Goal: Task Accomplishment & Management: Manage account settings

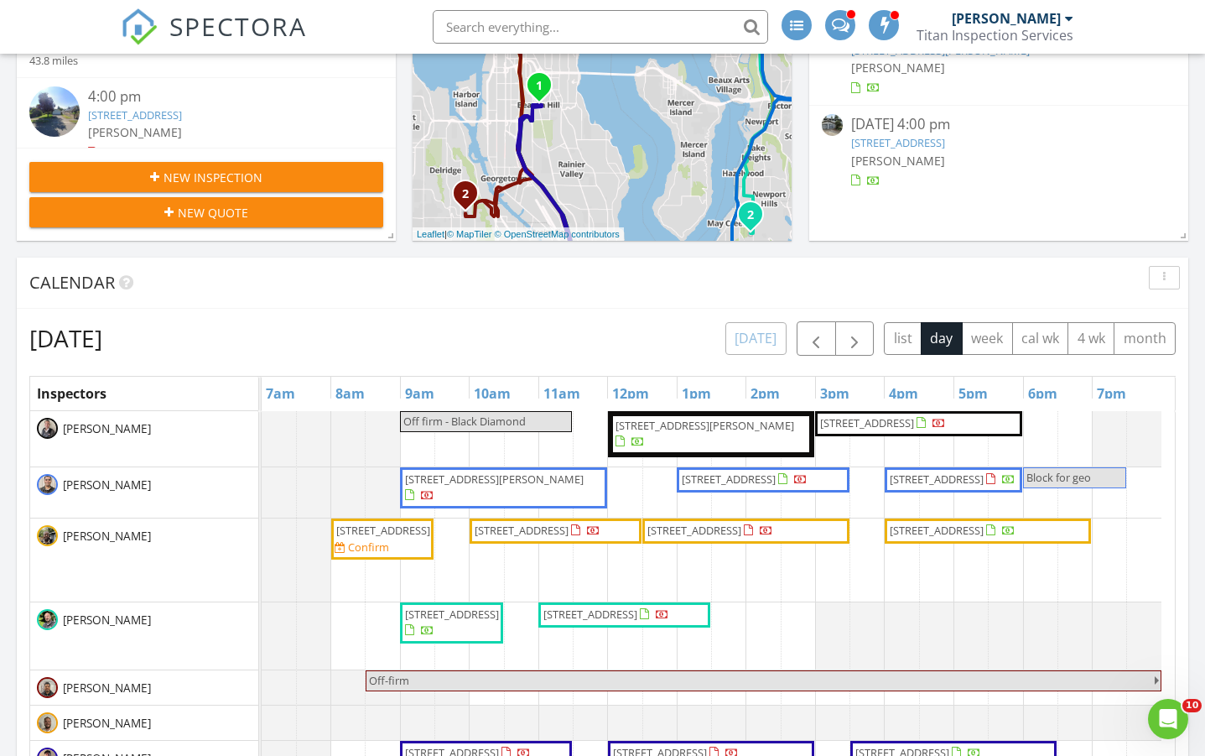
scroll to position [447, 0]
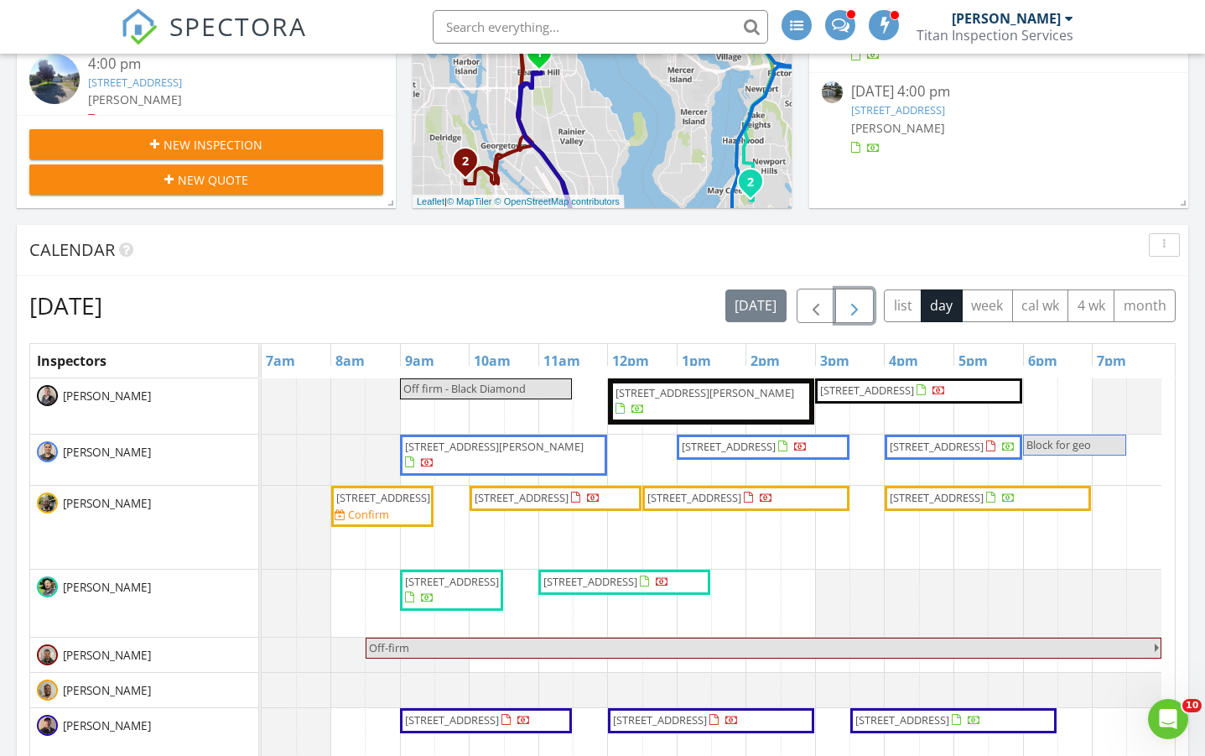
click at [852, 298] on span "button" at bounding box center [855, 306] width 20 height 20
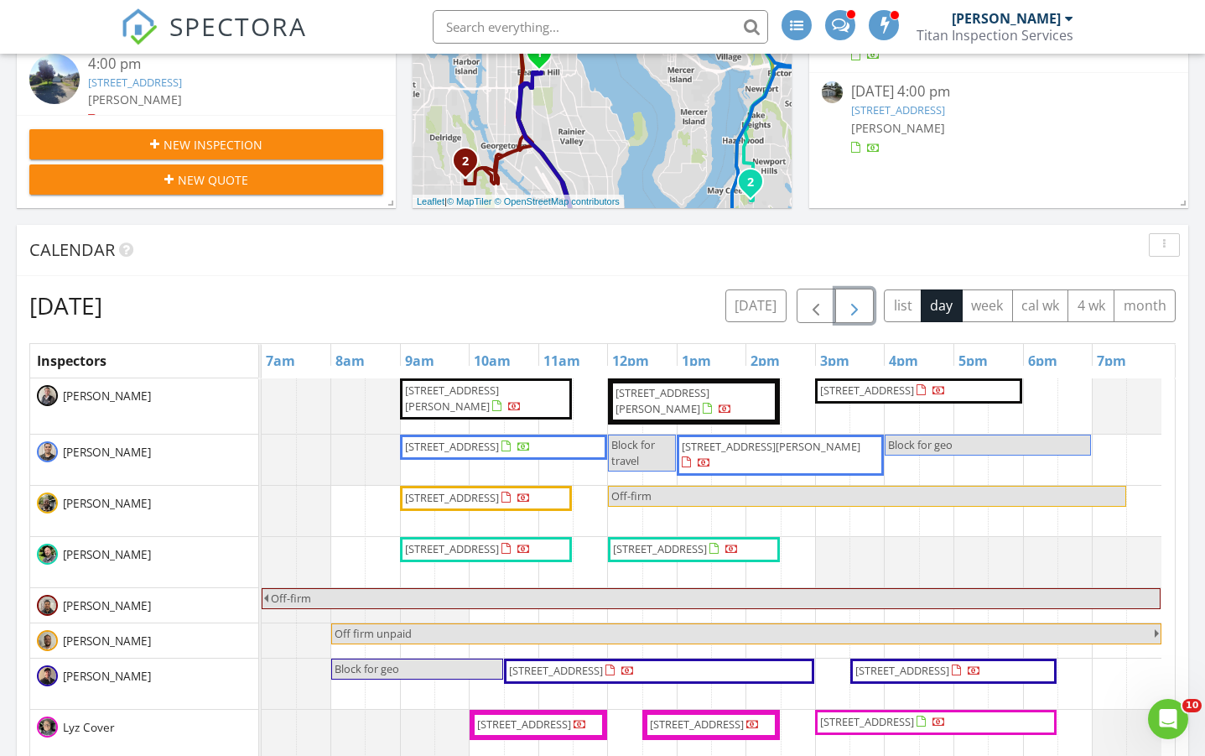
click at [852, 298] on span "button" at bounding box center [855, 306] width 20 height 20
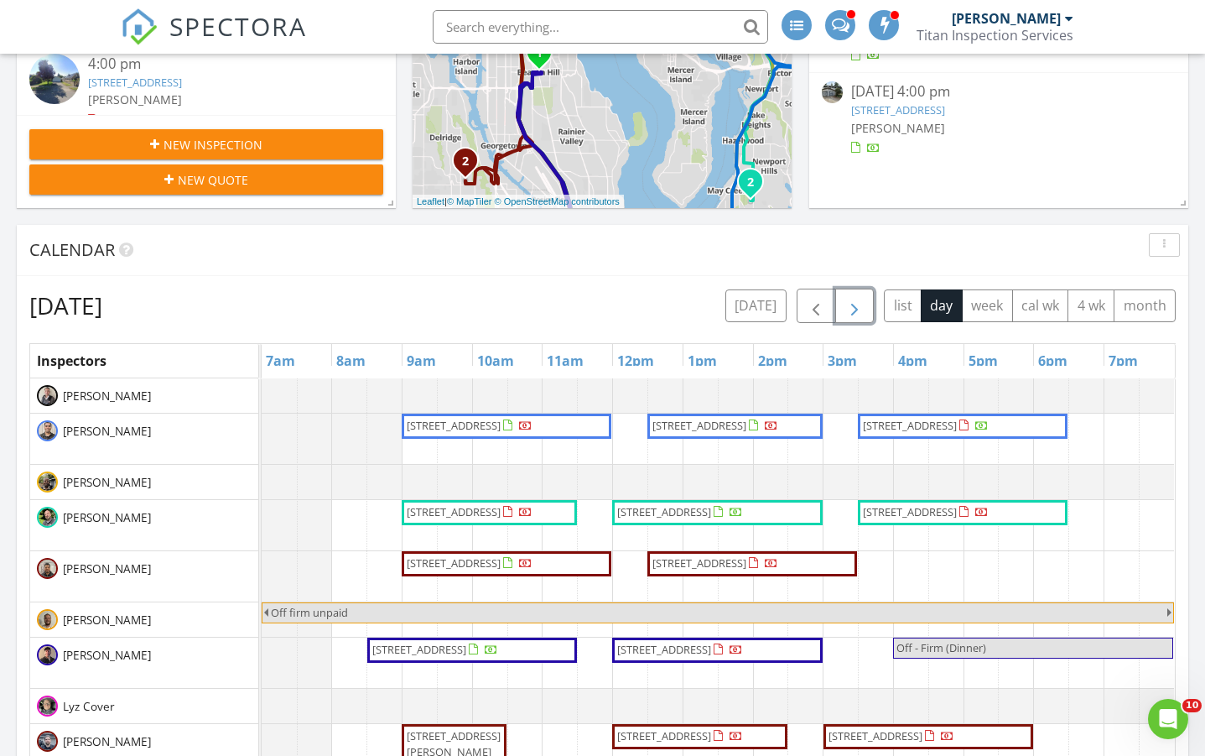
click at [852, 298] on span "button" at bounding box center [855, 306] width 20 height 20
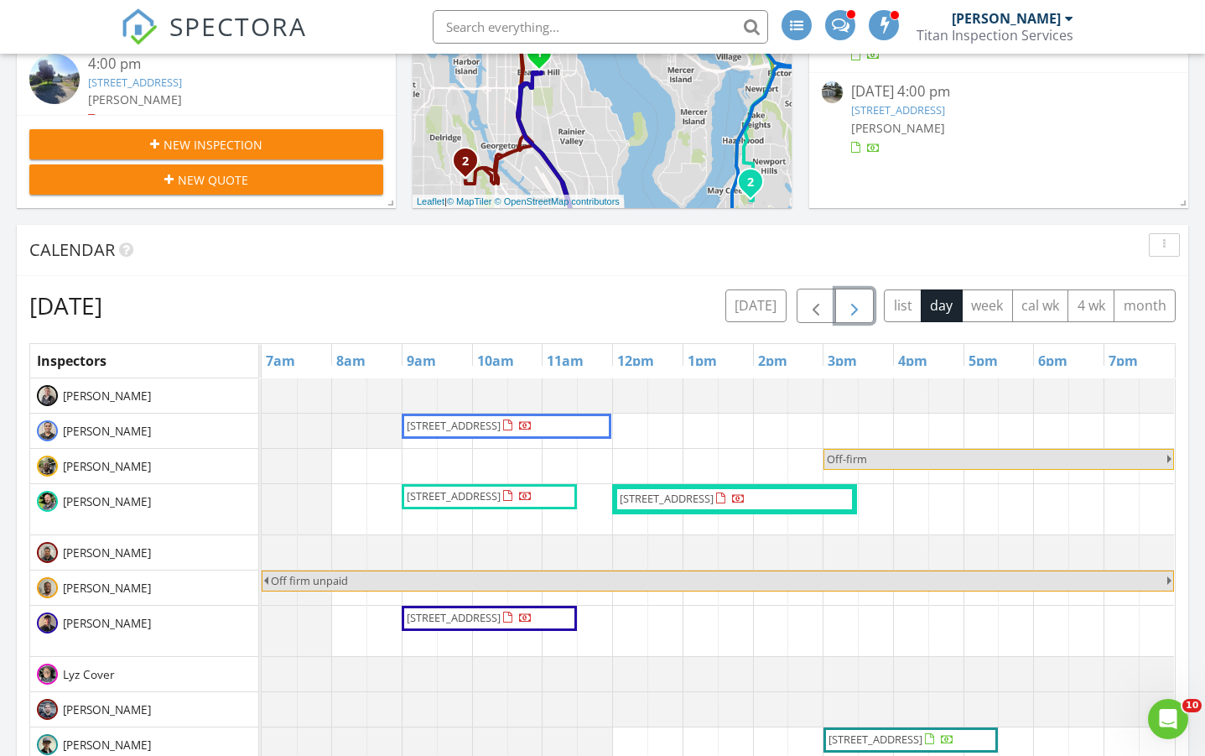
click at [851, 299] on span "button" at bounding box center [855, 306] width 20 height 20
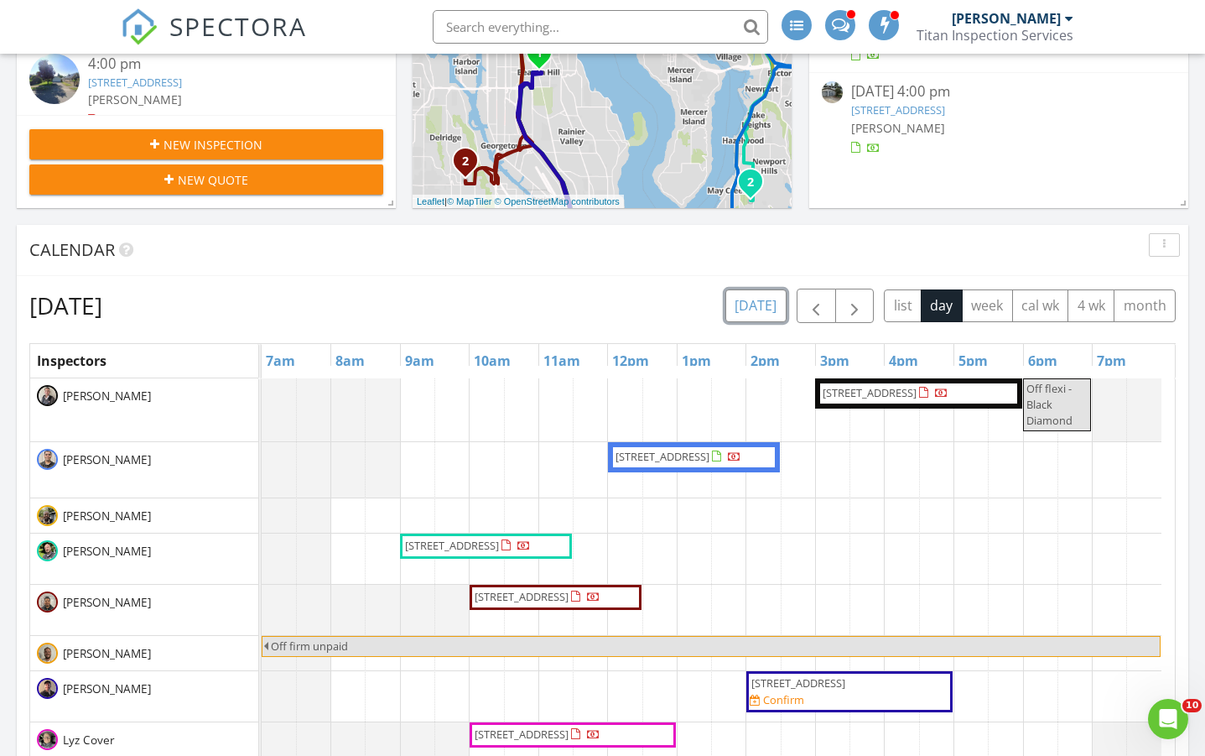
click at [772, 301] on button "today" at bounding box center [755, 305] width 61 height 33
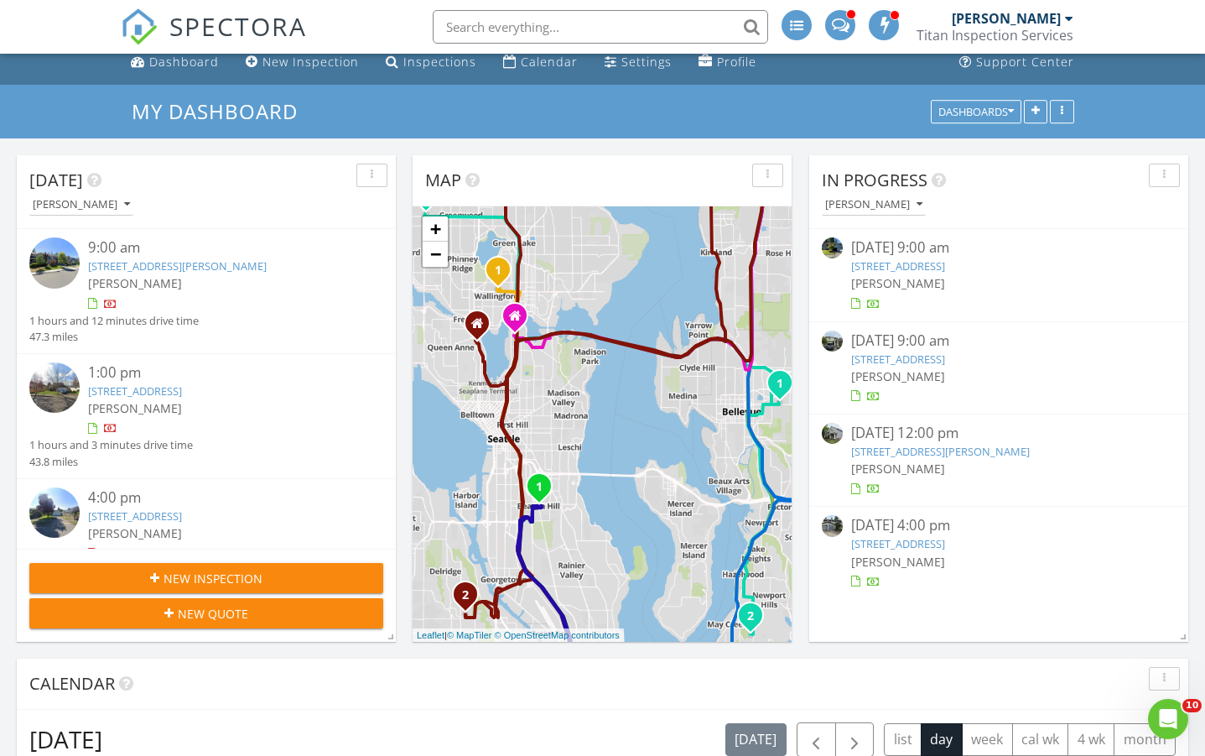
scroll to position [0, 0]
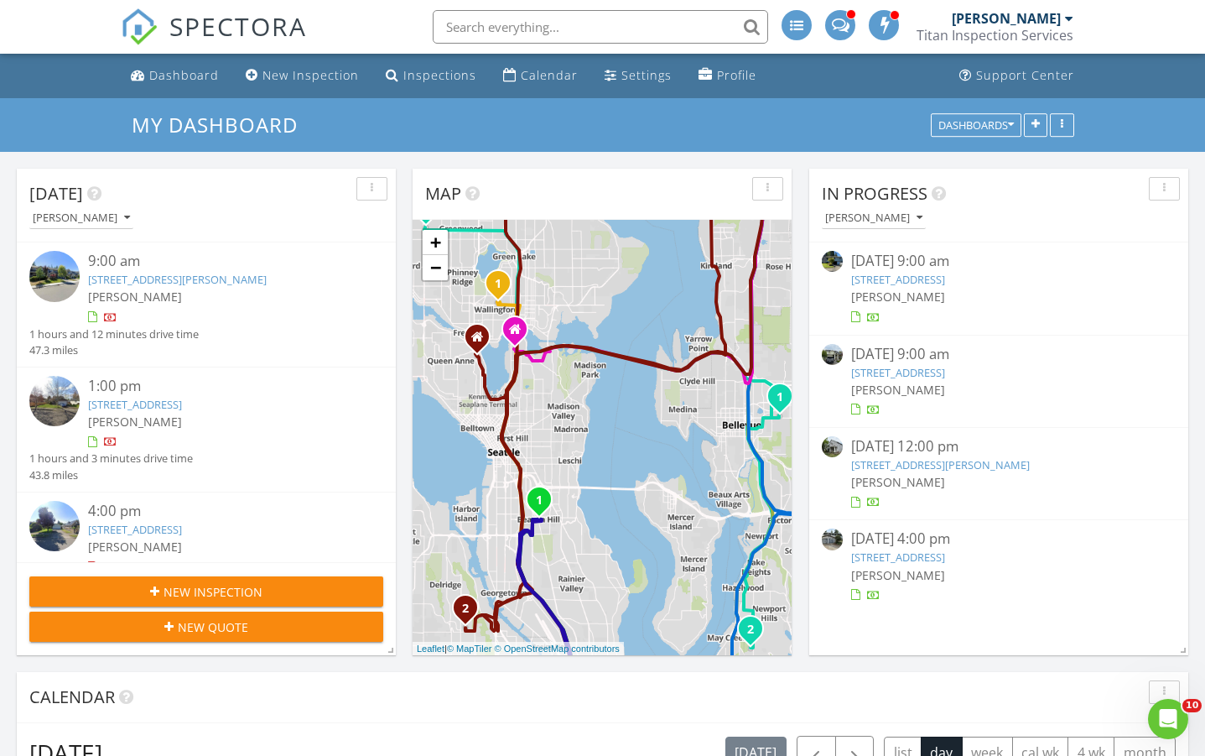
click at [937, 376] on link "9111 Ash Ave SE, Snoqualmie, WA 98065" at bounding box center [898, 372] width 94 height 15
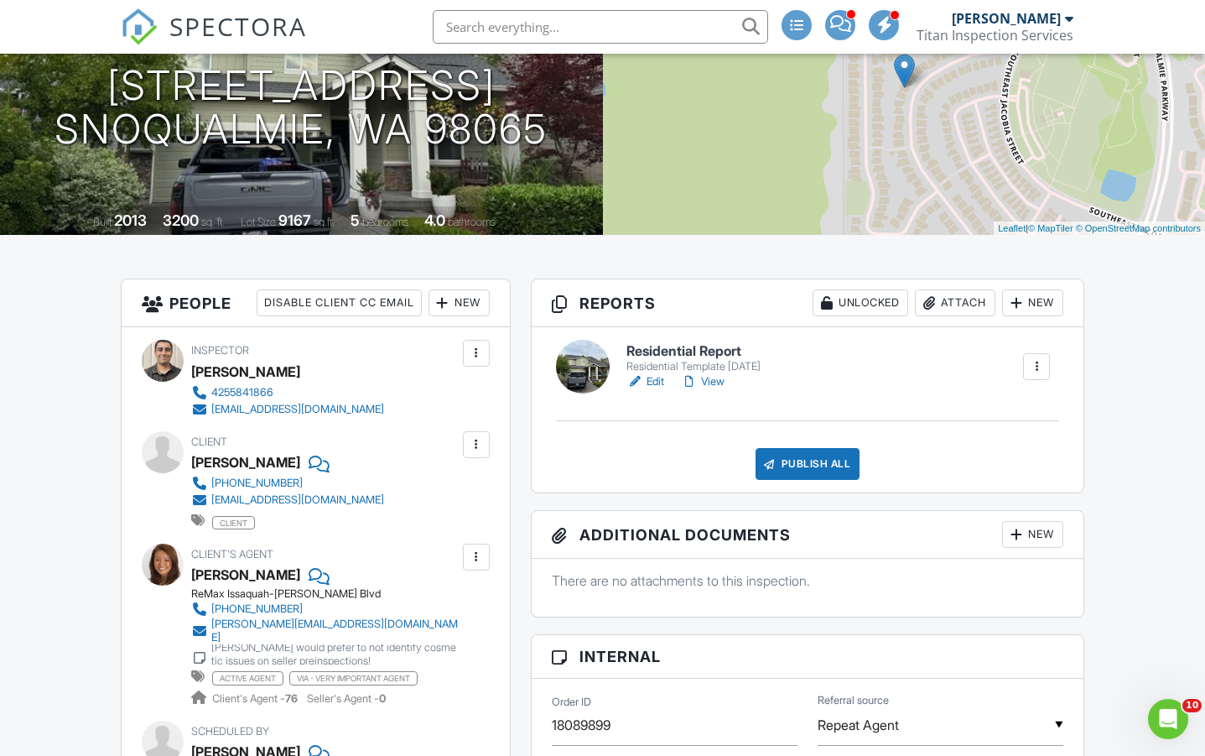
scroll to position [224, 0]
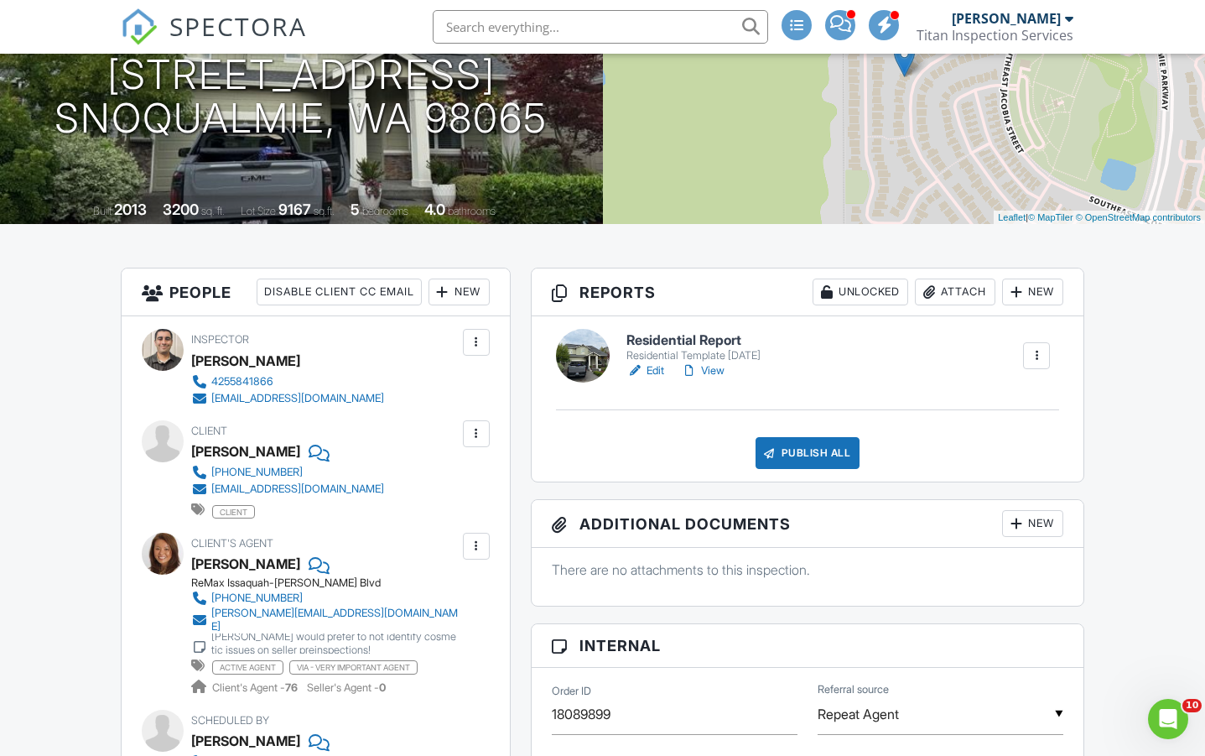
click at [650, 365] on link "Edit" at bounding box center [645, 370] width 38 height 17
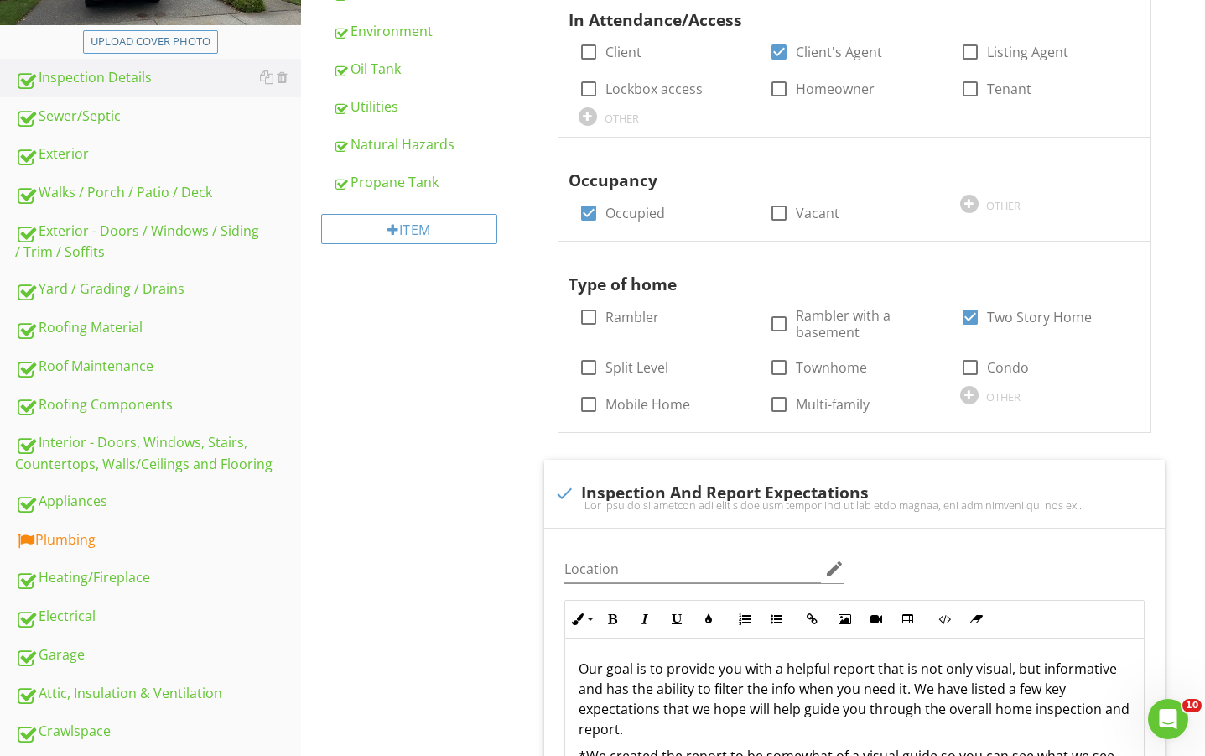
scroll to position [559, 0]
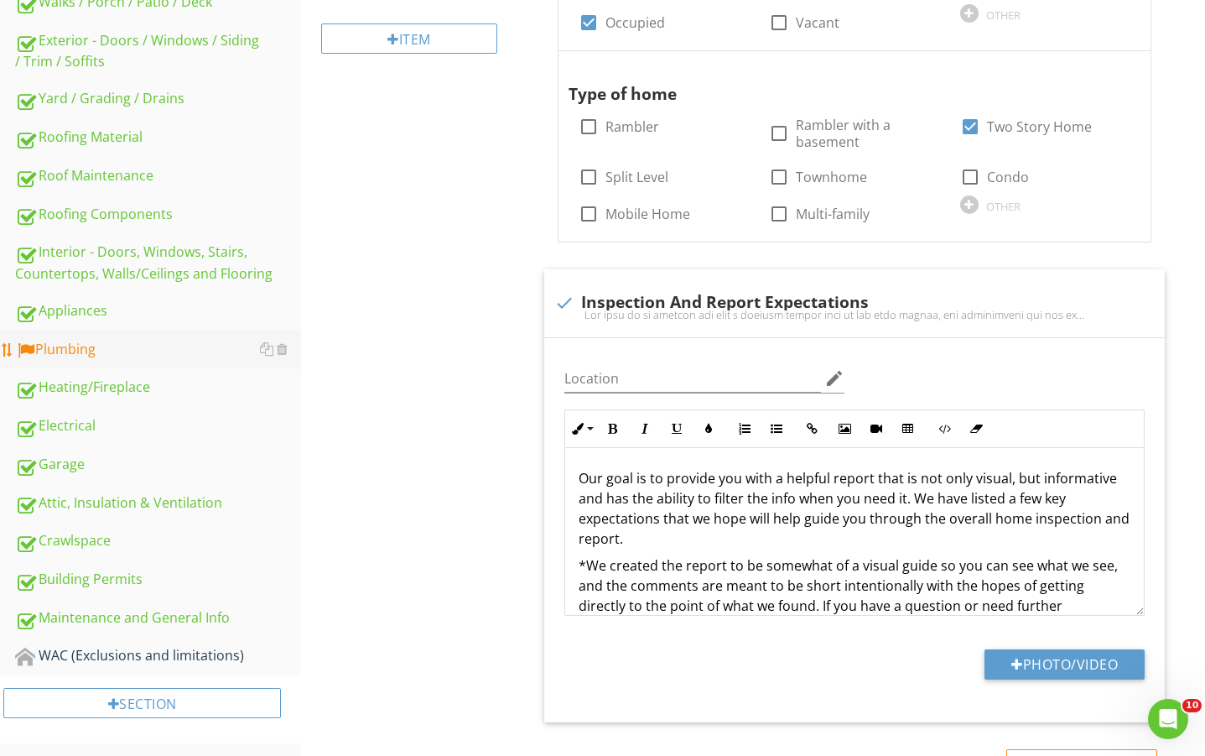
click at [71, 361] on link "Plumbing" at bounding box center [158, 349] width 286 height 39
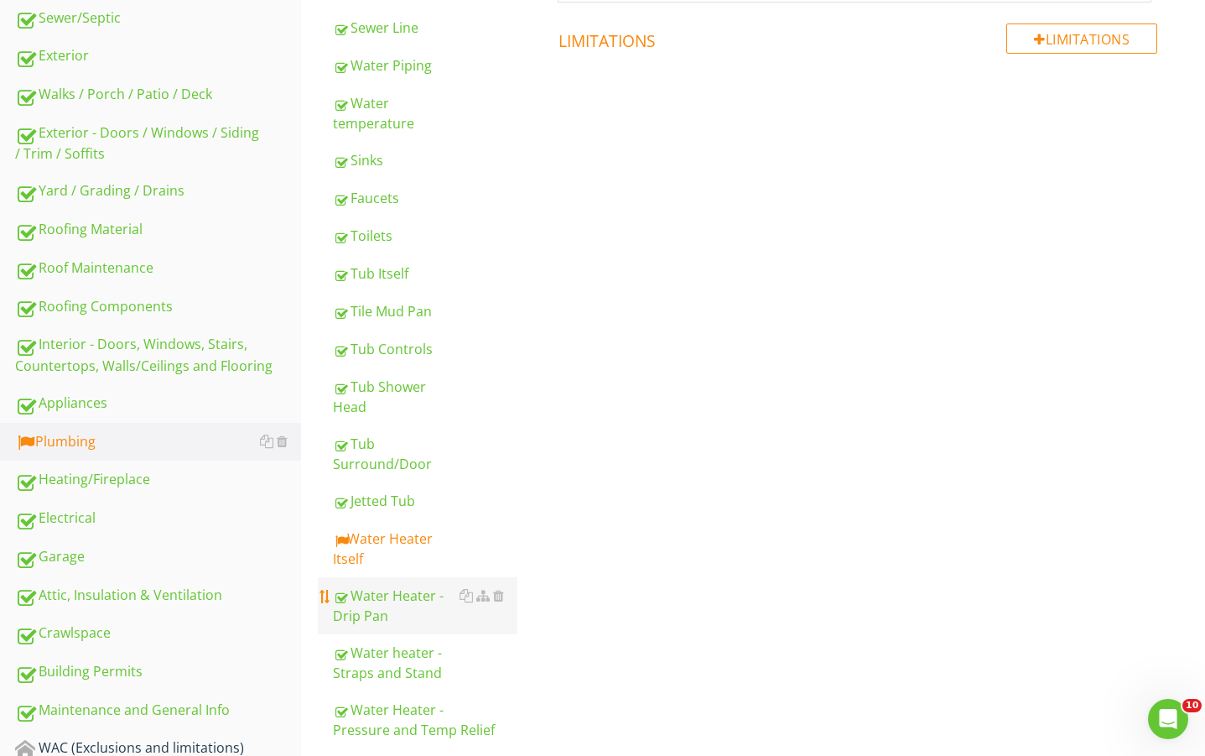
scroll to position [671, 0]
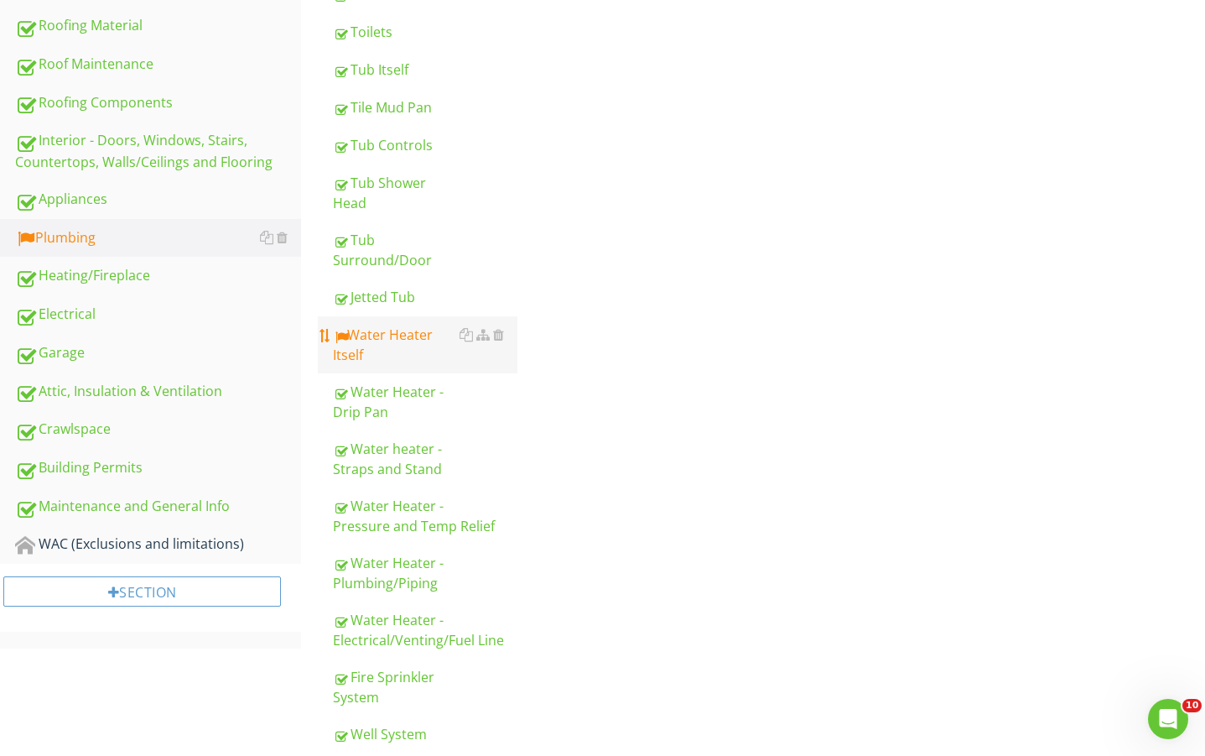
click at [405, 337] on div "Water Heater Itself" at bounding box center [425, 345] width 184 height 40
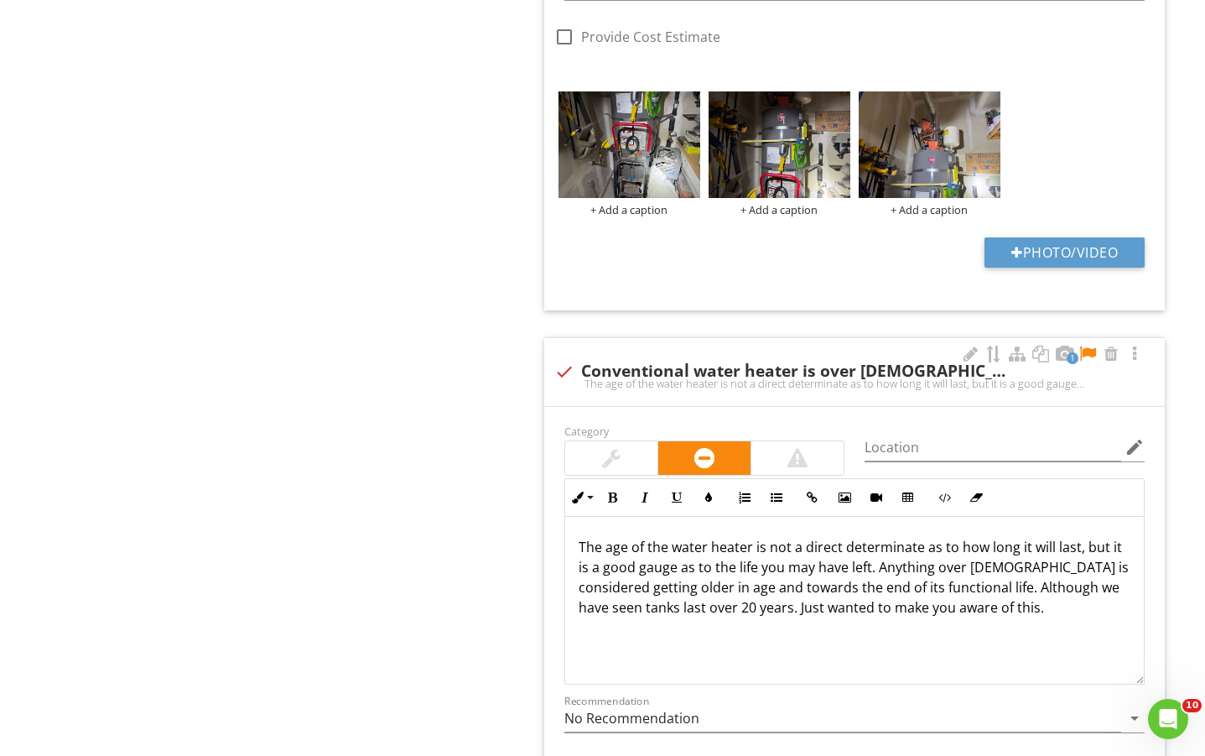
scroll to position [1789, 0]
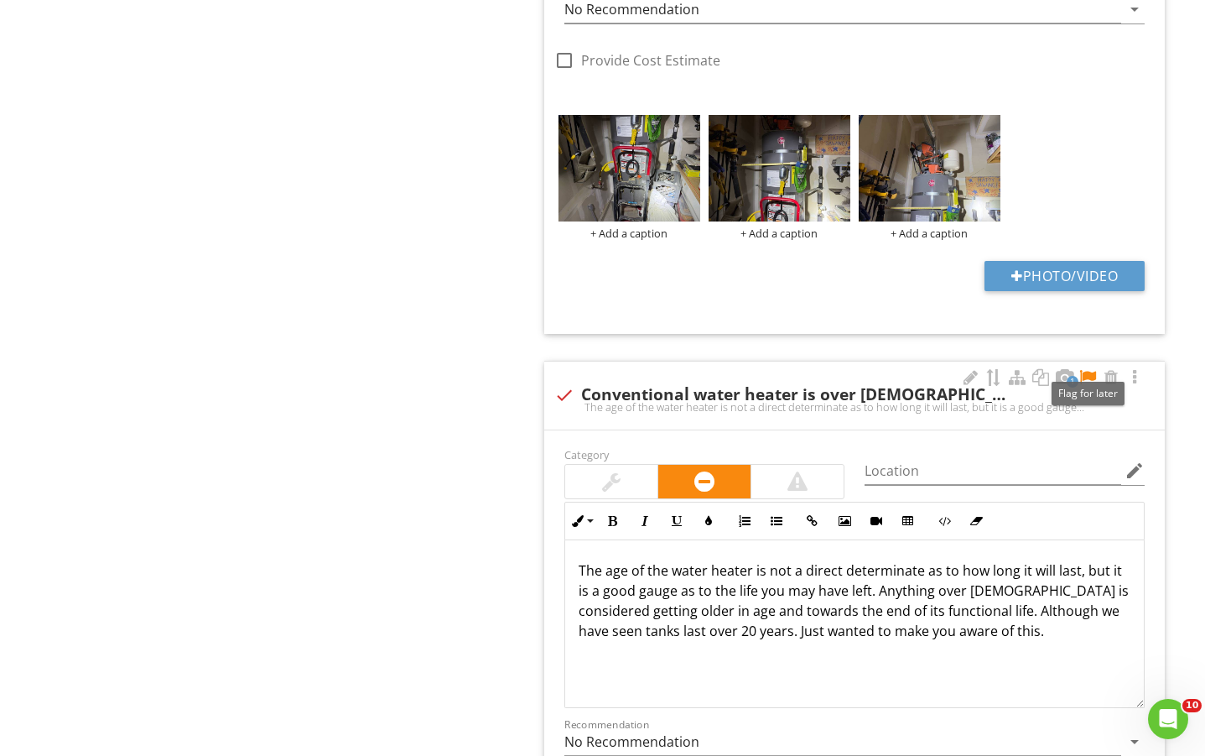
click at [1092, 372] on div at bounding box center [1088, 377] width 20 height 17
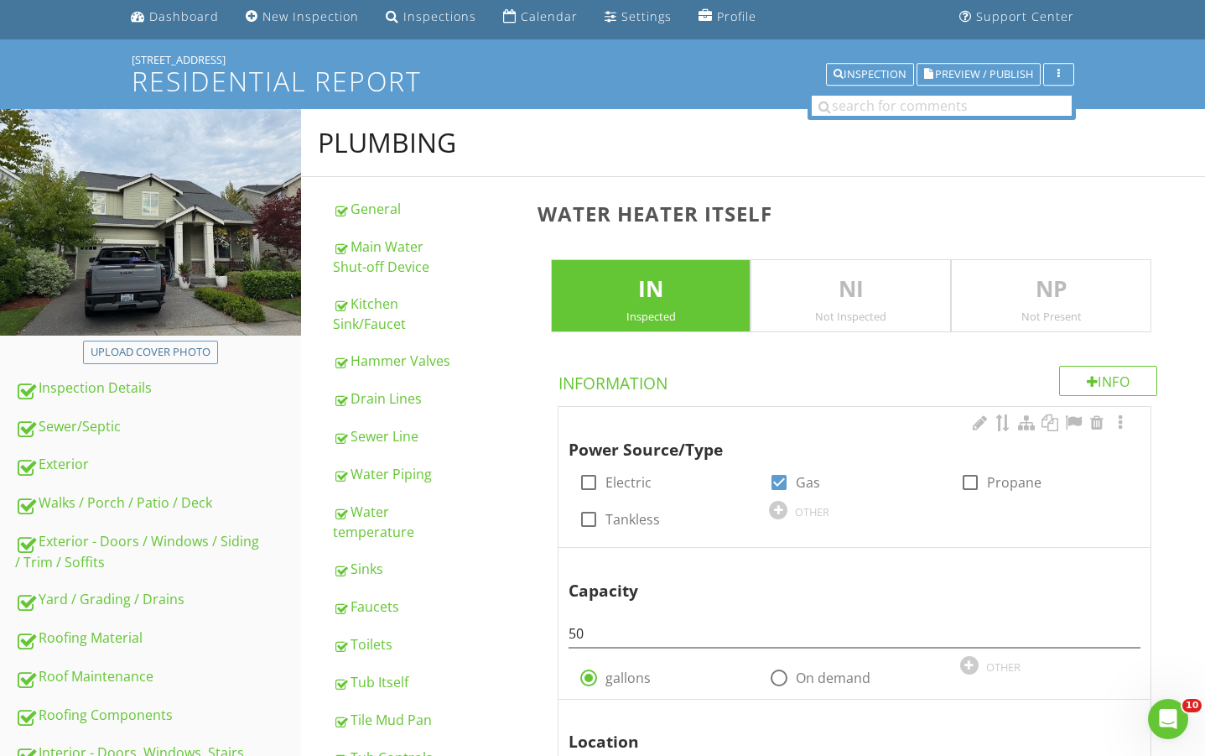
scroll to position [0, 0]
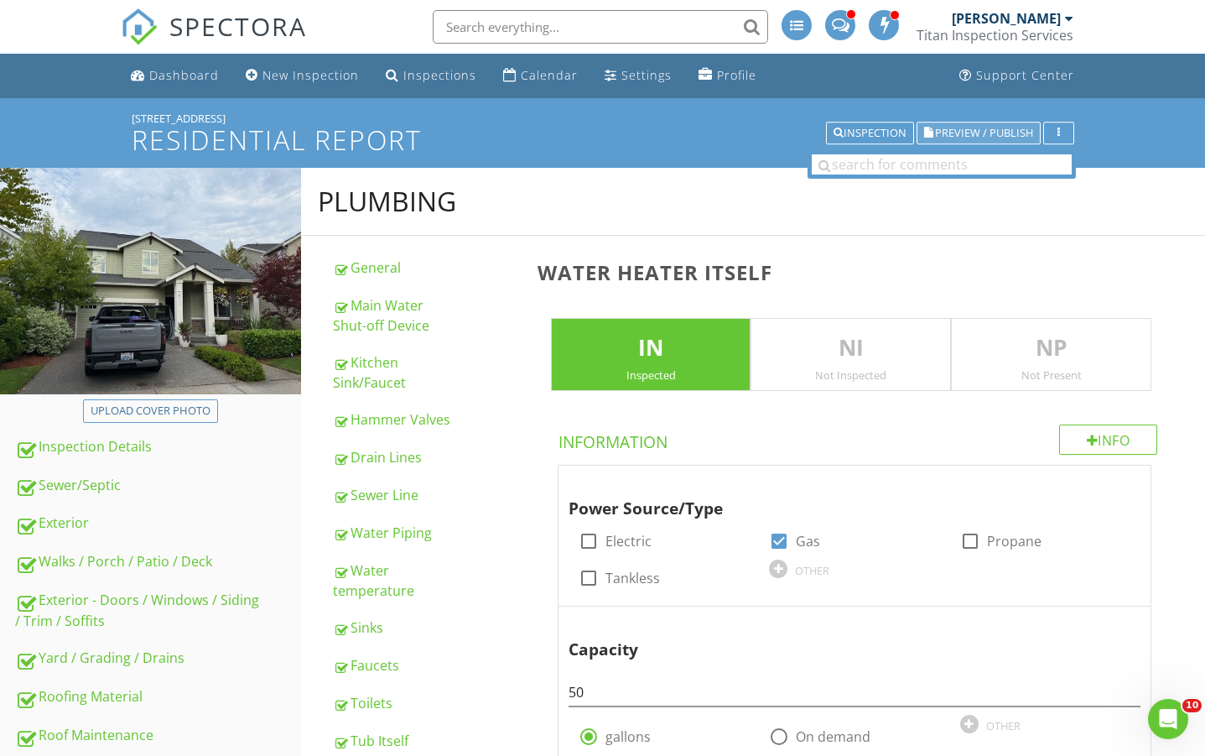
click at [955, 127] on span "Preview / Publish" at bounding box center [984, 132] width 98 height 11
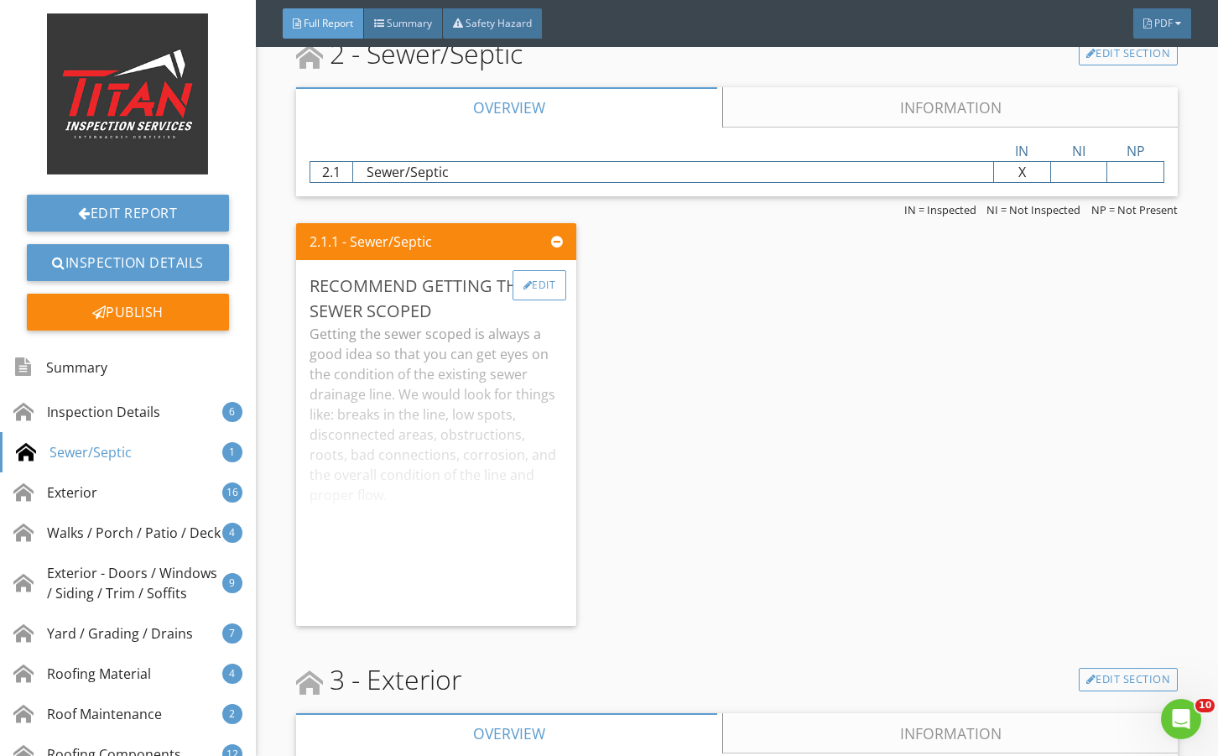
scroll to position [2348, 0]
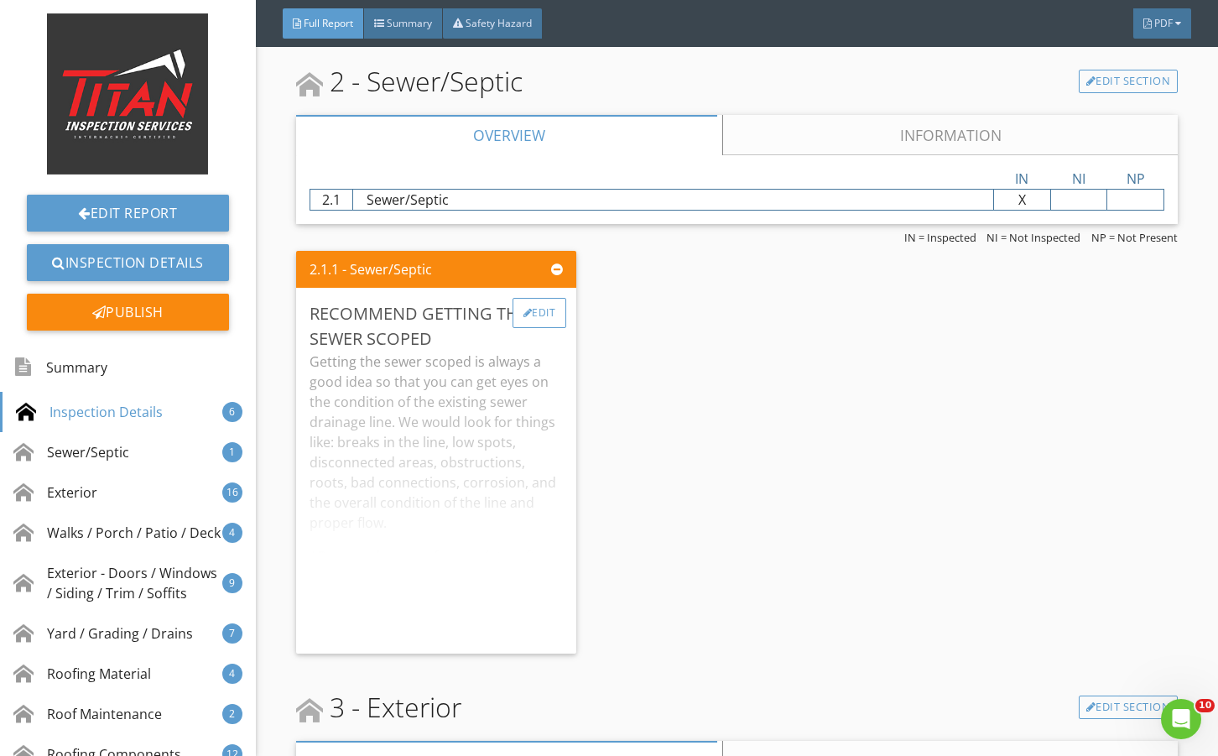
click at [529, 310] on div "Edit" at bounding box center [539, 313] width 55 height 30
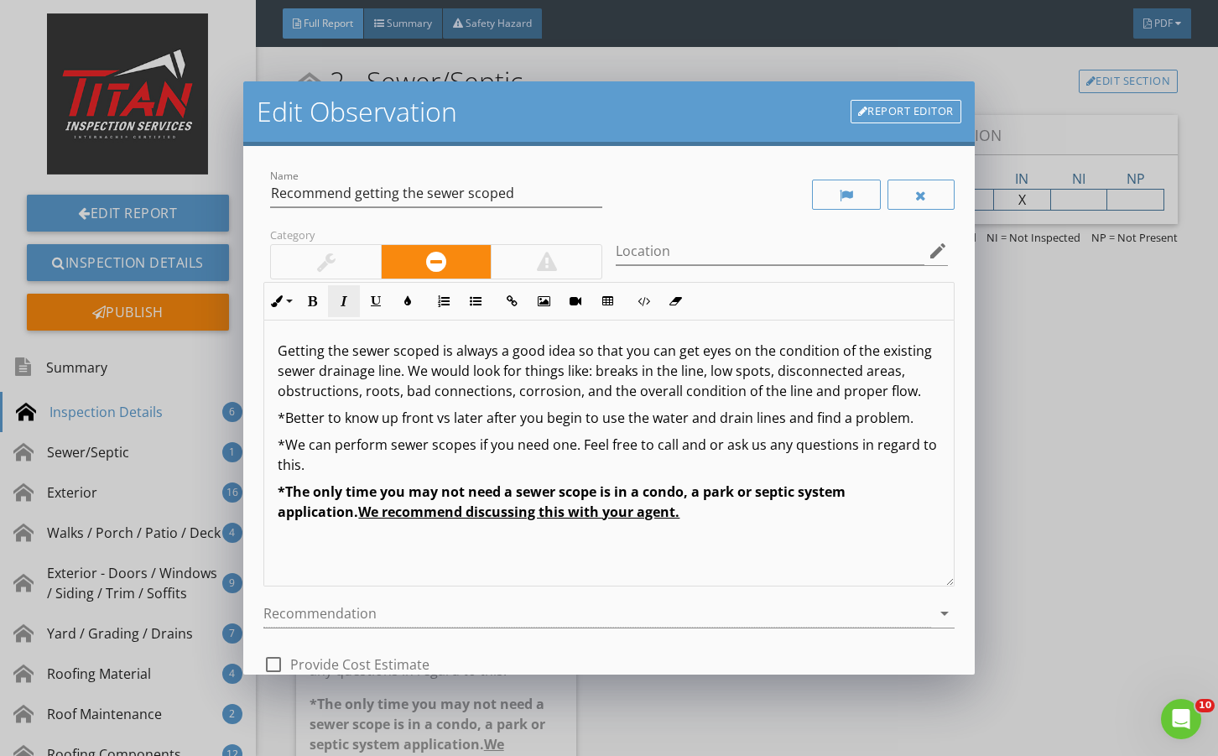
drag, startPoint x: 340, startPoint y: 259, endPoint x: 356, endPoint y: 285, distance: 30.9
click at [341, 263] on div at bounding box center [326, 262] width 110 height 34
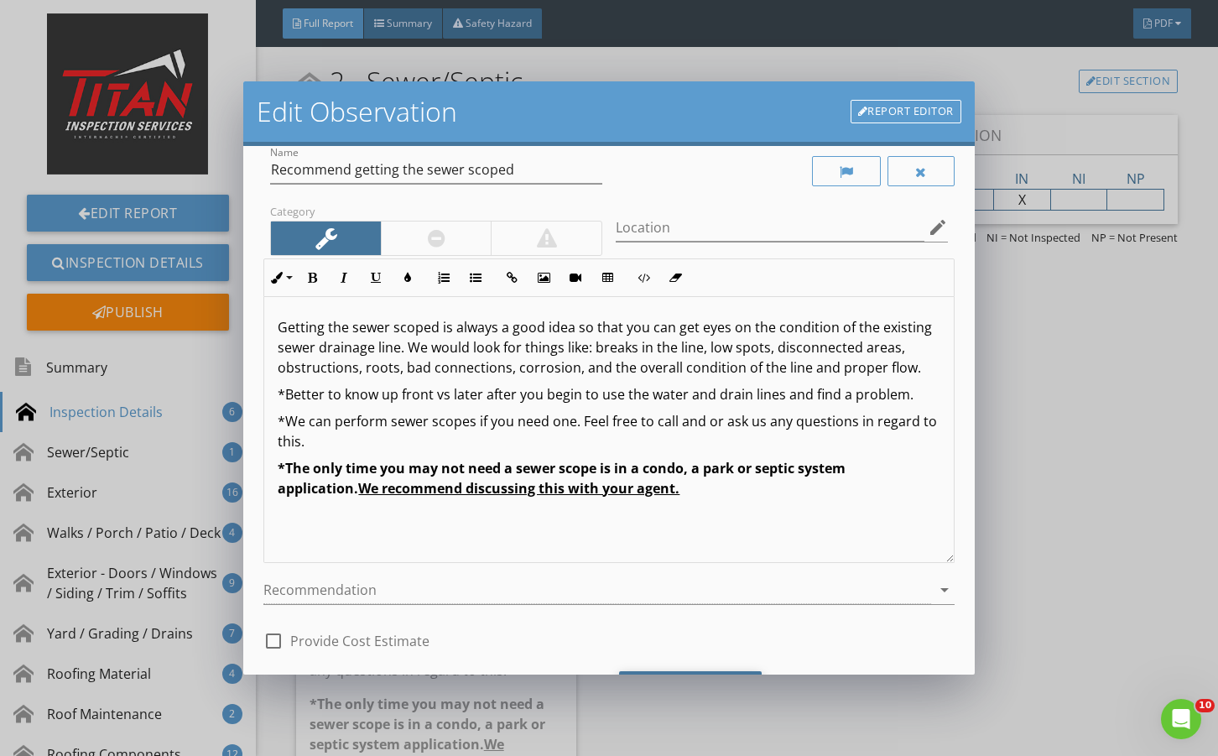
scroll to position [111, 0]
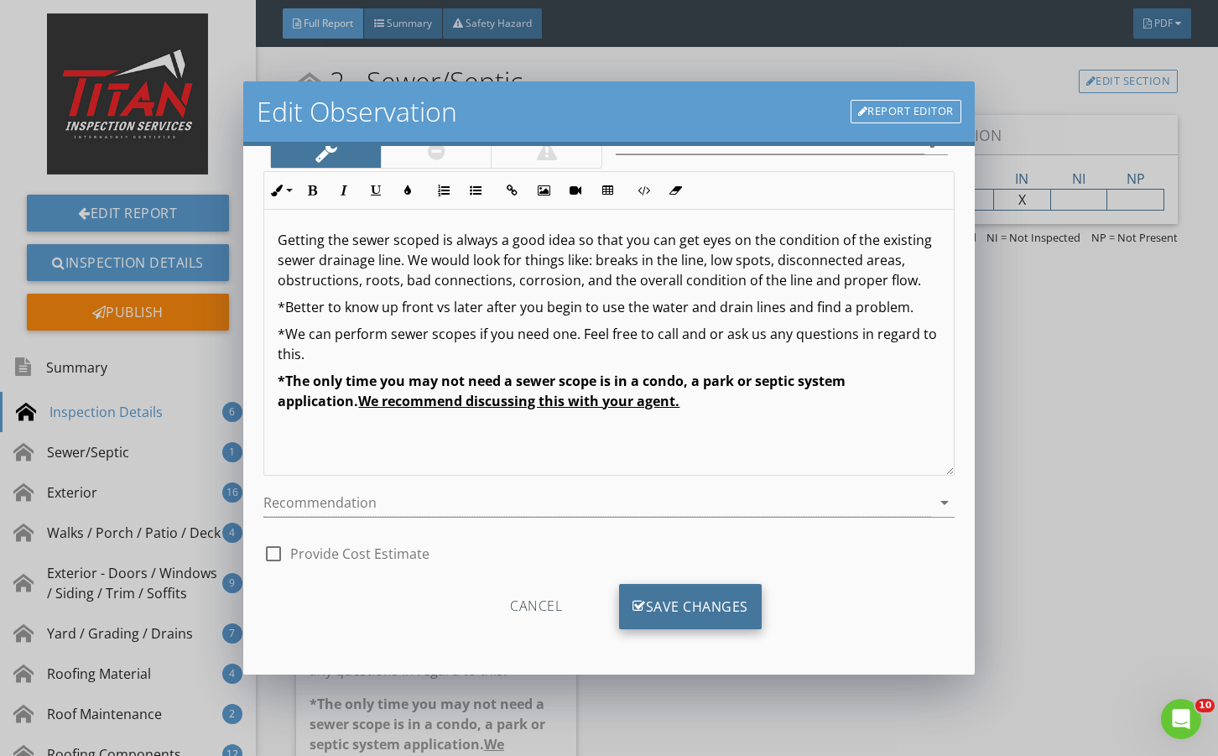
click at [671, 616] on div "Save Changes" at bounding box center [690, 606] width 143 height 45
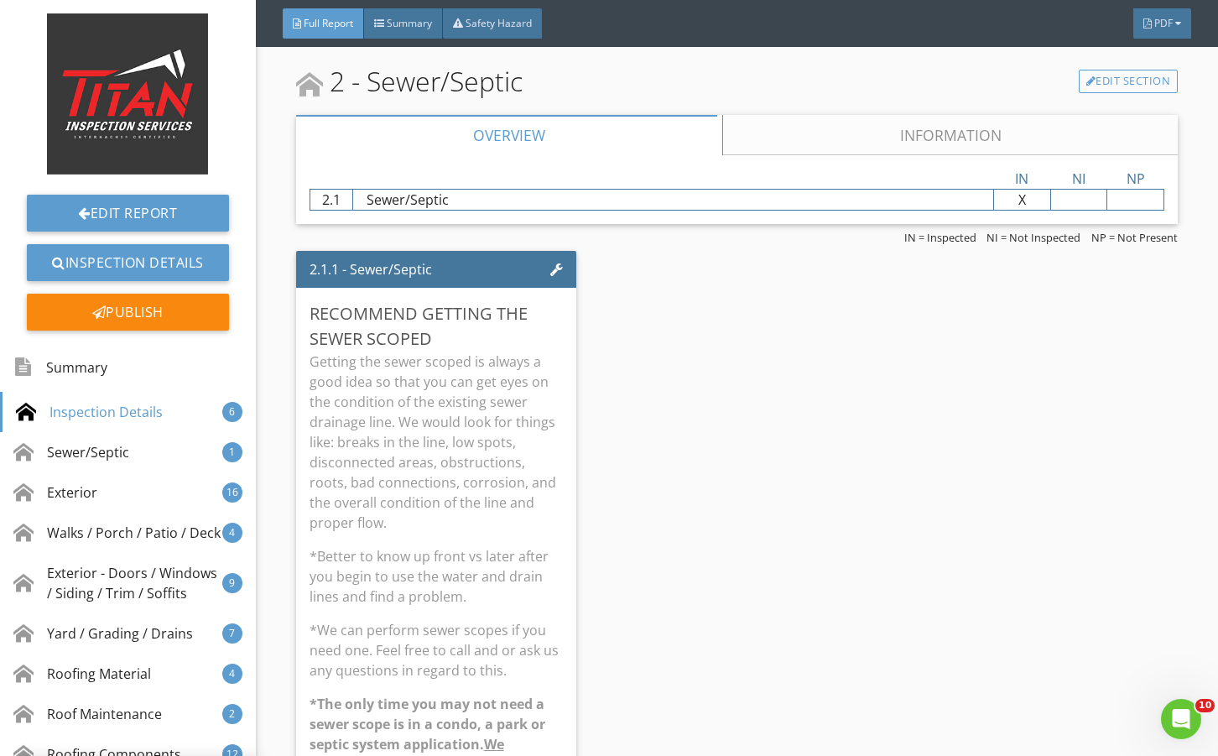
scroll to position [0, 0]
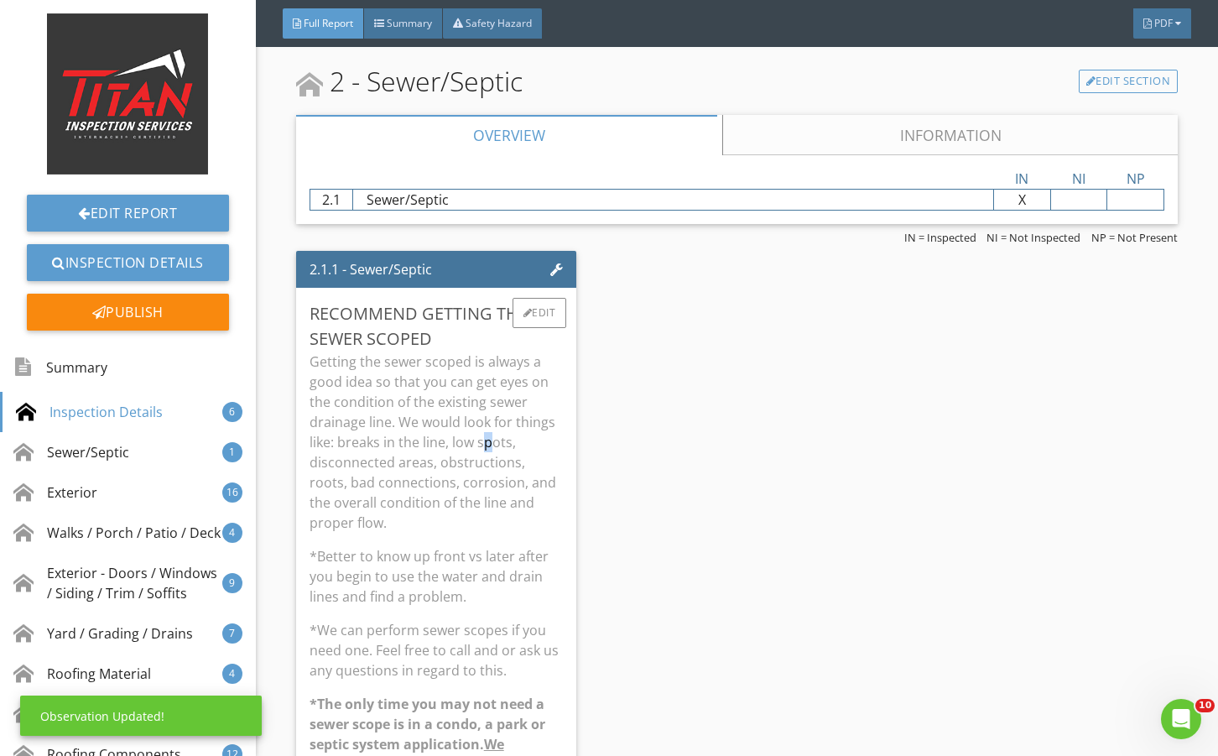
click at [486, 449] on p "Getting the sewer scoped is always a good idea so that you can get eyes on the …" at bounding box center [435, 441] width 253 height 181
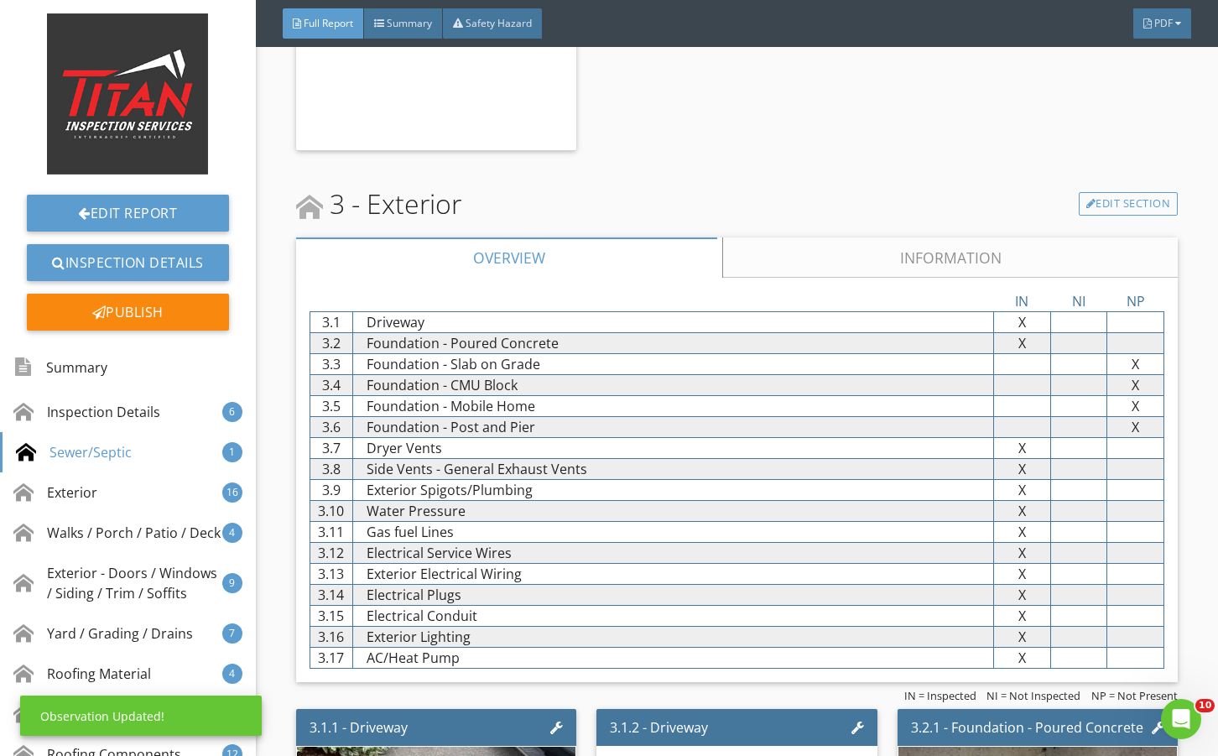
click at [831, 250] on link "Information" at bounding box center [949, 257] width 455 height 40
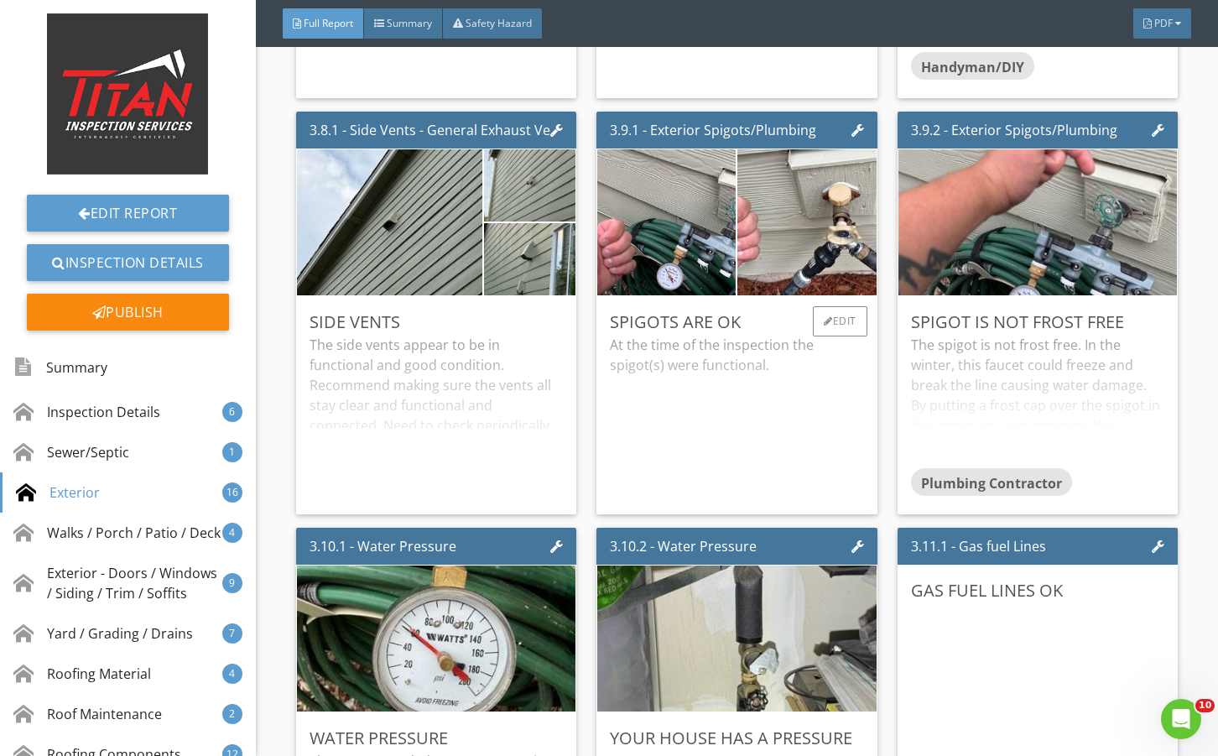
scroll to position [4417, 0]
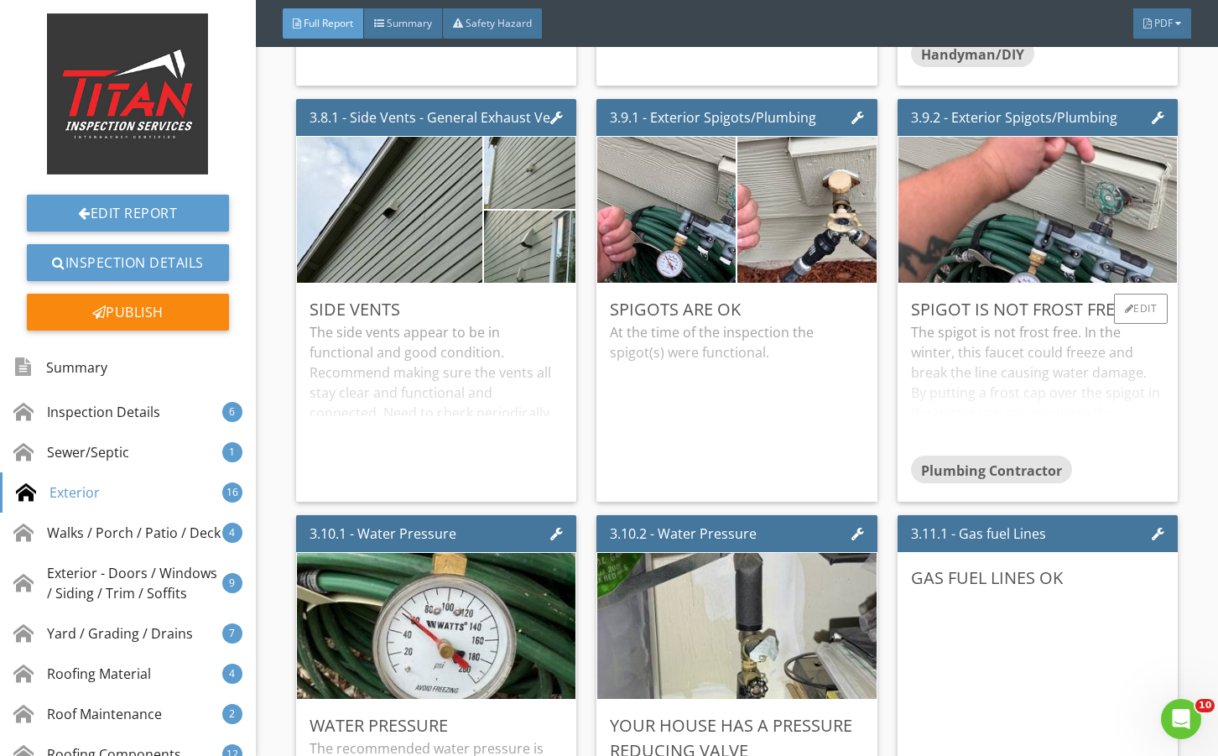
click at [985, 422] on div "The spigot is not frost free. In the winter, this faucet could freeze and break…" at bounding box center [1037, 388] width 253 height 133
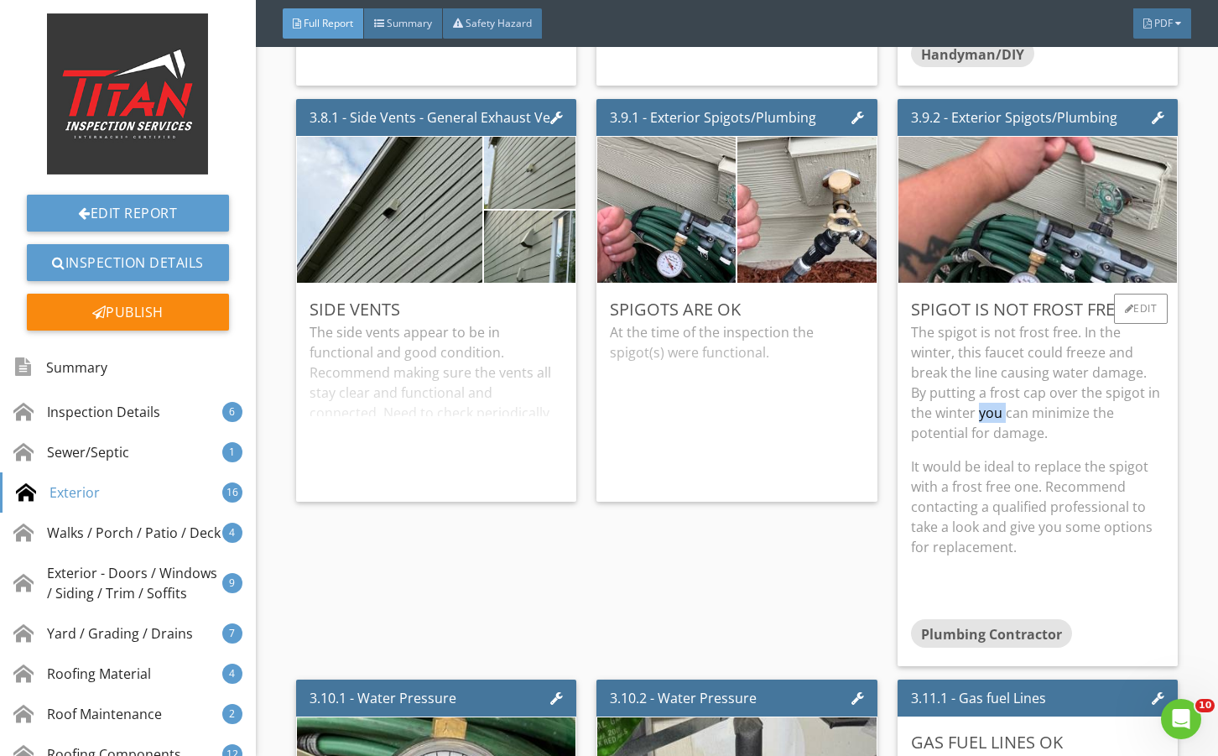
click at [985, 422] on p "The spigot is not frost free. In the winter, this faucet could freeze and break…" at bounding box center [1037, 382] width 253 height 121
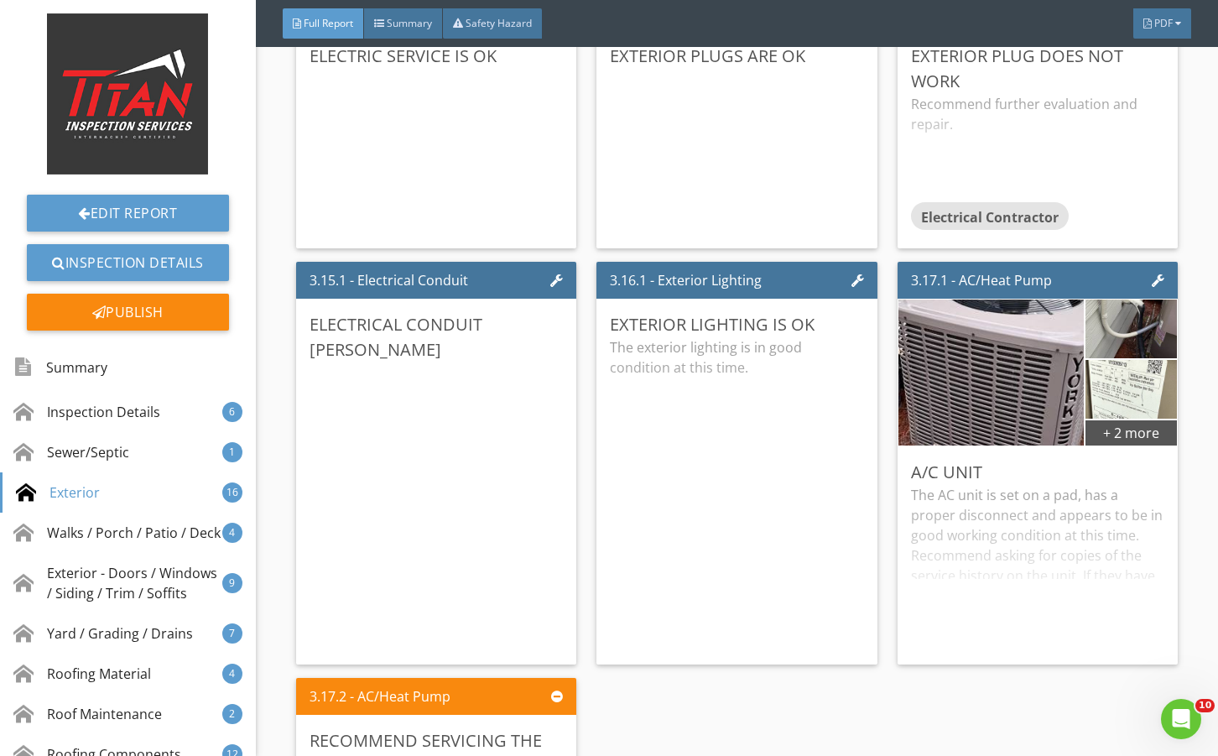
scroll to position [5647, 0]
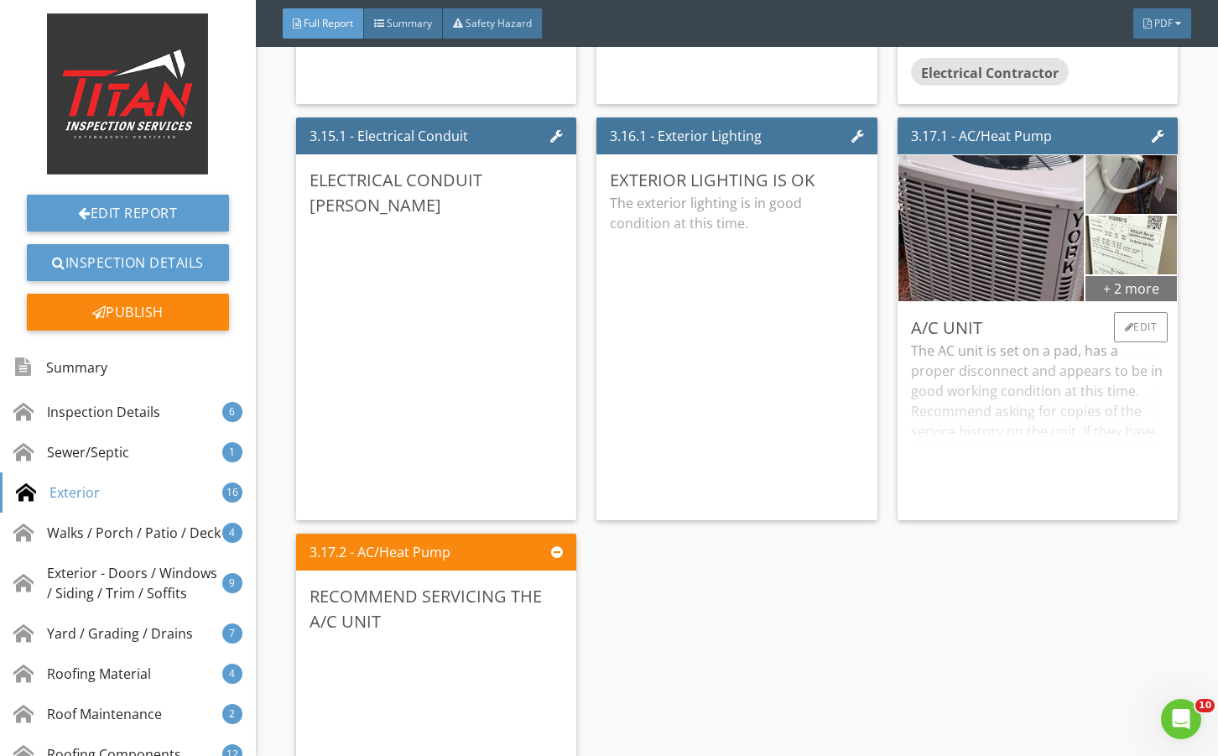
click at [1104, 286] on div "+ 2 more" at bounding box center [1130, 287] width 91 height 27
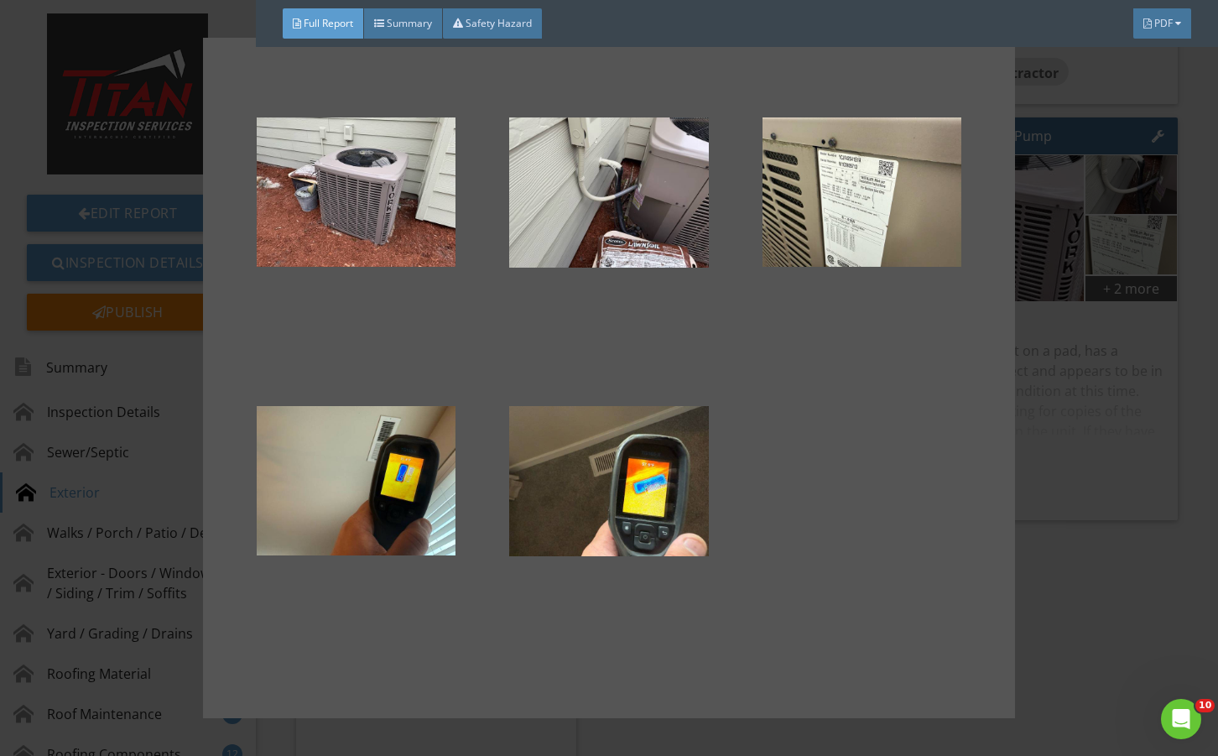
drag, startPoint x: 1060, startPoint y: 434, endPoint x: 836, endPoint y: 510, distance: 236.6
click at [1053, 434] on div at bounding box center [609, 378] width 1218 height 756
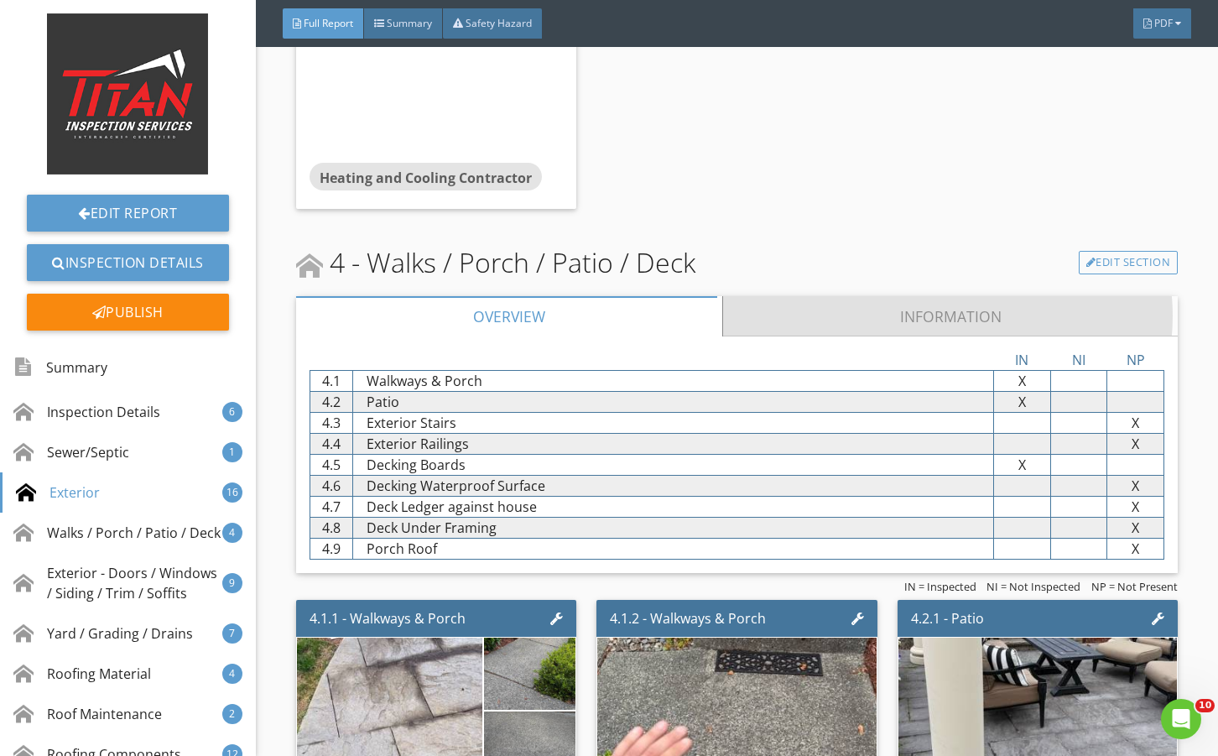
click at [837, 322] on link "Information" at bounding box center [949, 316] width 455 height 40
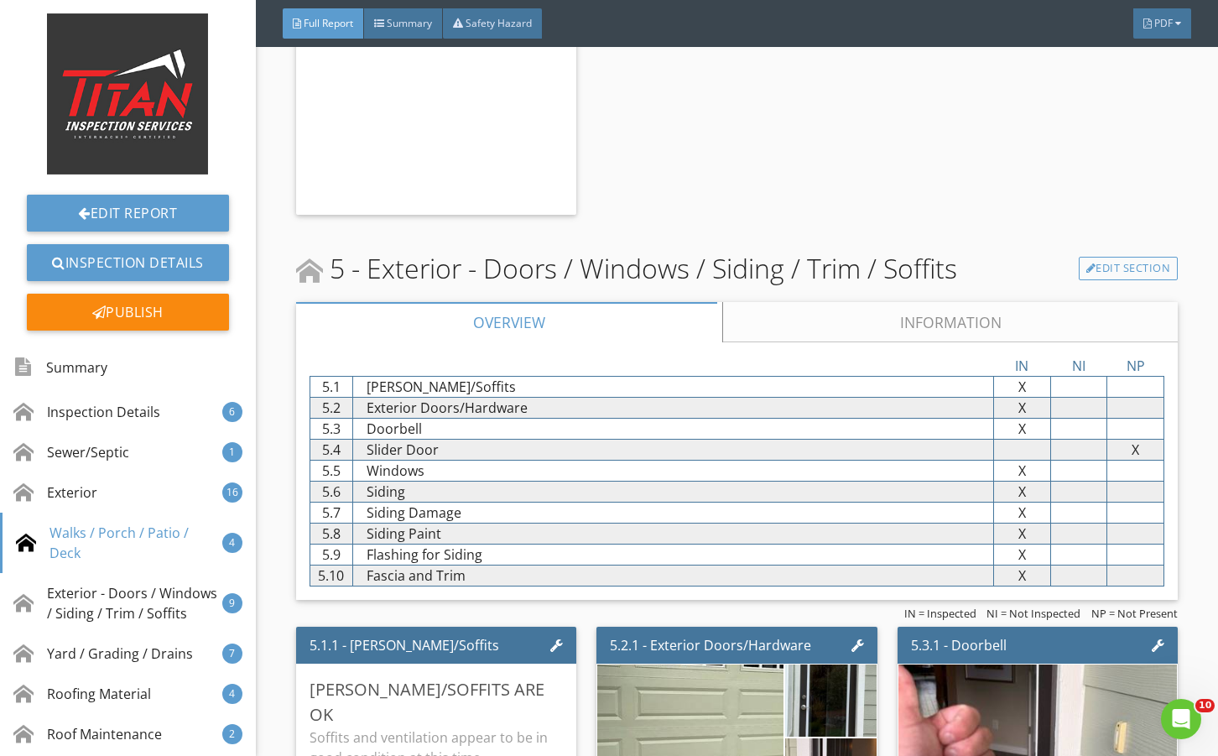
drag, startPoint x: 849, startPoint y: 320, endPoint x: 784, endPoint y: 438, distance: 134.0
click at [848, 323] on link "Information" at bounding box center [949, 322] width 455 height 40
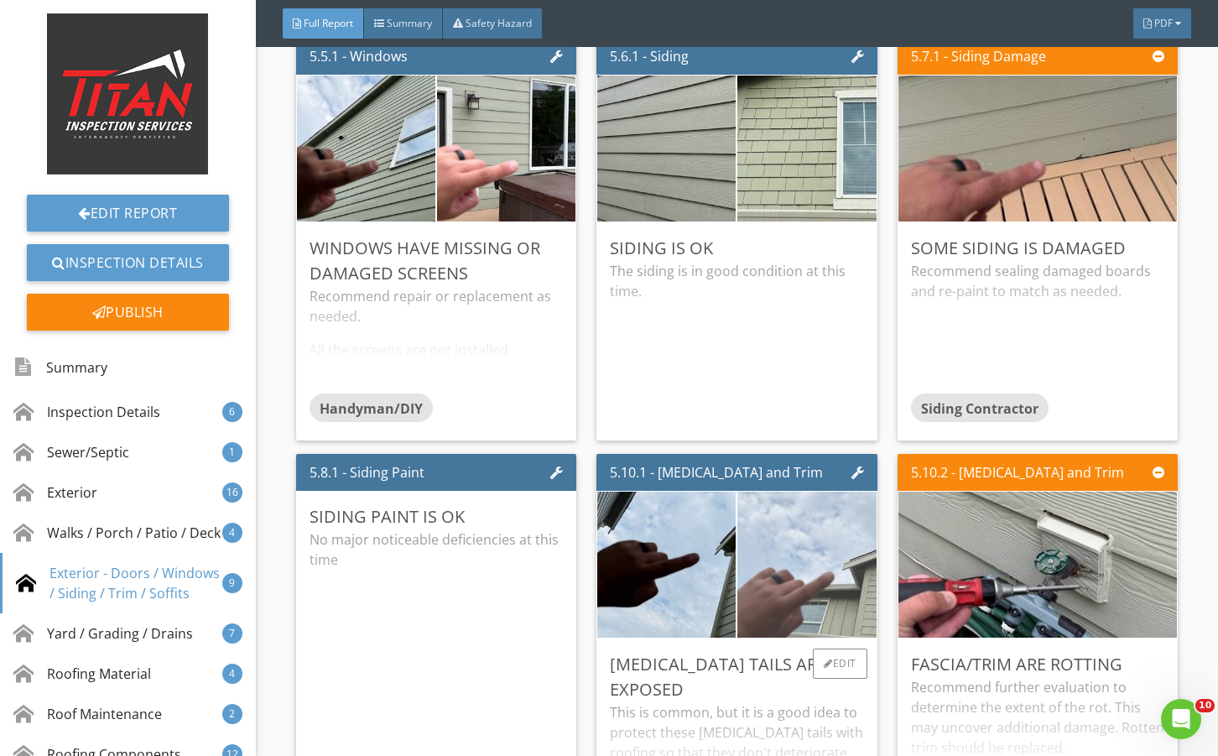
scroll to position [8611, 0]
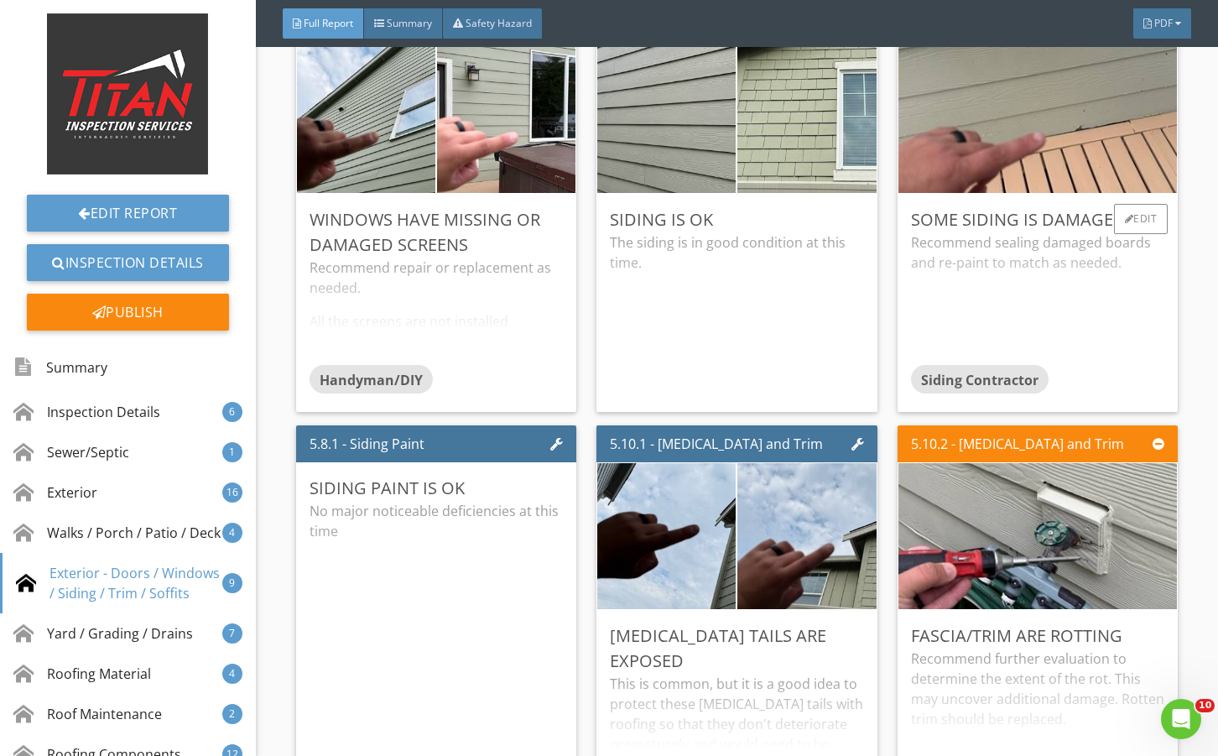
click at [1037, 358] on div "Recommend sealing damaged boards and re-paint to match as needed." at bounding box center [1037, 298] width 253 height 133
click at [1037, 335] on div "Recommend sealing damaged boards and re-paint to match as needed." at bounding box center [1037, 283] width 253 height 102
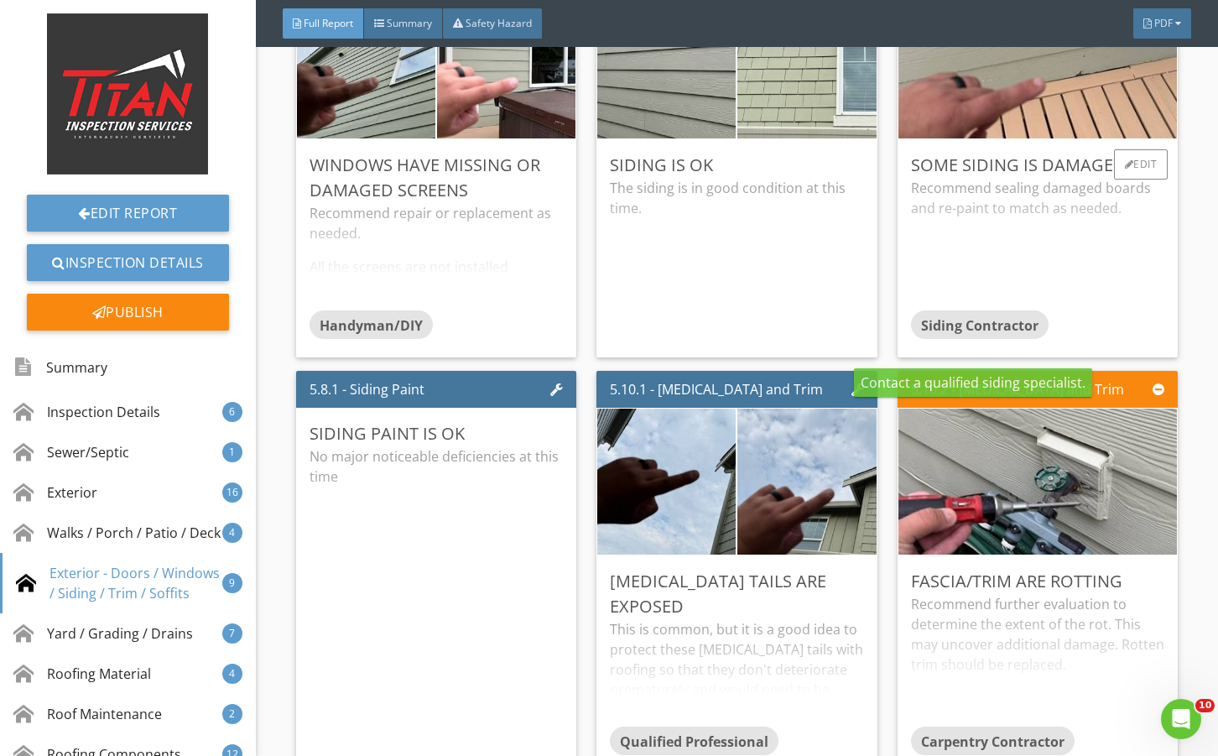
scroll to position [8666, 0]
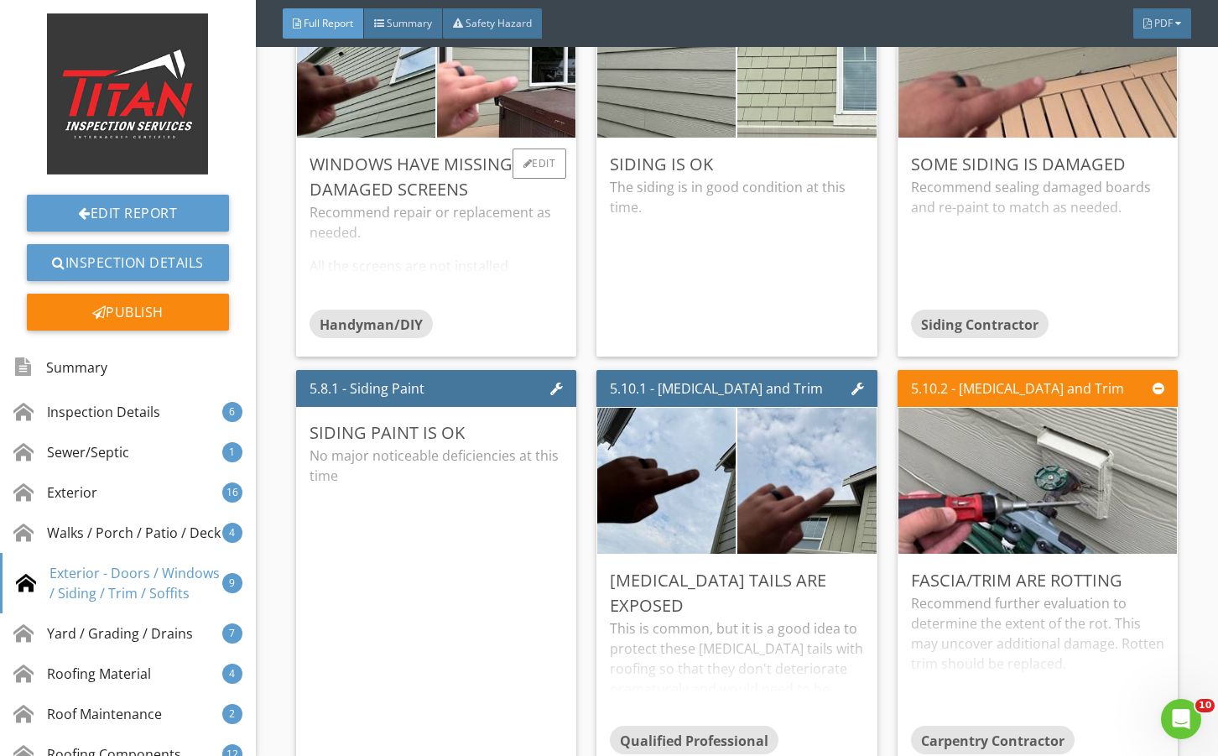
click at [525, 309] on div "Recommend repair or replacement as needed. All the screens are not installed cu…" at bounding box center [435, 255] width 253 height 107
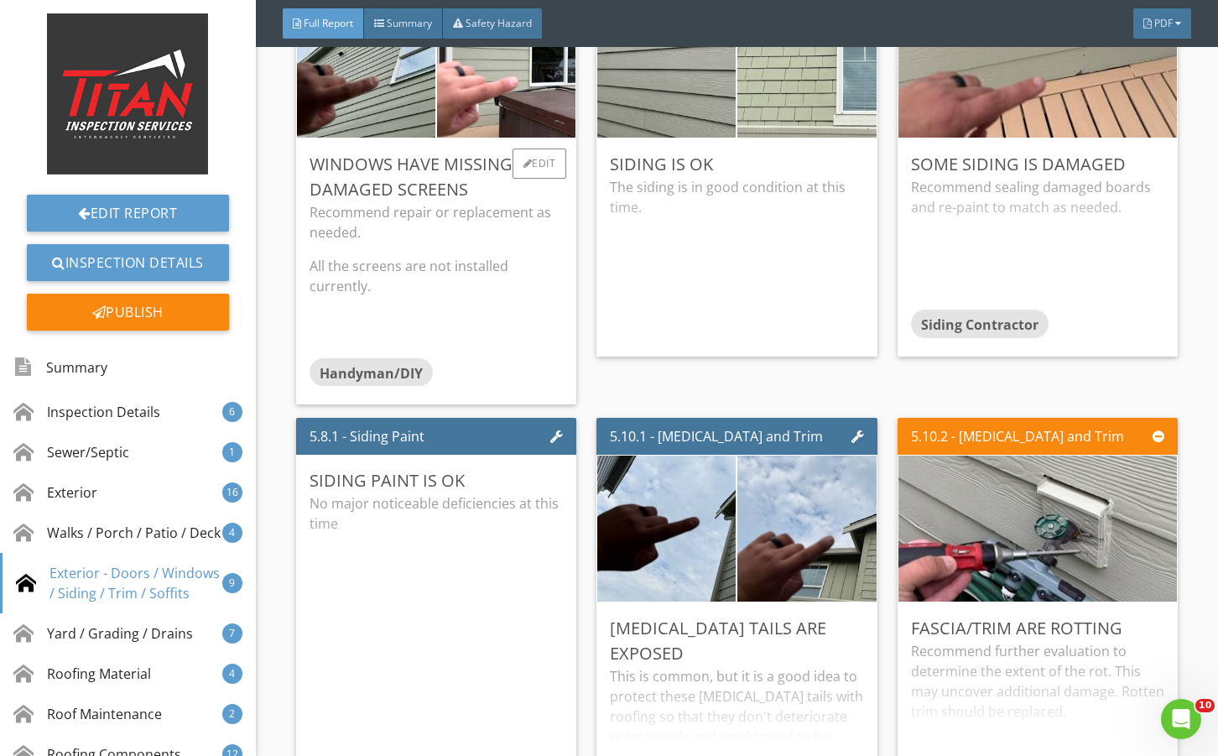
click at [525, 340] on div "Recommend repair or replacement as needed. All the screens are not installed cu…" at bounding box center [435, 280] width 253 height 156
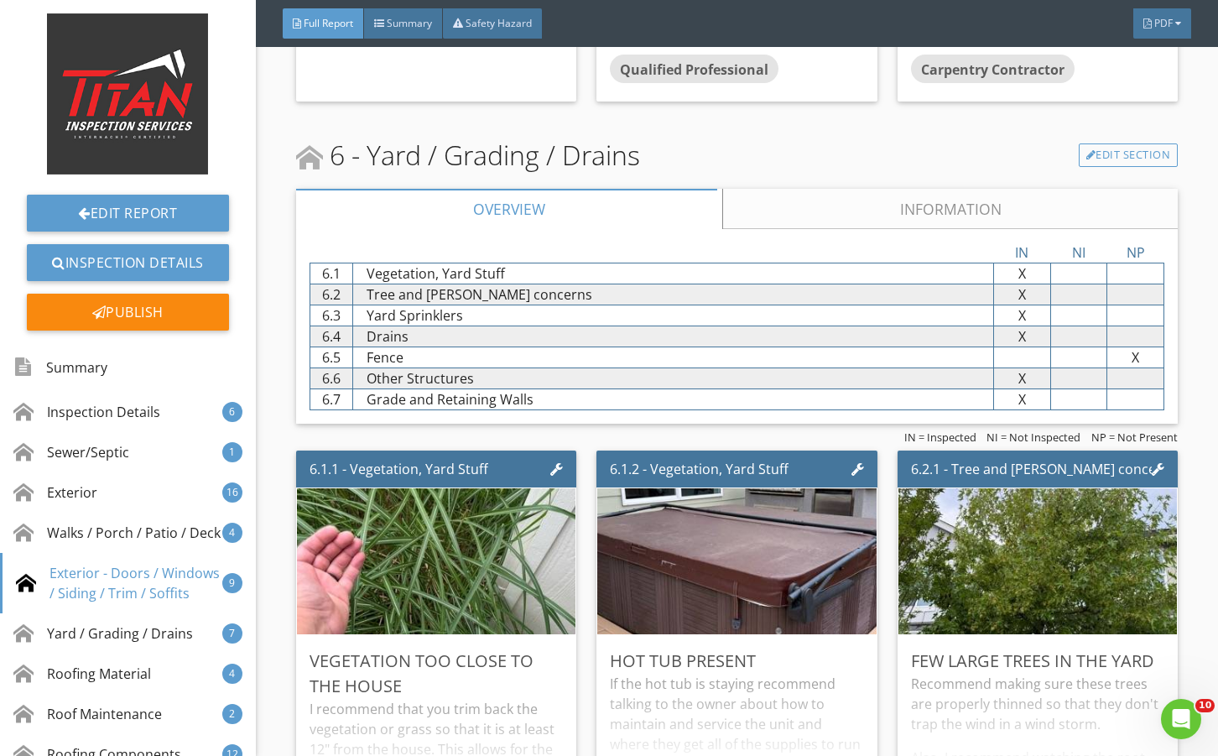
click at [768, 229] on link "Information" at bounding box center [949, 209] width 455 height 40
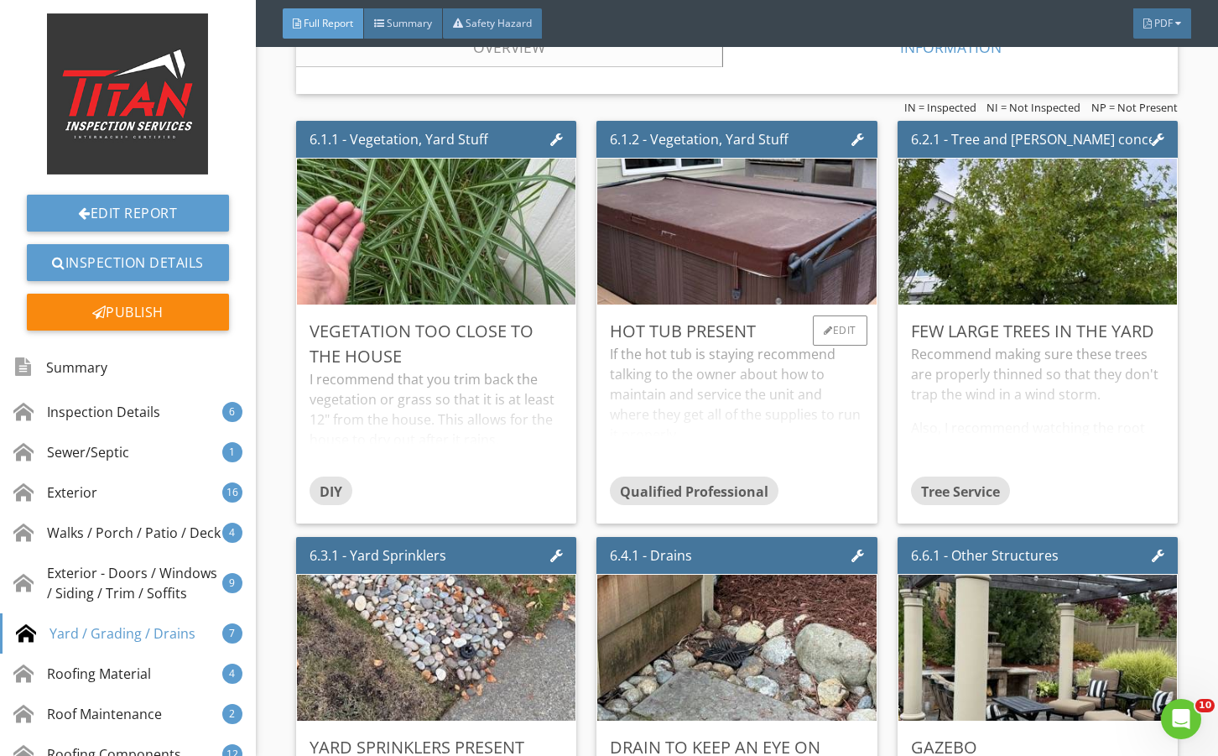
scroll to position [9561, 0]
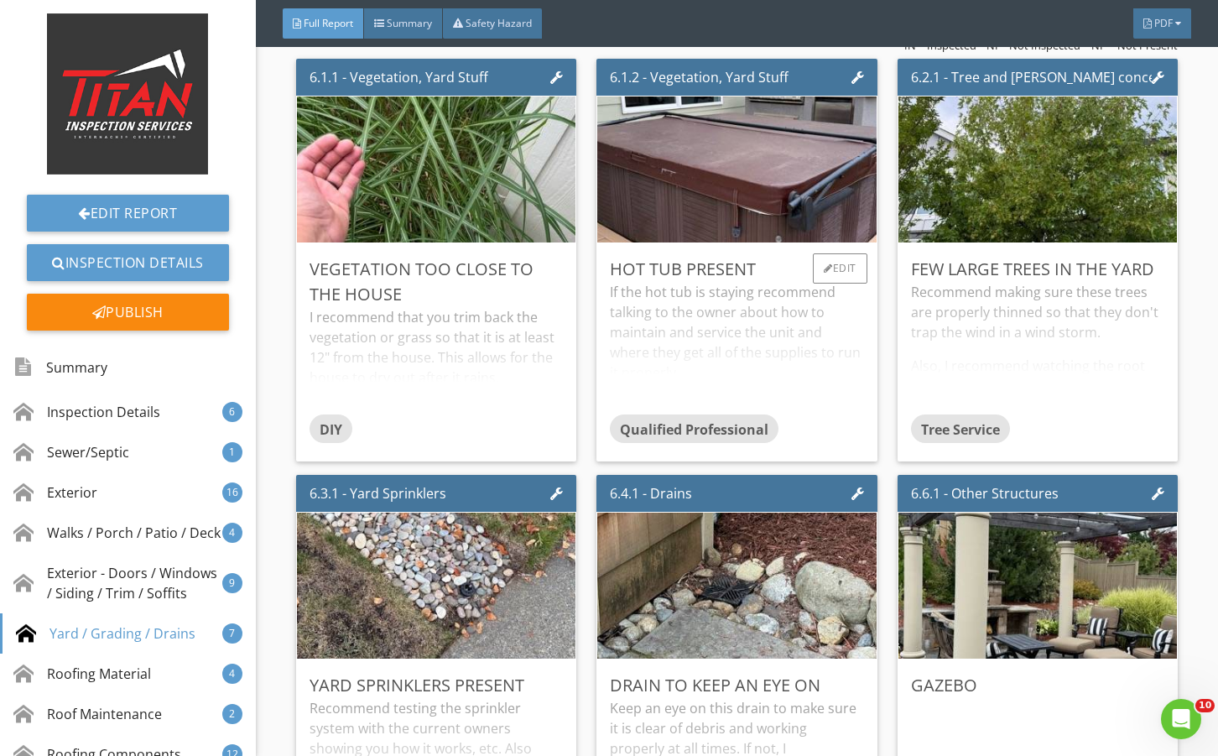
click at [775, 414] on div "If the hot tub is staying recommend talking to the owner about how to maintain …" at bounding box center [736, 348] width 253 height 133
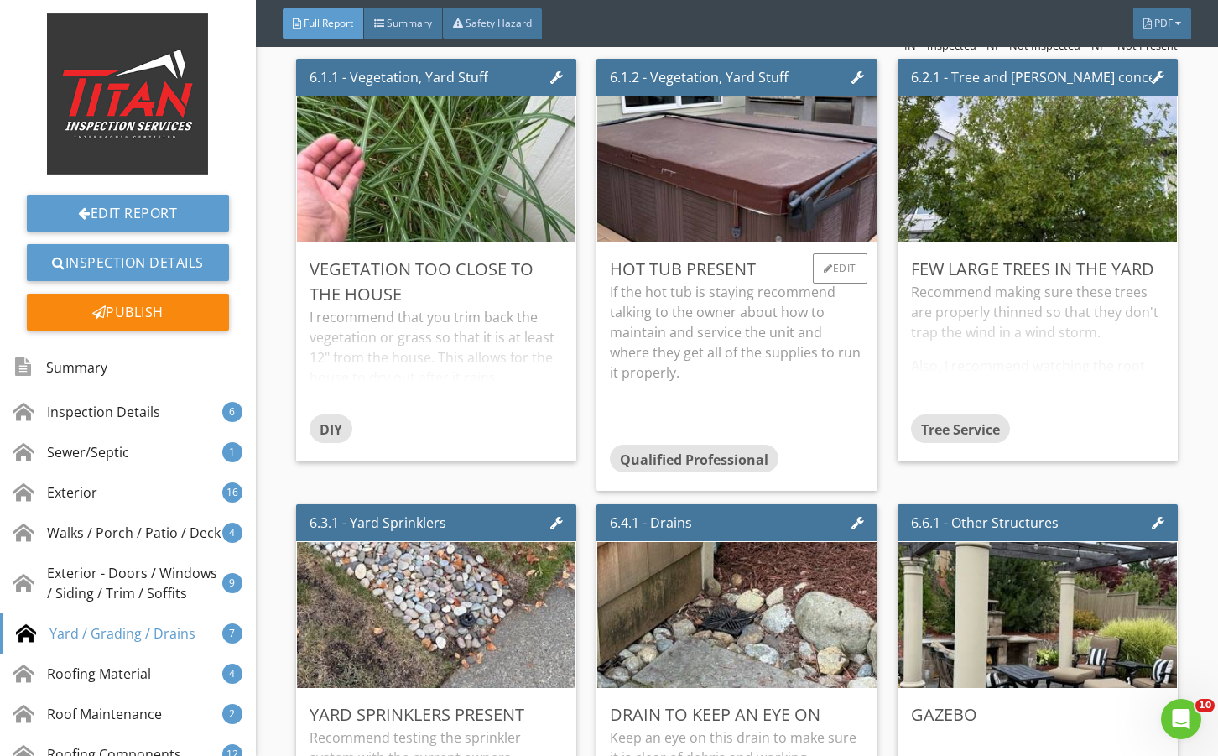
drag, startPoint x: 775, startPoint y: 422, endPoint x: 814, endPoint y: 325, distance: 105.0
click at [776, 382] on p "If the hot tub is staying recommend talking to the owner about how to maintain …" at bounding box center [736, 332] width 253 height 101
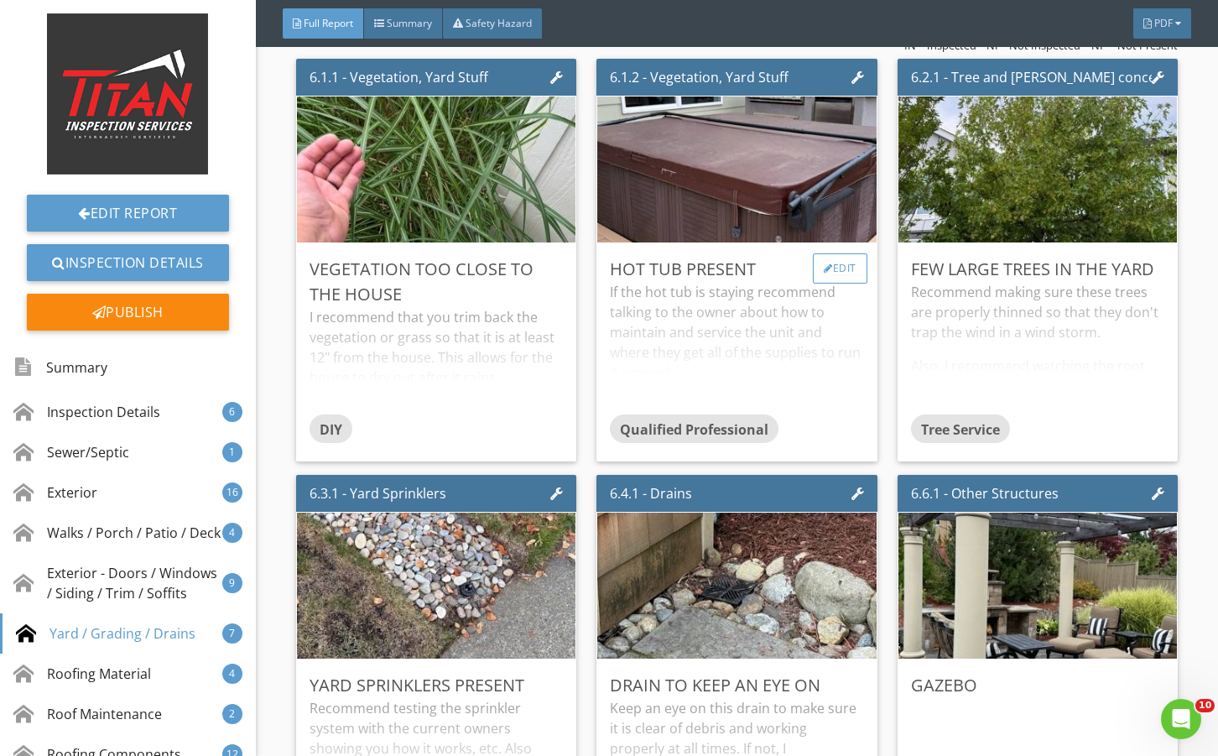
click at [817, 283] on div "Edit" at bounding box center [840, 268] width 55 height 30
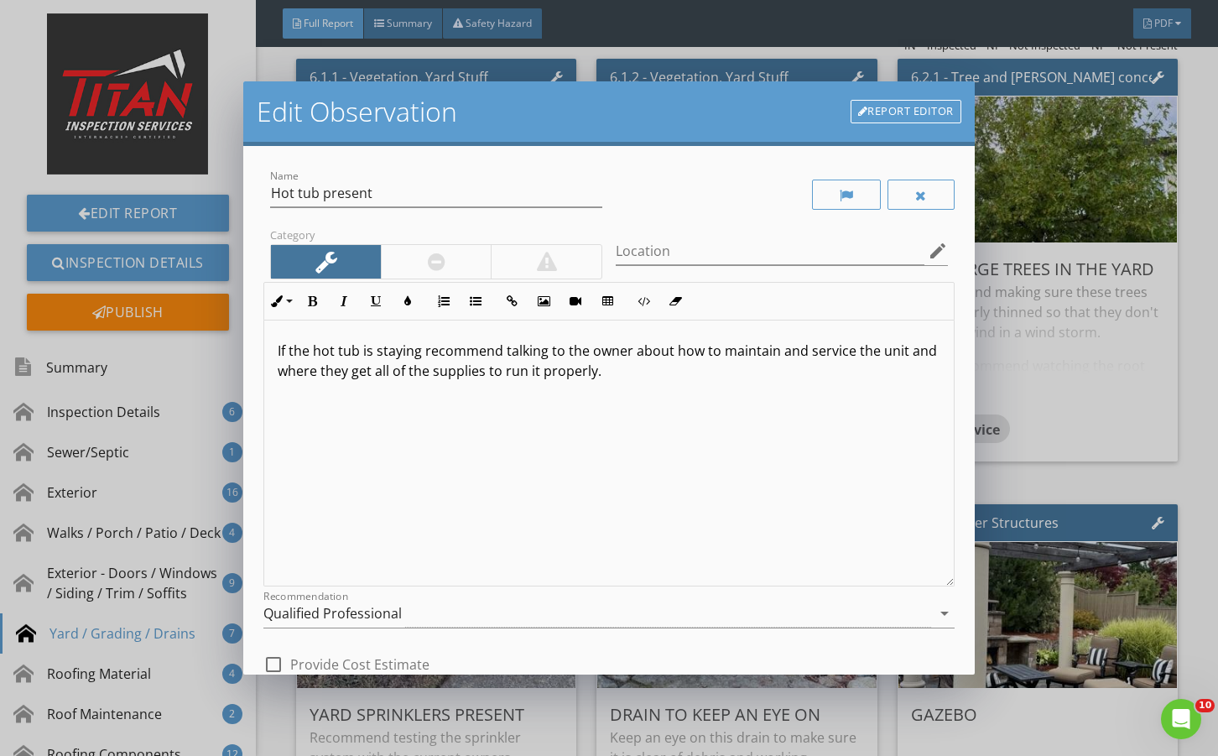
drag, startPoint x: 421, startPoint y: 608, endPoint x: 418, endPoint y: 590, distance: 18.6
click at [420, 603] on div "Qualified Professional" at bounding box center [596, 614] width 667 height 28
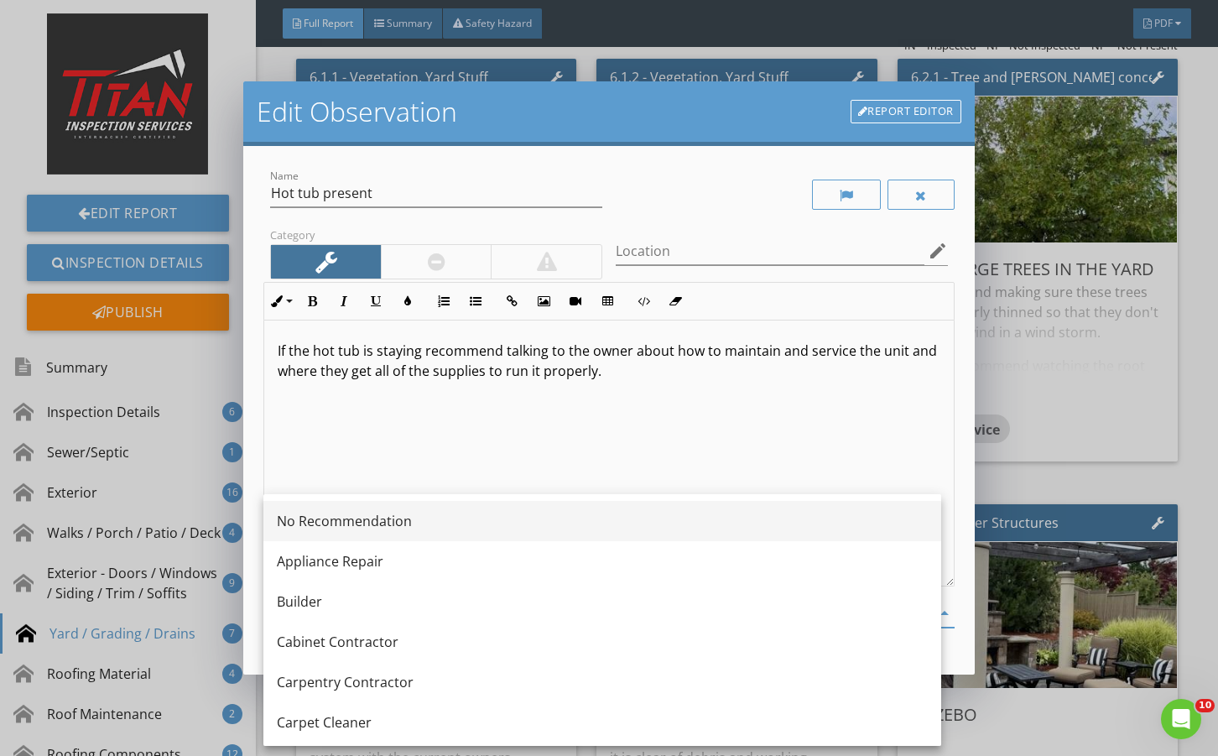
click at [409, 524] on div "No Recommendation" at bounding box center [602, 521] width 651 height 20
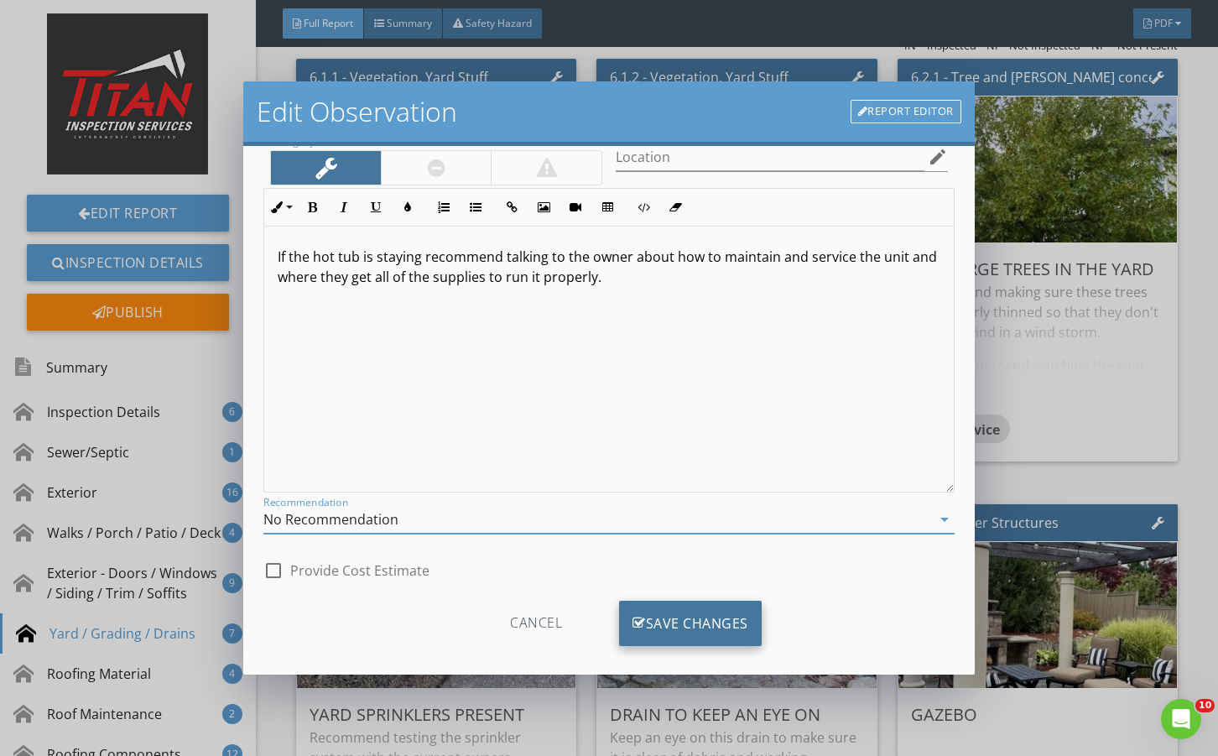
scroll to position [111, 0]
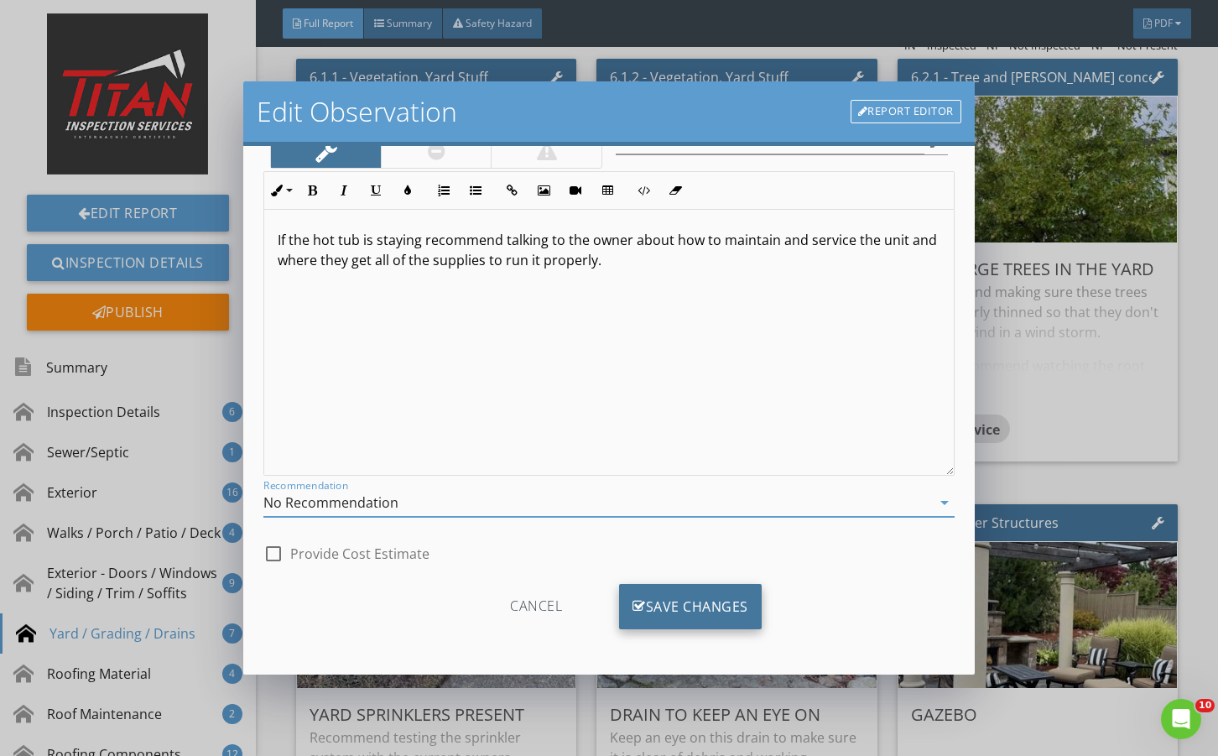
click at [715, 622] on div "Save Changes" at bounding box center [690, 606] width 143 height 45
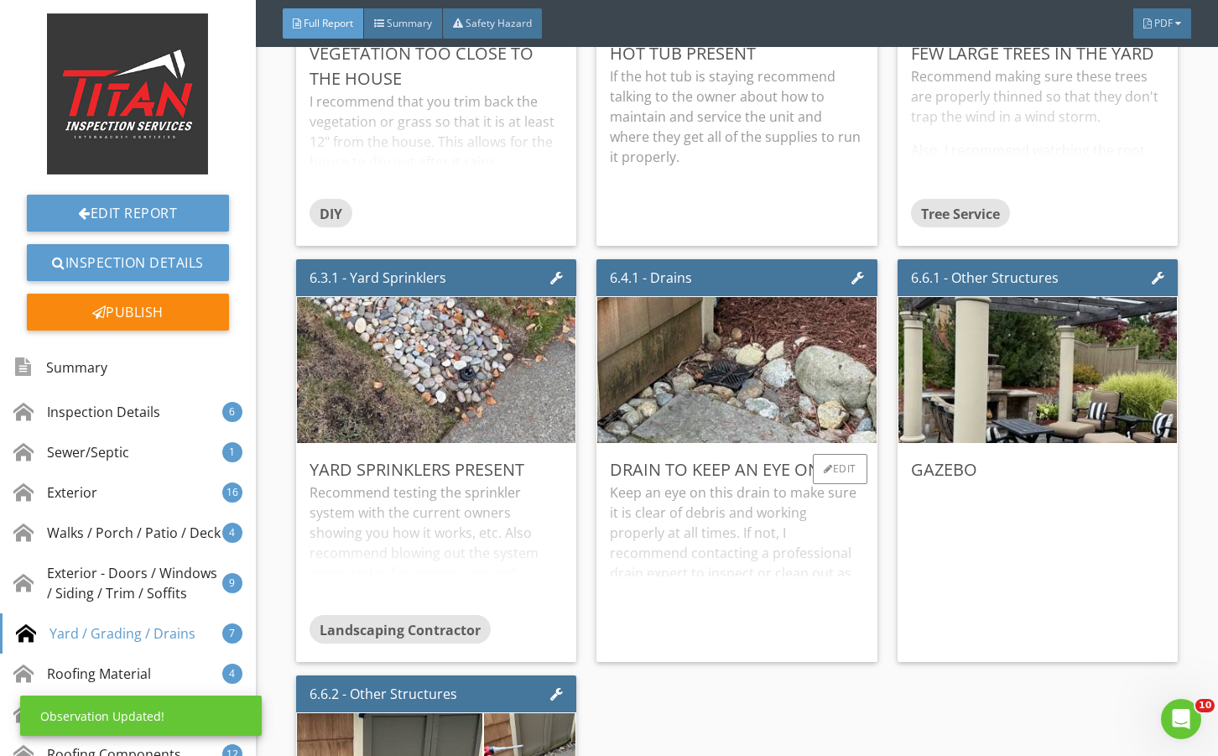
scroll to position [9840, 0]
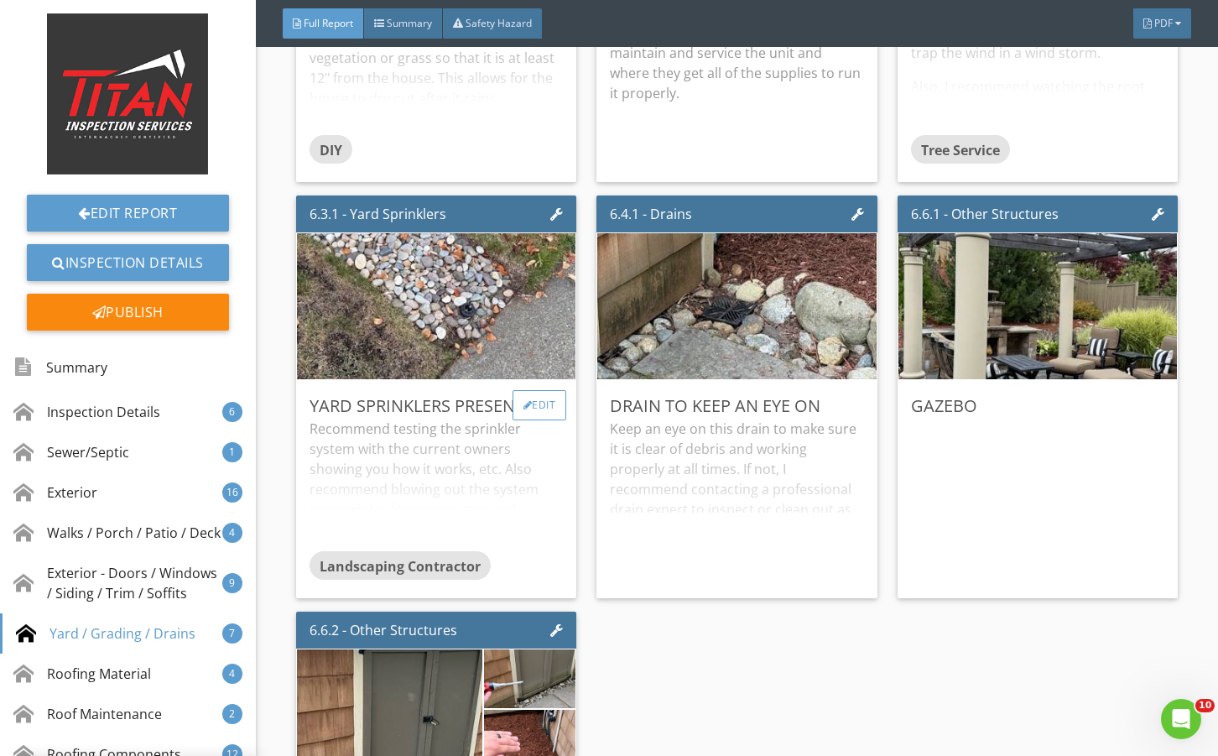
click at [541, 420] on div "Edit" at bounding box center [539, 405] width 55 height 30
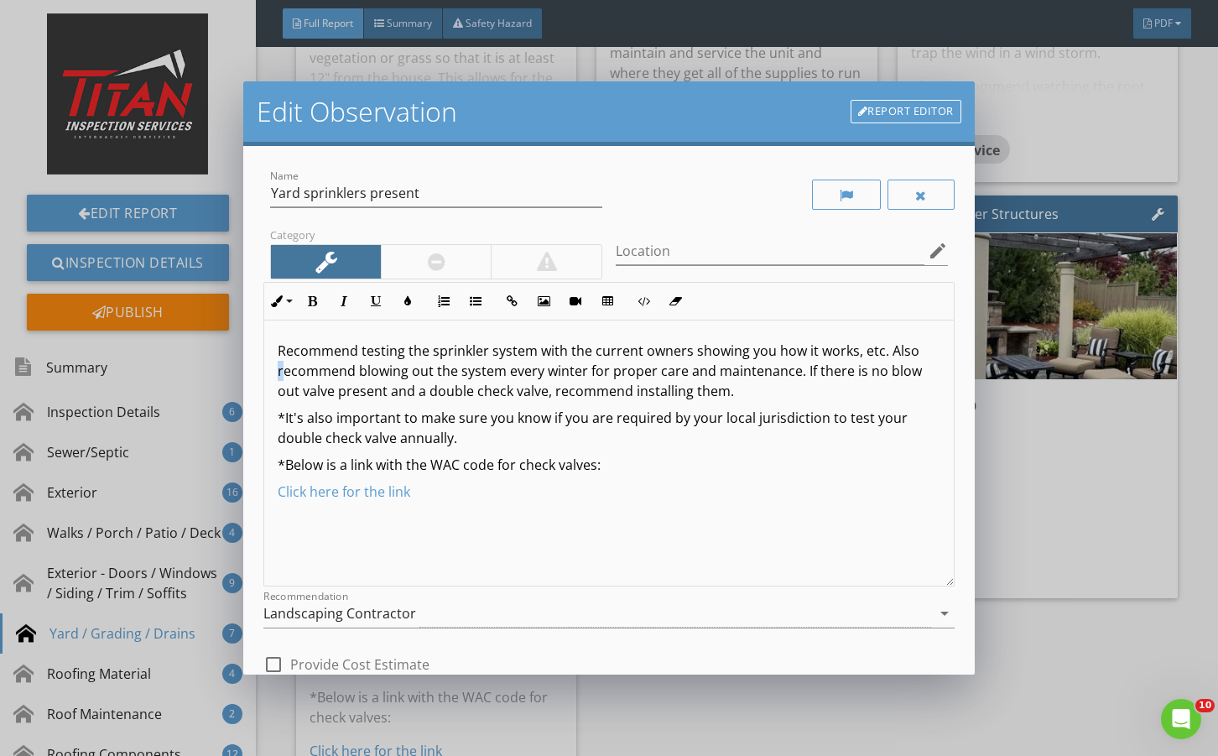
click at [283, 378] on p "Recommend testing the sprinkler system with the current owners showing you how …" at bounding box center [609, 371] width 662 height 60
click at [284, 377] on p "Recommend testing the sprinkler system with the current owners showing you how …" at bounding box center [609, 371] width 662 height 60
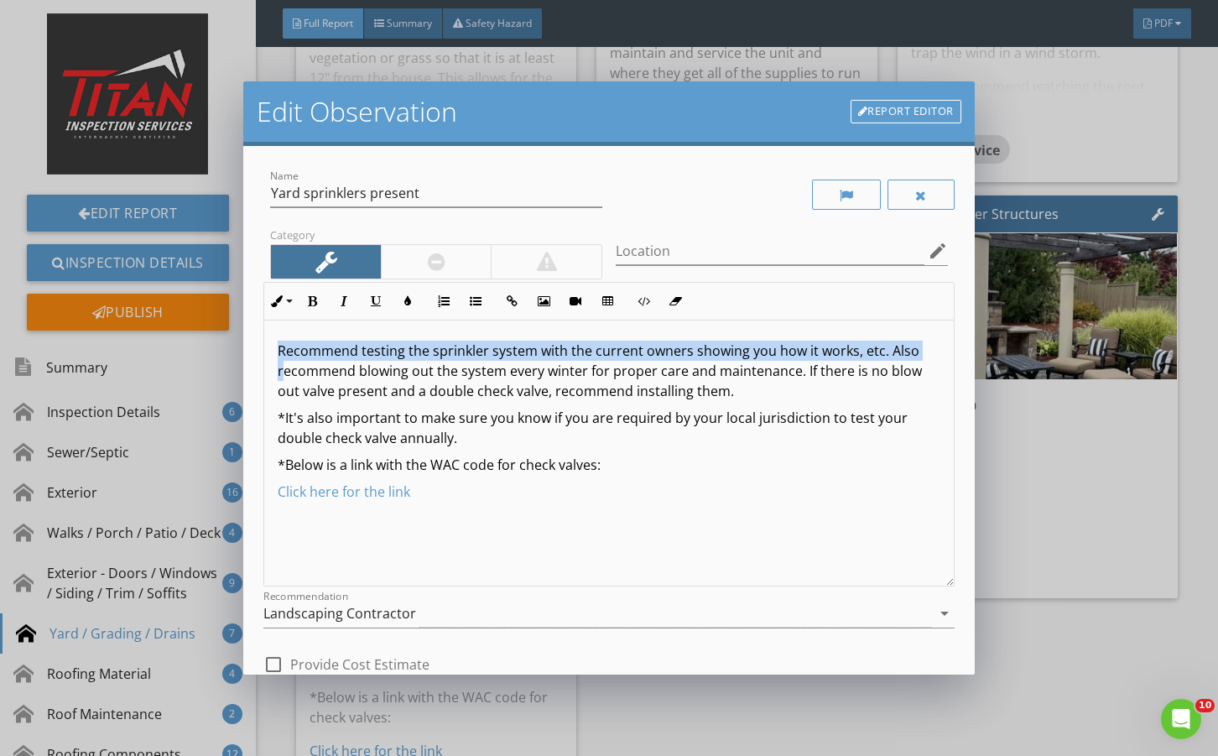
drag, startPoint x: 284, startPoint y: 370, endPoint x: 256, endPoint y: 343, distance: 39.2
click at [256, 343] on div "Name Yard sprinklers present Category Location edit Inline Style XLarge Large N…" at bounding box center [608, 410] width 730 height 529
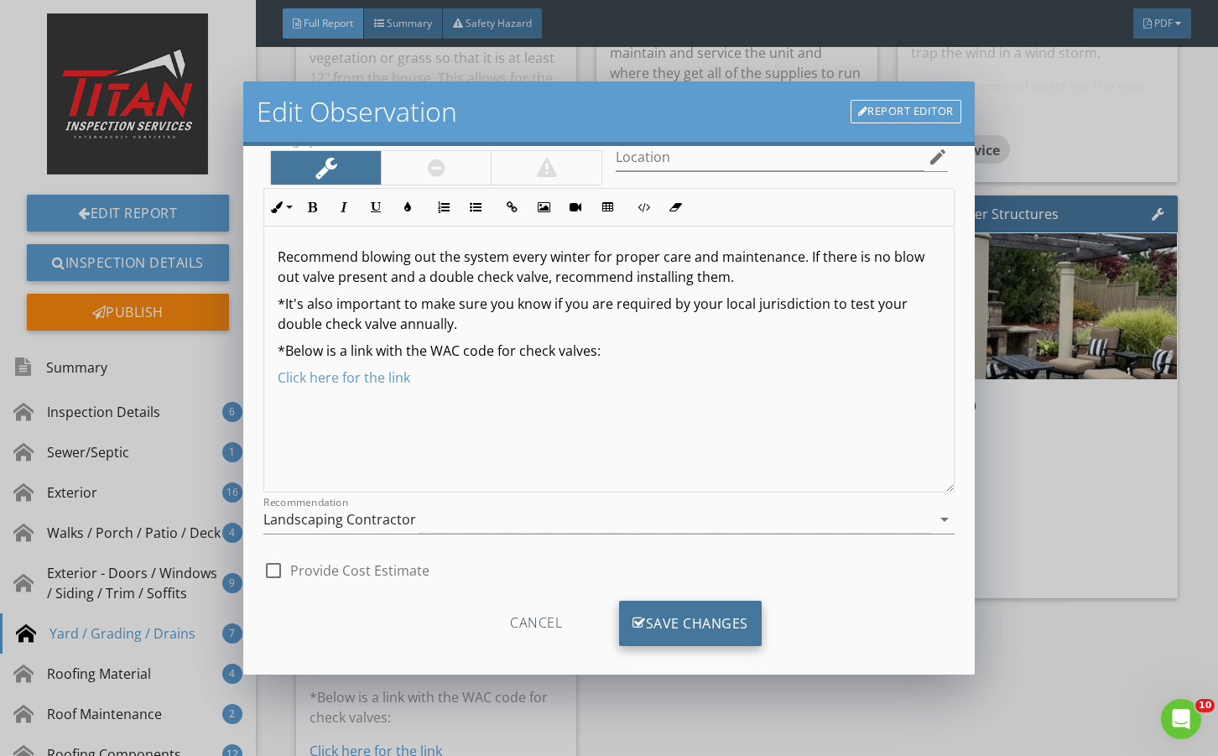
scroll to position [111, 0]
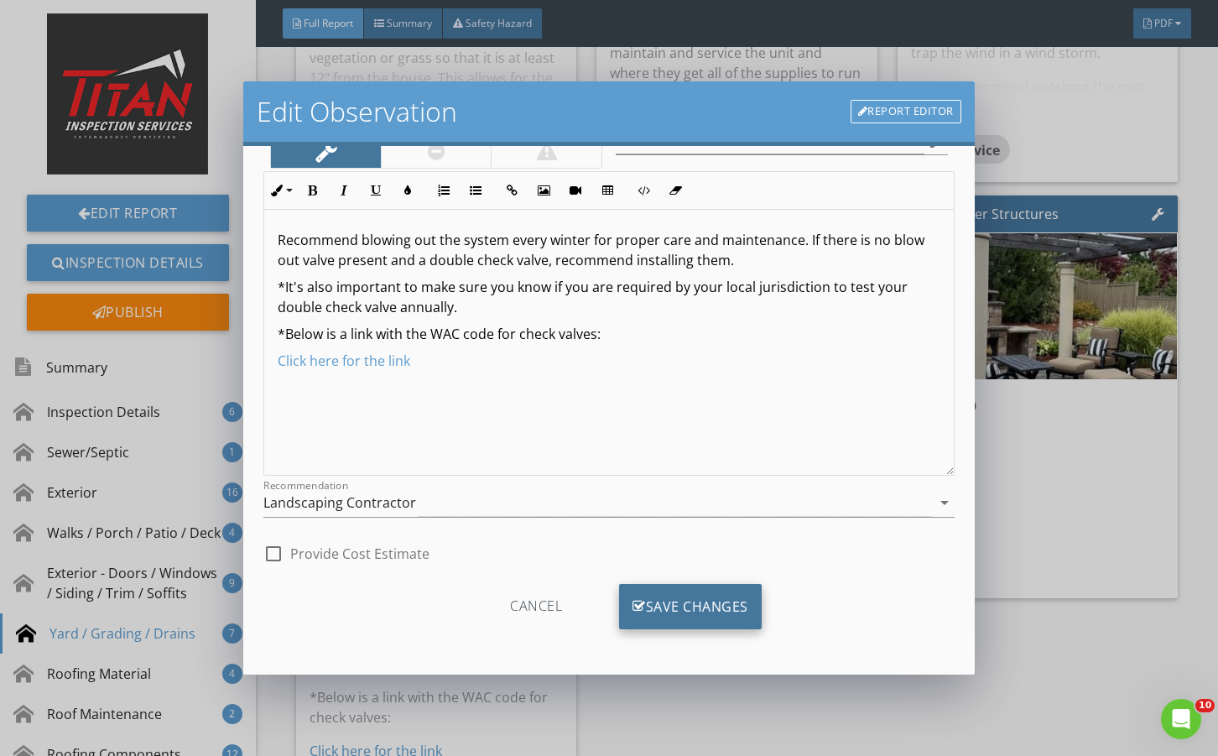
click at [735, 605] on div "Save Changes" at bounding box center [690, 606] width 143 height 45
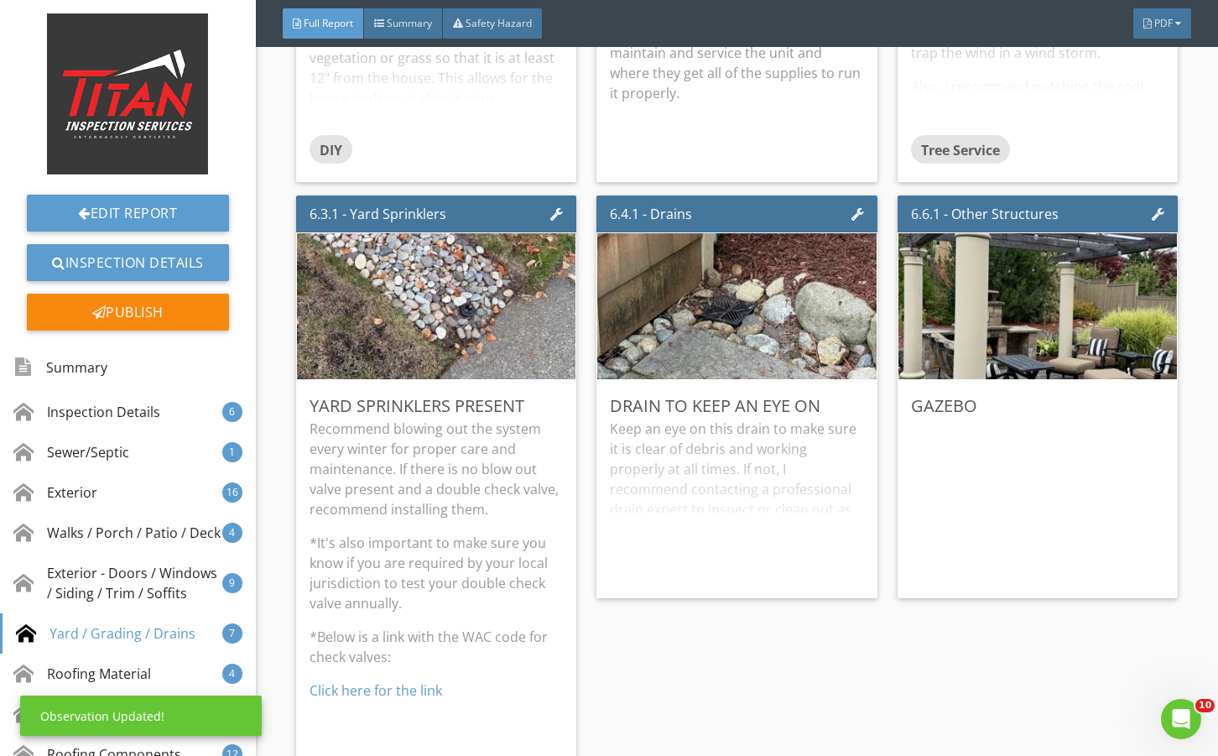
scroll to position [0, 0]
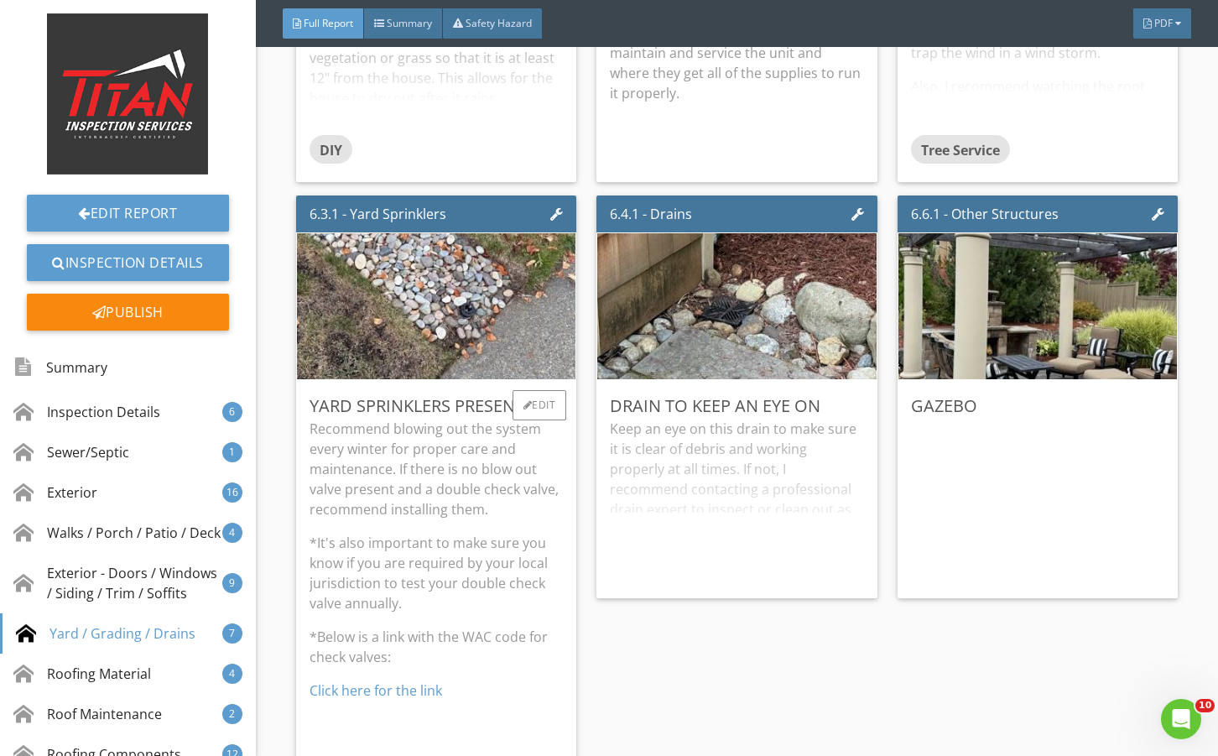
click at [543, 519] on p "Recommend blowing out the system every winter for proper care and maintenance. …" at bounding box center [435, 468] width 253 height 101
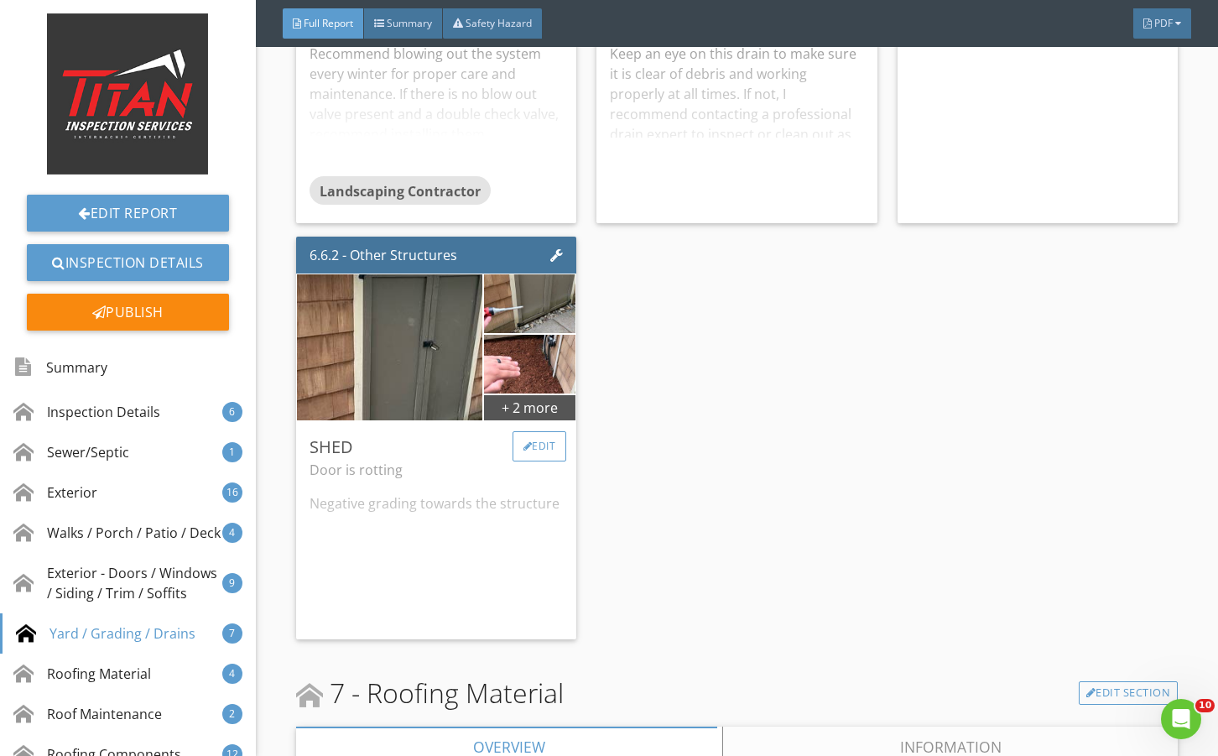
scroll to position [10343, 0]
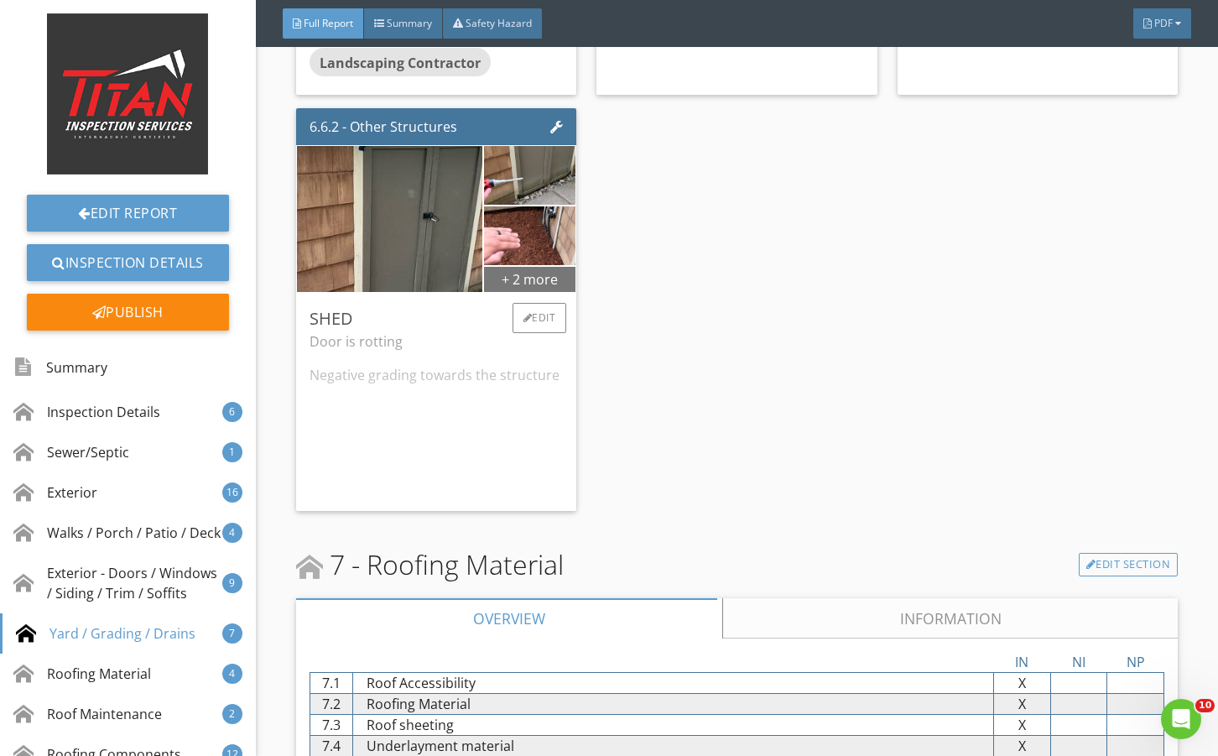
click at [507, 292] on div "+ 2 more" at bounding box center [529, 278] width 91 height 27
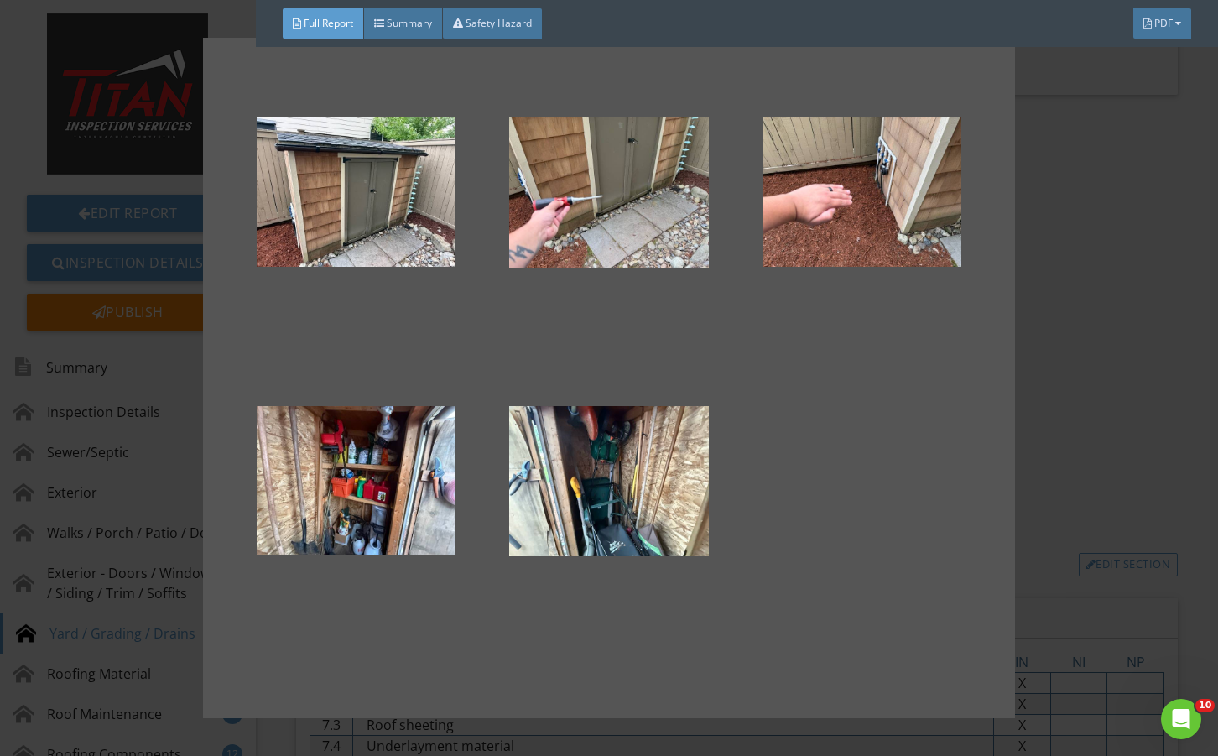
drag, startPoint x: 1074, startPoint y: 511, endPoint x: 979, endPoint y: 523, distance: 95.6
click at [1070, 511] on div at bounding box center [609, 378] width 1218 height 756
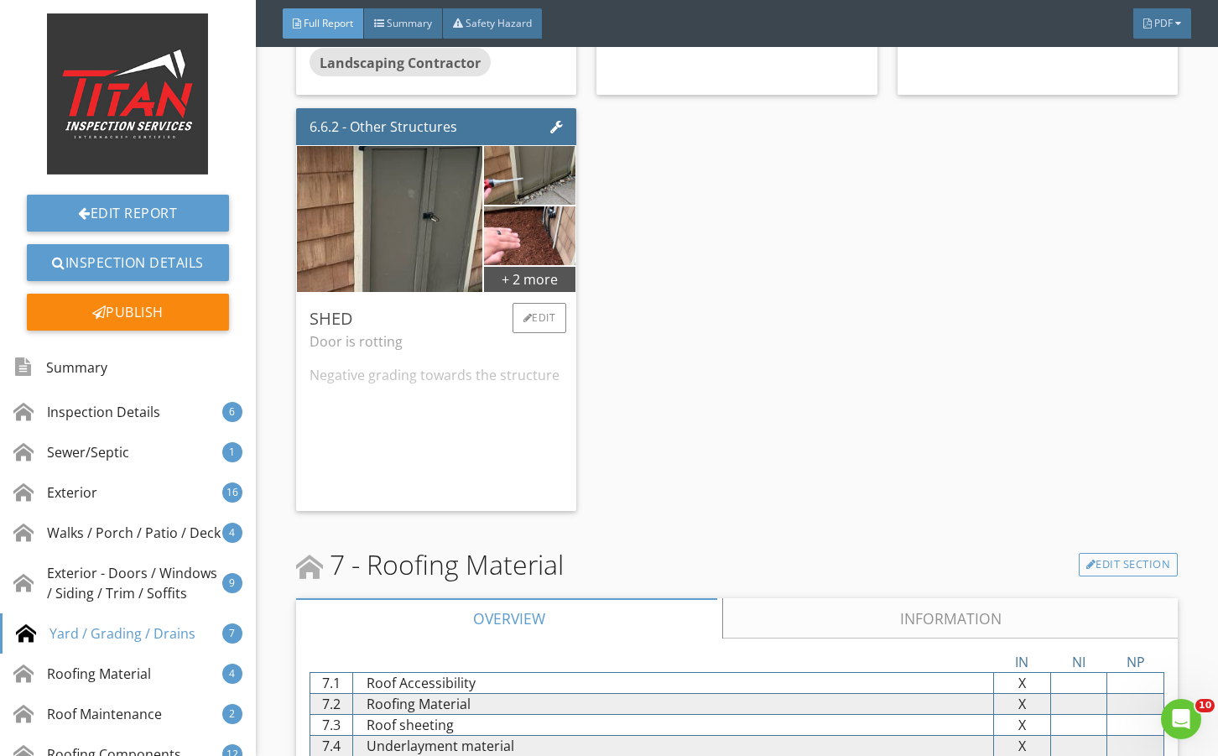
click at [534, 484] on div "Door is rotting Negative grading towards the structure" at bounding box center [435, 414] width 253 height 166
click at [534, 481] on div "Door is rotting Negative grading towards the structure" at bounding box center [435, 405] width 253 height 149
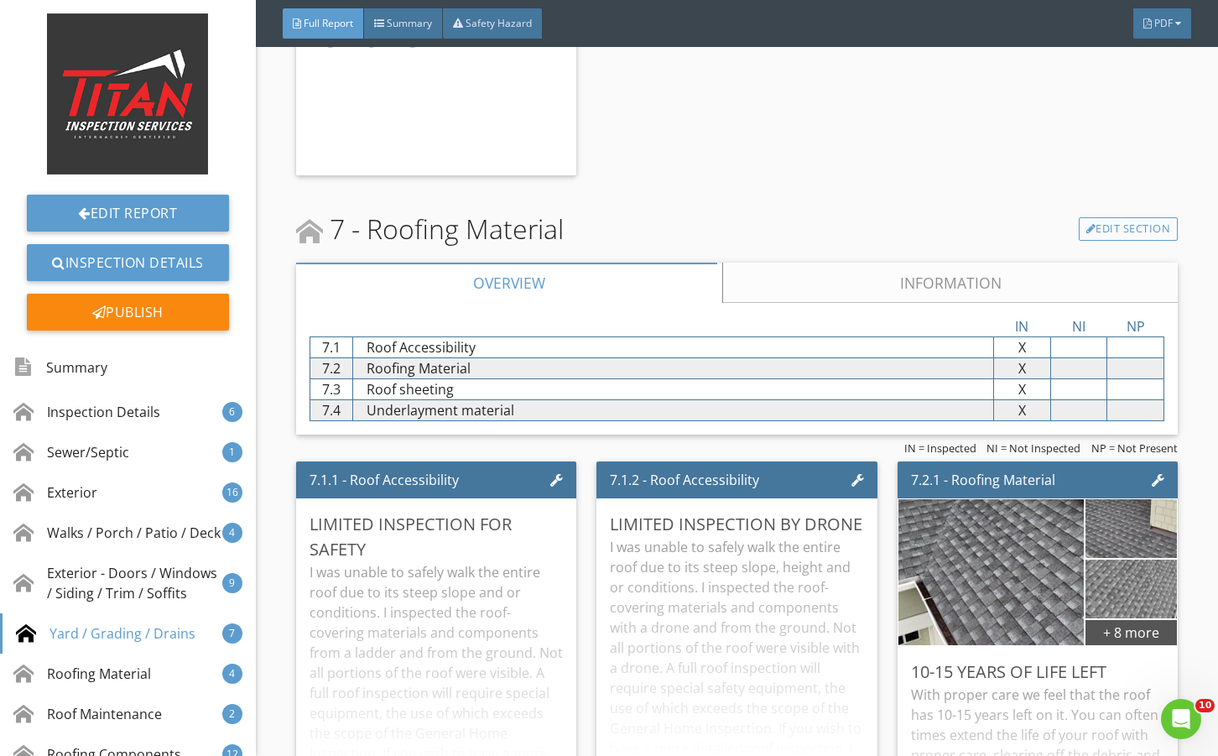
click at [776, 303] on link "Information" at bounding box center [949, 283] width 455 height 40
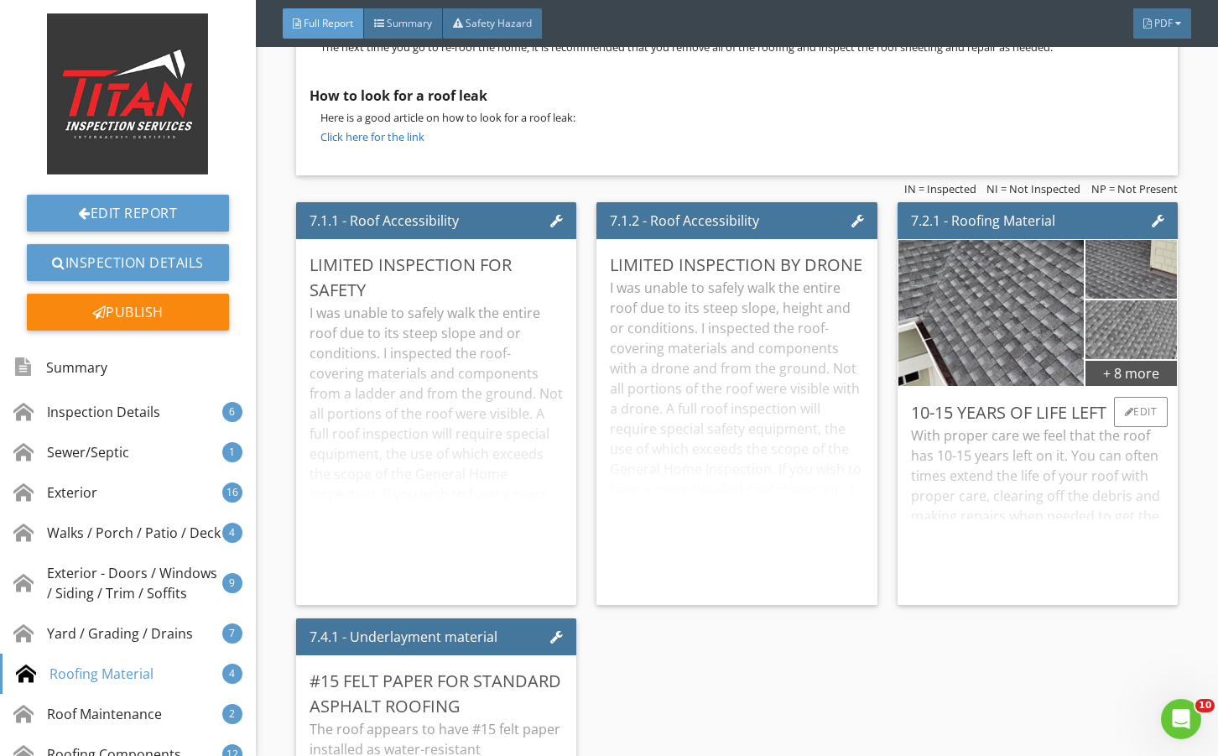
scroll to position [11685, 0]
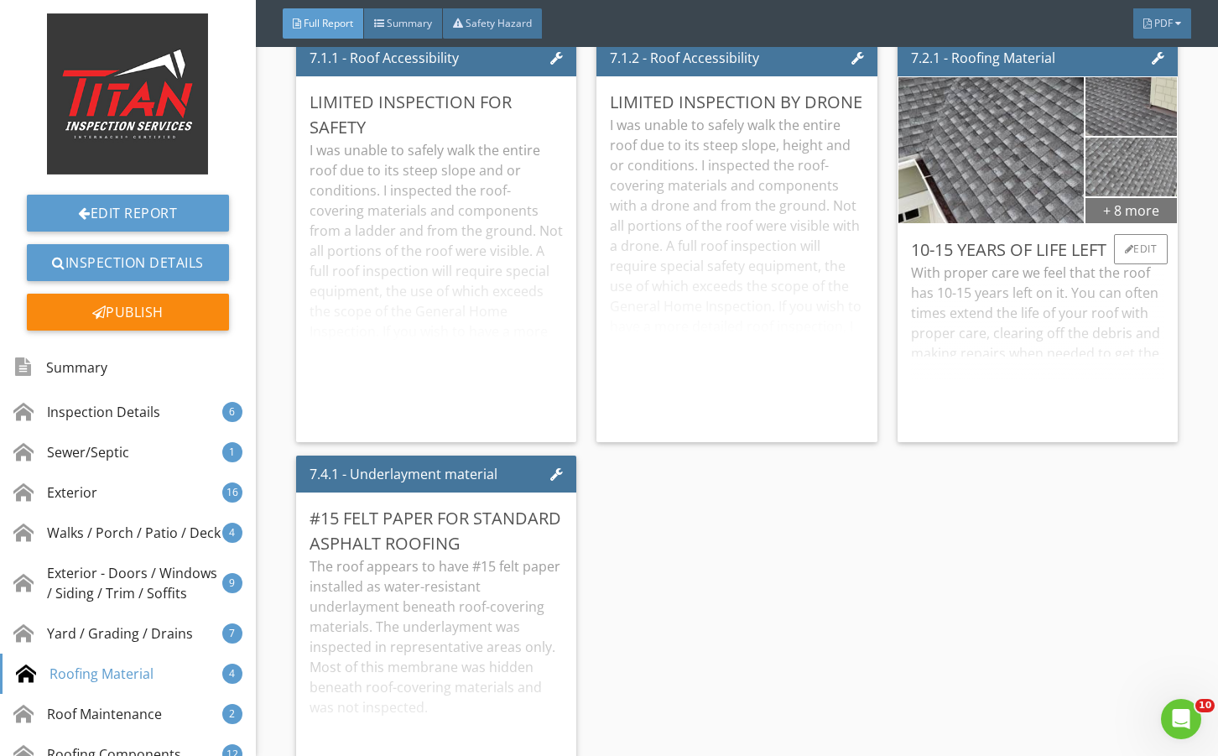
click at [1097, 223] on div "+ 8 more" at bounding box center [1130, 209] width 91 height 27
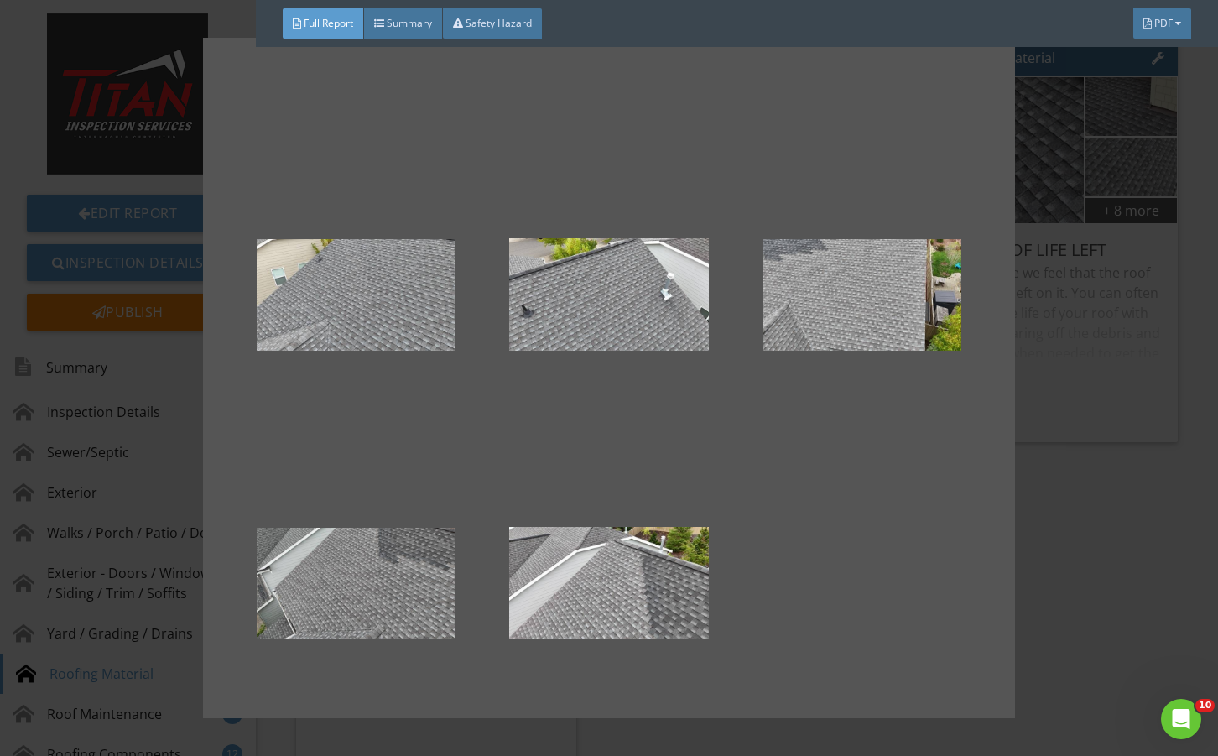
scroll to position [528, 0]
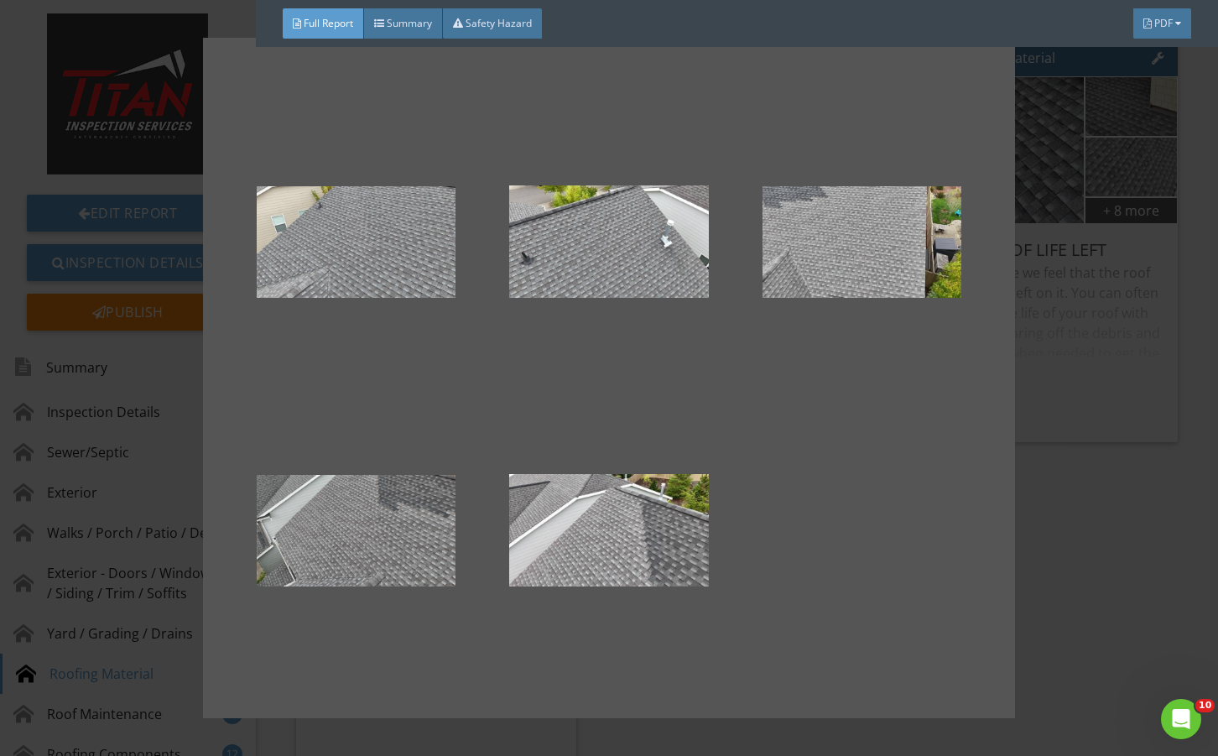
drag, startPoint x: 1062, startPoint y: 455, endPoint x: 975, endPoint y: 502, distance: 98.3
click at [1063, 458] on div at bounding box center [609, 378] width 1218 height 756
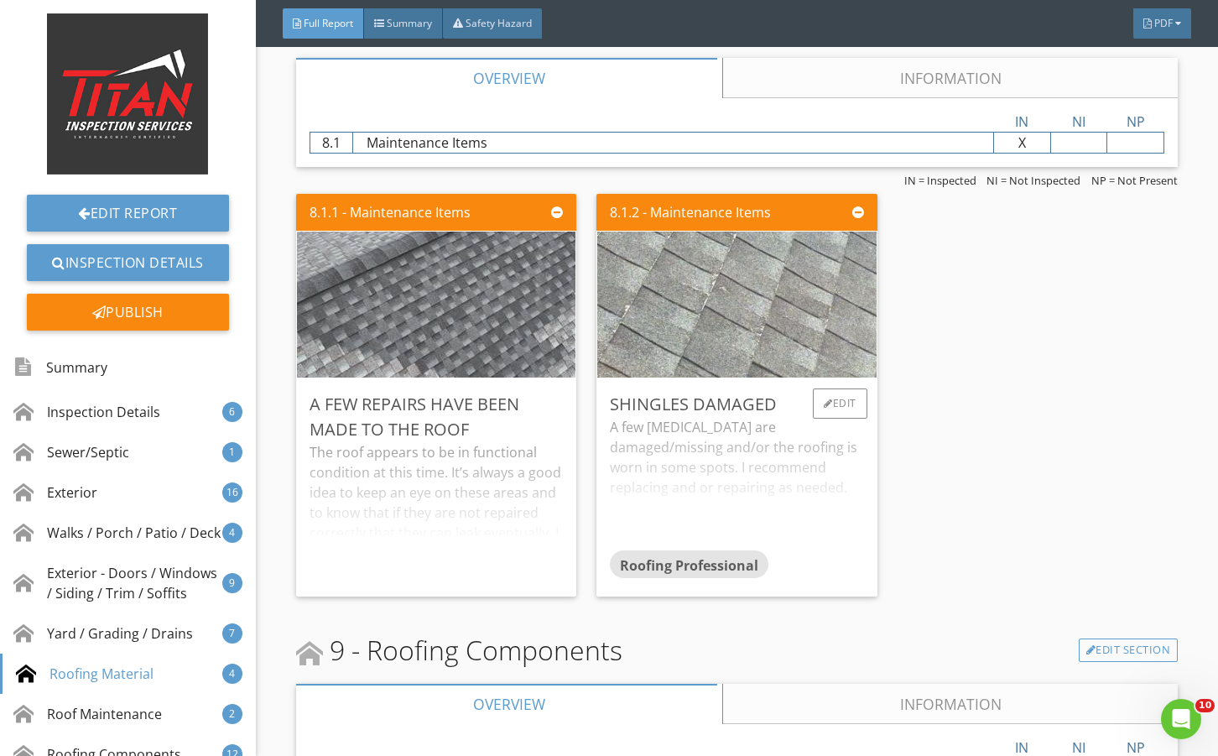
scroll to position [12580, 0]
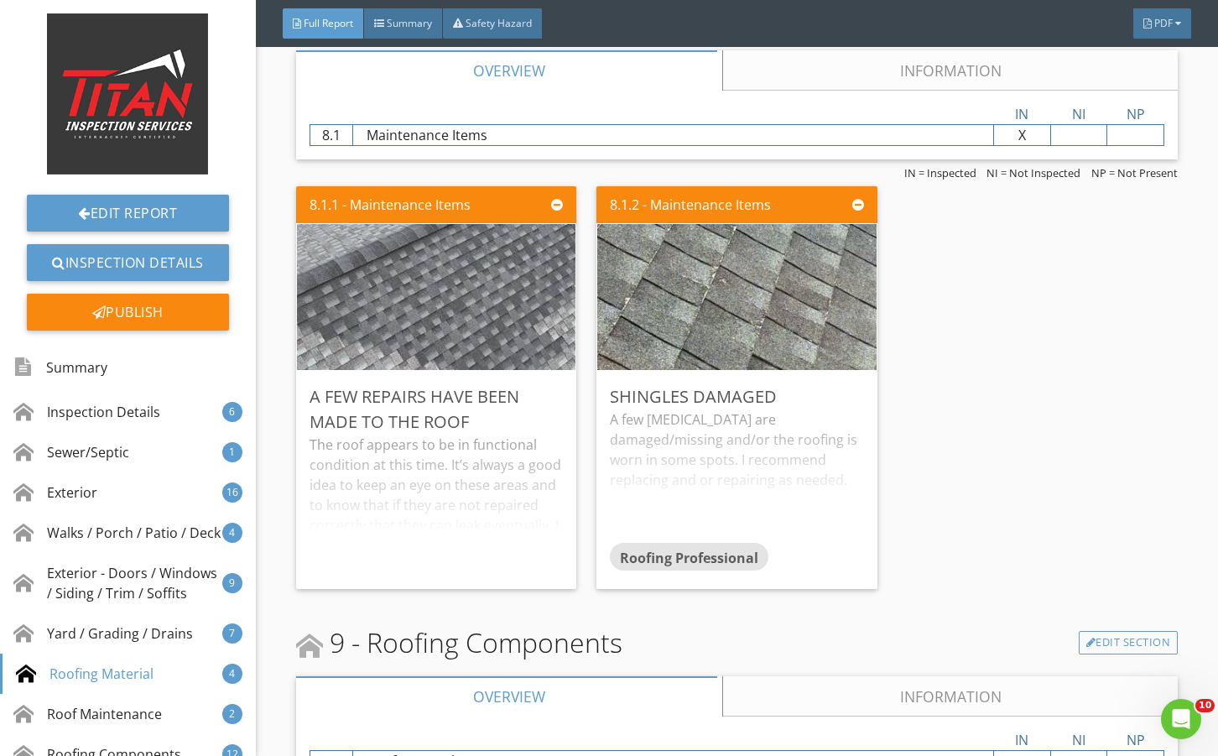
drag, startPoint x: 839, startPoint y: 137, endPoint x: 831, endPoint y: 150, distance: 15.4
click at [839, 91] on link "Information" at bounding box center [949, 70] width 455 height 40
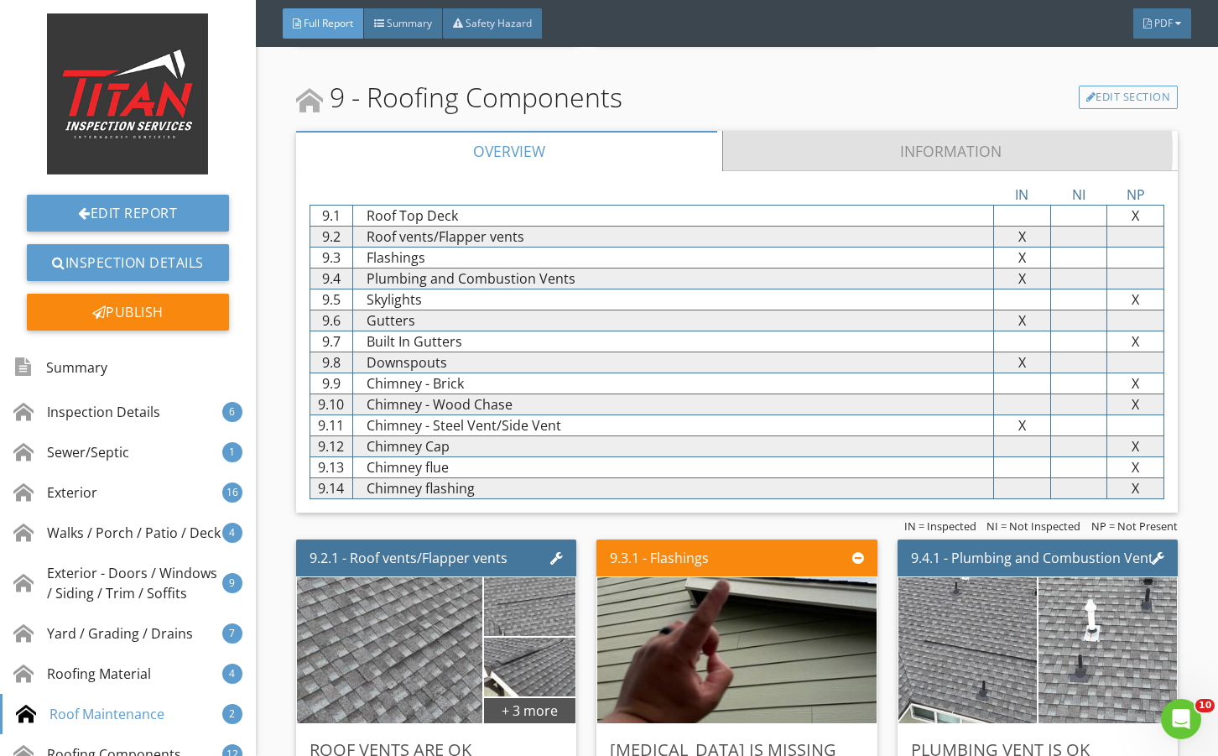
click at [787, 171] on link "Information" at bounding box center [949, 151] width 455 height 40
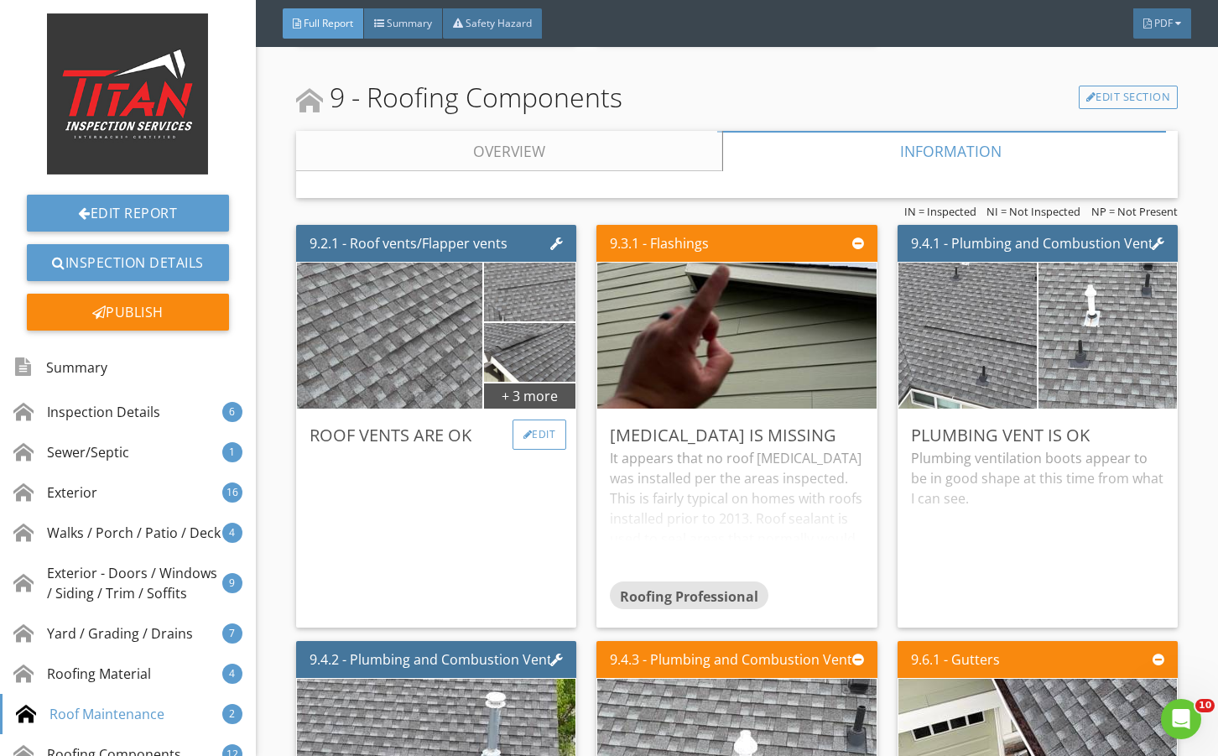
scroll to position [13251, 0]
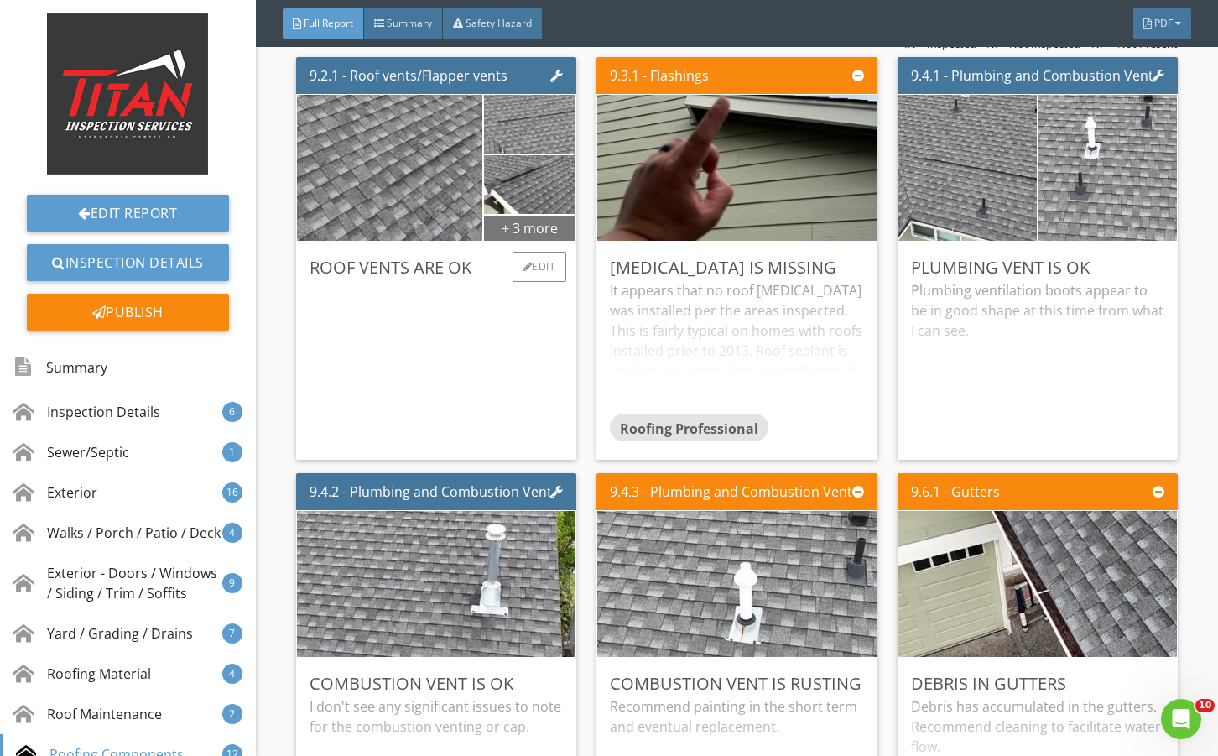
click at [504, 241] on div "+ 3 more" at bounding box center [529, 227] width 91 height 27
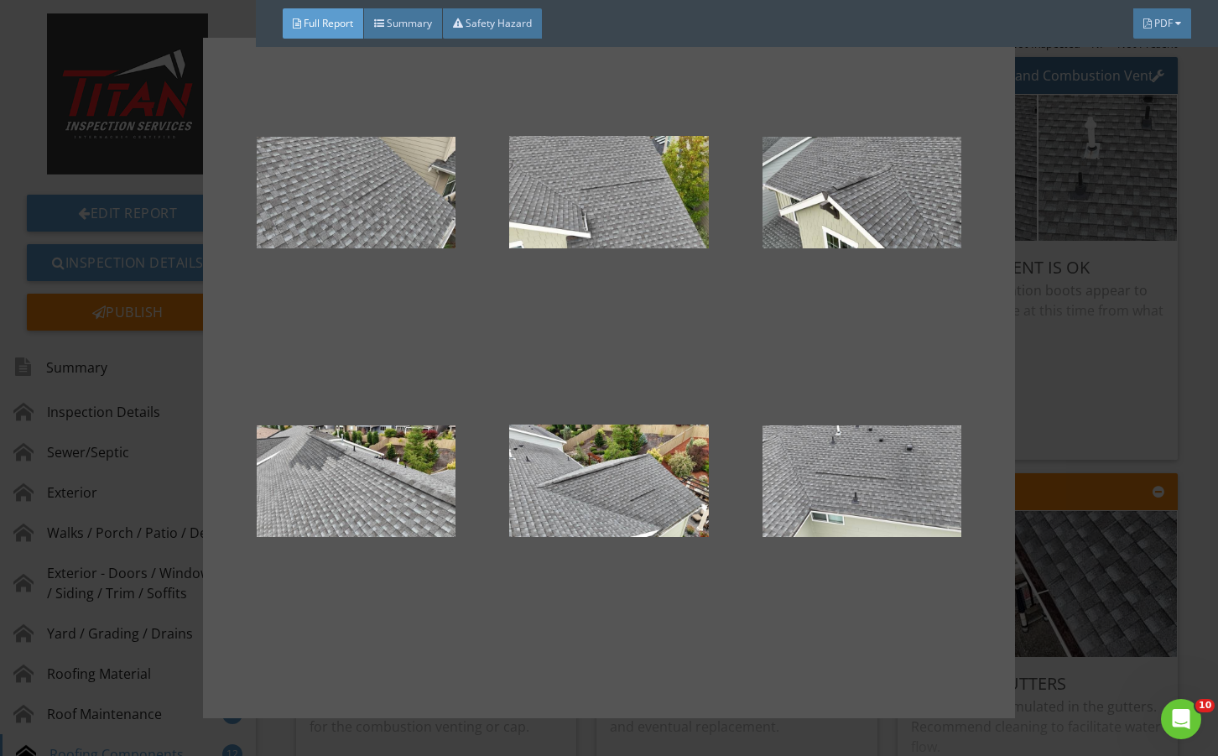
click at [1071, 538] on div at bounding box center [609, 378] width 1218 height 756
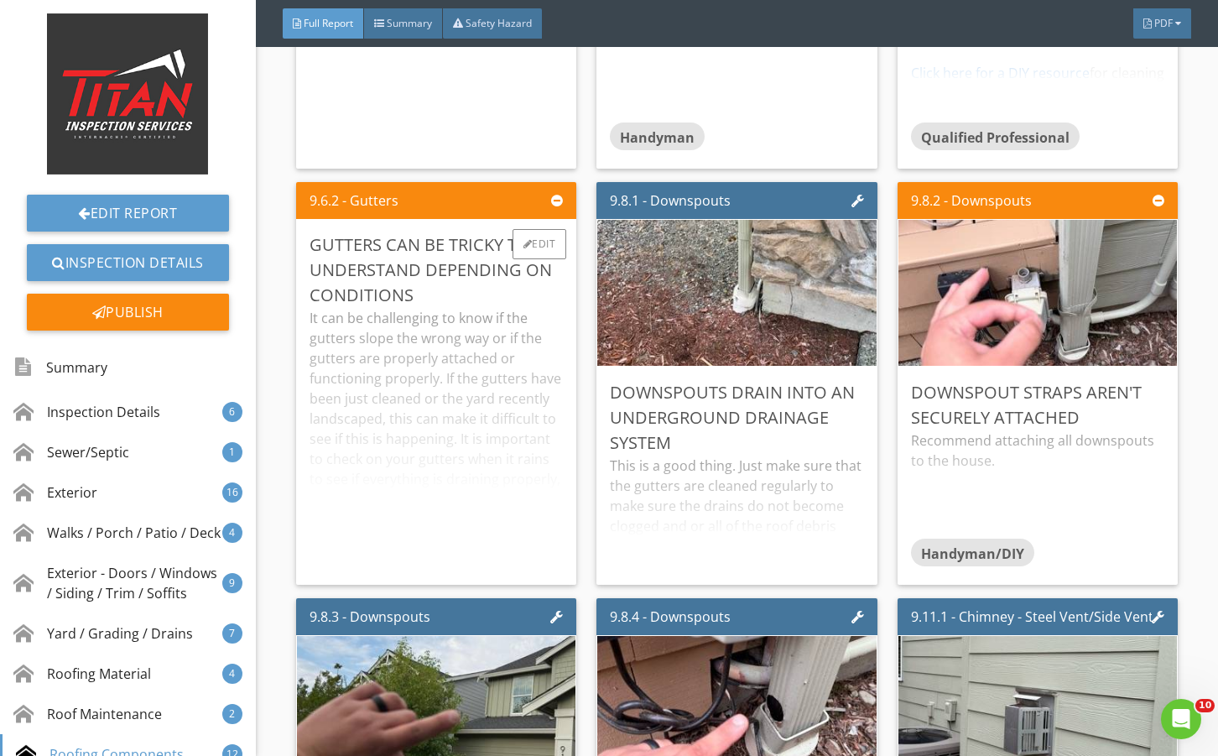
scroll to position [13978, 0]
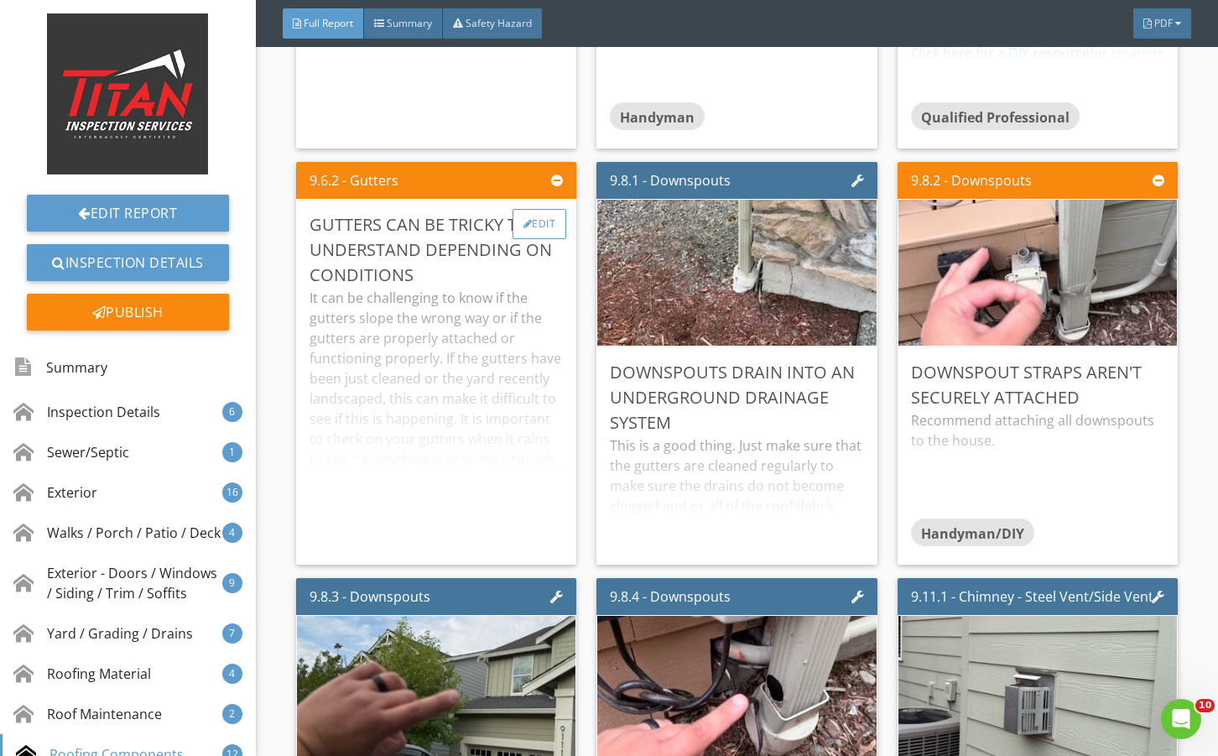
click at [538, 239] on div "Edit" at bounding box center [539, 224] width 55 height 30
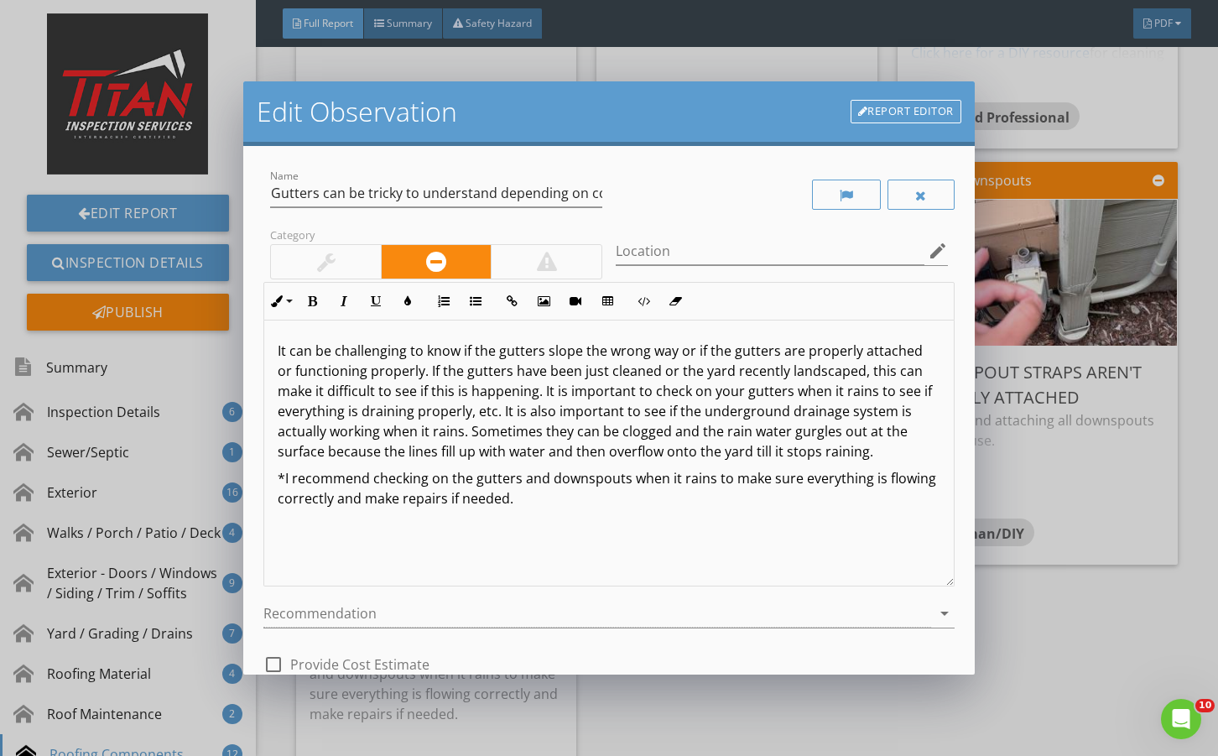
drag, startPoint x: 317, startPoint y: 247, endPoint x: 465, endPoint y: 510, distance: 301.9
click at [317, 248] on div at bounding box center [326, 262] width 110 height 34
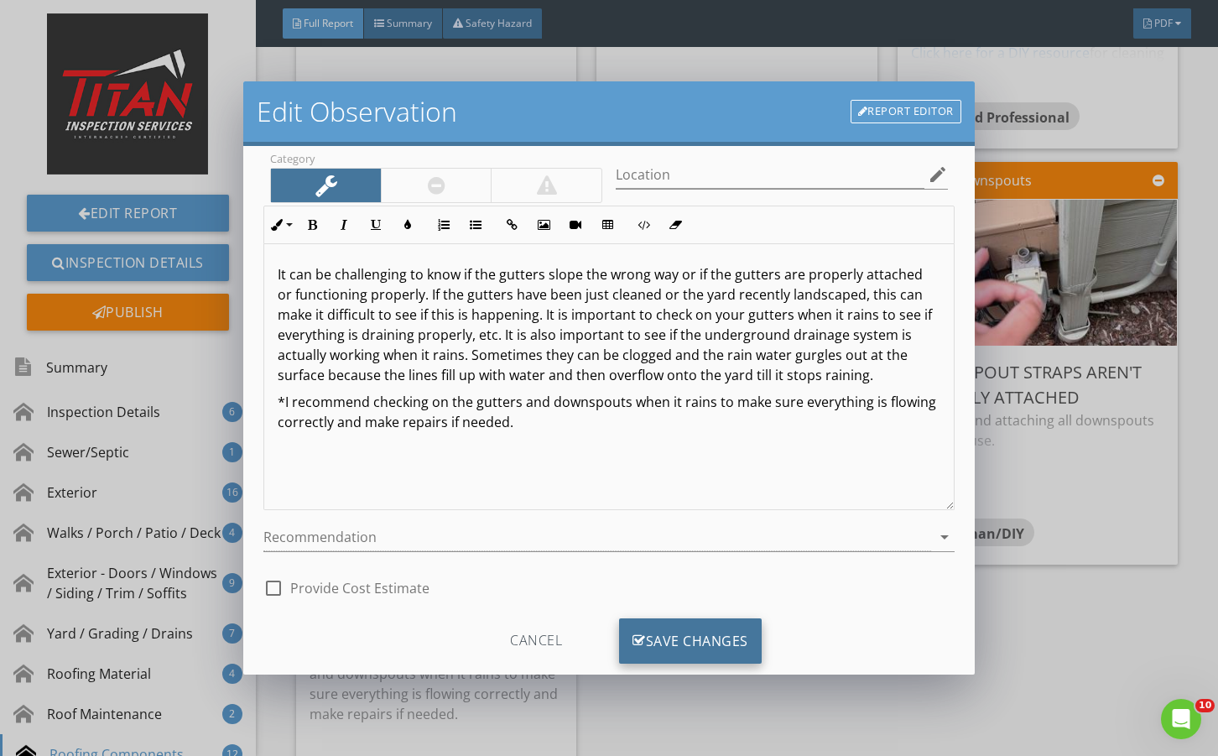
scroll to position [111, 0]
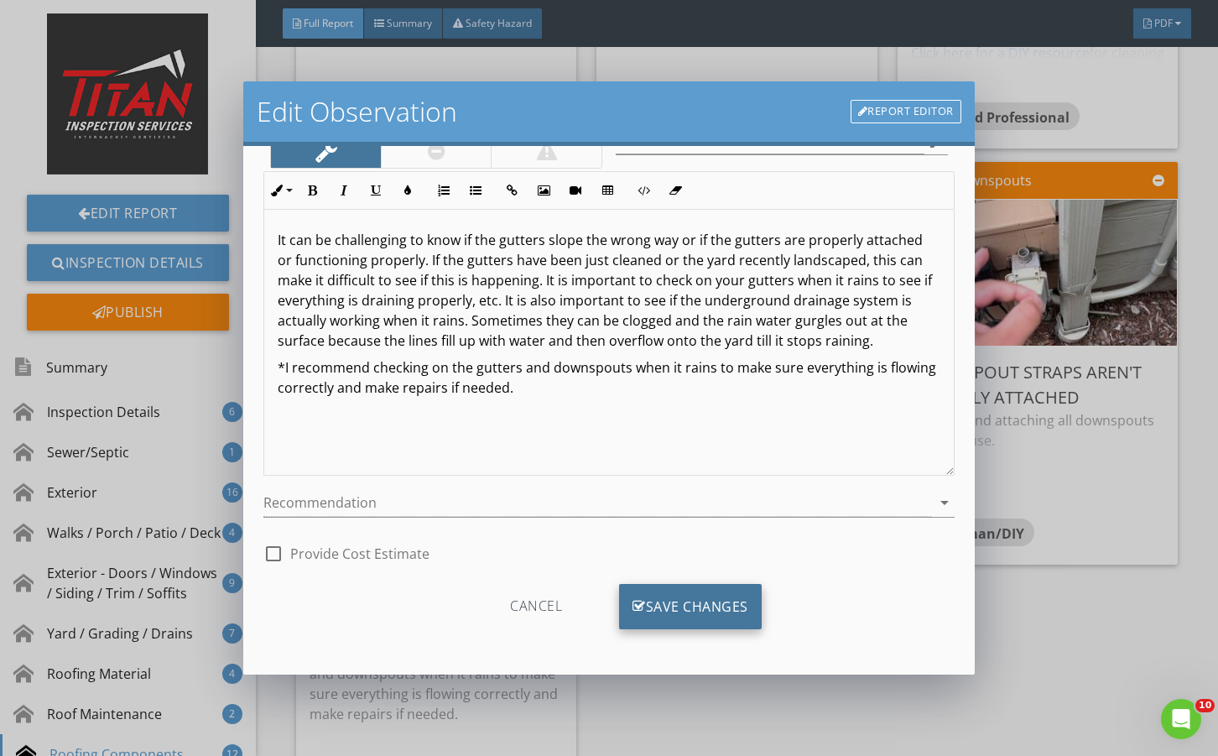
click at [640, 609] on div "Save Changes" at bounding box center [690, 606] width 143 height 45
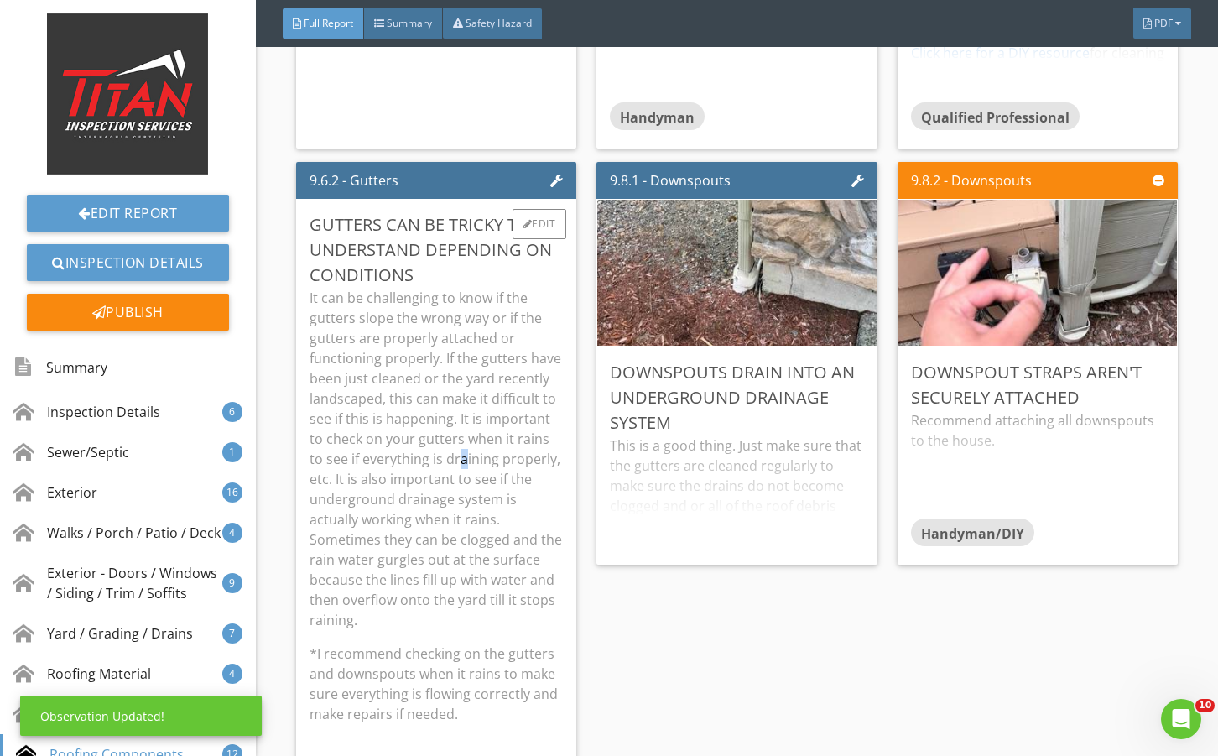
click at [460, 517] on p "It can be challenging to know if the gutters slope the wrong way or if the gutt…" at bounding box center [435, 459] width 253 height 342
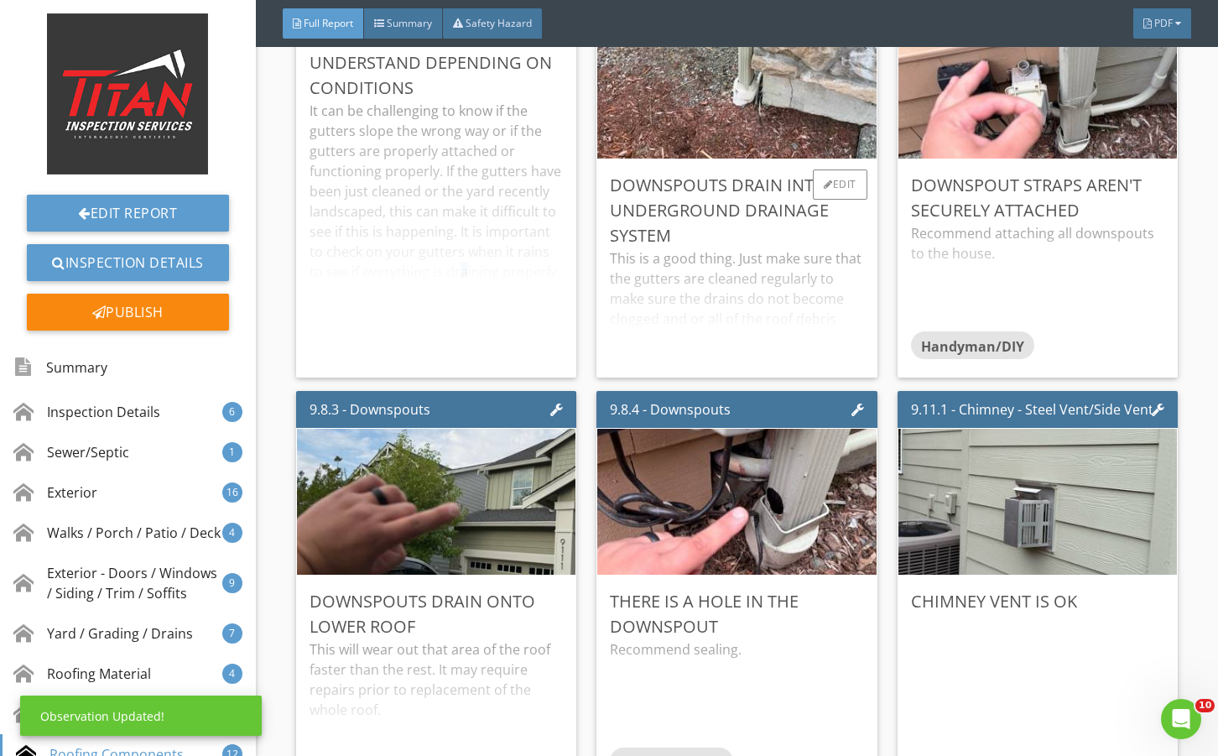
scroll to position [14201, 0]
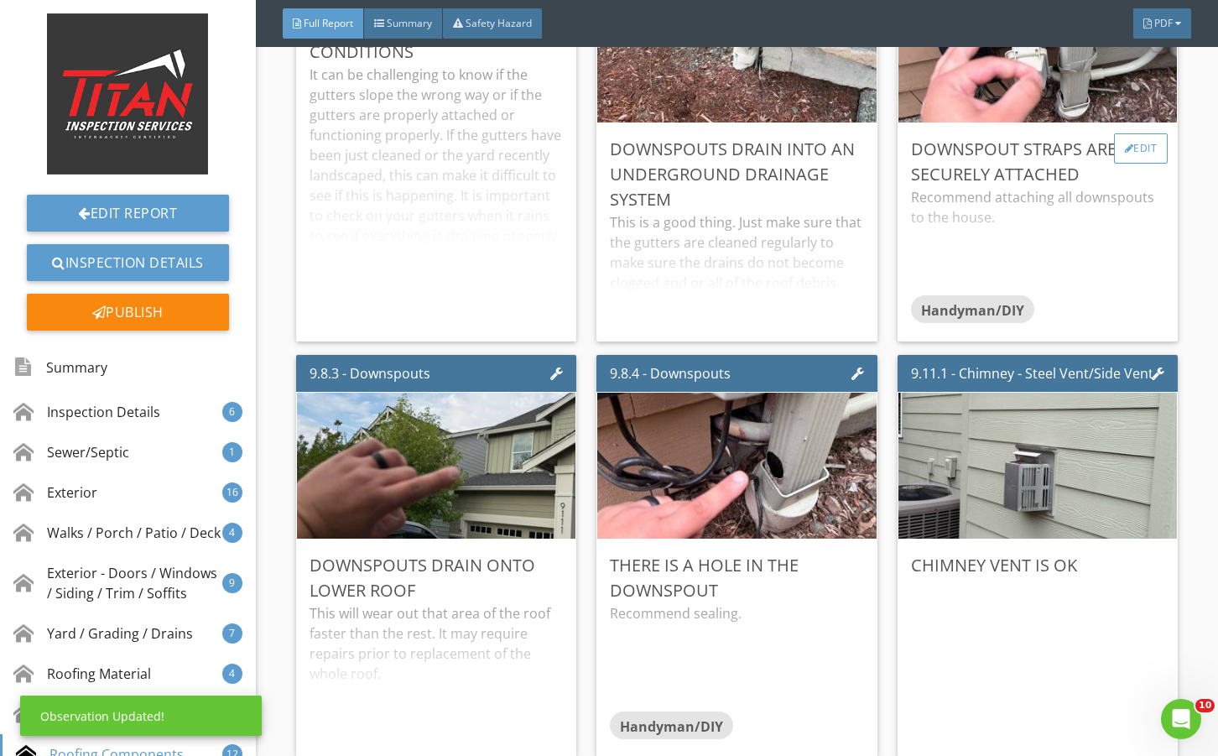
click at [1114, 164] on div "Edit" at bounding box center [1141, 148] width 55 height 30
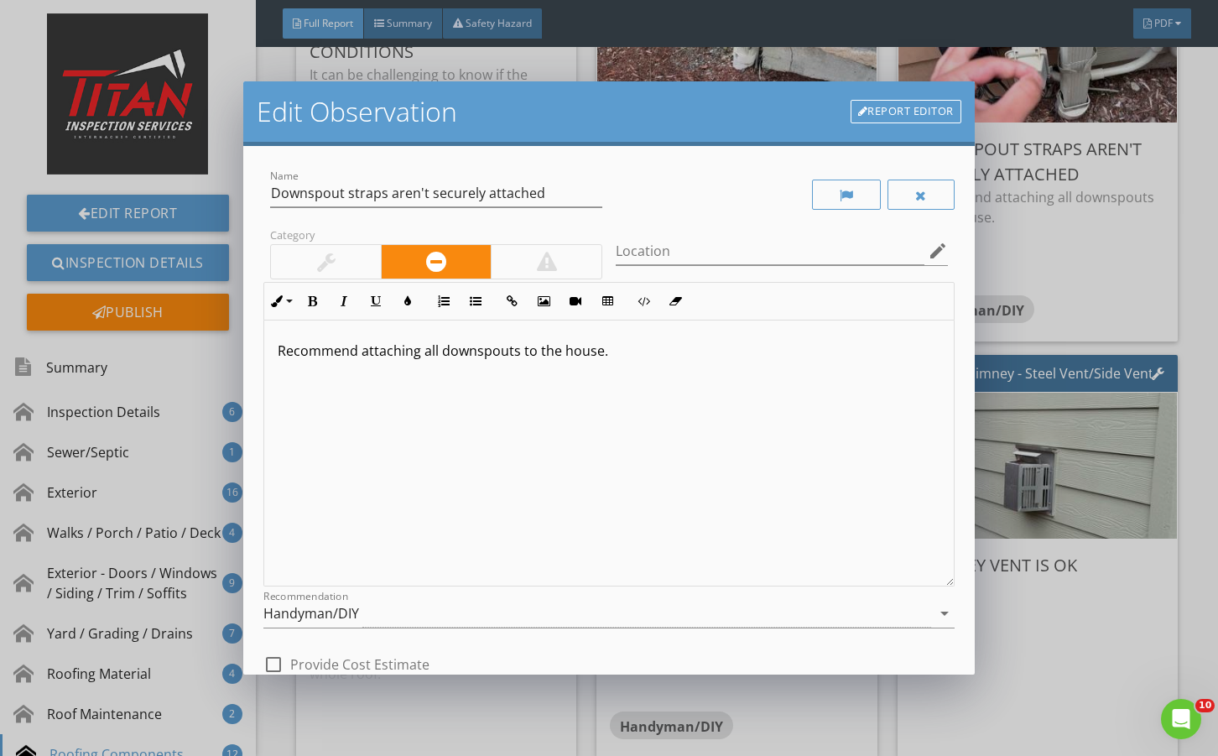
drag, startPoint x: 309, startPoint y: 257, endPoint x: 486, endPoint y: 540, distance: 333.0
click at [310, 265] on div at bounding box center [326, 262] width 110 height 34
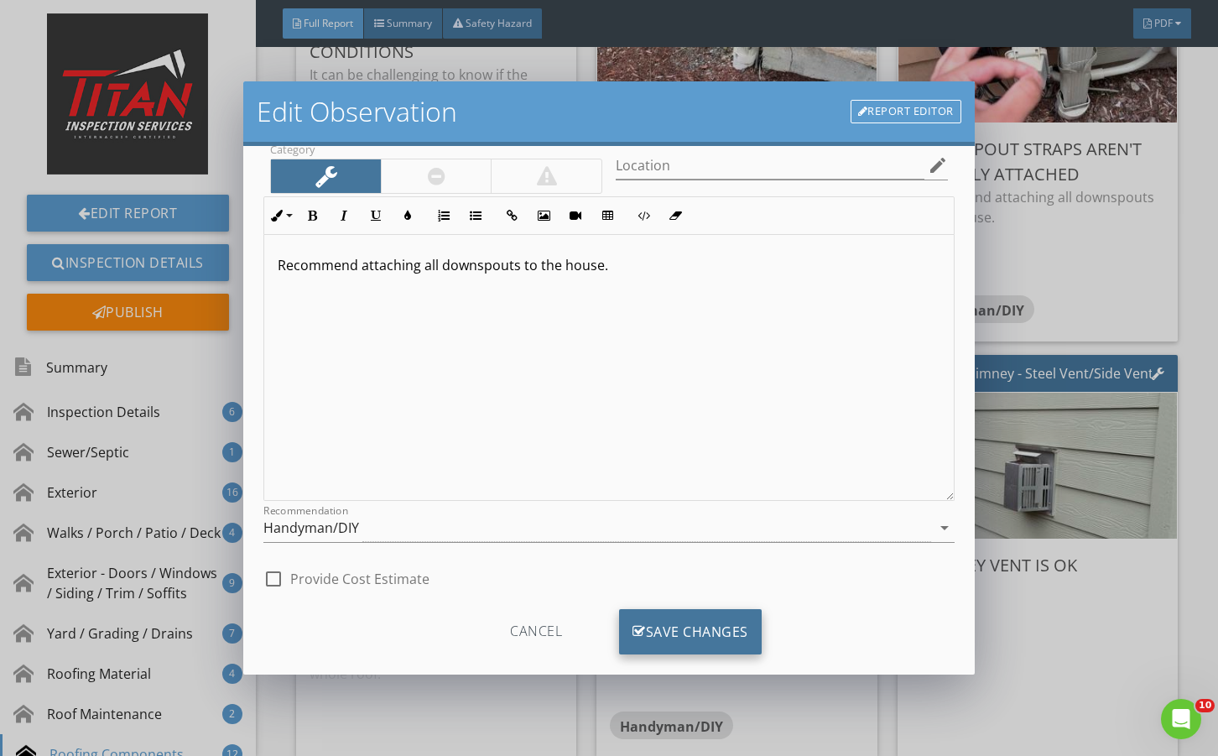
scroll to position [111, 0]
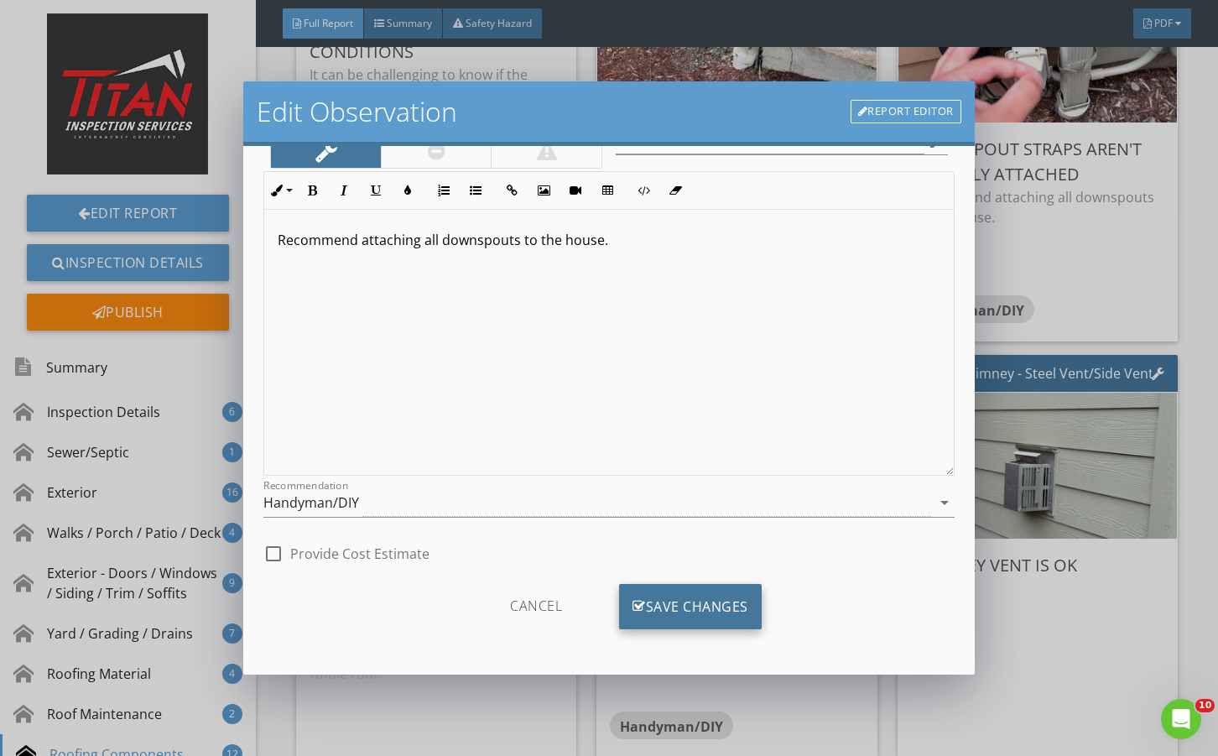
click at [679, 616] on div "Save Changes" at bounding box center [690, 606] width 143 height 45
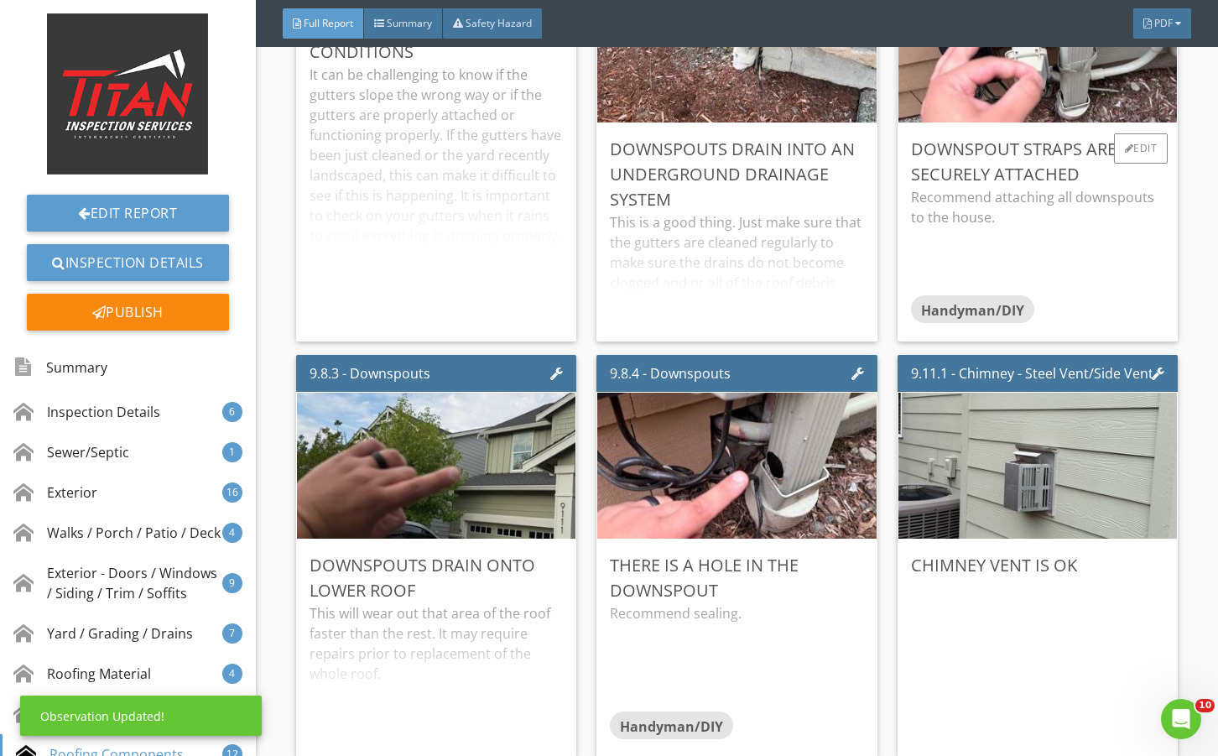
click at [1065, 227] on p "Recommend attaching all downspouts to the house." at bounding box center [1037, 207] width 253 height 40
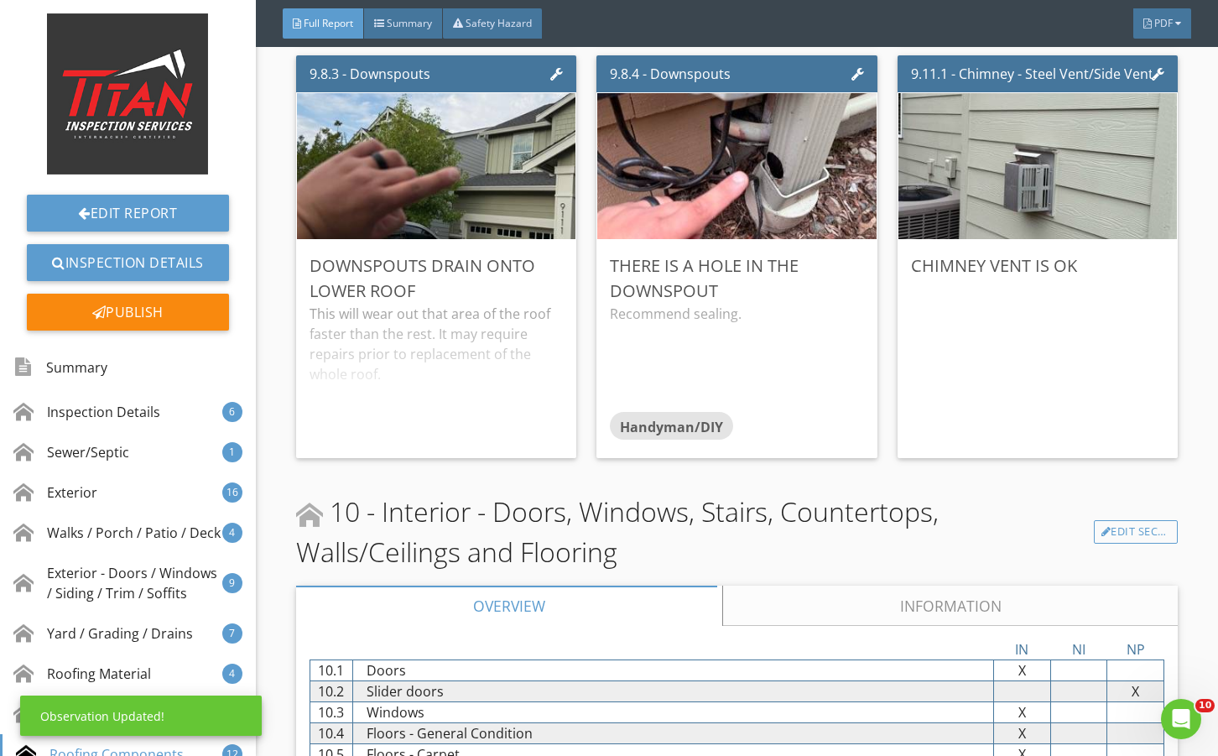
scroll to position [14537, 0]
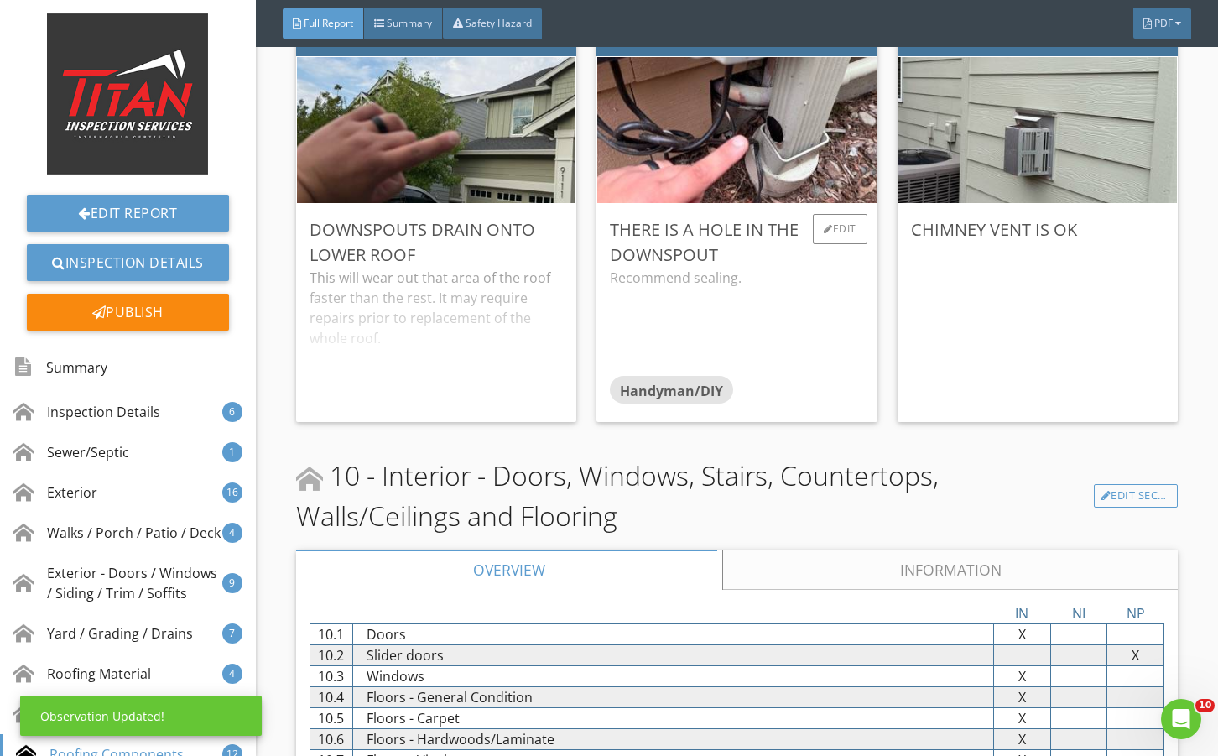
click at [845, 360] on div "Recommend sealing." at bounding box center [736, 321] width 253 height 107
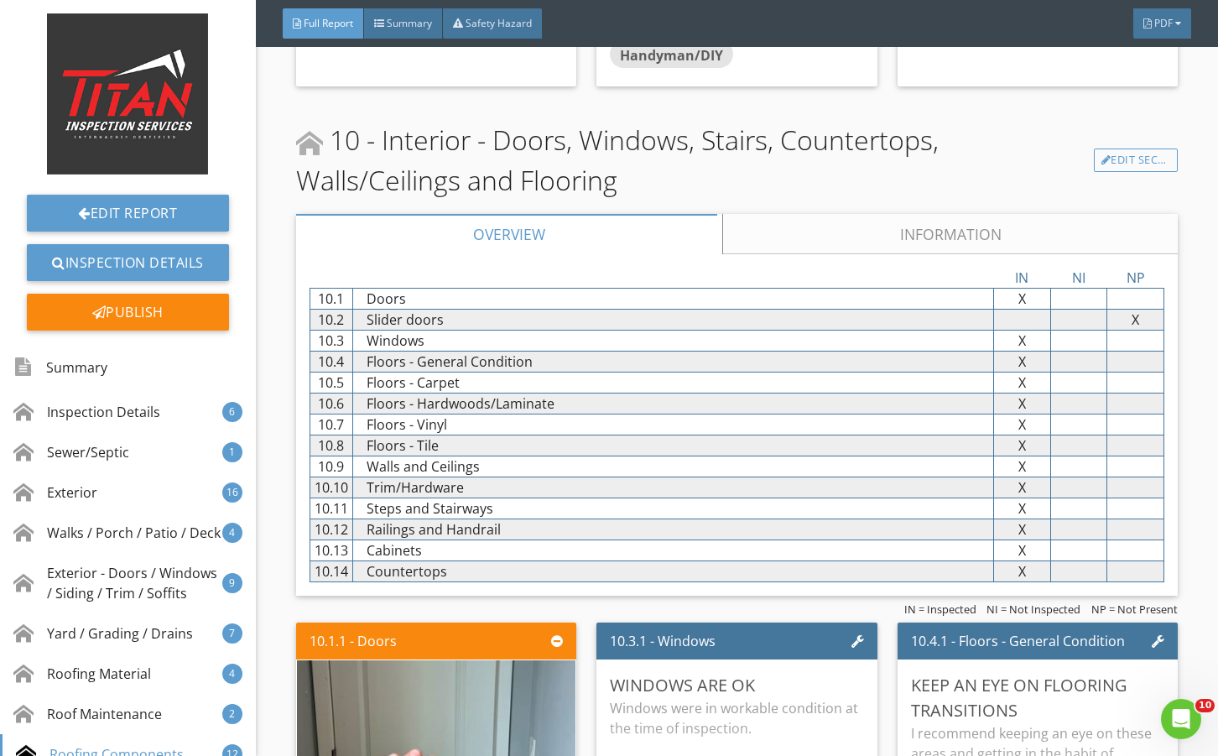
click at [832, 254] on link "Information" at bounding box center [949, 234] width 455 height 40
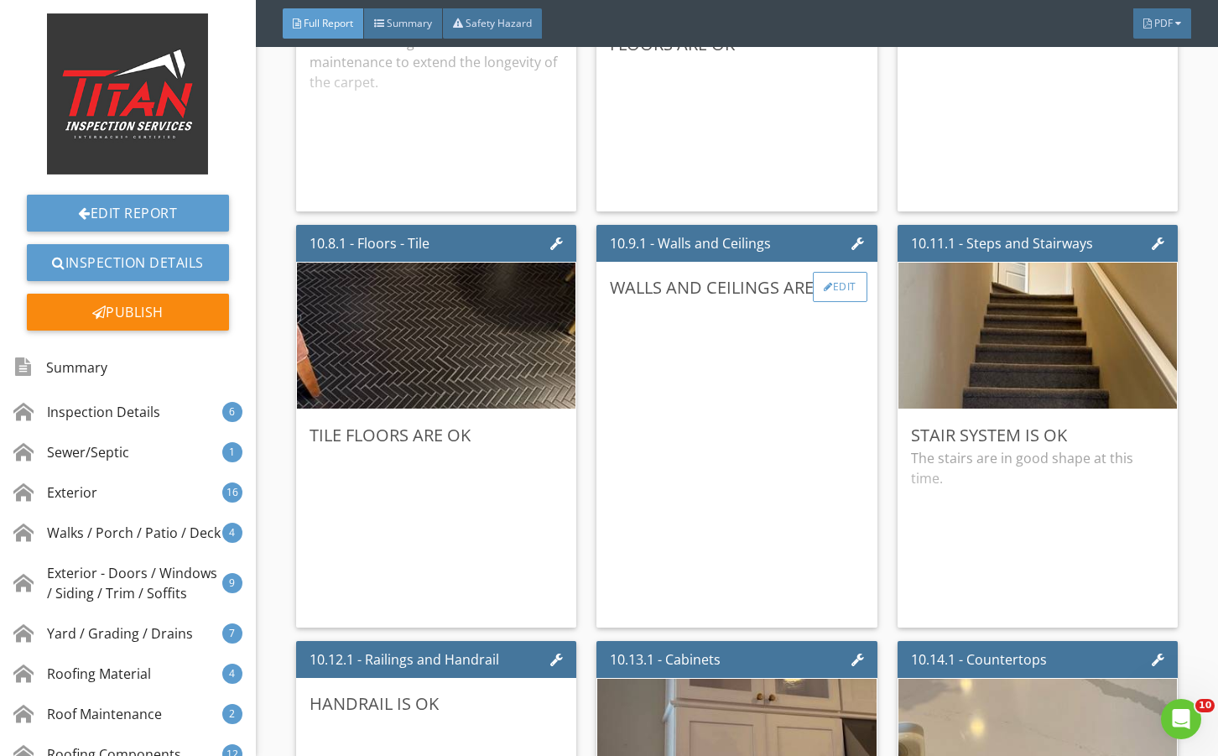
scroll to position [16382, 0]
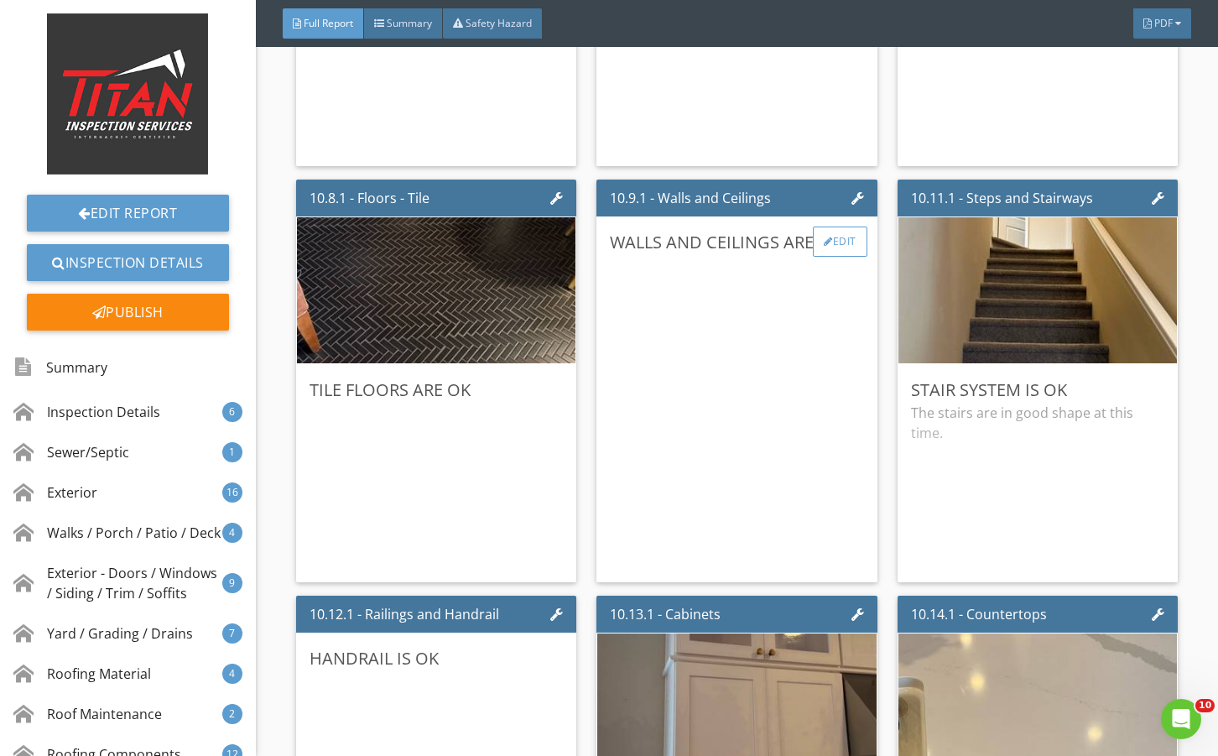
click at [850, 257] on div "Edit" at bounding box center [840, 241] width 55 height 30
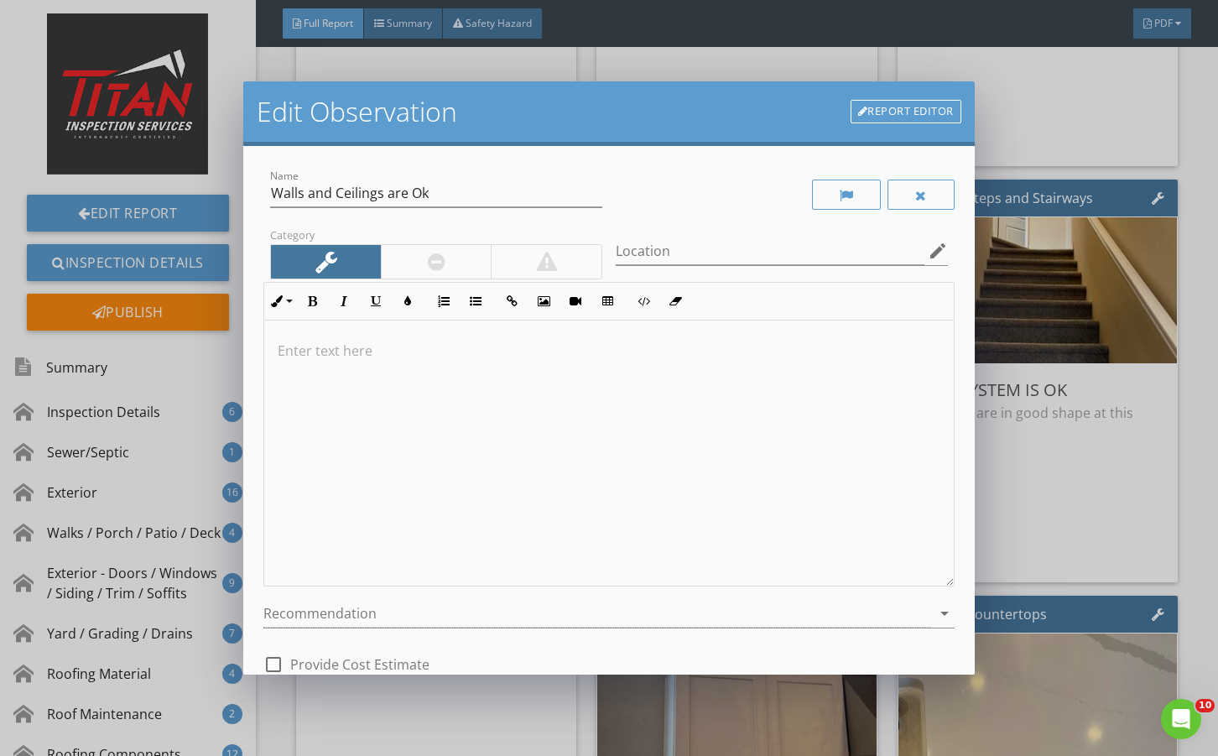
click at [910, 202] on div at bounding box center [920, 194] width 67 height 30
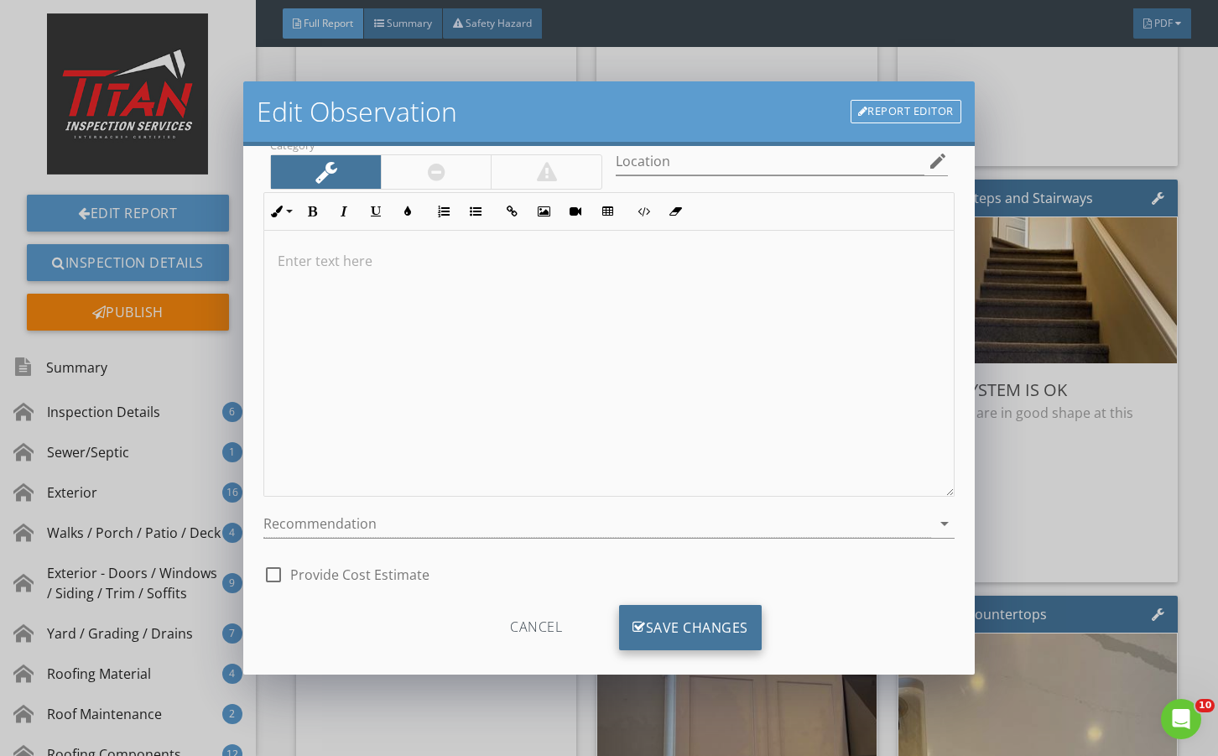
scroll to position [111, 0]
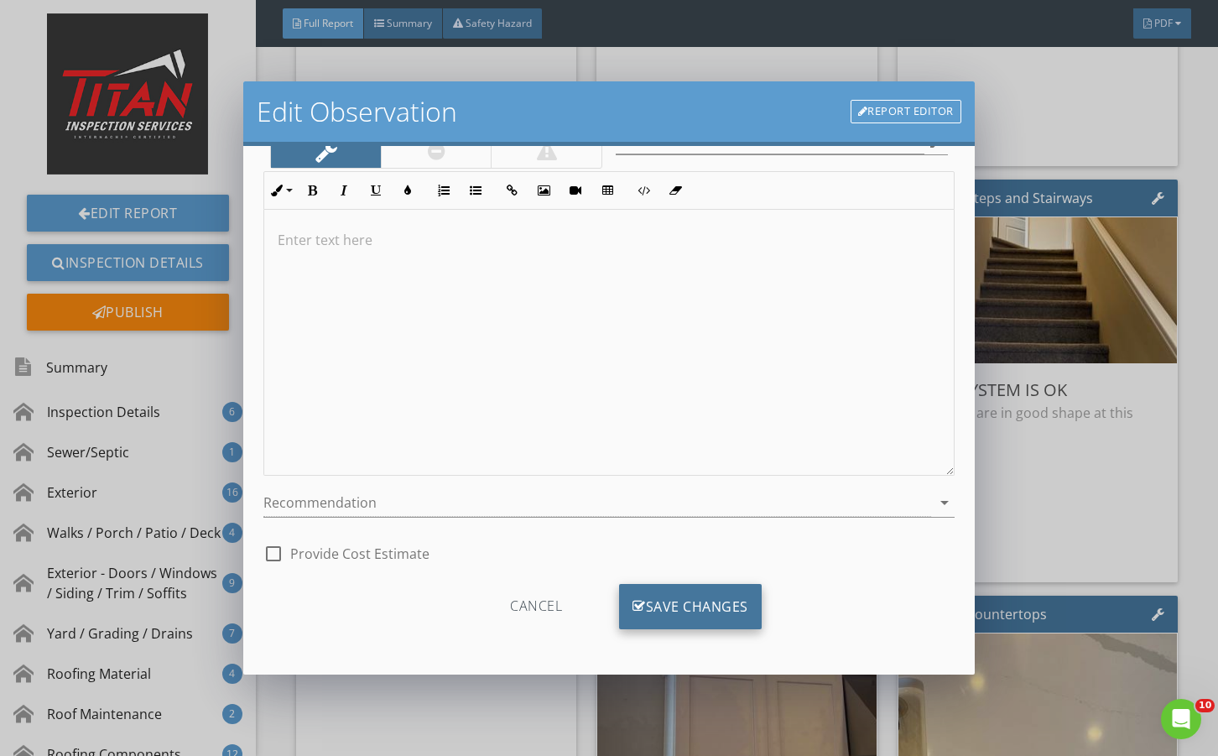
click at [698, 623] on div "Save Changes" at bounding box center [690, 606] width 143 height 45
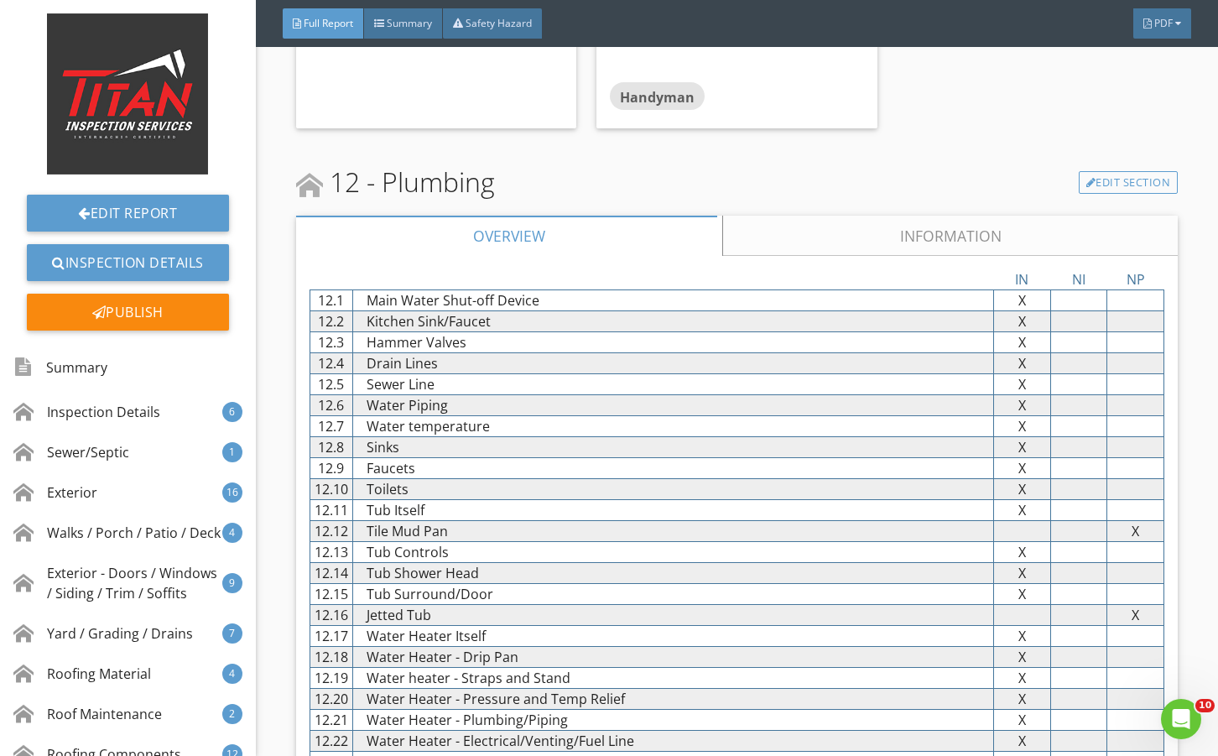
scroll to position [19789, 0]
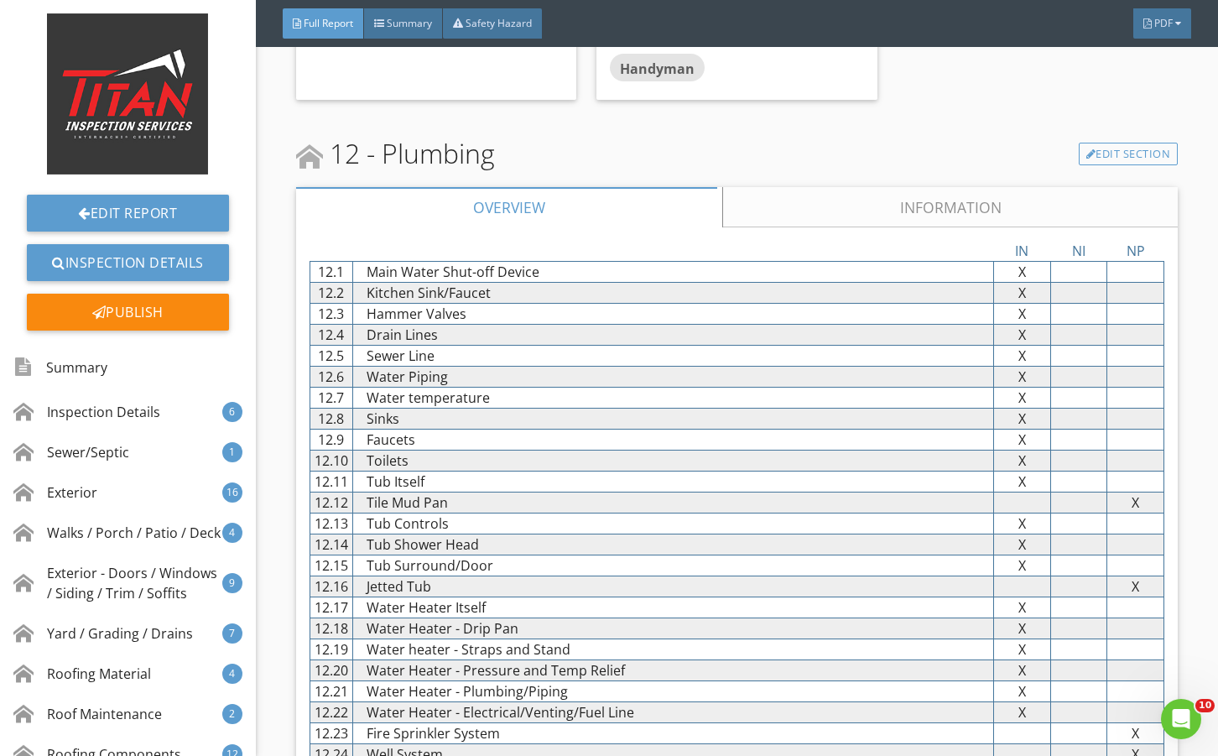
drag, startPoint x: 764, startPoint y: 309, endPoint x: 751, endPoint y: 403, distance: 95.7
click at [764, 227] on link "Information" at bounding box center [949, 207] width 455 height 40
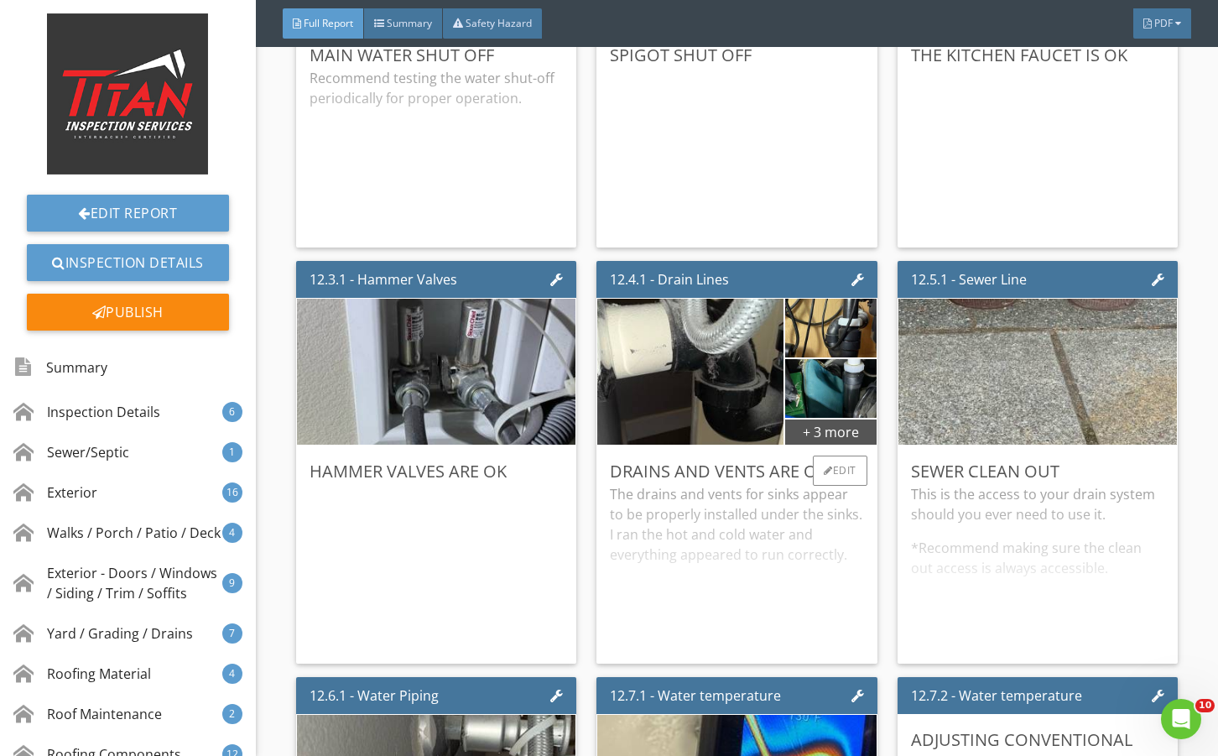
scroll to position [22137, 0]
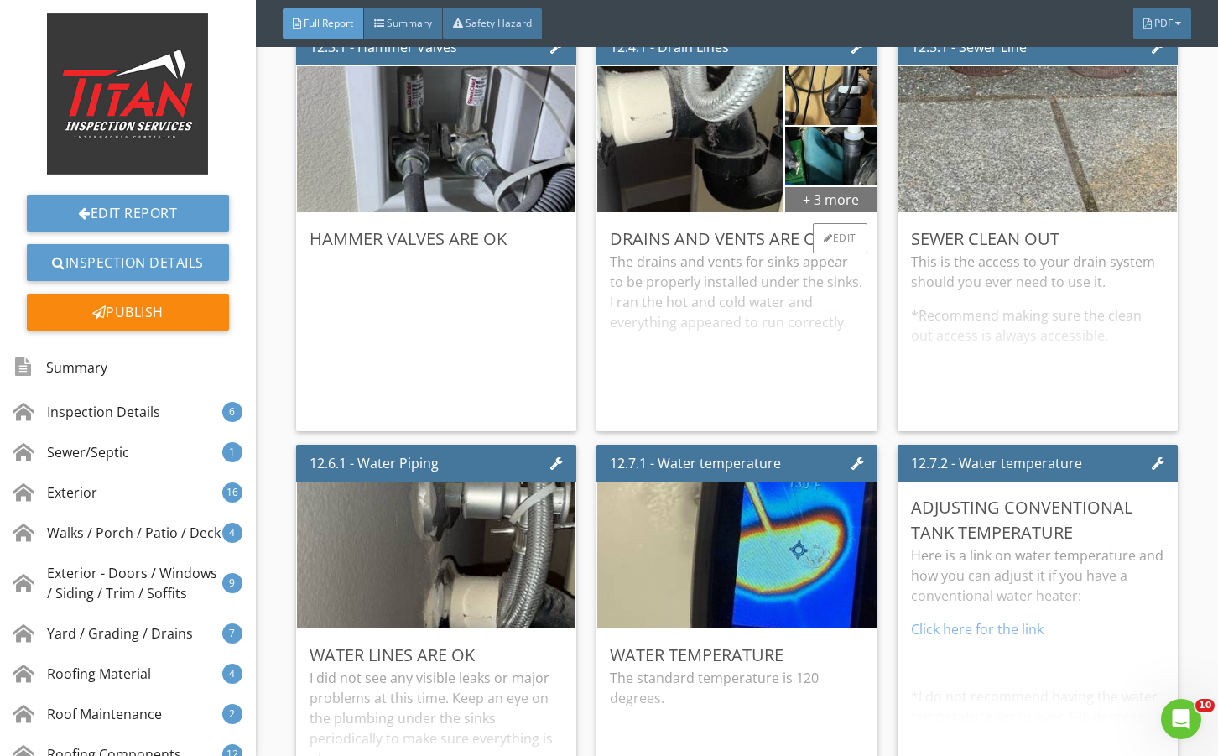
click at [832, 212] on div "+ 3 more" at bounding box center [830, 198] width 91 height 27
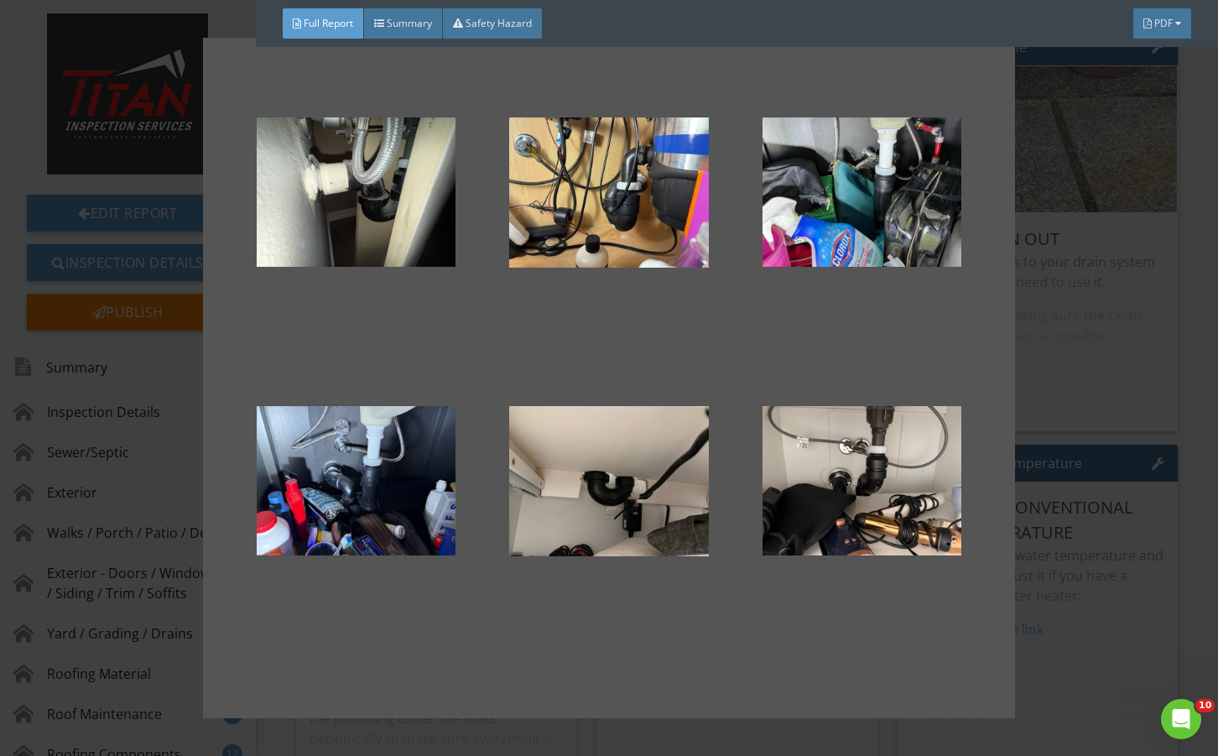
drag, startPoint x: 1136, startPoint y: 460, endPoint x: 1017, endPoint y: 483, distance: 121.4
click at [1135, 460] on div at bounding box center [609, 378] width 1218 height 756
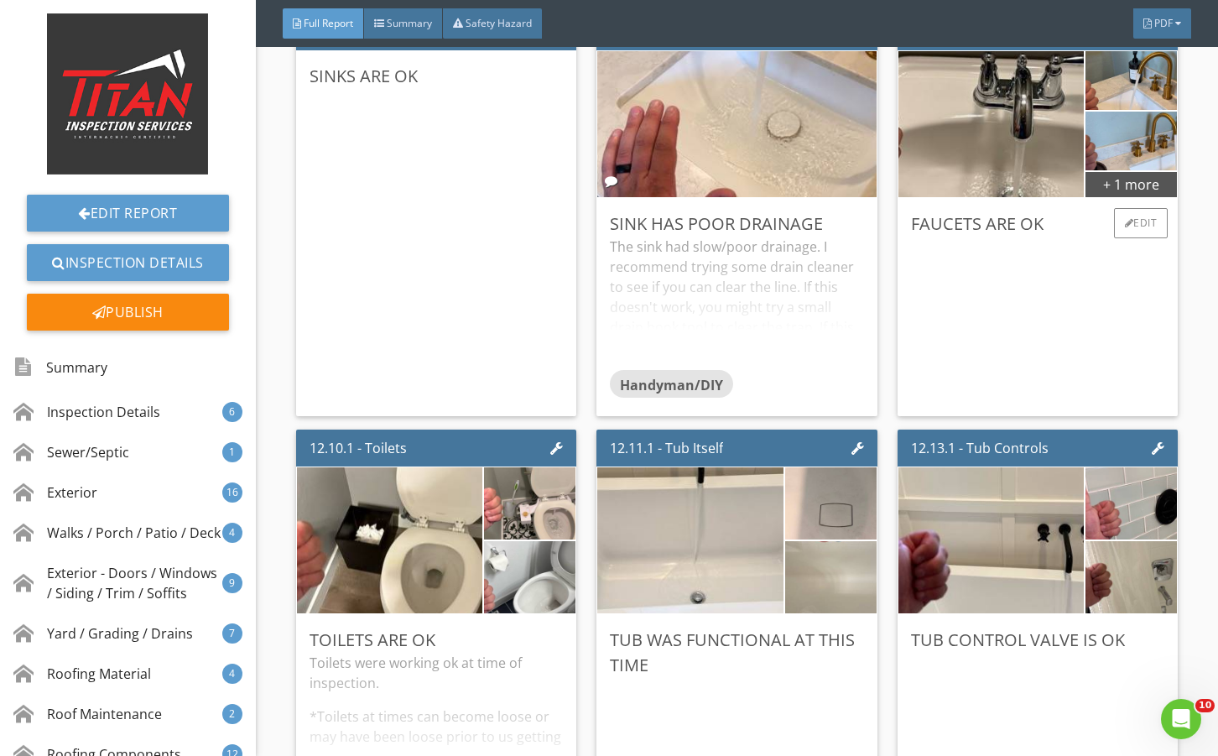
scroll to position [23143, 0]
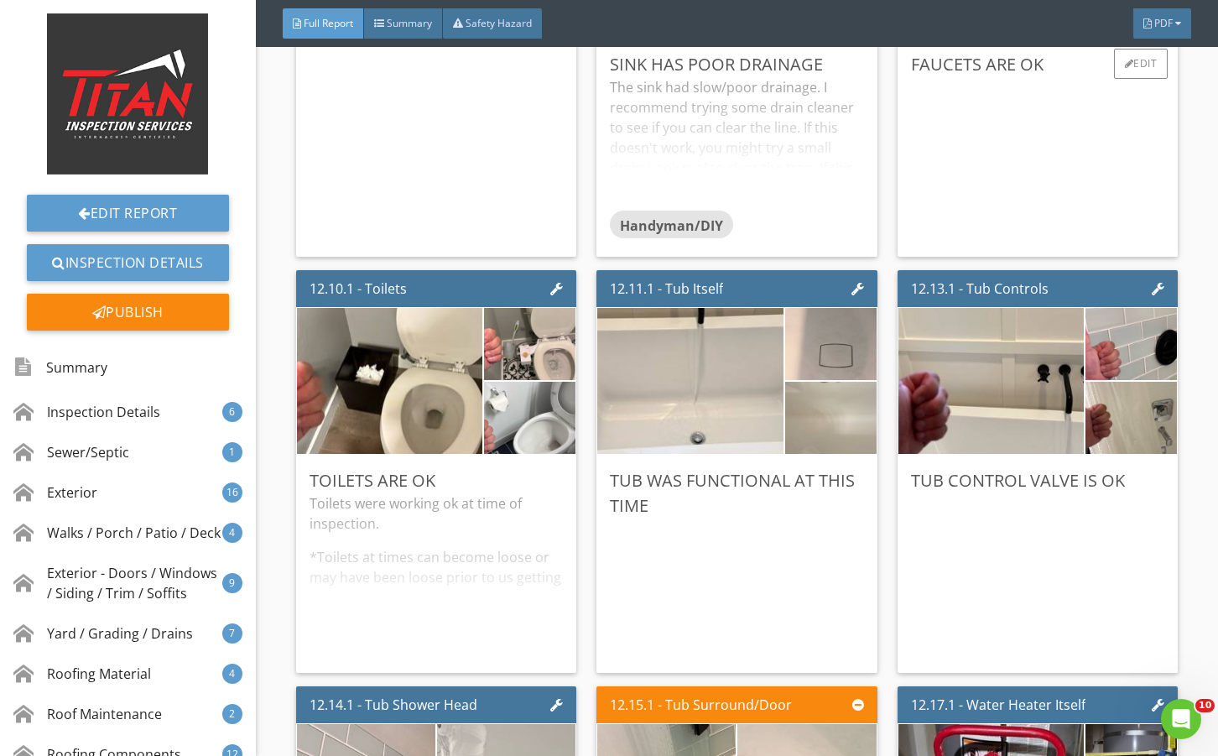
click at [1106, 38] on div "+ 1 more" at bounding box center [1130, 24] width 91 height 27
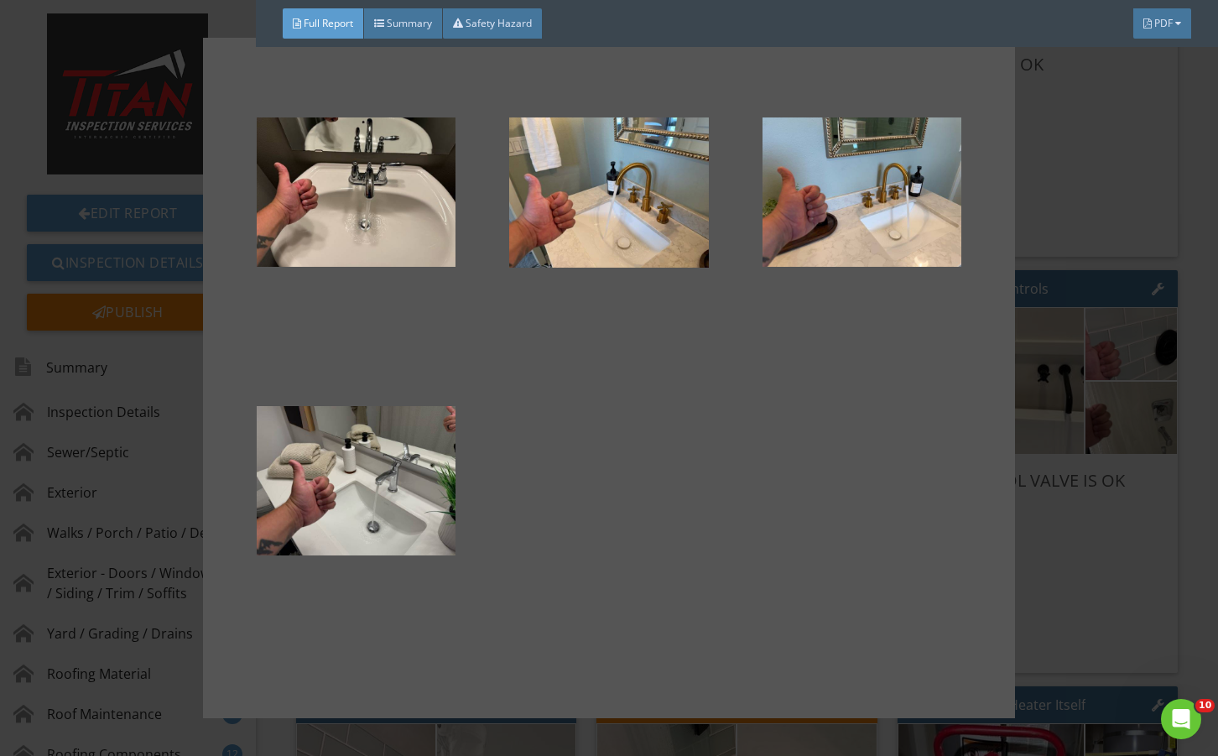
drag, startPoint x: 1098, startPoint y: 356, endPoint x: 915, endPoint y: 429, distance: 197.2
click at [1093, 359] on div at bounding box center [609, 378] width 1218 height 756
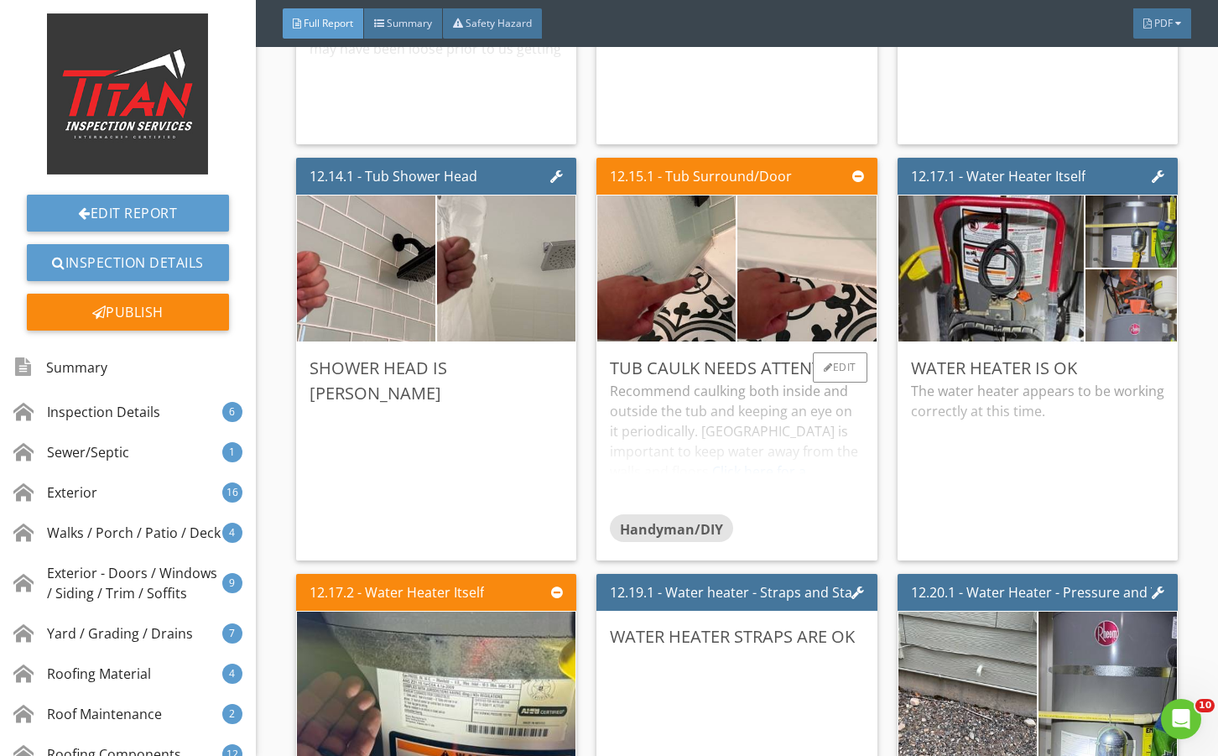
scroll to position [23759, 0]
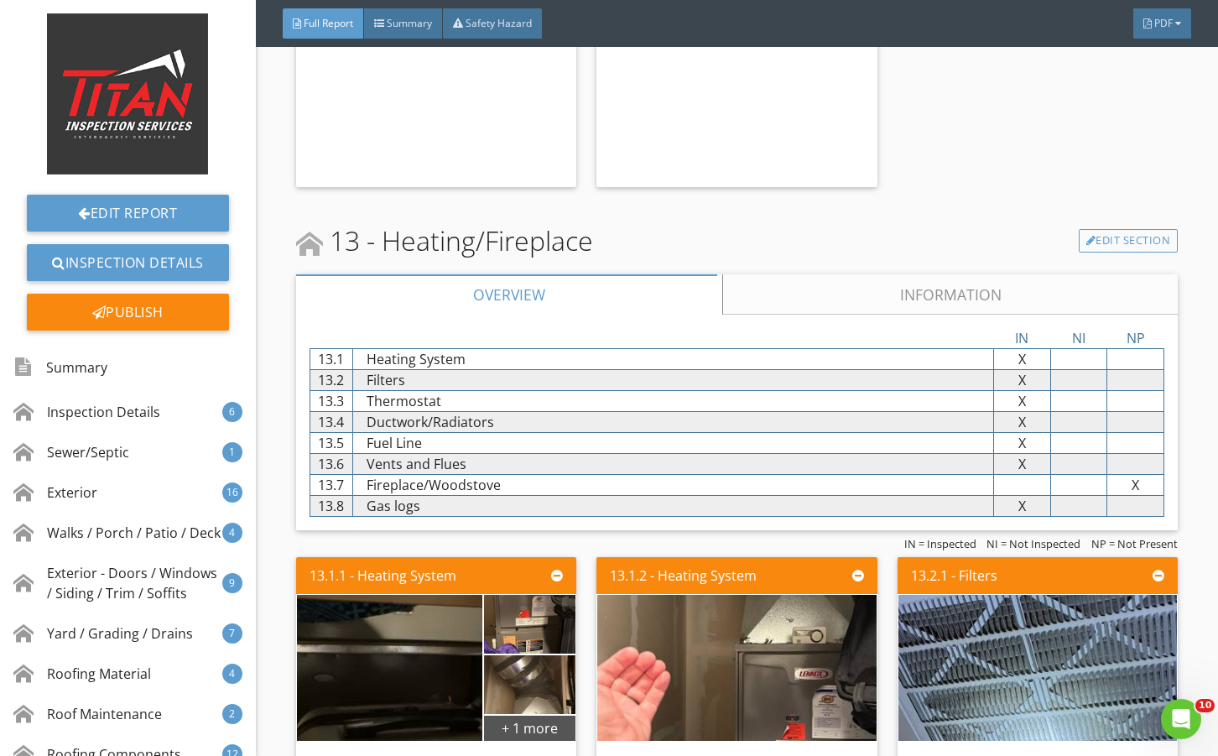
drag, startPoint x: 763, startPoint y: 395, endPoint x: 727, endPoint y: 446, distance: 62.6
click at [762, 315] on link "Information" at bounding box center [949, 294] width 455 height 40
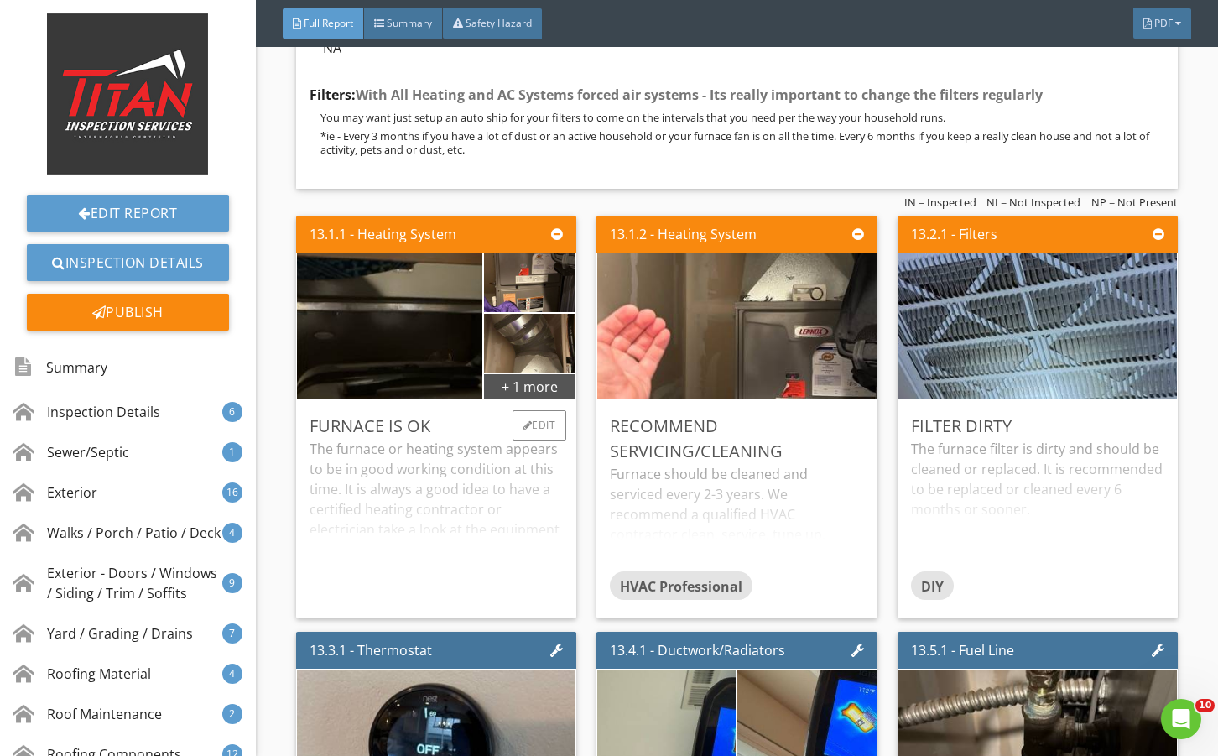
scroll to position [25268, 0]
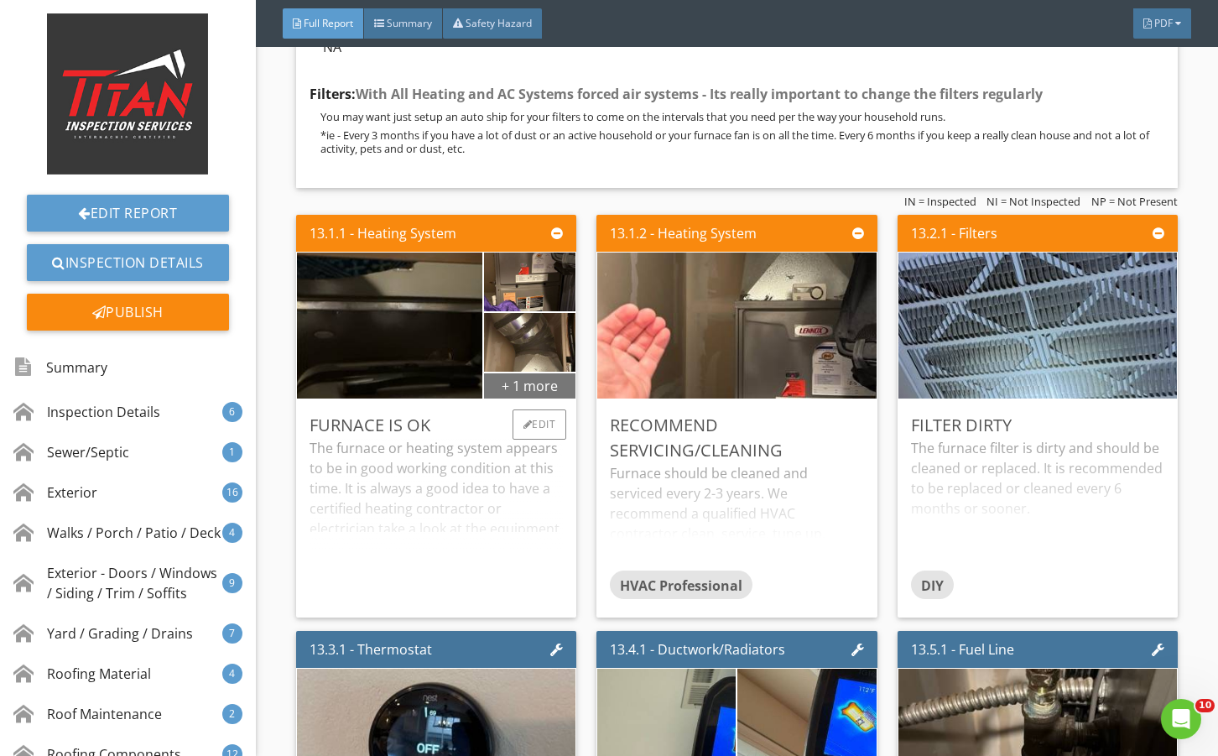
click at [559, 398] on div "+ 1 more" at bounding box center [529, 385] width 91 height 27
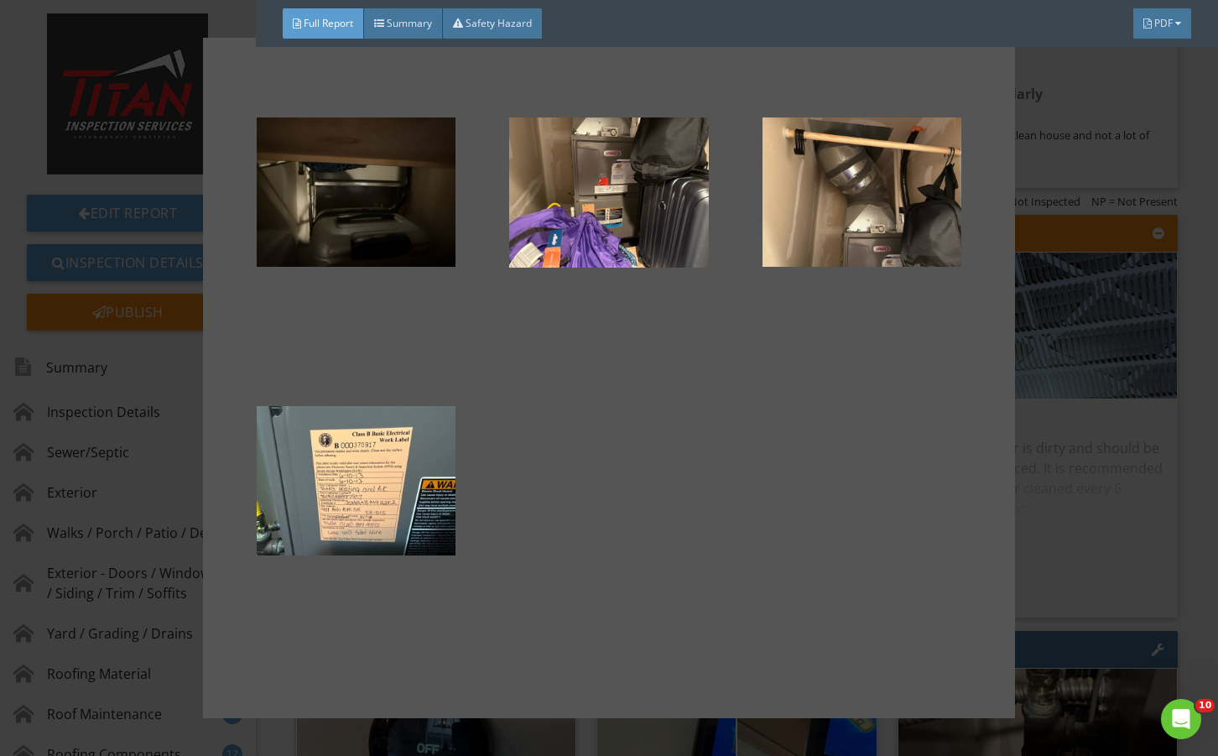
click at [1073, 564] on div at bounding box center [609, 378] width 1218 height 756
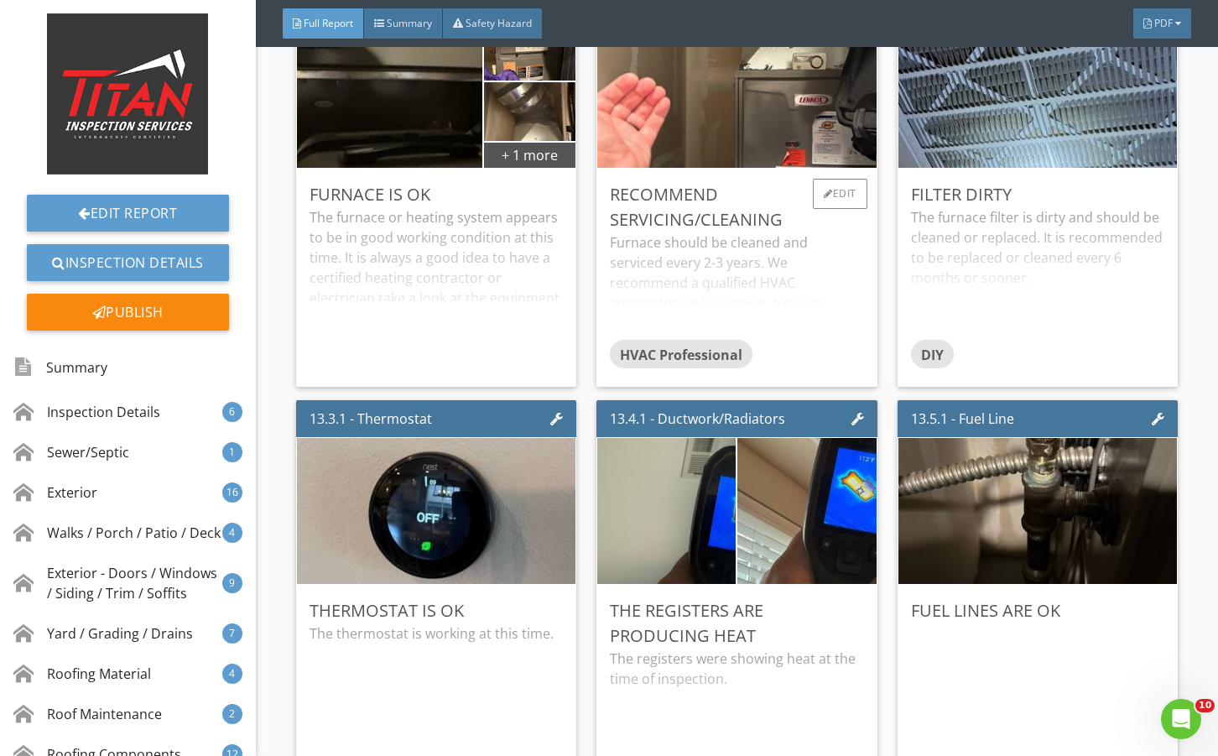
scroll to position [25548, 0]
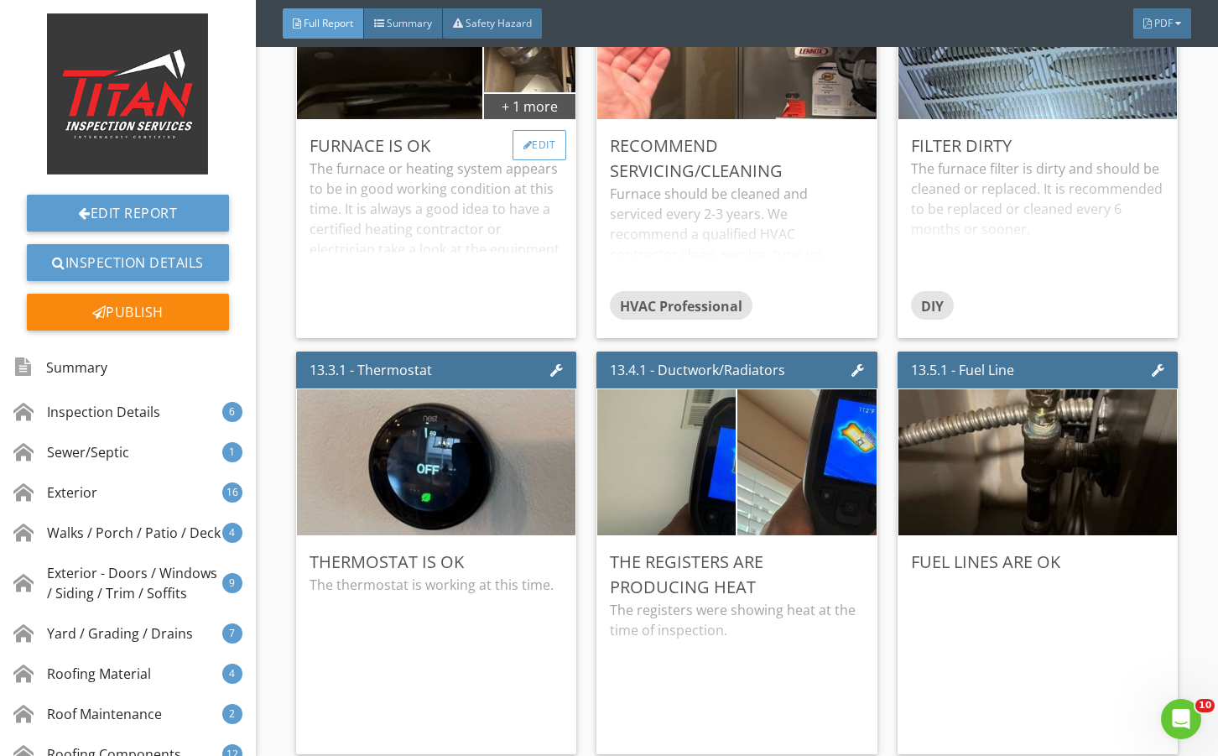
click at [538, 160] on div "Edit" at bounding box center [539, 145] width 55 height 30
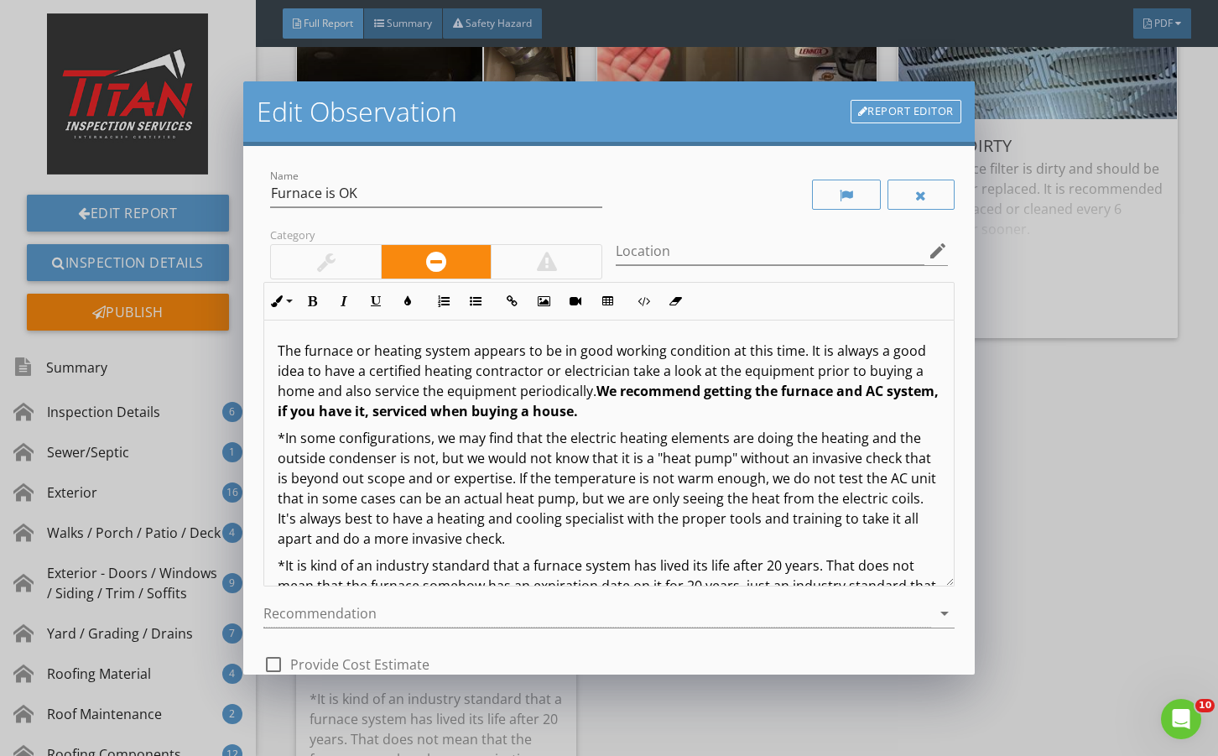
drag, startPoint x: 345, startPoint y: 261, endPoint x: 564, endPoint y: 631, distance: 429.8
click at [346, 263] on div at bounding box center [326, 262] width 110 height 34
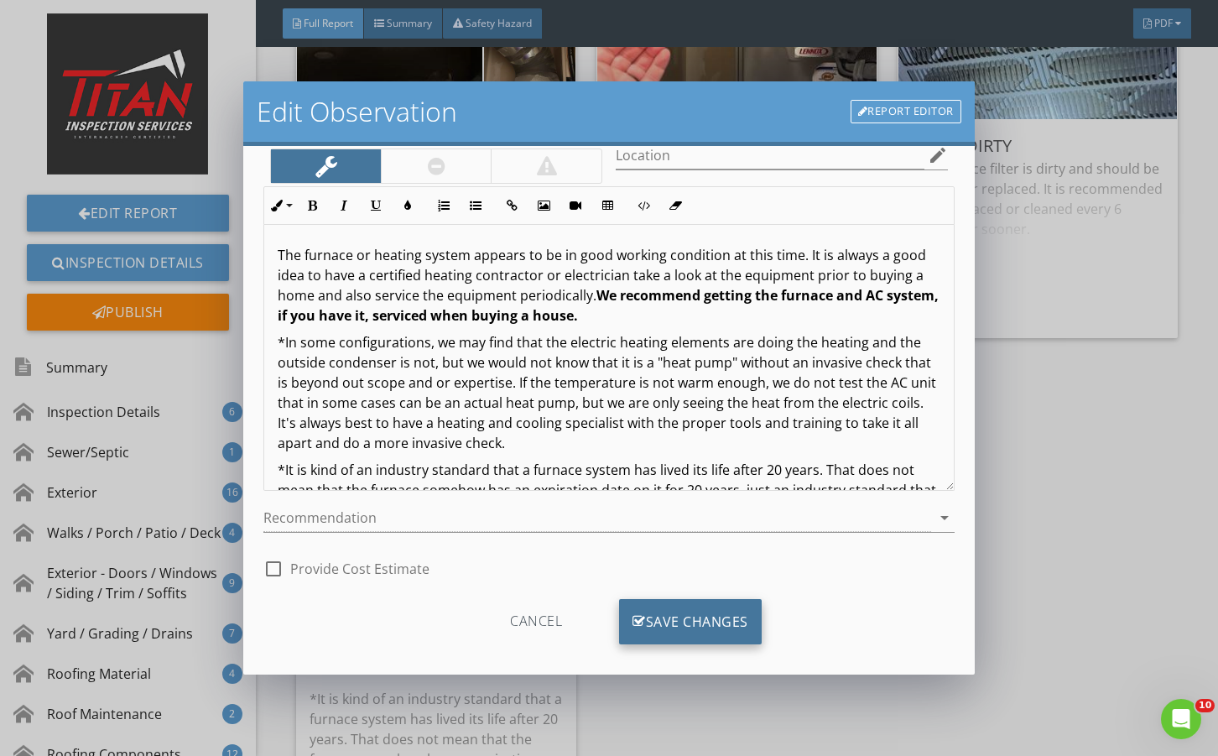
scroll to position [111, 0]
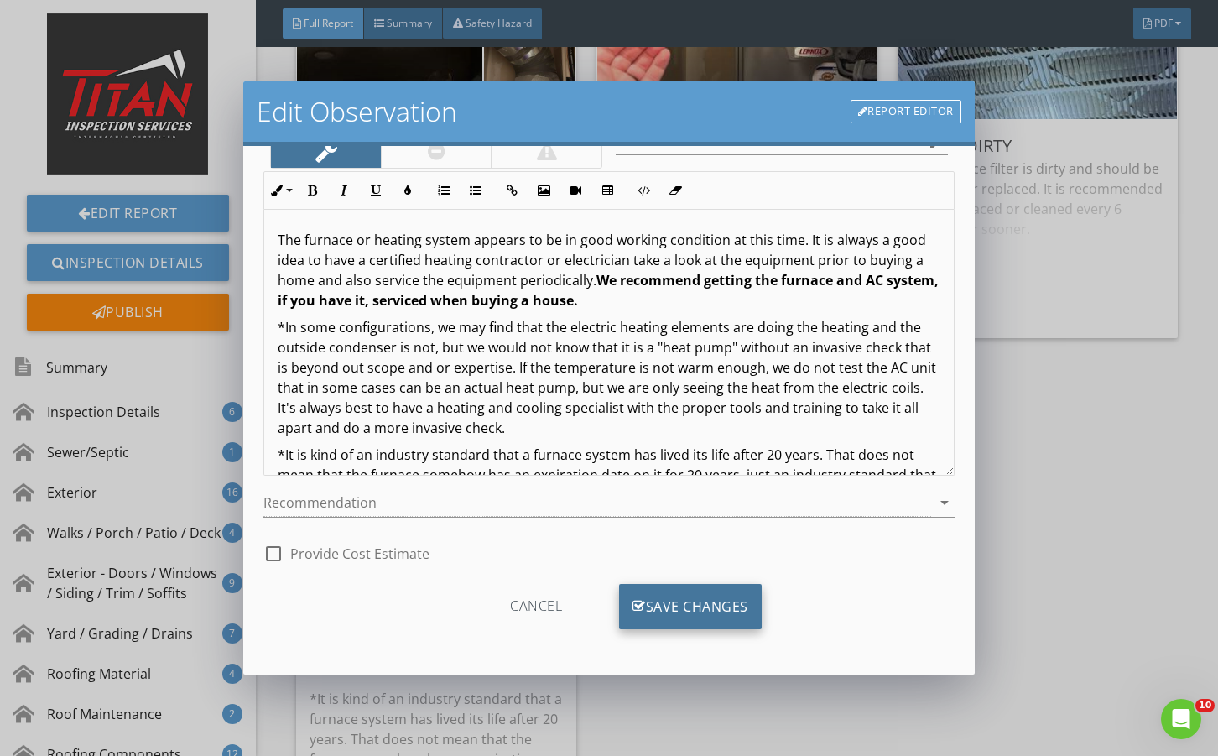
click at [689, 600] on div "Save Changes" at bounding box center [690, 606] width 143 height 45
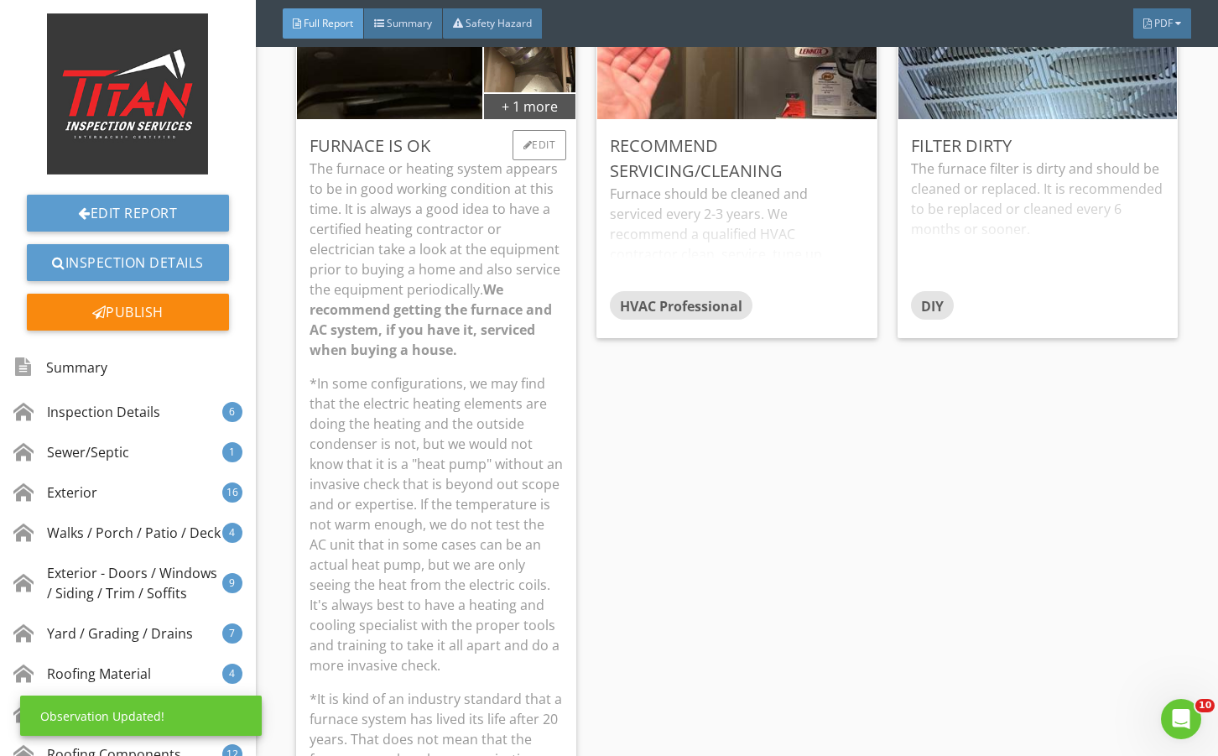
scroll to position [0, 0]
click at [431, 513] on p "*In some configurations, we may find that the electric heating elements are doi…" at bounding box center [435, 524] width 253 height 302
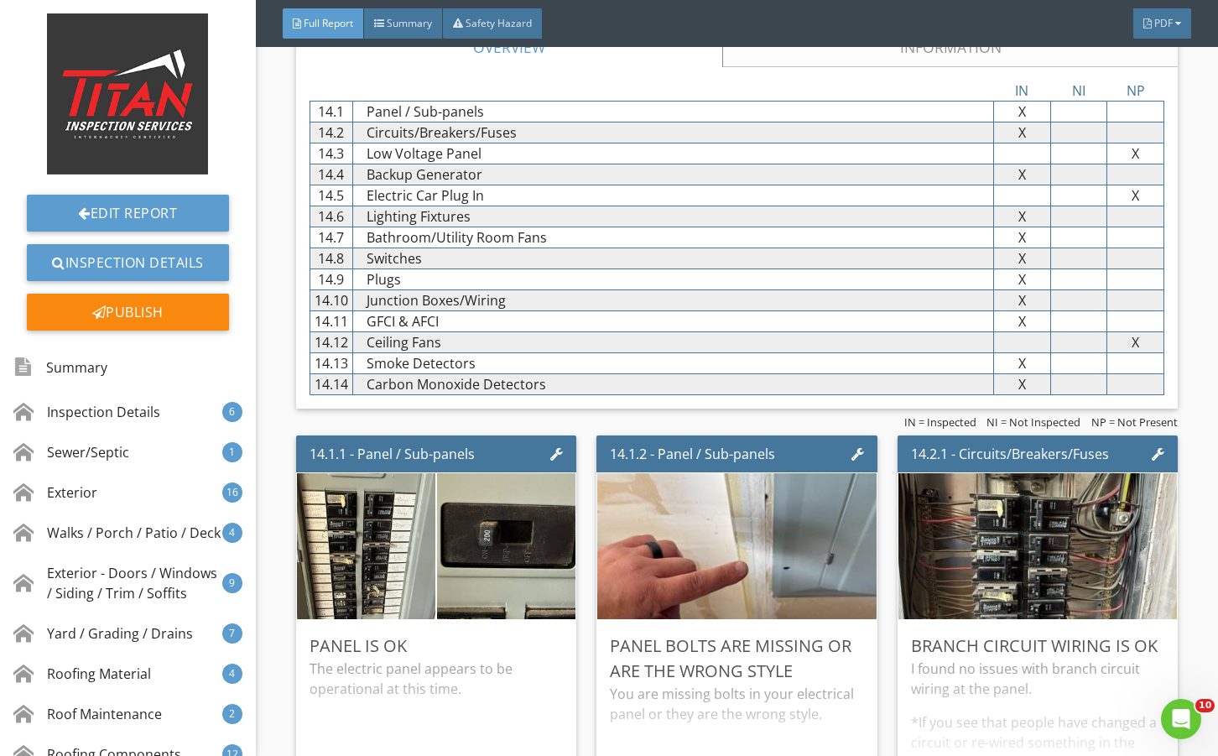
click at [793, 67] on link "Information" at bounding box center [949, 47] width 455 height 40
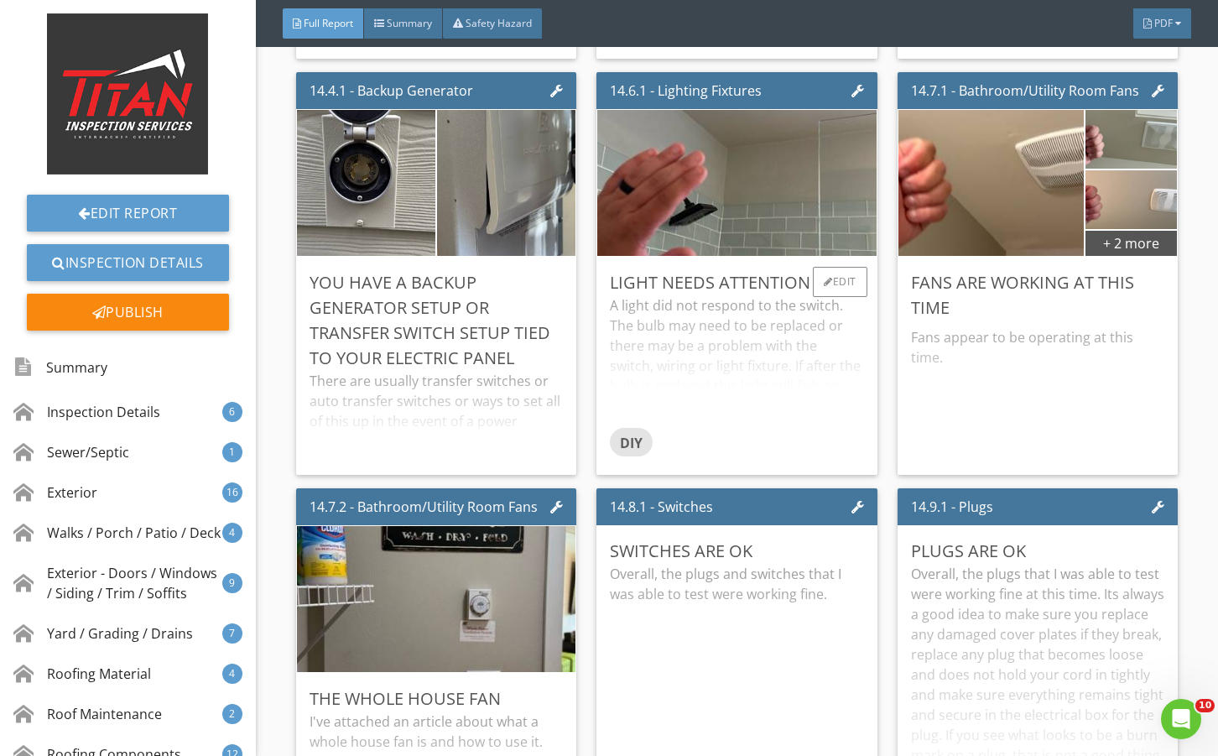
scroll to position [27561, 0]
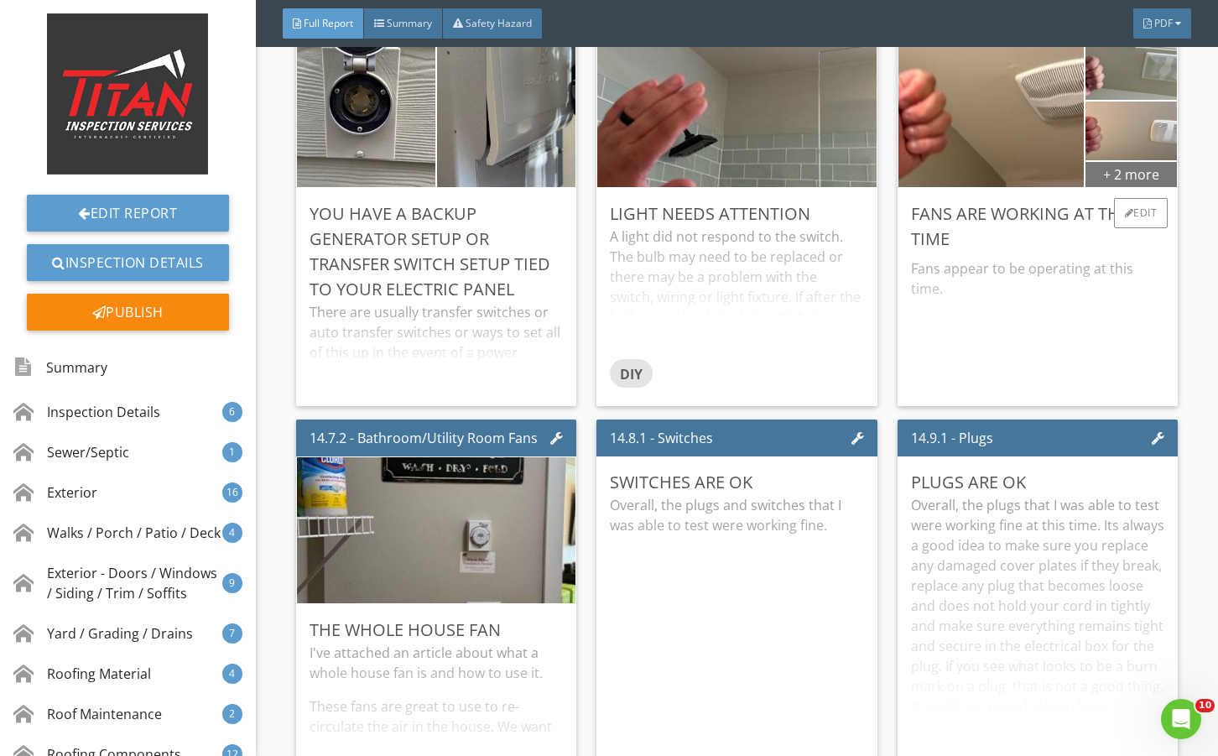
click at [1127, 187] on div "+ 2 more" at bounding box center [1130, 173] width 91 height 27
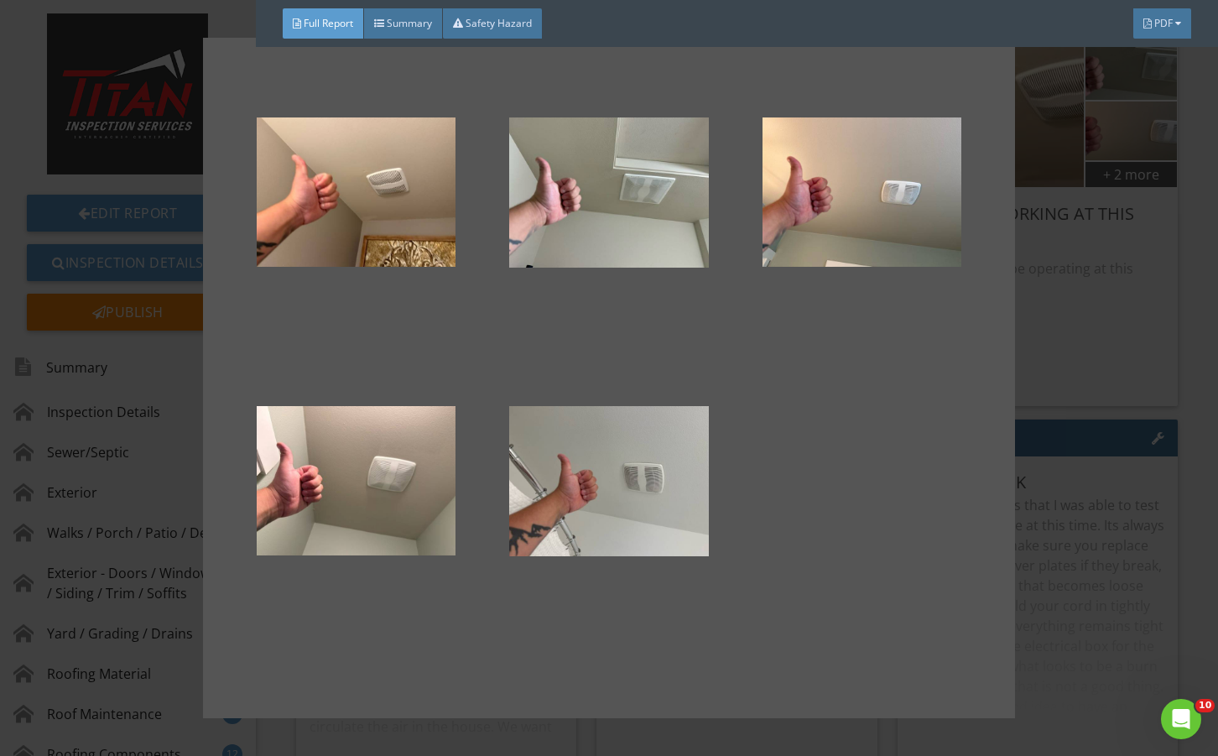
click at [1041, 407] on div at bounding box center [609, 378] width 1218 height 756
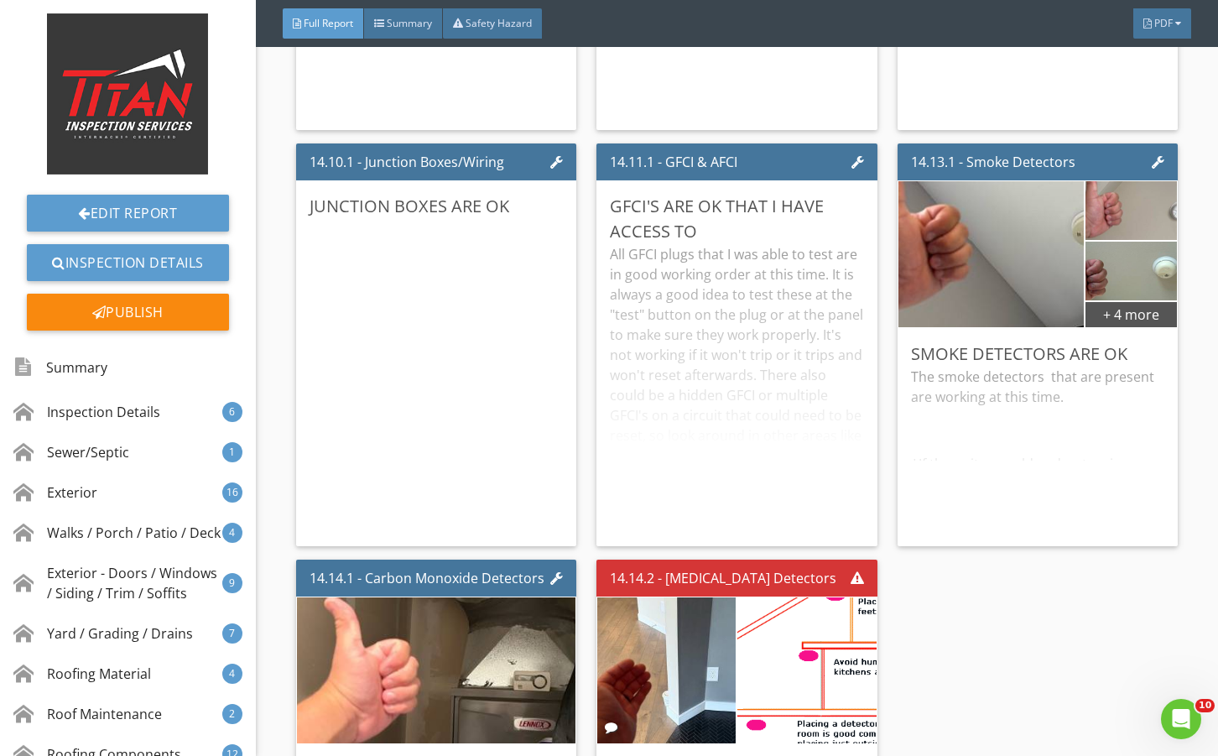
scroll to position [28288, 0]
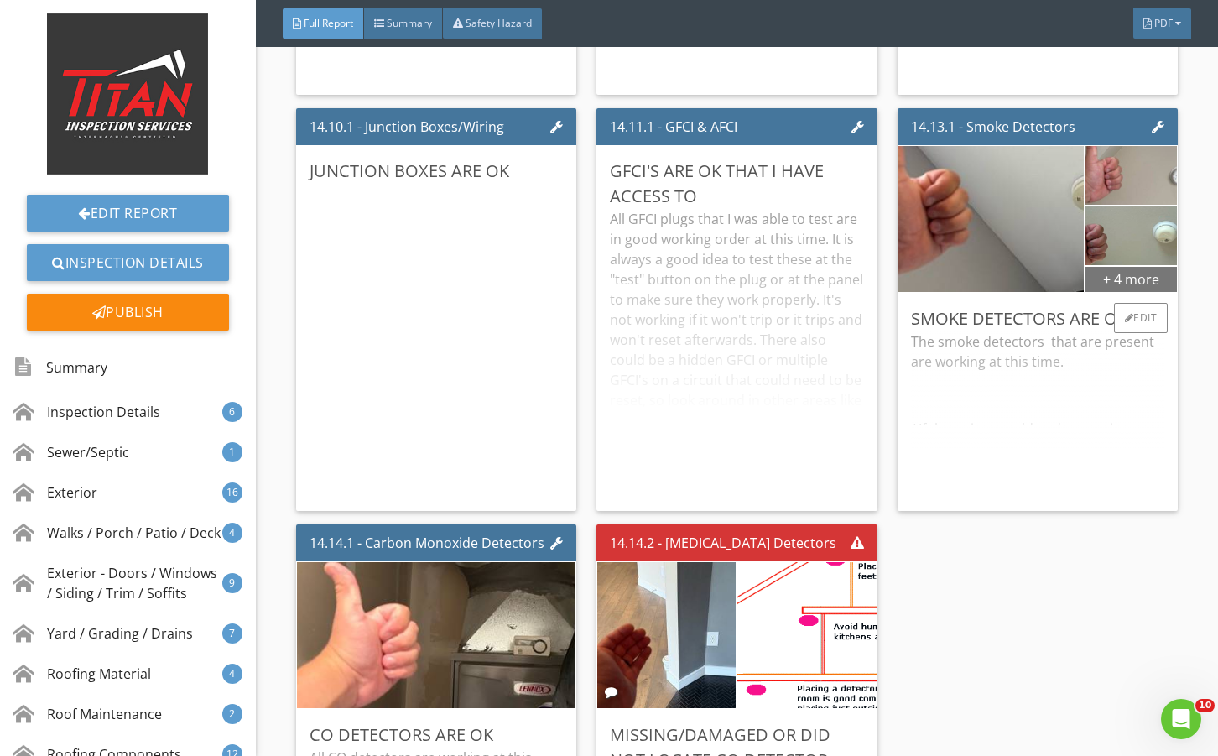
click at [1123, 292] on div "+ 4 more" at bounding box center [1130, 278] width 91 height 27
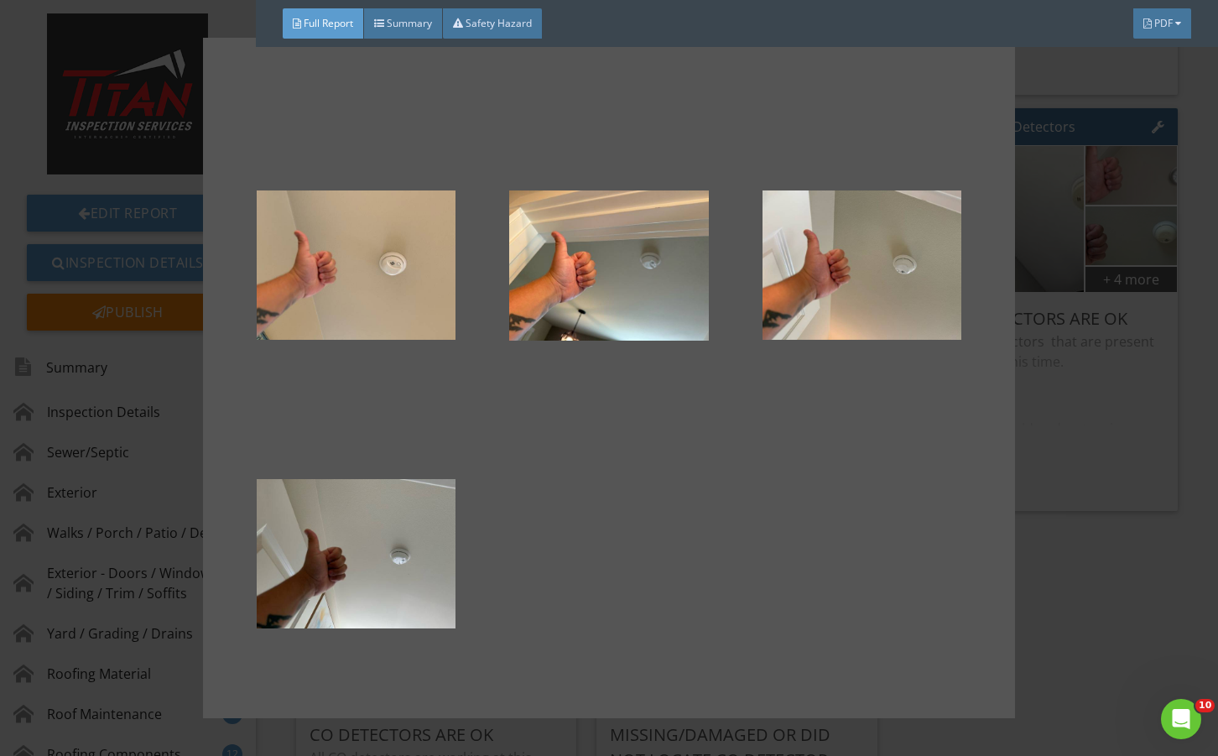
scroll to position [239, 0]
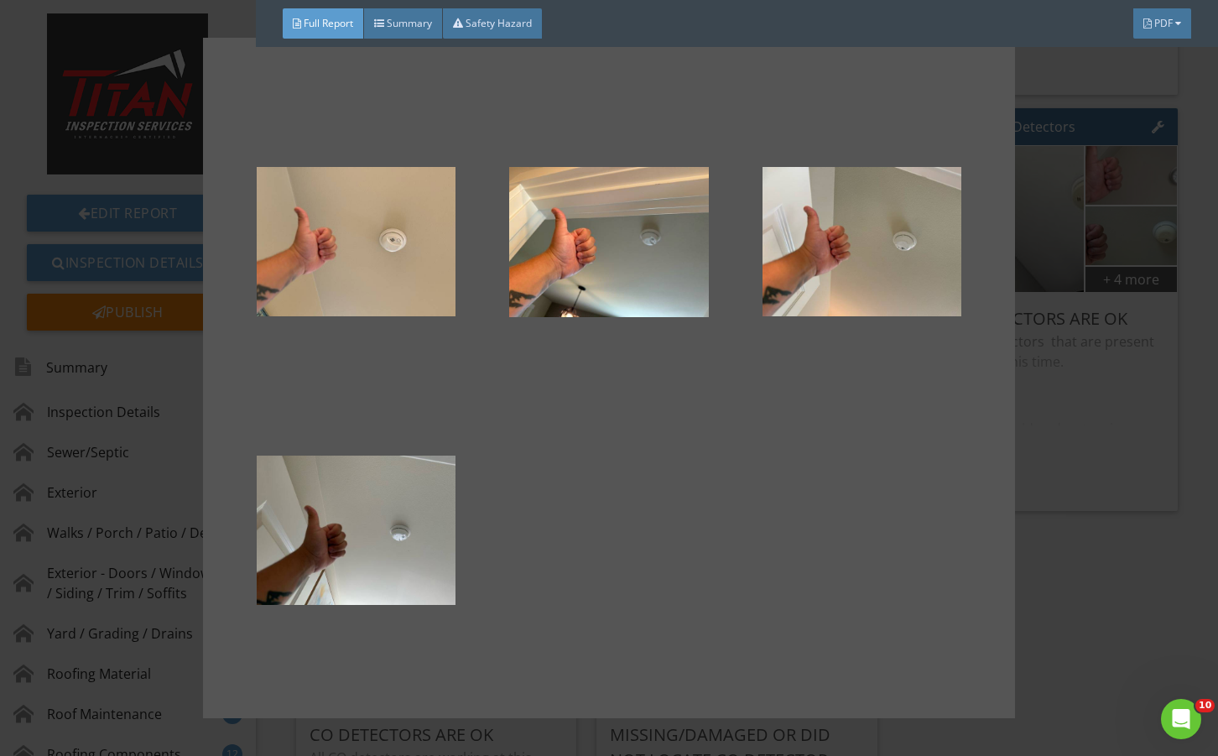
drag, startPoint x: 1083, startPoint y: 441, endPoint x: 868, endPoint y: 442, distance: 214.7
click at [1081, 438] on div at bounding box center [609, 378] width 1218 height 756
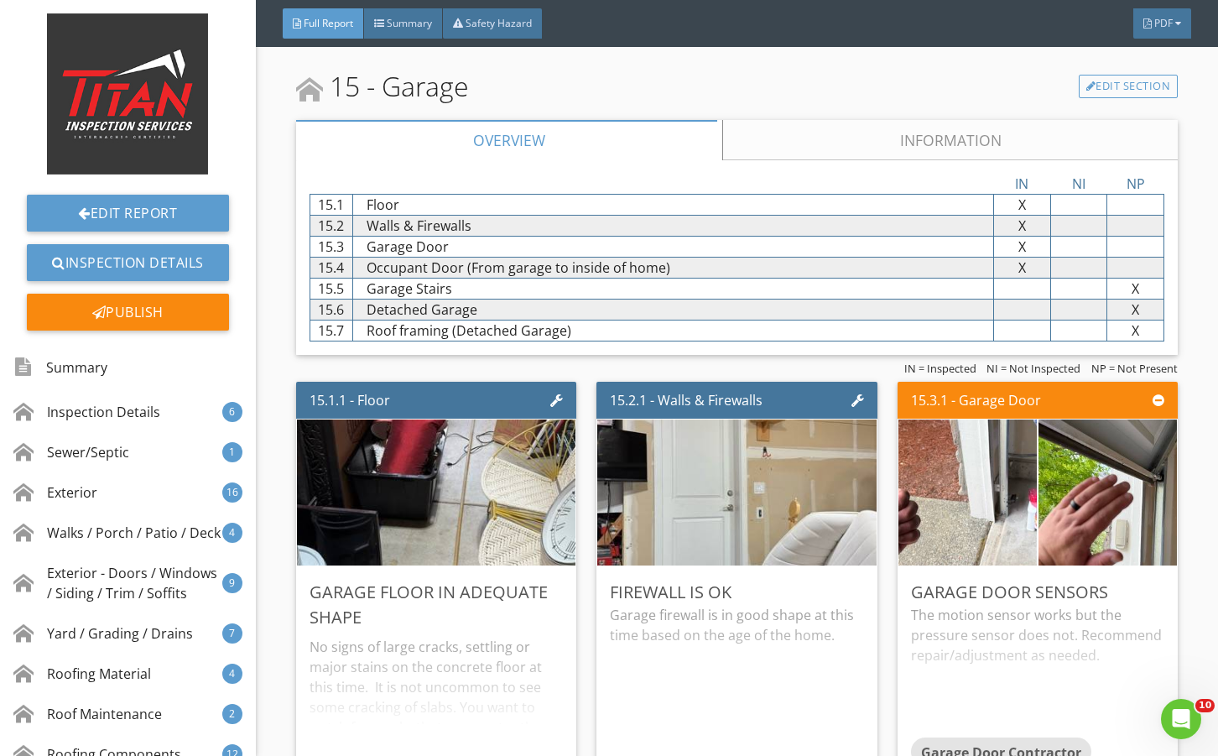
drag, startPoint x: 794, startPoint y: 220, endPoint x: 795, endPoint y: 240, distance: 20.1
click at [795, 222] on div "15 - Garage Edit Section Overview Information IN NI NP 15.1 Floor X X X 15.2 Wa…" at bounding box center [736, 636] width 881 height 1141
click at [799, 160] on link "Information" at bounding box center [949, 140] width 455 height 40
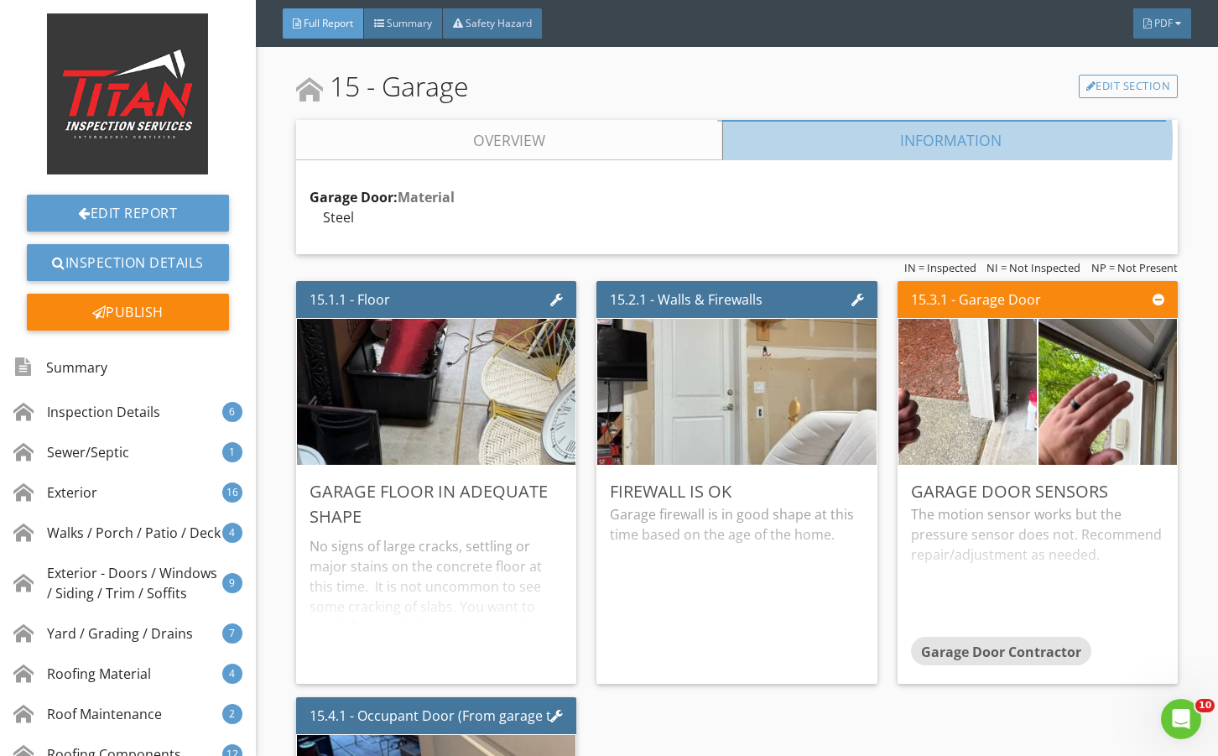
click at [795, 160] on link "Information" at bounding box center [949, 140] width 455 height 40
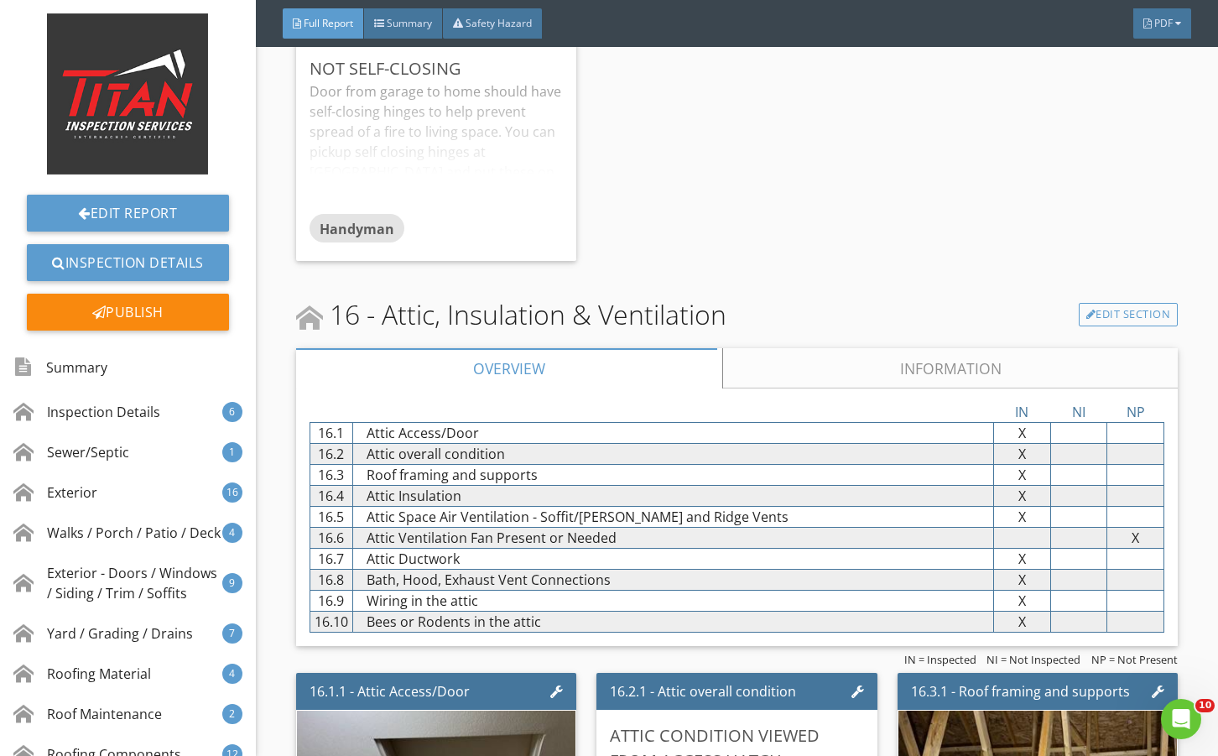
scroll to position [30412, 0]
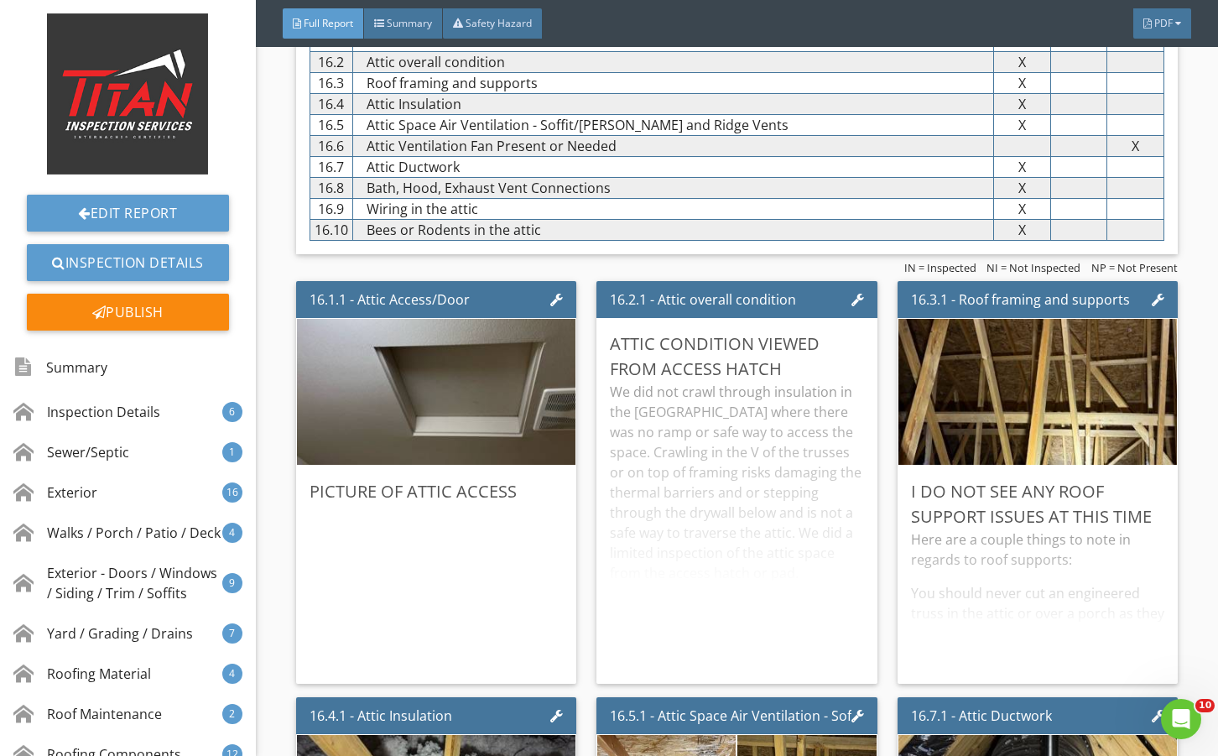
click at [794, 101] on div "IN NI NP 16.1 Attic Access/Door X X X 16.2 Attic overall condition X X X 16.3 R…" at bounding box center [736, 125] width 881 height 257
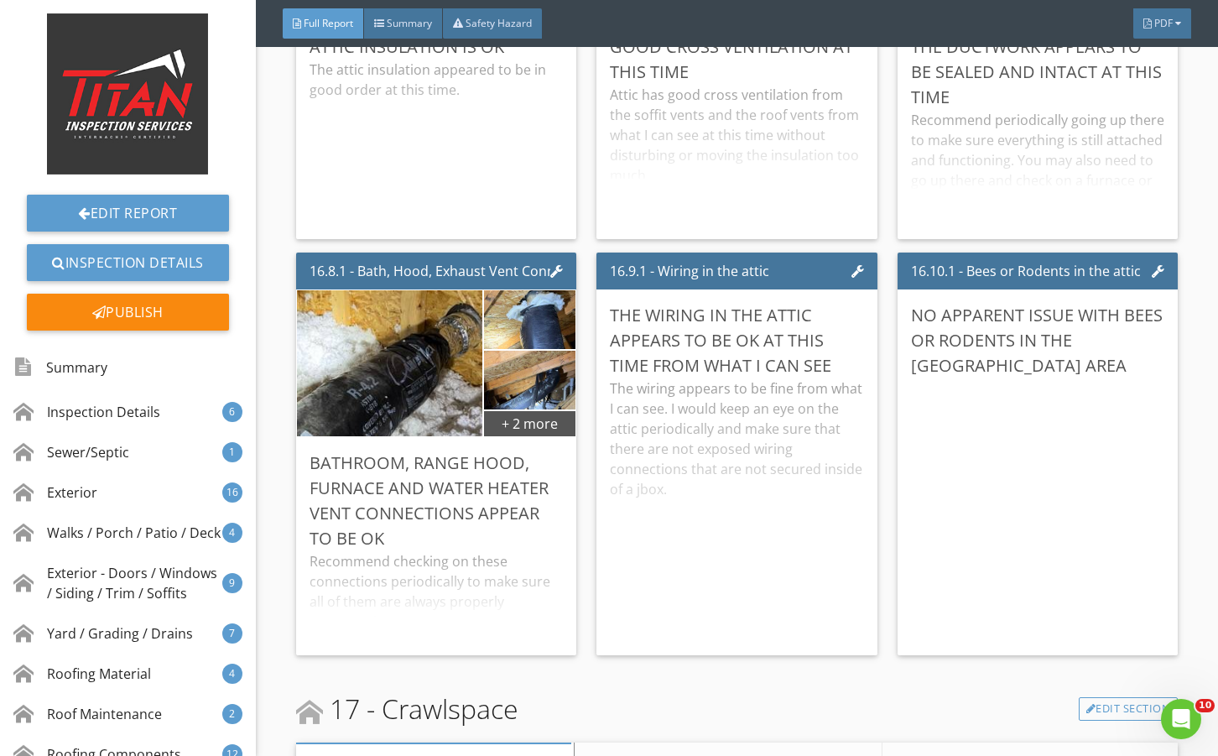
scroll to position [31307, 0]
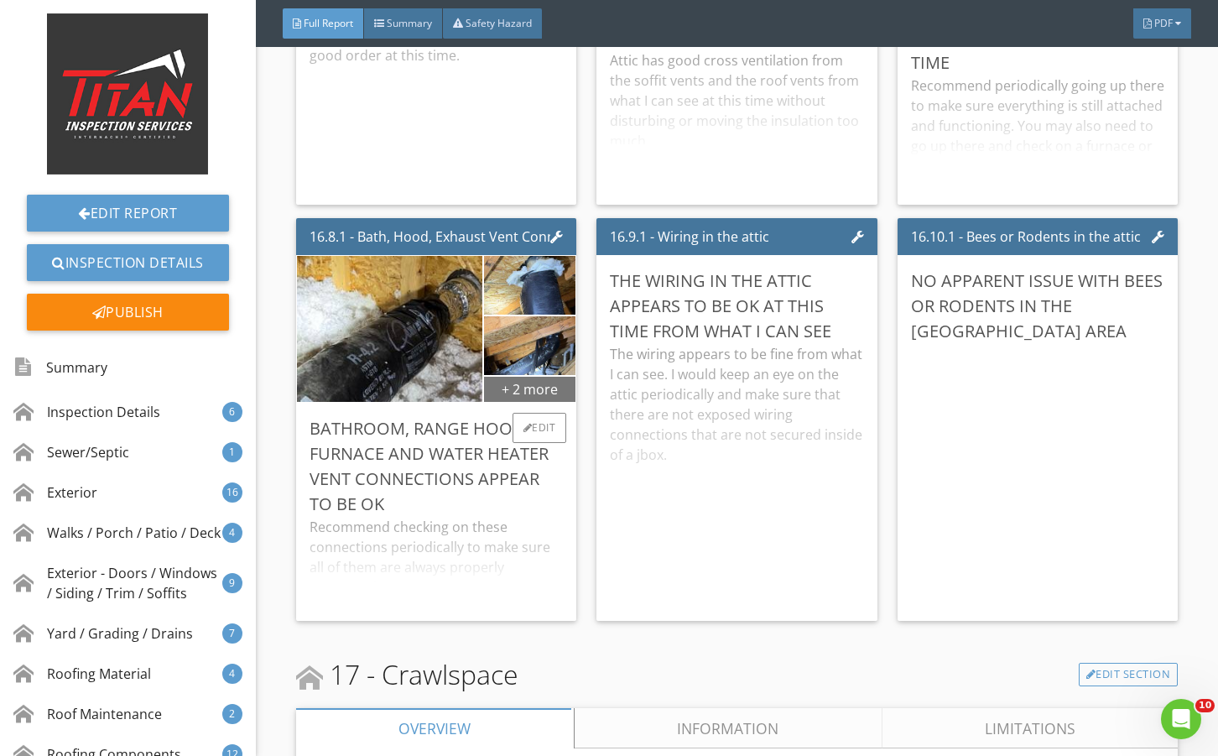
click at [521, 402] on div "+ 2 more" at bounding box center [529, 388] width 91 height 27
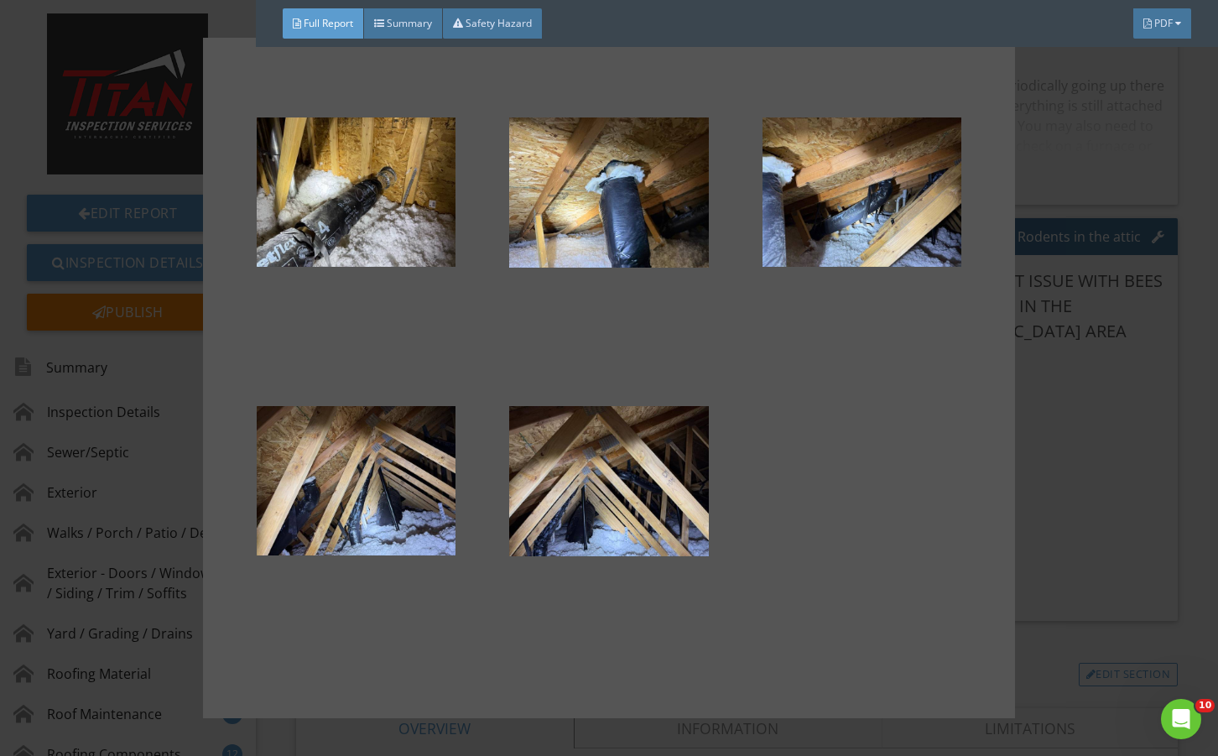
drag, startPoint x: 1122, startPoint y: 569, endPoint x: 764, endPoint y: 594, distance: 359.0
click at [1114, 563] on div at bounding box center [609, 378] width 1218 height 756
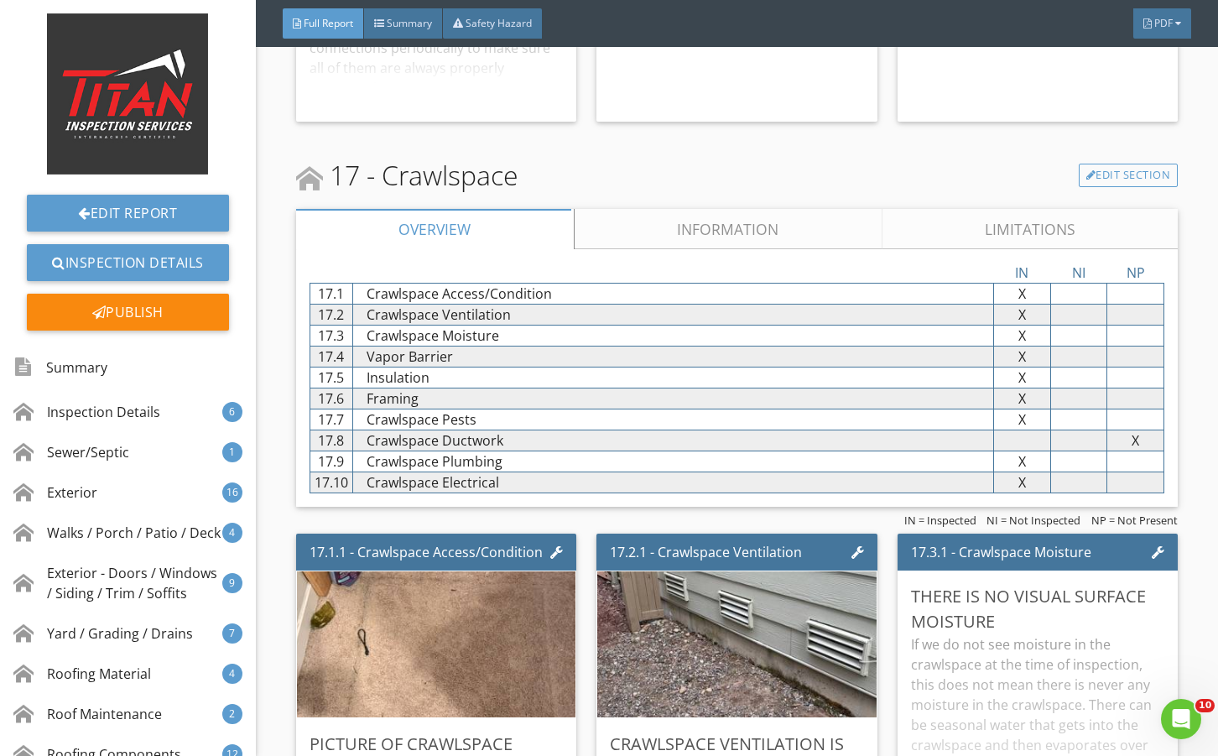
scroll to position [32089, 0]
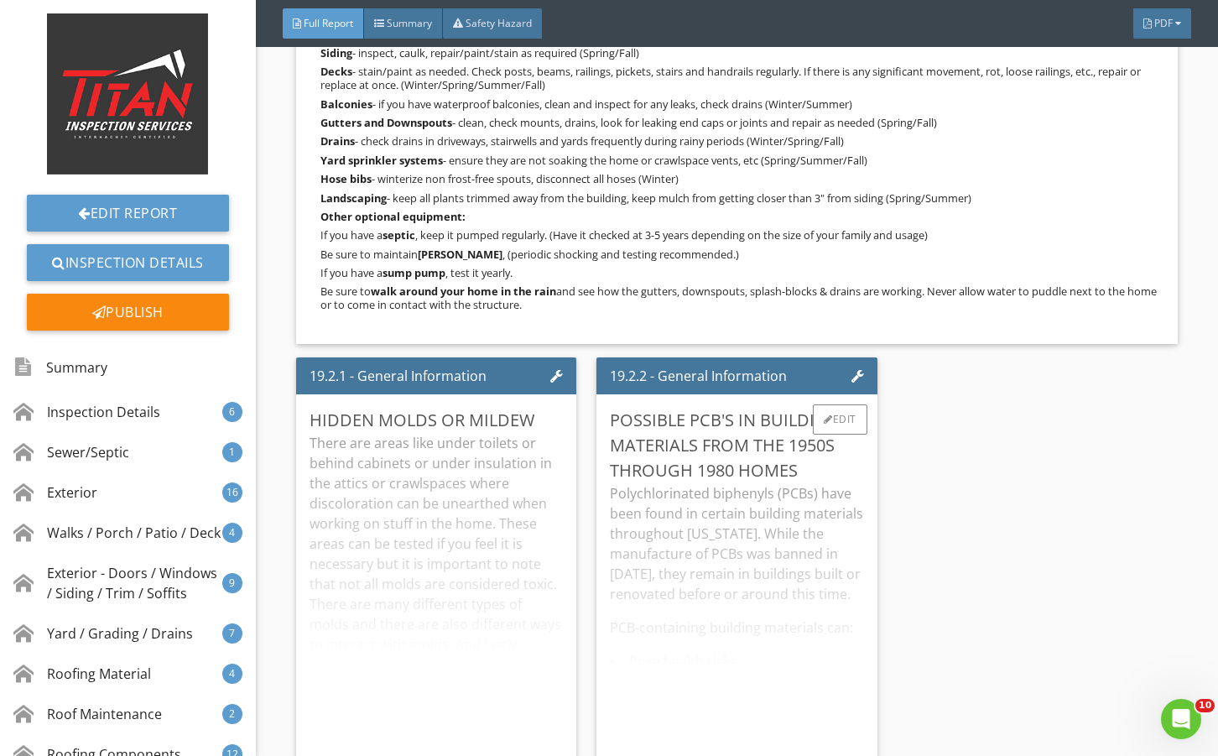
scroll to position [34829, 0]
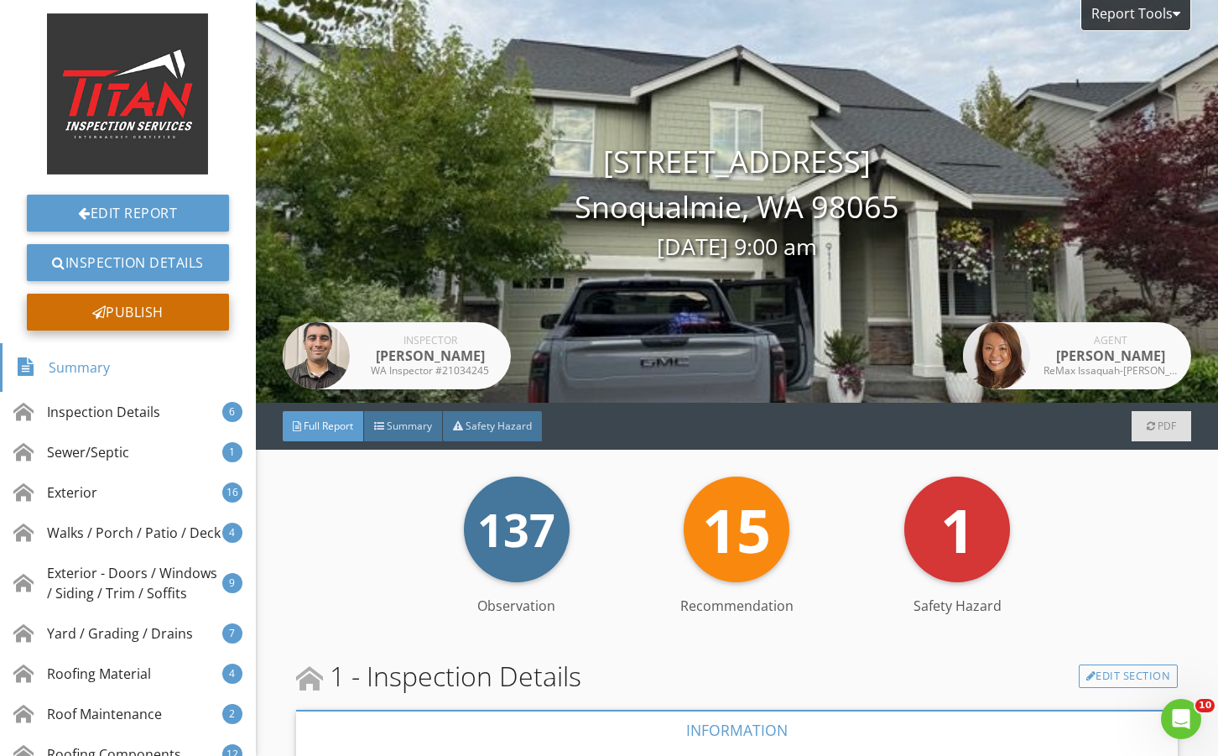
click at [117, 311] on div "Publish" at bounding box center [128, 312] width 202 height 37
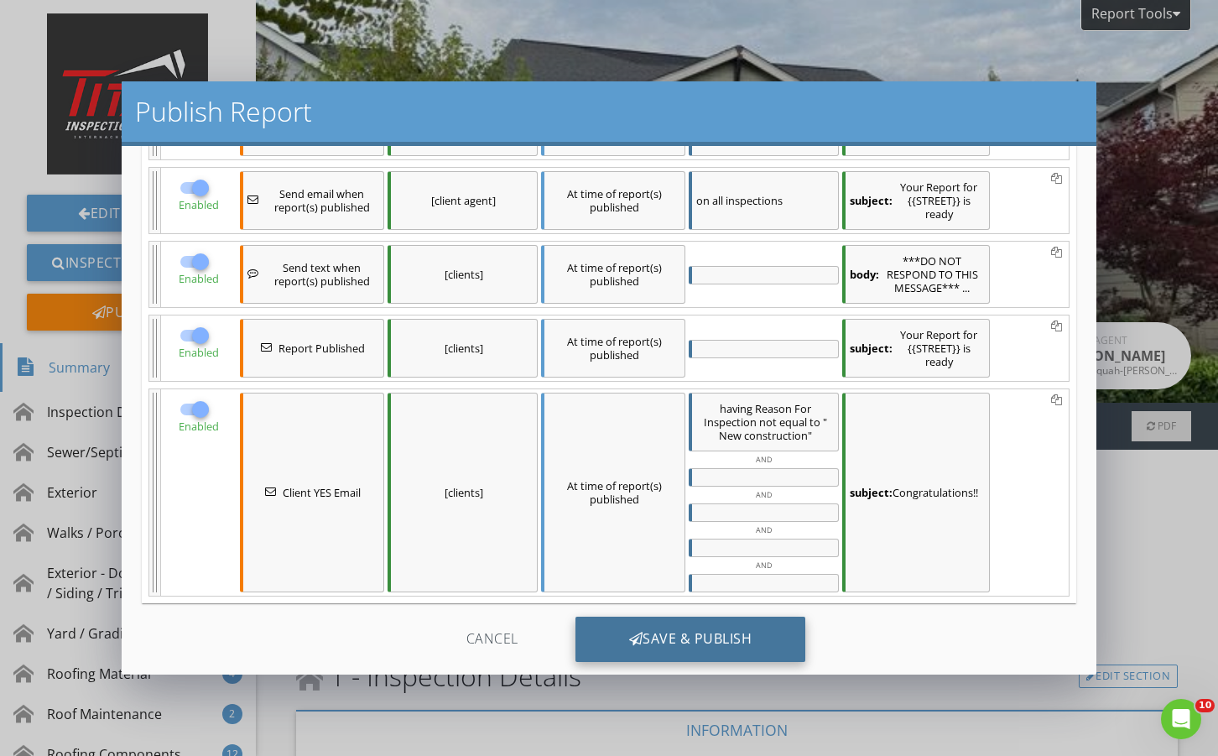
scroll to position [224, 0]
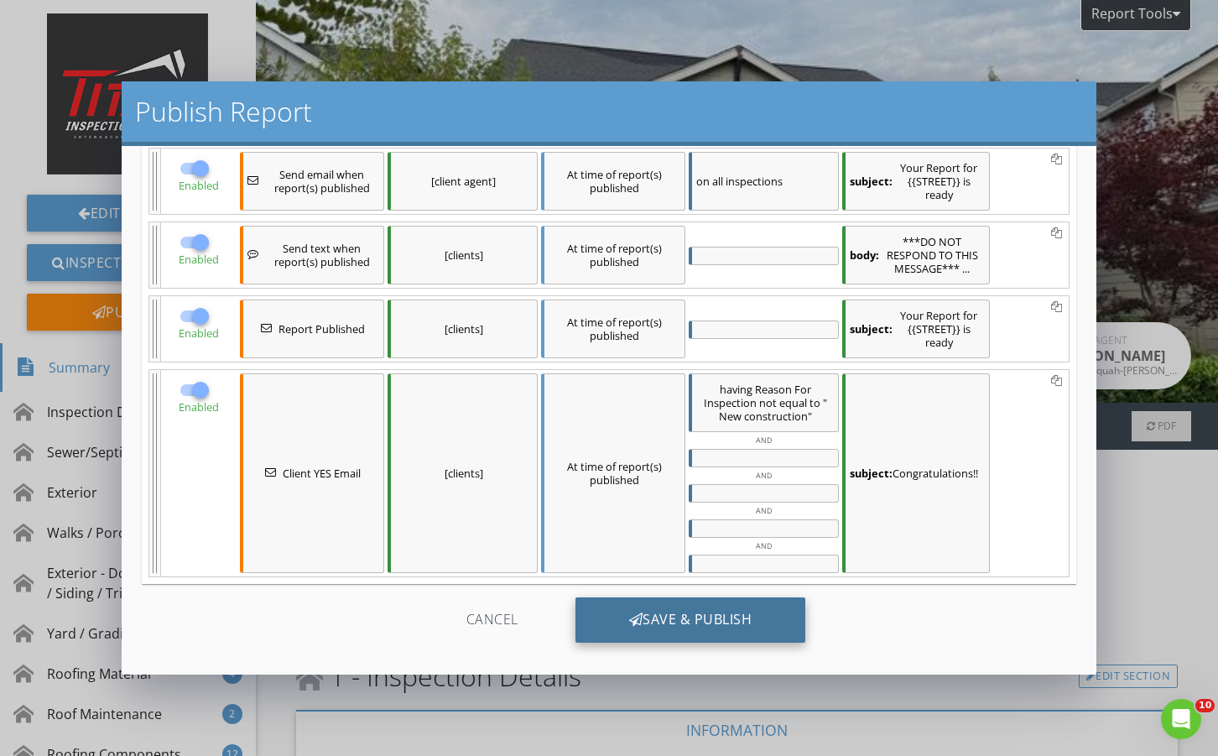
click at [689, 615] on div "Save & Publish" at bounding box center [690, 619] width 231 height 45
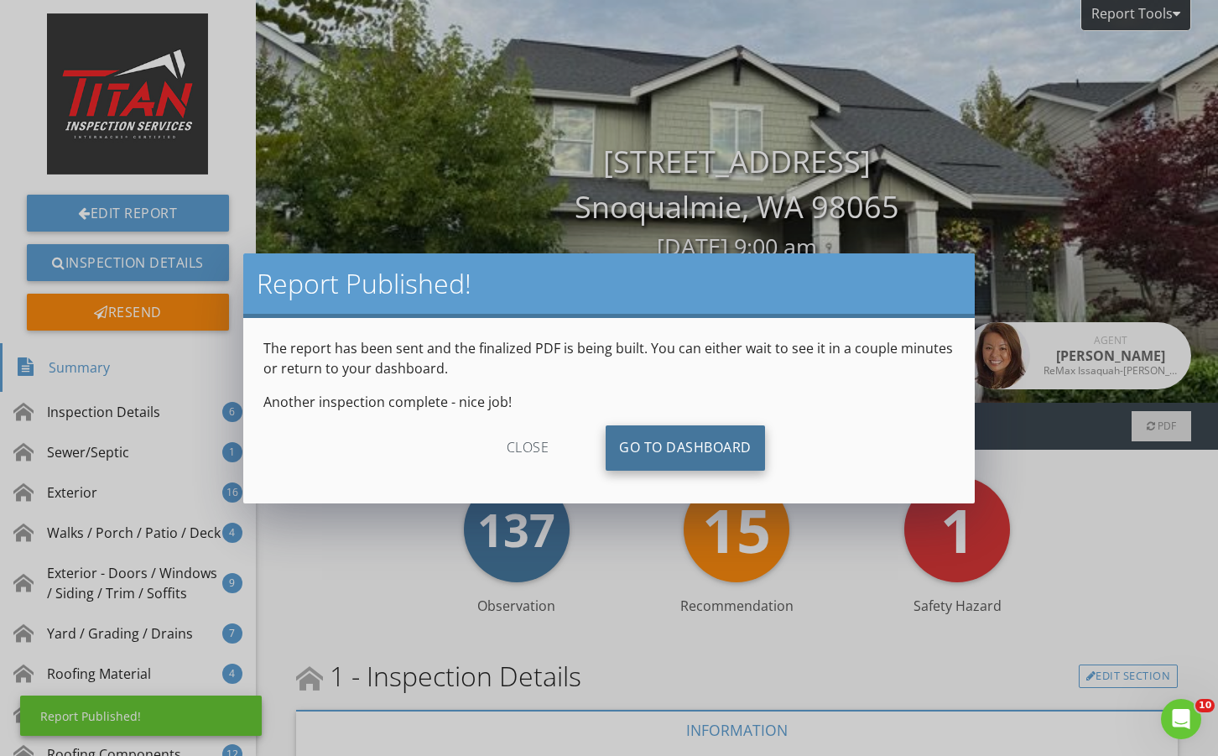
click at [683, 438] on link "Go To Dashboard" at bounding box center [685, 447] width 159 height 45
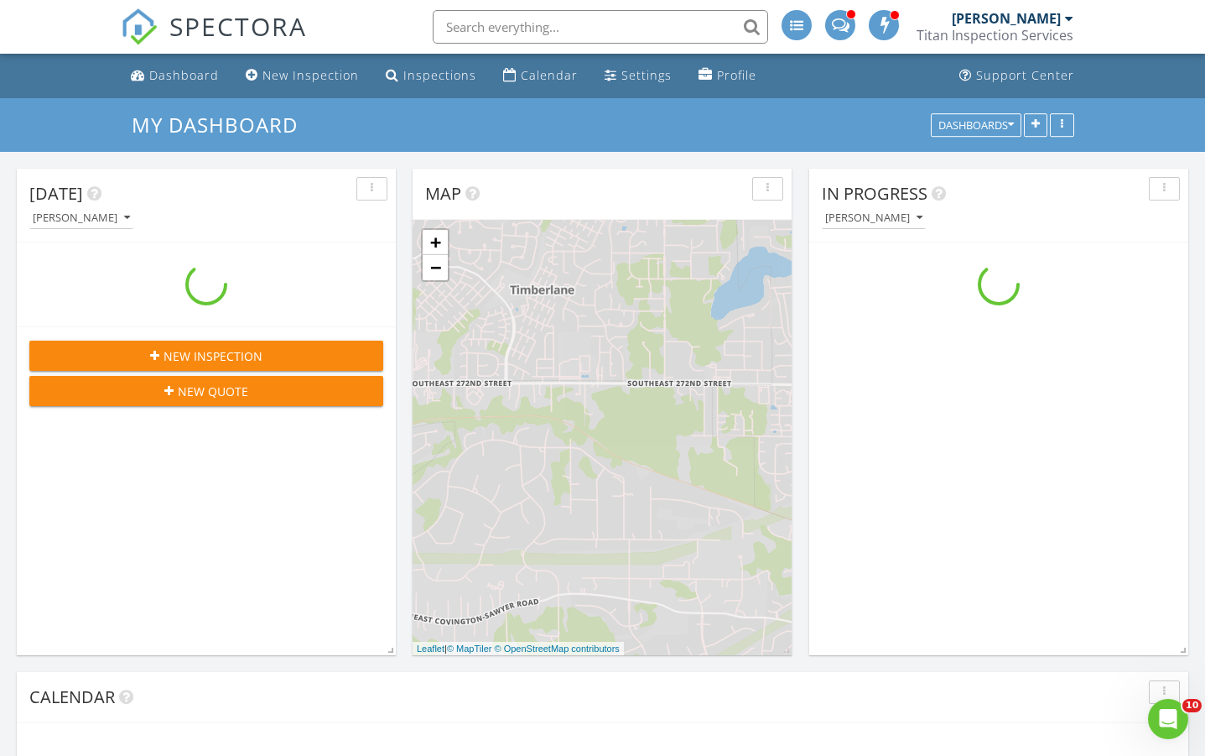
scroll to position [1385, 1231]
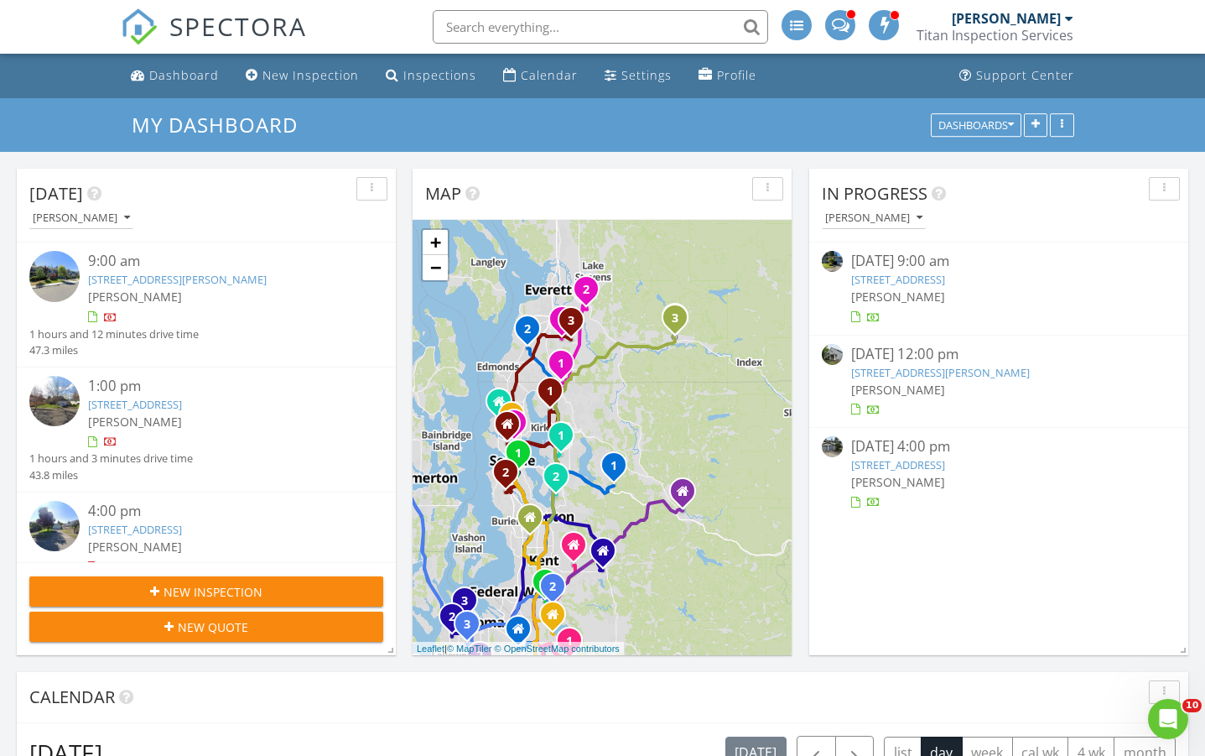
click at [970, 371] on link "[STREET_ADDRESS][PERSON_NAME]" at bounding box center [940, 372] width 179 height 15
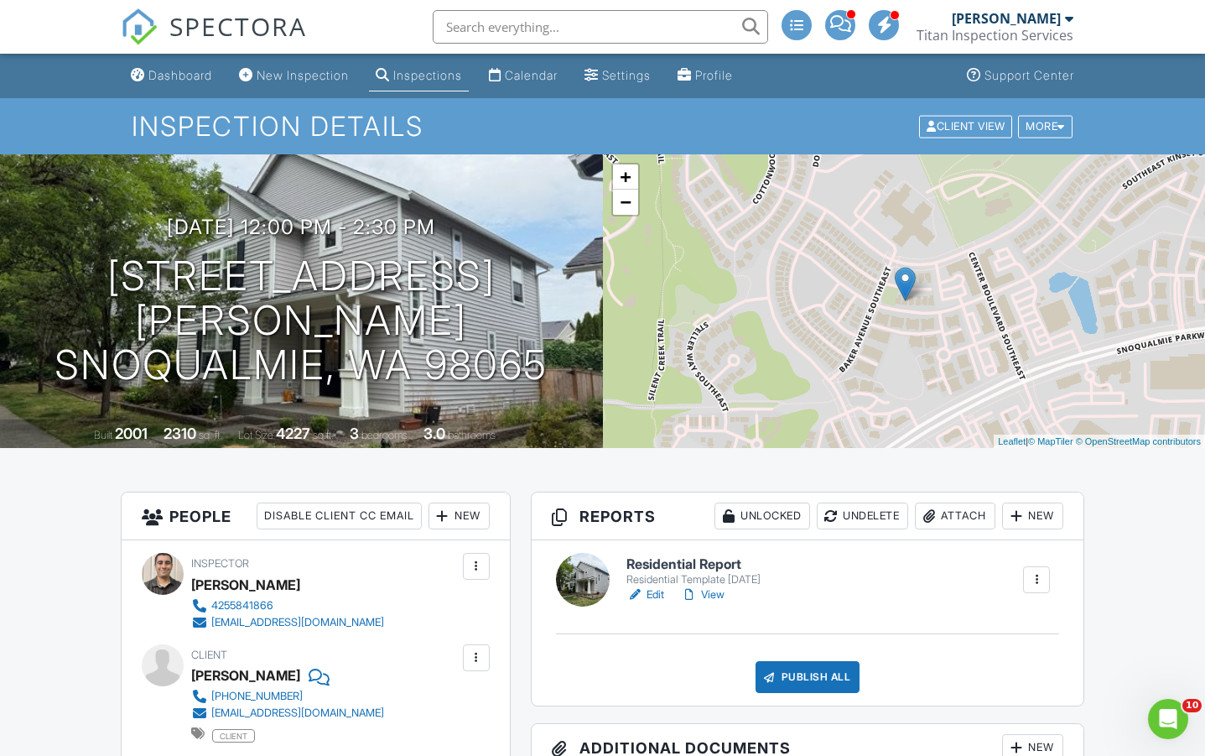
click at [650, 590] on link "Edit" at bounding box center [645, 594] width 38 height 17
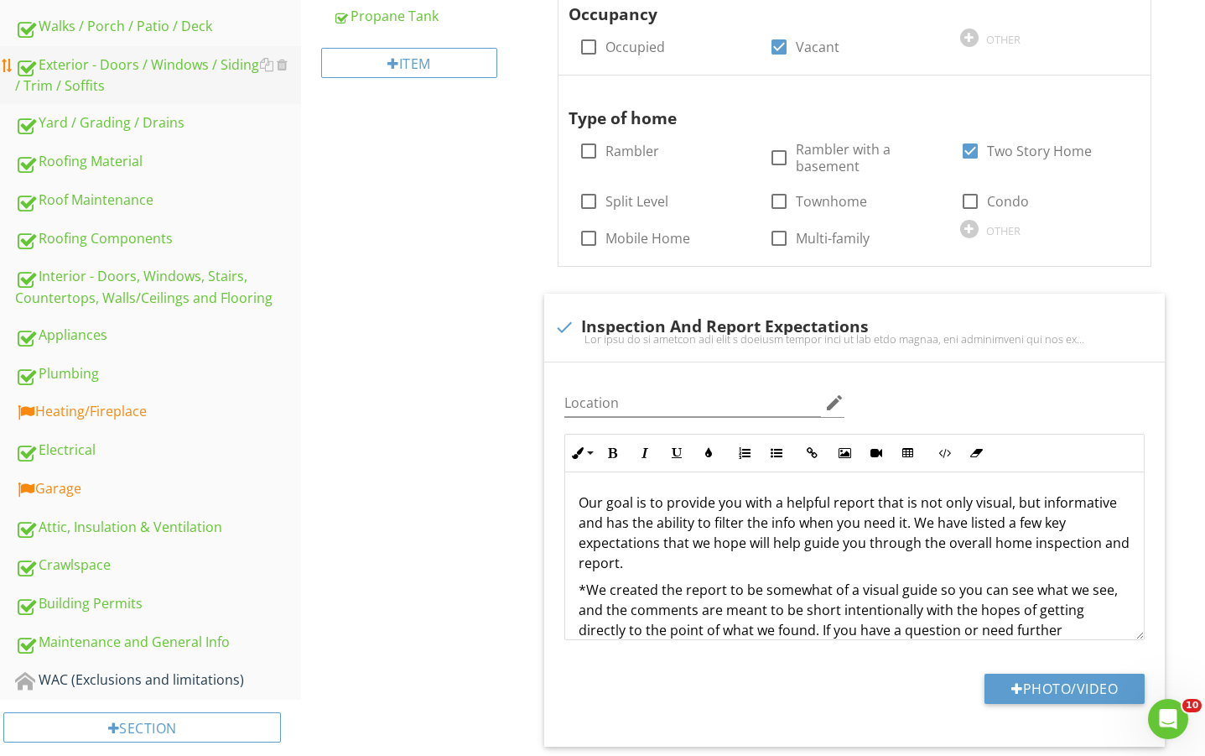
scroll to position [279, 0]
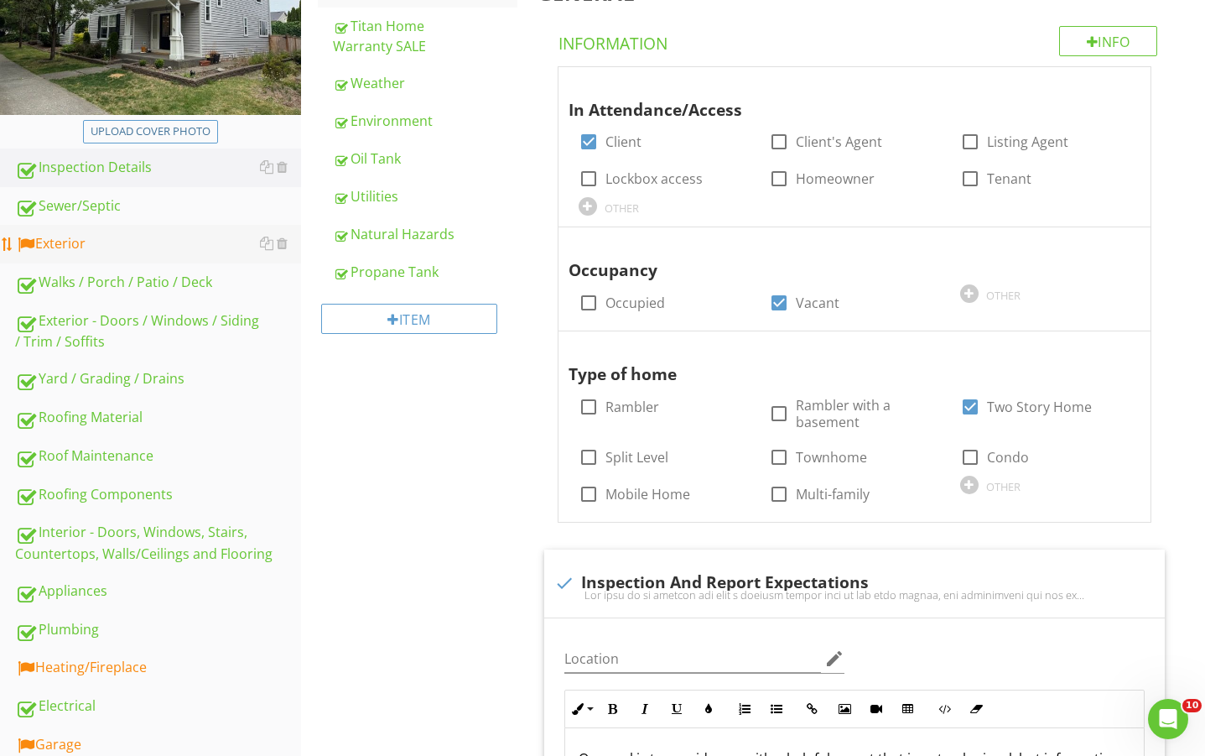
click at [74, 245] on div "Exterior" at bounding box center [158, 244] width 286 height 22
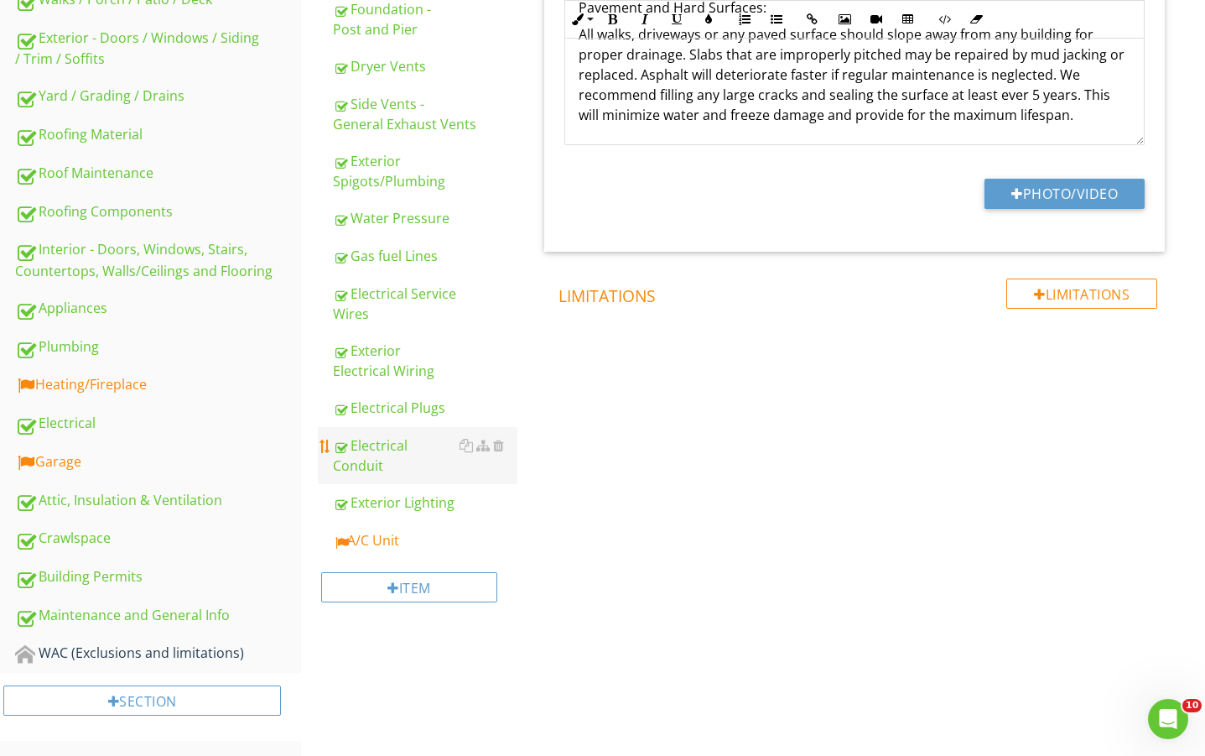
scroll to position [564, 0]
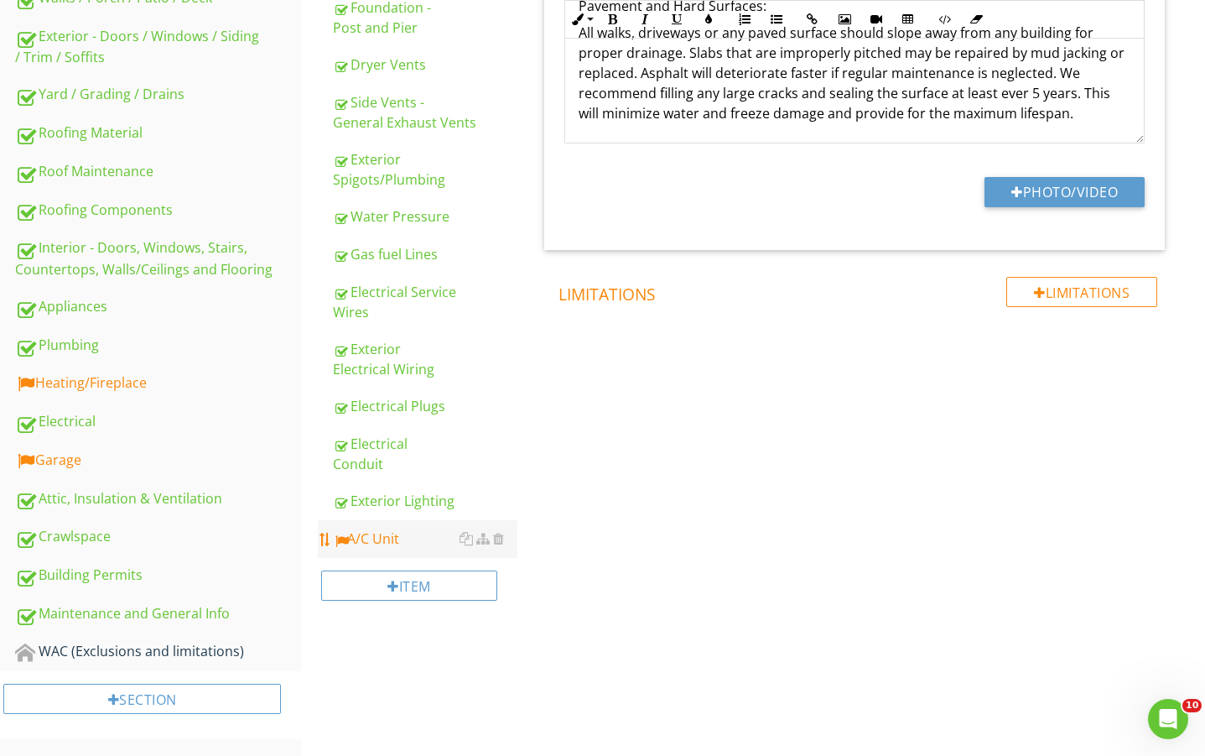
click at [386, 533] on div "A/C Unit" at bounding box center [425, 538] width 184 height 20
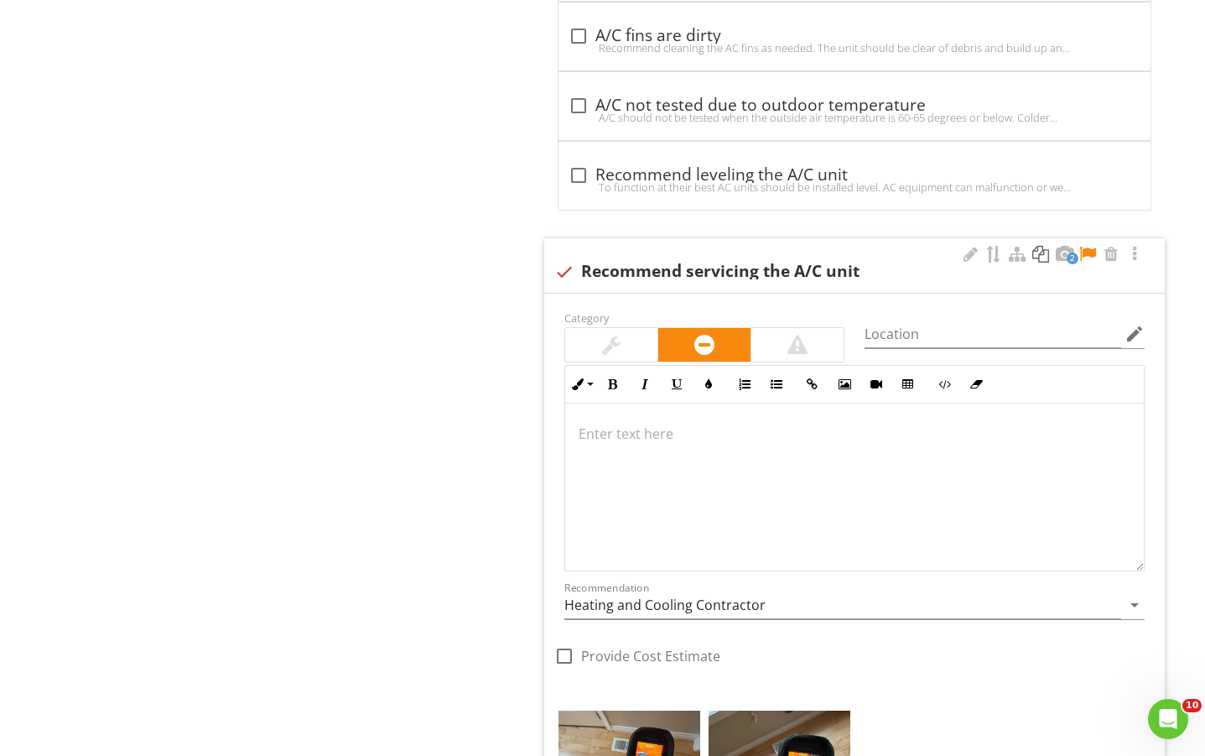
scroll to position [1, 0]
click at [1084, 257] on div at bounding box center [1088, 254] width 20 height 17
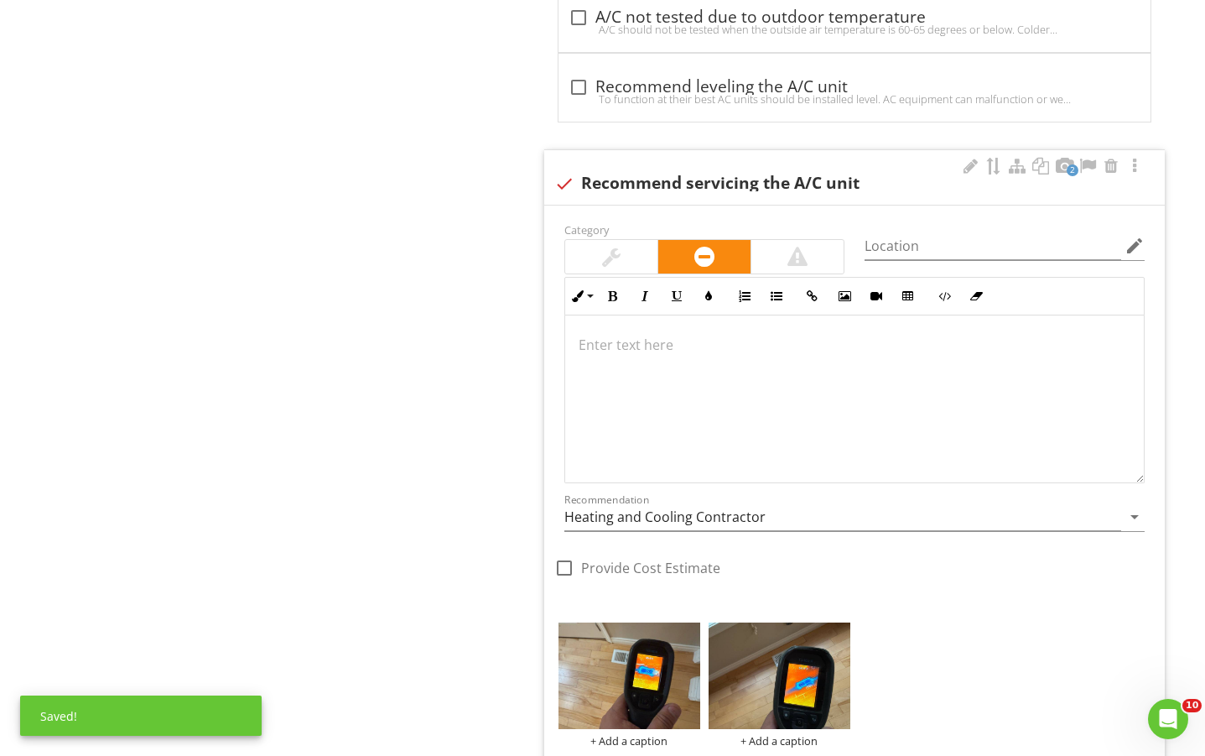
scroll to position [1794, 0]
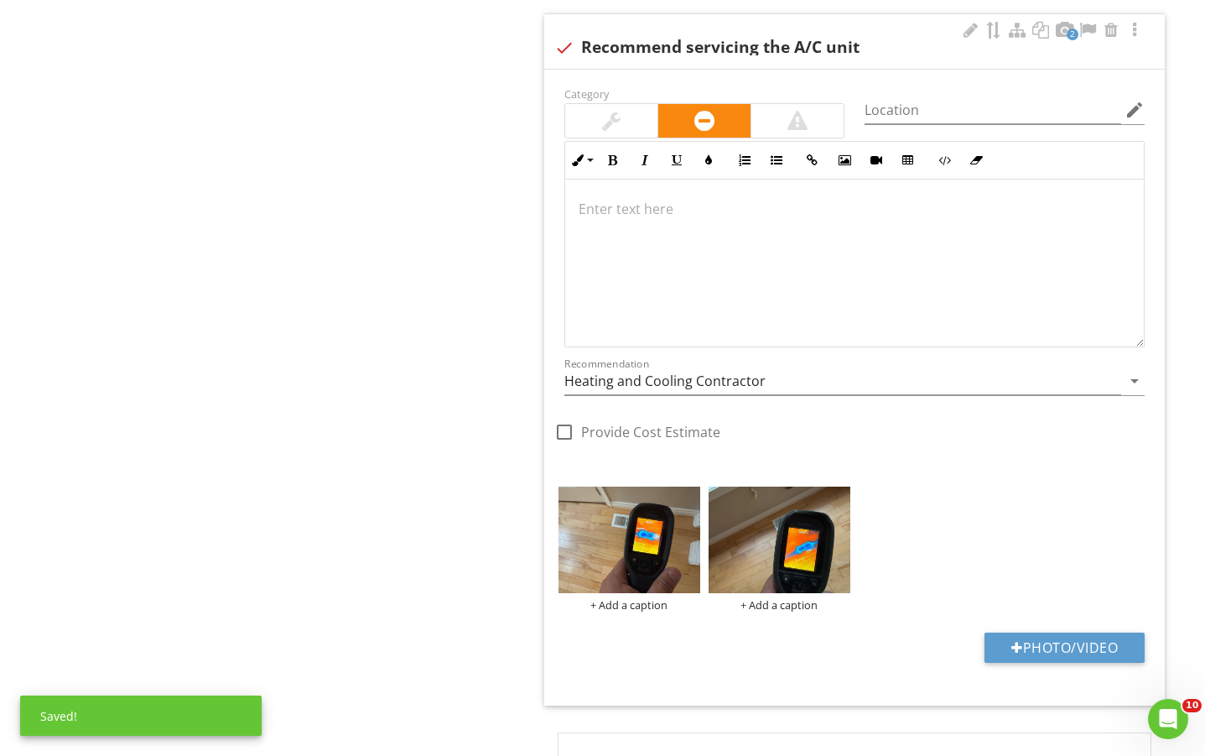
click at [789, 288] on div at bounding box center [854, 263] width 579 height 168
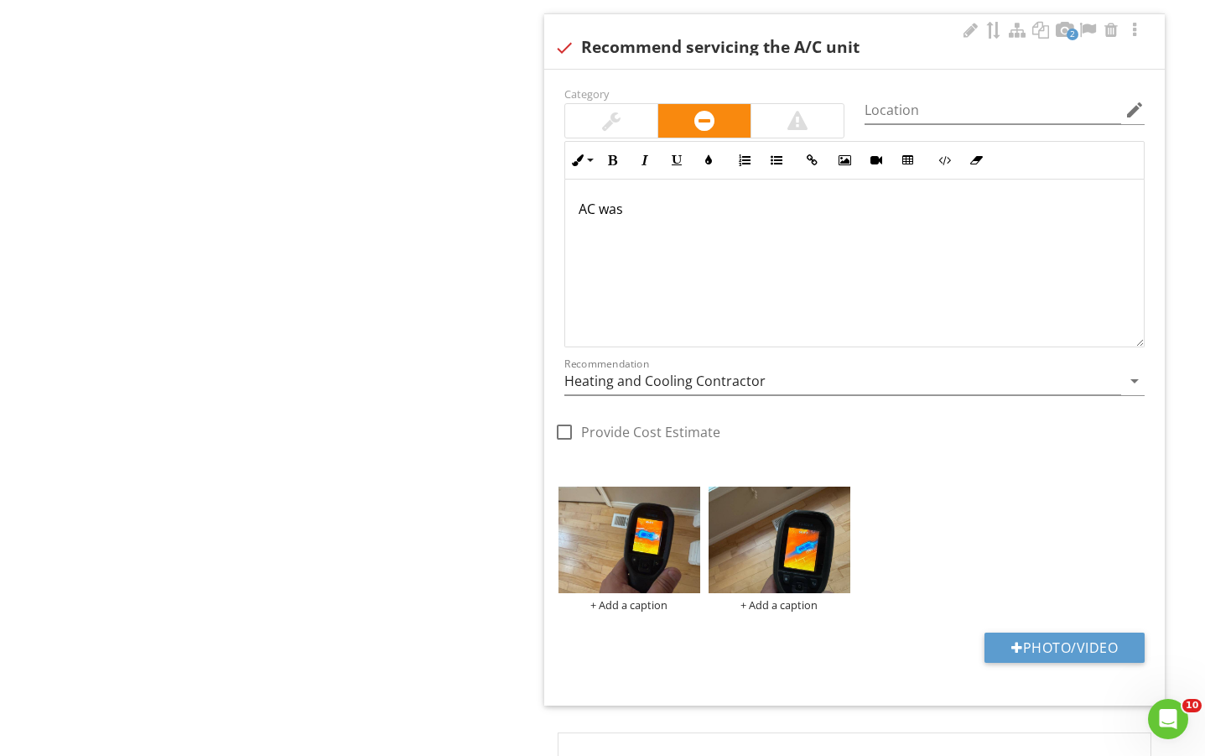
scroll to position [1807, 0]
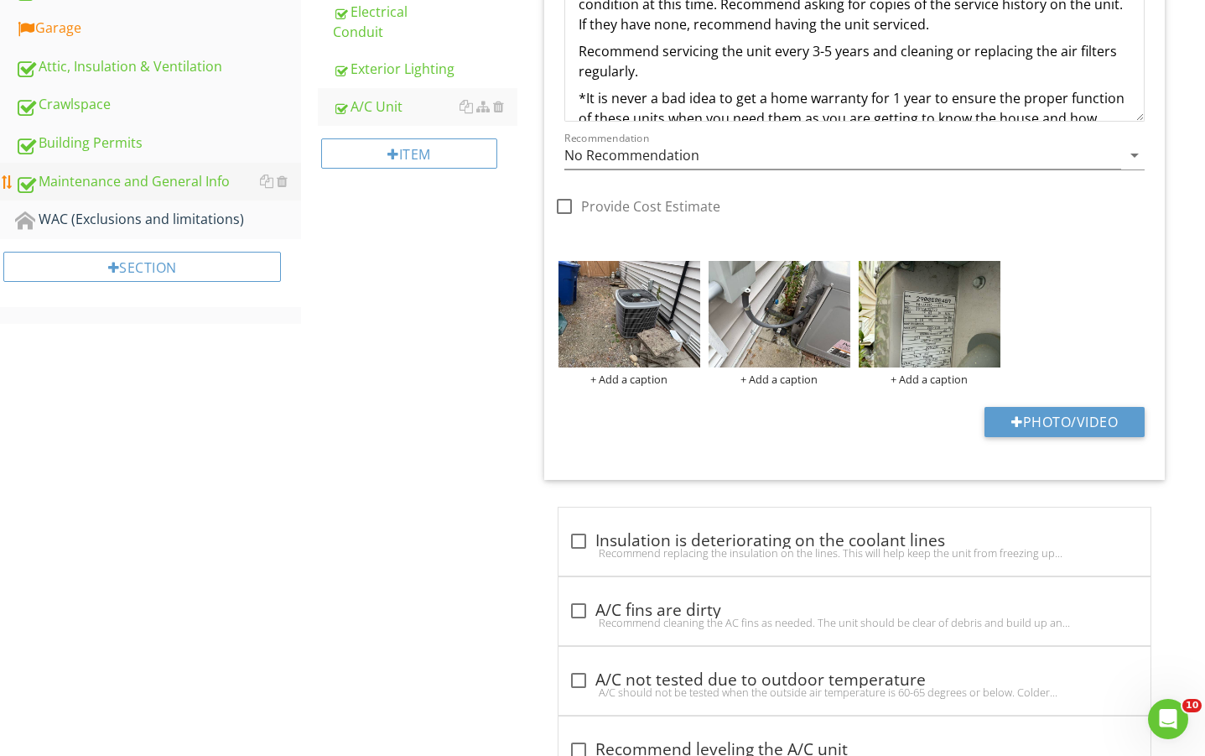
scroll to position [689, 0]
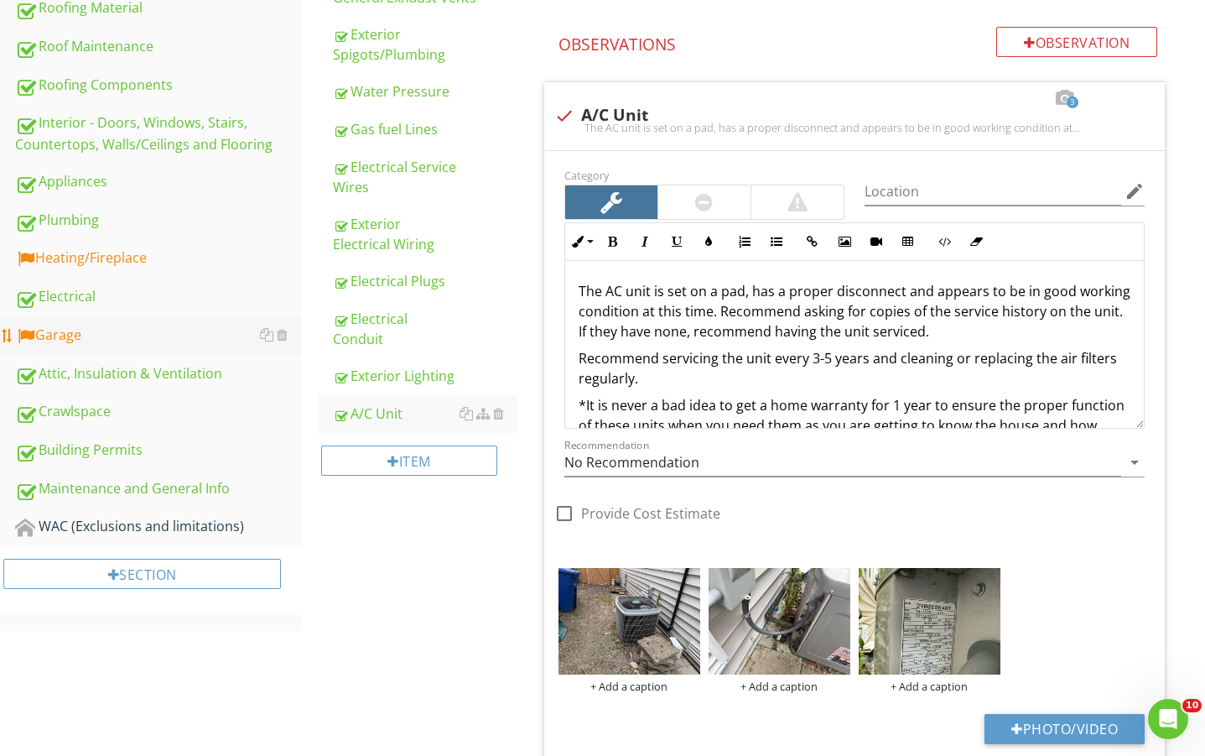
click at [64, 345] on div "Garage" at bounding box center [158, 336] width 286 height 22
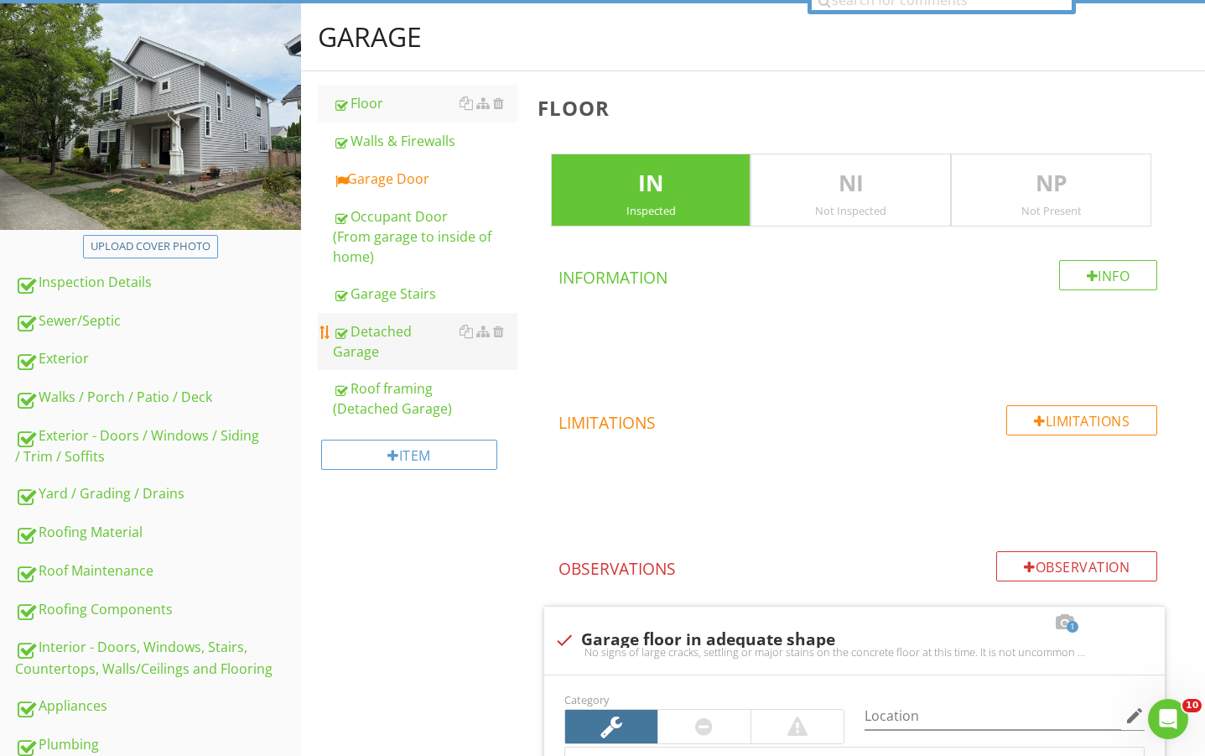
scroll to position [130, 0]
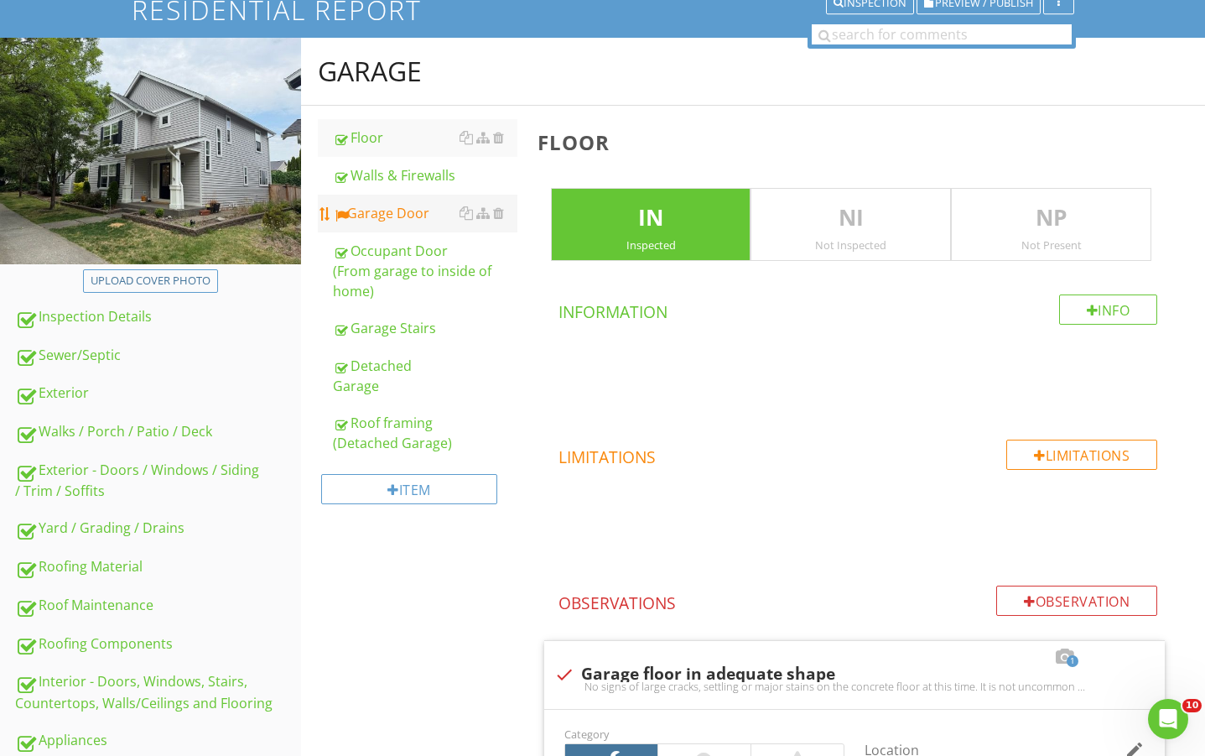
click at [416, 212] on div "Garage Door" at bounding box center [425, 213] width 184 height 20
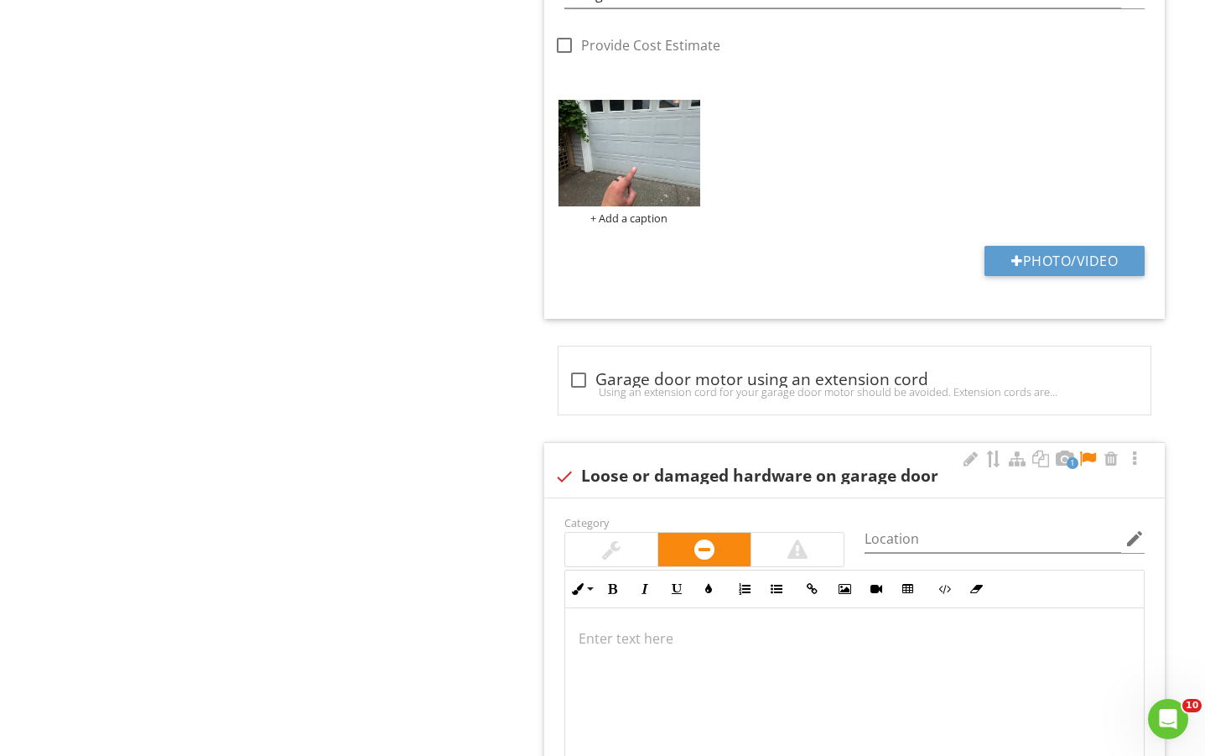
scroll to position [3037, 0]
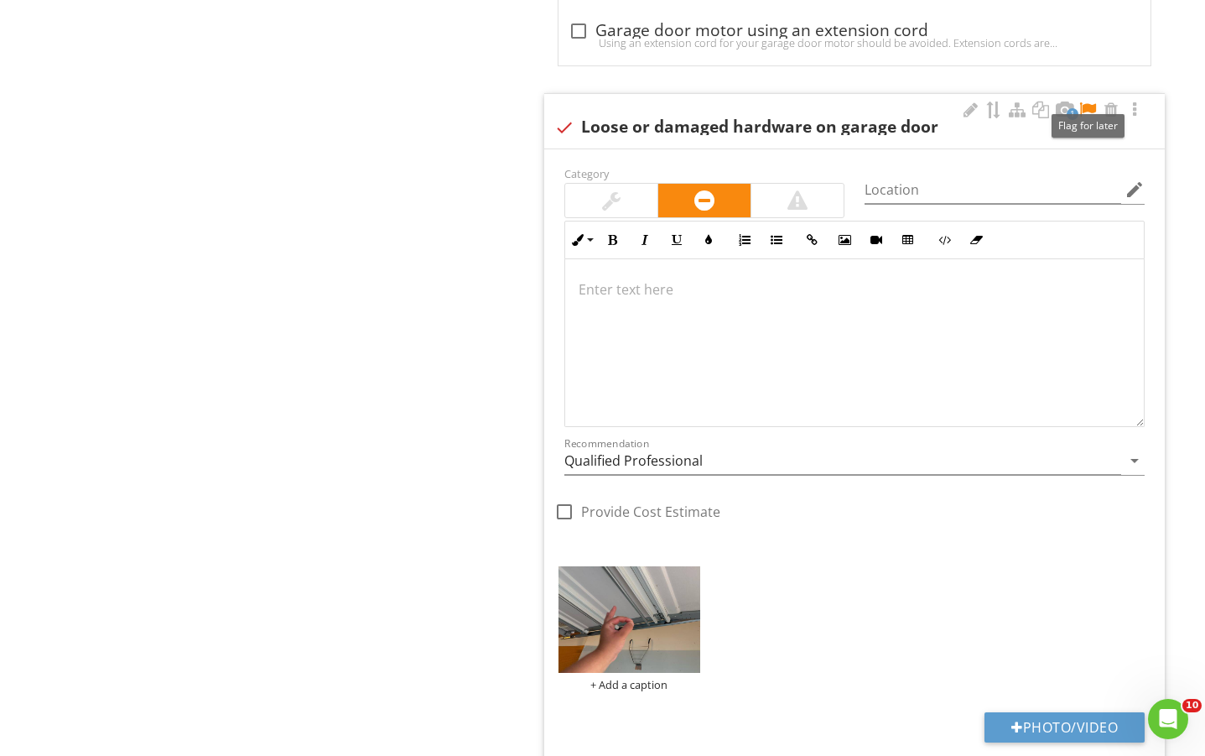
drag, startPoint x: 1088, startPoint y: 111, endPoint x: 773, endPoint y: 474, distance: 480.4
click at [1087, 111] on div at bounding box center [1088, 109] width 20 height 17
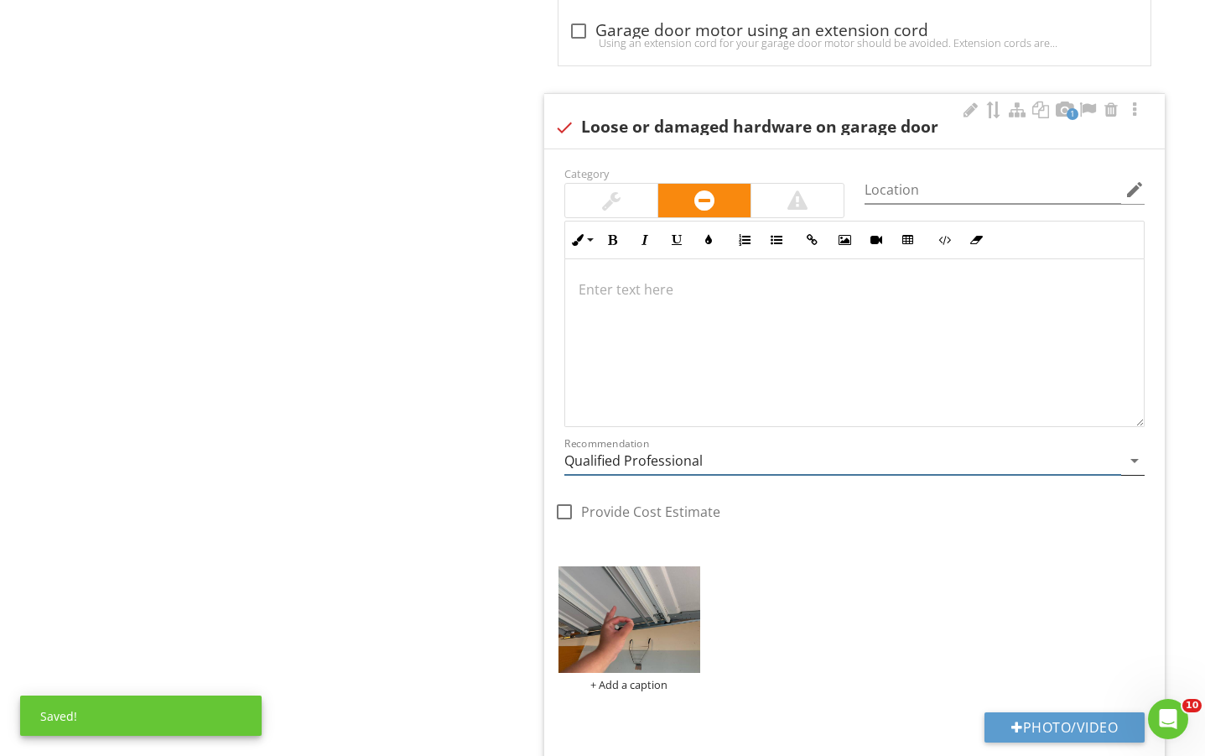
click at [737, 467] on input "Qualified Professional" at bounding box center [842, 461] width 557 height 28
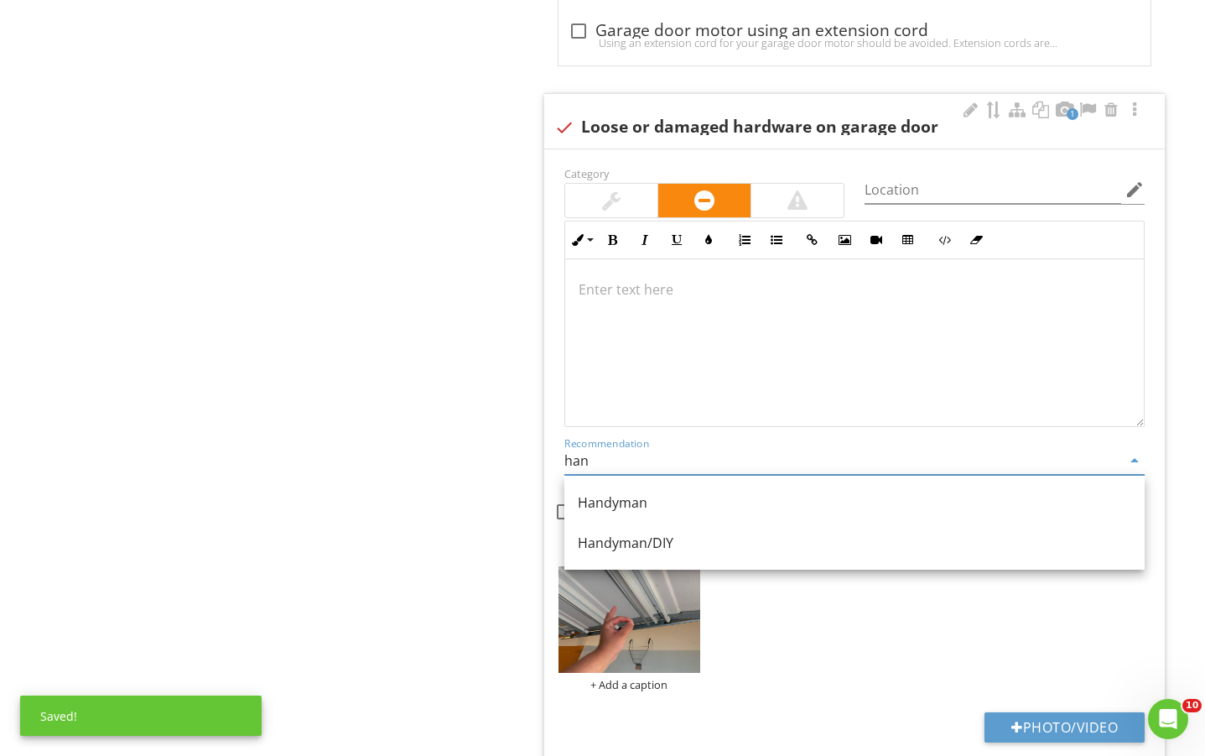
click at [605, 490] on link "Handyman" at bounding box center [854, 502] width 580 height 40
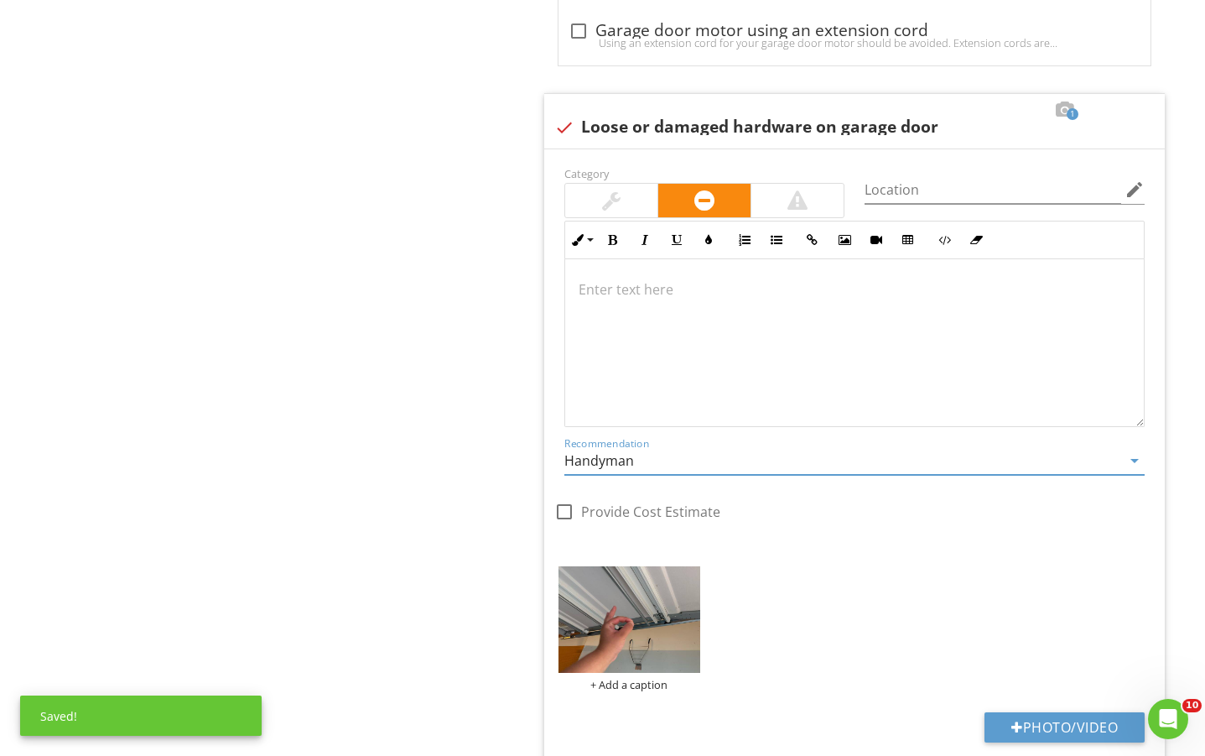
type input "Handyman"
drag, startPoint x: 417, startPoint y: 491, endPoint x: 427, endPoint y: 496, distance: 11.3
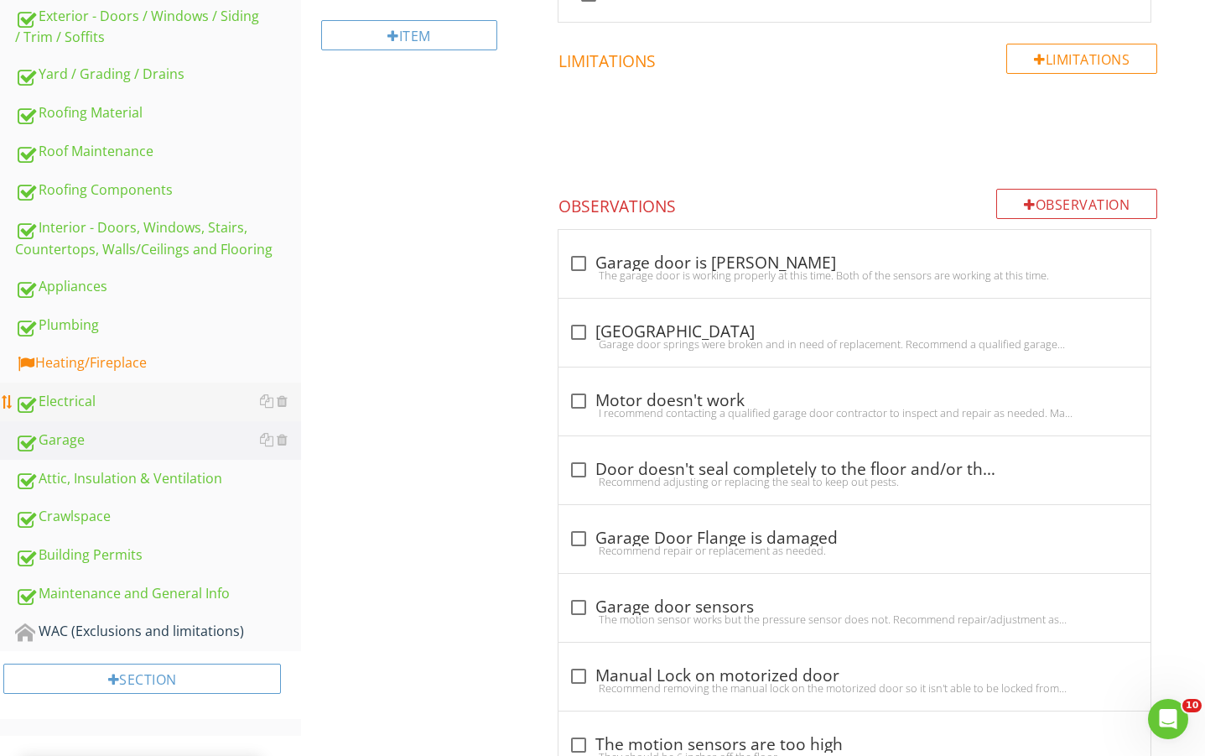
scroll to position [465, 0]
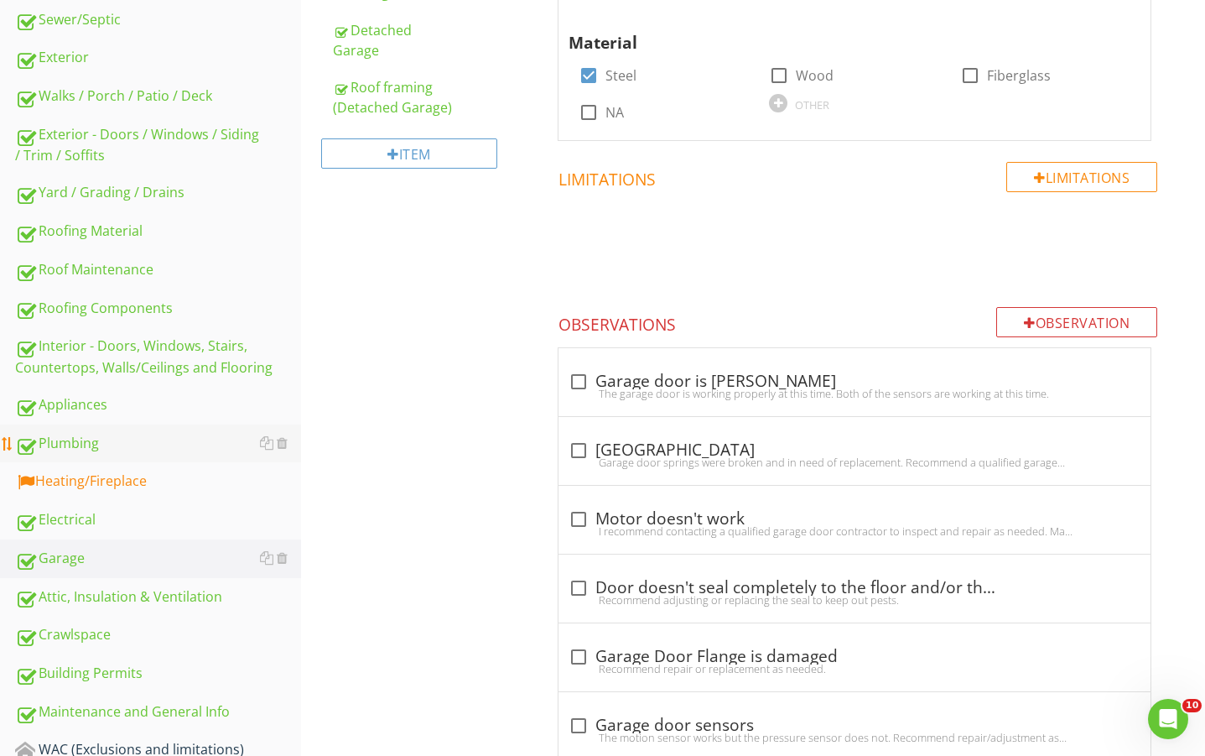
click at [113, 460] on link "Plumbing" at bounding box center [158, 443] width 286 height 39
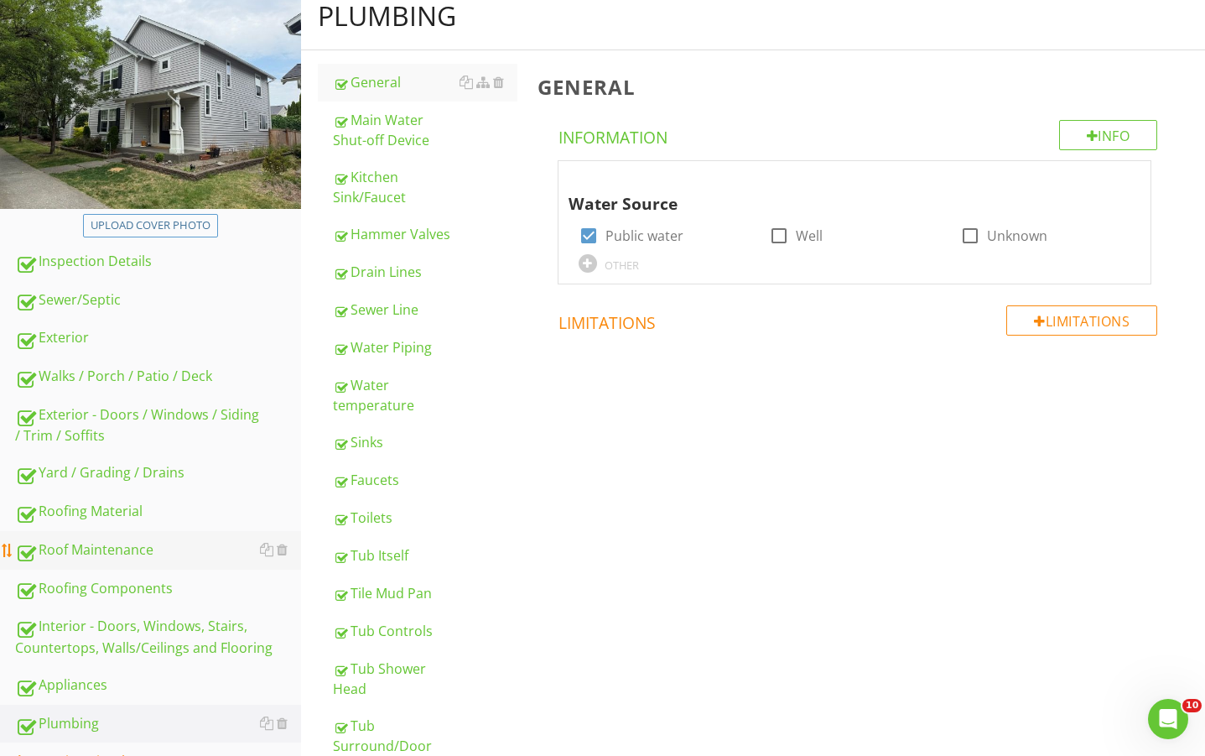
drag, startPoint x: 141, startPoint y: 584, endPoint x: 132, endPoint y: 553, distance: 32.4
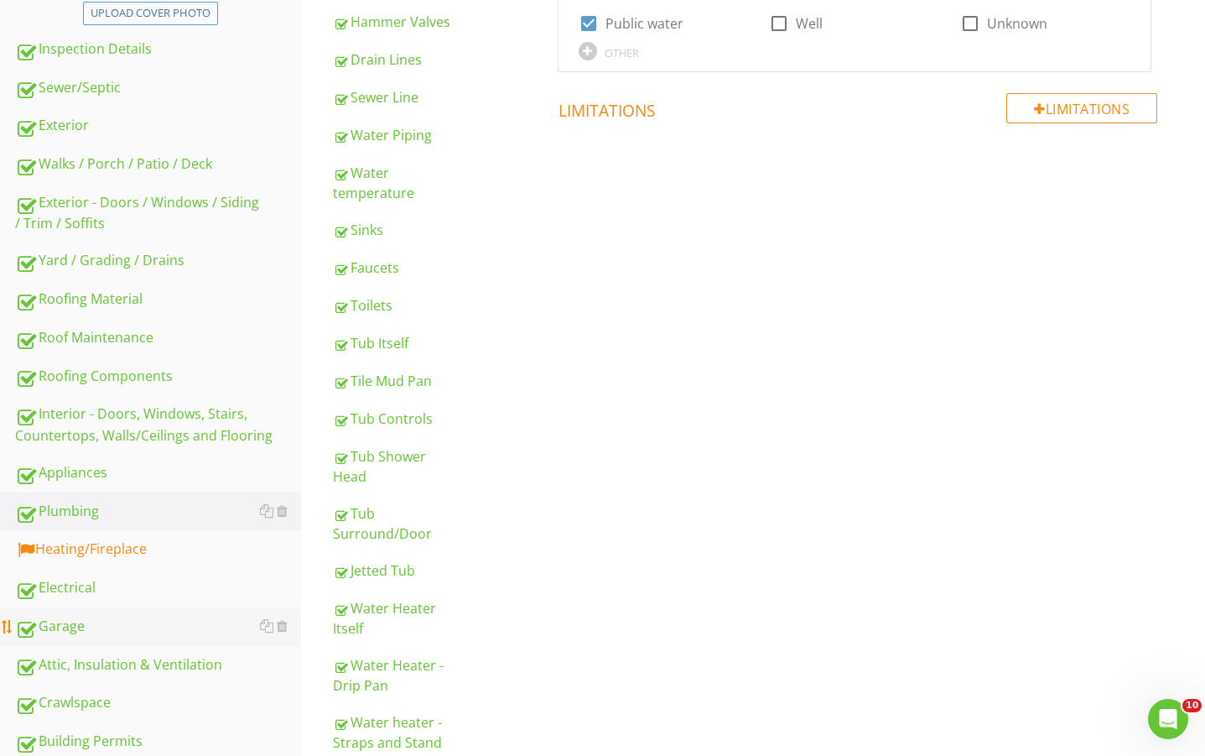
scroll to position [430, 0]
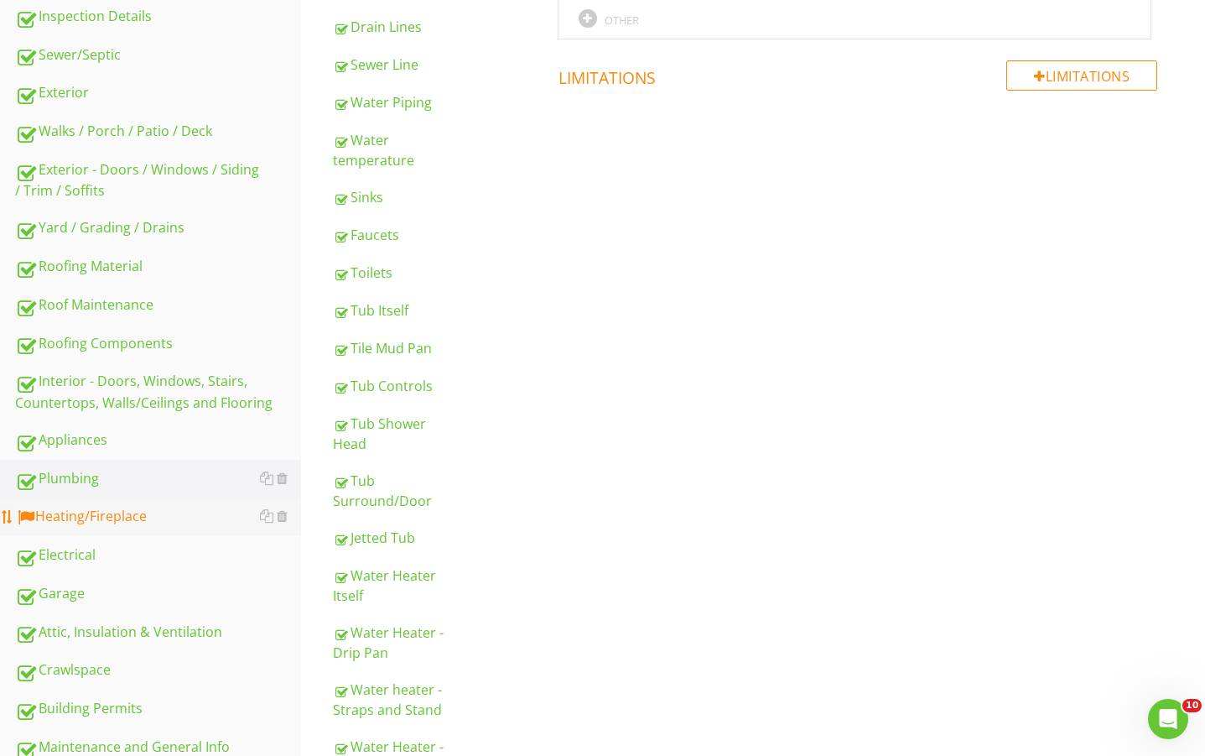
click at [120, 510] on div "Heating/Fireplace" at bounding box center [158, 517] width 286 height 22
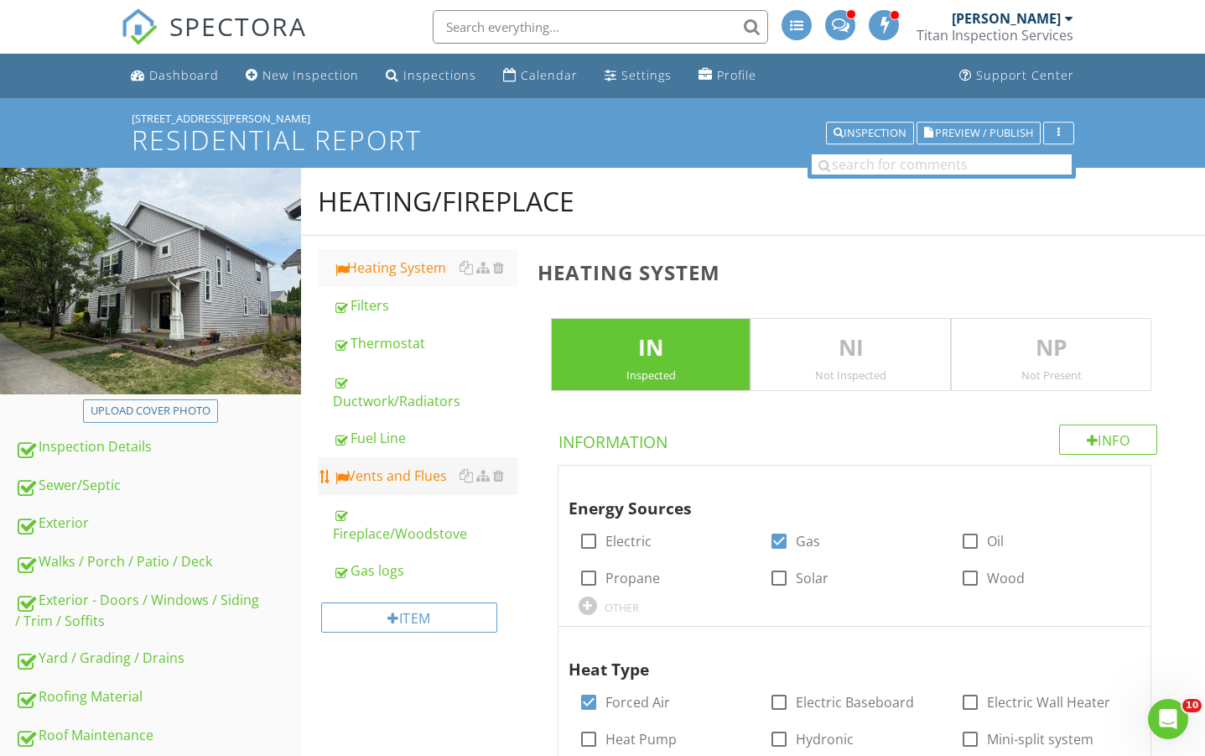
click at [406, 481] on div "Vents and Flues" at bounding box center [425, 475] width 184 height 20
type textarea "<p>Furnace should be cleaned and serviced every 2-3 years. We recommend a quali…"
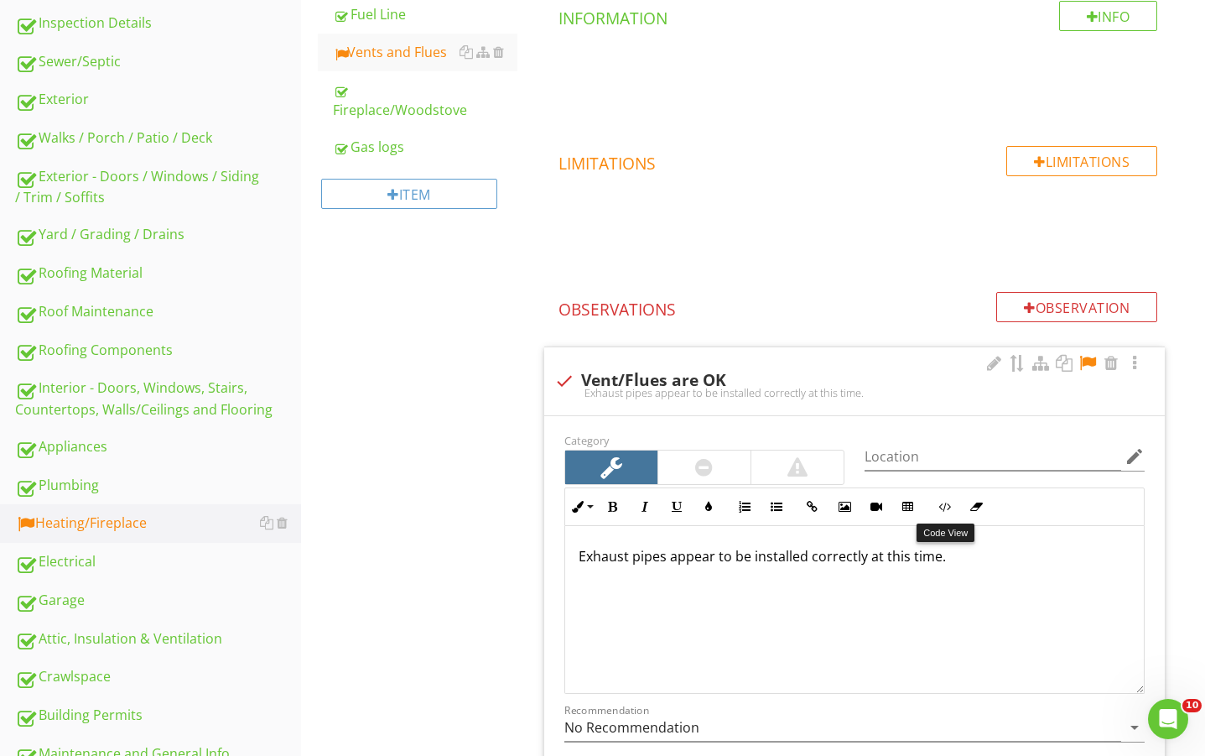
scroll to position [782, 0]
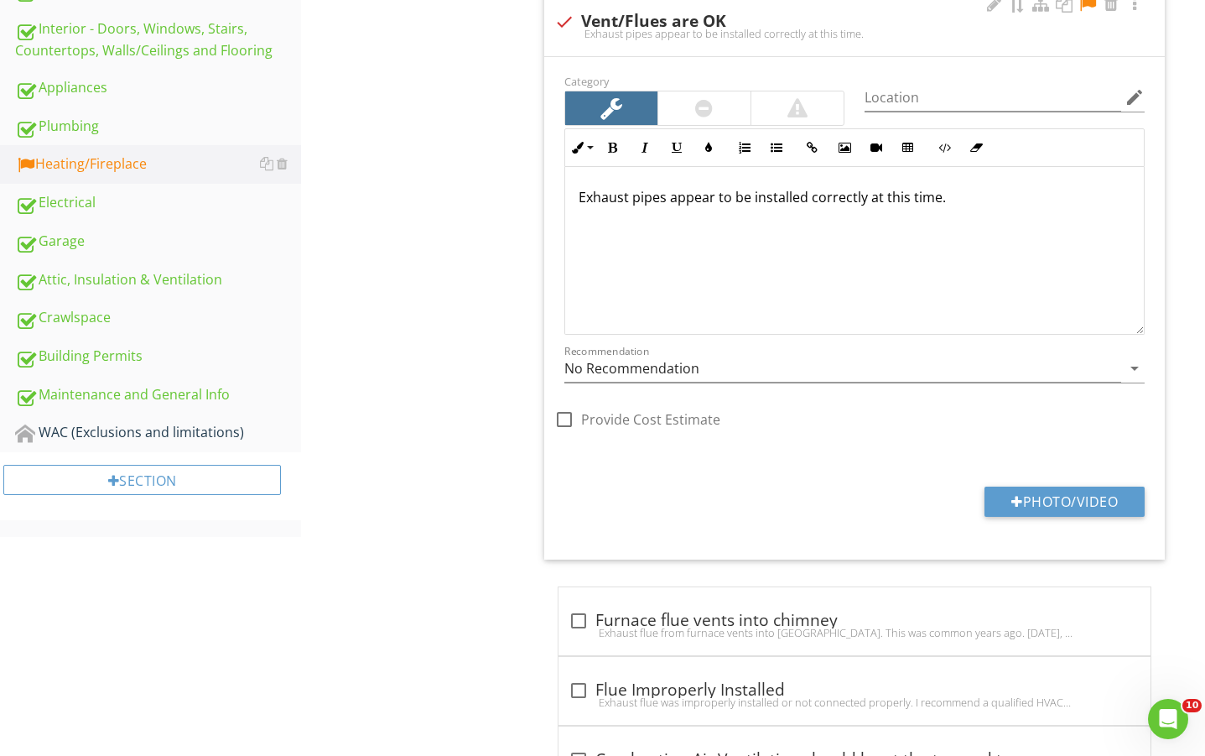
click at [1089, 6] on div at bounding box center [1088, 4] width 20 height 17
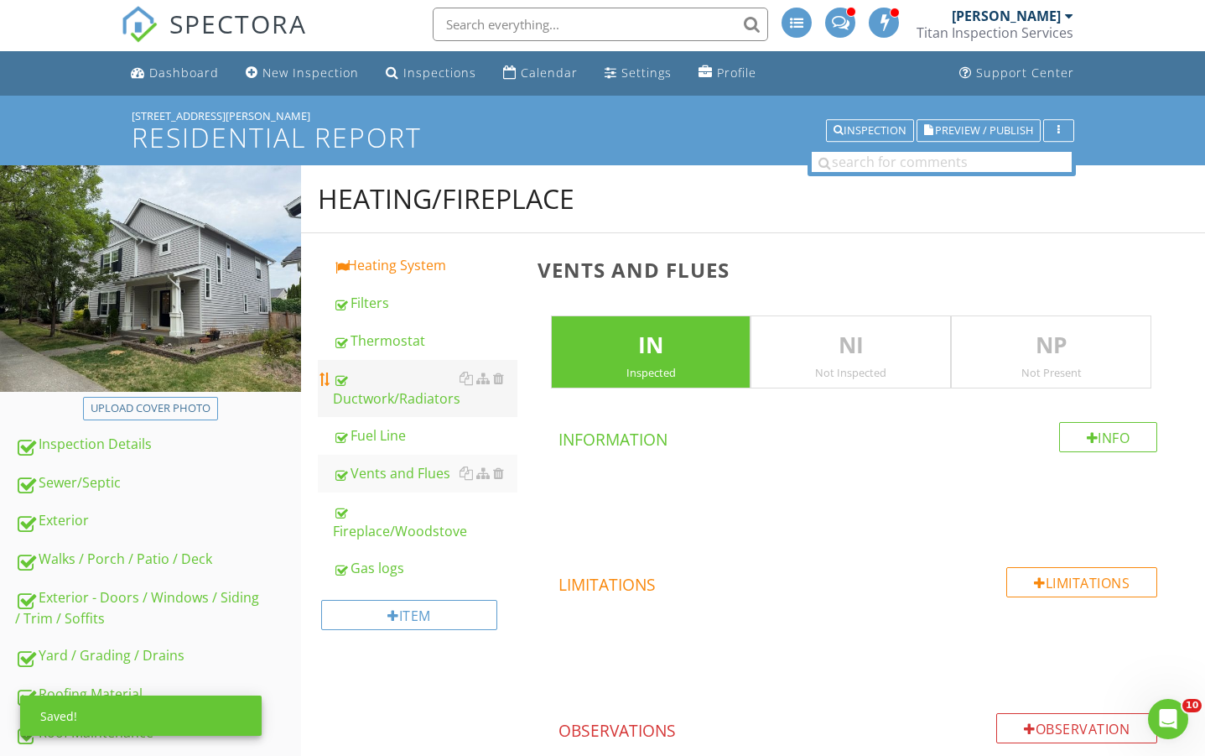
scroll to position [0, 0]
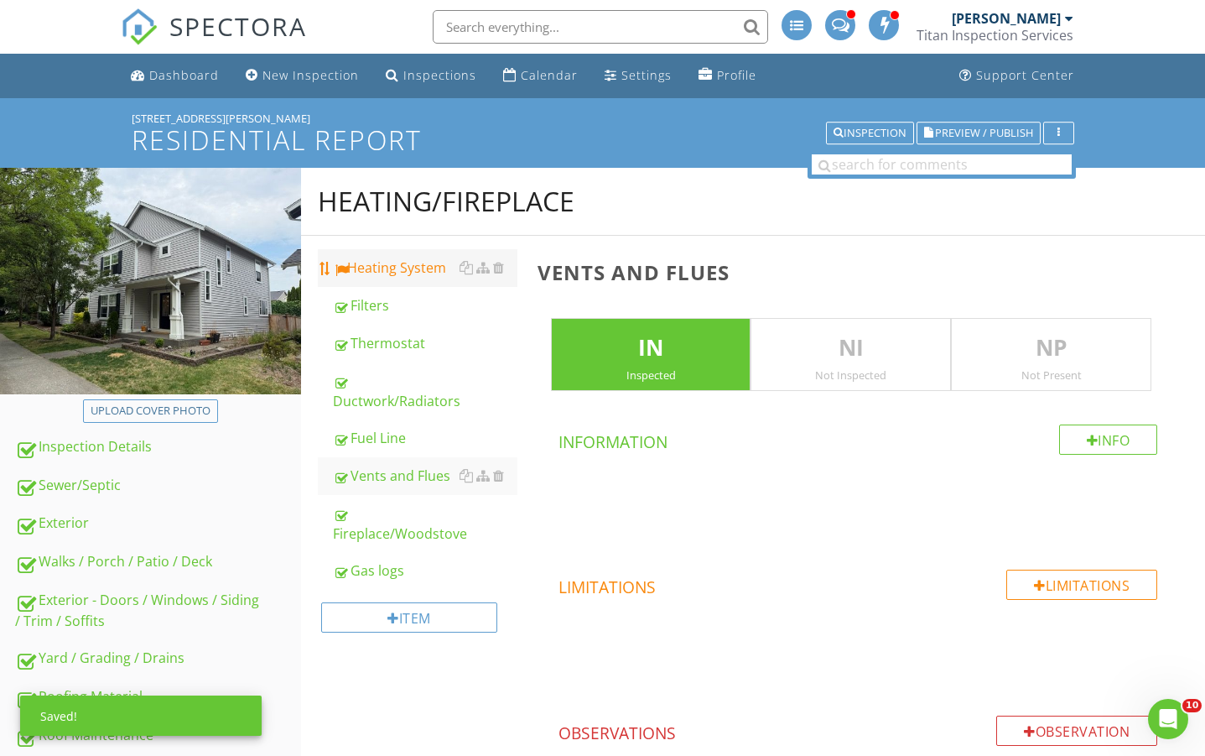
click at [398, 270] on div "Heating System" at bounding box center [425, 267] width 184 height 20
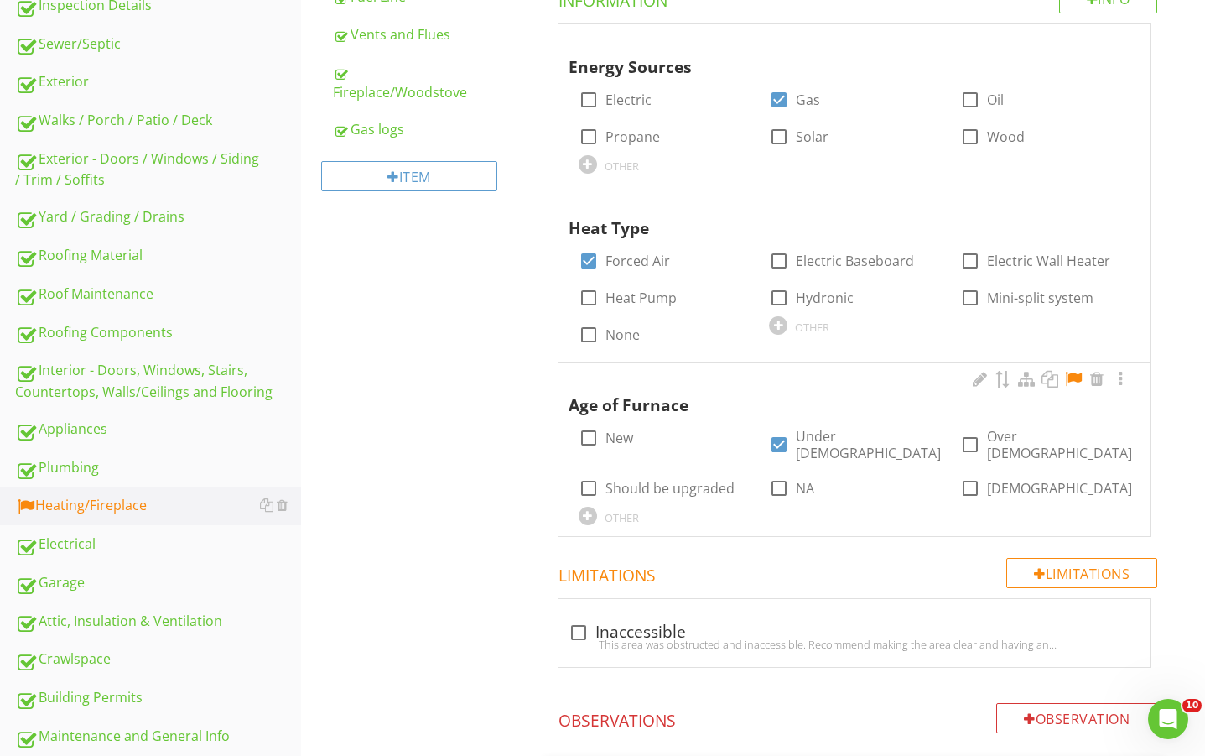
scroll to position [392, 0]
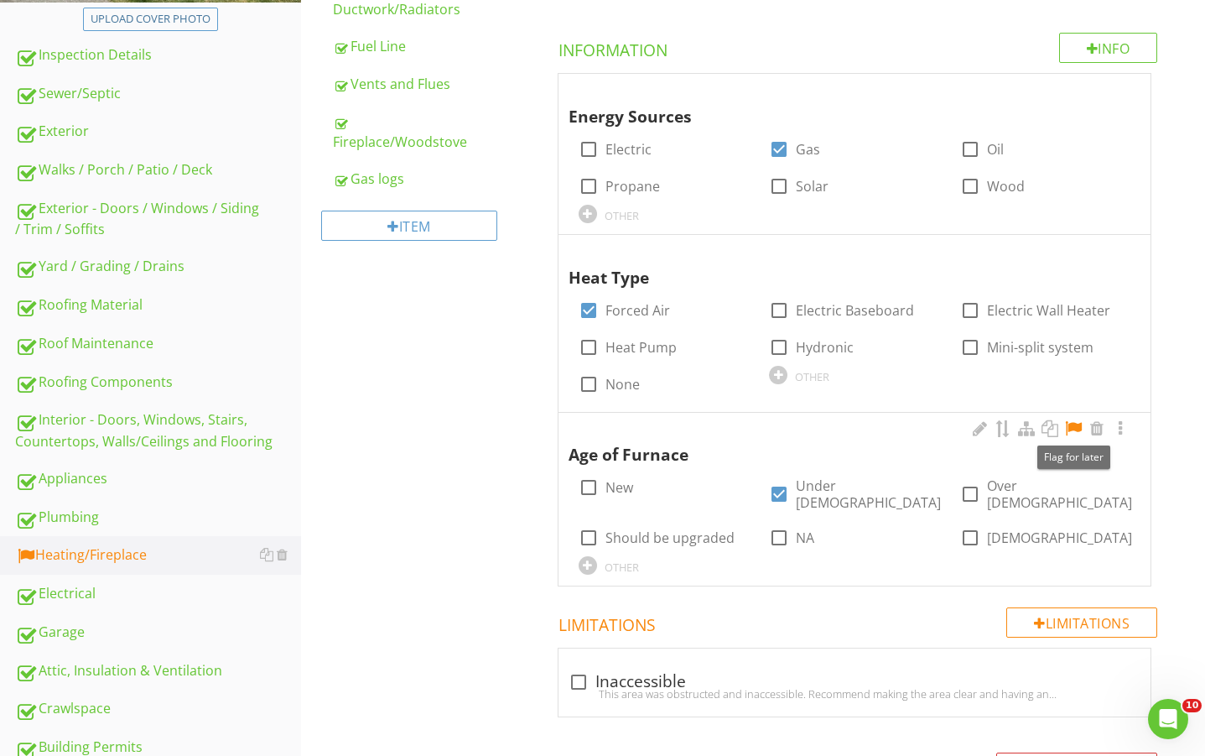
click at [1071, 425] on div at bounding box center [1073, 428] width 20 height 17
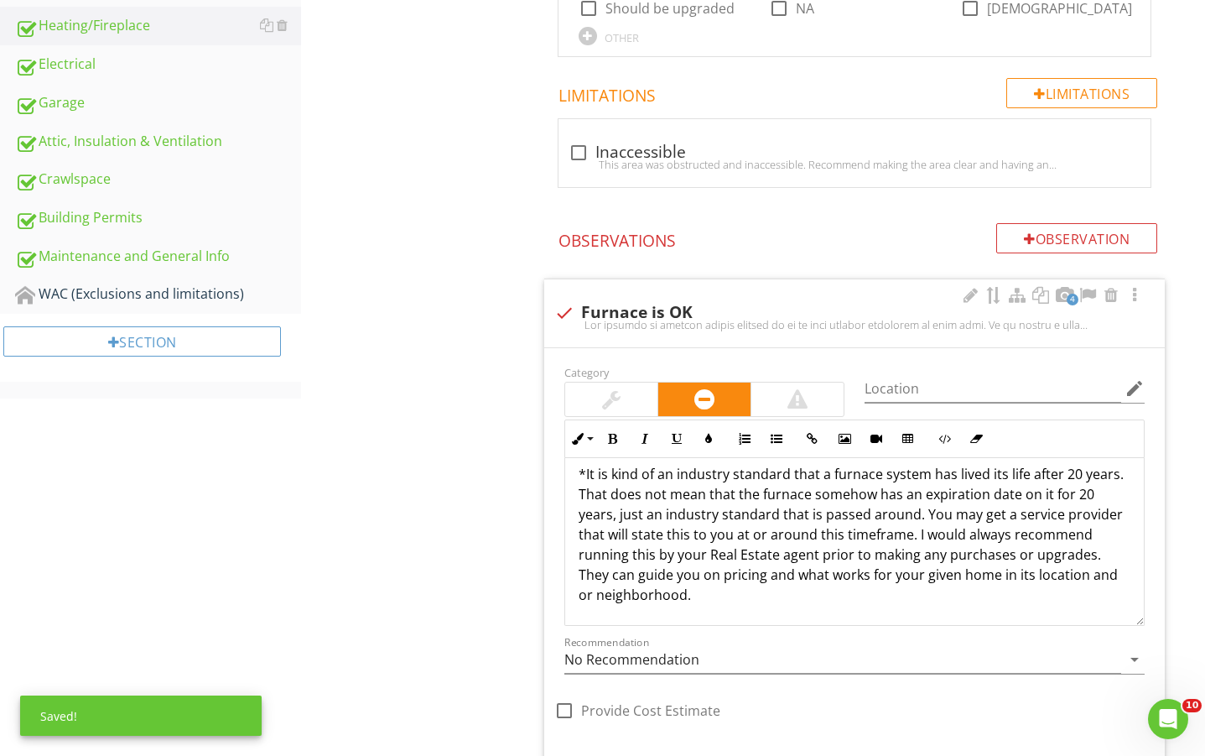
scroll to position [1230, 0]
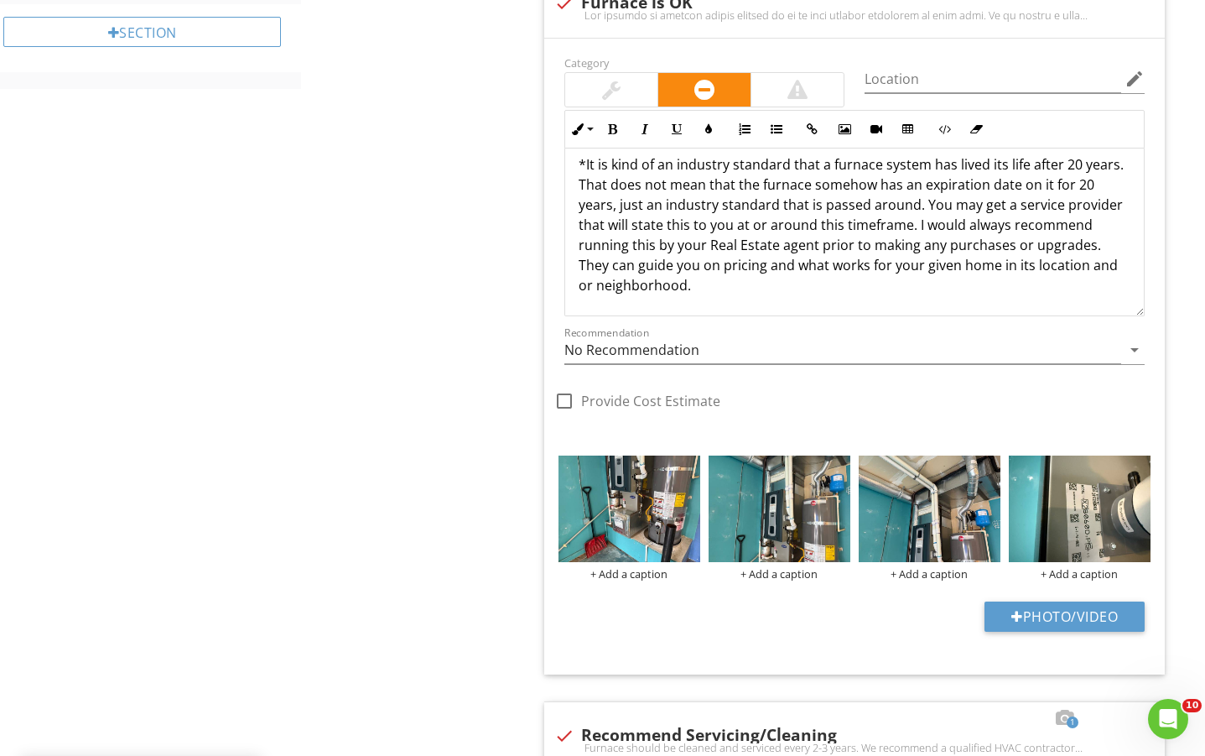
click at [597, 73] on div at bounding box center [611, 90] width 92 height 34
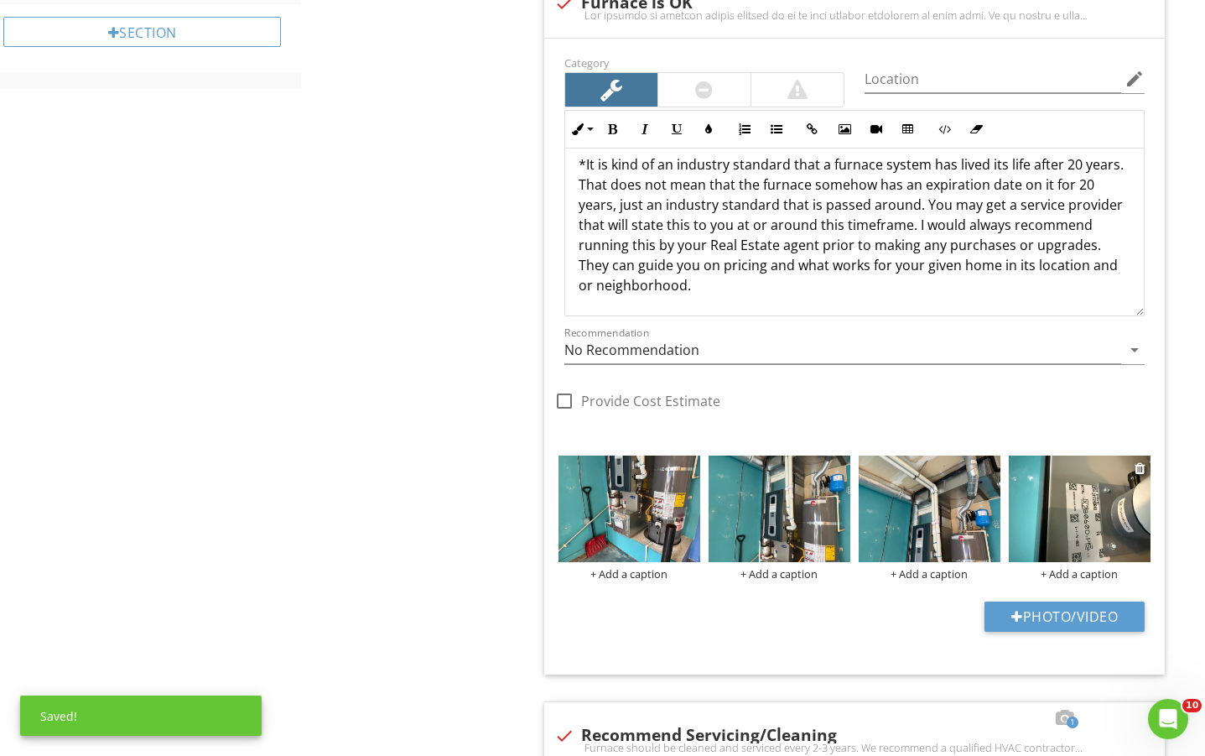
click at [1076, 517] on img at bounding box center [1080, 508] width 142 height 107
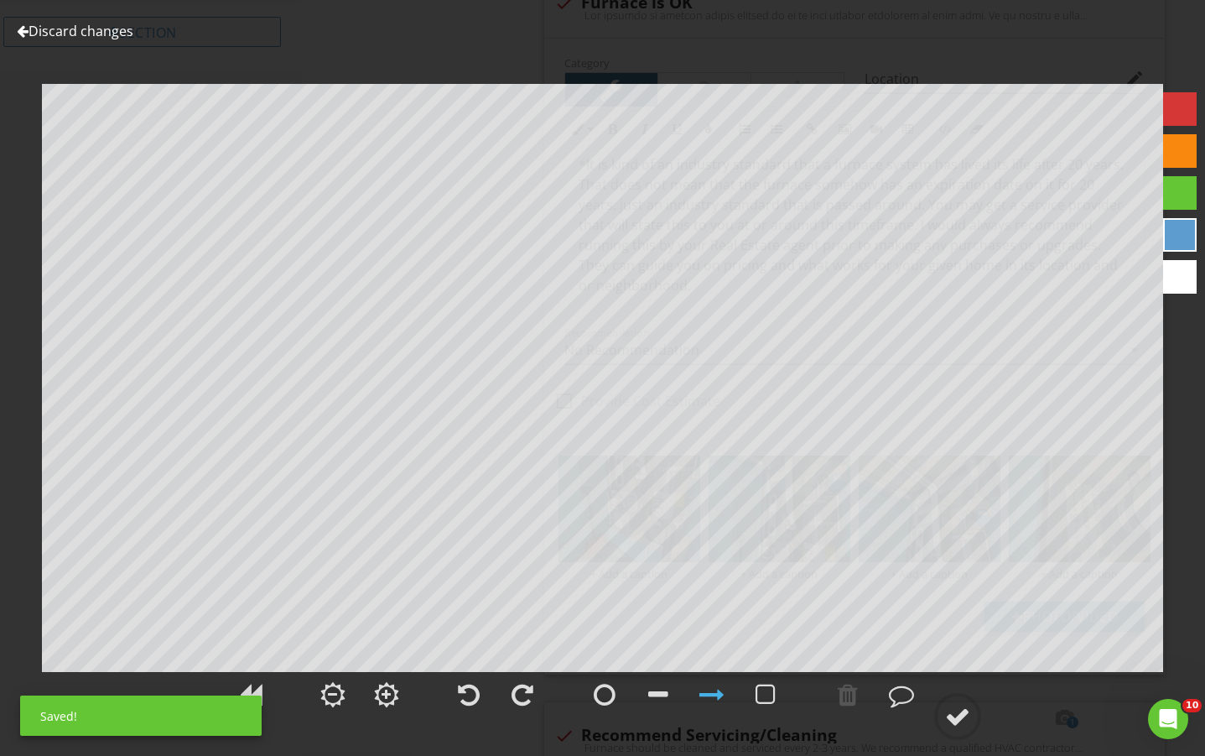
click at [78, 32] on link "Discard changes" at bounding box center [75, 31] width 117 height 18
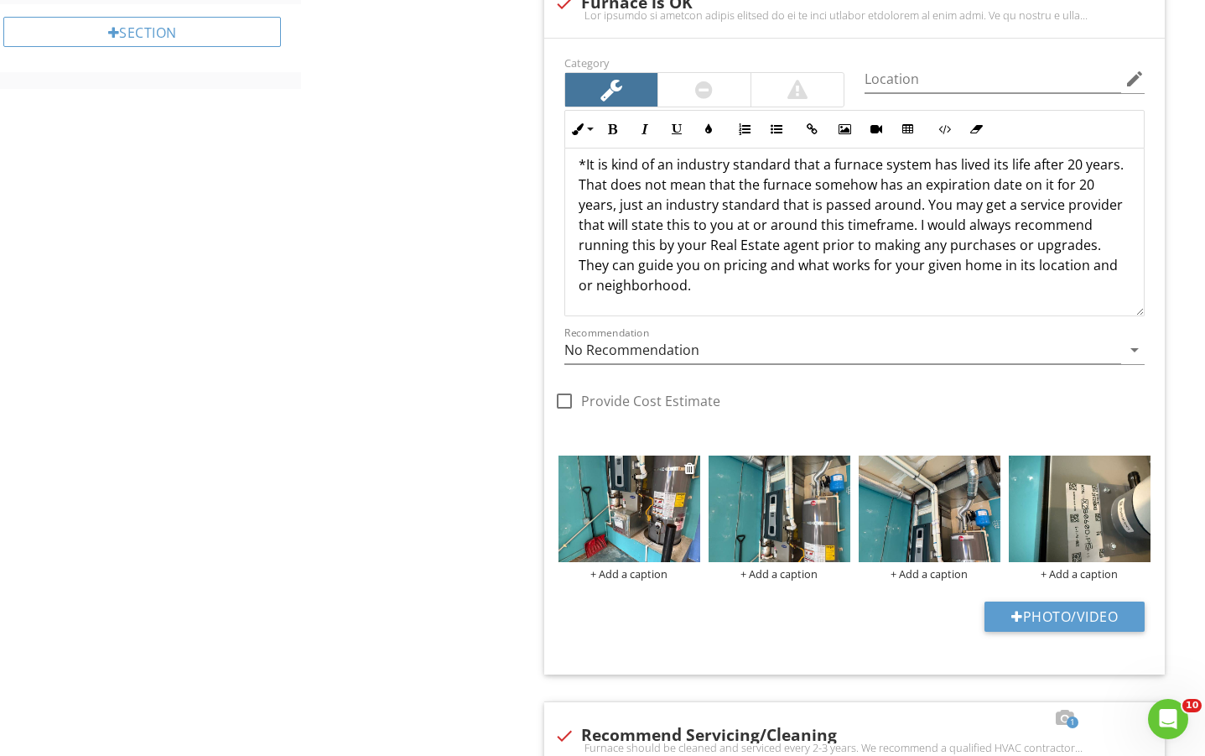
click at [611, 475] on img at bounding box center [630, 508] width 142 height 107
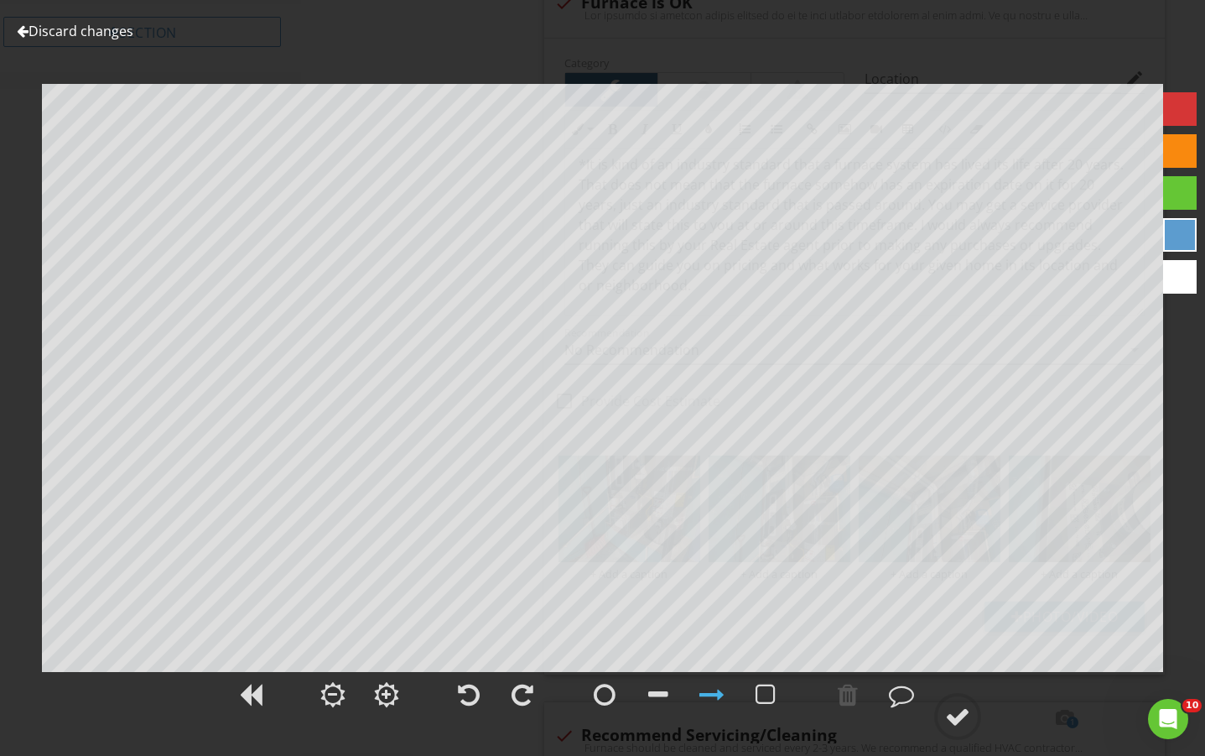
click at [99, 29] on link "Discard changes" at bounding box center [75, 31] width 117 height 18
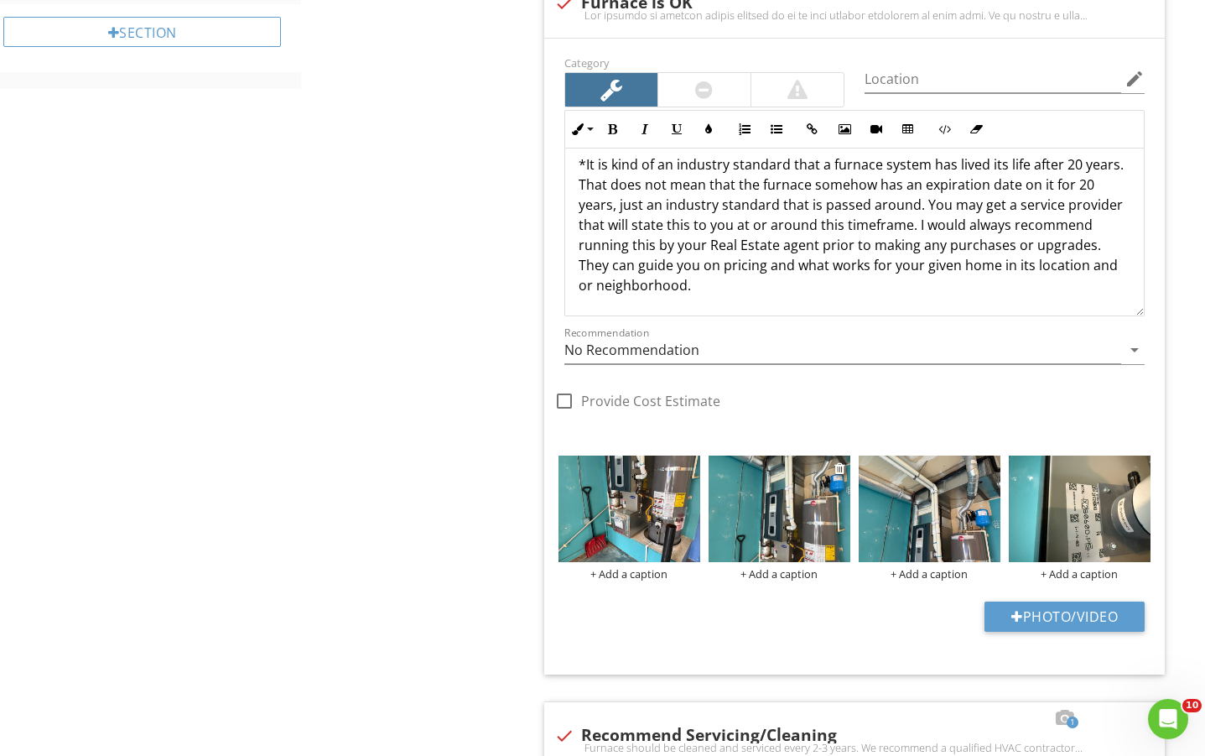
click at [773, 491] on img at bounding box center [780, 508] width 142 height 107
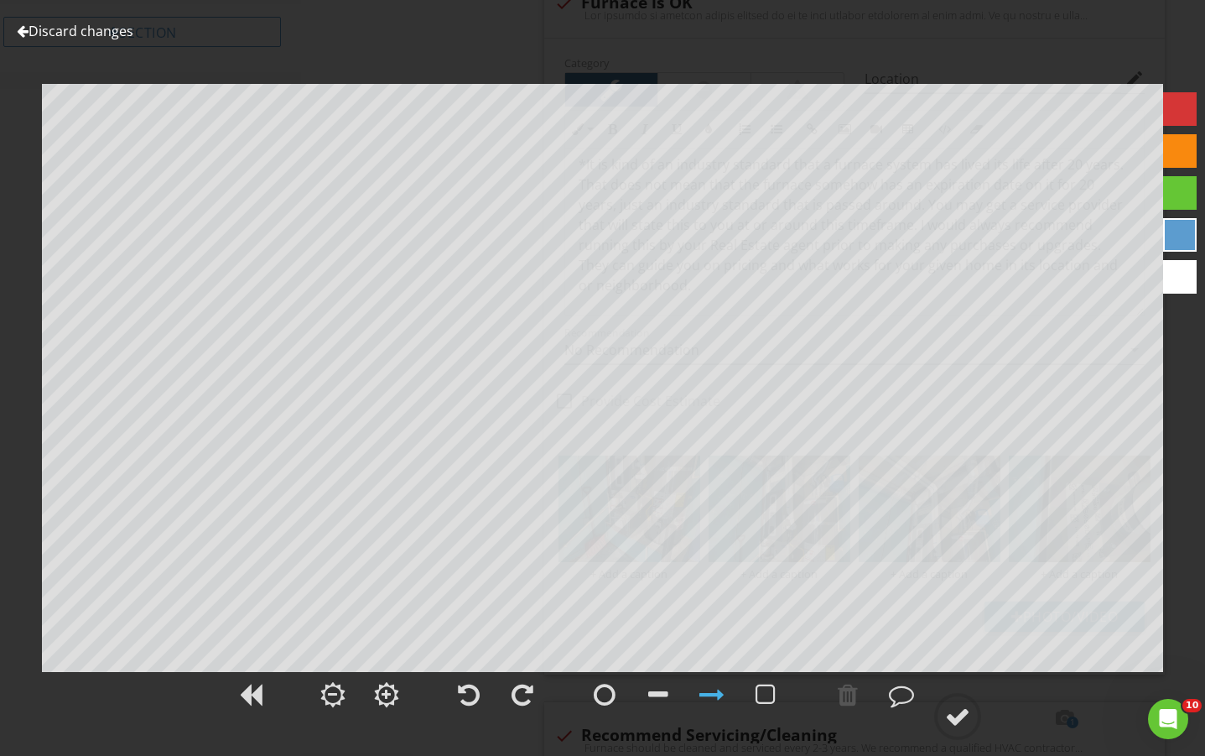
click at [91, 31] on link "Discard changes" at bounding box center [75, 31] width 117 height 18
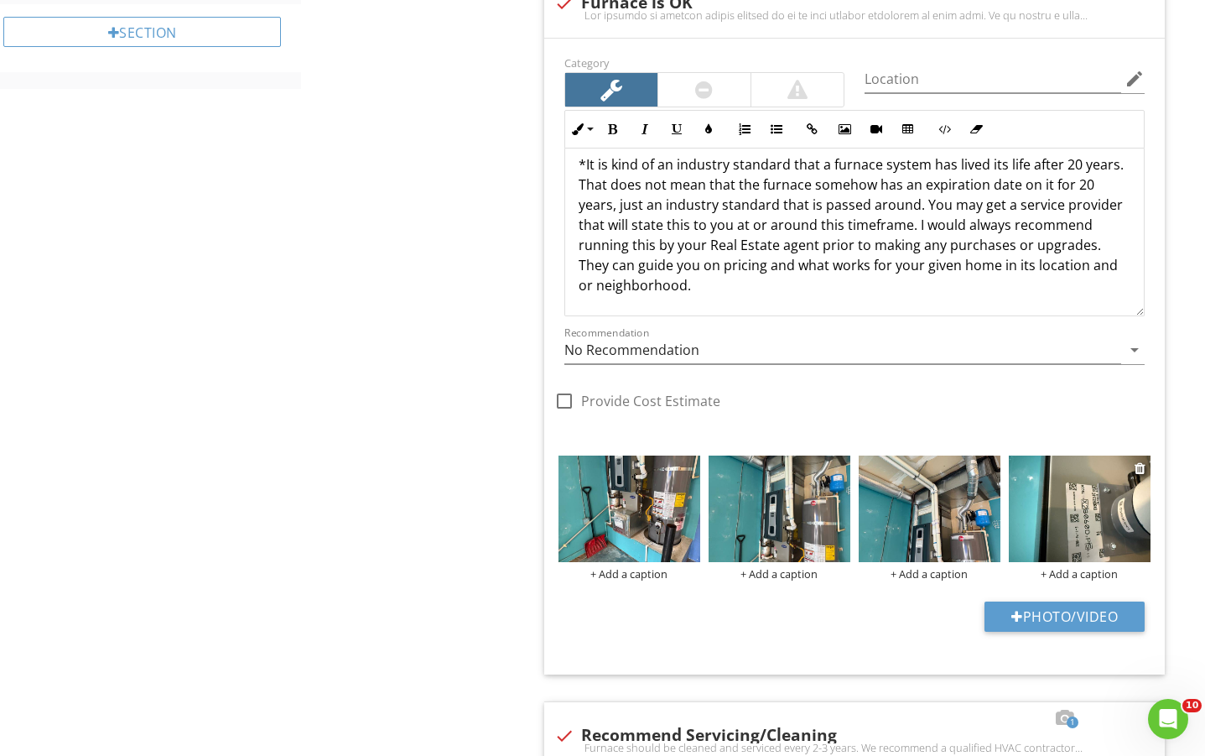
click at [1054, 509] on img at bounding box center [1080, 508] width 142 height 107
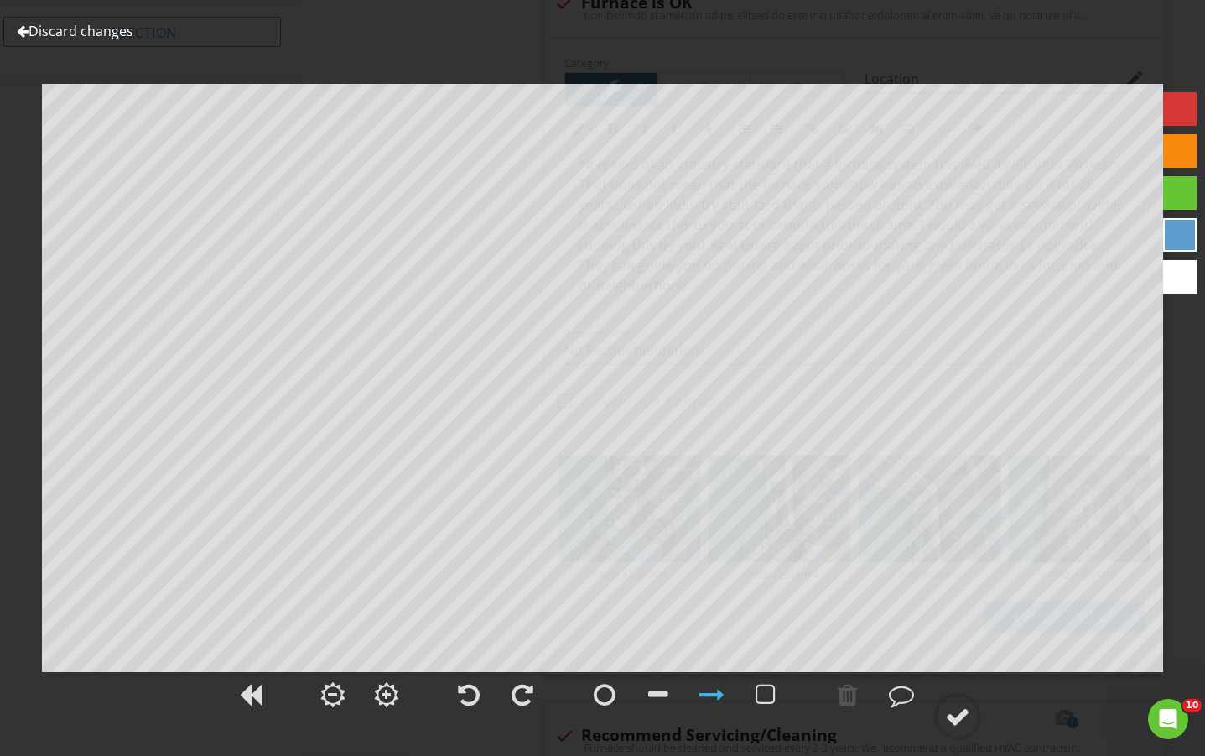
click at [83, 24] on link "Discard changes" at bounding box center [75, 31] width 117 height 18
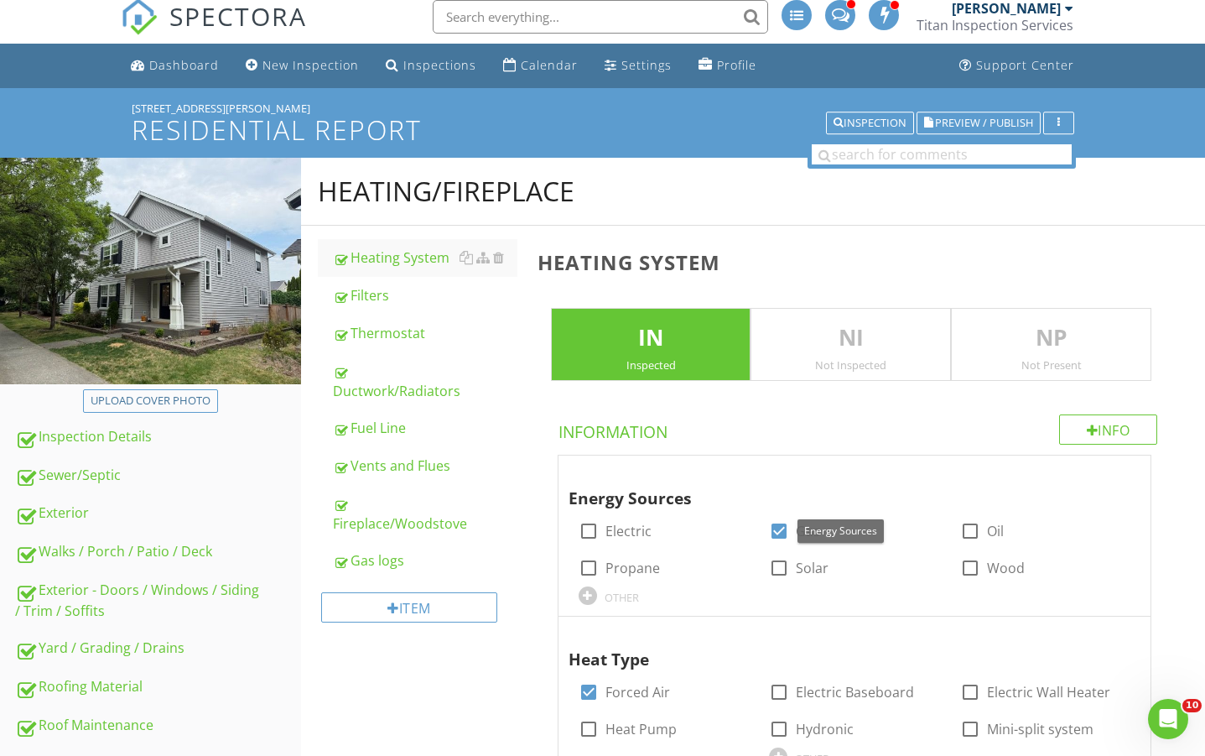
scroll to position [0, 0]
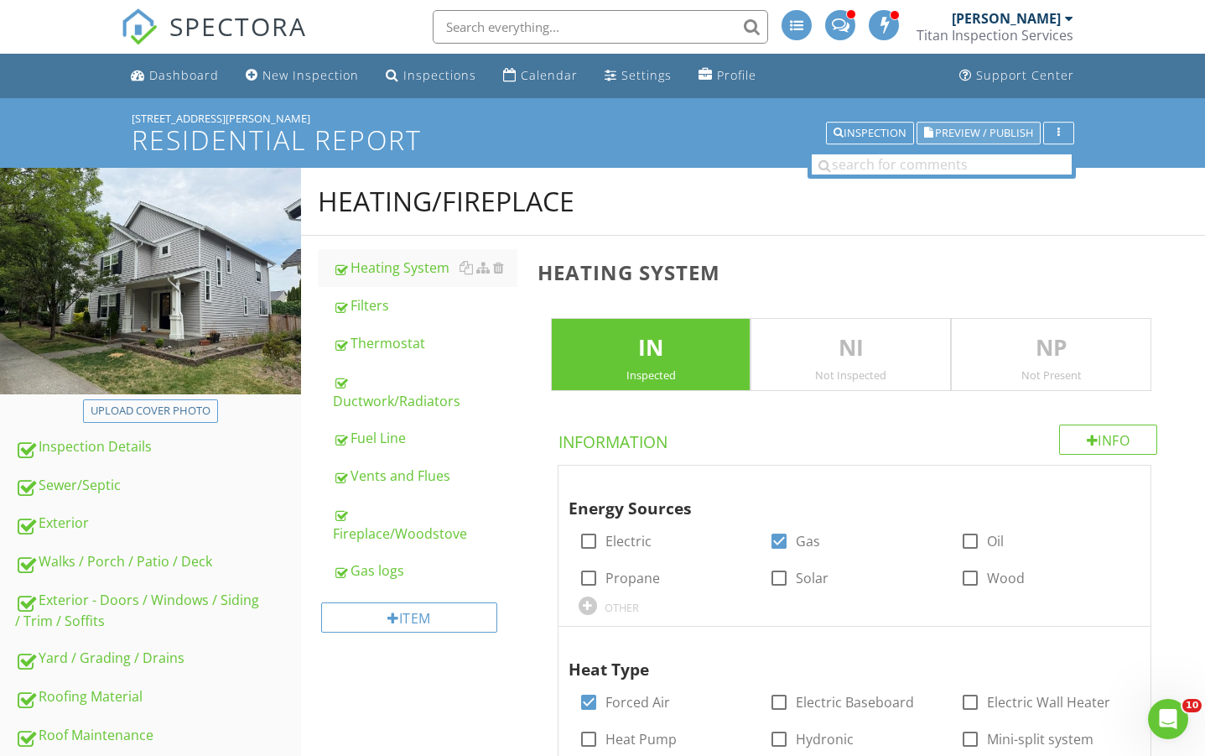
click at [957, 133] on span "Preview / Publish" at bounding box center [984, 132] width 98 height 11
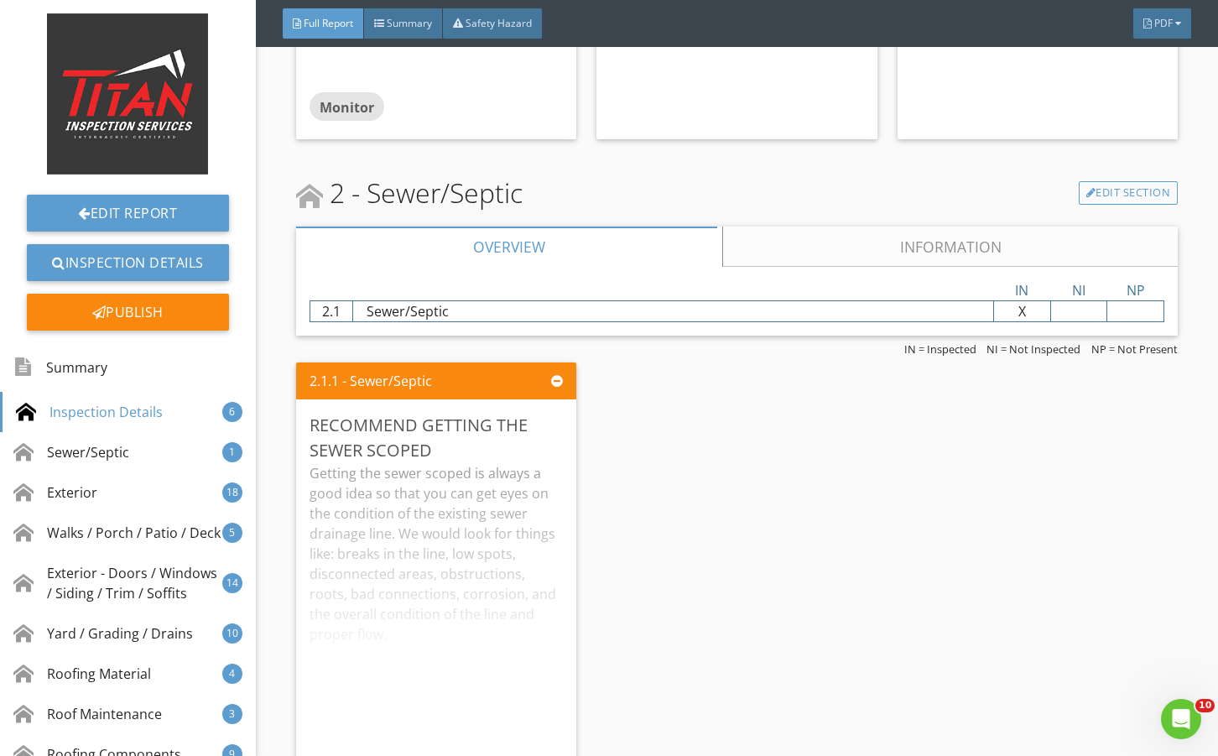
click at [797, 248] on link "Information" at bounding box center [949, 246] width 455 height 40
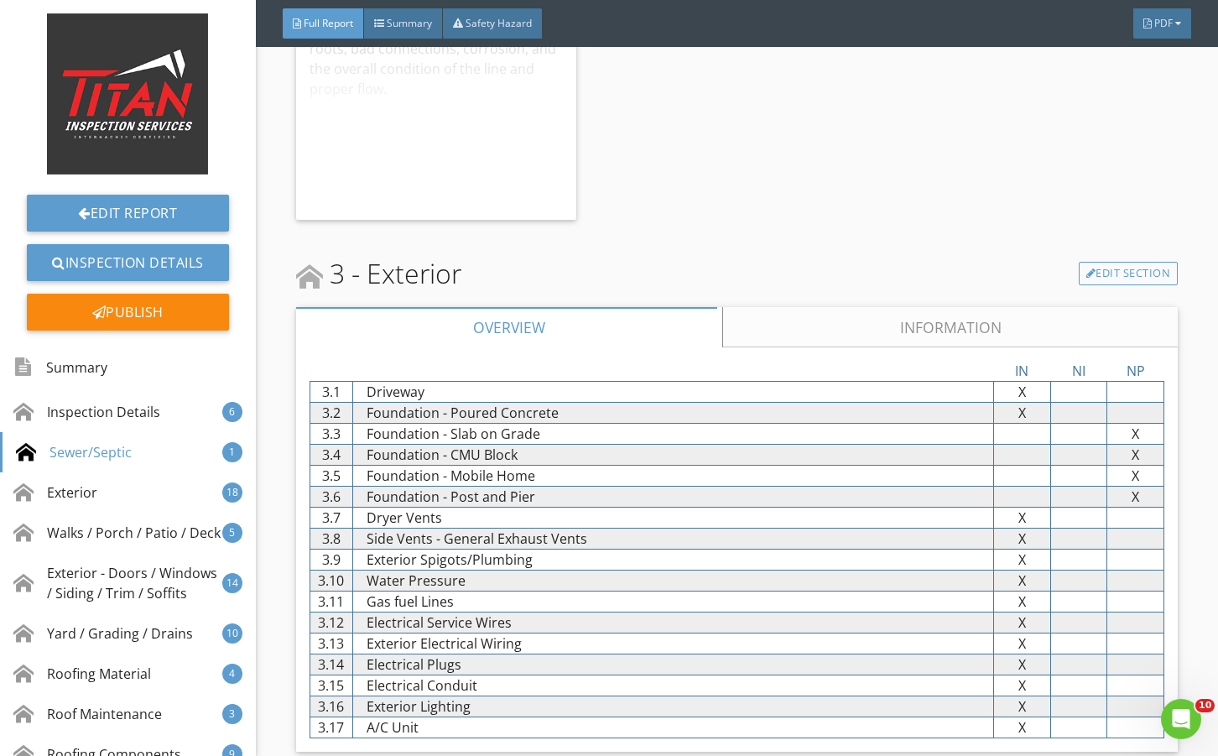
click at [811, 326] on link "Information" at bounding box center [949, 327] width 455 height 40
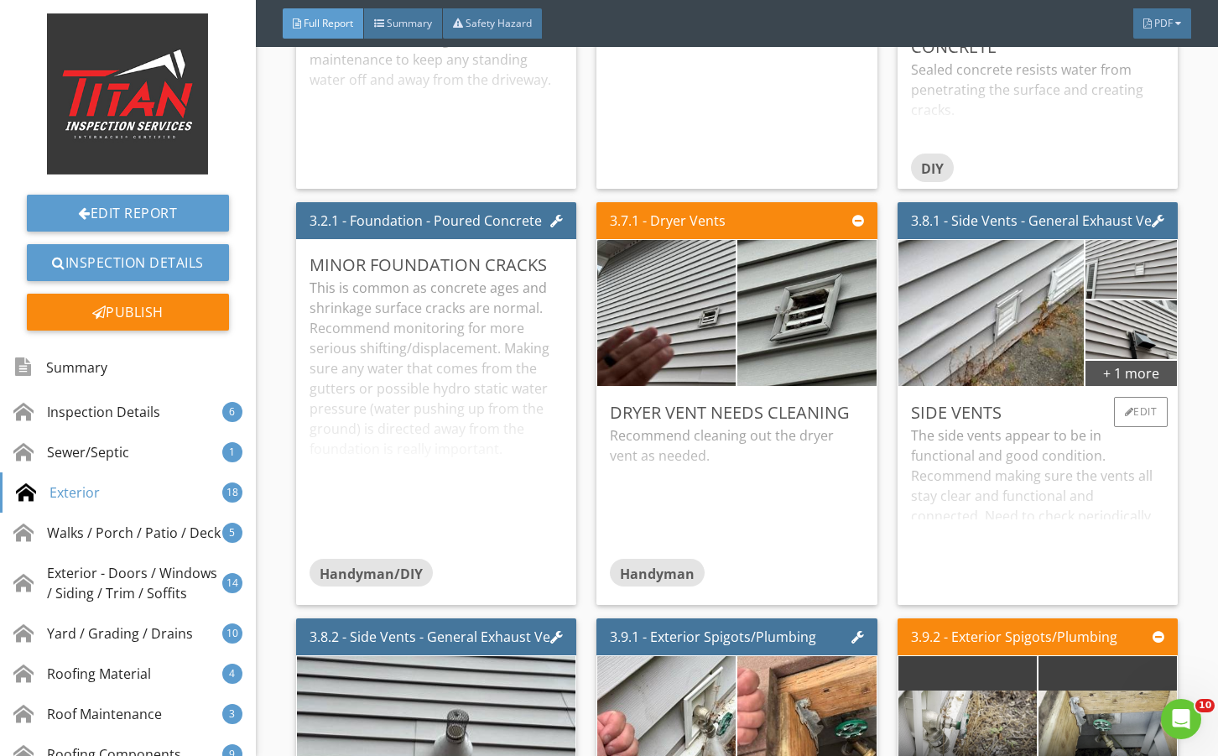
scroll to position [4305, 0]
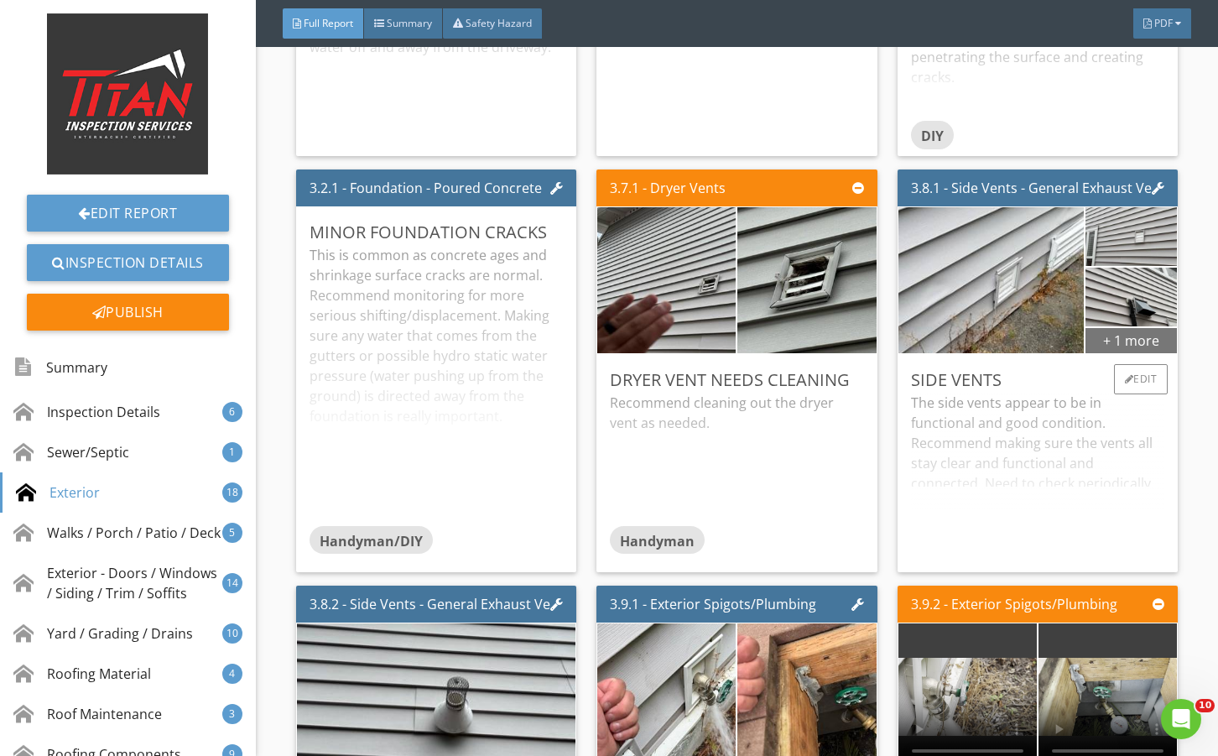
click at [1086, 343] on div "+ 1 more" at bounding box center [1130, 339] width 91 height 27
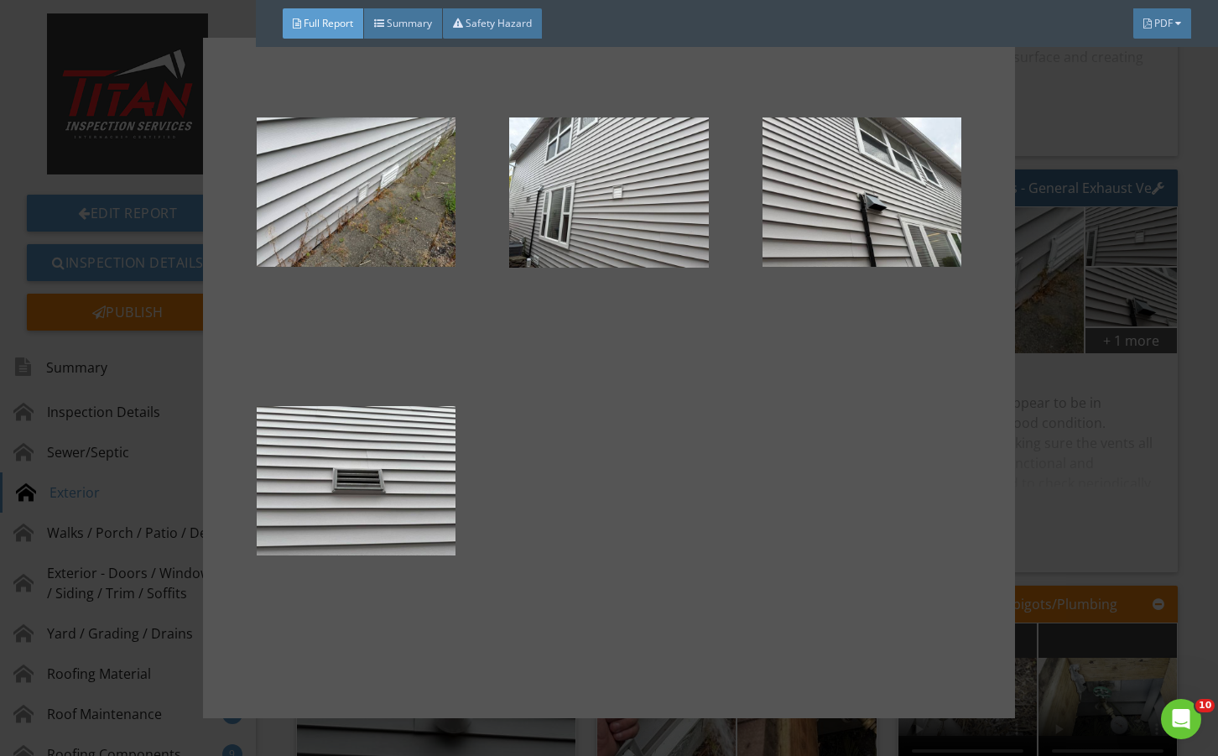
drag, startPoint x: 1133, startPoint y: 447, endPoint x: 777, endPoint y: 478, distance: 356.9
click at [1129, 447] on div at bounding box center [609, 378] width 1218 height 756
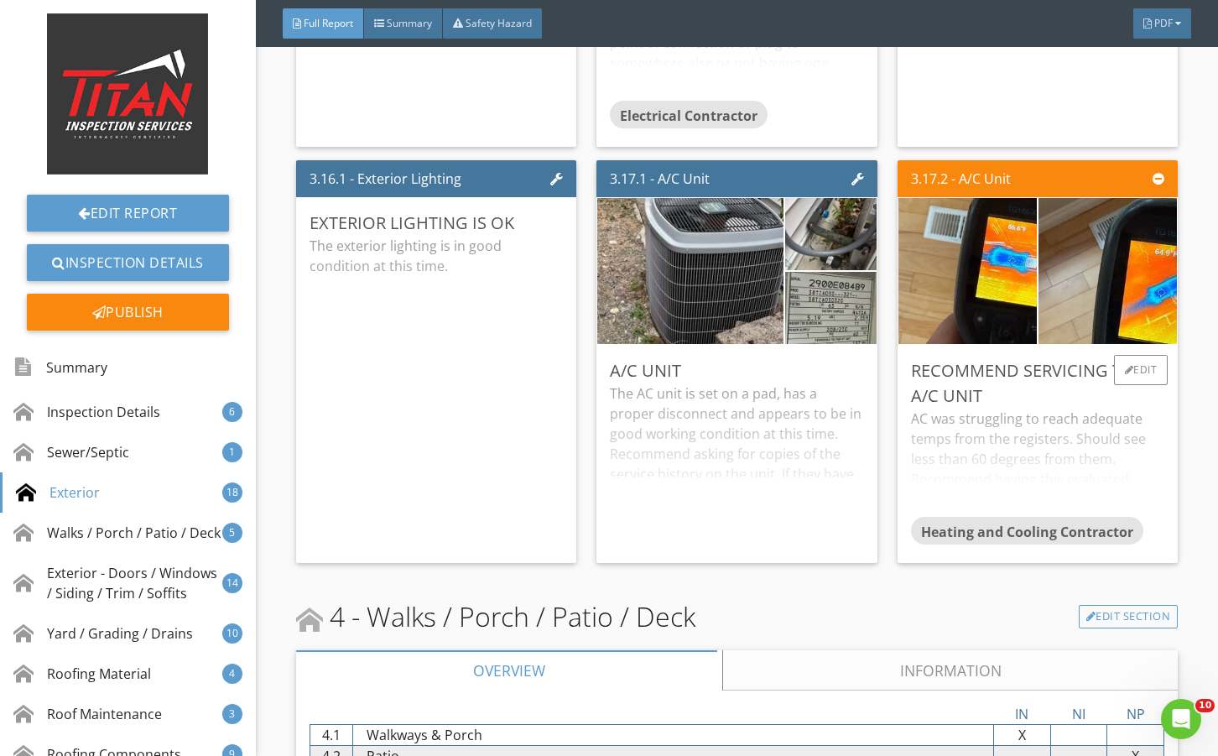
scroll to position [6038, 0]
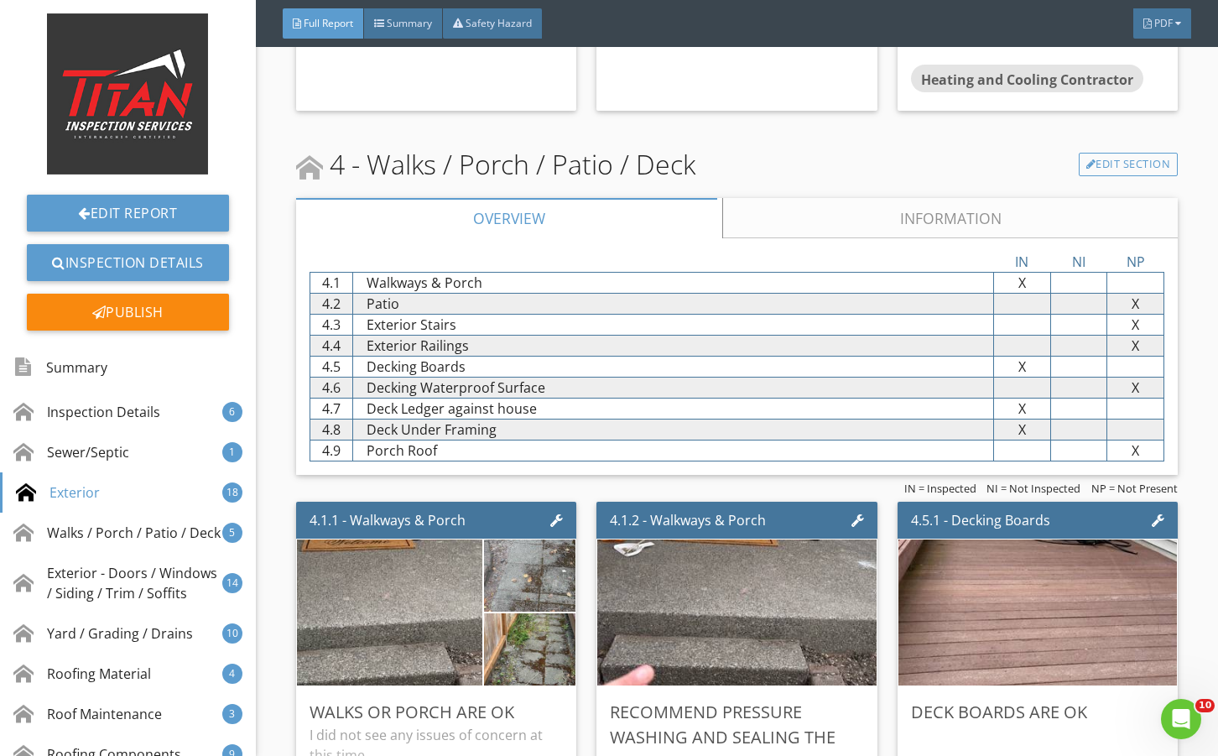
click at [842, 215] on link "Information" at bounding box center [949, 218] width 455 height 40
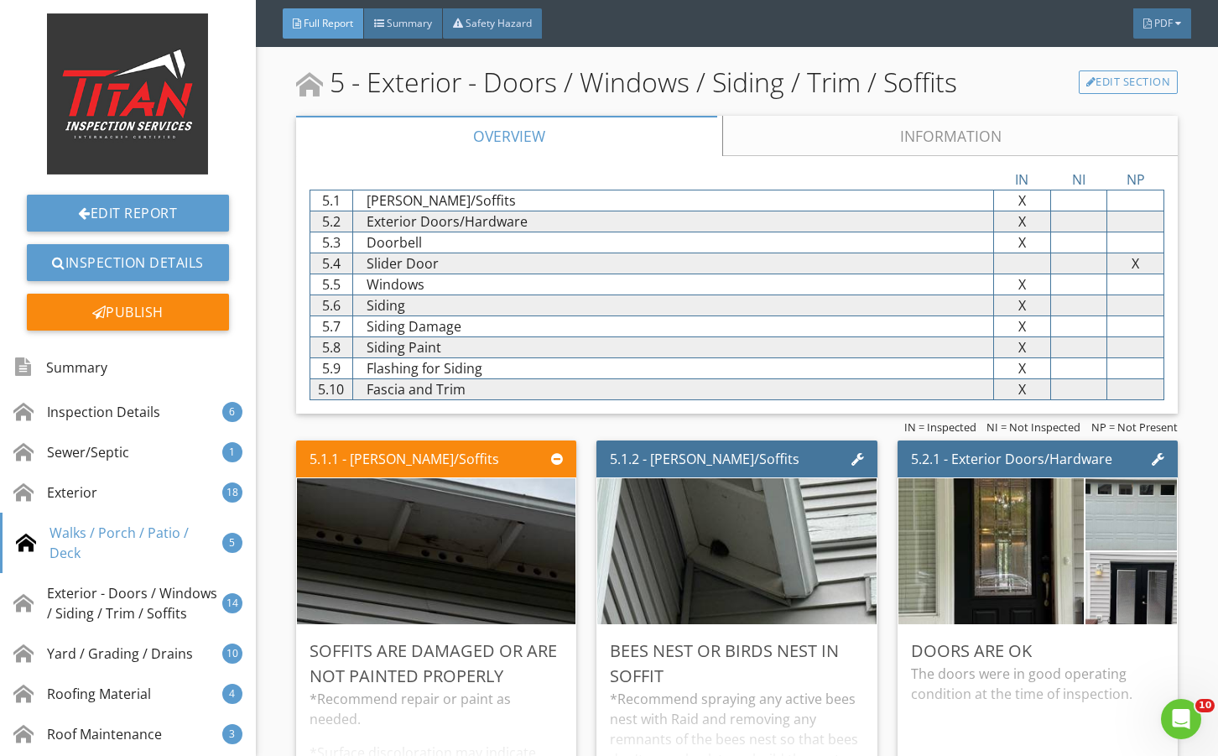
scroll to position [7772, 0]
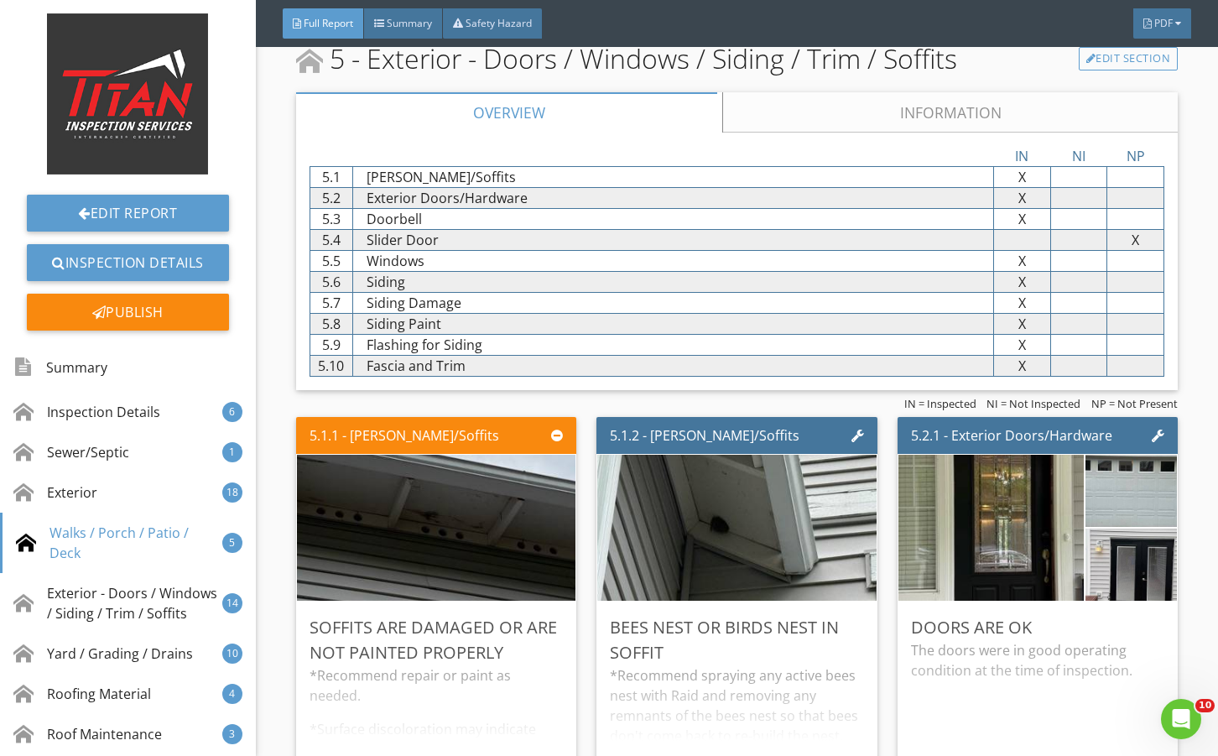
drag, startPoint x: 845, startPoint y: 138, endPoint x: 841, endPoint y: 152, distance: 13.8
click at [845, 133] on link "Information" at bounding box center [949, 112] width 455 height 40
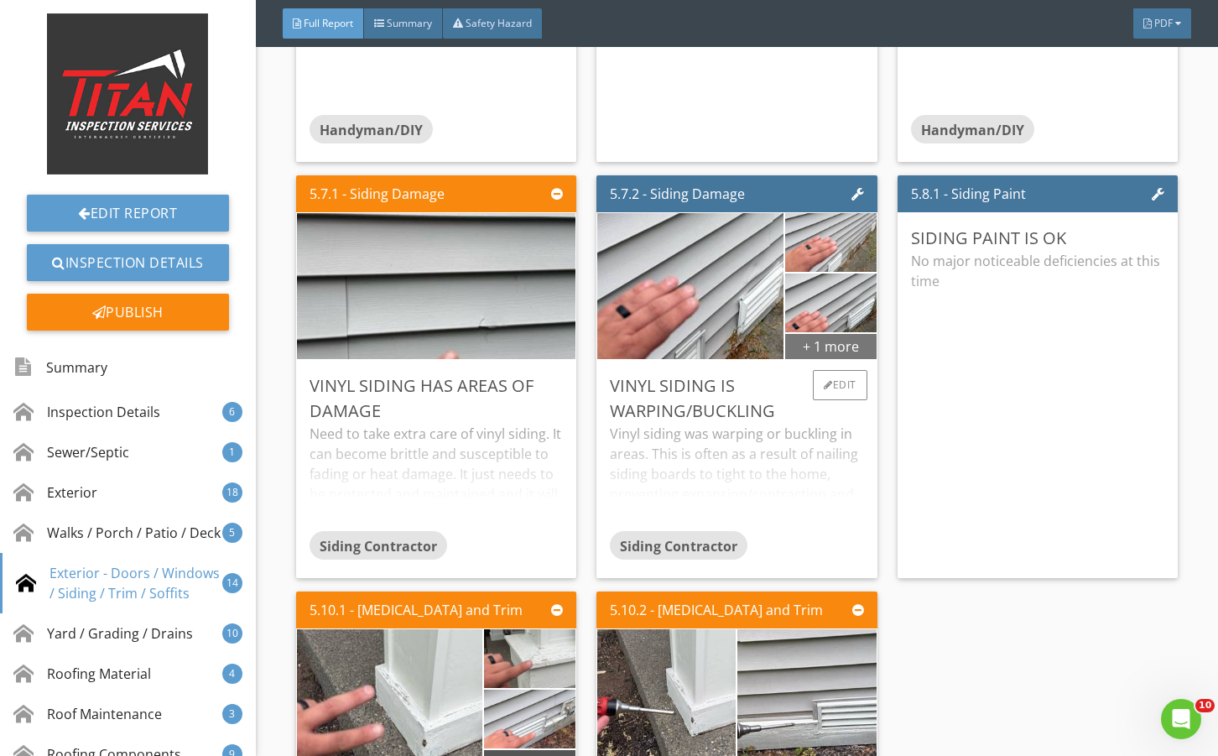
scroll to position [9282, 0]
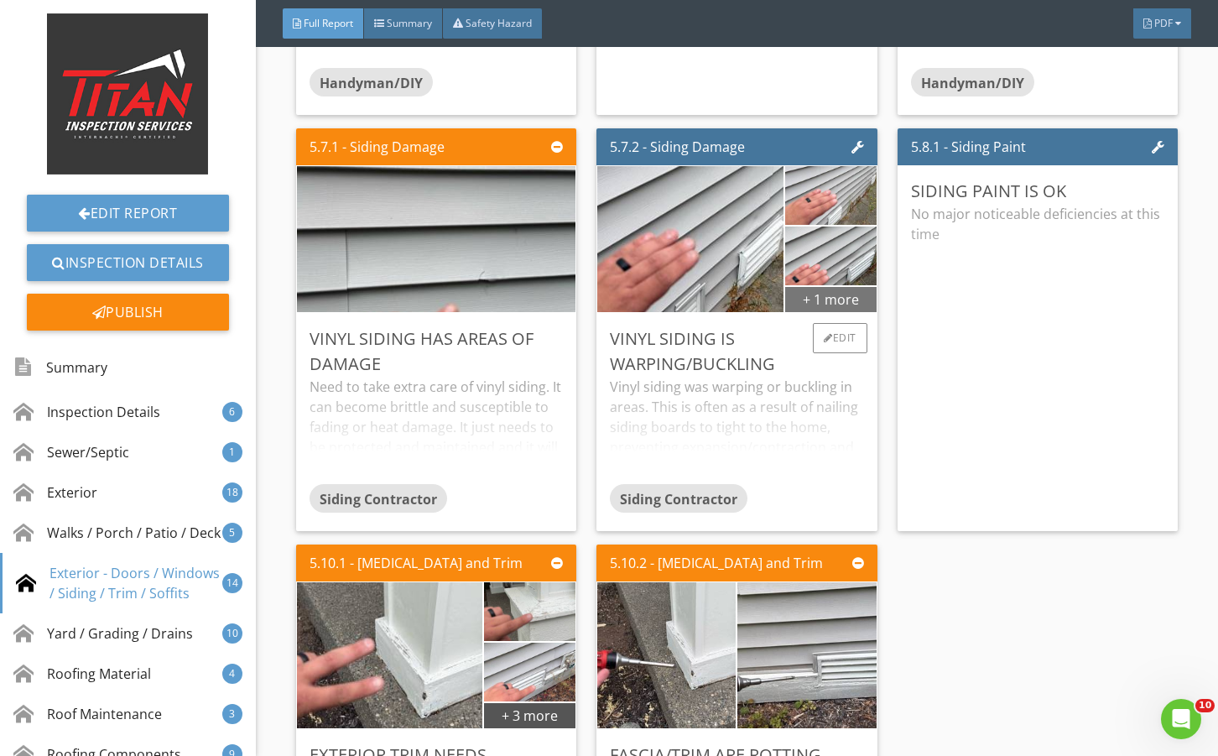
click at [802, 312] on div "+ 1 more" at bounding box center [830, 298] width 91 height 27
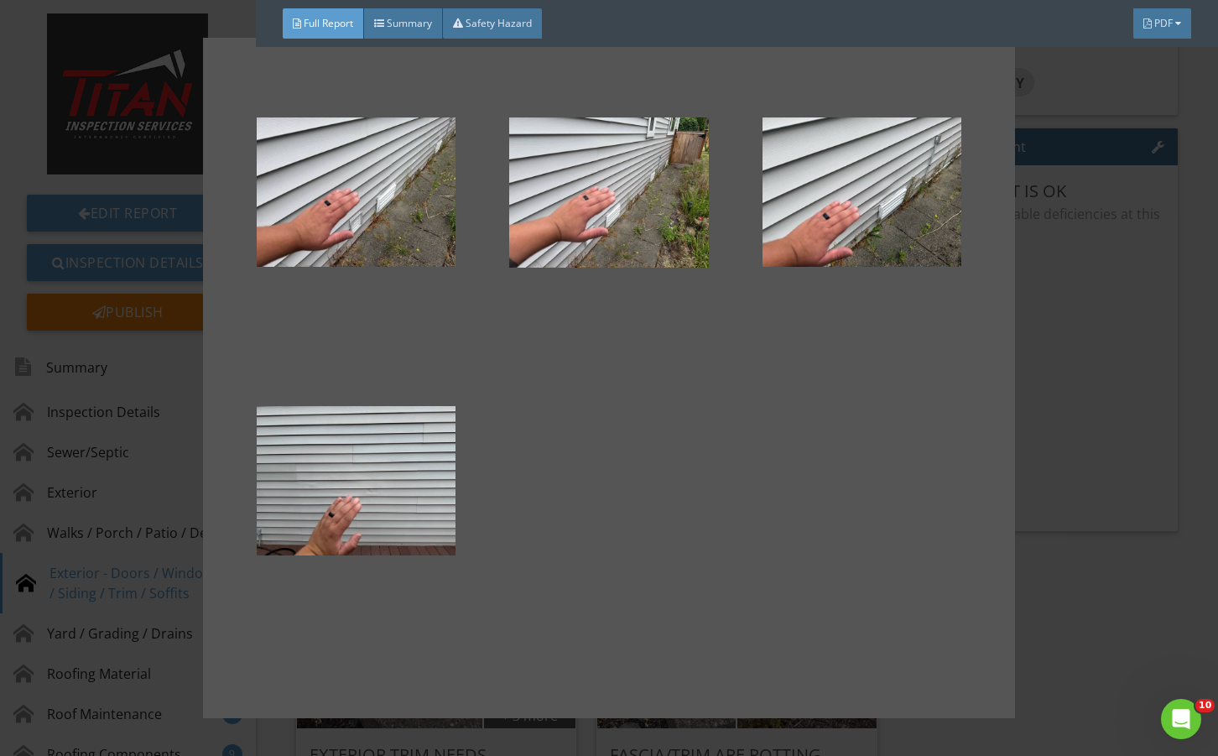
click at [1063, 452] on div at bounding box center [609, 378] width 1218 height 756
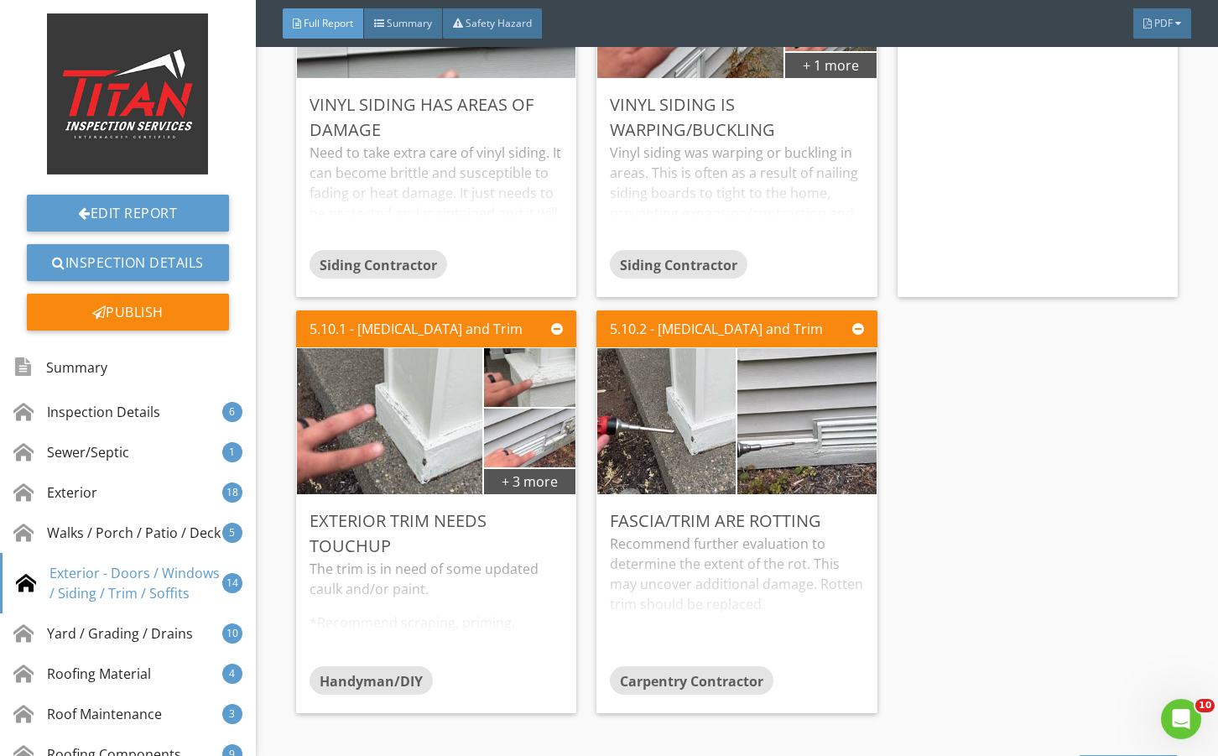
scroll to position [9561, 0]
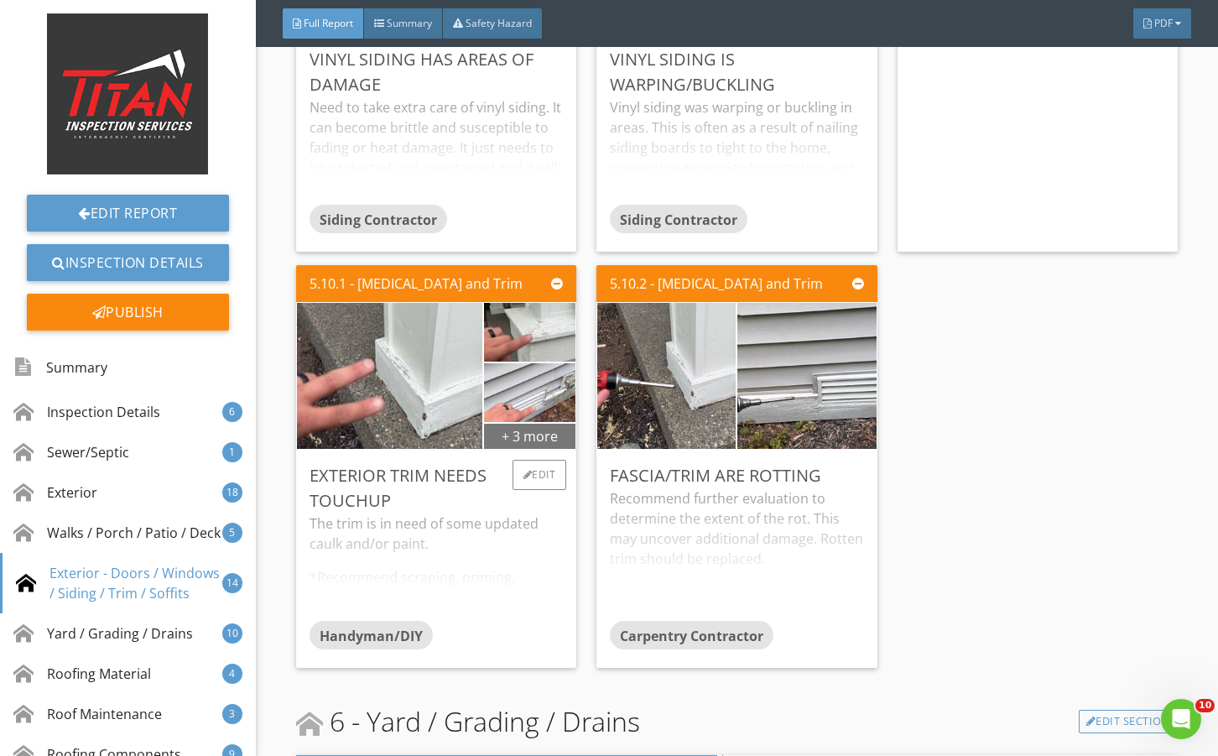
click at [538, 449] on div "+ 3 more" at bounding box center [529, 435] width 91 height 27
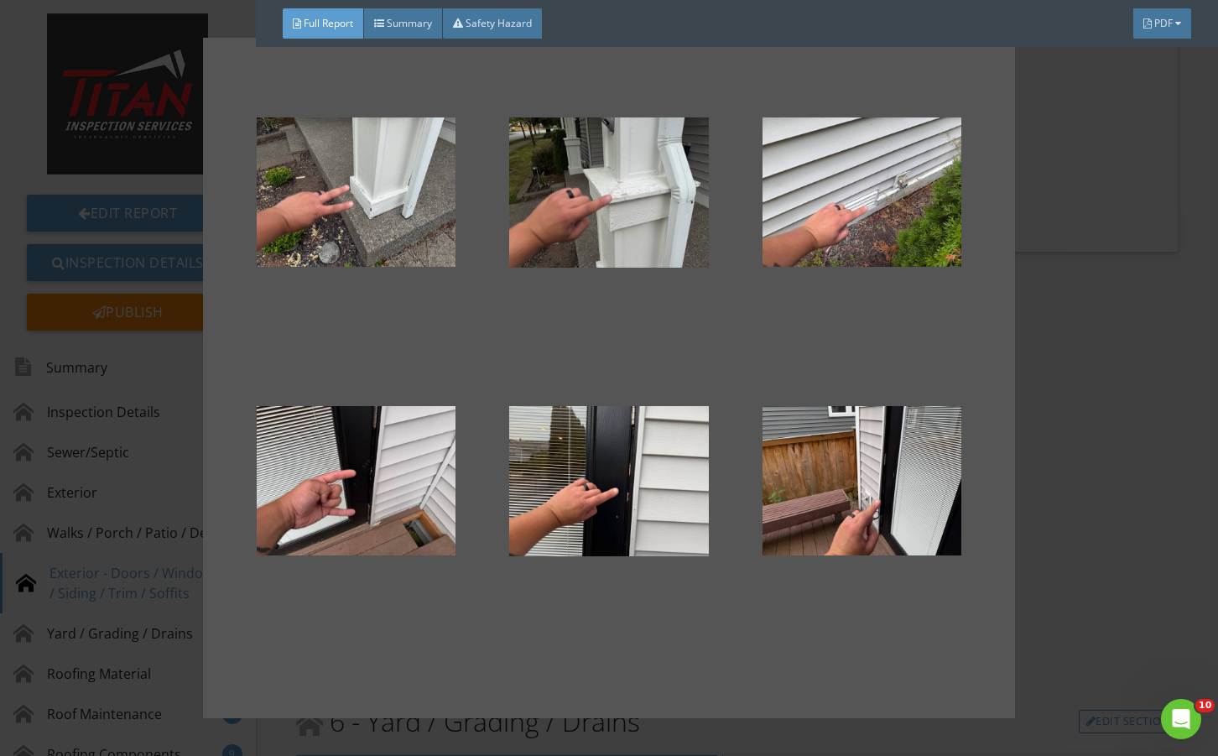
click at [1001, 542] on div at bounding box center [609, 378] width 812 height 680
click at [1073, 510] on div at bounding box center [609, 378] width 1218 height 756
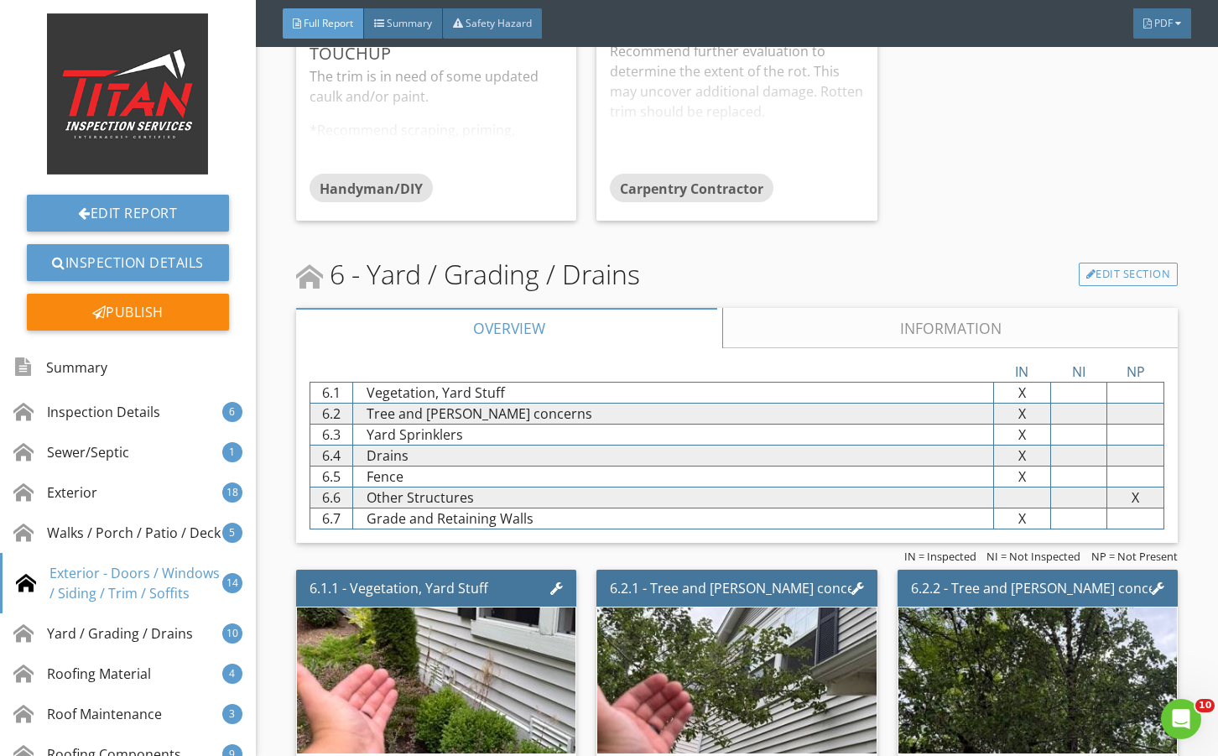
click at [845, 348] on link "Information" at bounding box center [949, 328] width 455 height 40
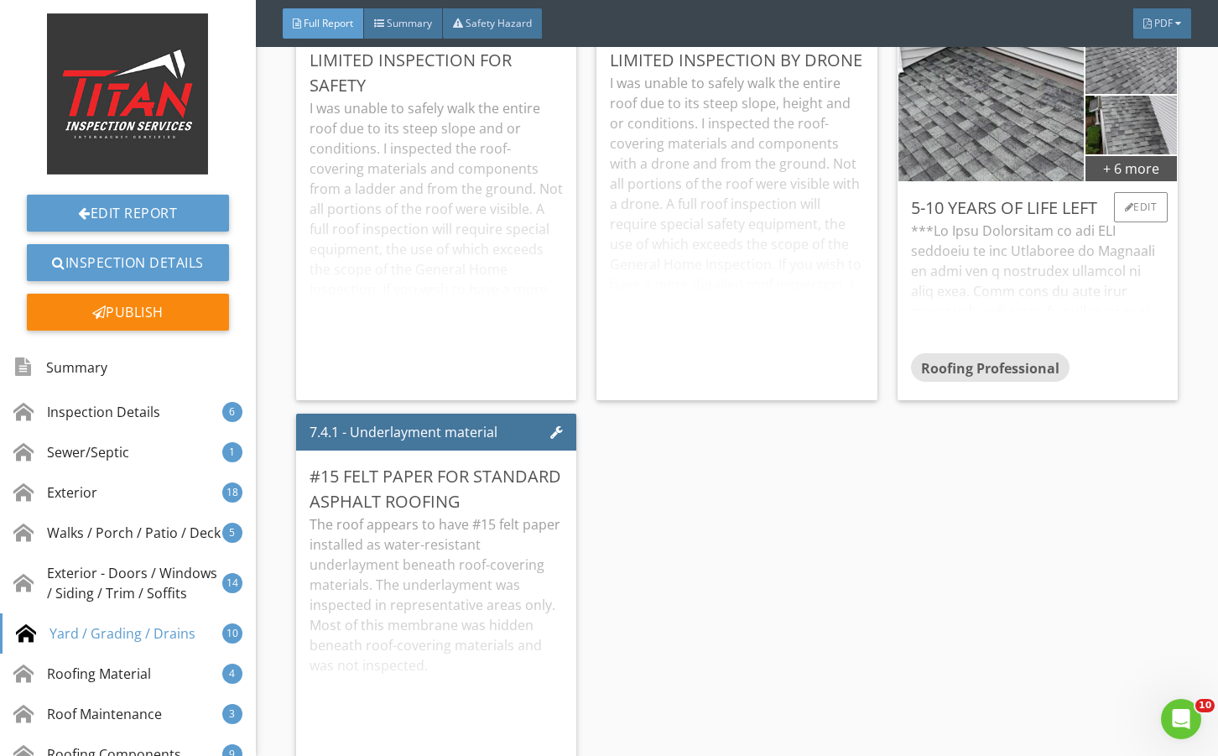
scroll to position [12356, 0]
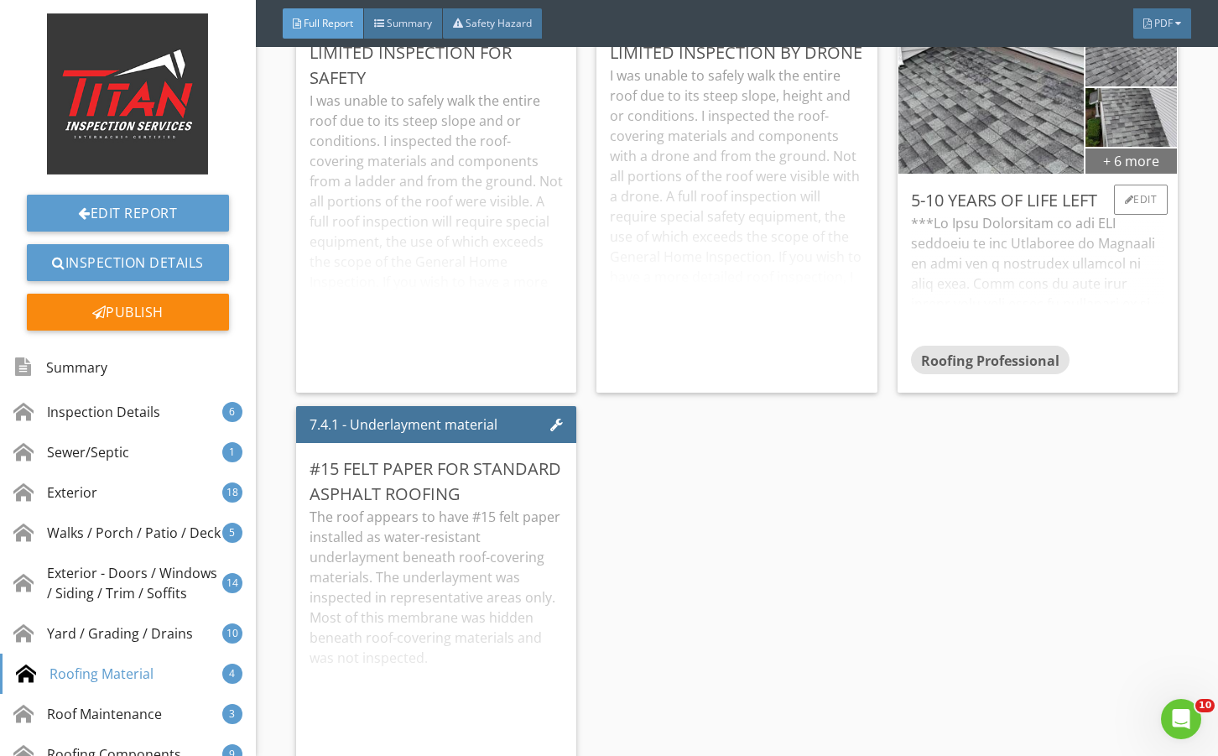
drag, startPoint x: 1103, startPoint y: 201, endPoint x: 1093, endPoint y: 205, distance: 10.6
click at [1093, 174] on div "+ 6 more" at bounding box center [1130, 160] width 91 height 27
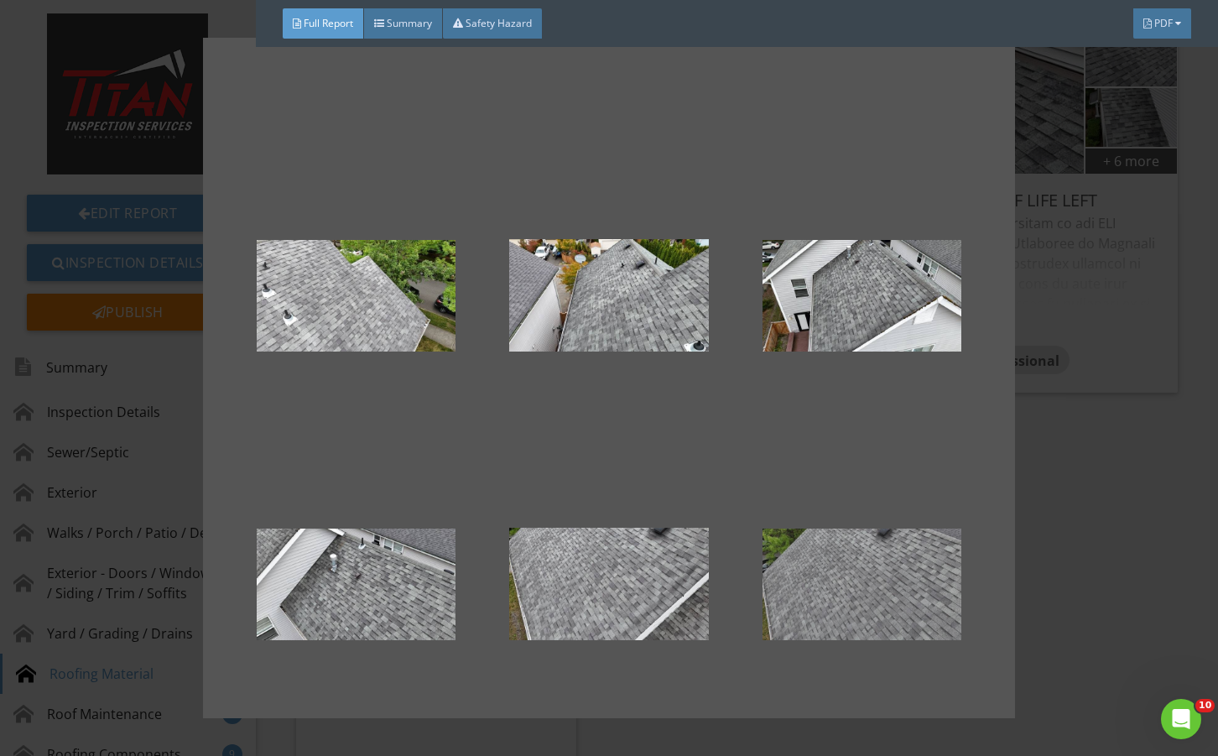
scroll to position [239, 0]
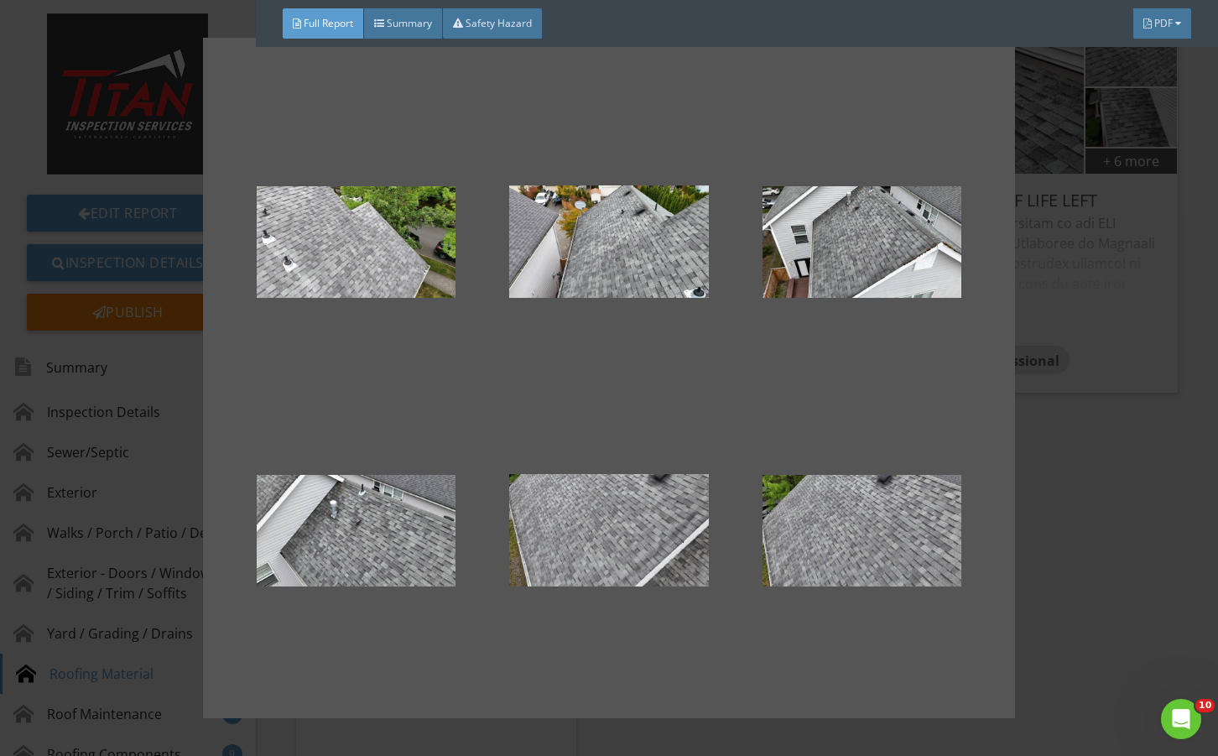
click at [1064, 493] on div at bounding box center [609, 378] width 1218 height 756
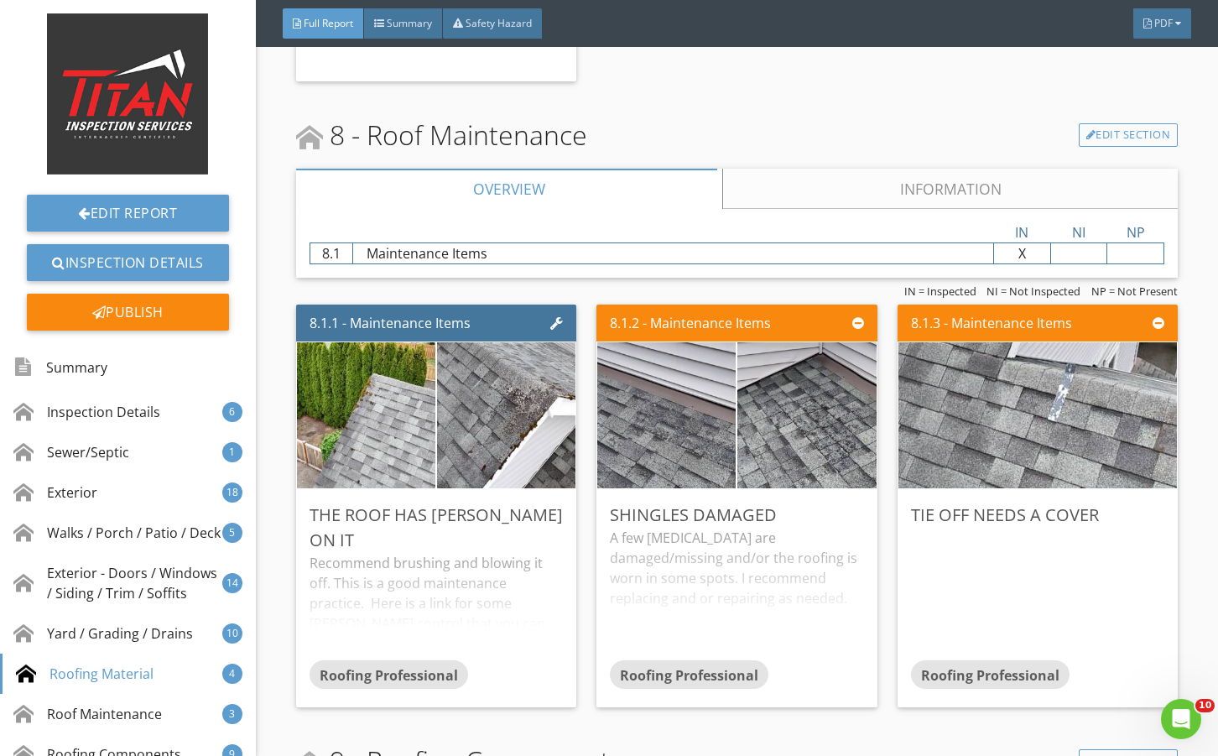
click at [818, 209] on link "Information" at bounding box center [949, 189] width 455 height 40
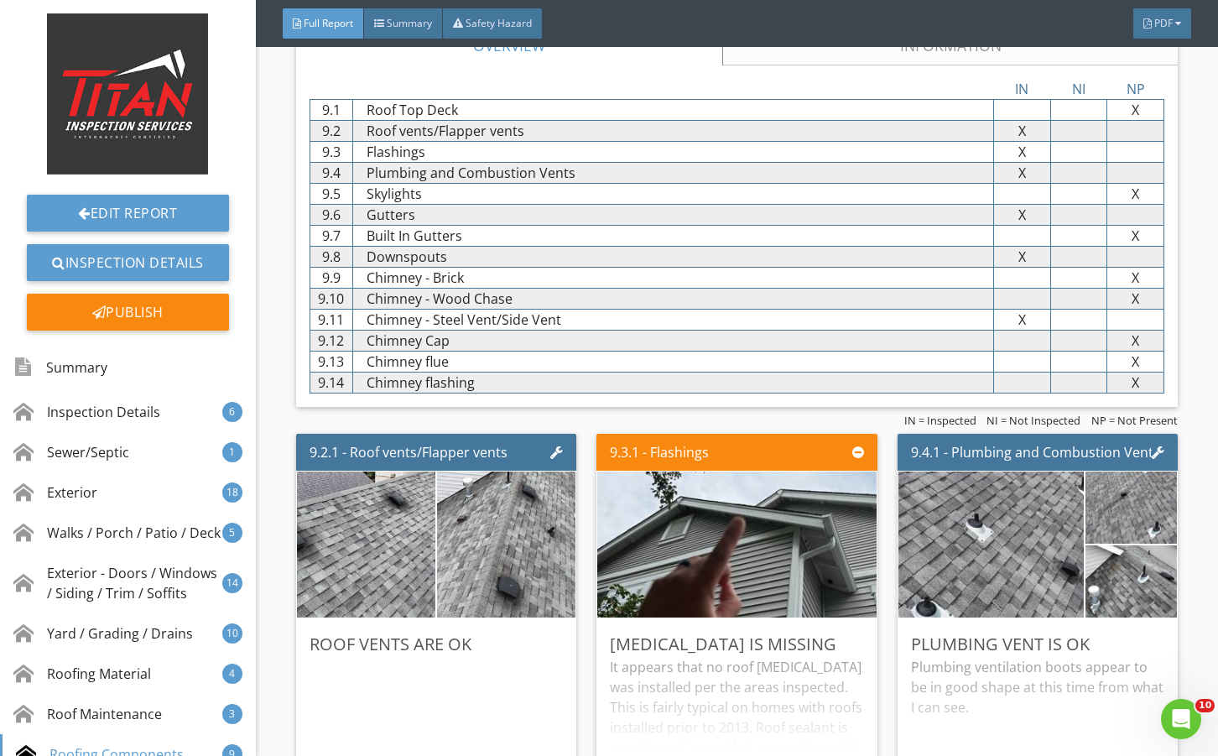
drag, startPoint x: 780, startPoint y: 91, endPoint x: 761, endPoint y: 174, distance: 85.2
click at [781, 65] on link "Information" at bounding box center [949, 45] width 455 height 40
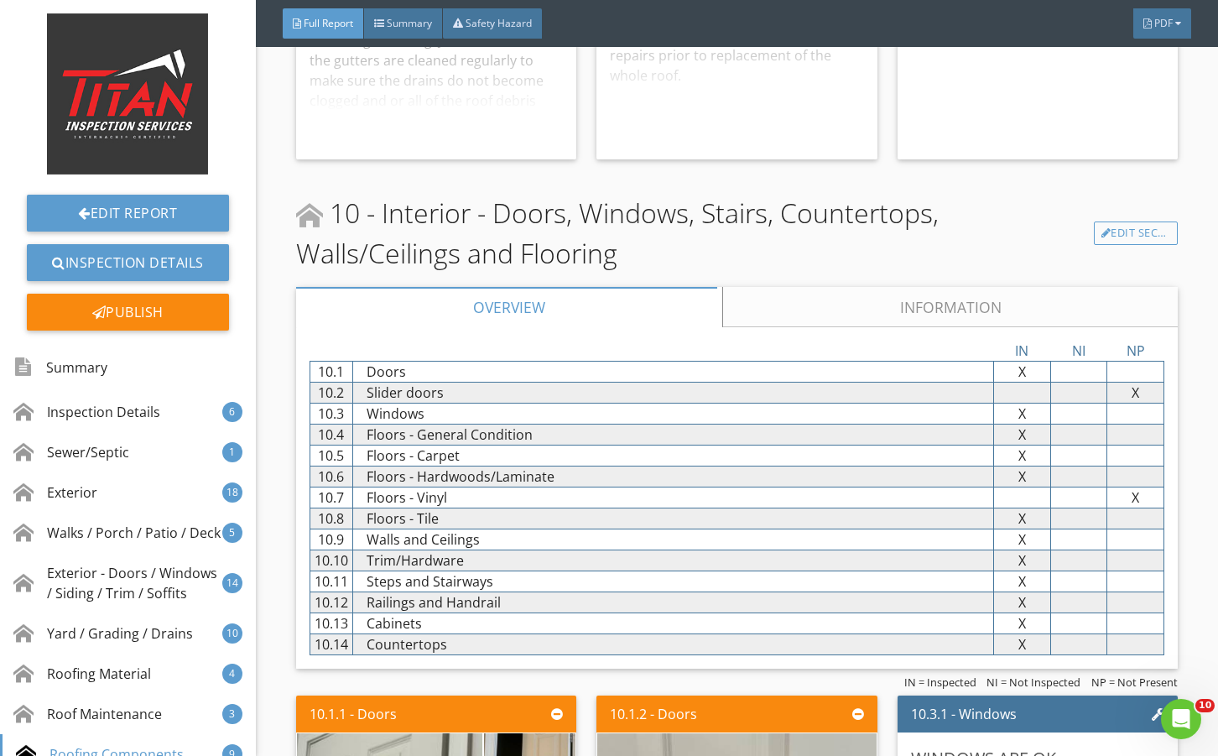
scroll to position [15096, 0]
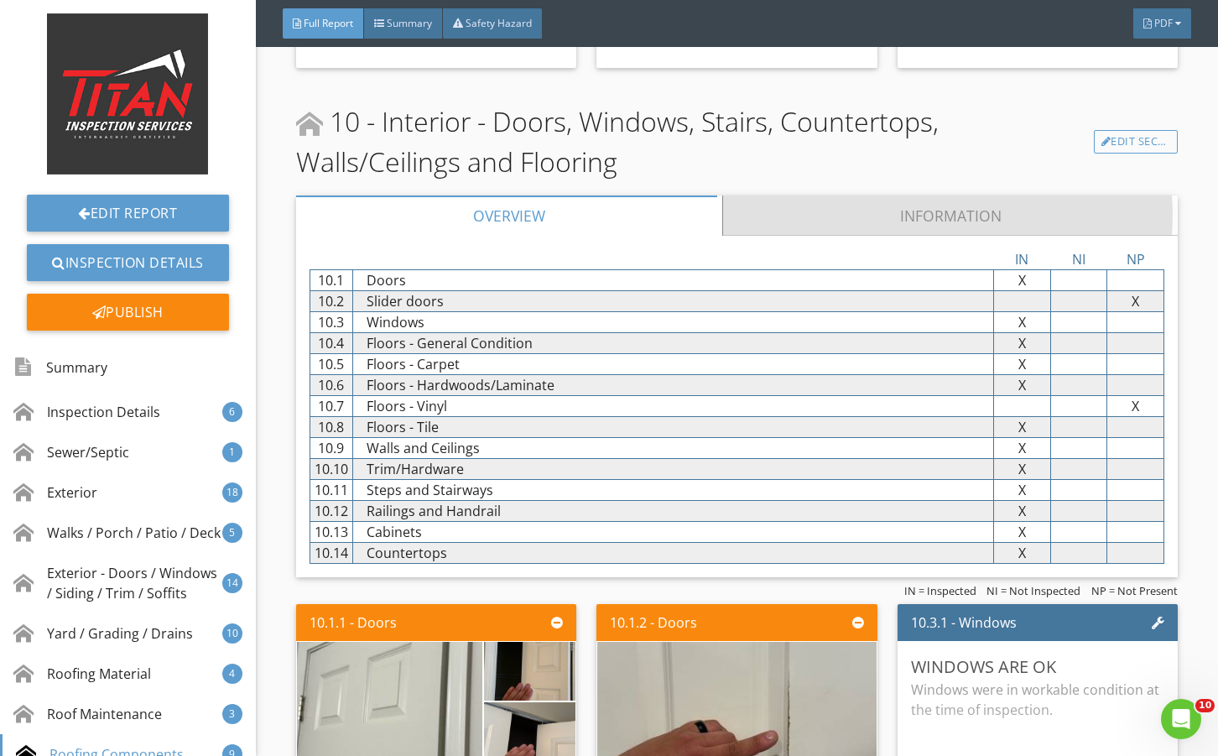
click at [777, 236] on link "Information" at bounding box center [949, 215] width 455 height 40
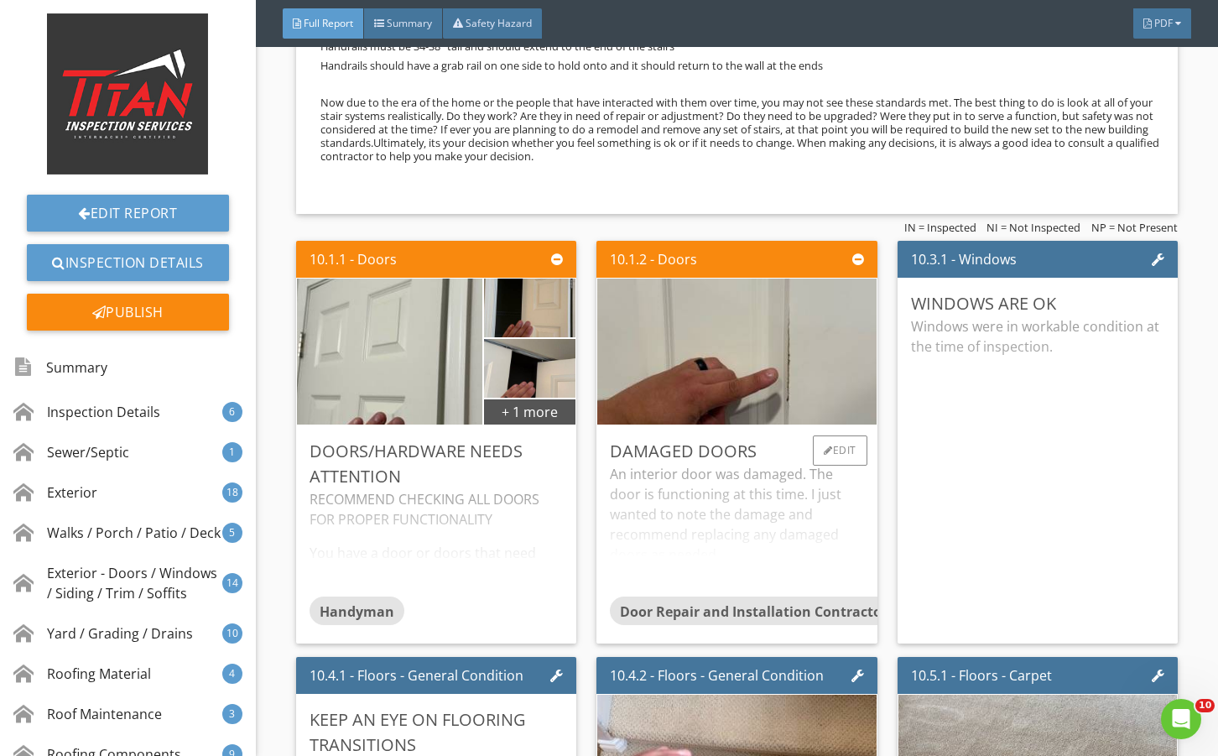
scroll to position [15935, 0]
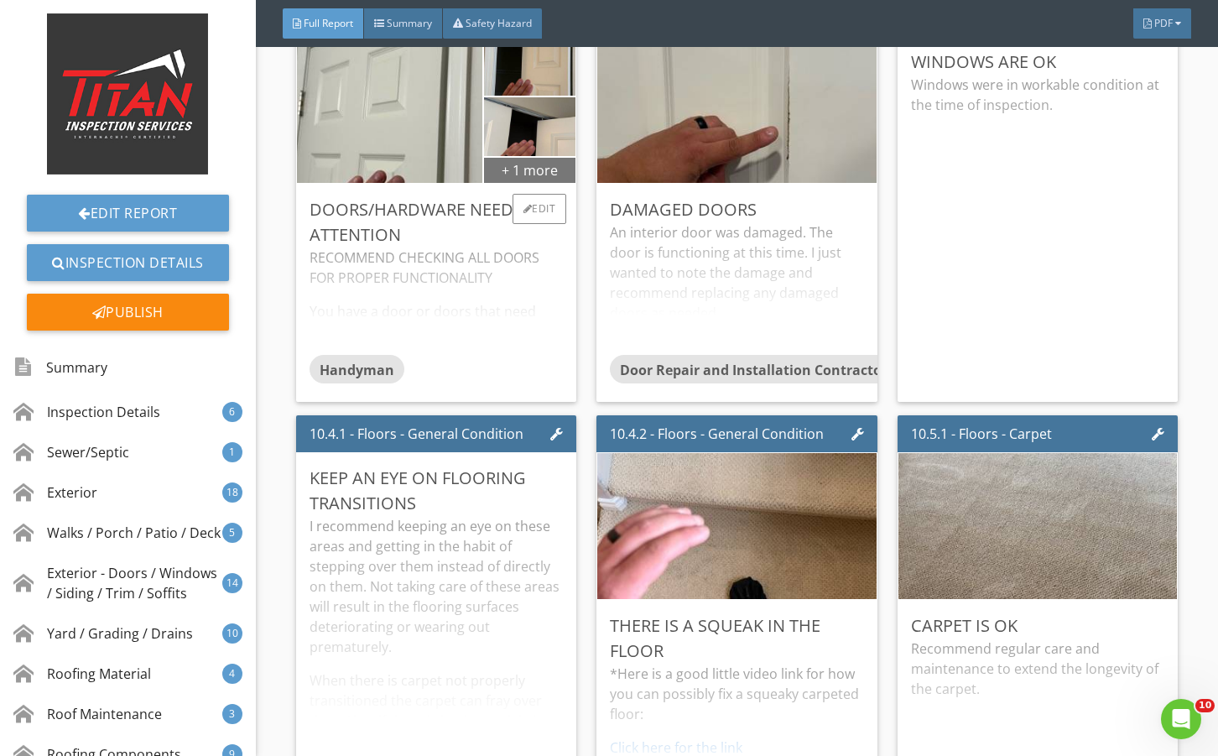
click at [503, 183] on div "+ 1 more" at bounding box center [529, 169] width 91 height 27
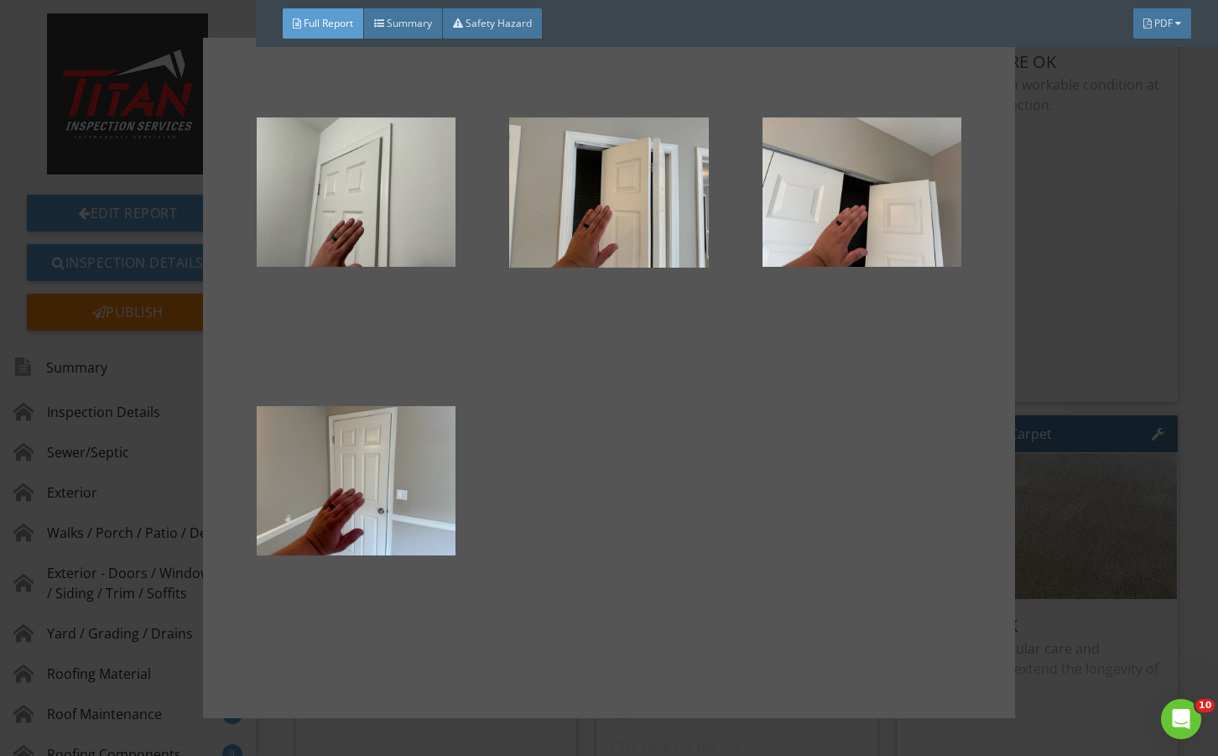
click at [1009, 325] on div at bounding box center [609, 378] width 1218 height 756
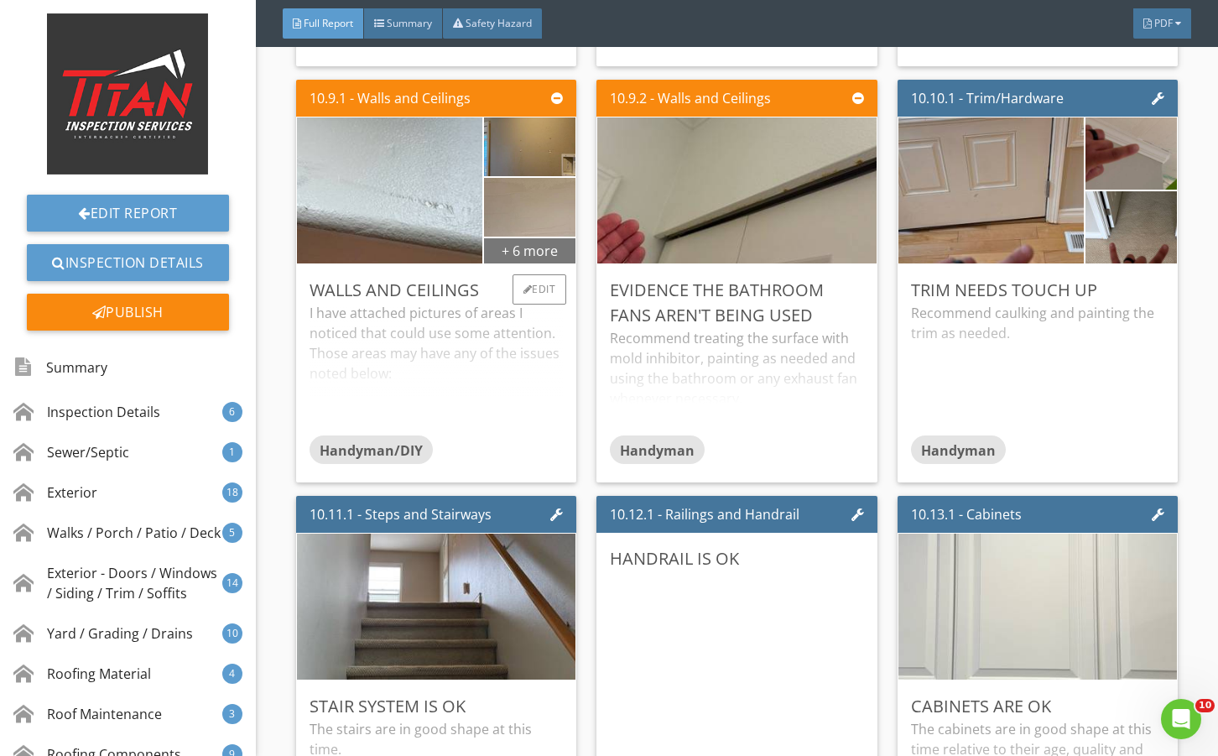
scroll to position [17556, 0]
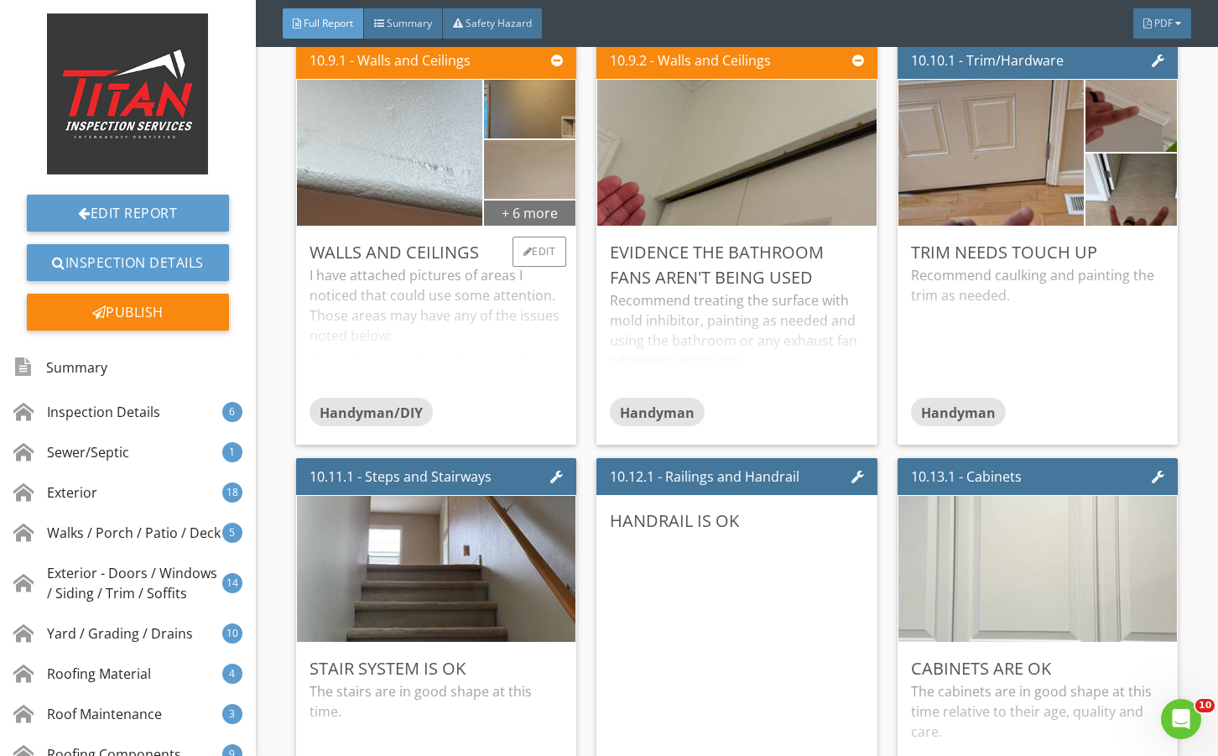
click at [542, 226] on div "+ 6 more" at bounding box center [529, 212] width 91 height 27
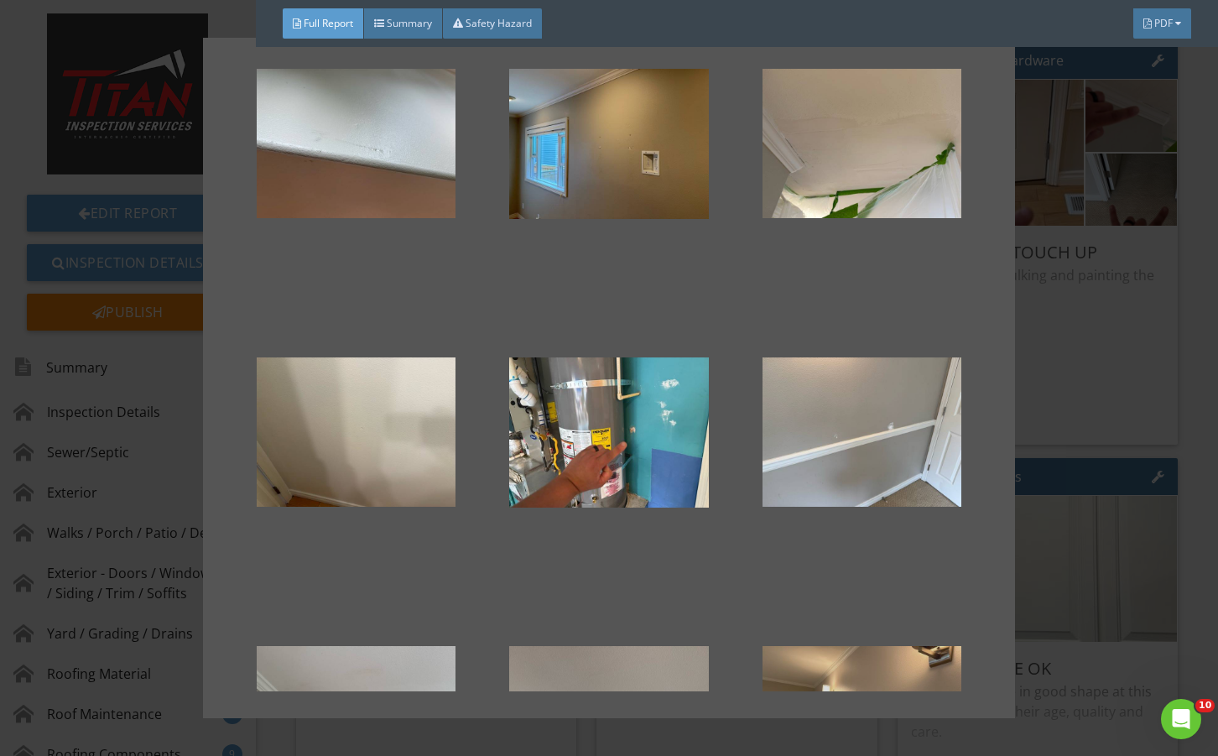
scroll to position [239, 0]
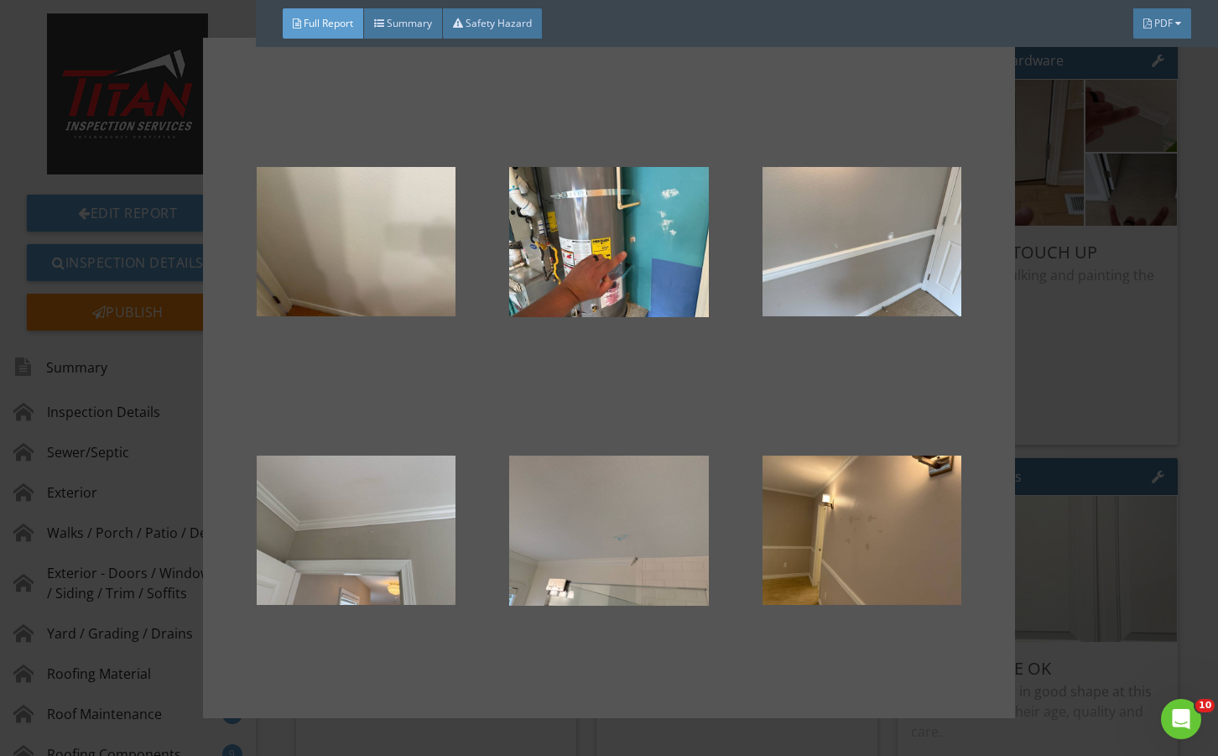
click at [1115, 445] on div at bounding box center [609, 378] width 1218 height 756
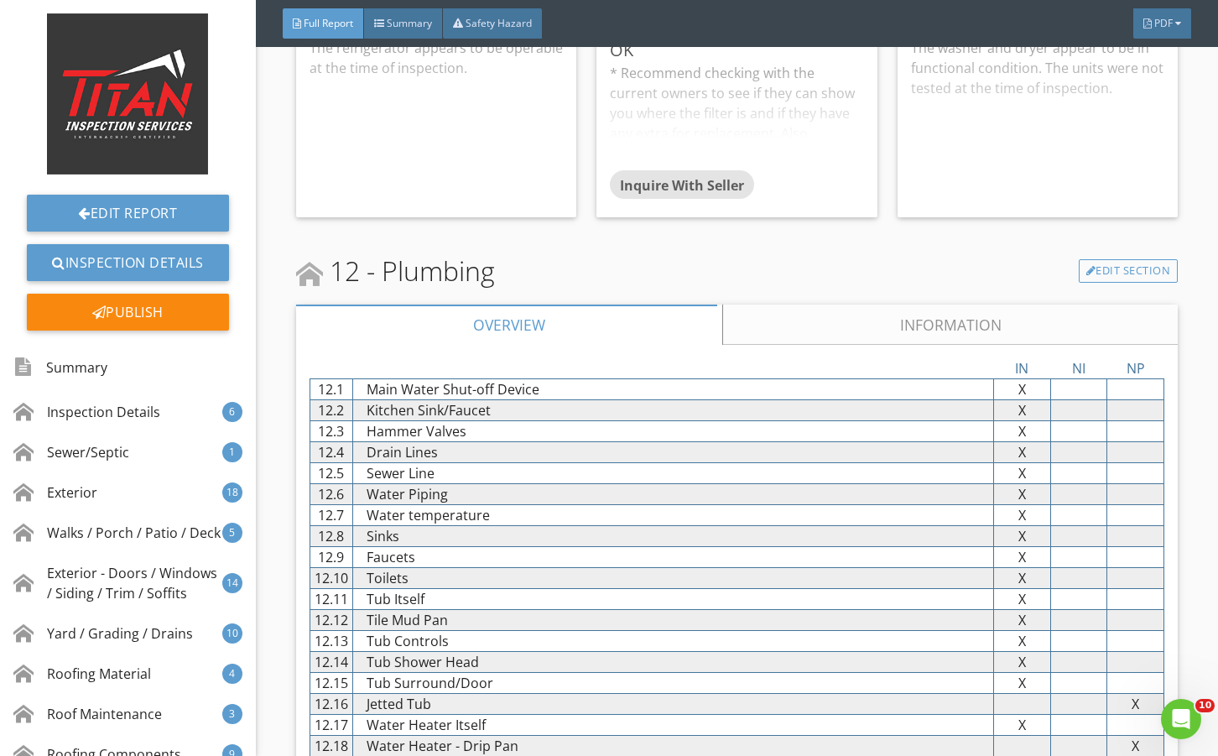
scroll to position [20911, 0]
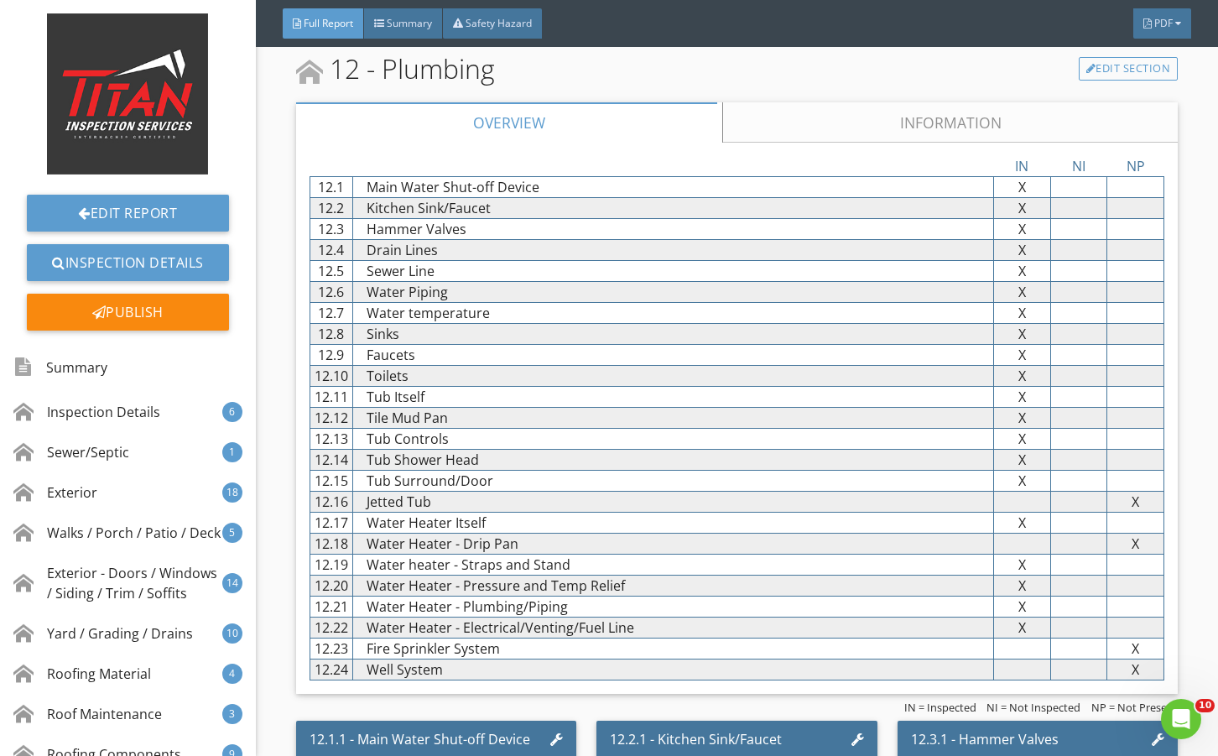
click at [824, 143] on link "Information" at bounding box center [949, 122] width 455 height 40
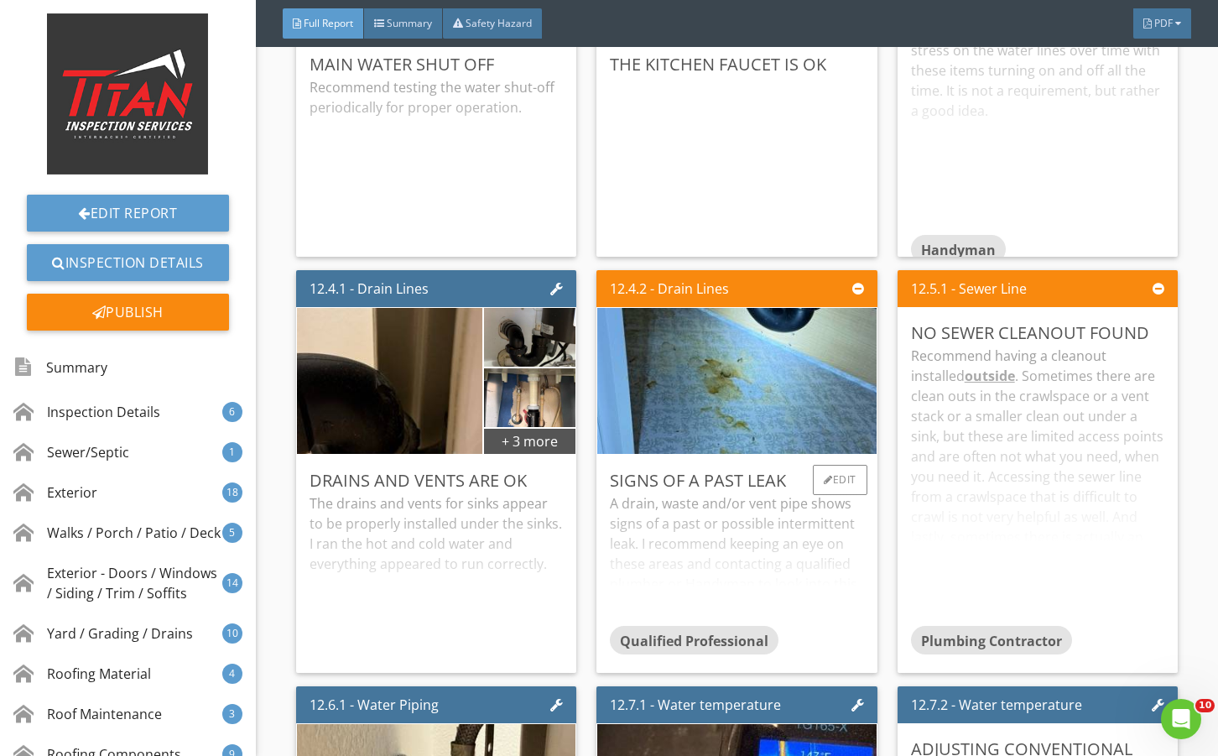
scroll to position [23091, 0]
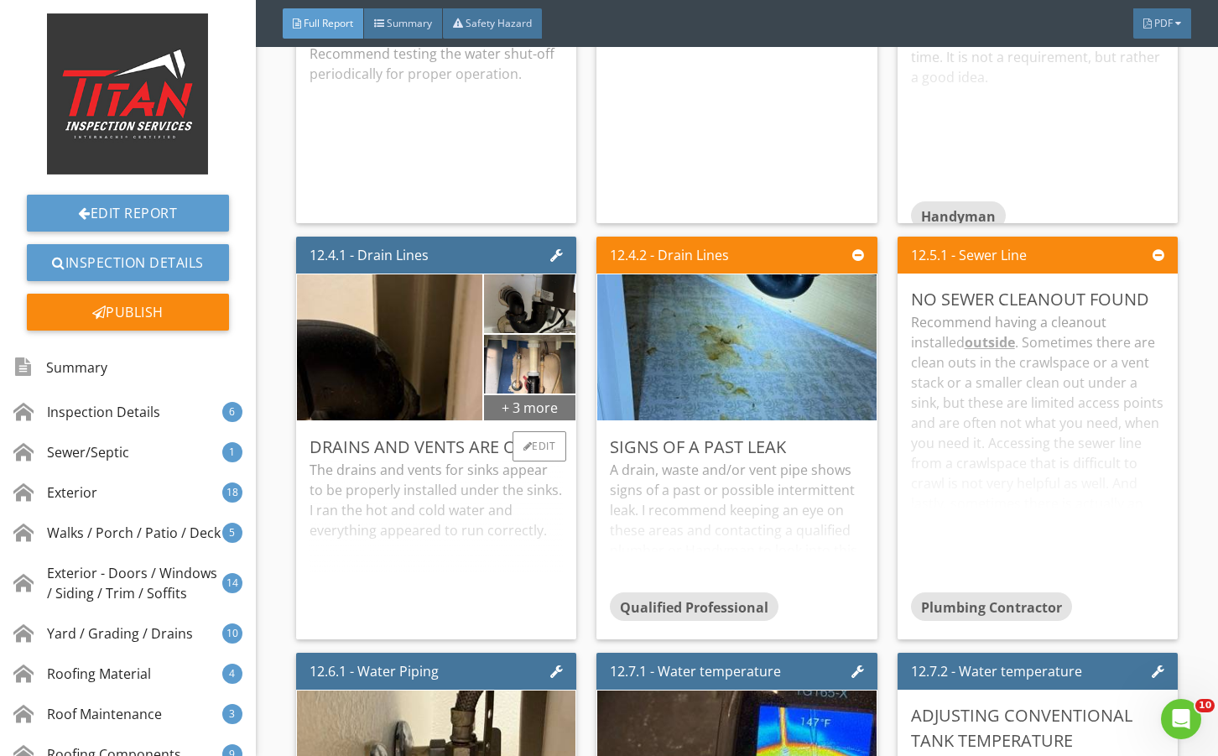
click at [525, 420] on div "+ 3 more" at bounding box center [529, 406] width 91 height 27
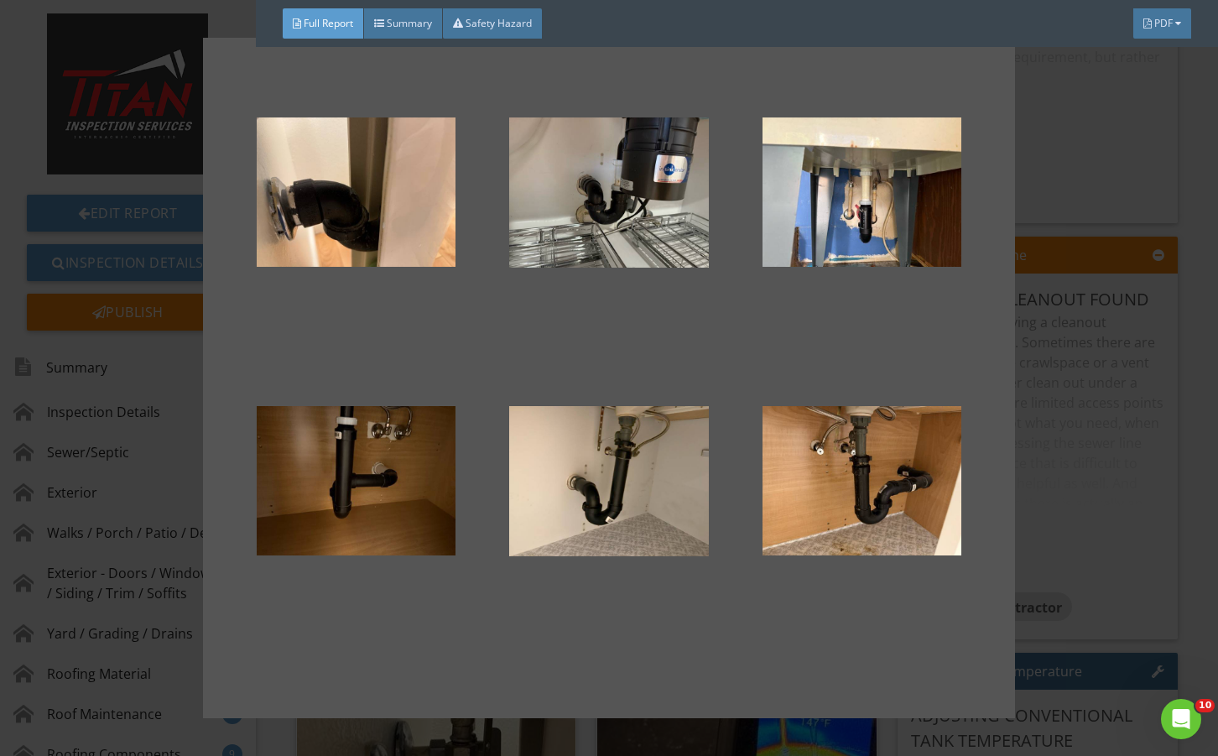
drag, startPoint x: 1136, startPoint y: 528, endPoint x: 961, endPoint y: 559, distance: 177.2
click at [1136, 528] on div at bounding box center [609, 378] width 1218 height 756
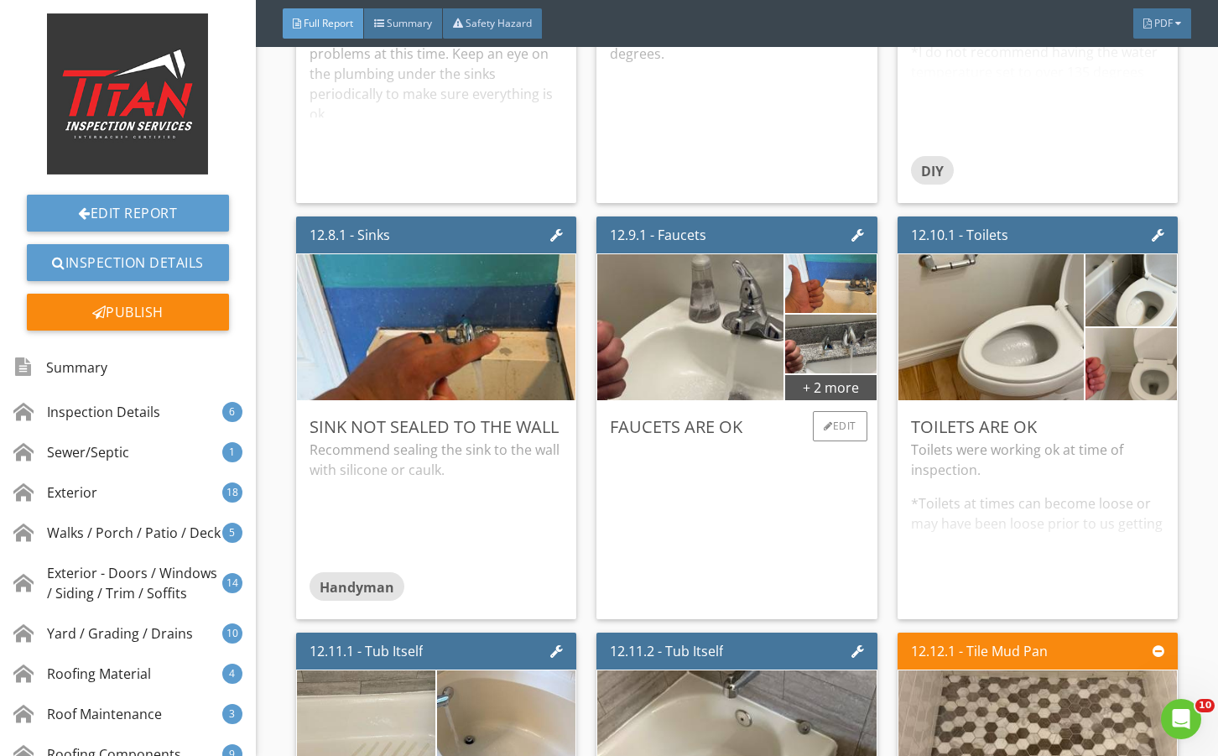
scroll to position [23986, 0]
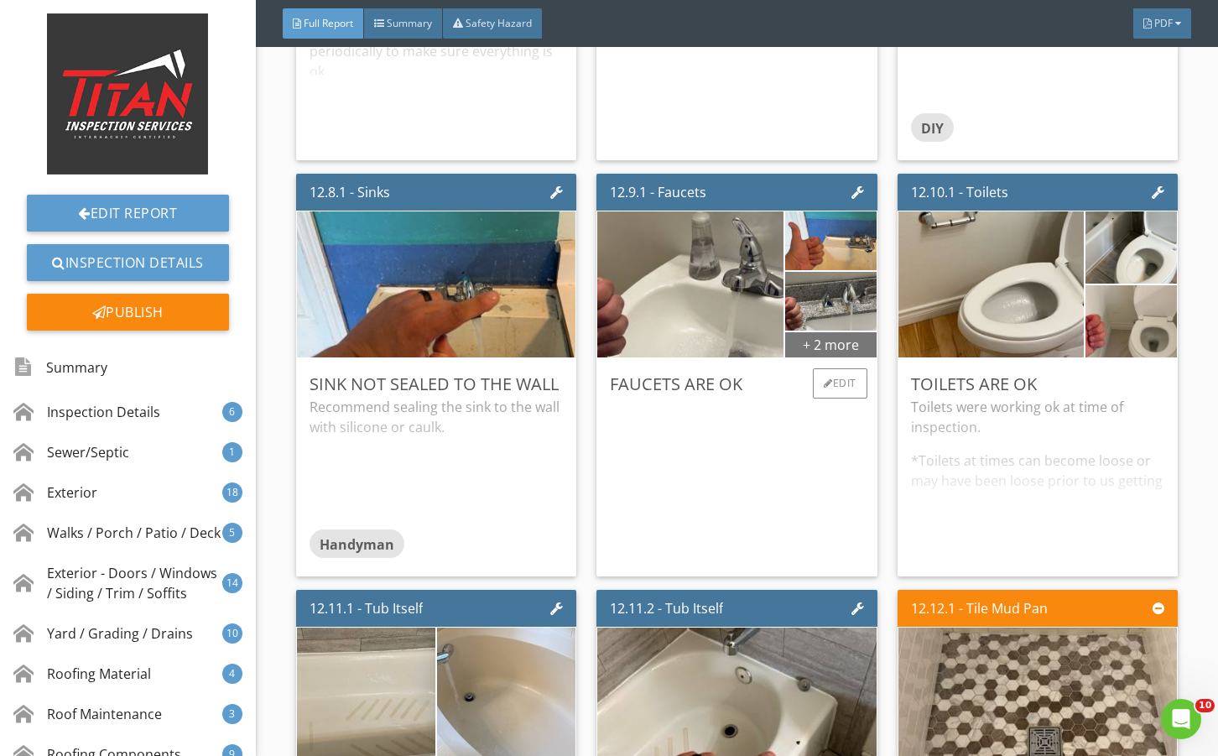
click at [801, 357] on div "+ 2 more" at bounding box center [830, 343] width 91 height 27
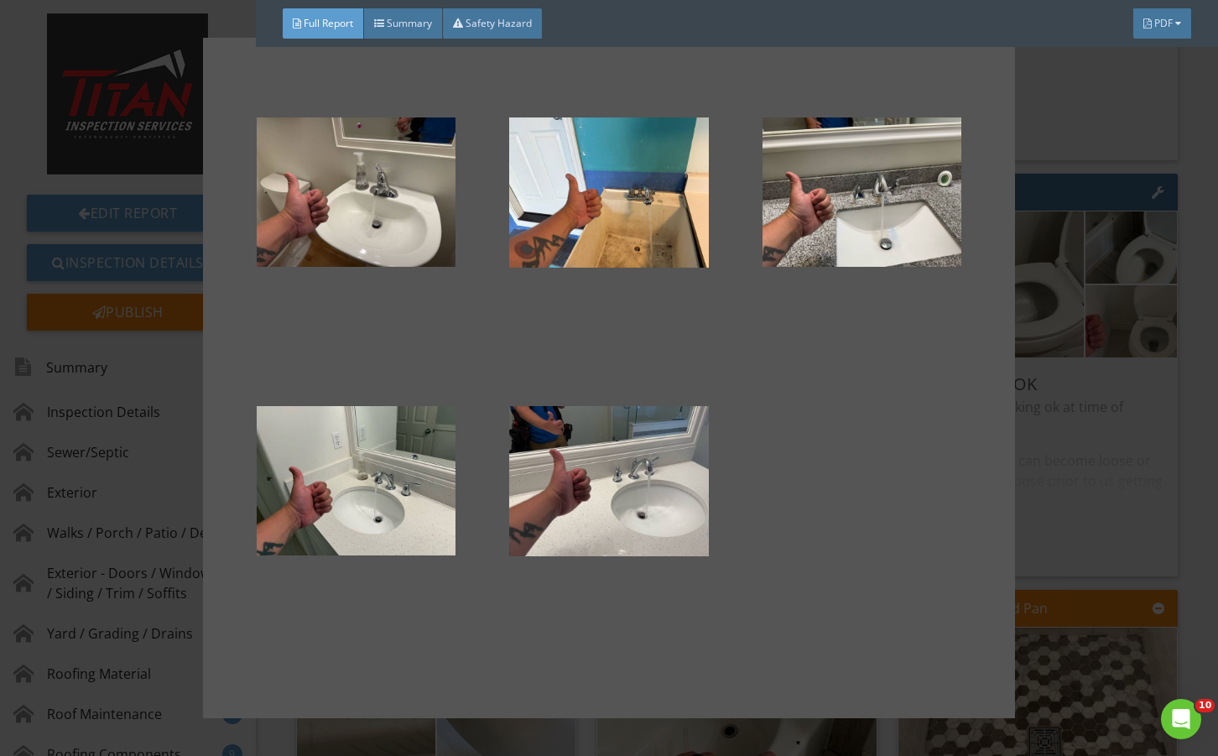
click at [1032, 518] on div at bounding box center [609, 378] width 1218 height 756
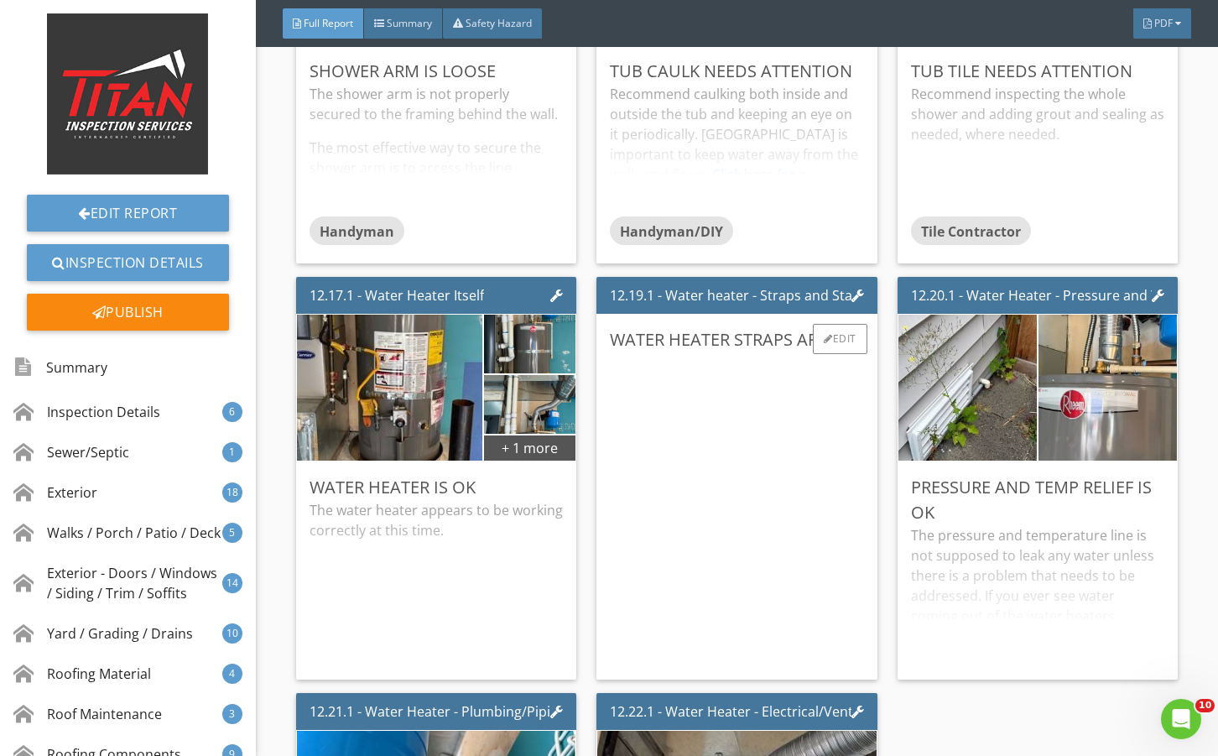
scroll to position [25607, 0]
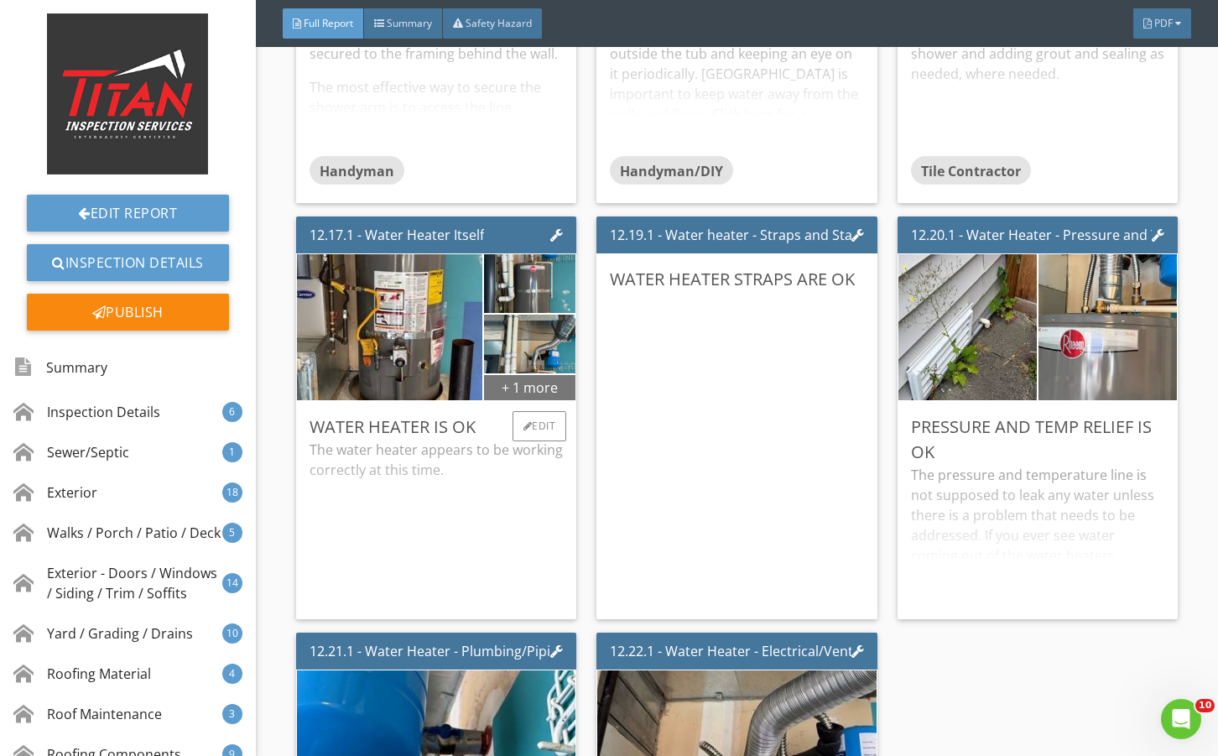
click at [523, 400] on div "+ 1 more" at bounding box center [529, 386] width 91 height 27
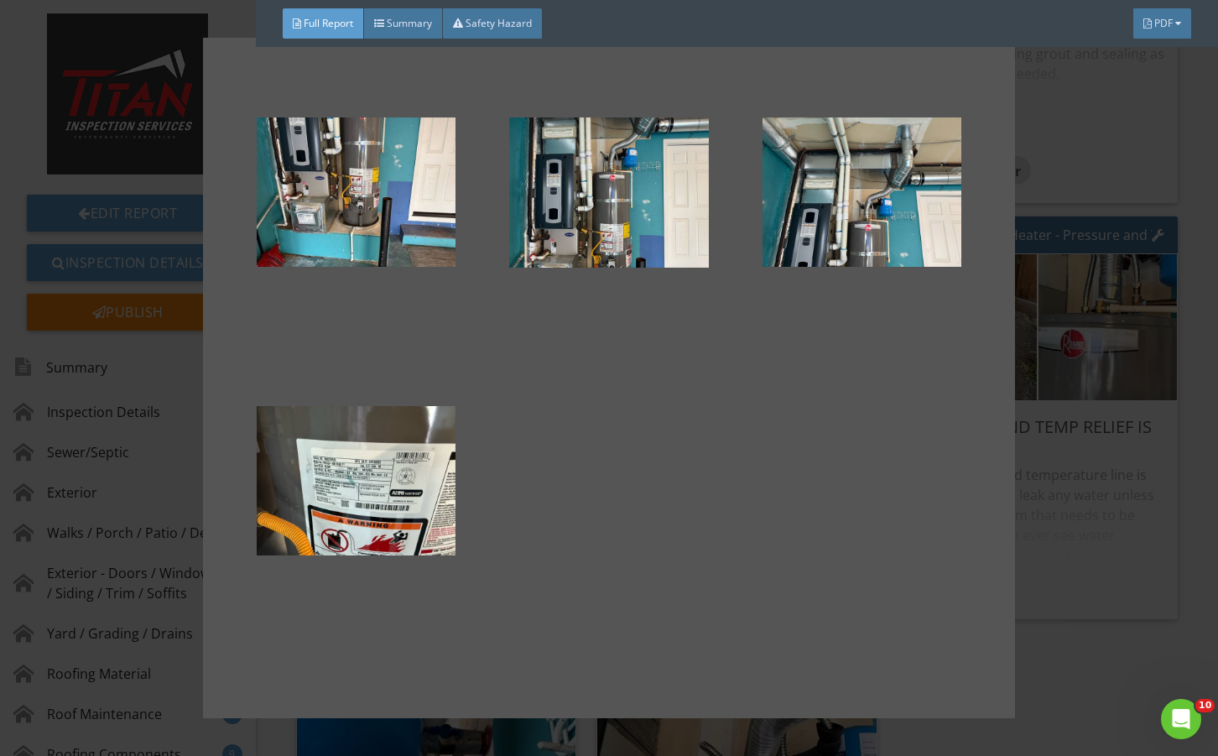
click at [1016, 506] on div at bounding box center [609, 378] width 1218 height 756
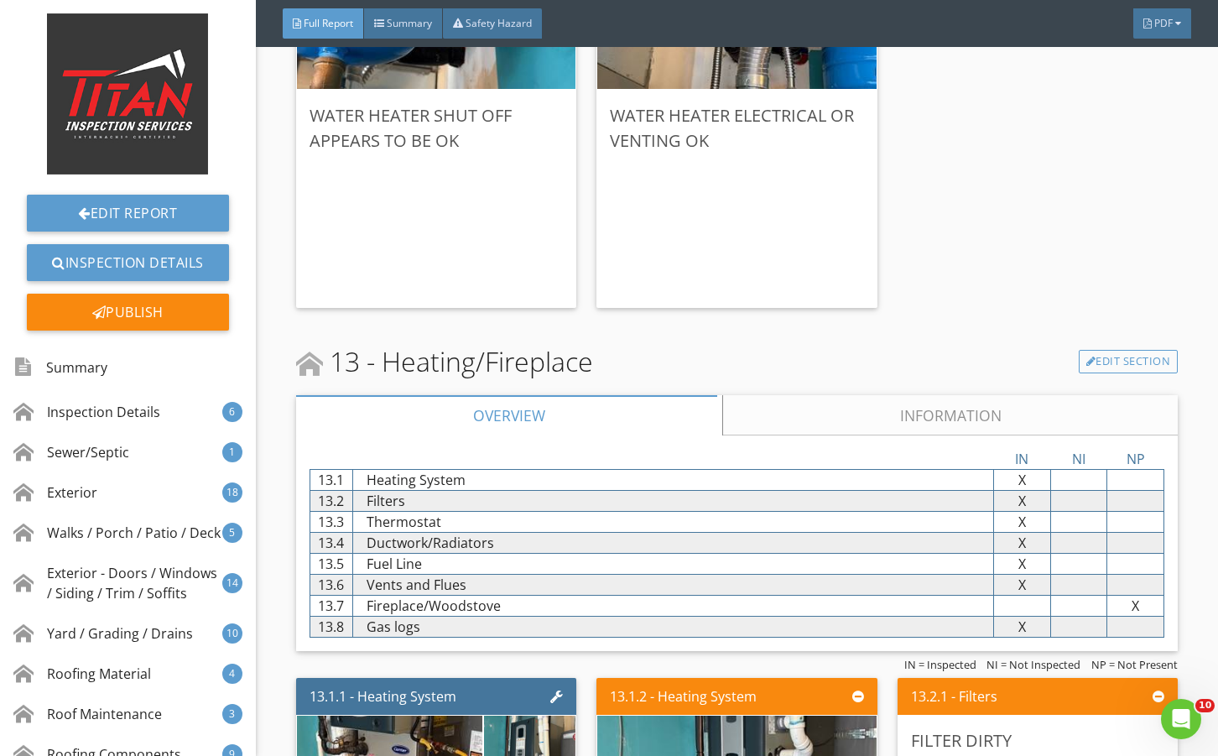
drag, startPoint x: 798, startPoint y: 452, endPoint x: 791, endPoint y: 492, distance: 41.0
click at [798, 382] on div "13 - Heating/Fireplace Edit Section" at bounding box center [736, 361] width 881 height 40
click at [793, 435] on link "Information" at bounding box center [949, 415] width 455 height 40
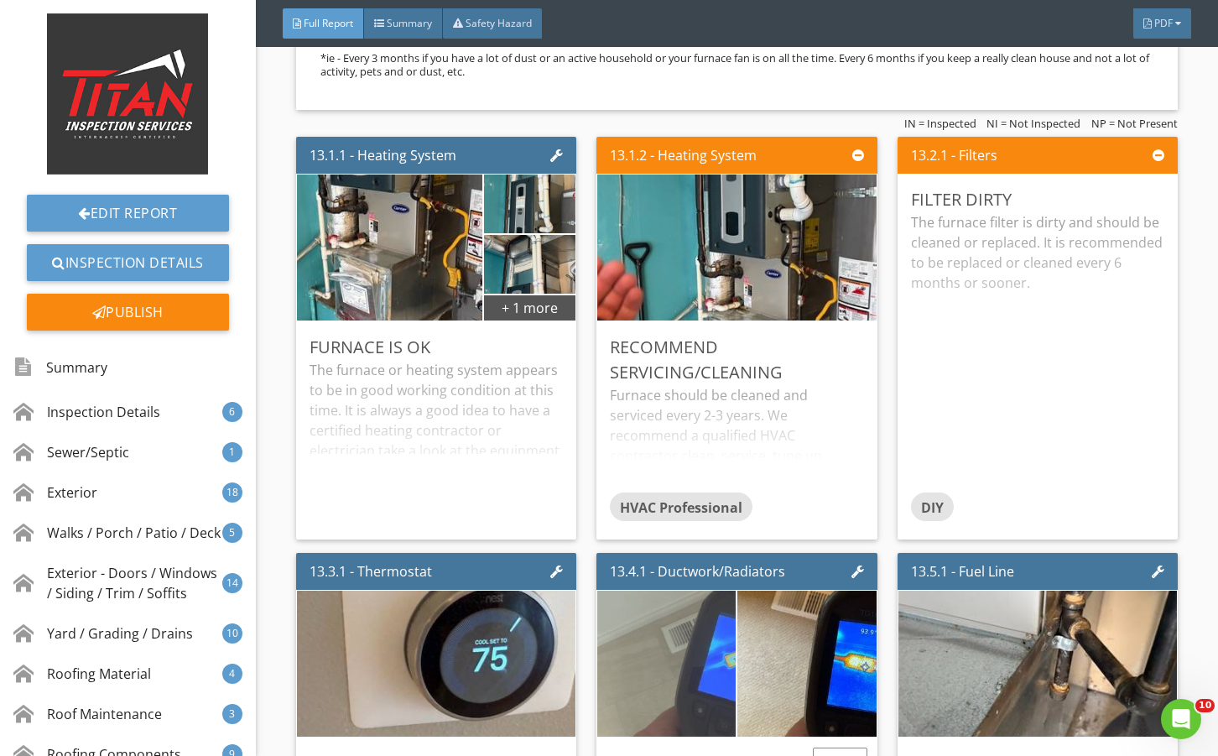
scroll to position [27117, 0]
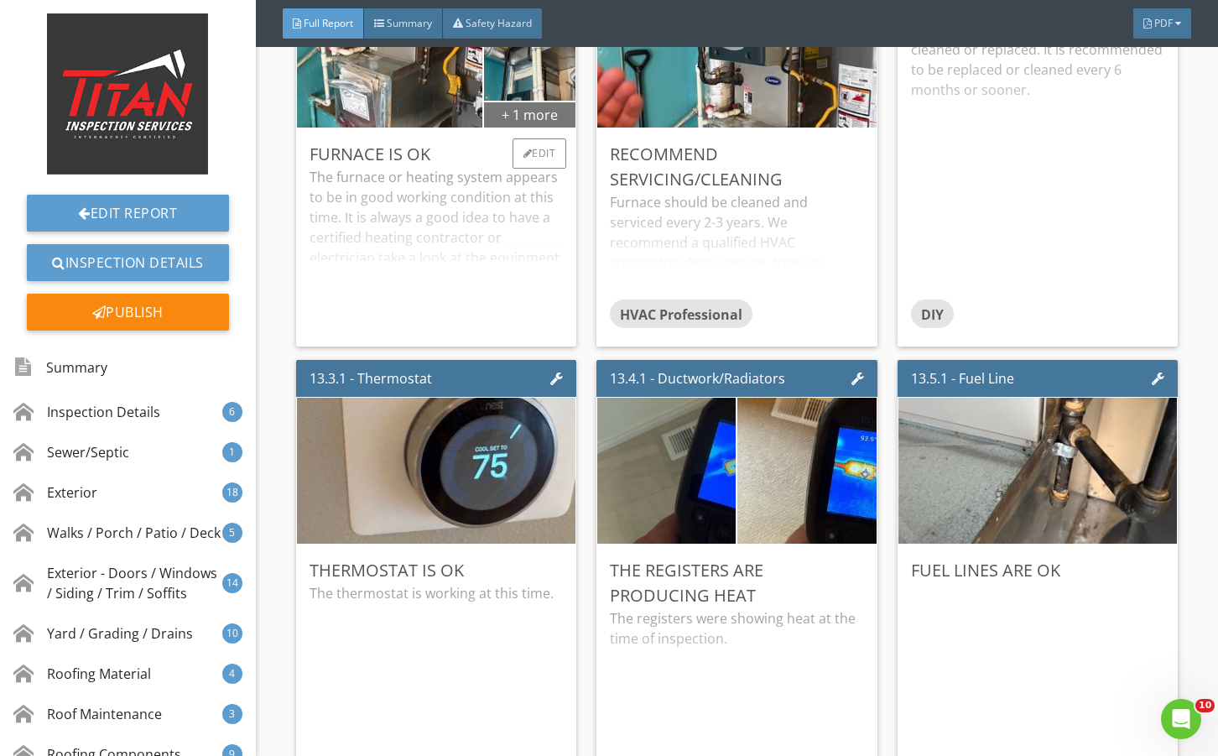
click at [537, 127] on div "+ 1 more" at bounding box center [529, 114] width 91 height 27
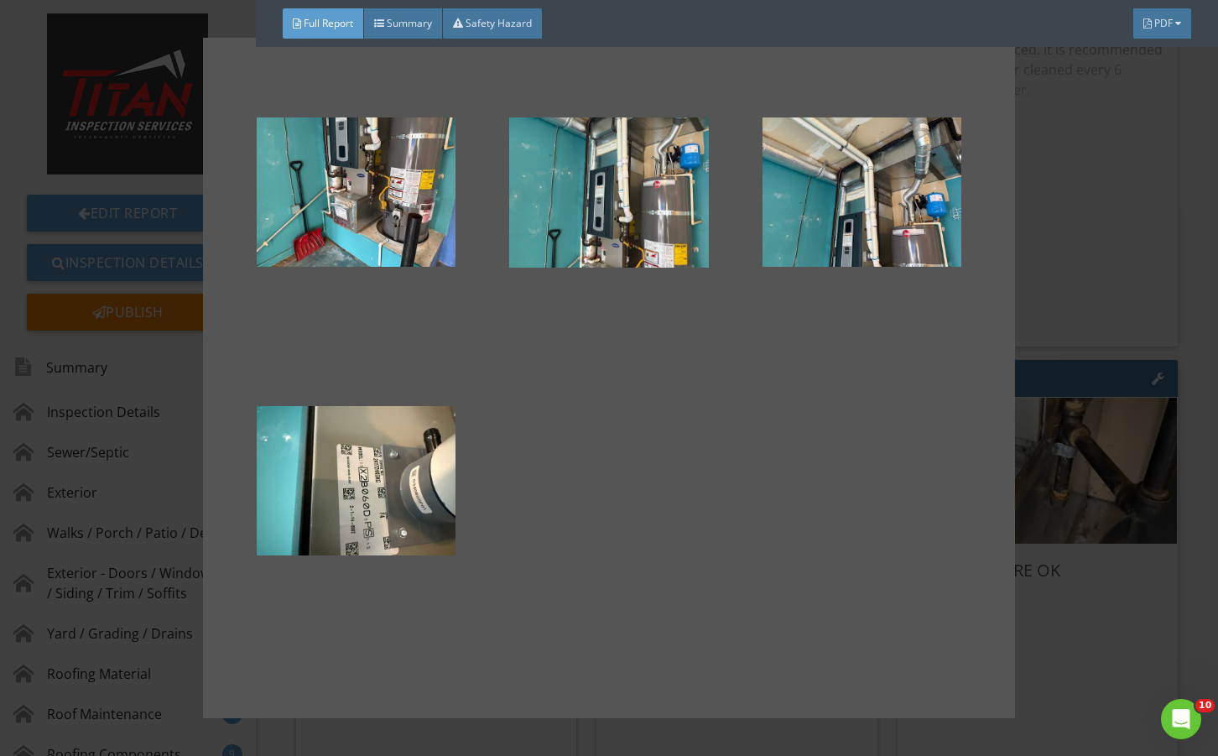
click at [1074, 350] on div at bounding box center [609, 378] width 1218 height 756
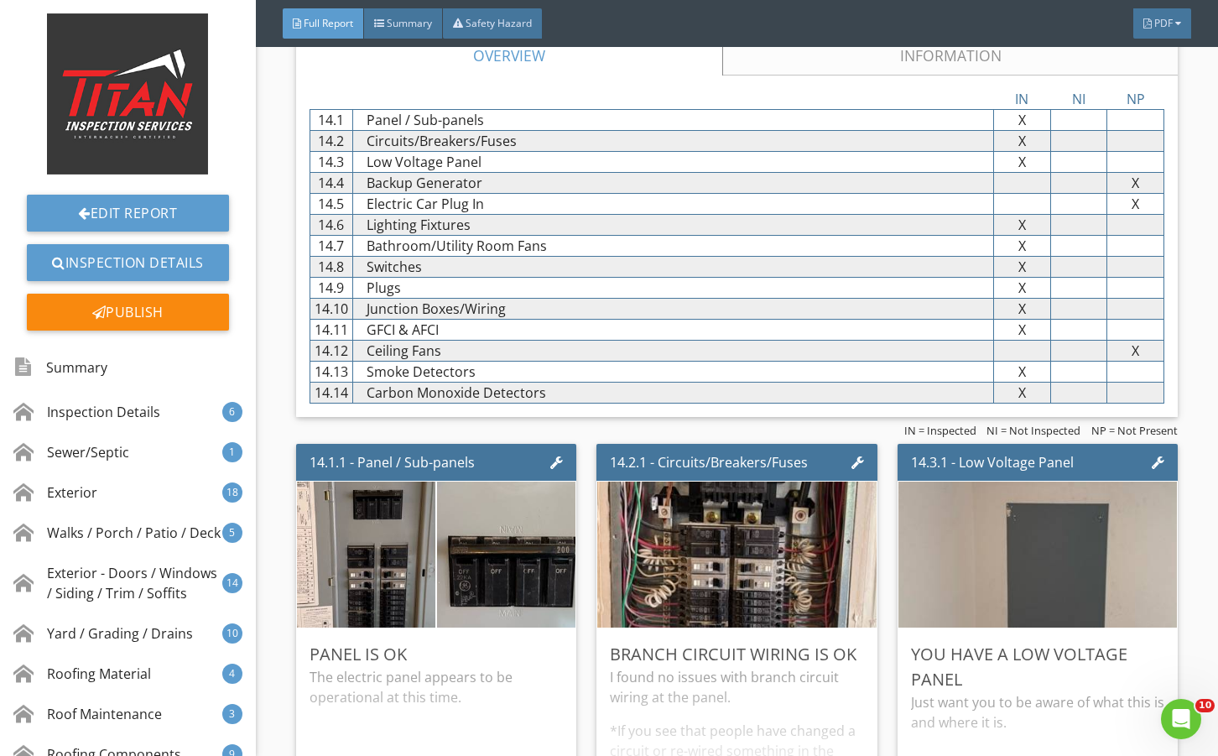
click at [803, 75] on link "Information" at bounding box center [949, 55] width 455 height 40
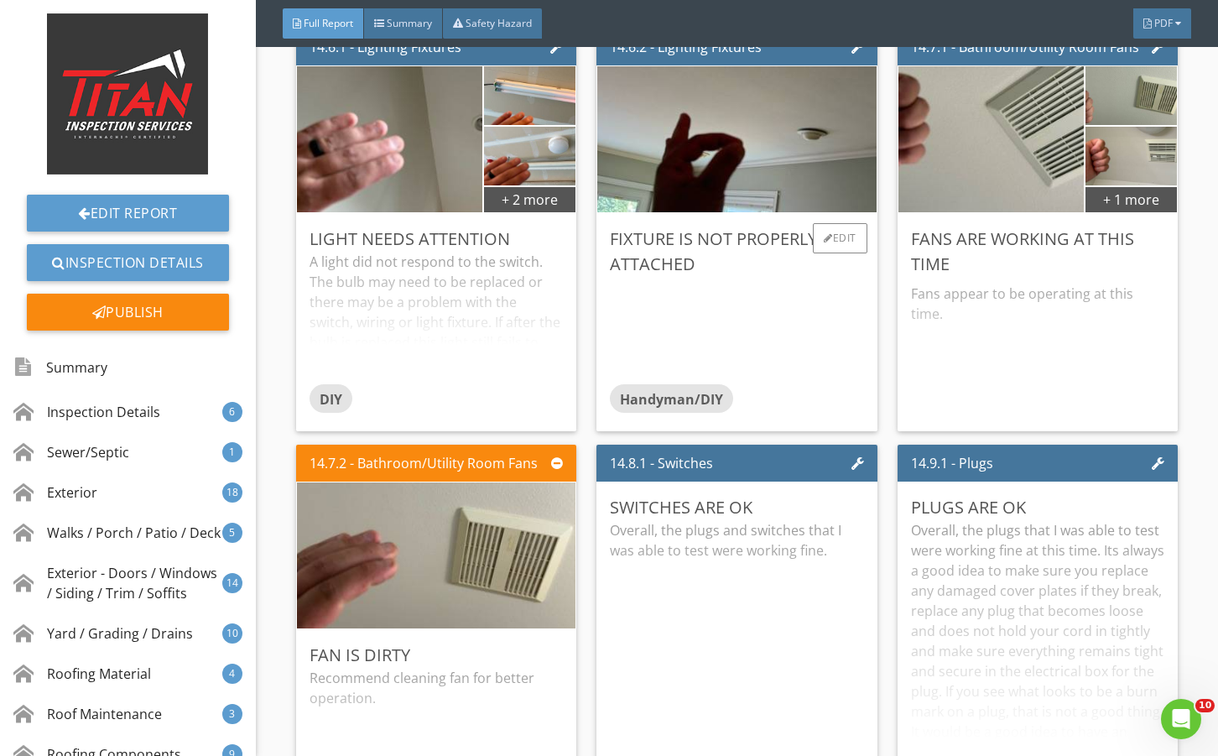
scroll to position [29130, 0]
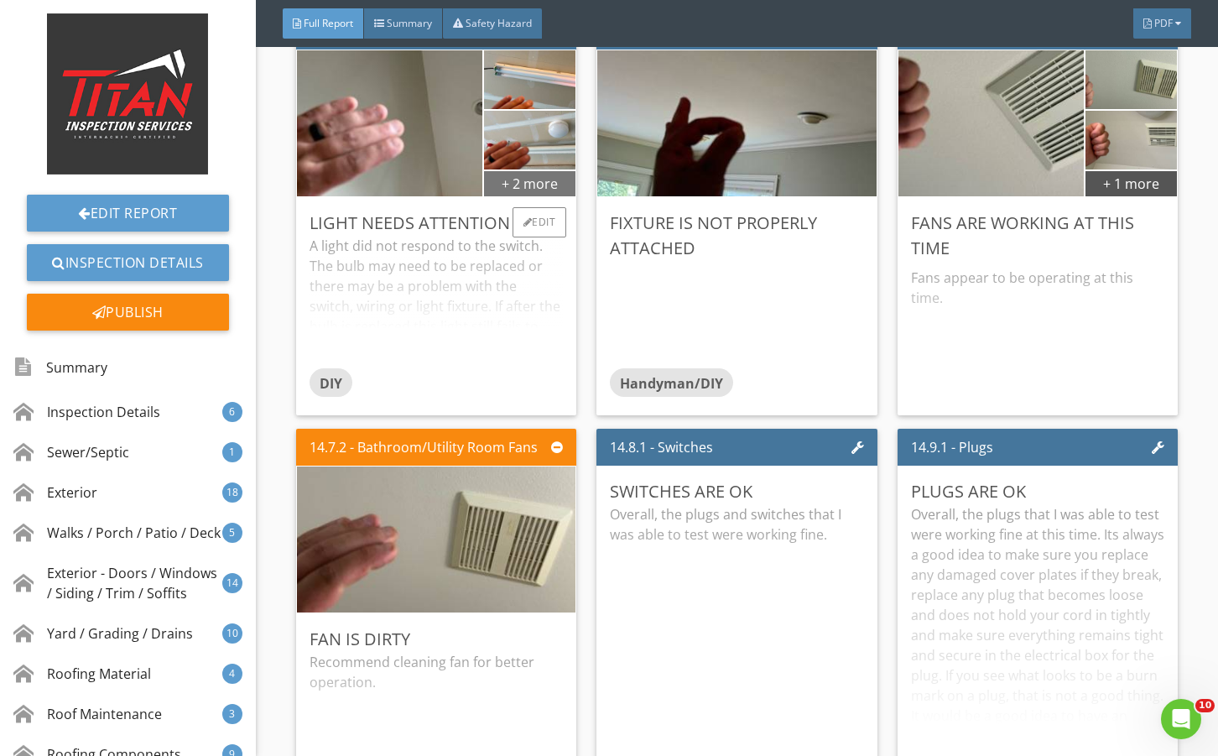
click at [511, 196] on div "+ 2 more" at bounding box center [529, 182] width 91 height 27
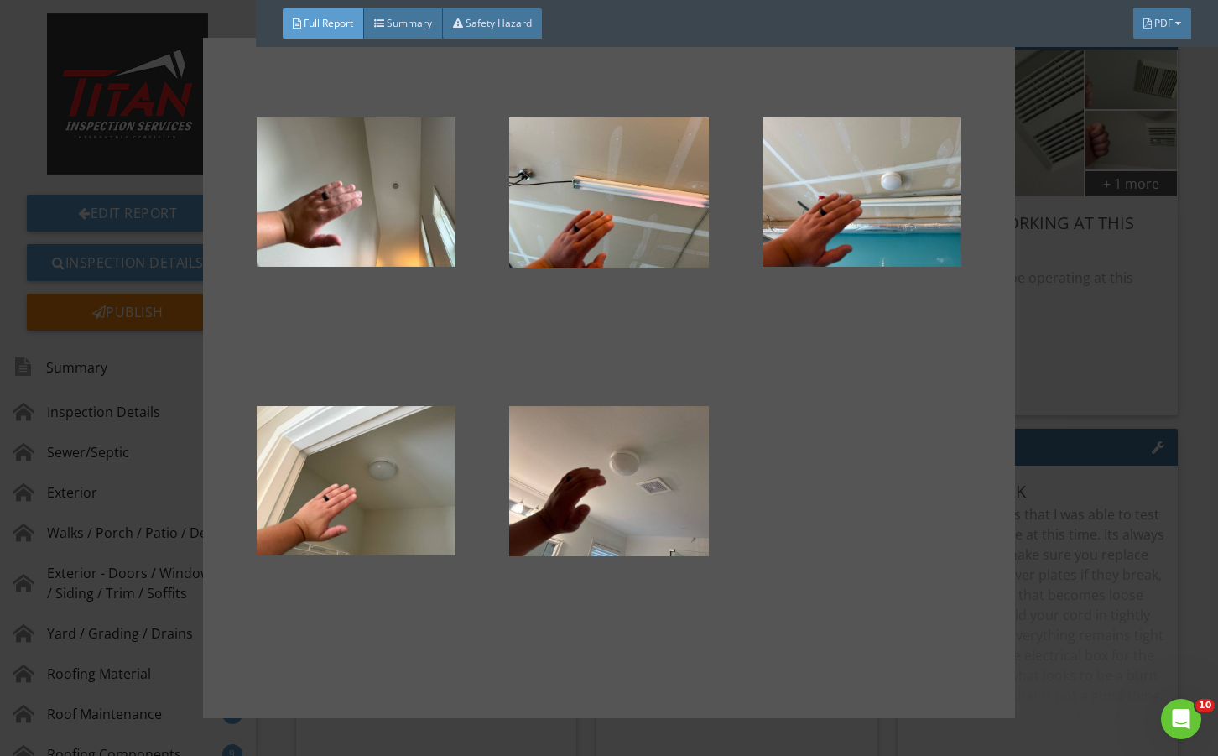
click at [1074, 408] on div at bounding box center [609, 378] width 1218 height 756
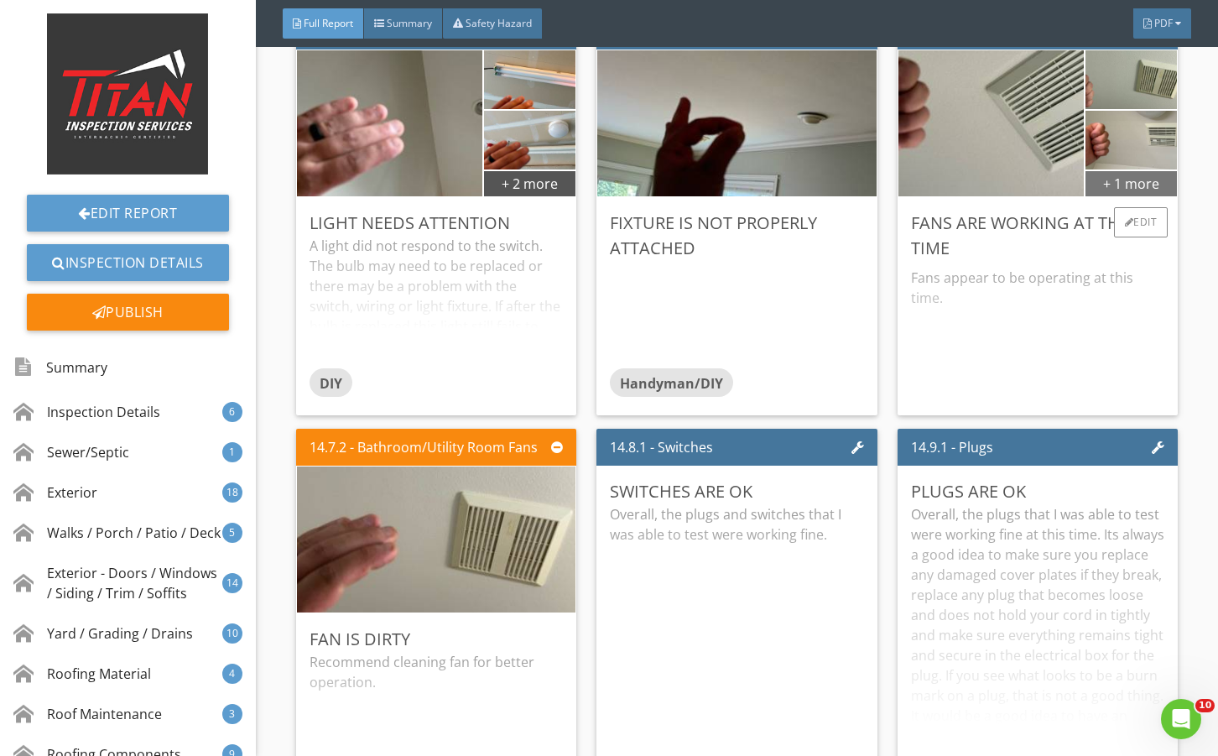
click at [1107, 196] on div "+ 1 more" at bounding box center [1130, 182] width 91 height 27
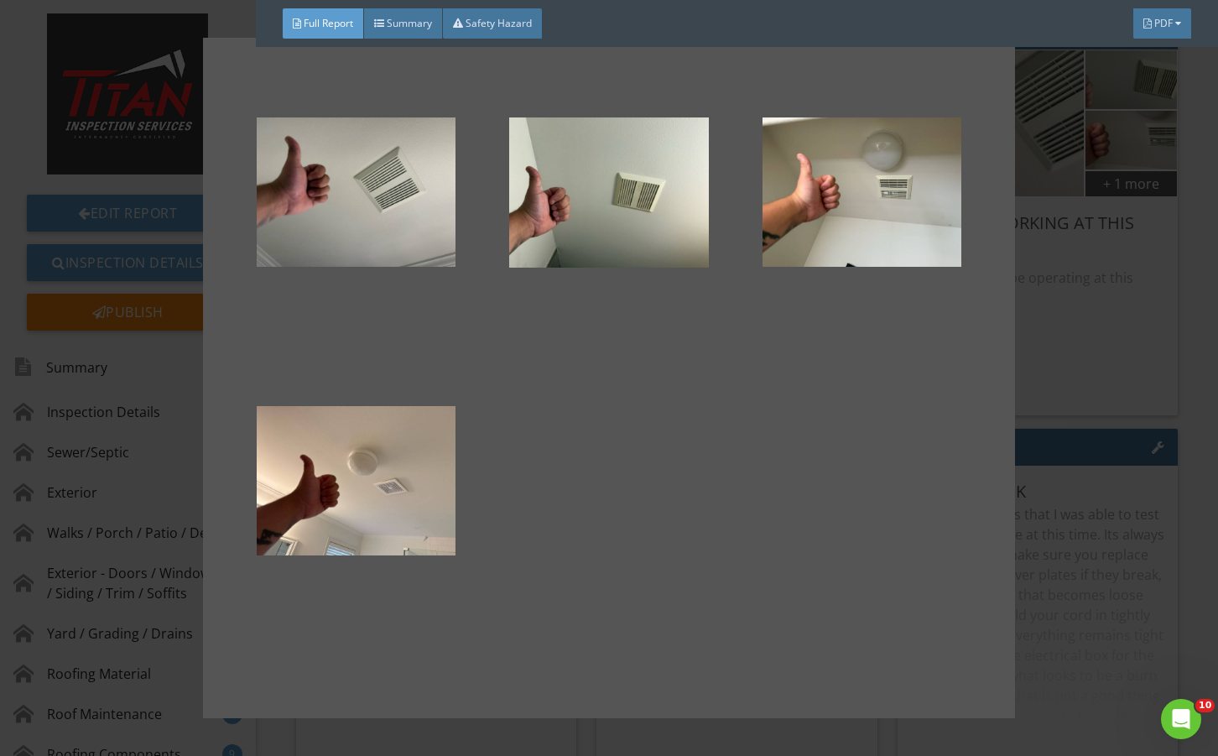
click at [1032, 405] on div at bounding box center [609, 378] width 1218 height 756
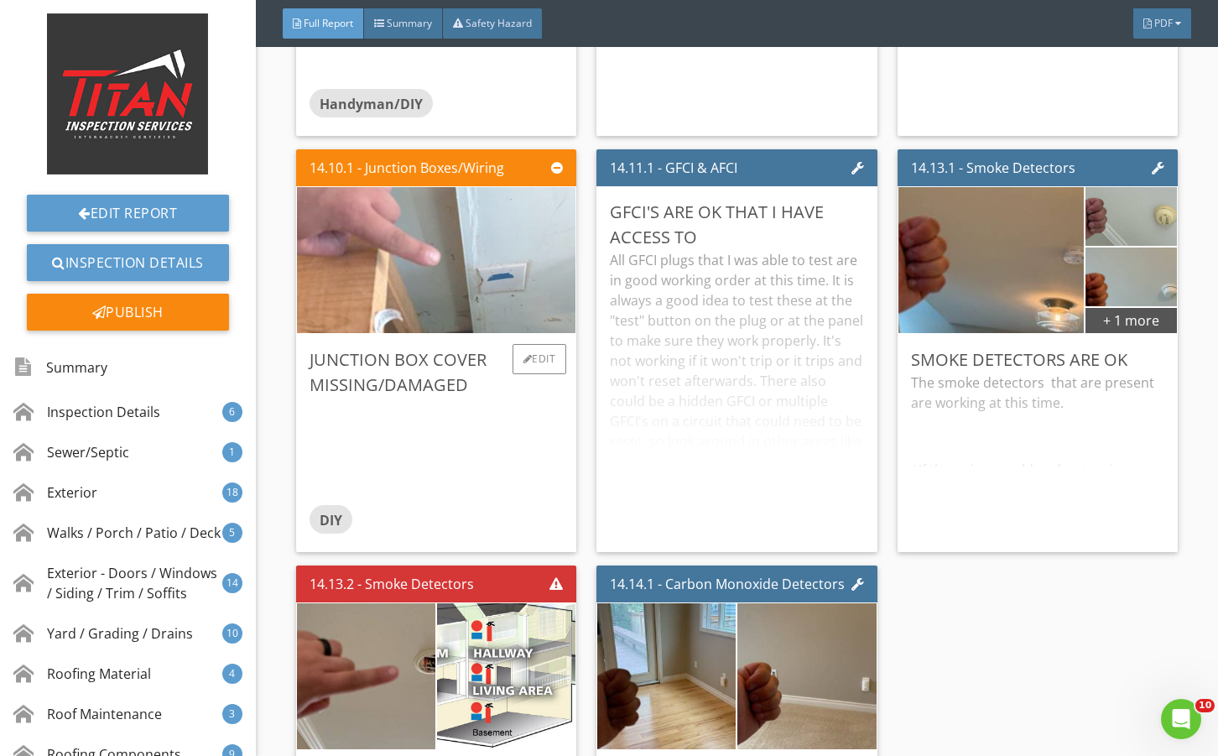
scroll to position [29857, 0]
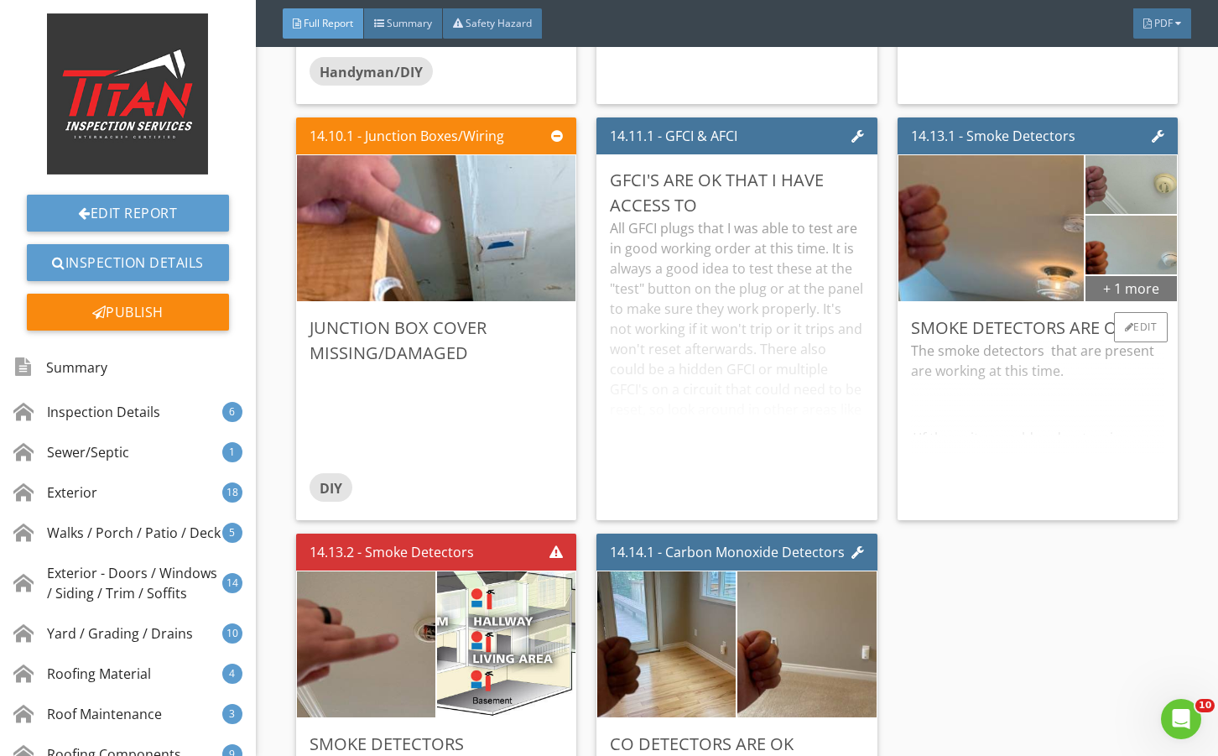
click at [1110, 301] on div "+ 1 more" at bounding box center [1130, 287] width 91 height 27
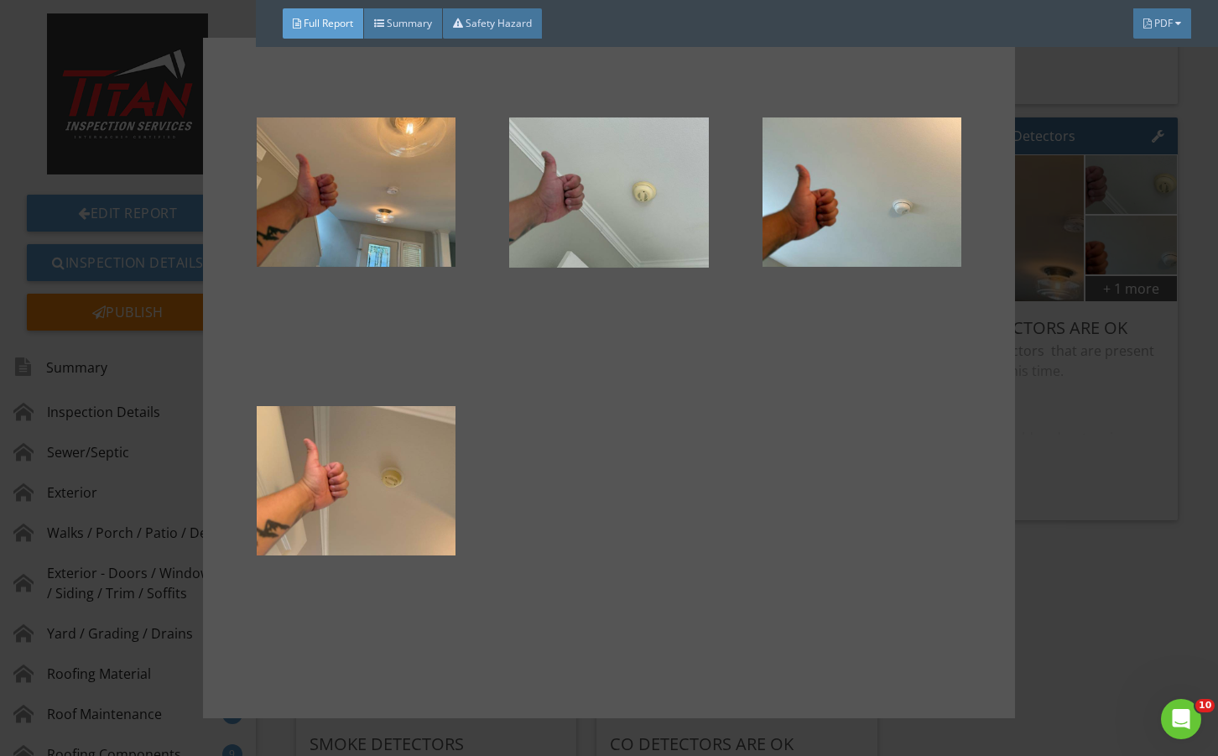
click at [1044, 465] on div at bounding box center [609, 378] width 1218 height 756
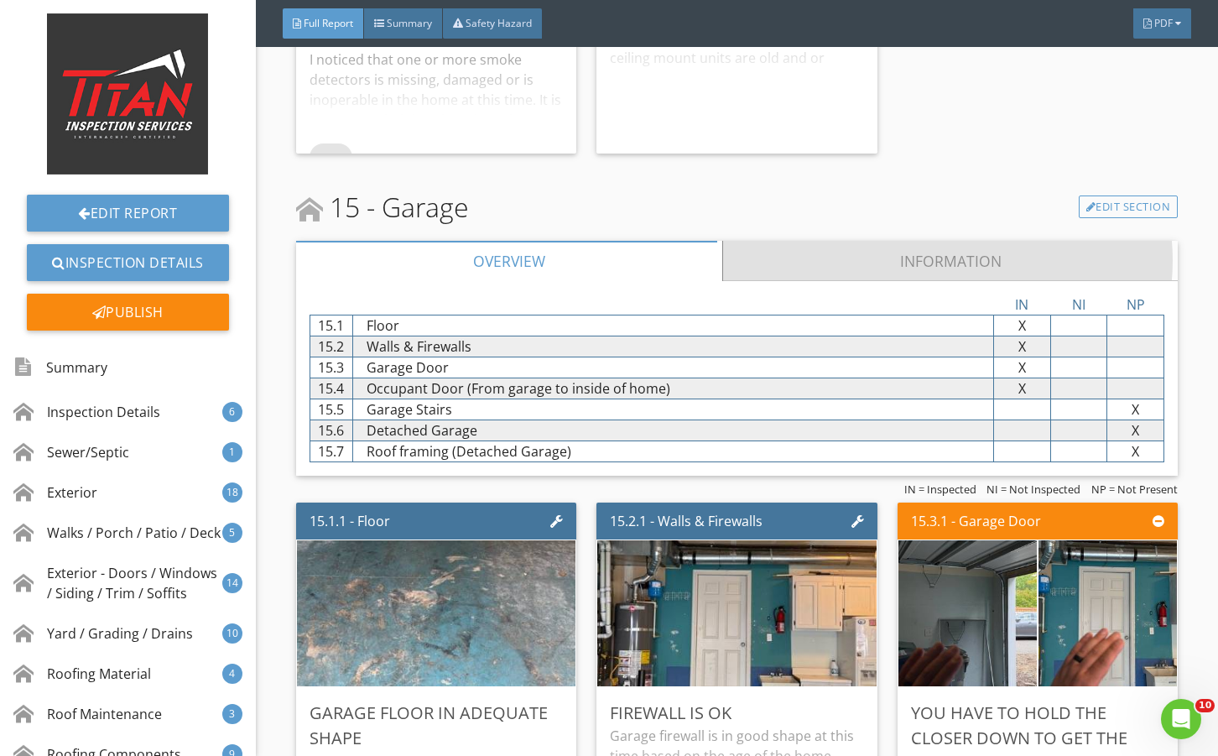
click at [816, 281] on link "Information" at bounding box center [949, 261] width 455 height 40
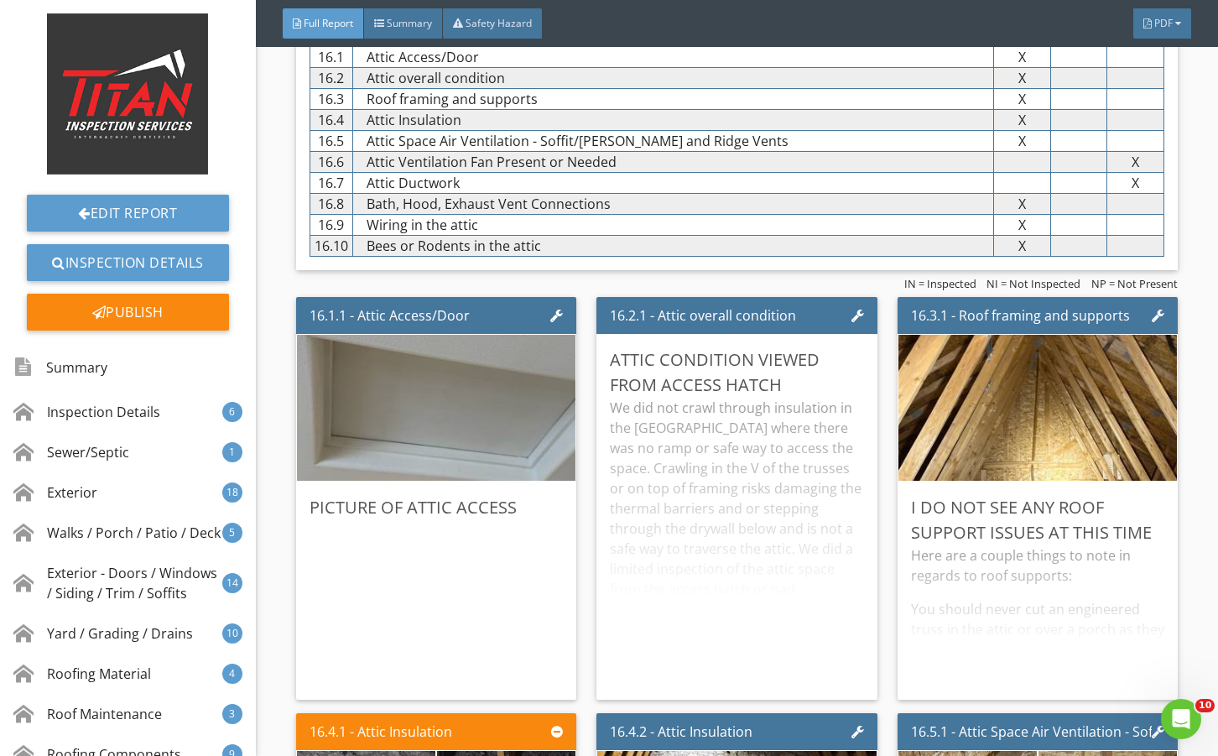
scroll to position [31981, 0]
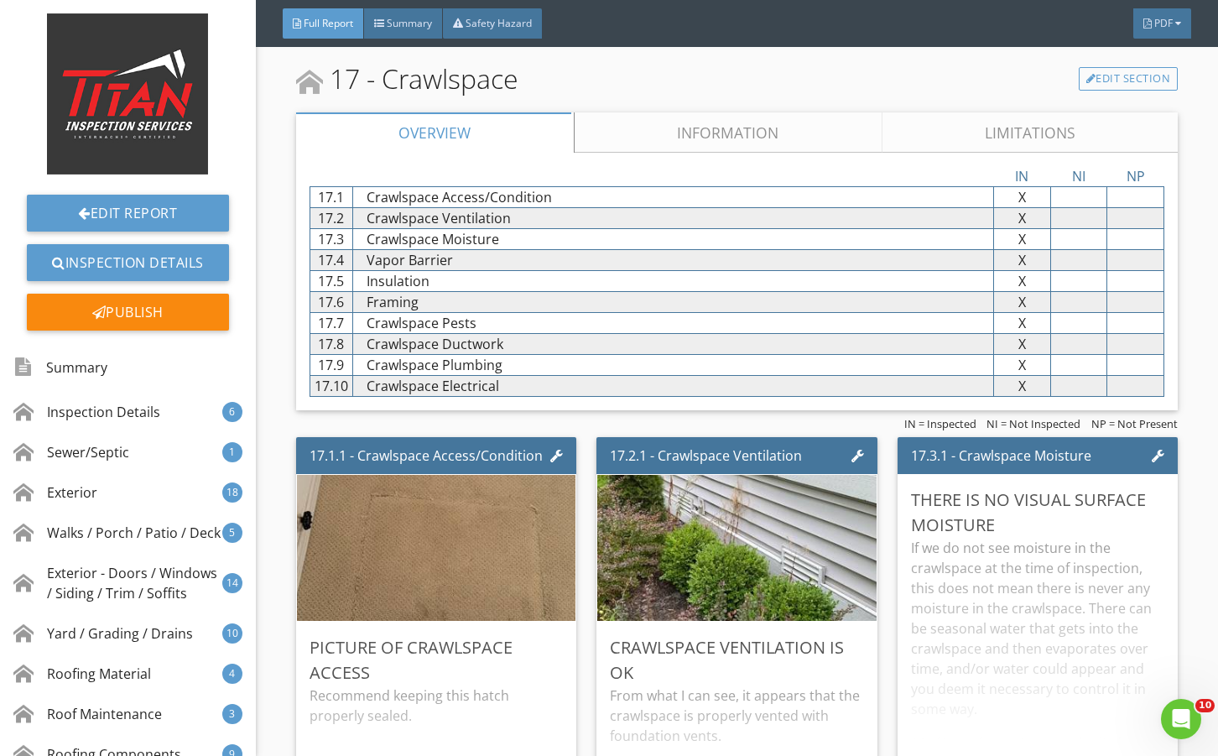
scroll to position [33994, 0]
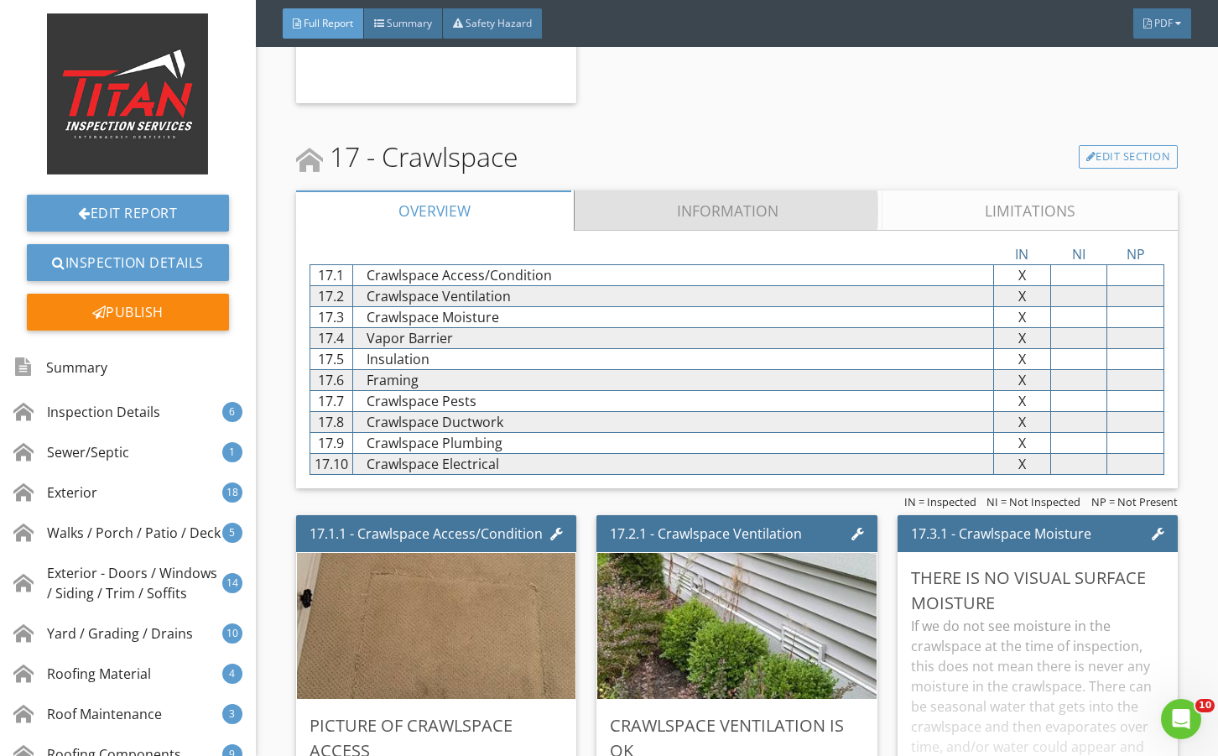
click at [663, 231] on link "Information" at bounding box center [728, 210] width 308 height 40
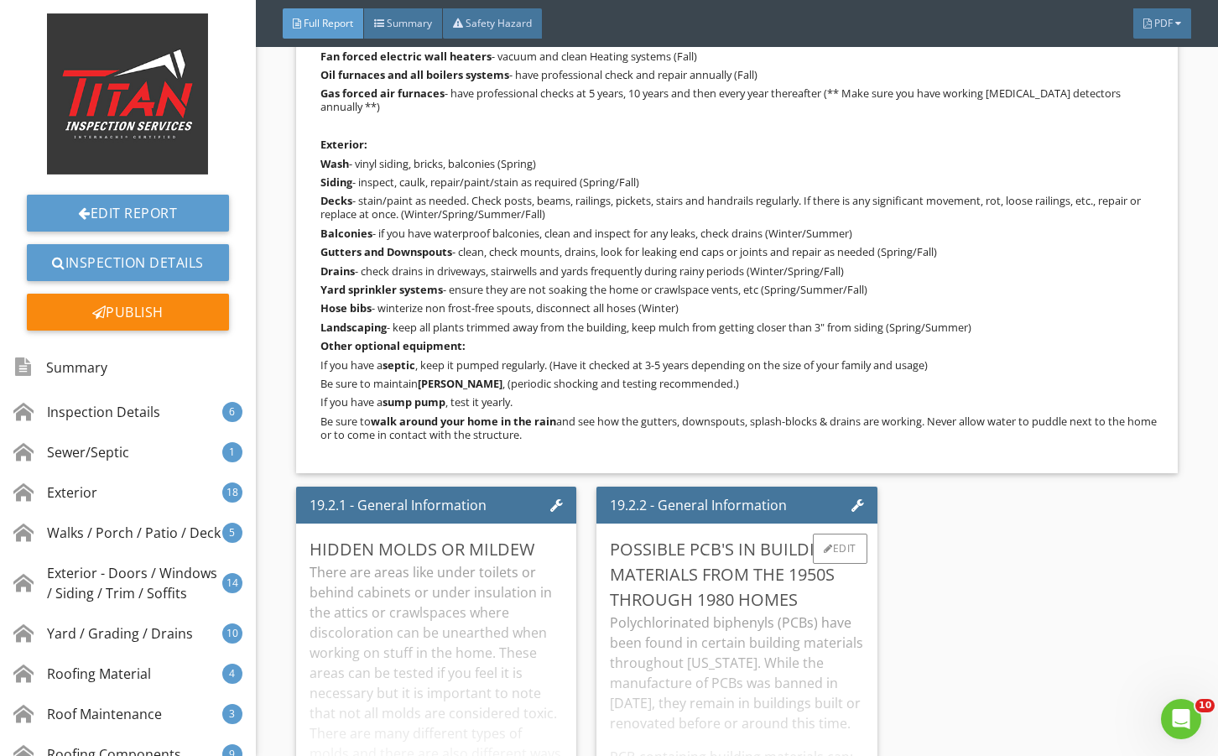
scroll to position [37349, 0]
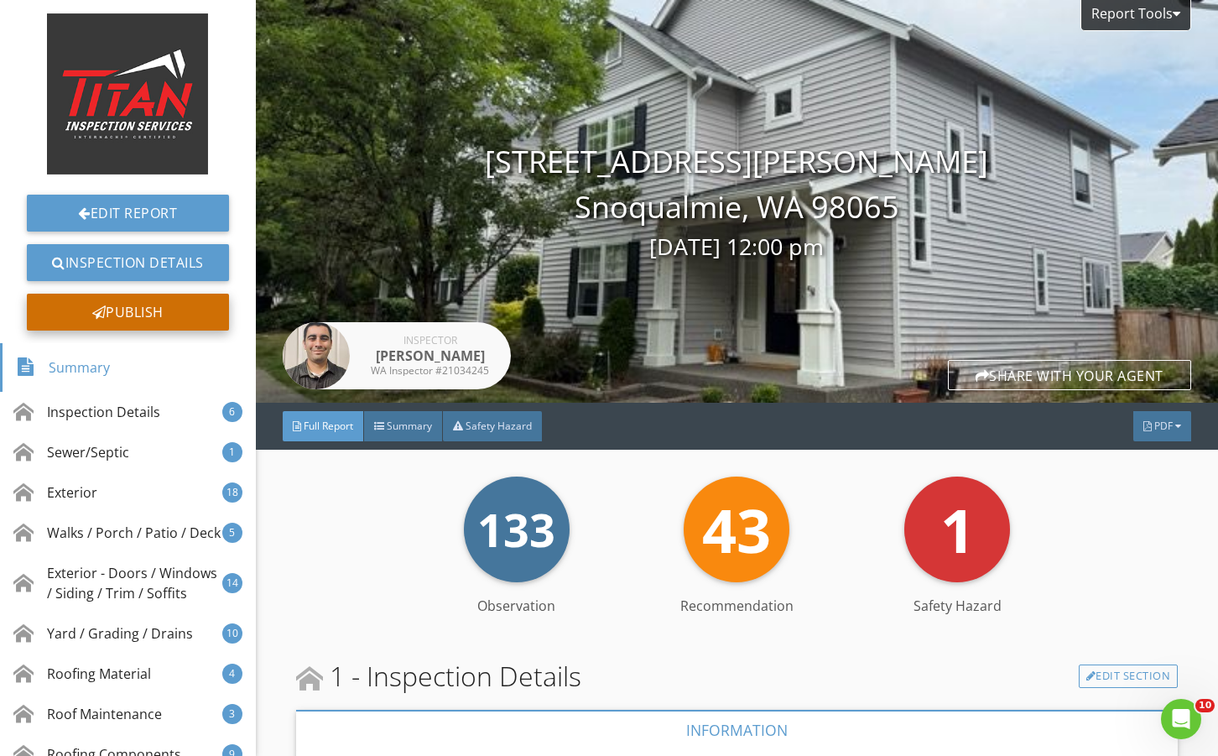
click at [179, 309] on div "Publish" at bounding box center [128, 312] width 202 height 37
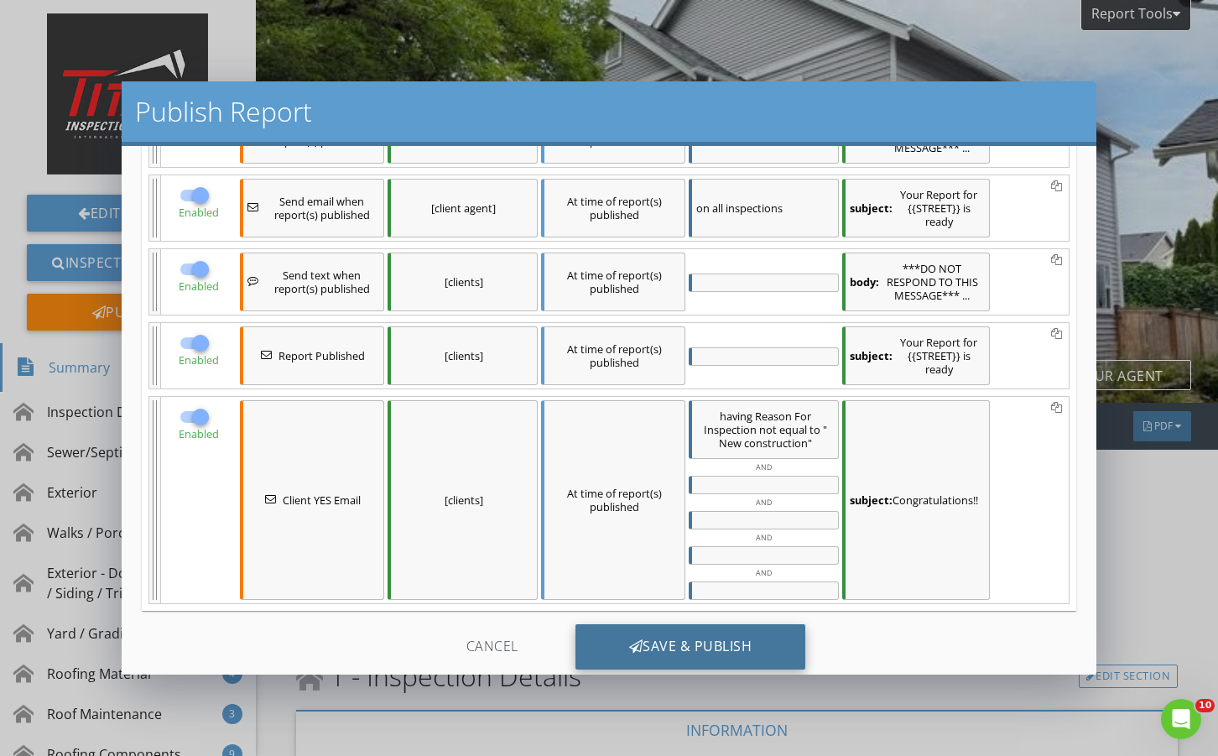
scroll to position [237, 0]
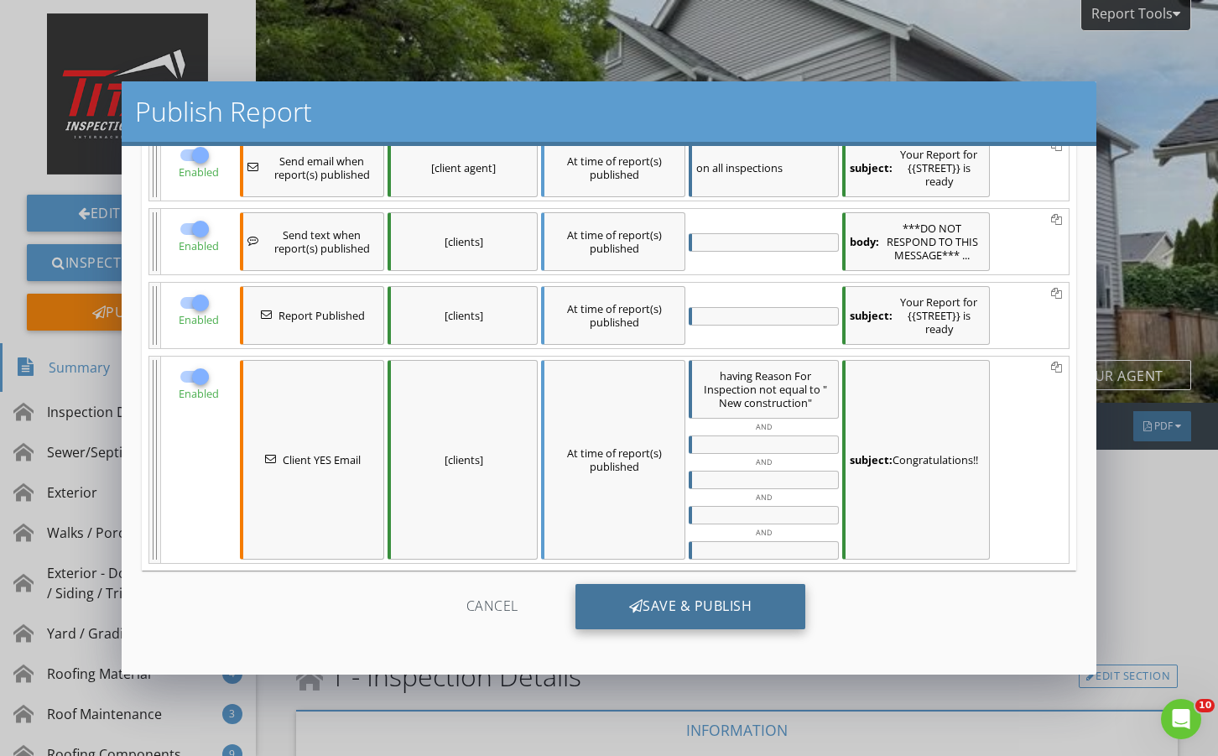
click at [665, 599] on div "Save & Publish" at bounding box center [690, 606] width 231 height 45
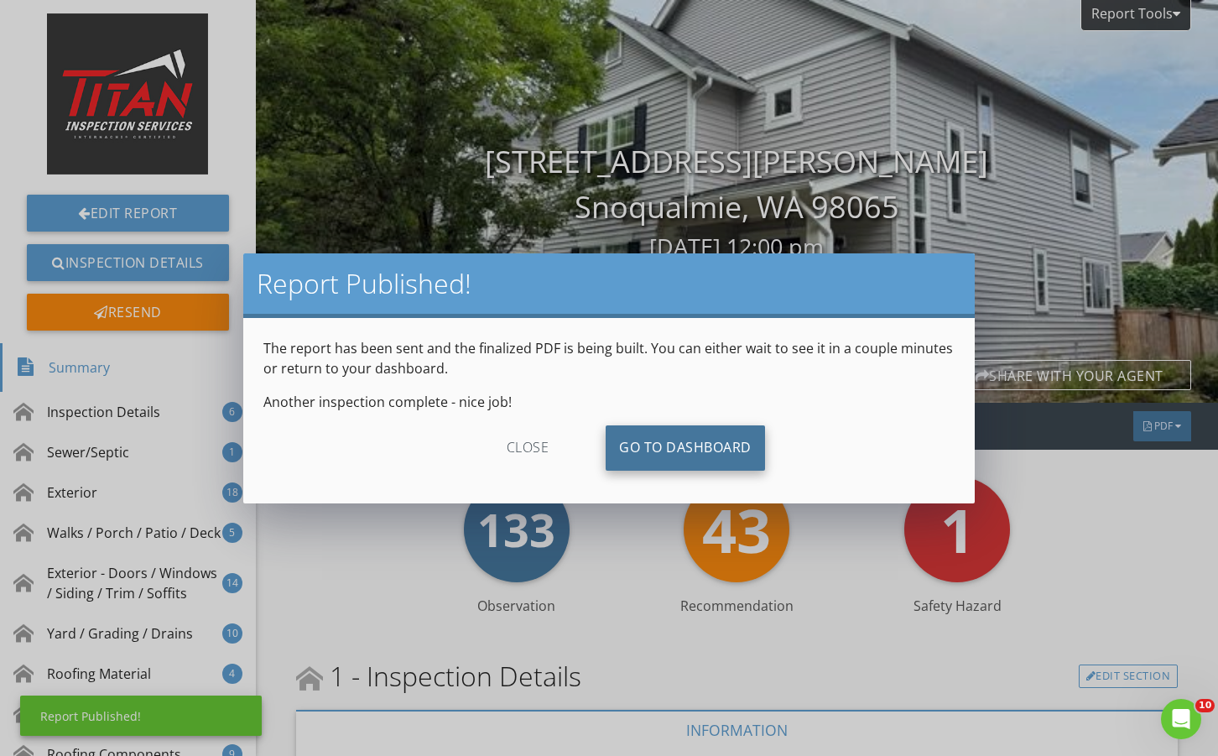
click at [646, 449] on link "Go To Dashboard" at bounding box center [685, 447] width 159 height 45
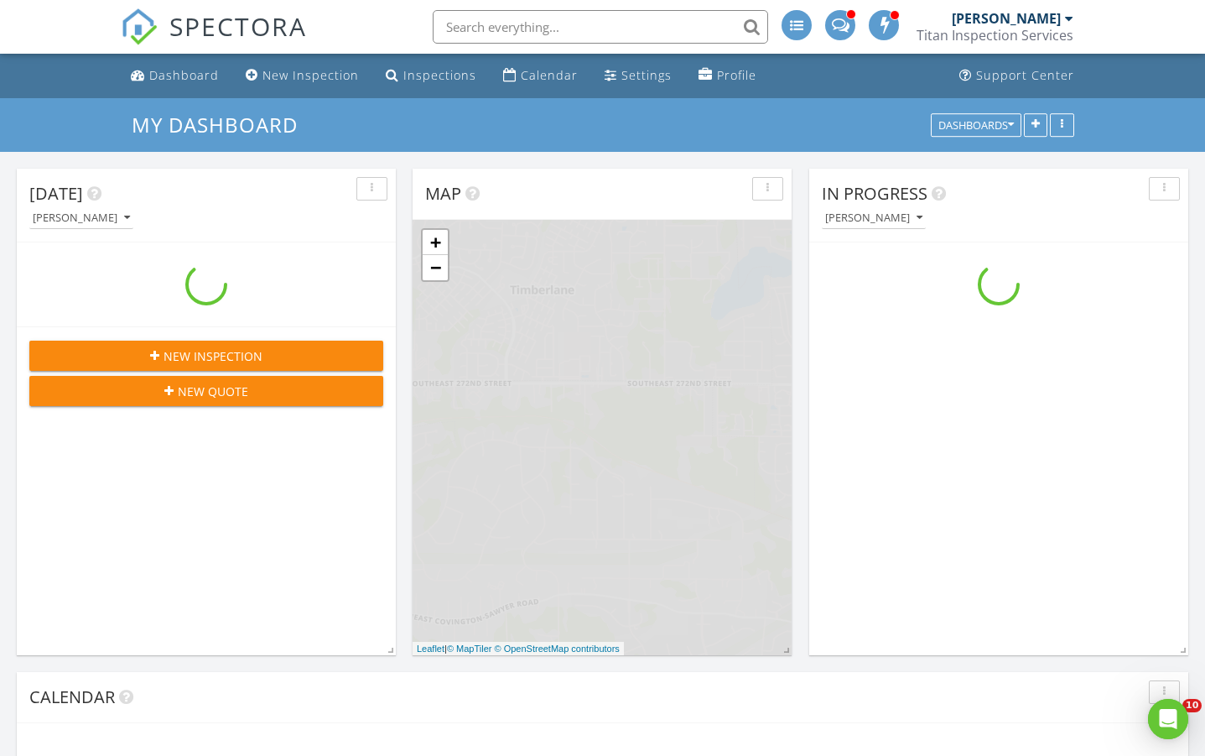
scroll to position [1385, 1231]
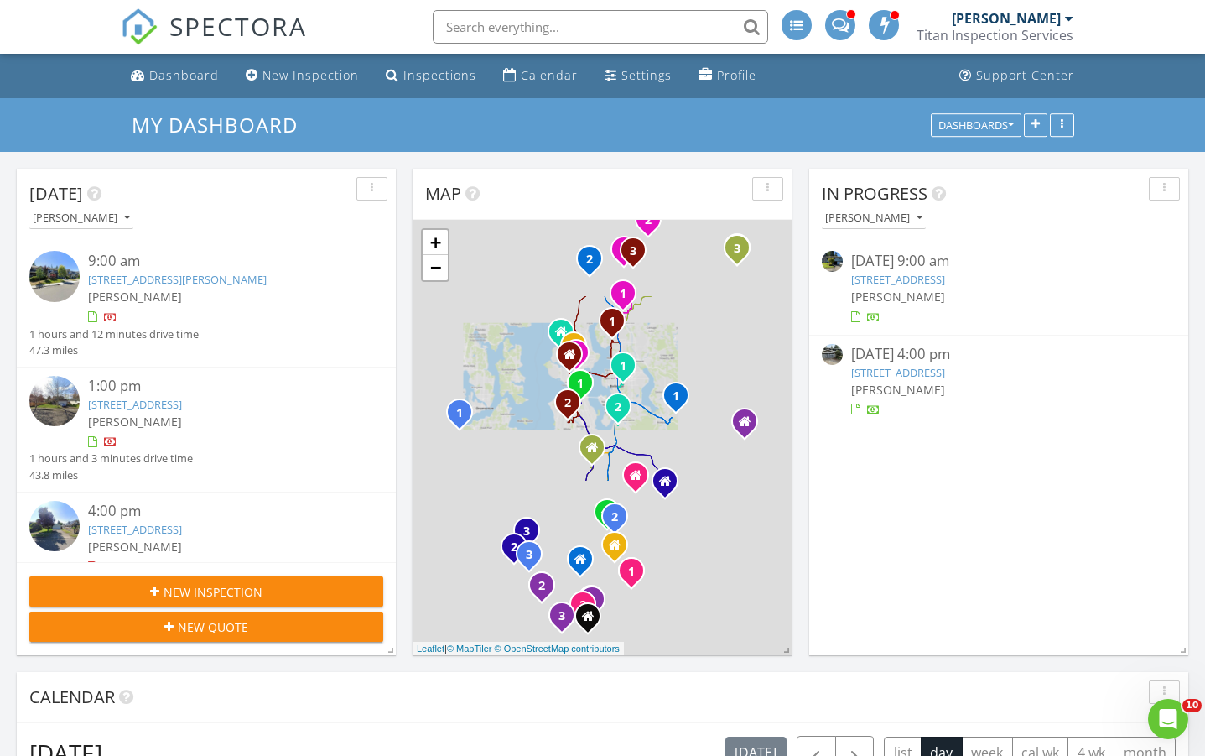
click at [945, 368] on link "[STREET_ADDRESS]" at bounding box center [898, 372] width 94 height 15
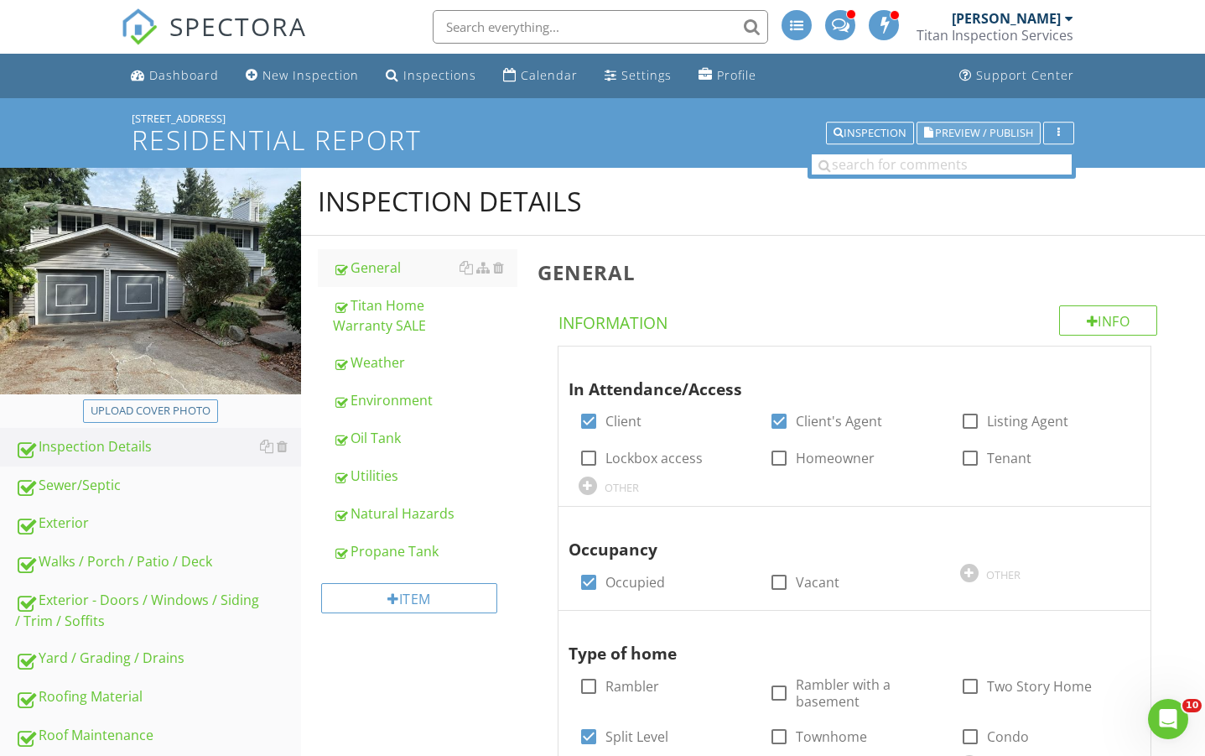
click at [967, 127] on span "Preview / Publish" at bounding box center [984, 132] width 98 height 11
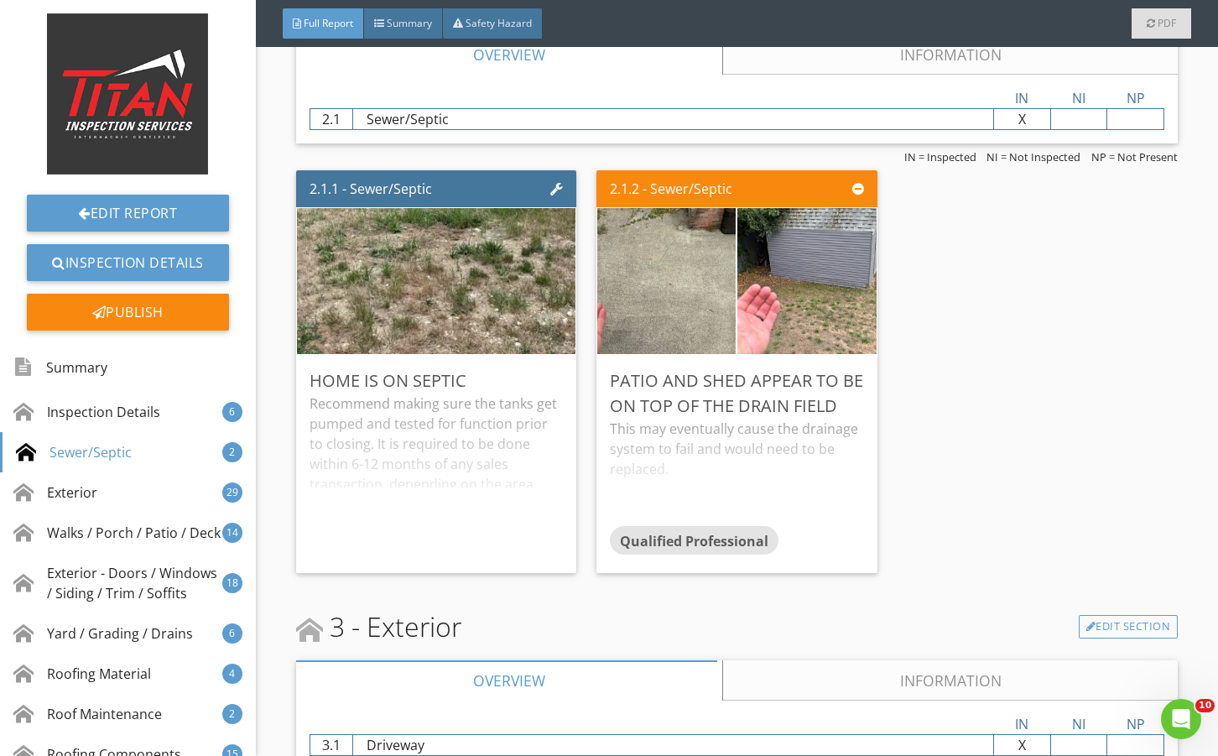
scroll to position [2460, 0]
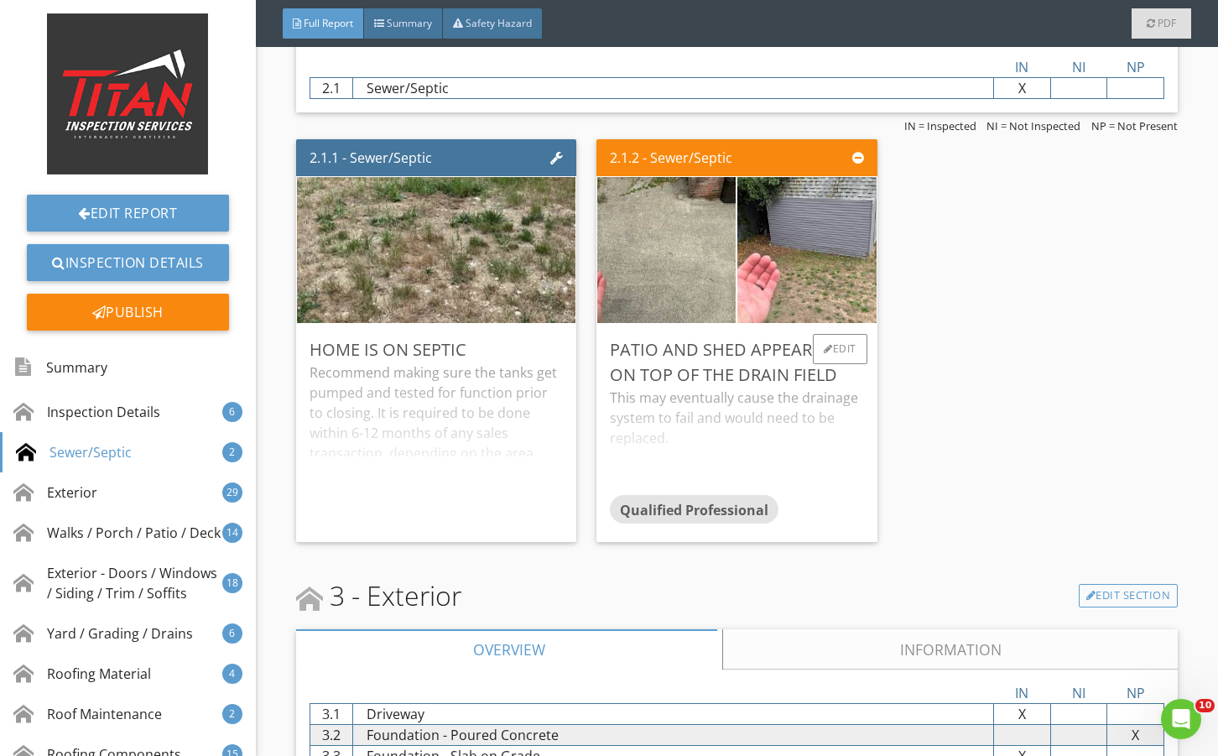
click at [845, 417] on div "This may eventually cause the drainage system to fail and would need to be repl…" at bounding box center [736, 440] width 253 height 107
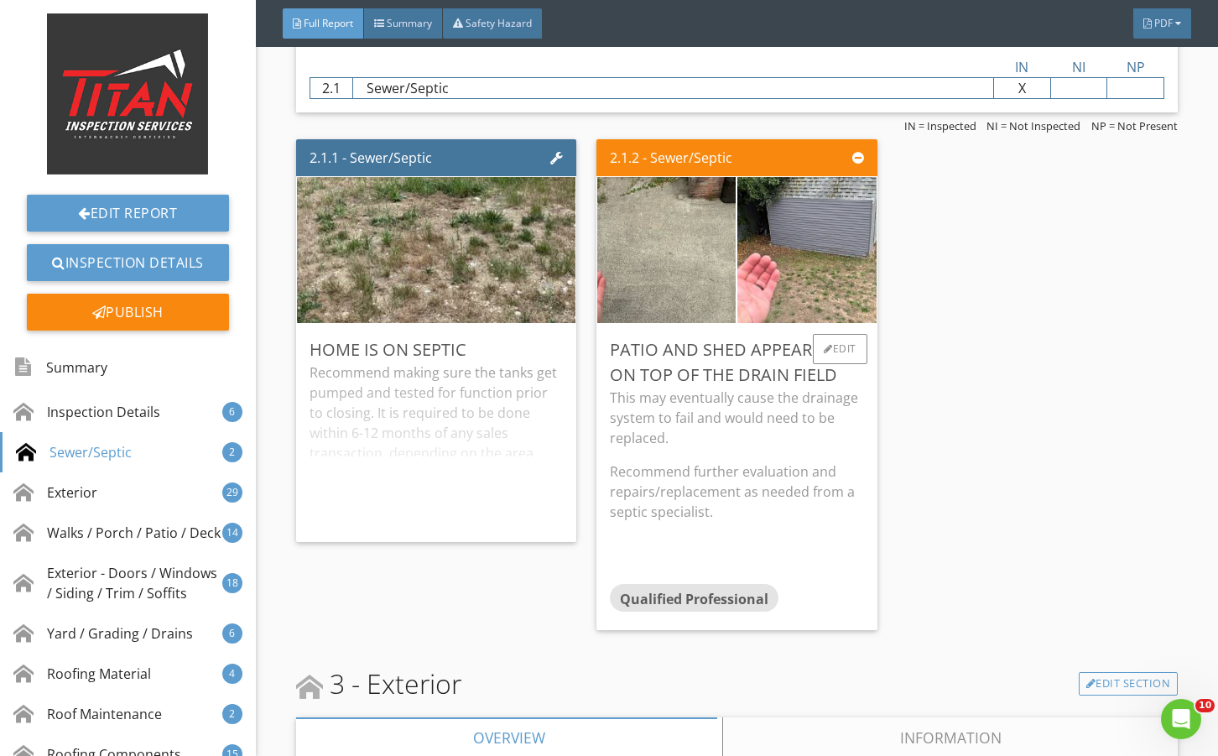
click at [852, 417] on p "This may eventually cause the drainage system to fail and would need to be repl…" at bounding box center [736, 417] width 253 height 60
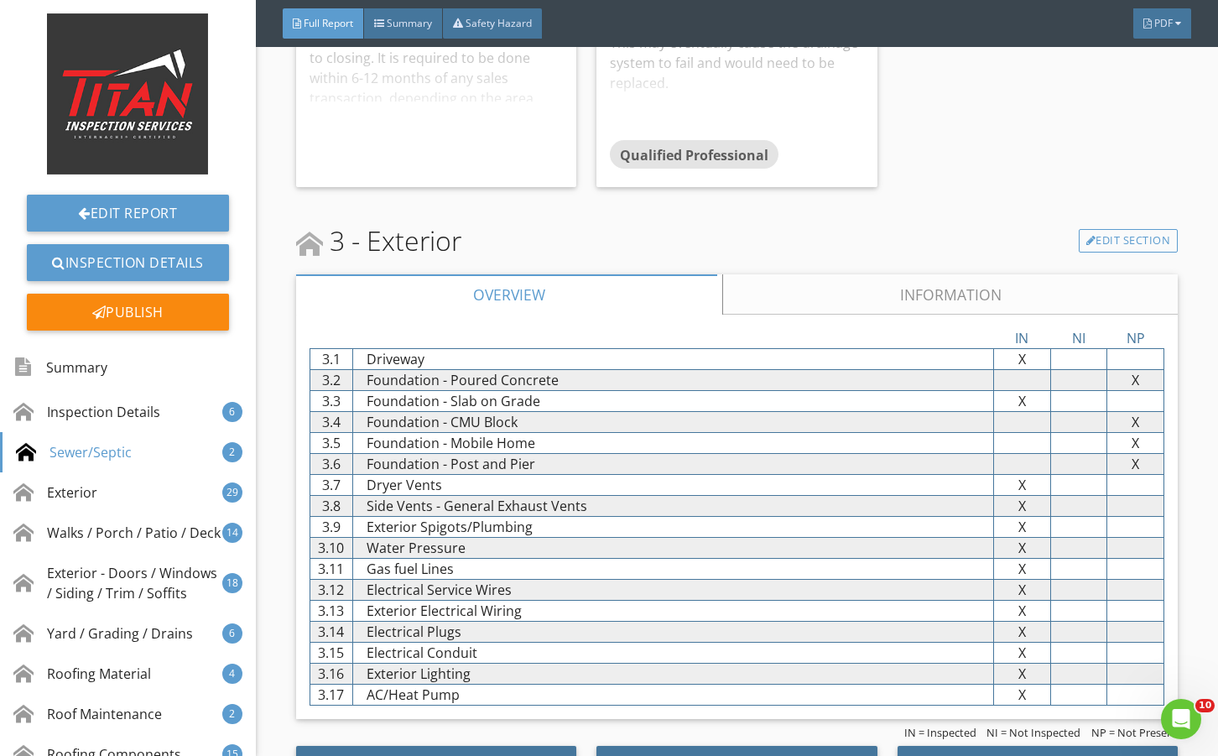
scroll to position [2851, 0]
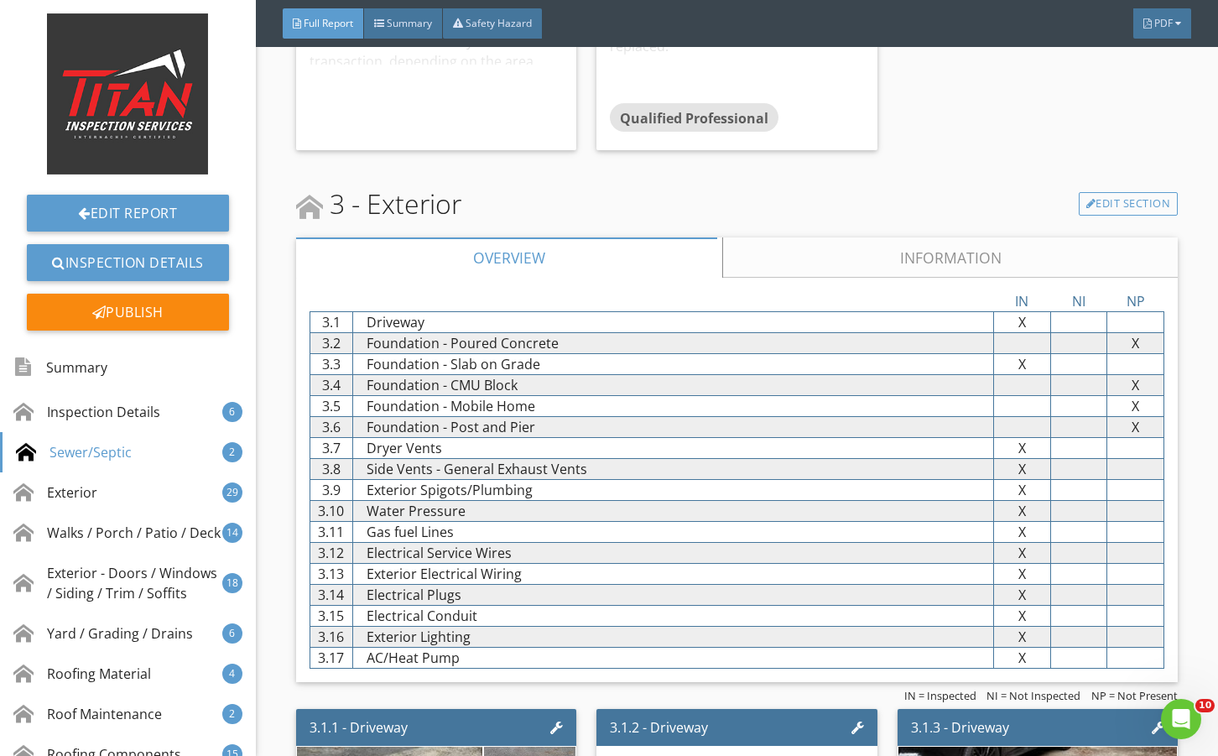
click at [824, 275] on link "Information" at bounding box center [949, 257] width 455 height 40
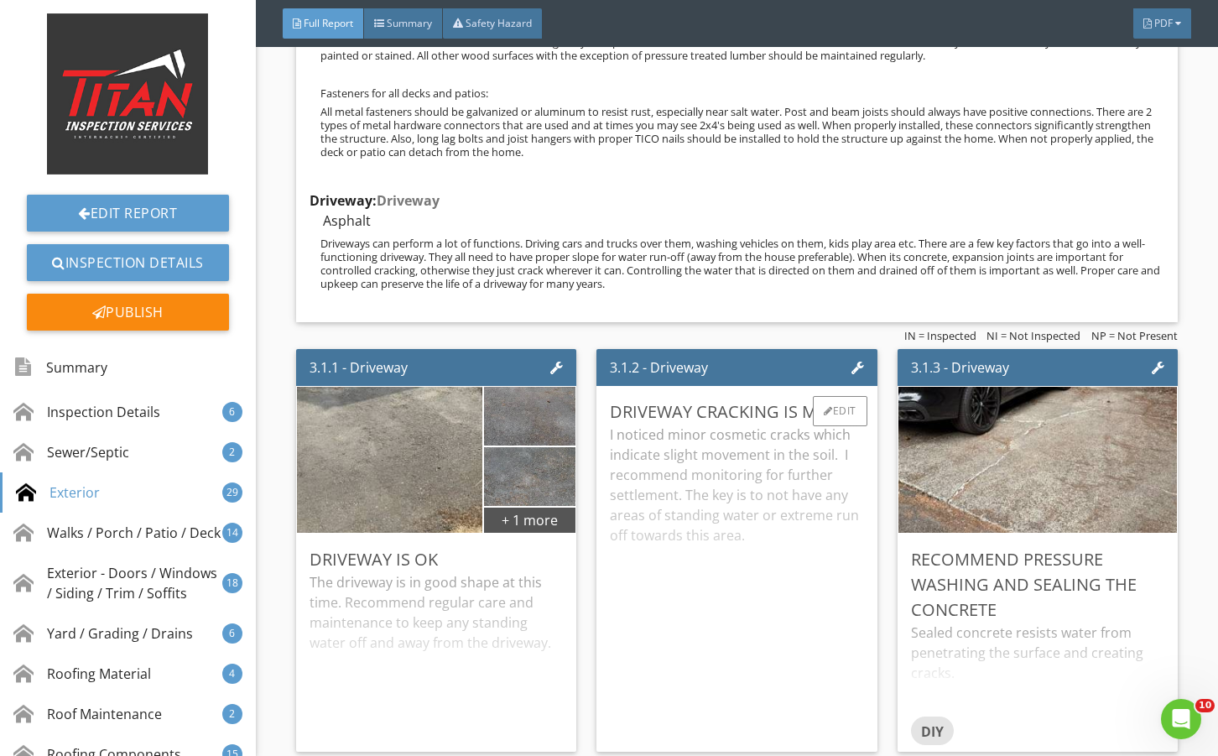
scroll to position [3969, 0]
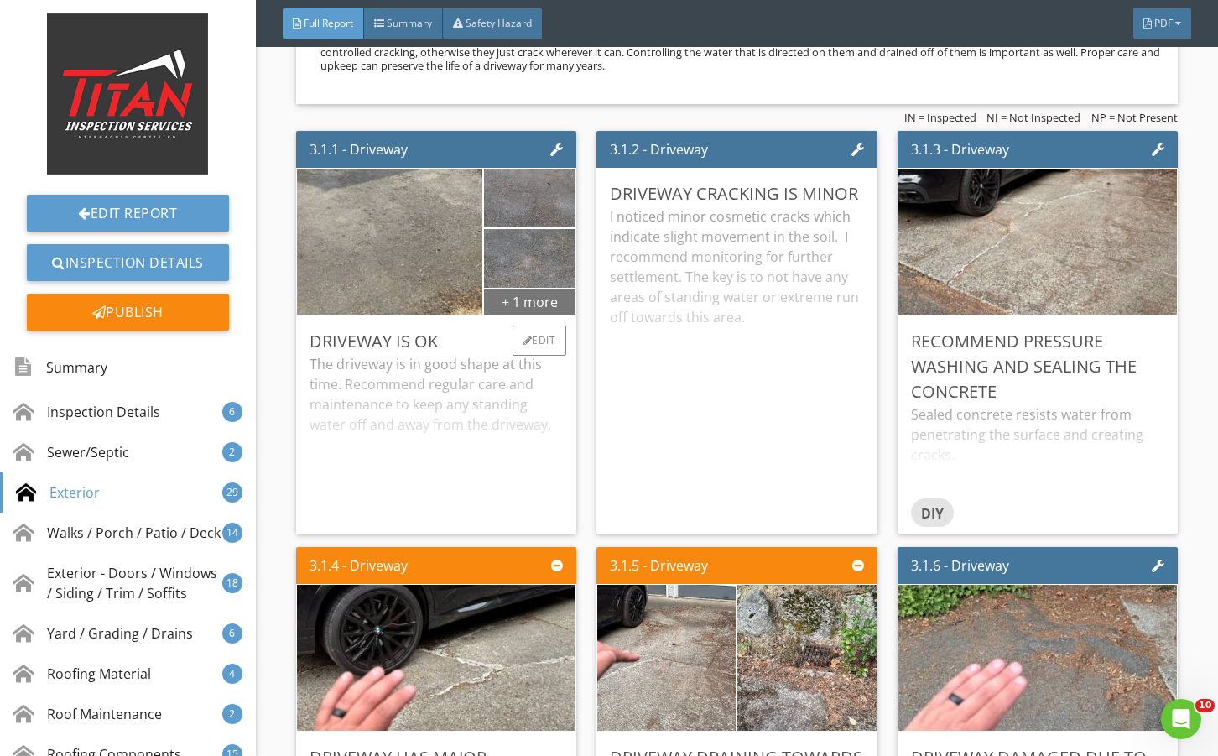
click at [514, 315] on div "+ 1 more" at bounding box center [529, 301] width 91 height 27
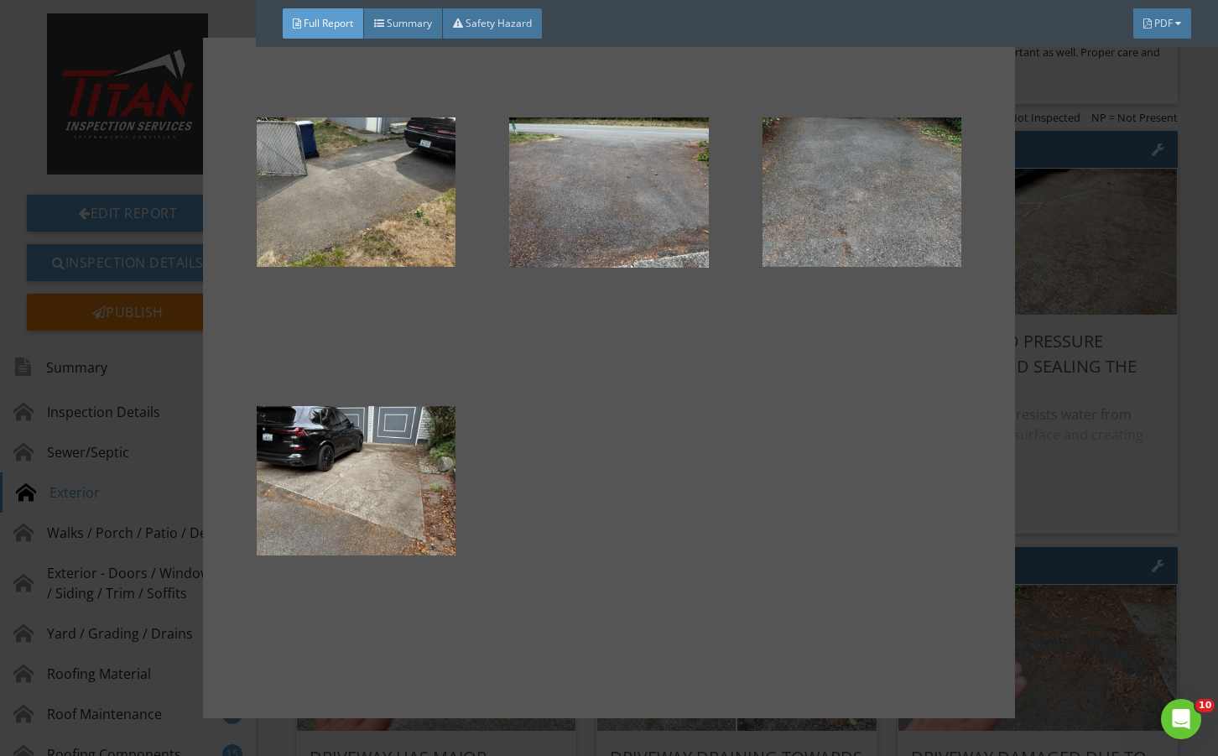
click at [1046, 424] on div at bounding box center [609, 378] width 1218 height 756
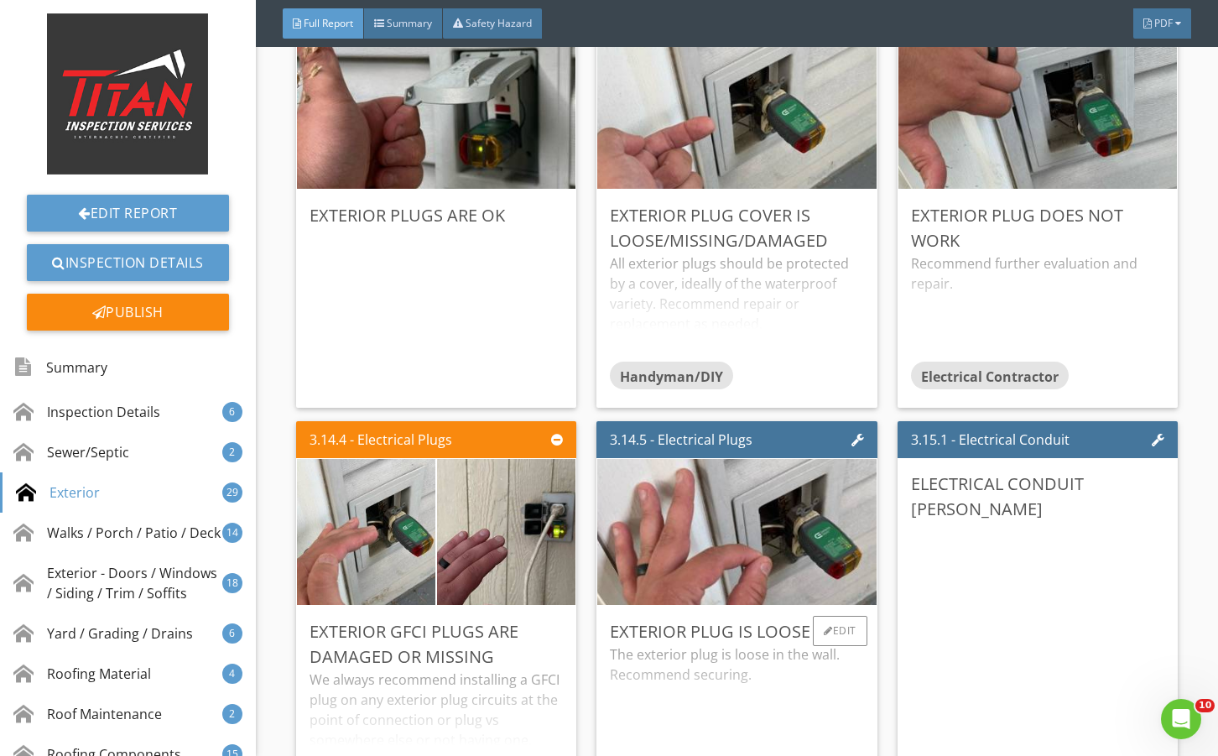
scroll to position [6542, 0]
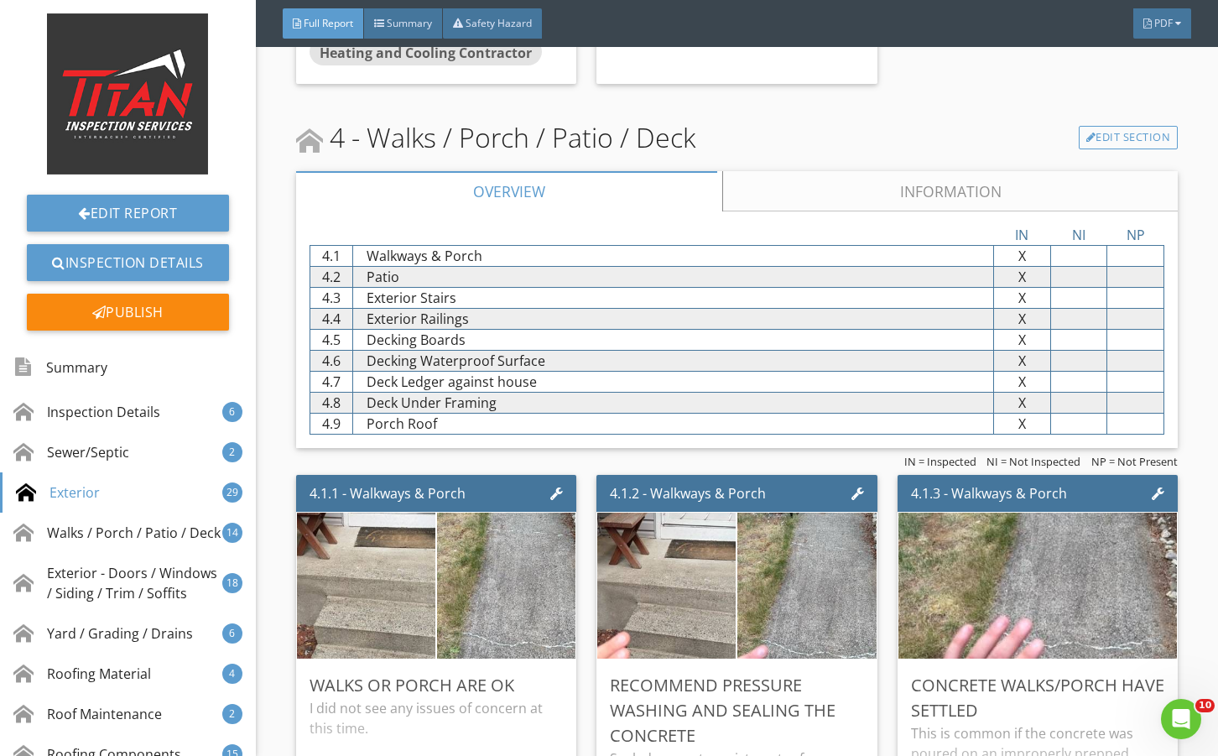
click at [795, 200] on link "Information" at bounding box center [949, 191] width 455 height 40
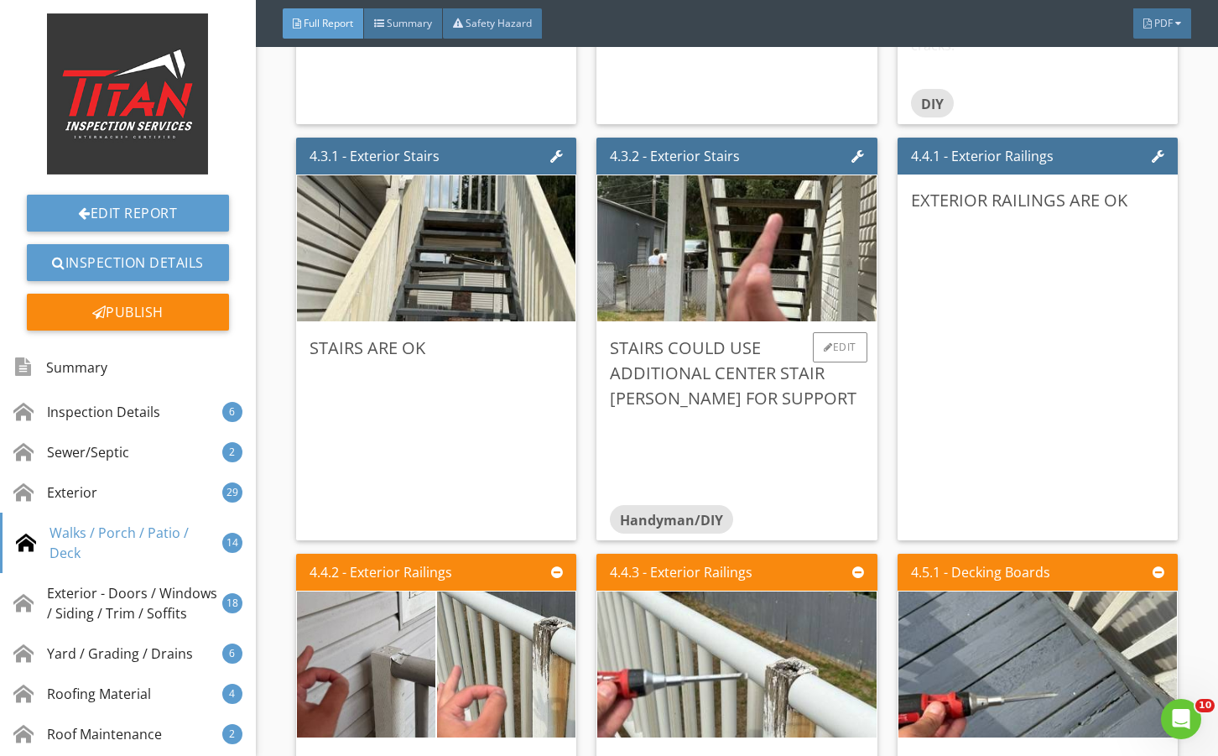
scroll to position [9393, 0]
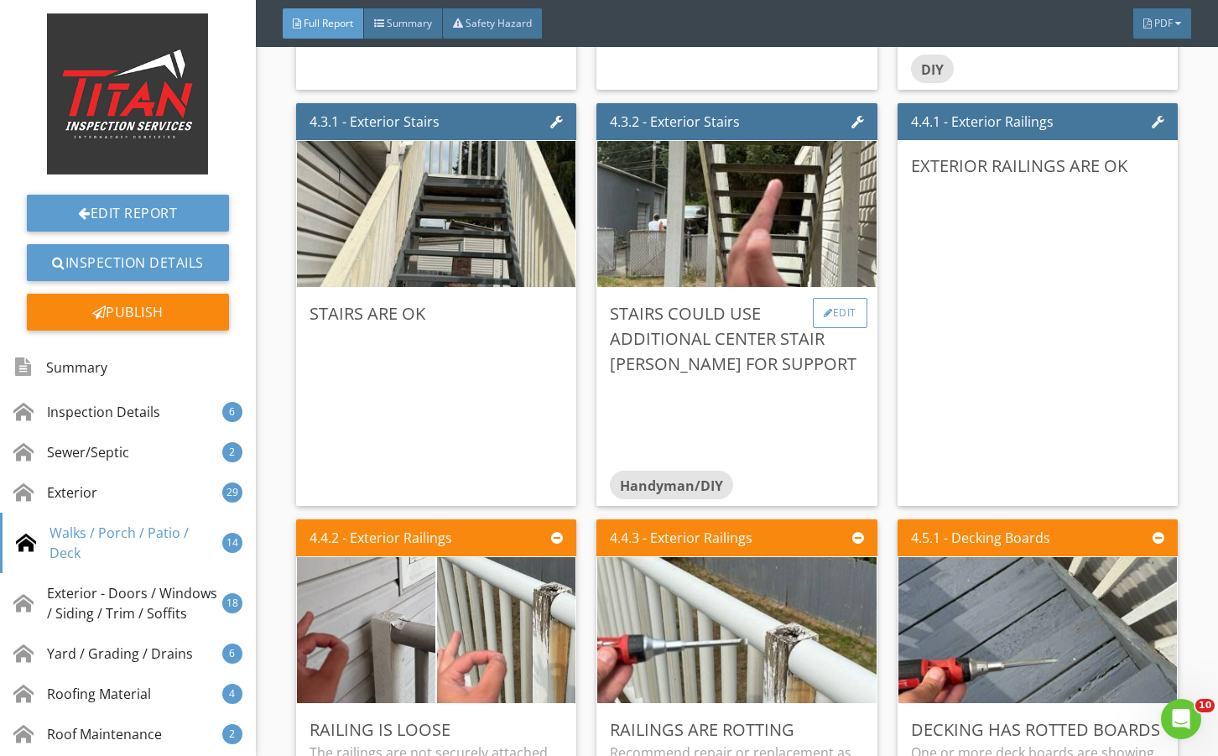
click at [827, 316] on div "Edit" at bounding box center [840, 313] width 55 height 30
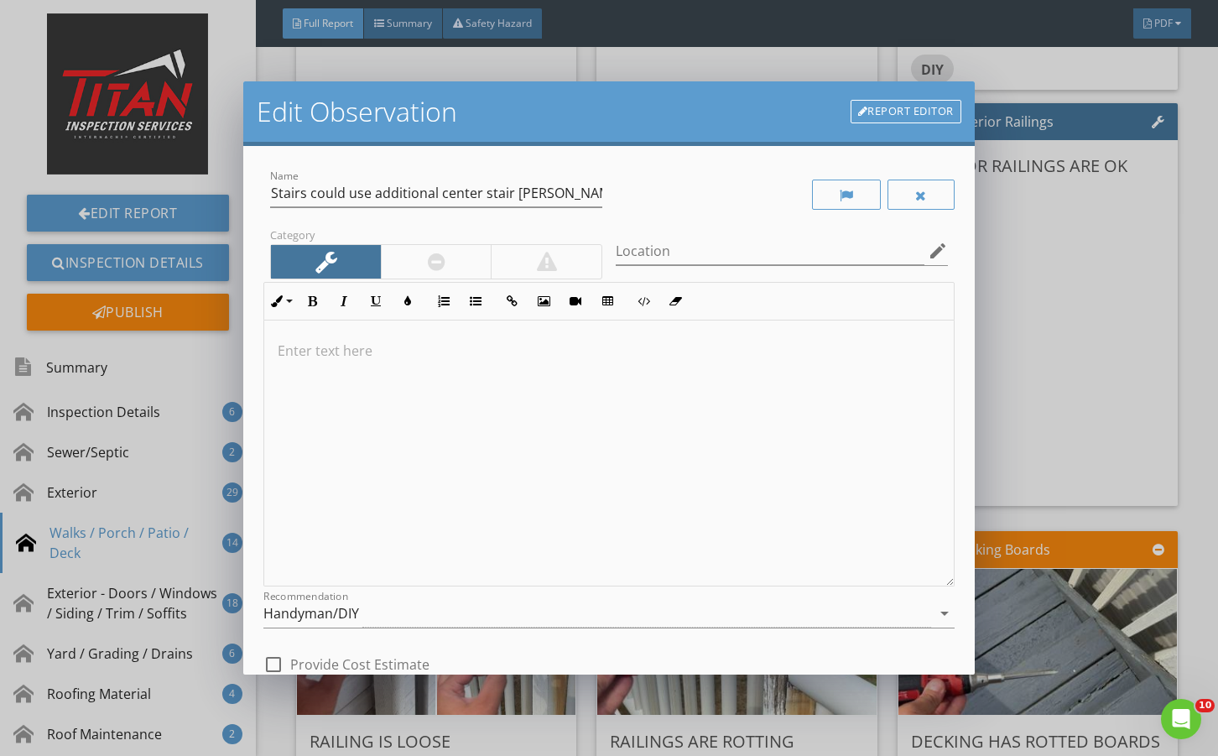
click at [431, 254] on div at bounding box center [437, 262] width 18 height 20
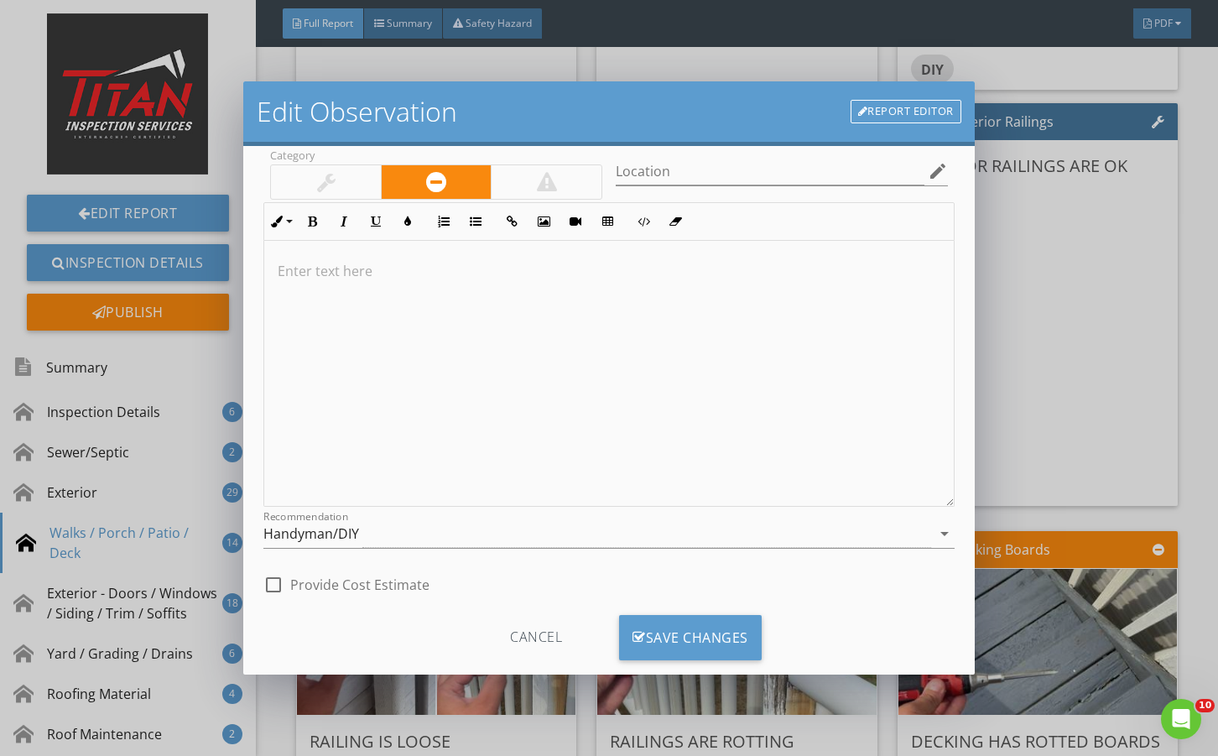
scroll to position [111, 0]
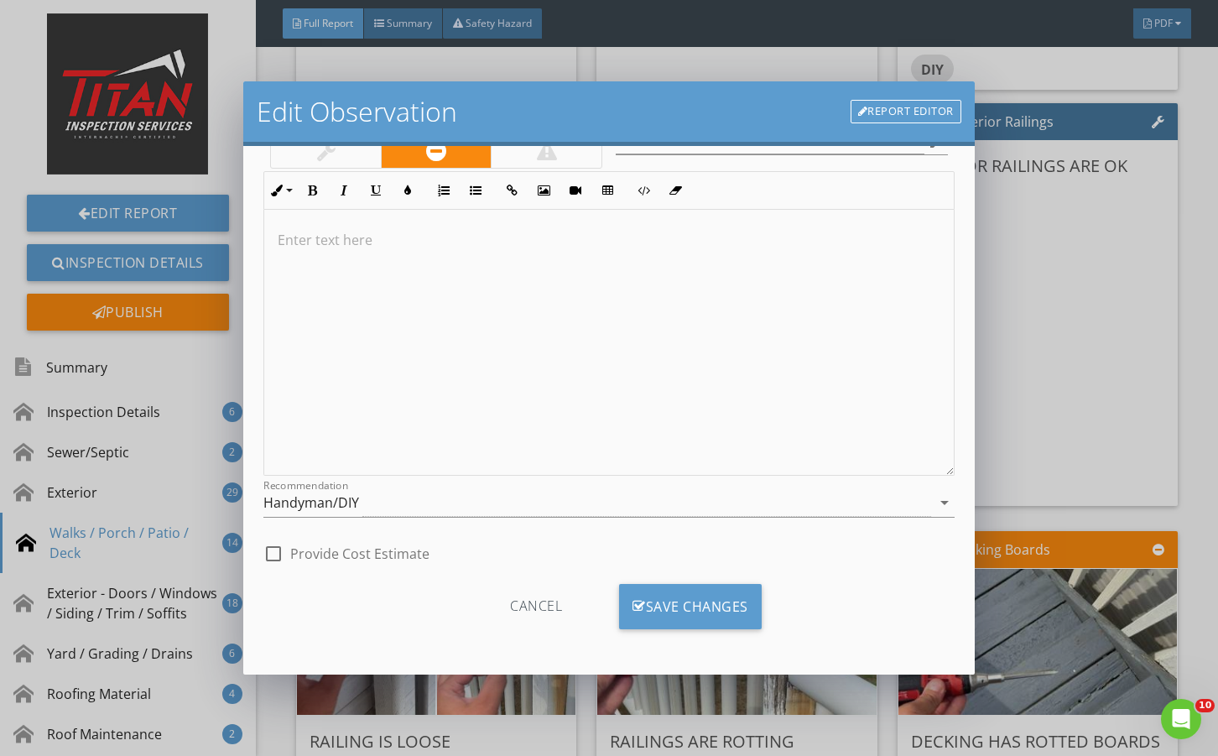
click at [633, 578] on div "Cancel Save Changes" at bounding box center [608, 612] width 690 height 85
click at [636, 584] on div "Save Changes" at bounding box center [690, 606] width 143 height 45
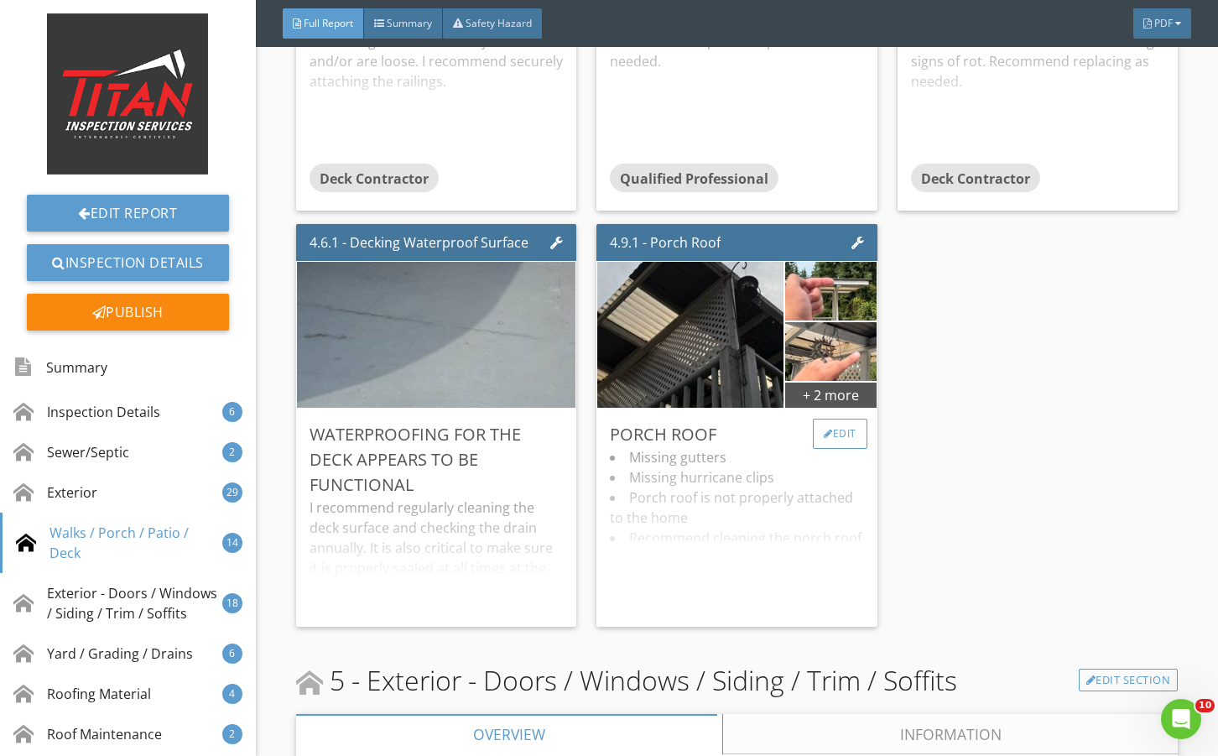
scroll to position [10120, 0]
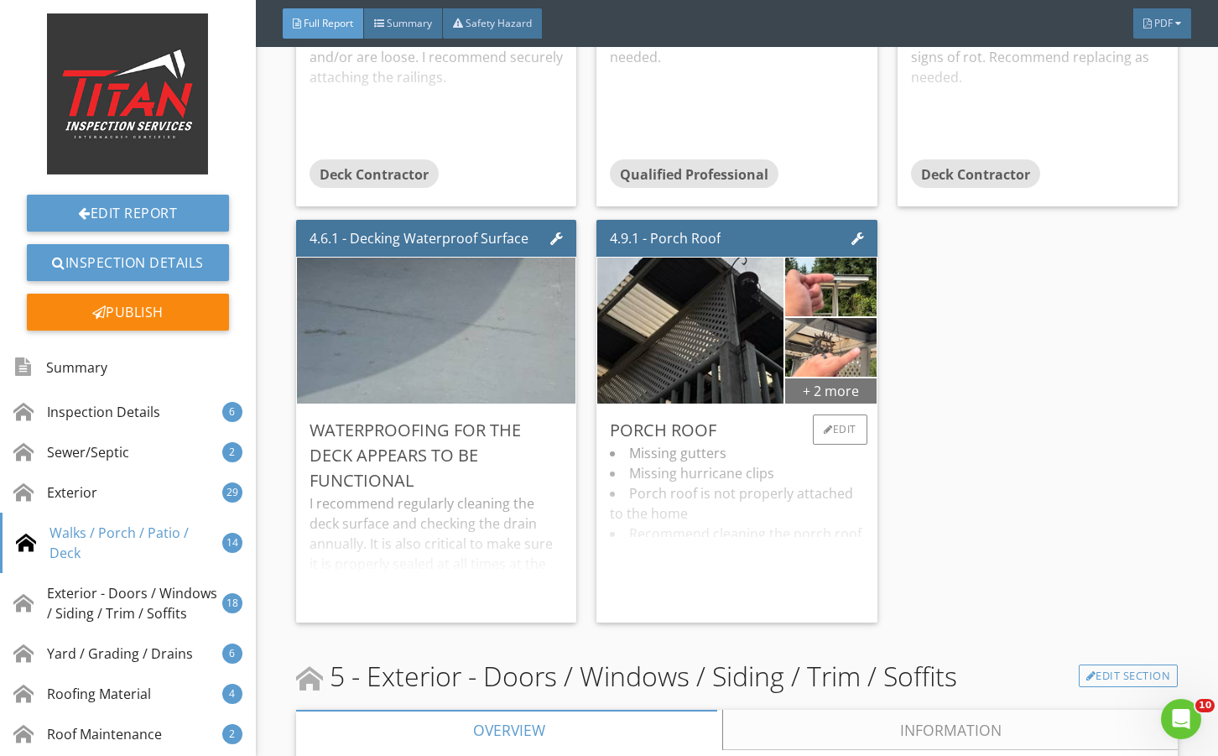
click at [846, 403] on div "+ 2 more" at bounding box center [830, 390] width 91 height 27
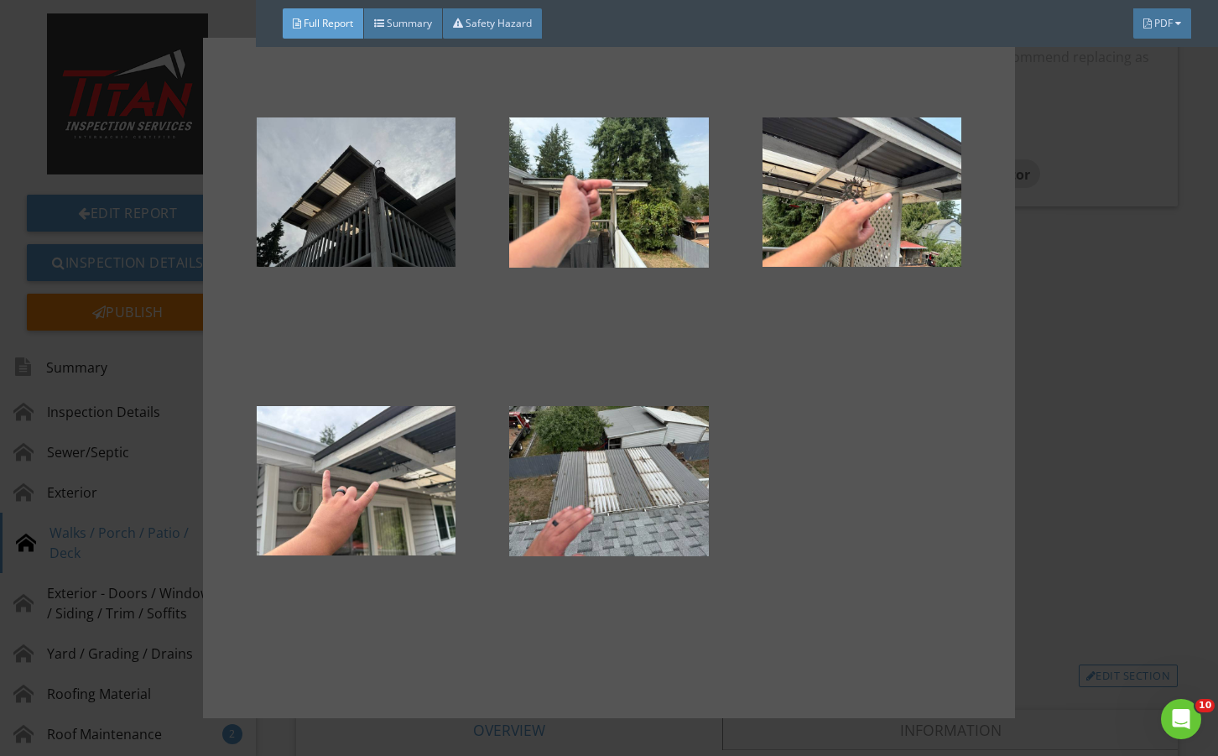
click at [1075, 504] on div at bounding box center [609, 378] width 1218 height 756
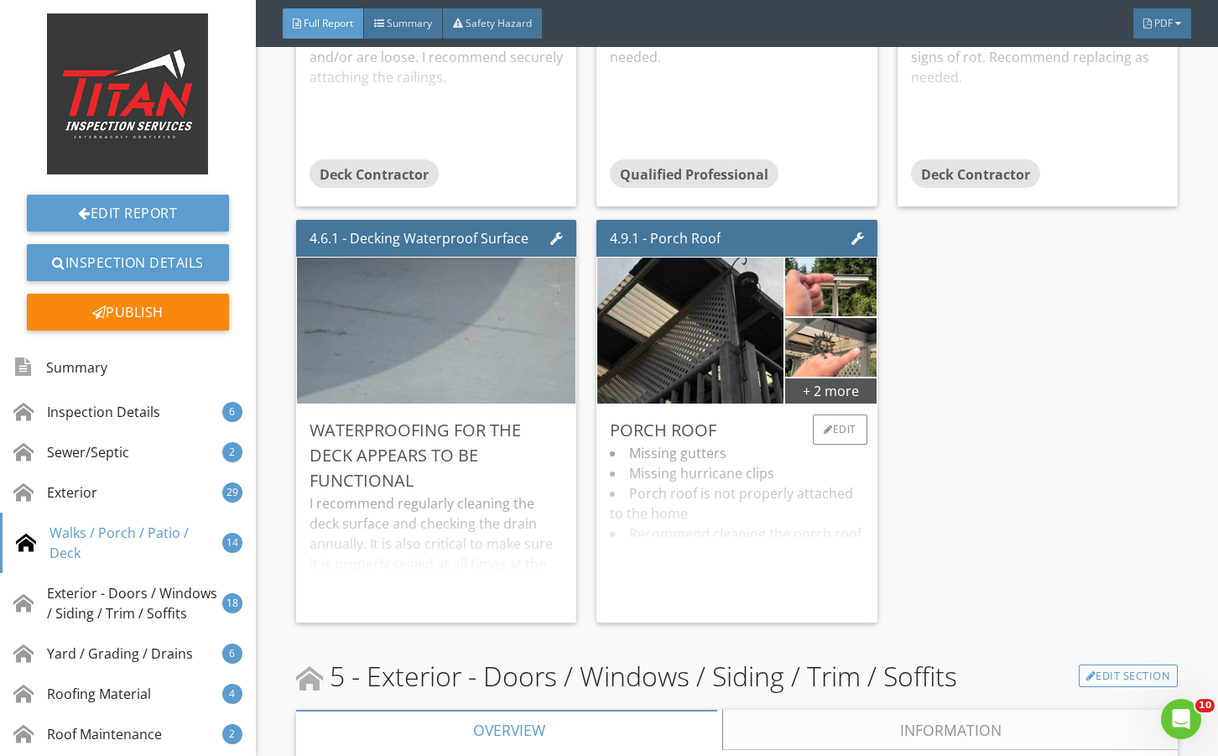
drag, startPoint x: 791, startPoint y: 520, endPoint x: 801, endPoint y: 518, distance: 10.2
click at [792, 520] on div "Missing gutters Missing hurricane clips Porch roof is not properly attached to …" at bounding box center [736, 526] width 253 height 166
click at [801, 518] on li "Porch roof is not properly attached to the home" at bounding box center [736, 503] width 253 height 40
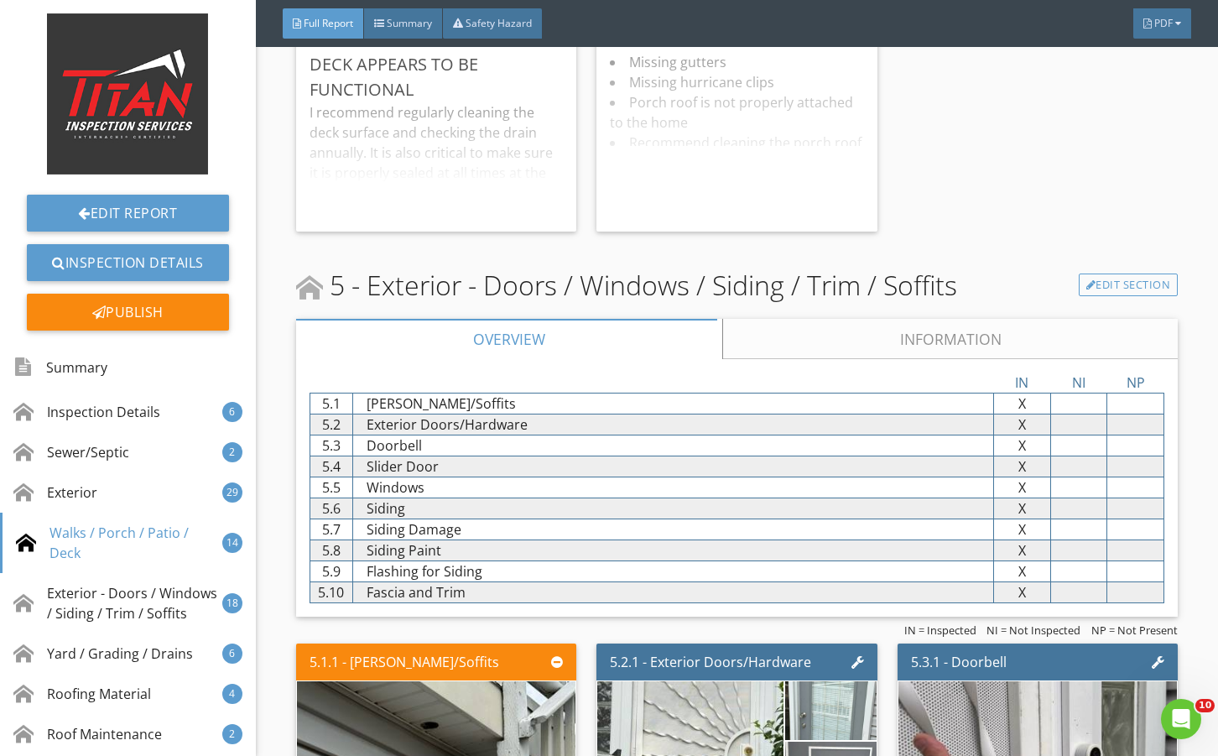
click at [835, 359] on link "Information" at bounding box center [949, 339] width 455 height 40
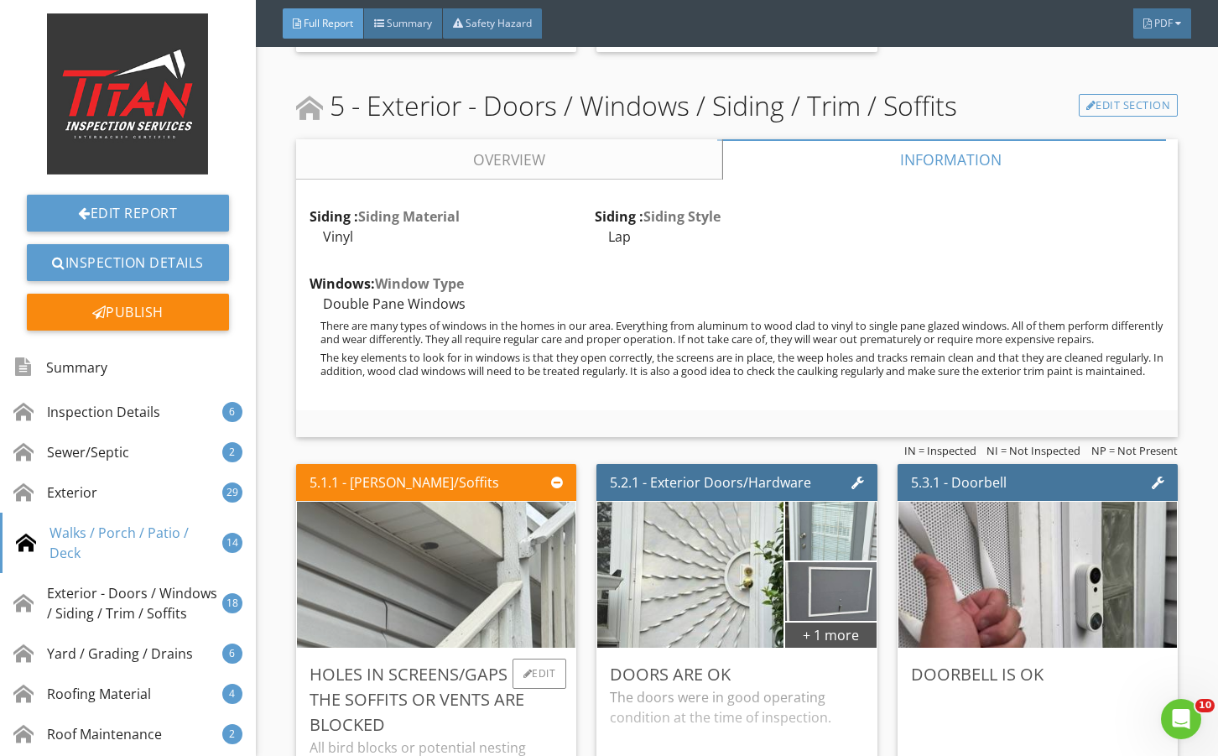
scroll to position [10903, 0]
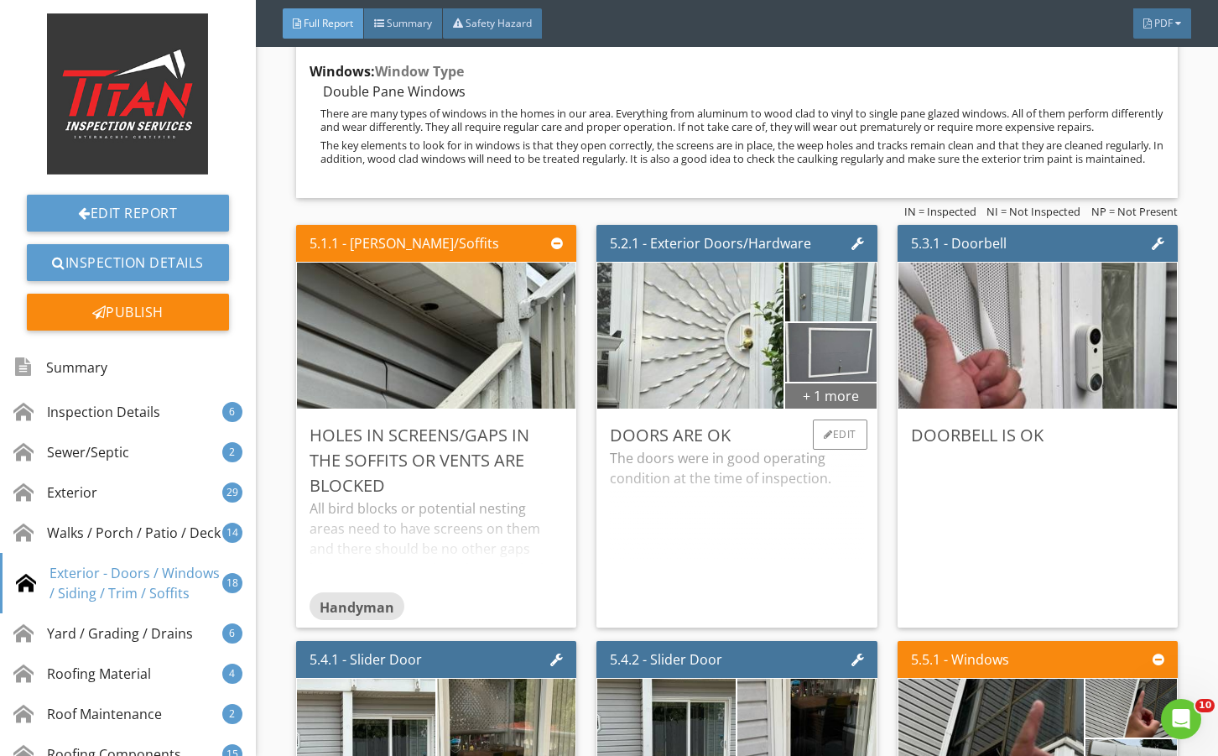
click at [843, 408] on div "+ 1 more" at bounding box center [830, 395] width 91 height 27
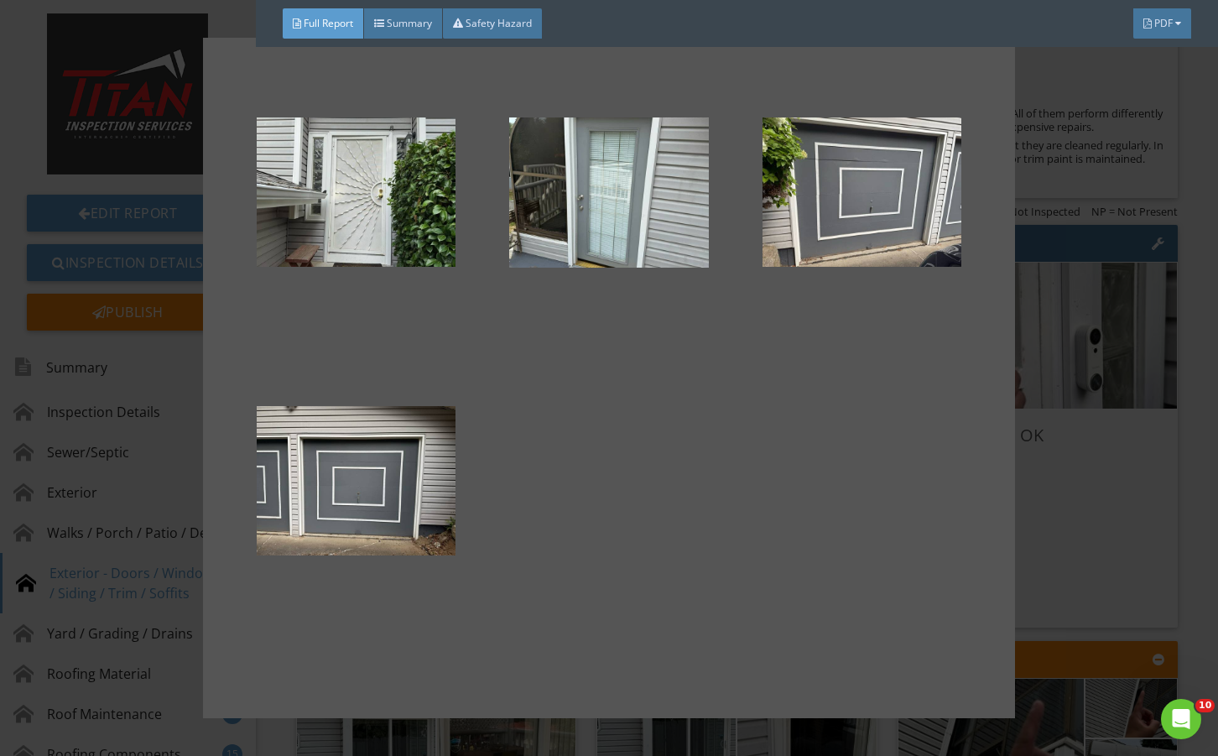
click at [1056, 567] on div at bounding box center [609, 378] width 1218 height 756
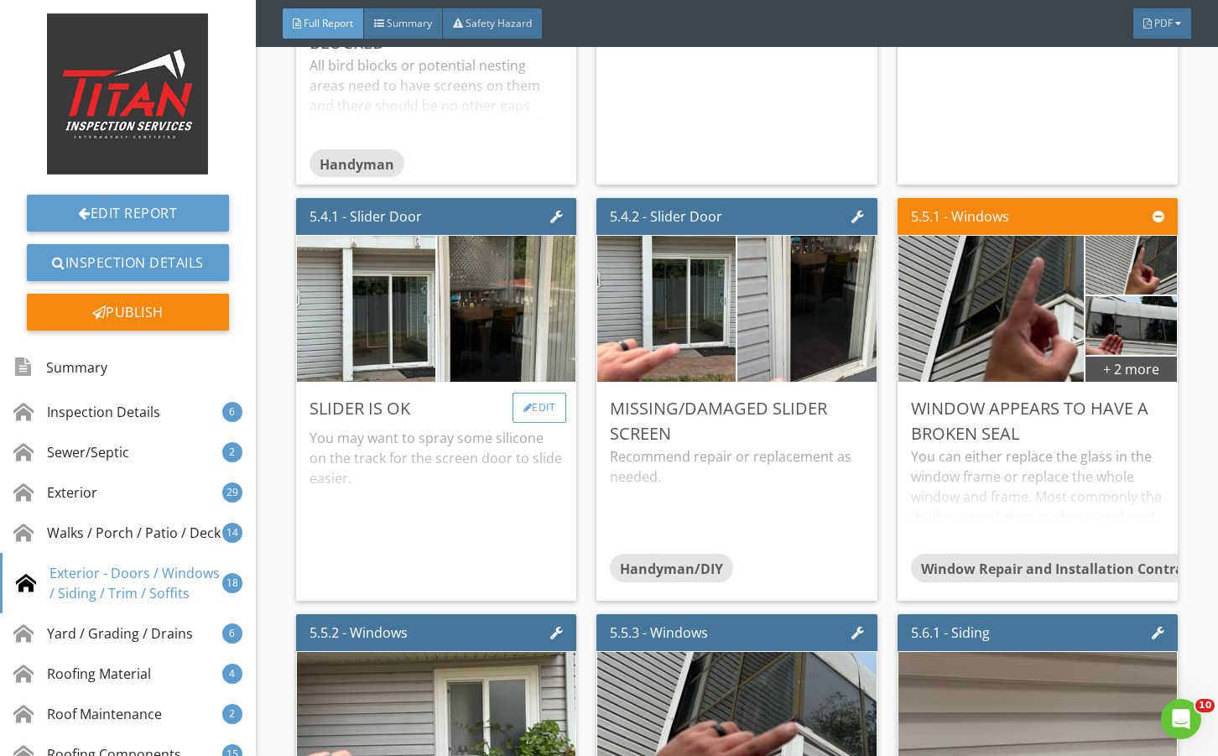
scroll to position [11350, 0]
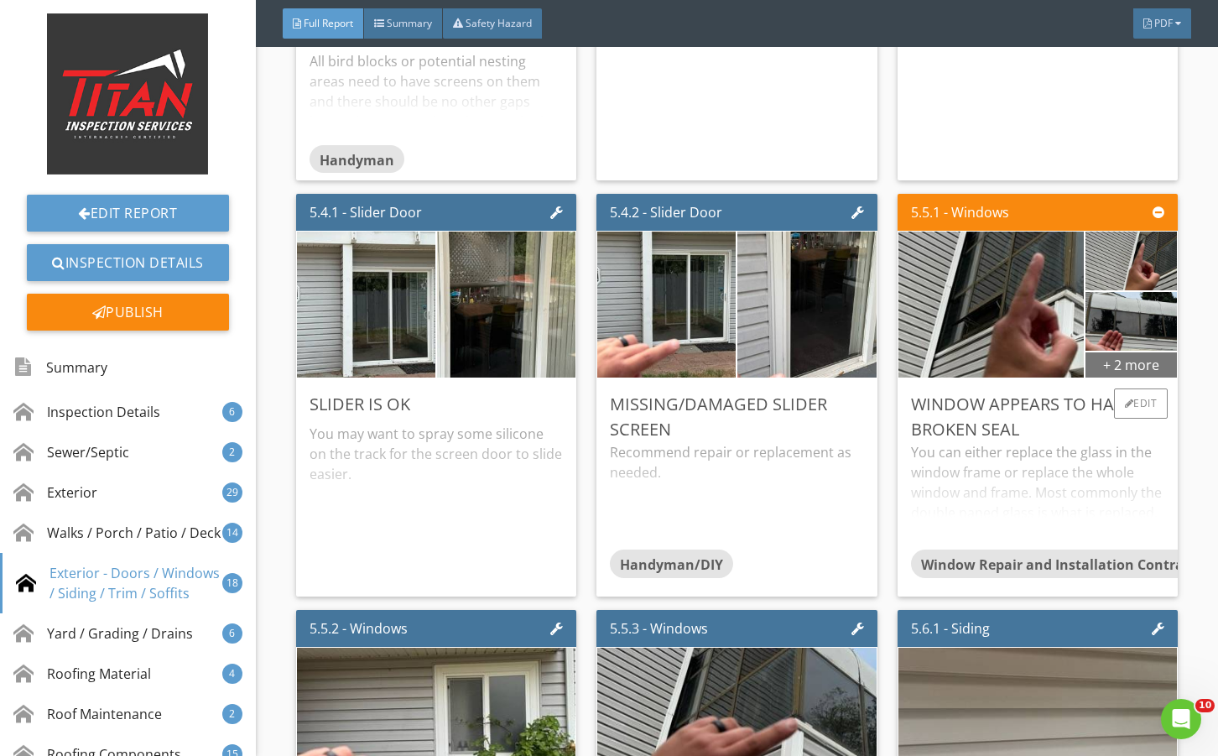
click at [1085, 377] on div "+ 2 more" at bounding box center [1130, 364] width 91 height 27
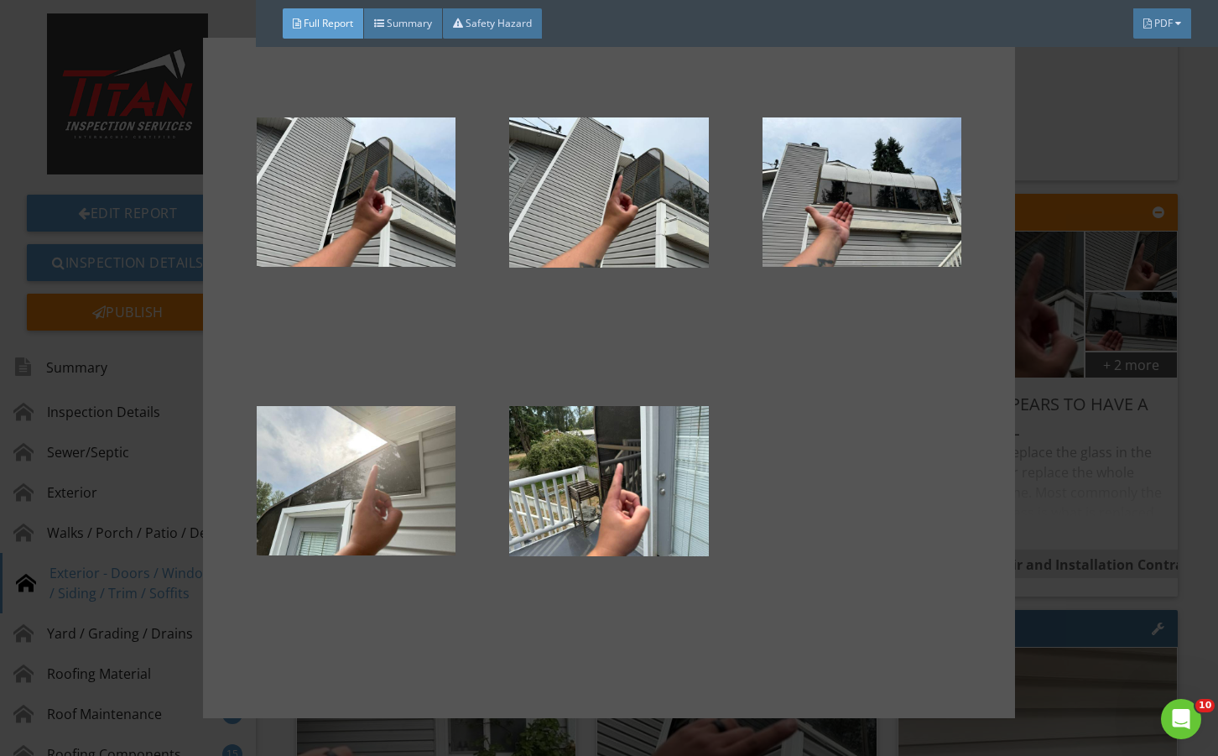
click at [1086, 513] on div at bounding box center [609, 378] width 1218 height 756
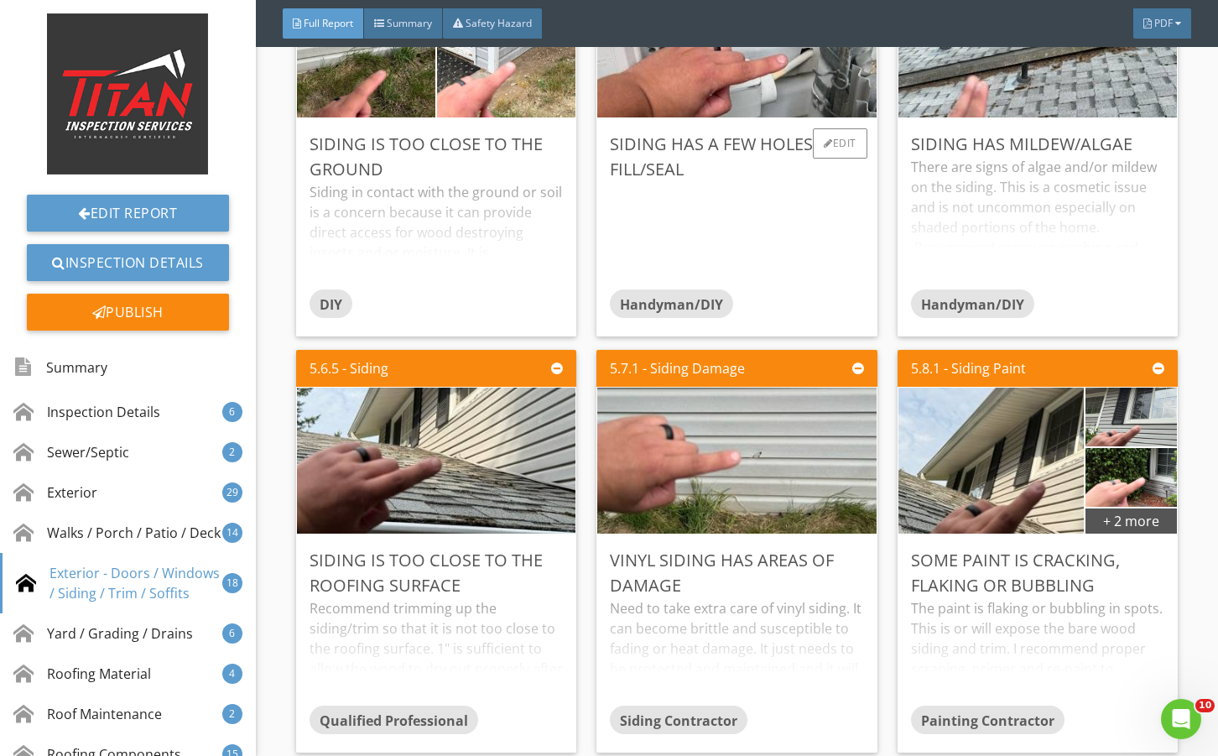
scroll to position [12524, 0]
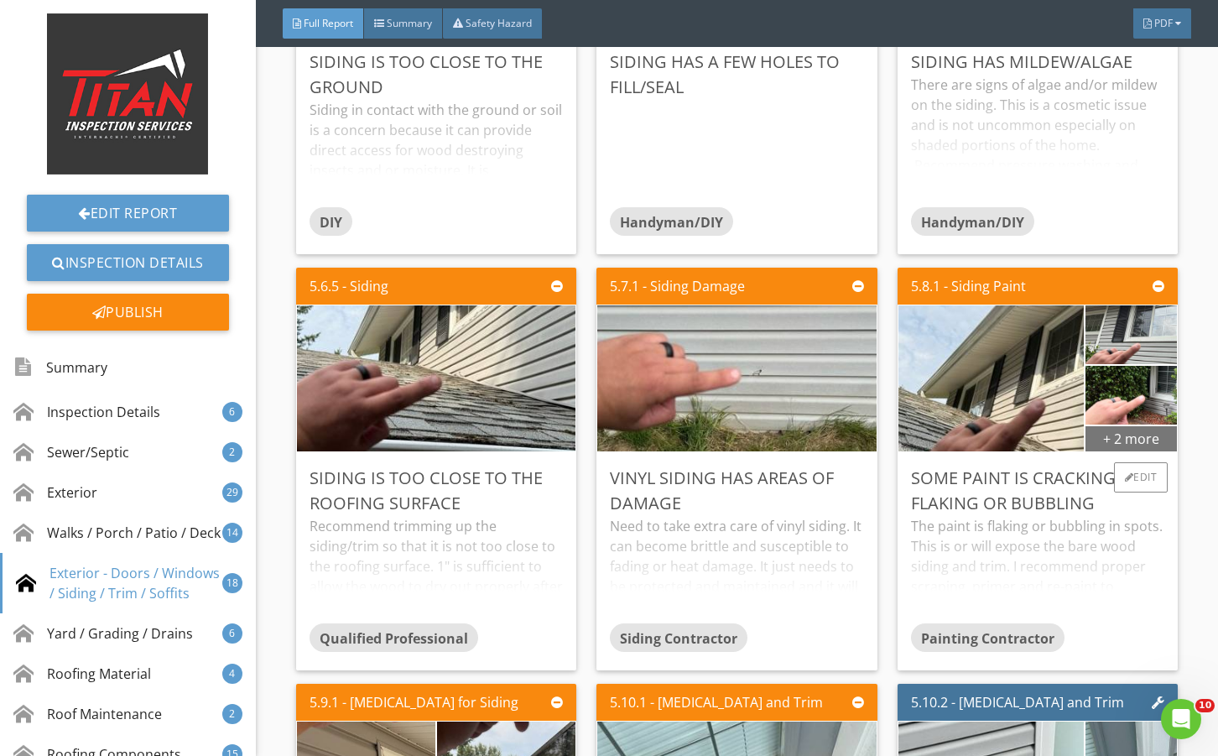
click at [1105, 451] on div "+ 2 more" at bounding box center [1130, 437] width 91 height 27
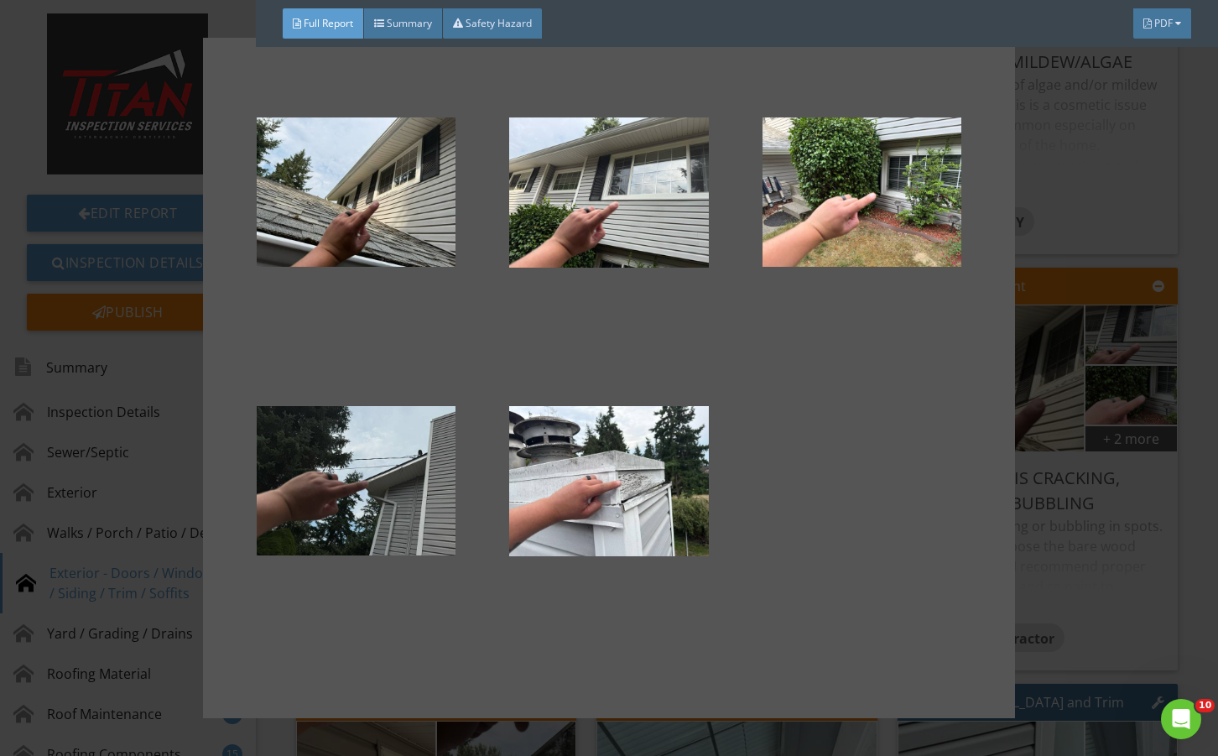
drag, startPoint x: 1084, startPoint y: 565, endPoint x: 895, endPoint y: 583, distance: 189.5
click at [1086, 564] on div at bounding box center [609, 378] width 1218 height 756
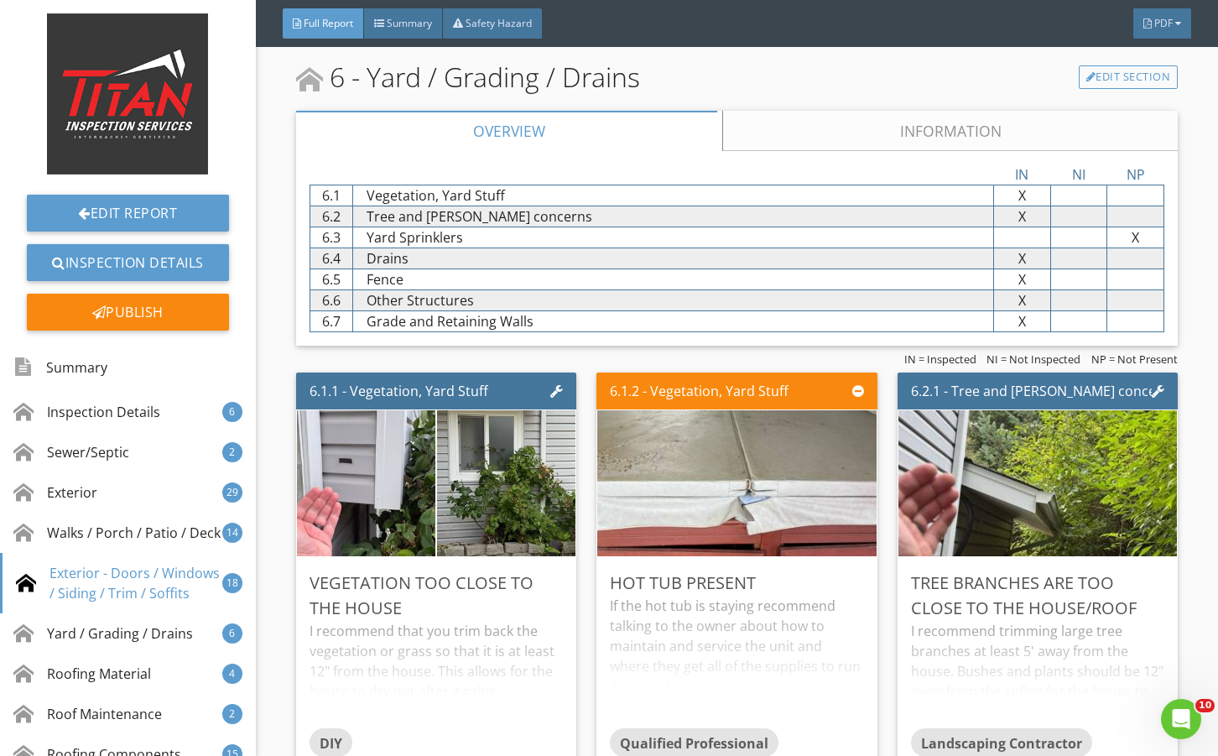
drag, startPoint x: 818, startPoint y: 157, endPoint x: 830, endPoint y: 185, distance: 31.2
click at [818, 151] on link "Information" at bounding box center [949, 131] width 455 height 40
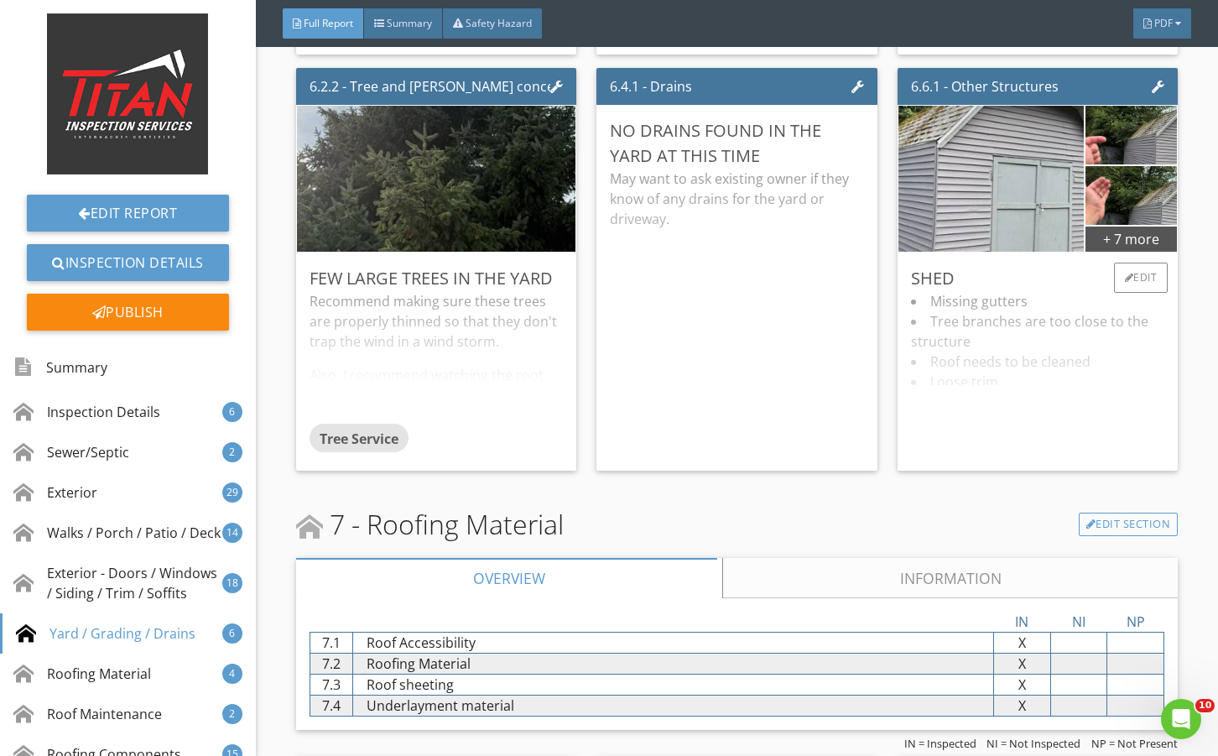
scroll to position [14201, 0]
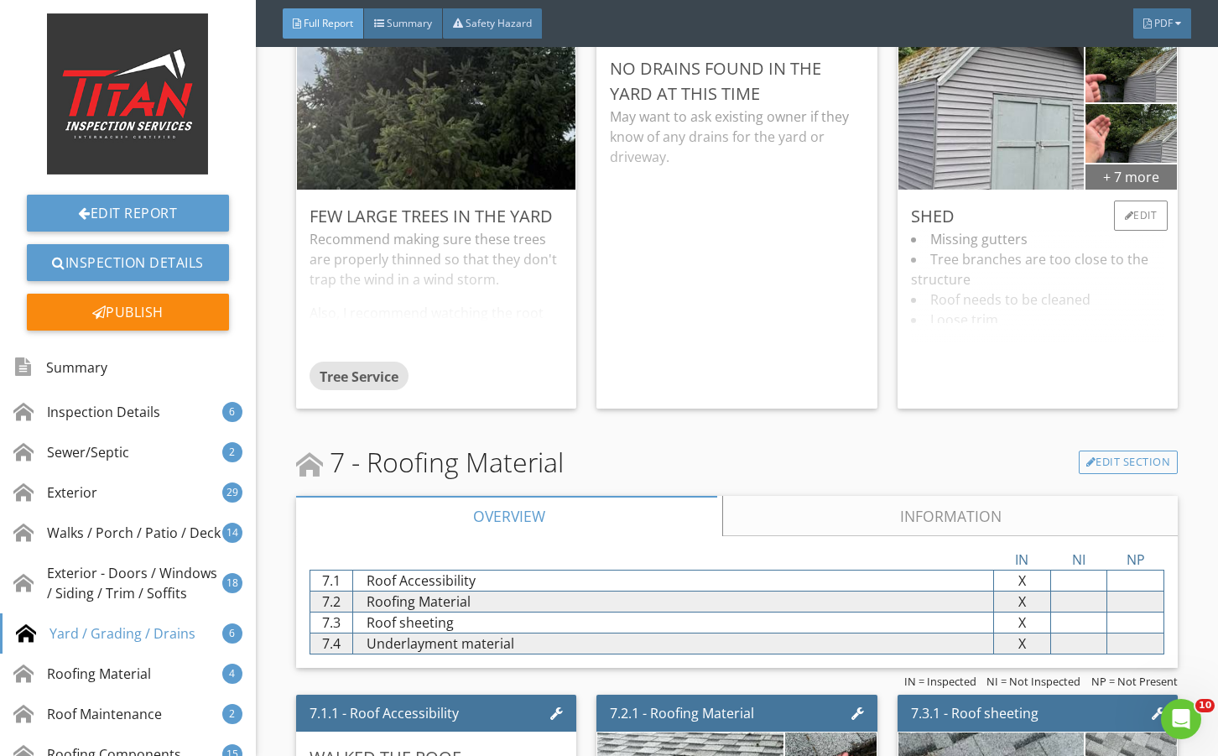
click at [1114, 190] on div "+ 7 more" at bounding box center [1130, 176] width 91 height 27
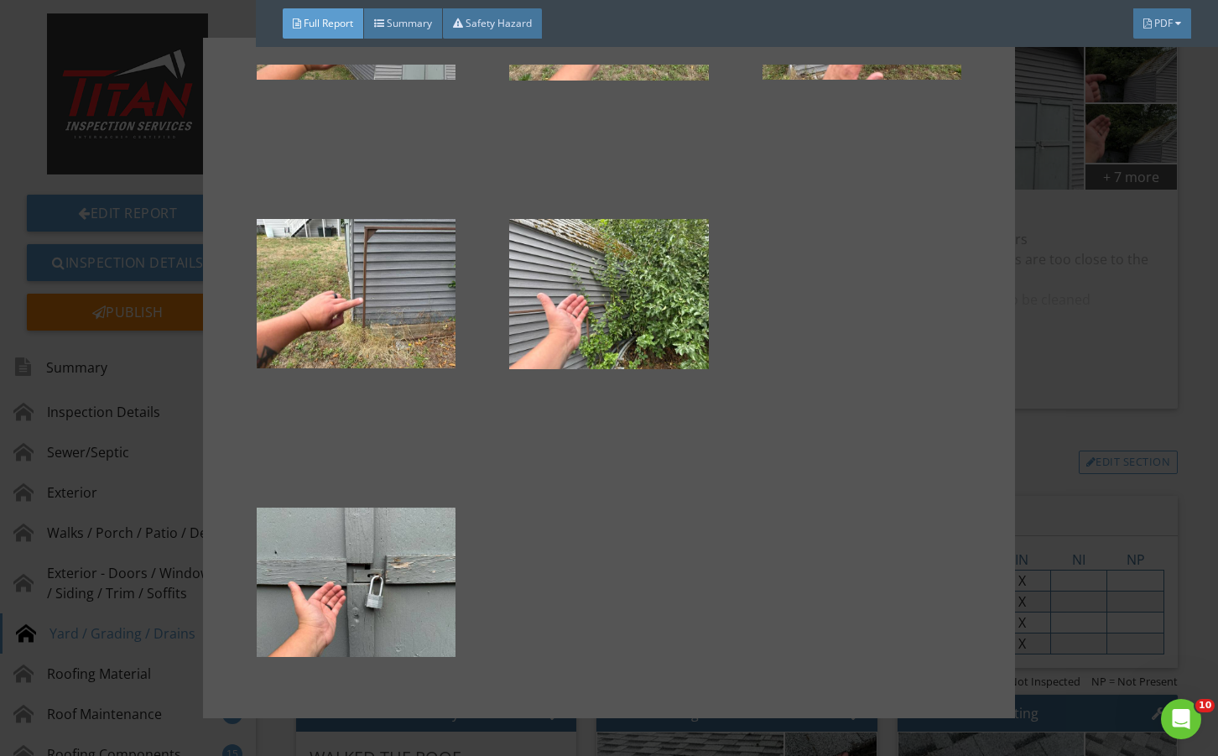
scroll to position [528, 0]
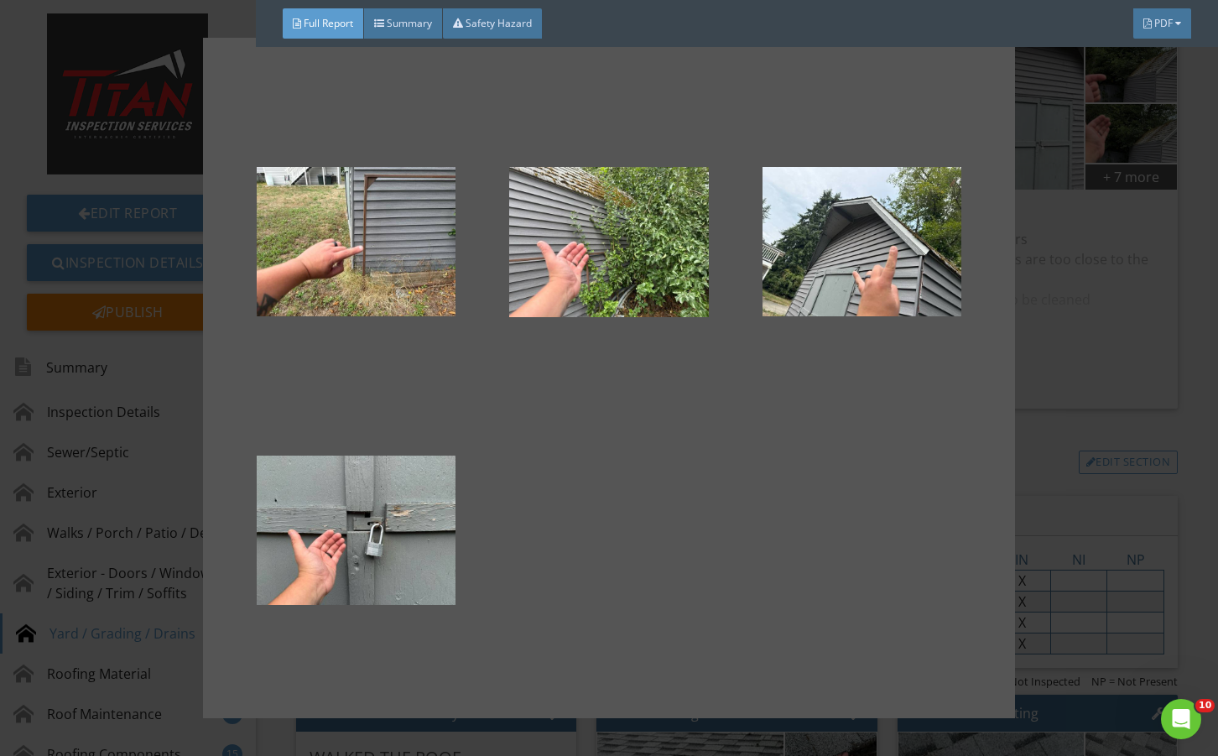
click at [1088, 447] on div at bounding box center [609, 378] width 1218 height 756
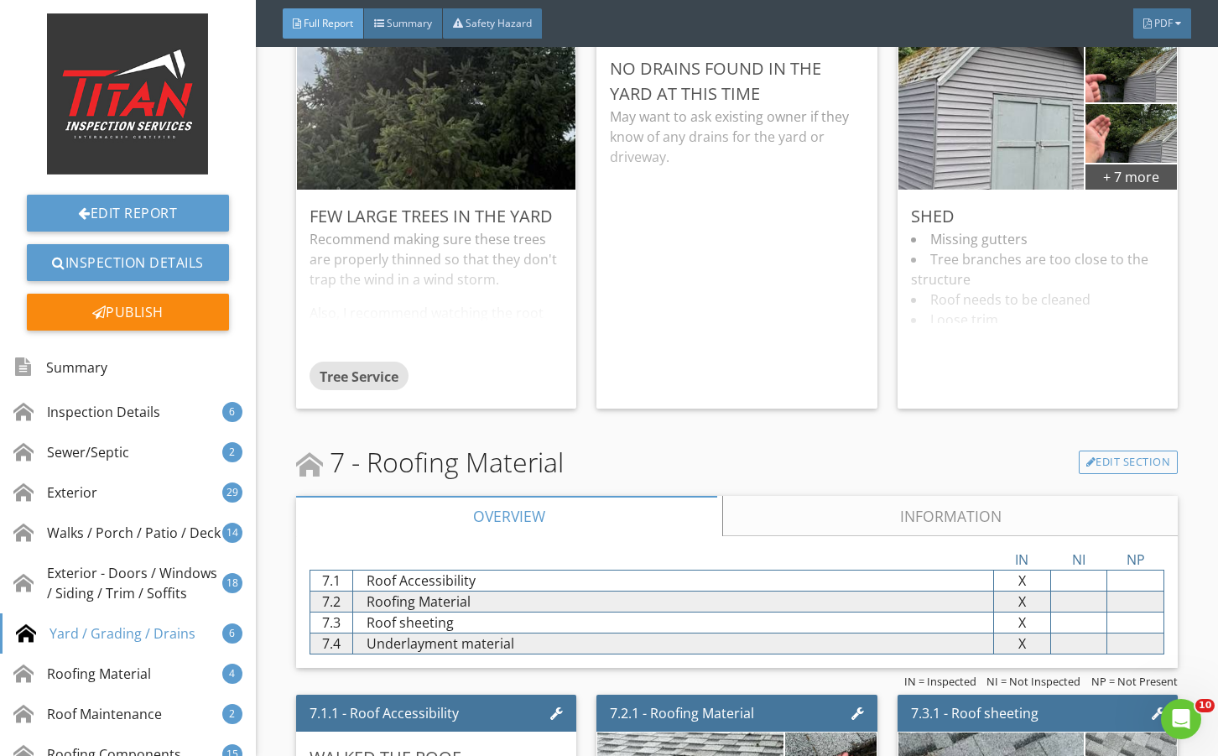
click at [1057, 354] on div "Missing gutters Tree branches are too close to the structure Roof needs to be c…" at bounding box center [1037, 312] width 253 height 166
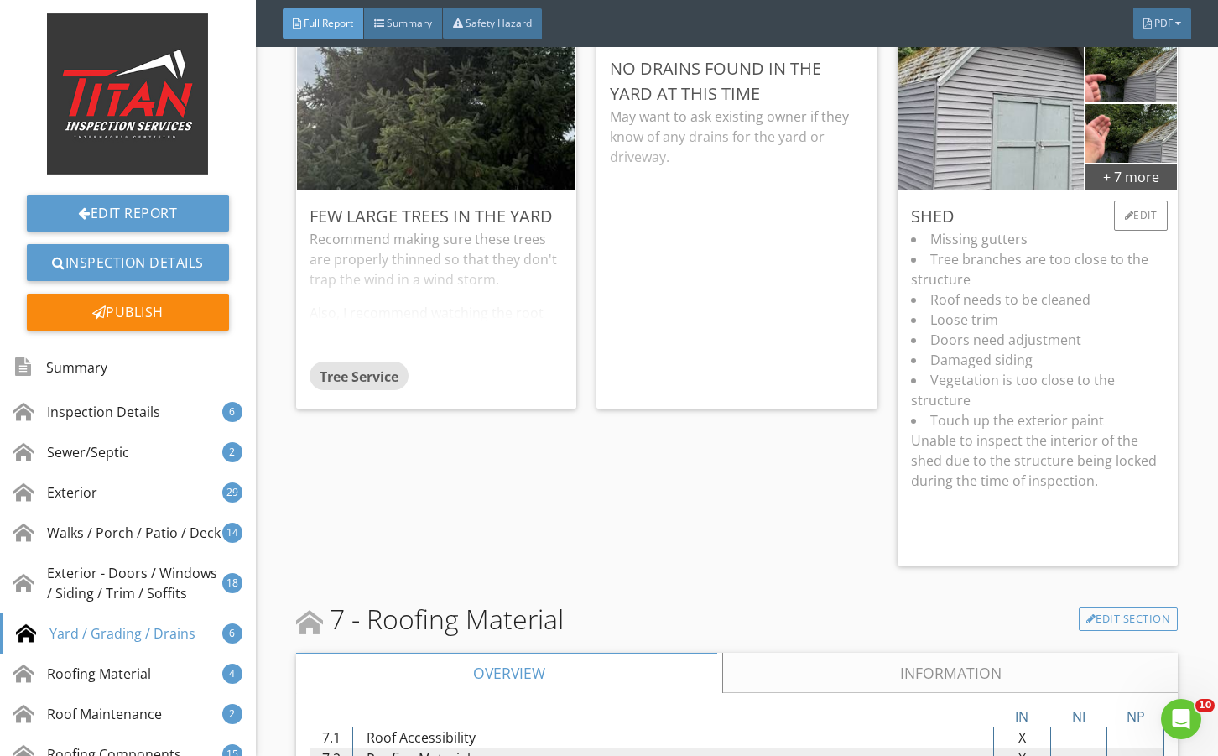
click at [1057, 330] on li "Loose trim" at bounding box center [1037, 319] width 253 height 20
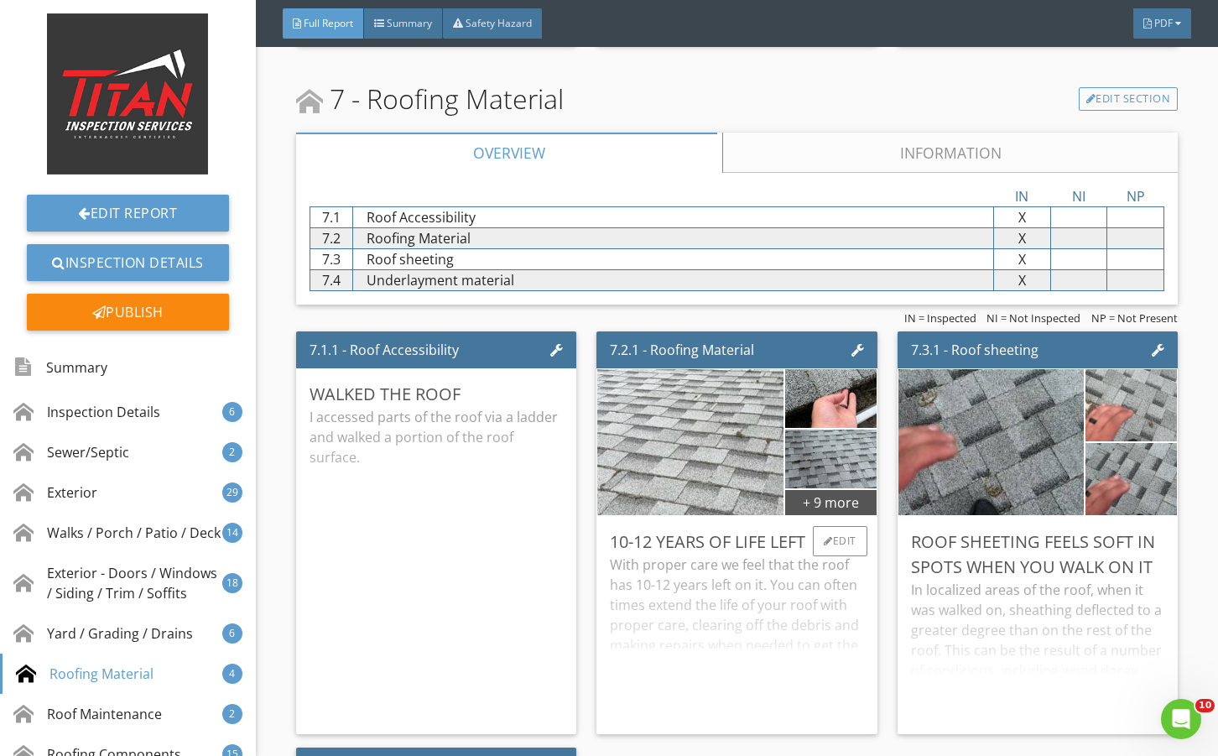
scroll to position [14761, 0]
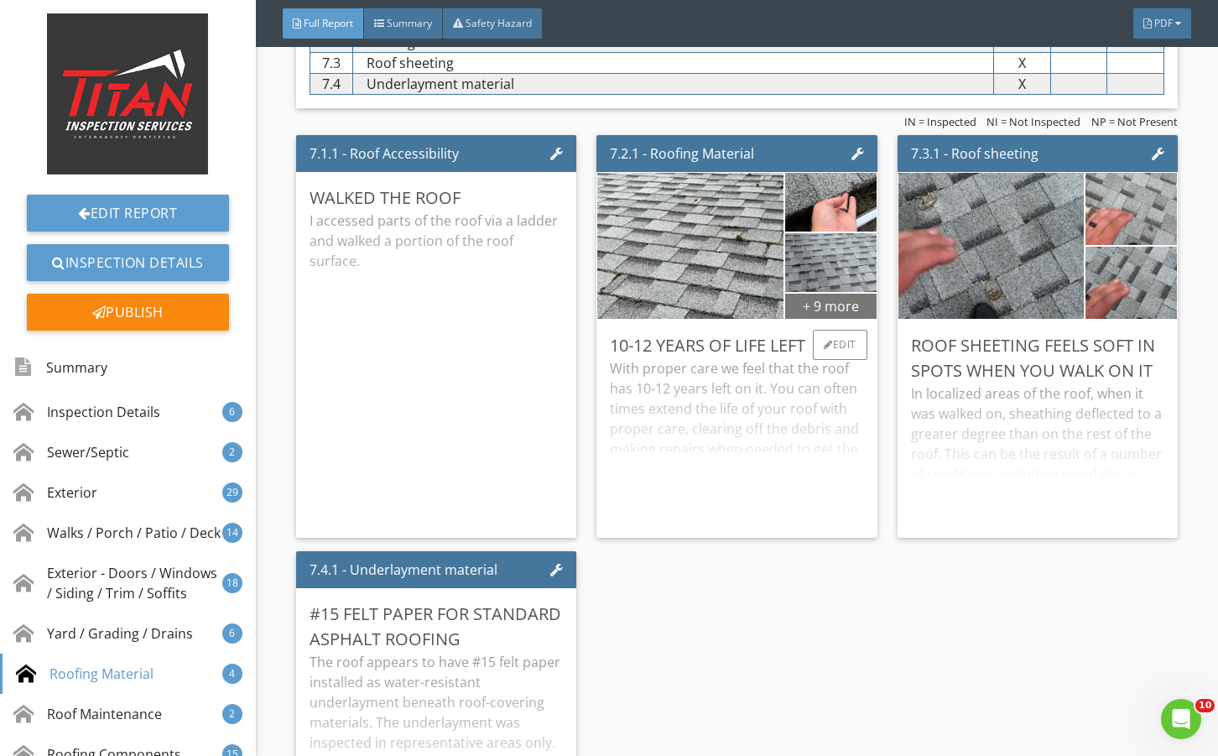
click at [795, 319] on div "+ 9 more" at bounding box center [830, 305] width 91 height 27
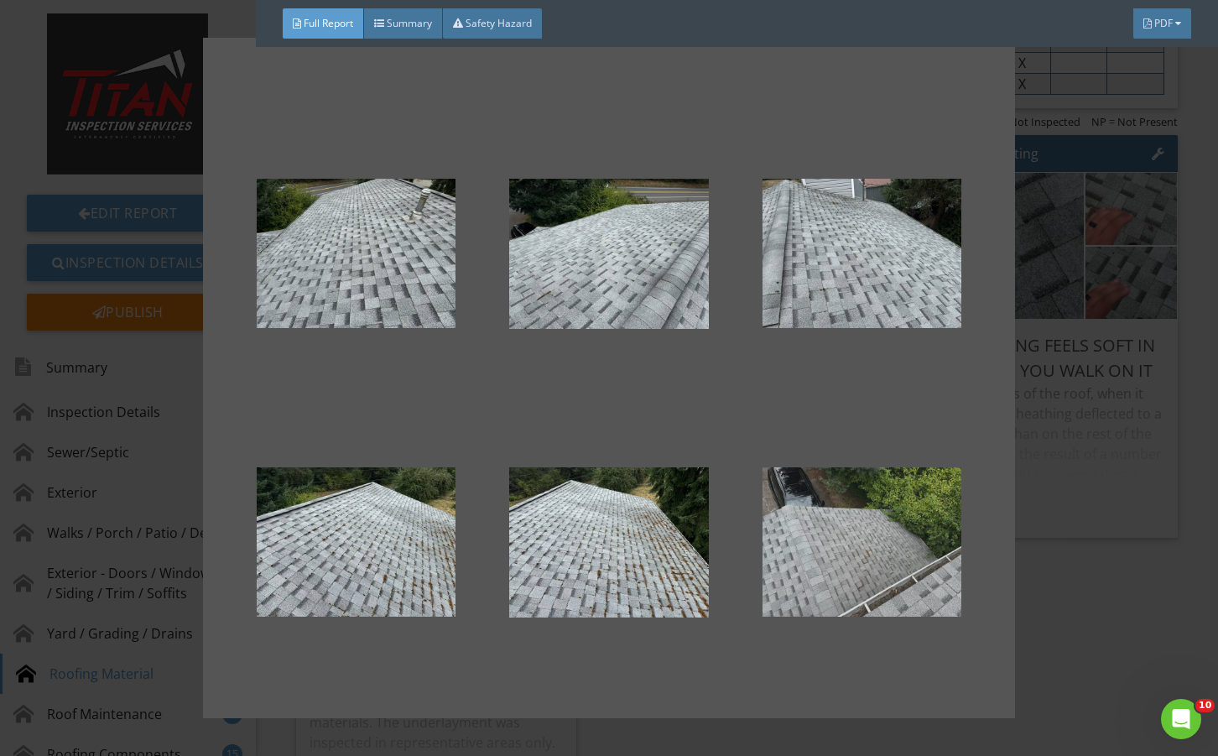
scroll to position [528, 0]
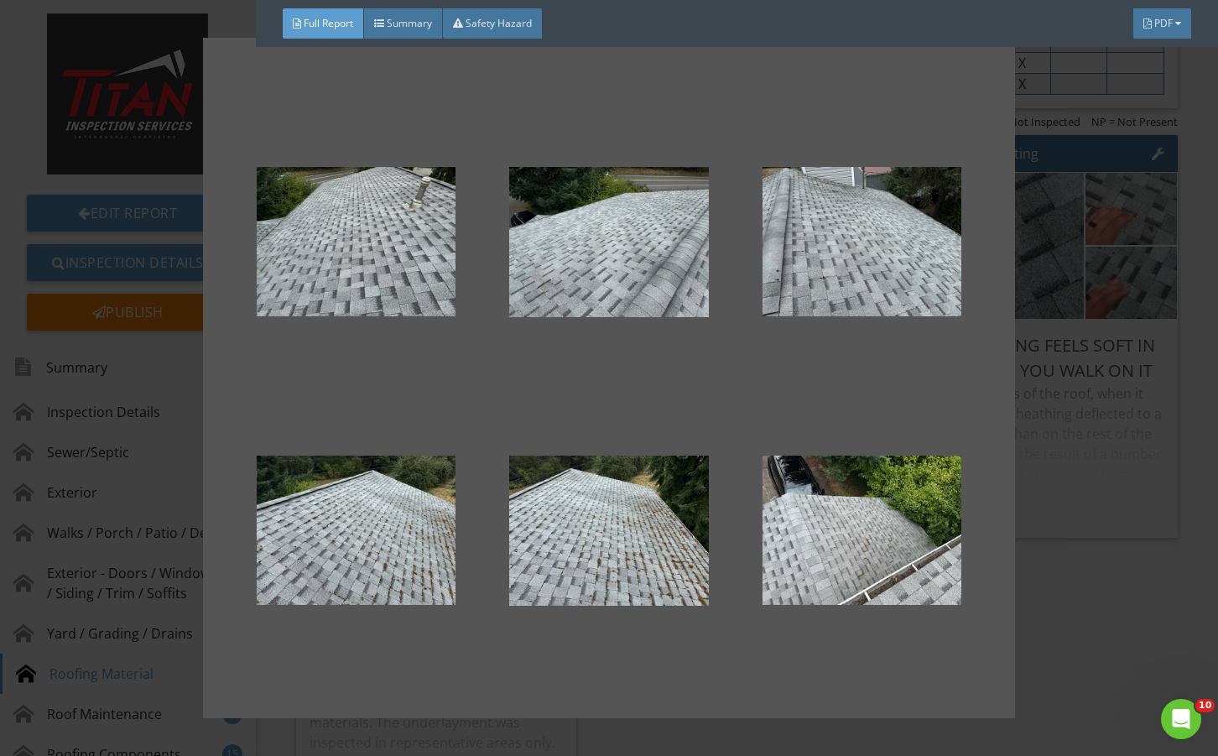
click at [1100, 551] on div at bounding box center [609, 378] width 1218 height 756
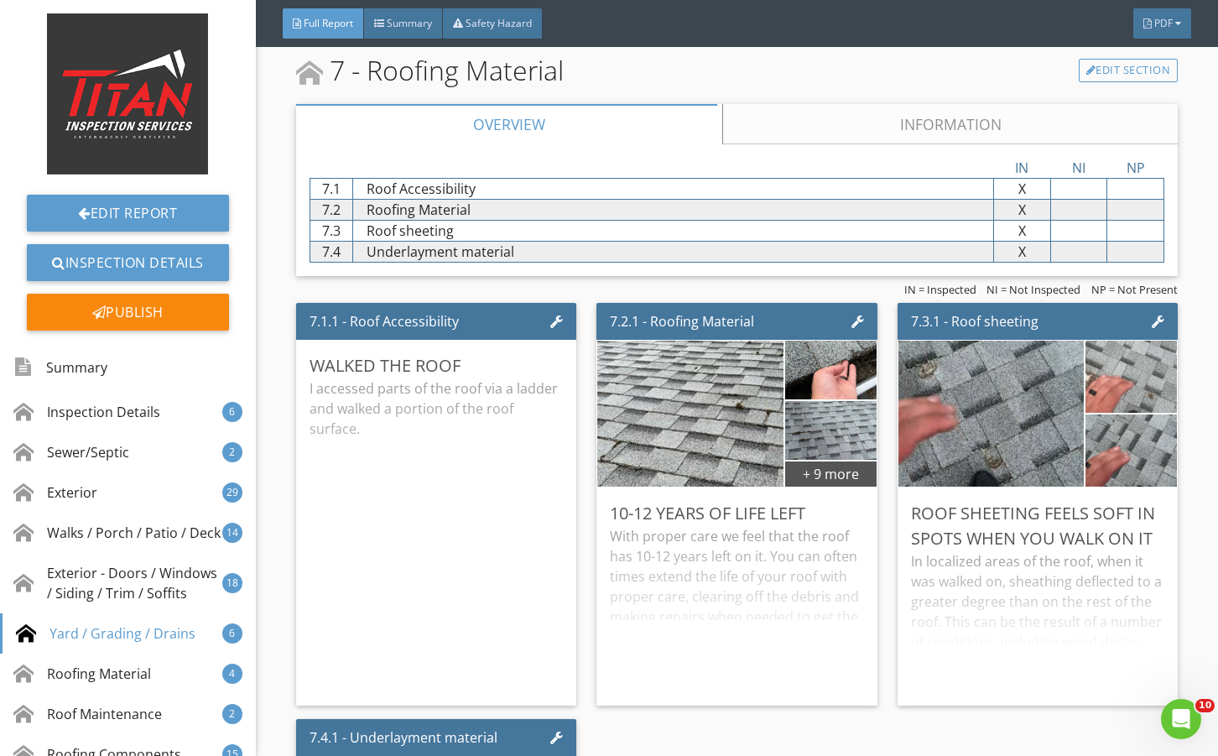
click at [867, 144] on link "Information" at bounding box center [949, 124] width 455 height 40
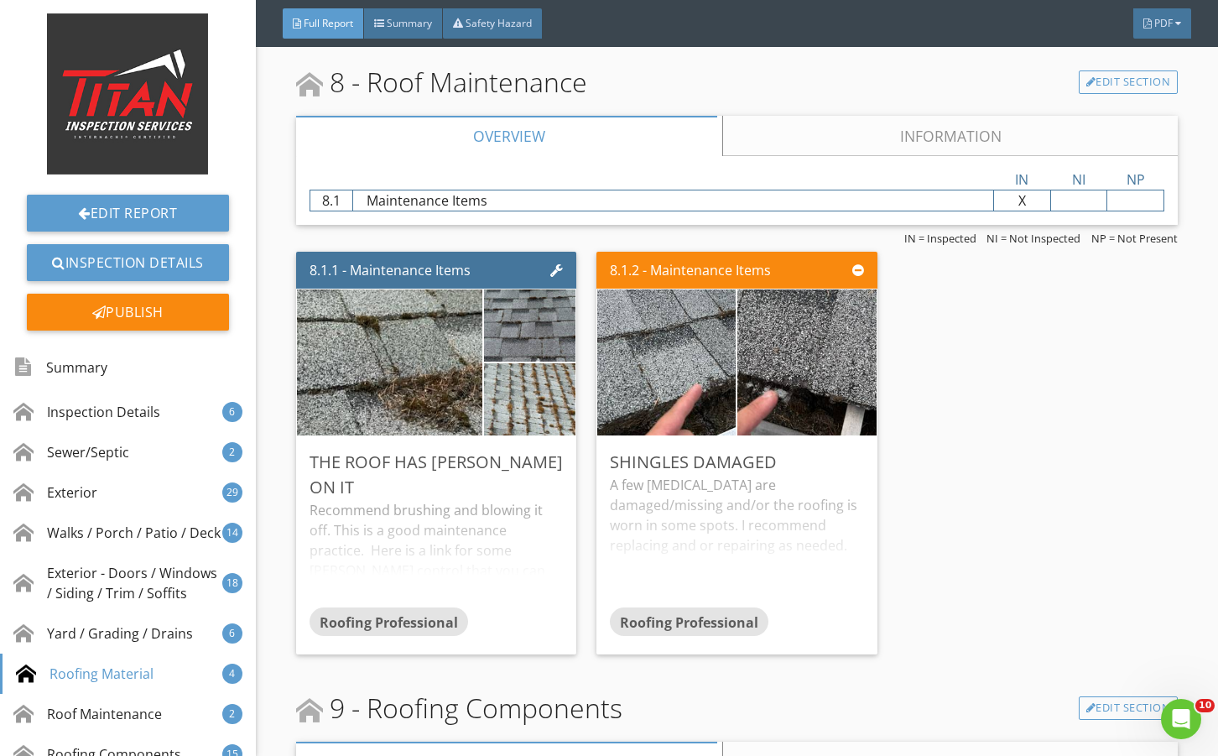
click at [776, 156] on link "Information" at bounding box center [949, 136] width 455 height 40
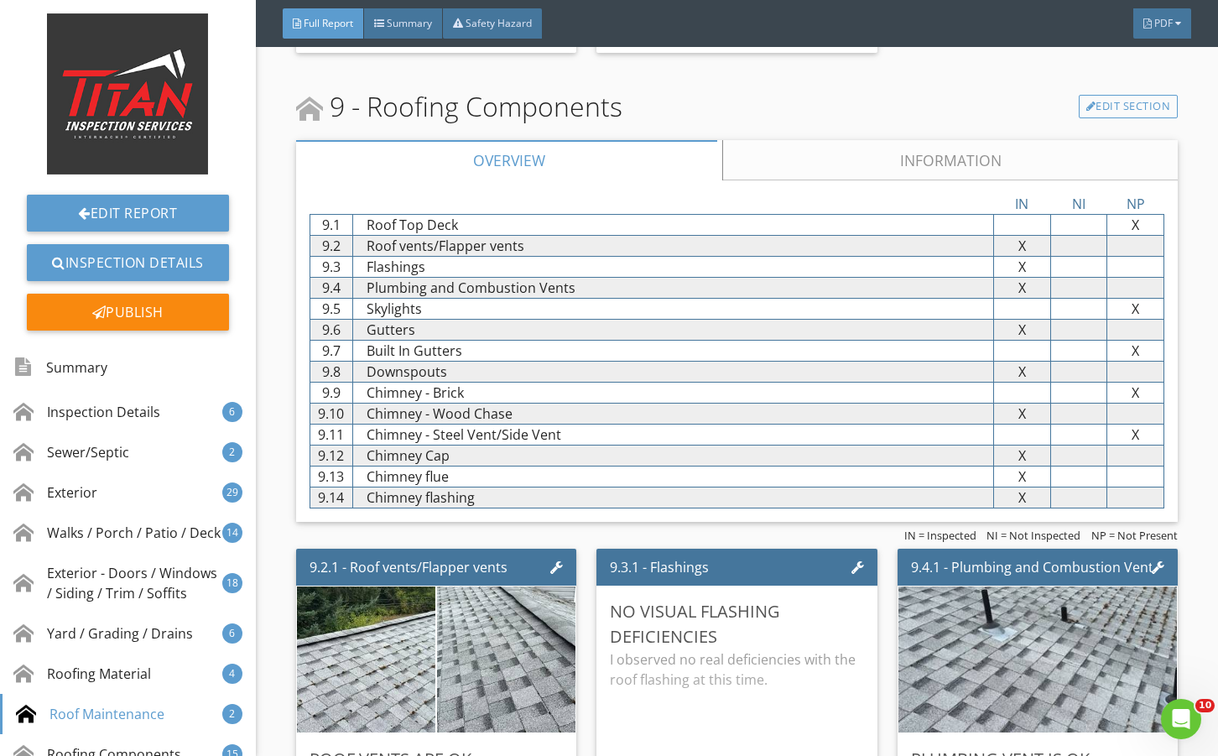
click at [823, 180] on link "Information" at bounding box center [949, 160] width 455 height 40
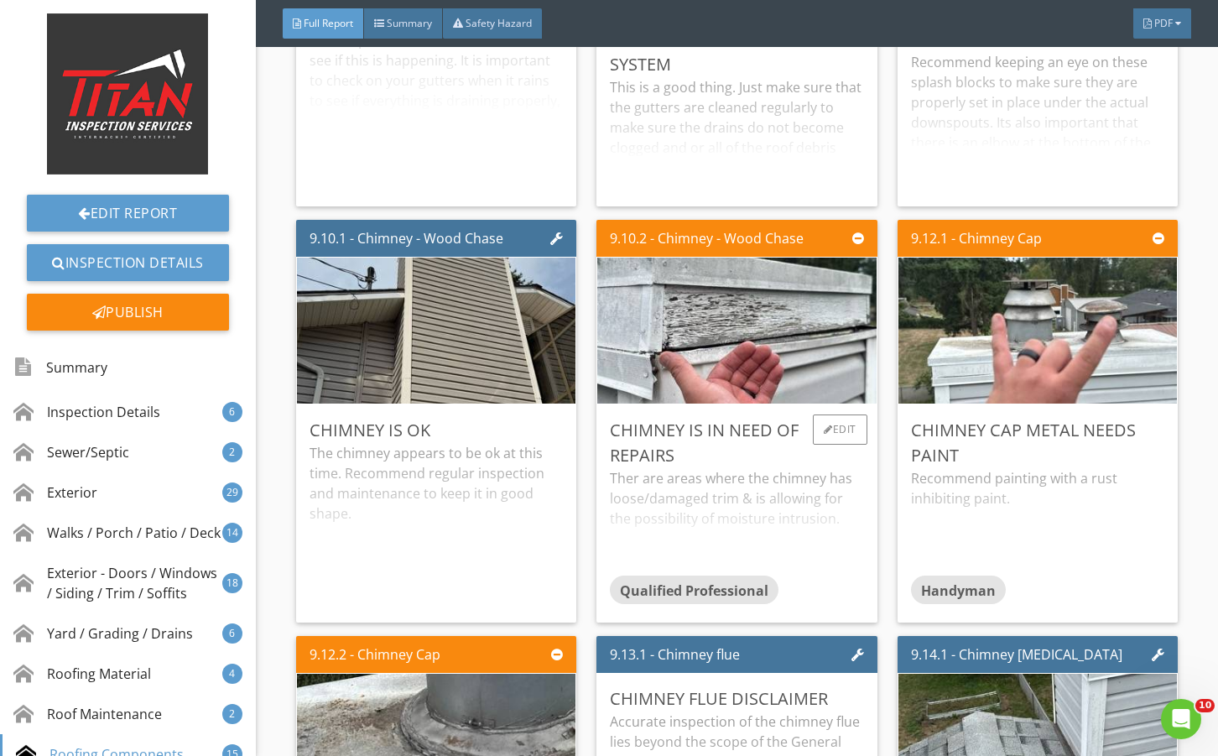
scroll to position [18172, 0]
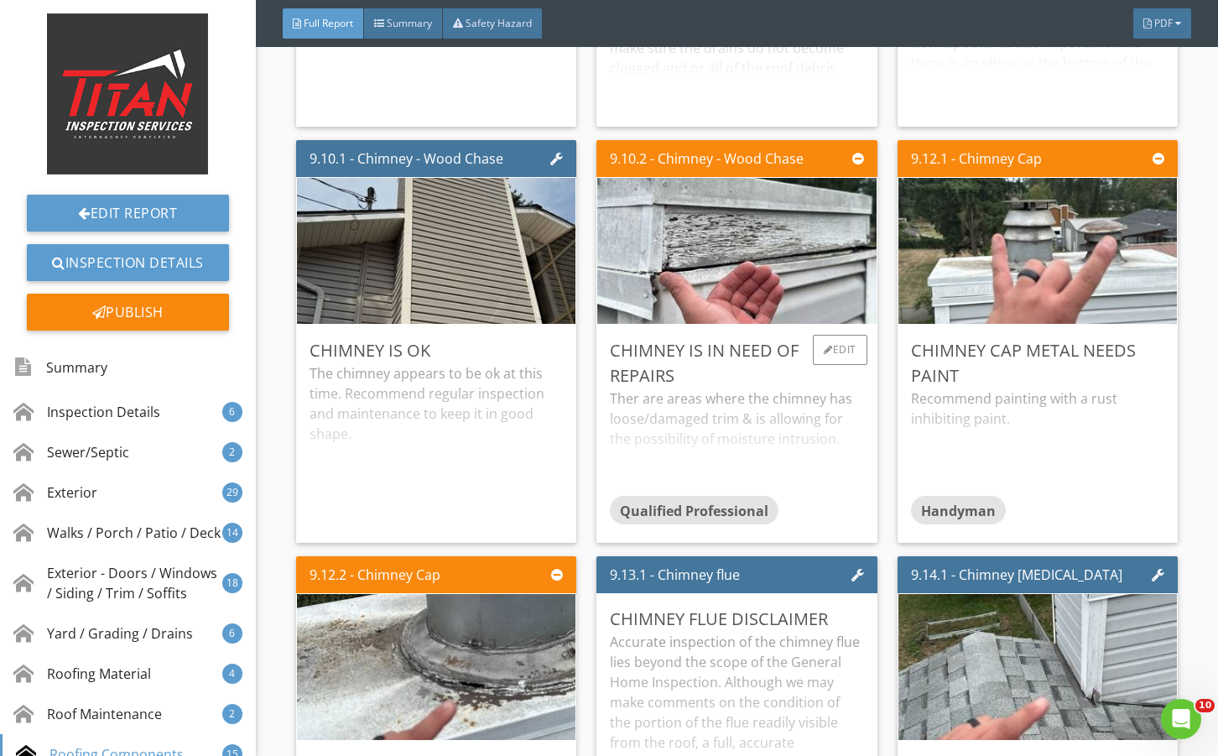
click at [835, 469] on div "Ther are areas where the chimney has loose/damaged trim & is allowing for the p…" at bounding box center [736, 441] width 253 height 107
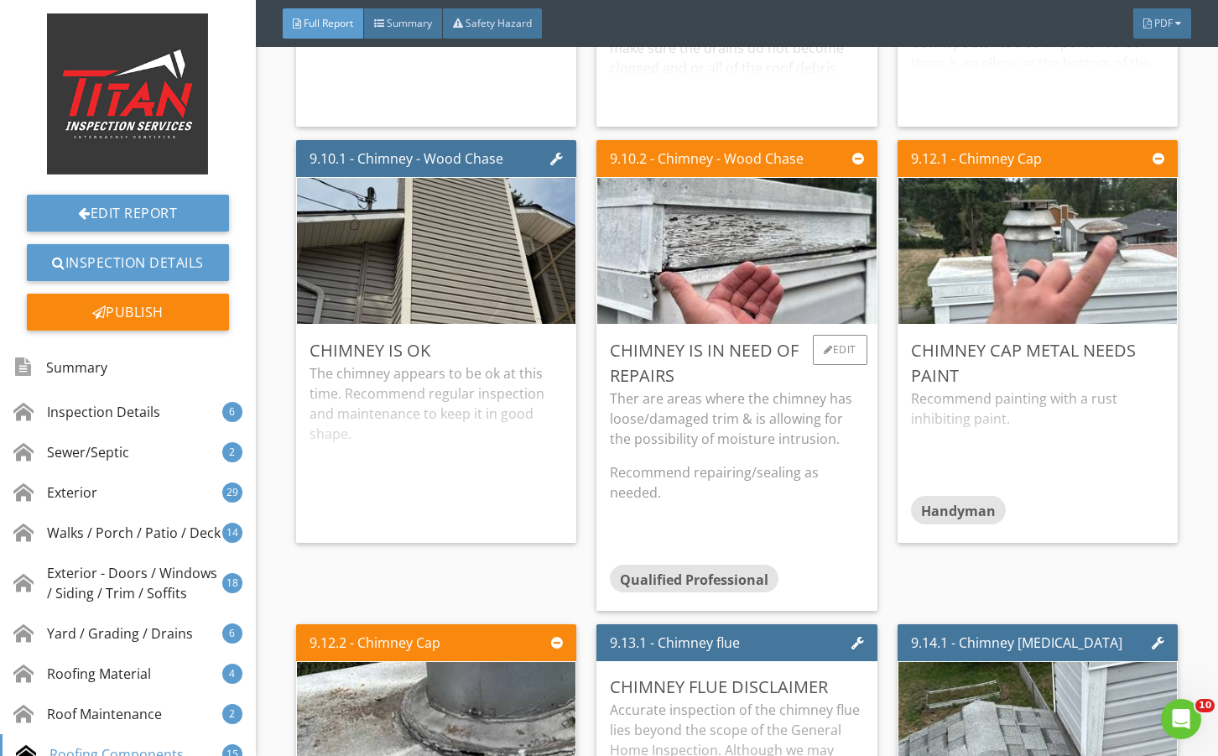
click at [780, 449] on p "Ther are areas where the chimney has loose/damaged trim & is allowing for the p…" at bounding box center [736, 418] width 253 height 60
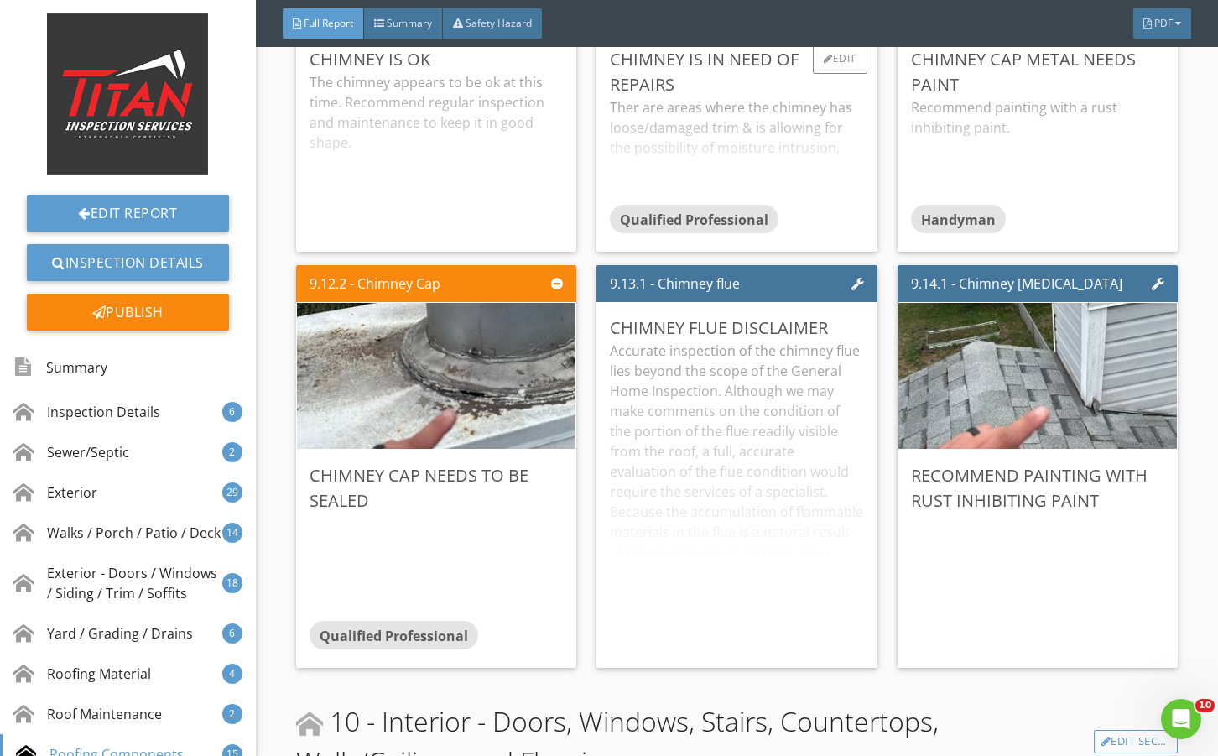
scroll to position [18507, 0]
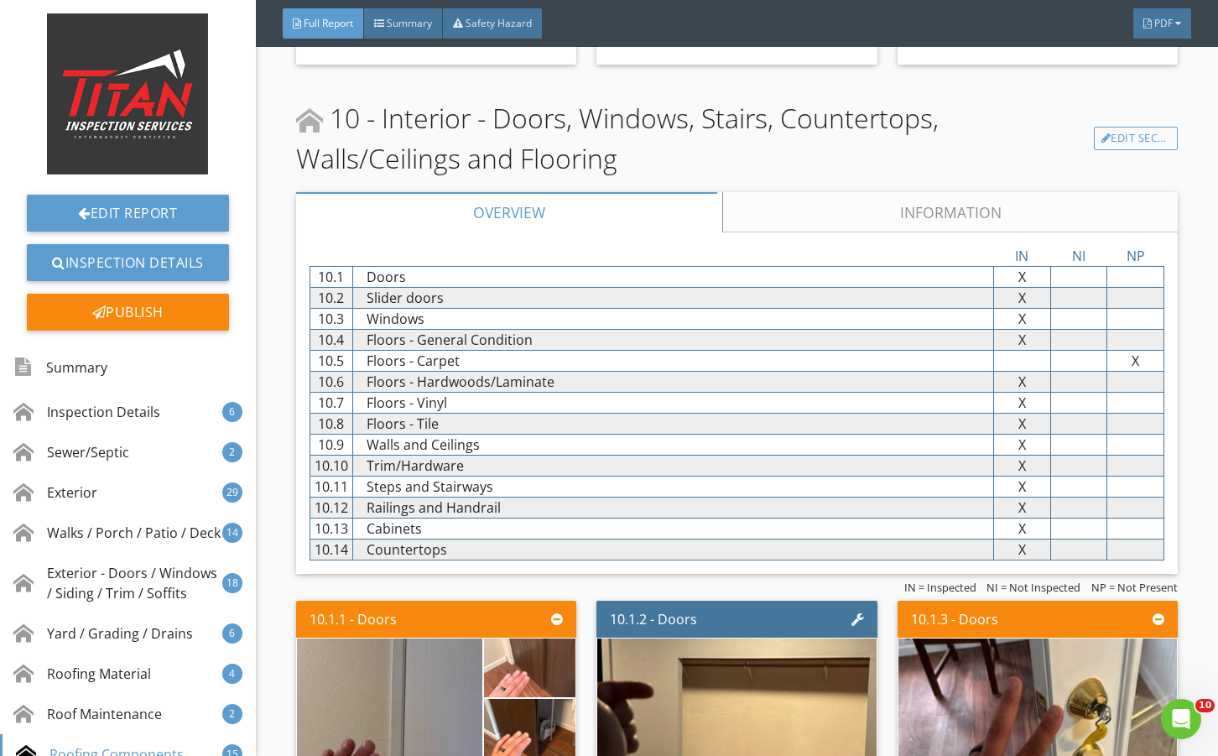
click at [773, 232] on link "Information" at bounding box center [949, 212] width 455 height 40
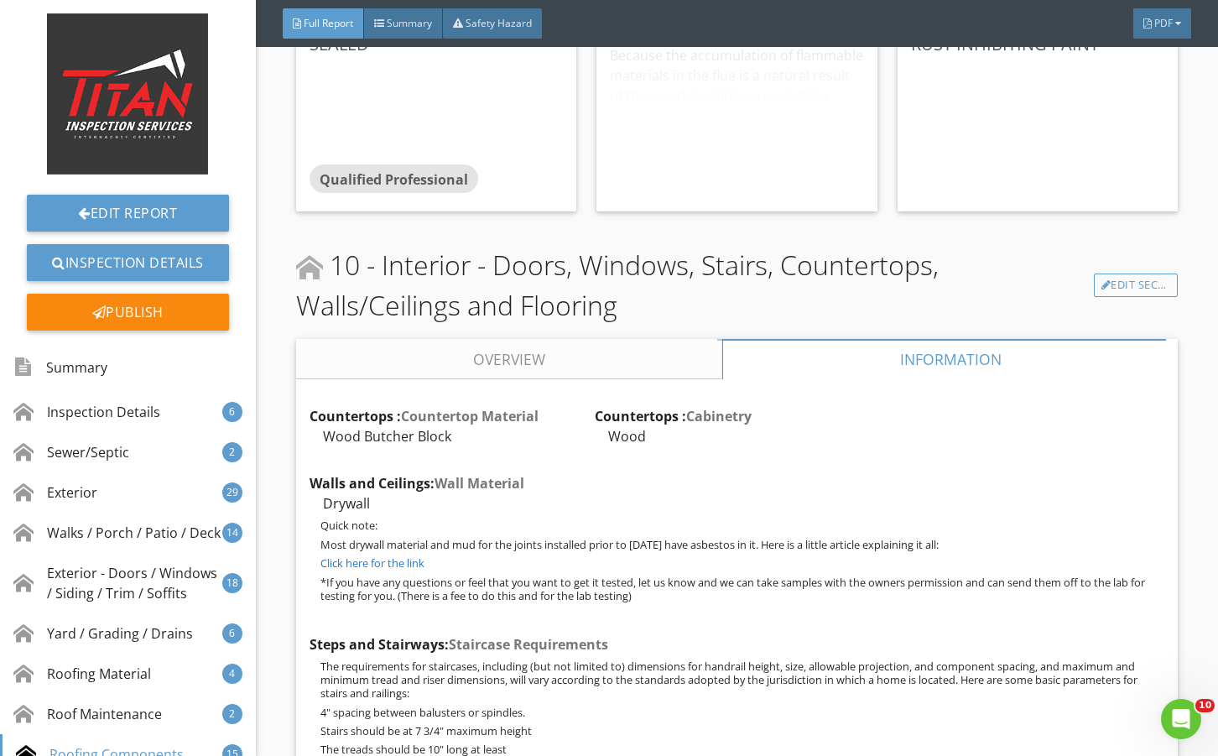
scroll to position [18786, 0]
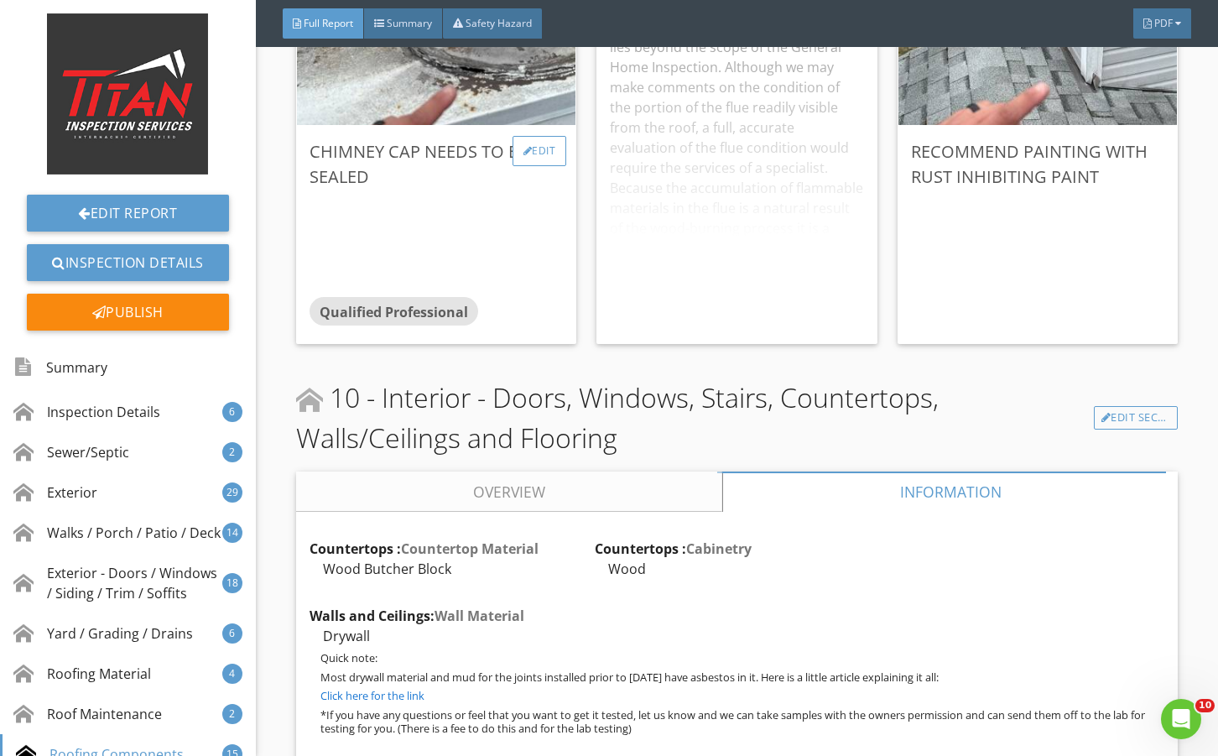
click at [538, 166] on div "Edit" at bounding box center [539, 151] width 55 height 30
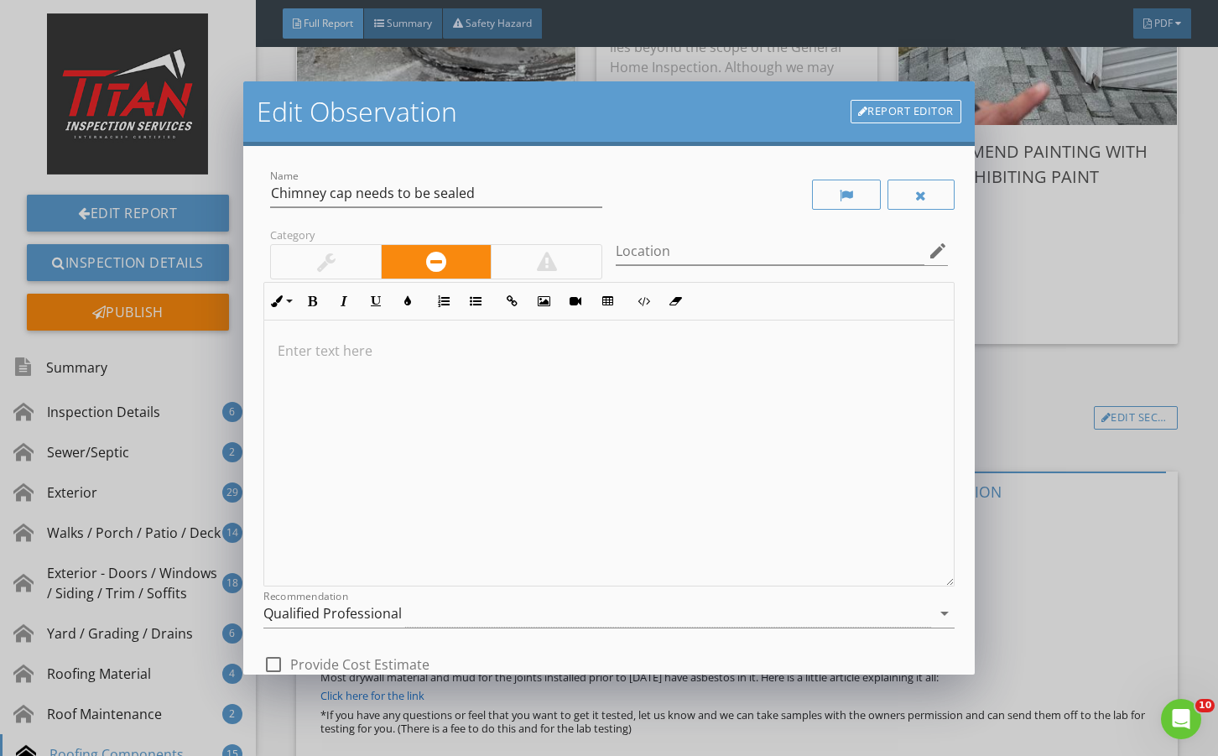
click at [450, 366] on div at bounding box center [608, 453] width 689 height 266
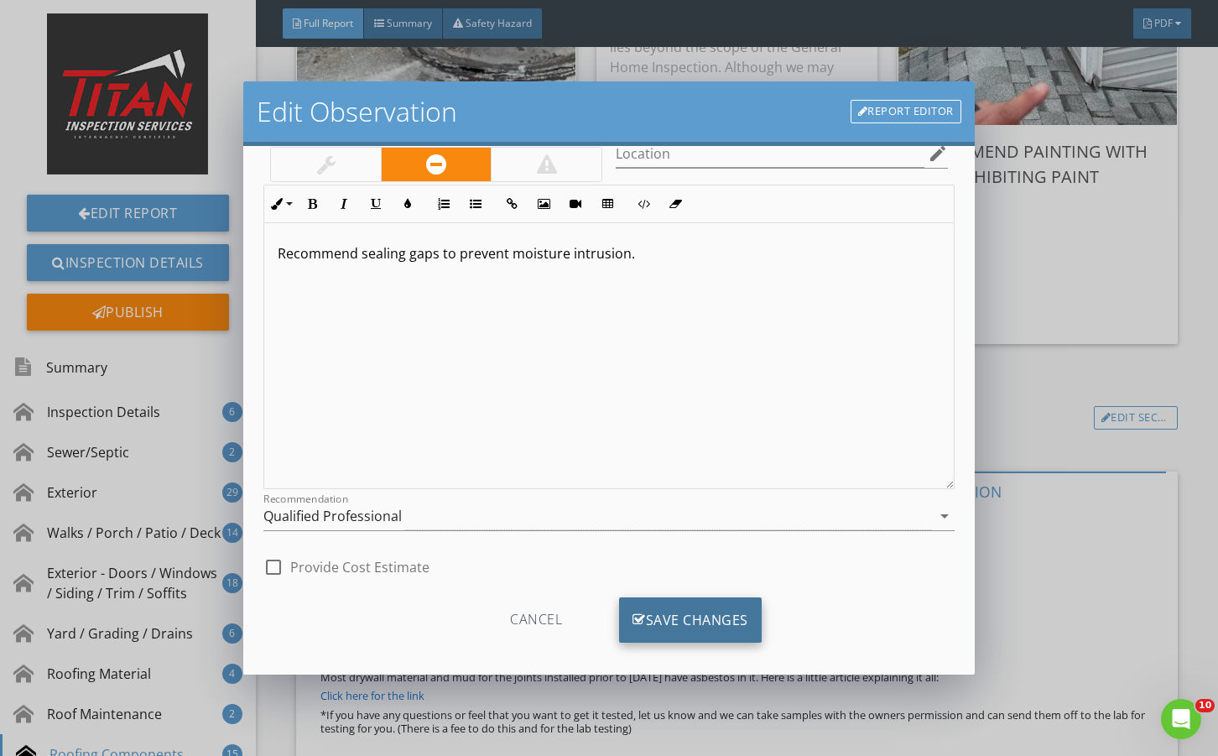
scroll to position [111, 0]
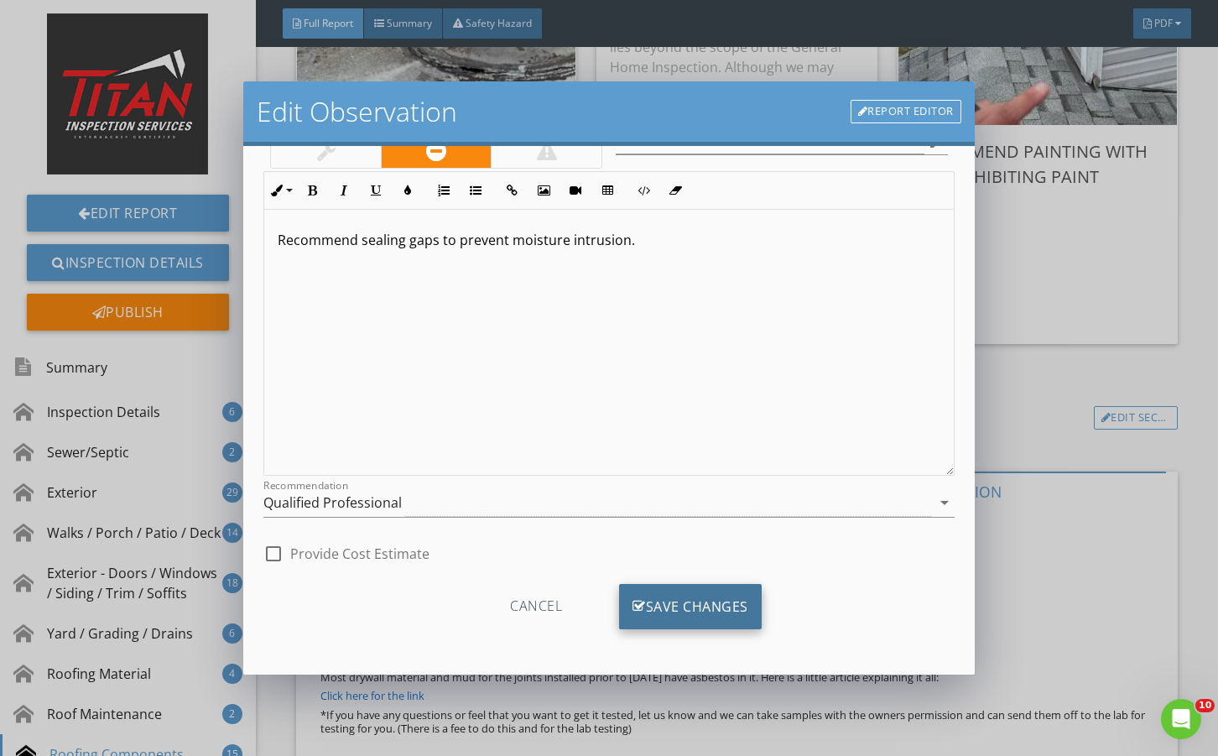
click at [687, 586] on div "Save Changes" at bounding box center [690, 606] width 143 height 45
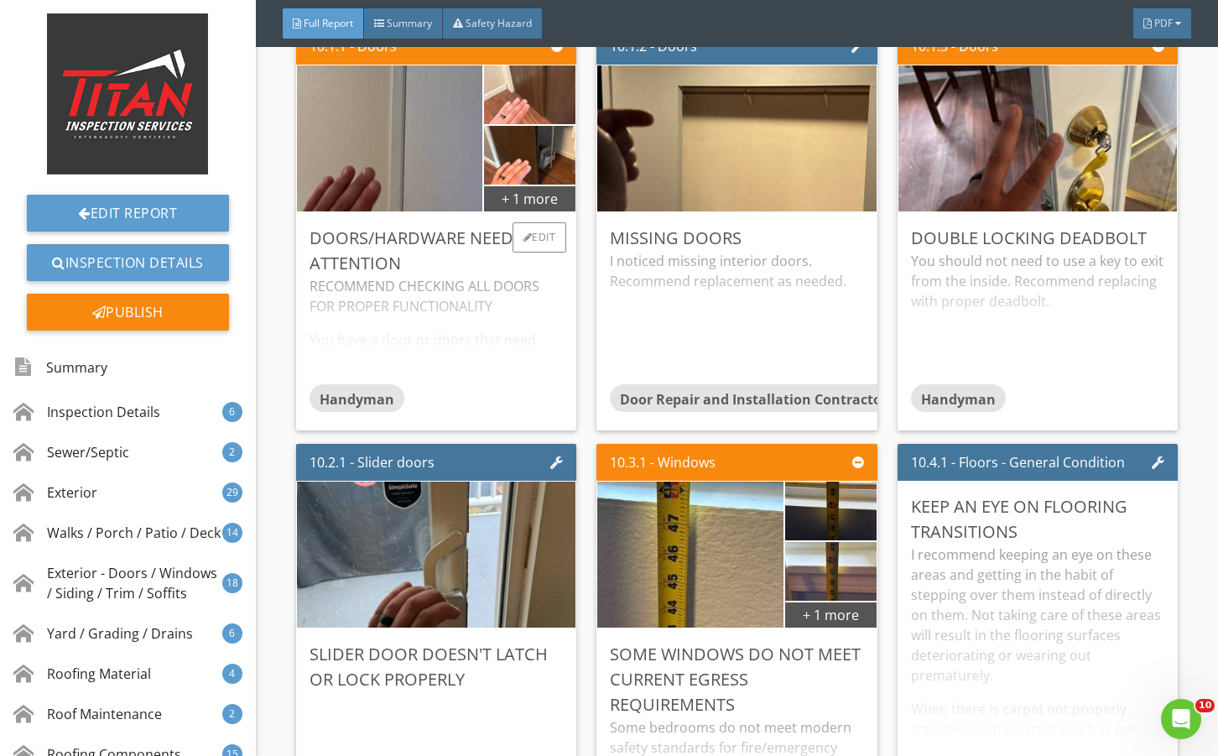
scroll to position [19904, 0]
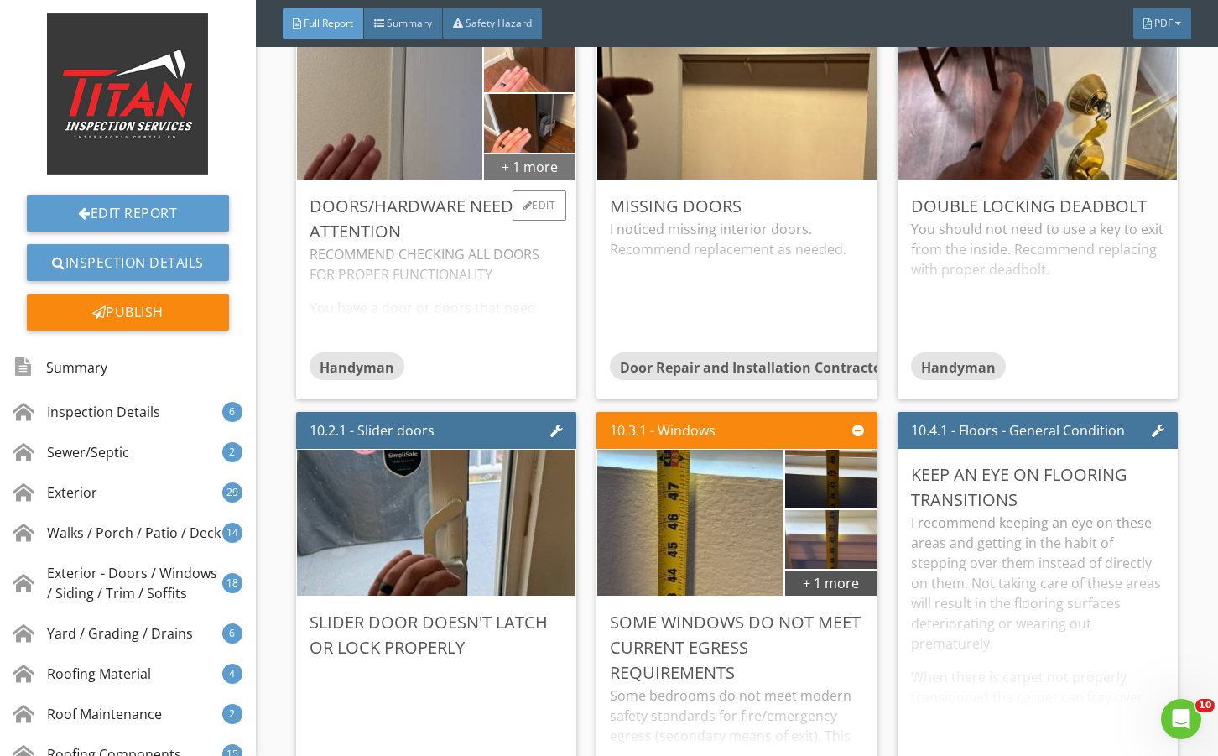
click at [540, 179] on div "+ 1 more" at bounding box center [529, 166] width 91 height 27
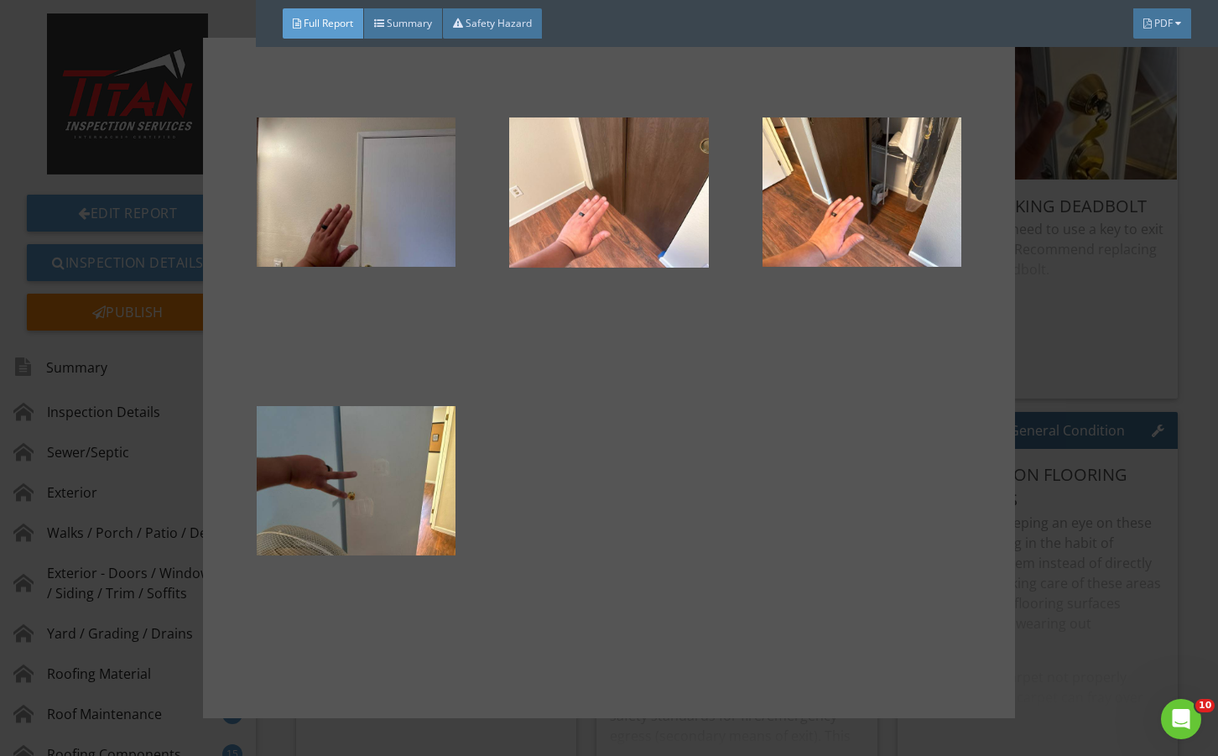
click at [1118, 477] on div at bounding box center [609, 378] width 1218 height 756
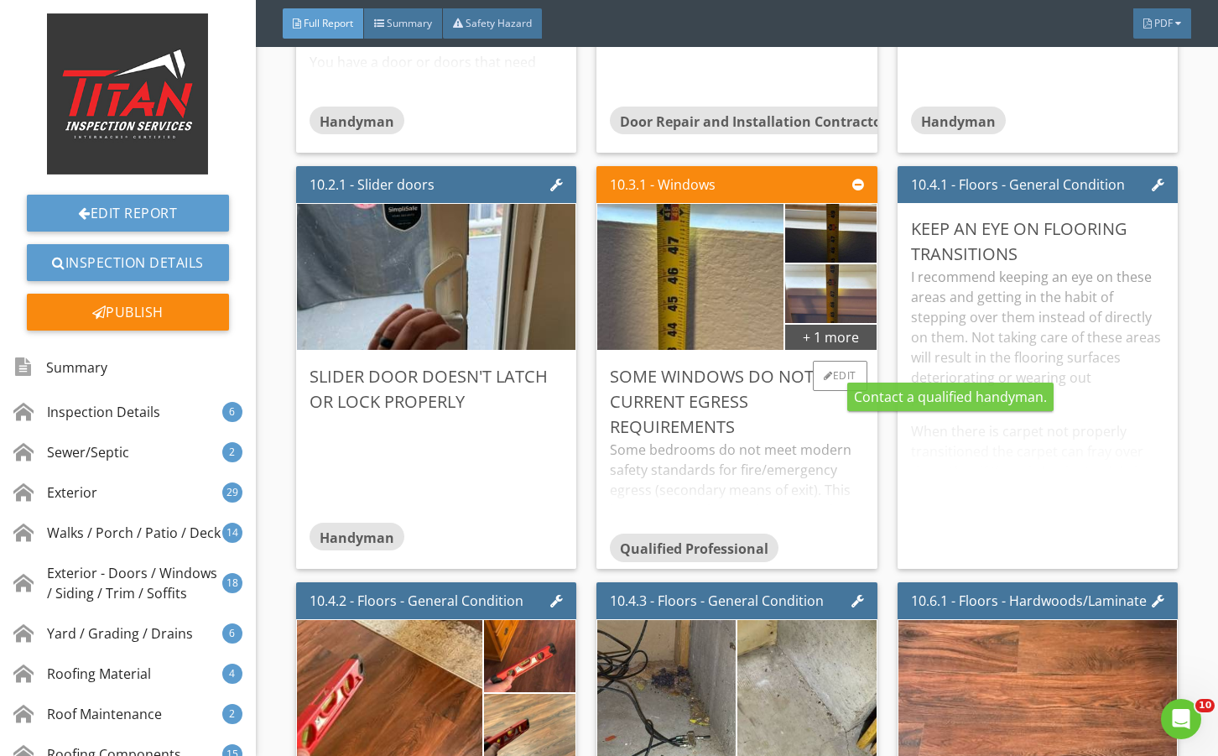
scroll to position [20184, 0]
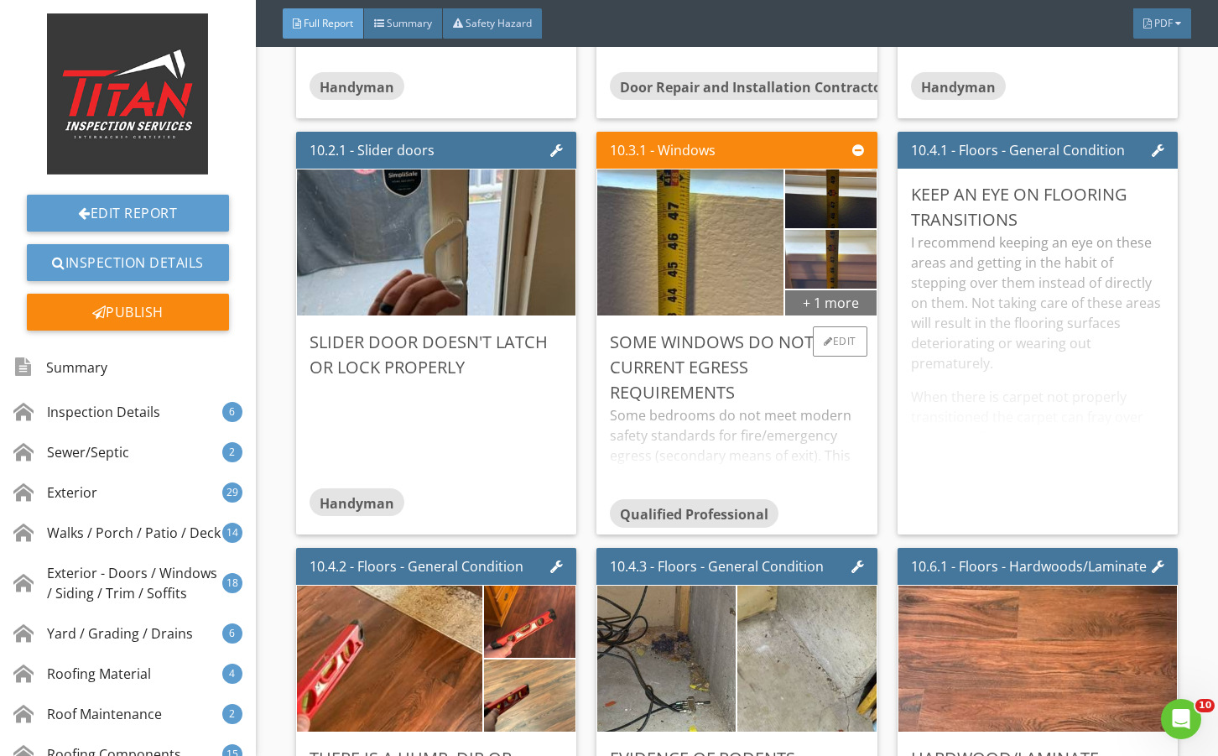
click at [808, 315] on div "+ 1 more" at bounding box center [830, 302] width 91 height 27
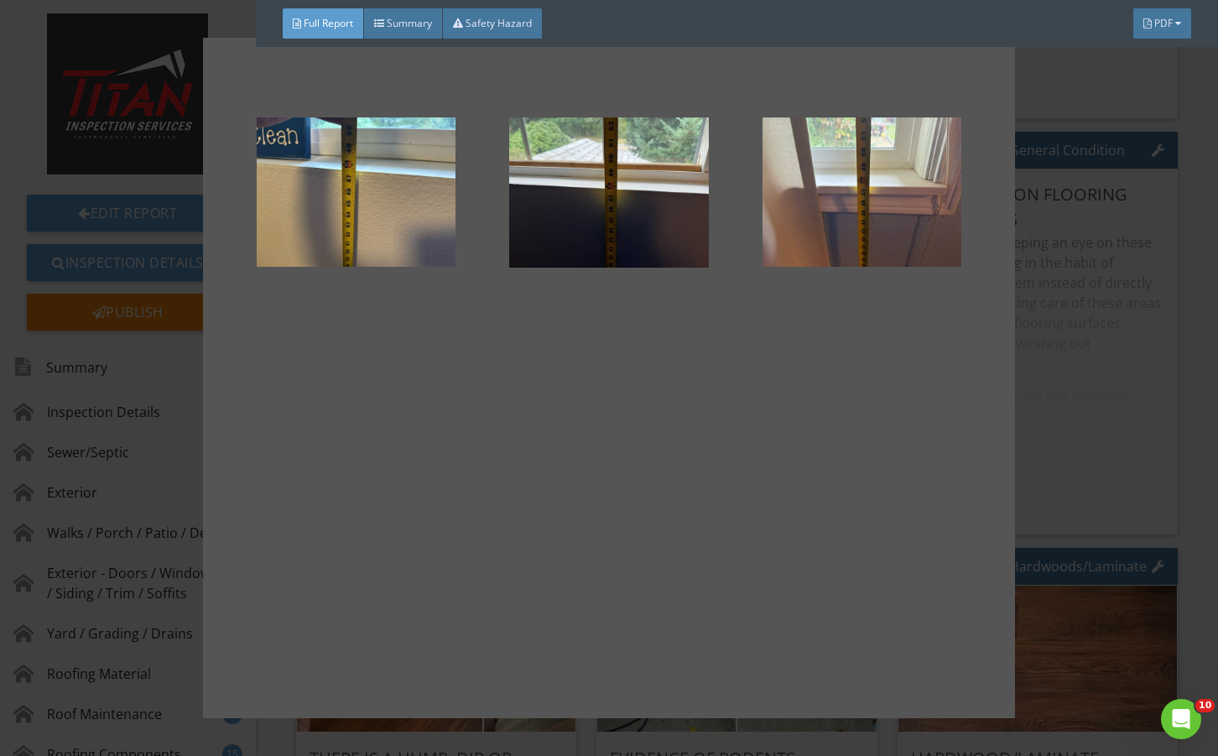
drag, startPoint x: 990, startPoint y: 491, endPoint x: 937, endPoint y: 498, distance: 54.2
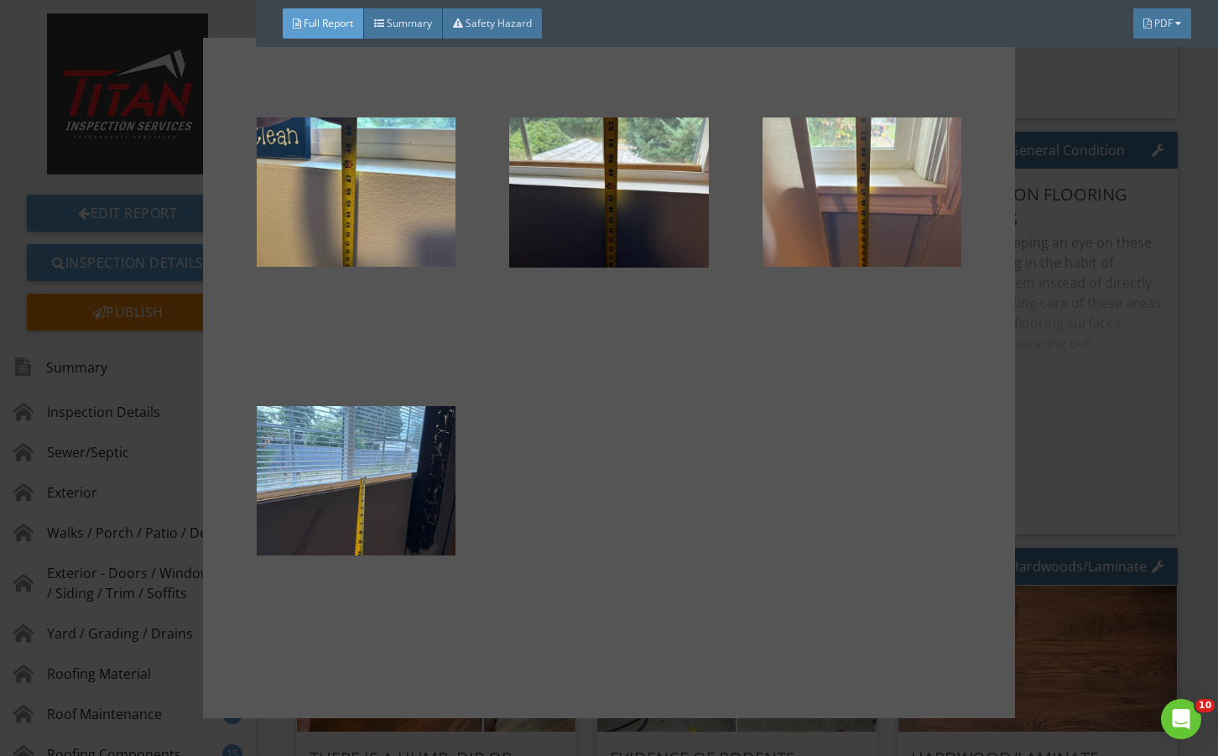
click at [990, 490] on div at bounding box center [609, 378] width 812 height 680
click at [1050, 452] on div at bounding box center [609, 378] width 1218 height 756
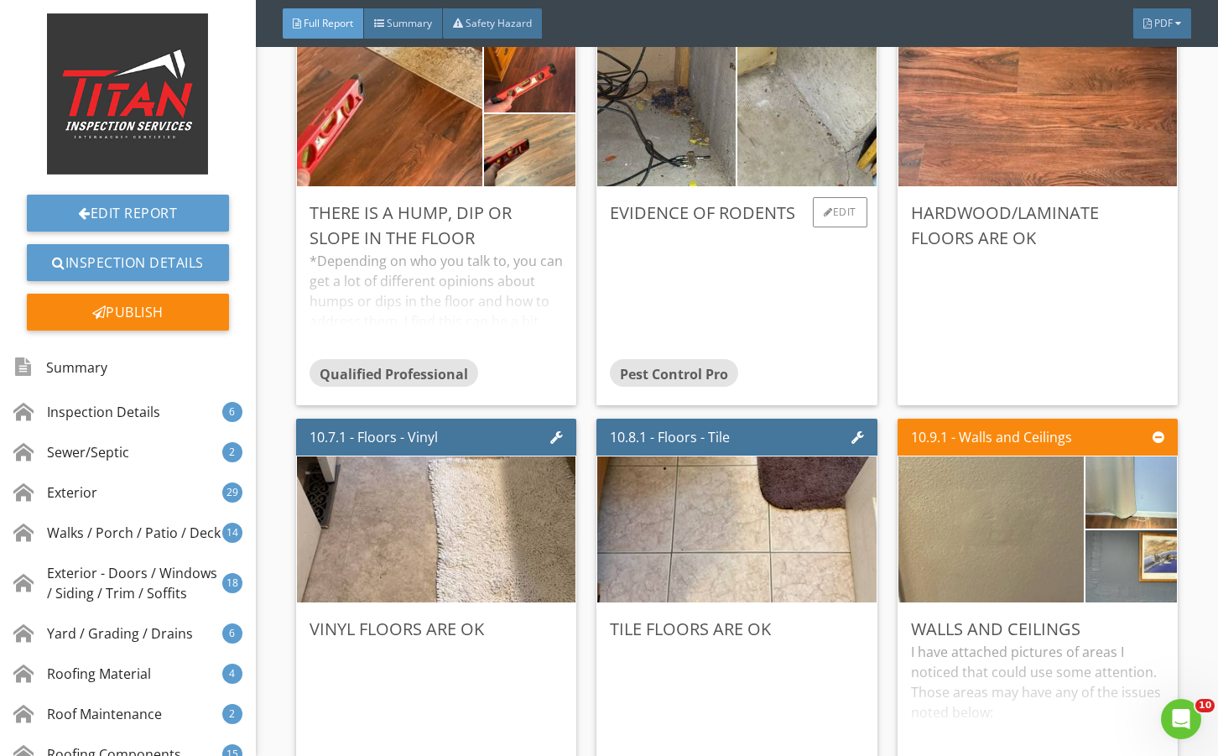
scroll to position [20799, 0]
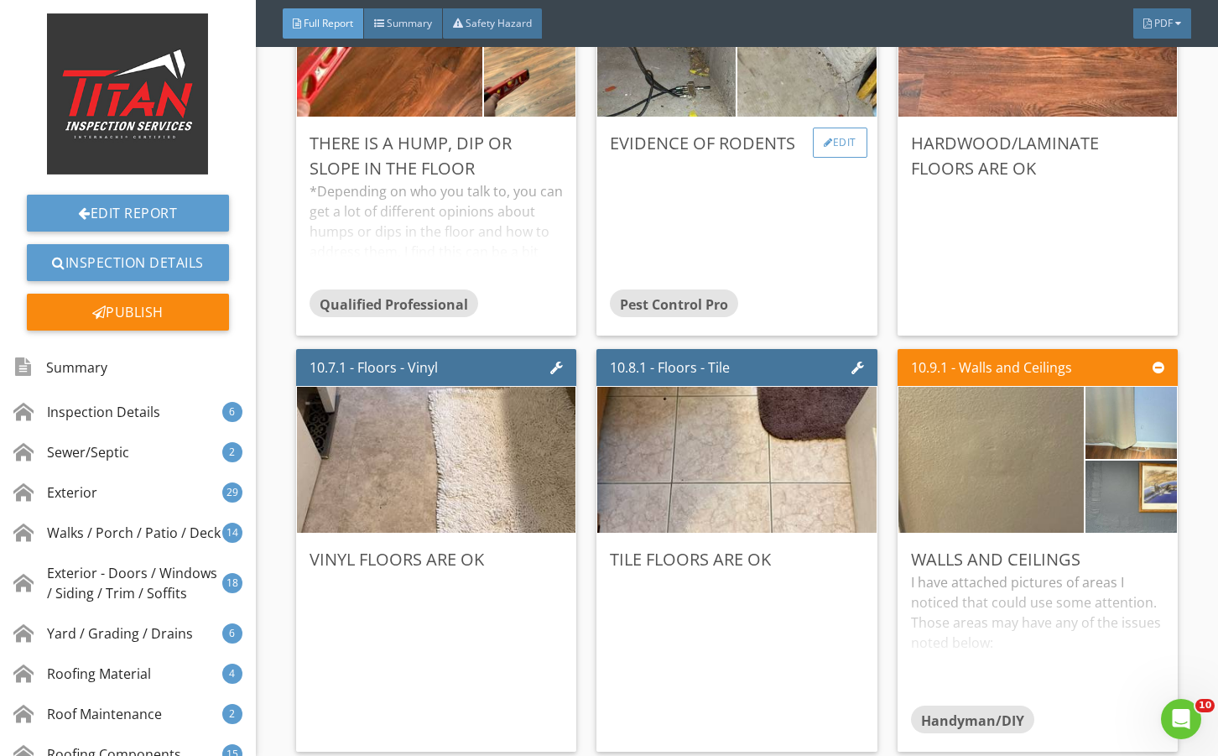
click at [813, 158] on div "Edit" at bounding box center [840, 142] width 55 height 30
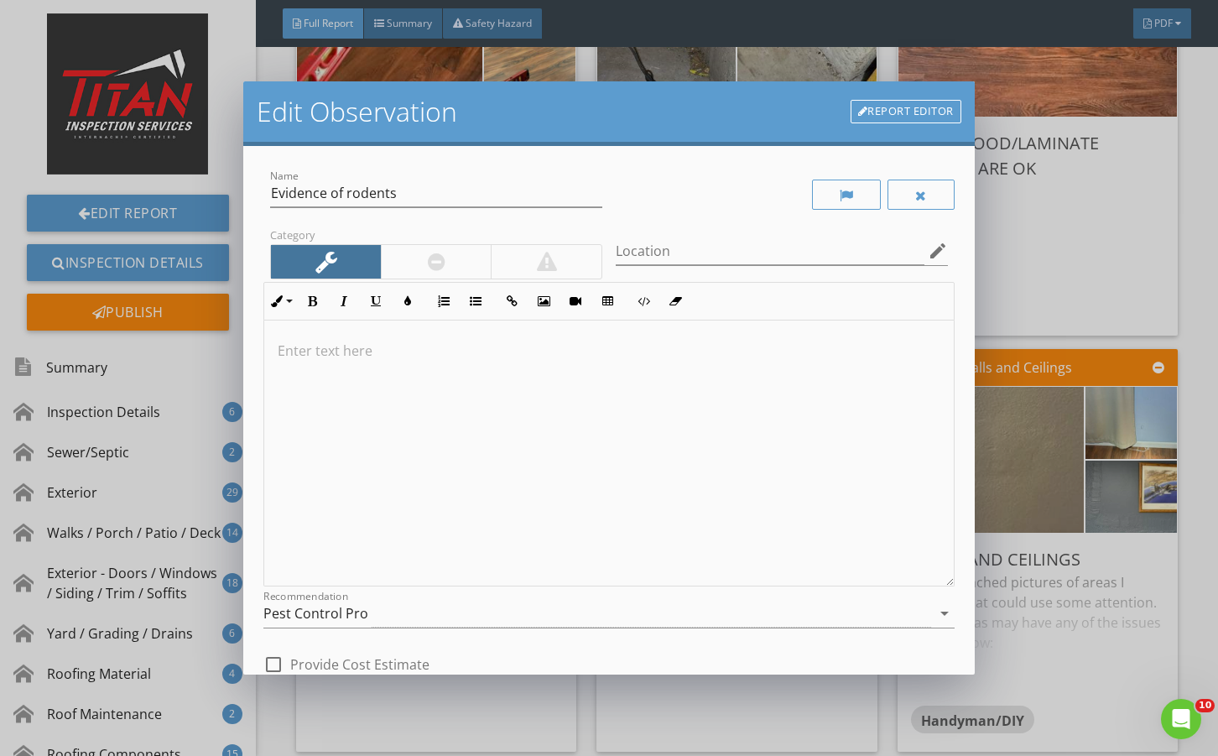
click at [432, 257] on div at bounding box center [437, 262] width 18 height 20
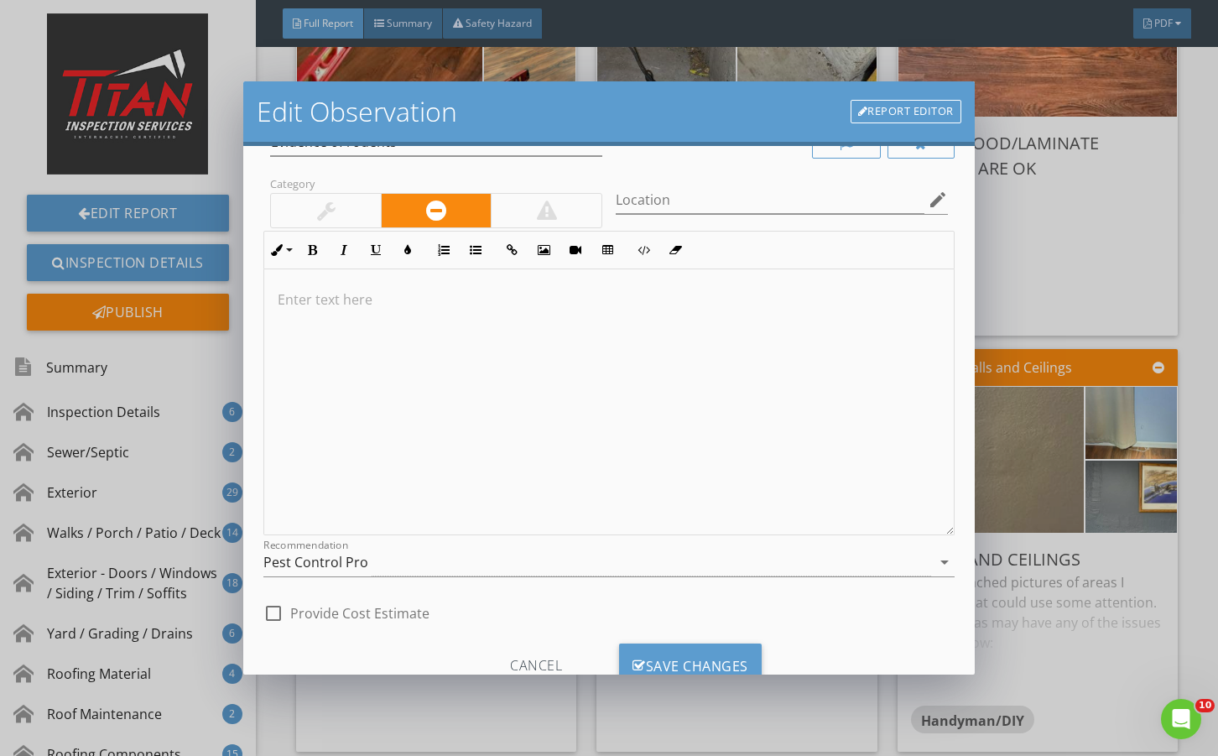
scroll to position [56, 0]
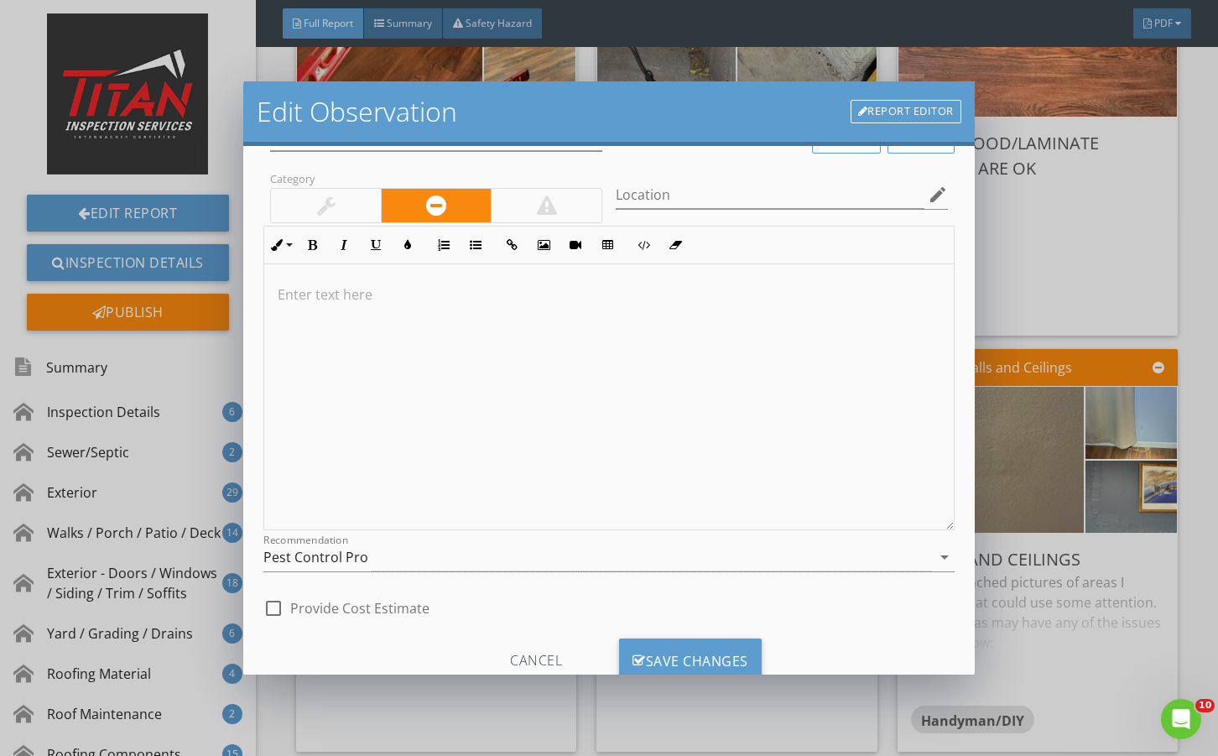
click at [699, 624] on div "check_box_outline_blank Provide Cost Estimate" at bounding box center [608, 606] width 690 height 37
click at [698, 642] on div "Save Changes" at bounding box center [690, 660] width 143 height 45
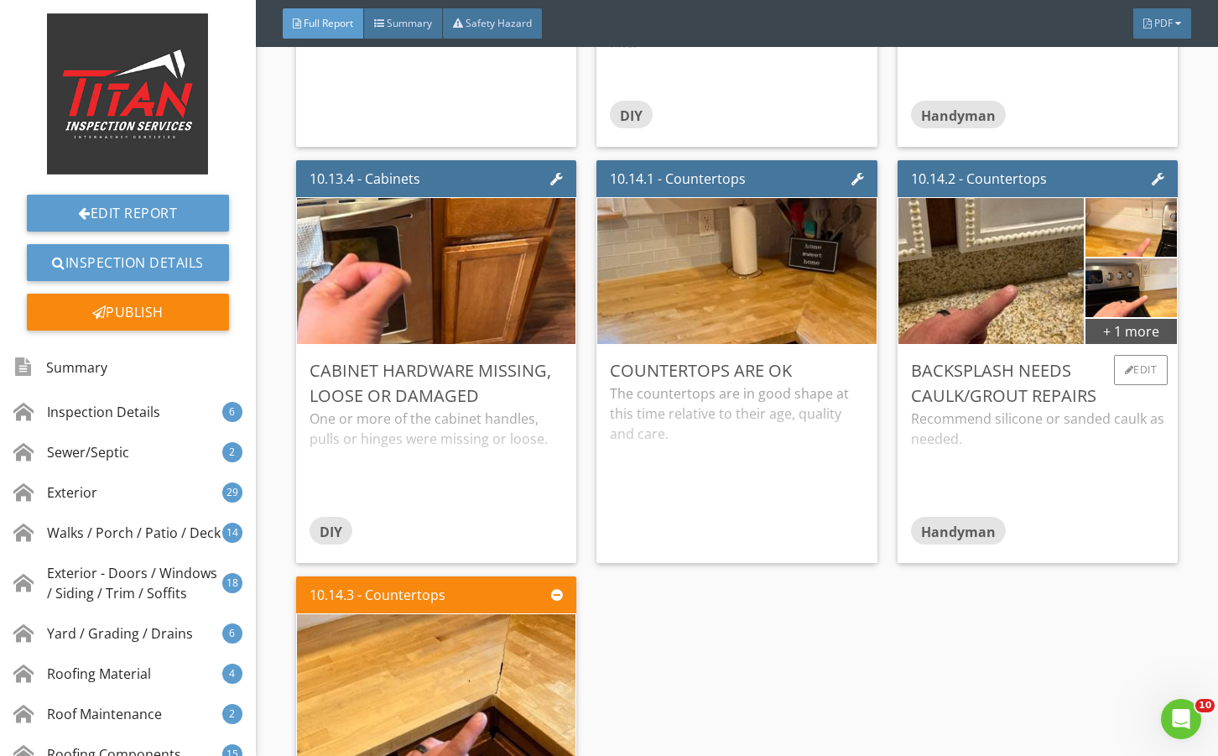
scroll to position [22309, 0]
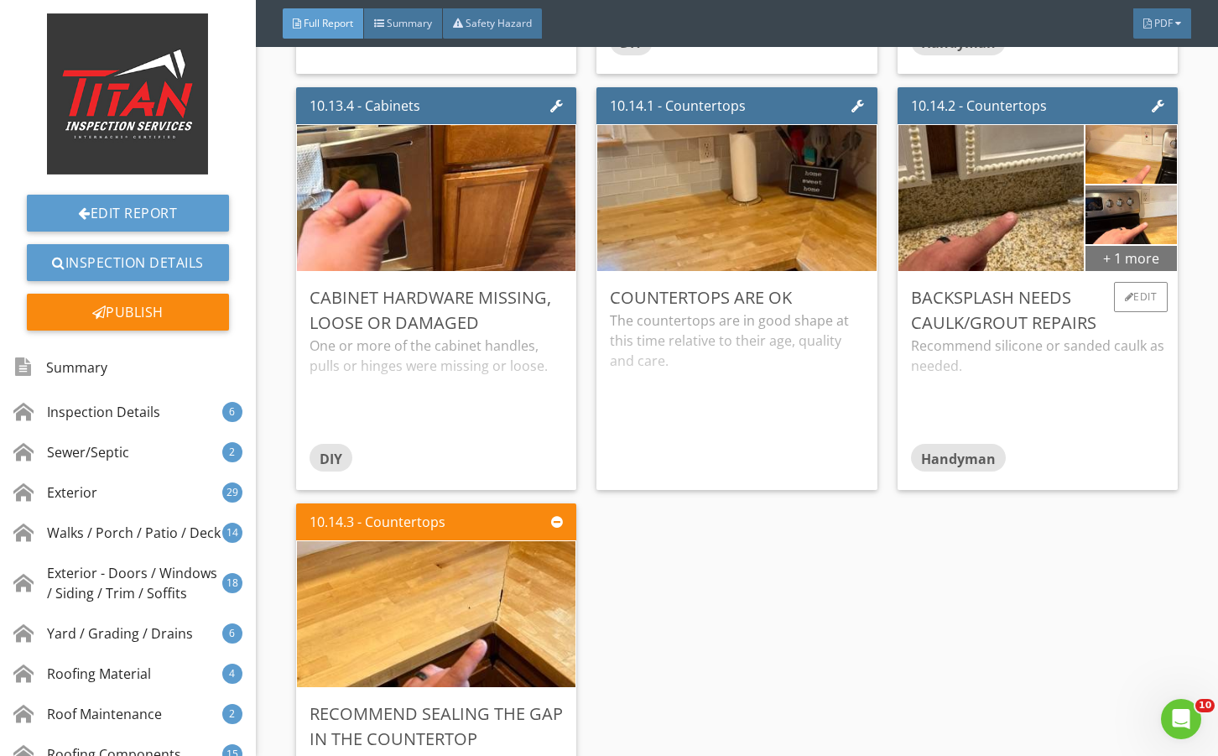
click at [1088, 271] on div "+ 1 more" at bounding box center [1130, 257] width 91 height 27
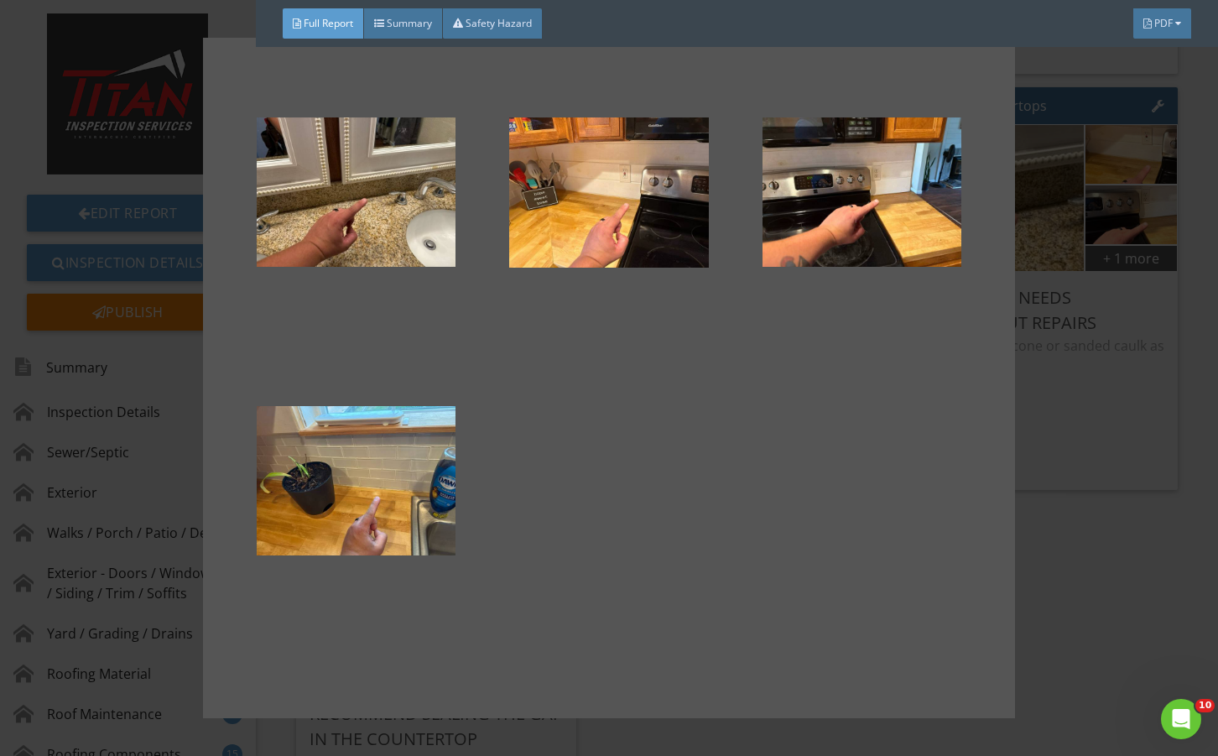
click at [1110, 465] on div at bounding box center [609, 378] width 1218 height 756
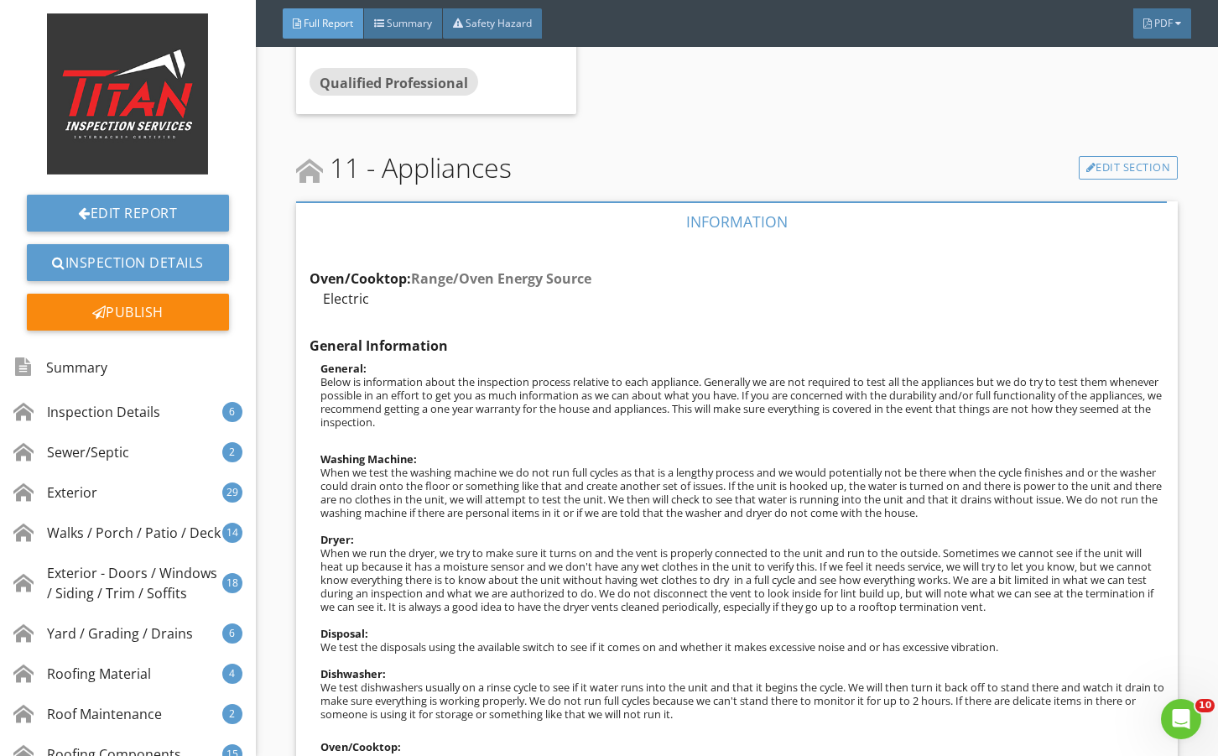
scroll to position [22812, 0]
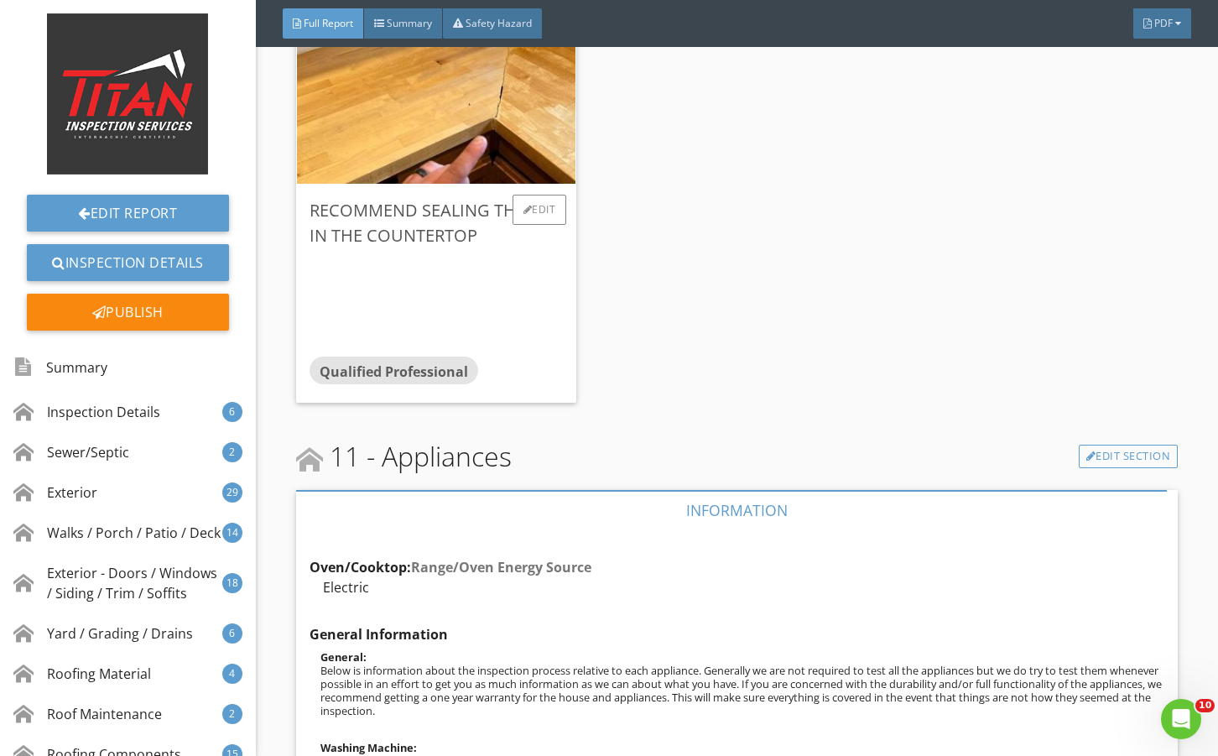
click at [526, 345] on div at bounding box center [435, 301] width 253 height 107
click at [537, 225] on div "Edit" at bounding box center [539, 210] width 55 height 30
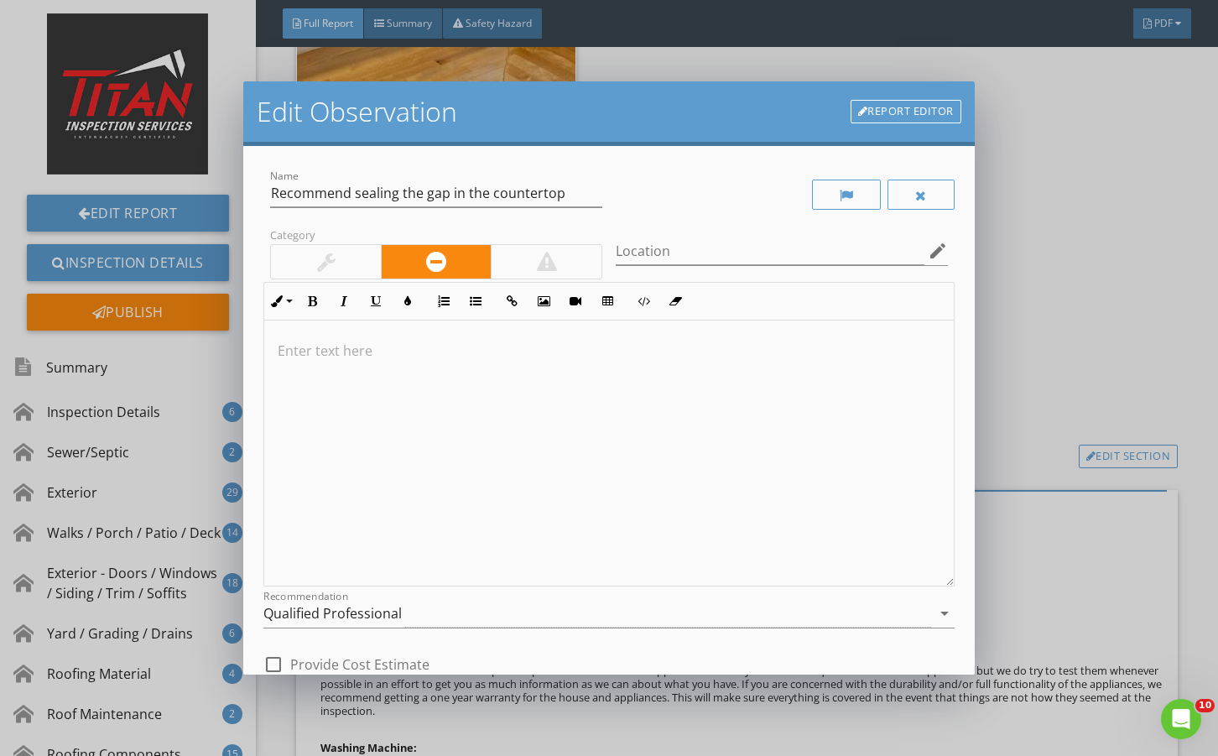
click at [373, 622] on div "Qualified Professional" at bounding box center [596, 614] width 667 height 28
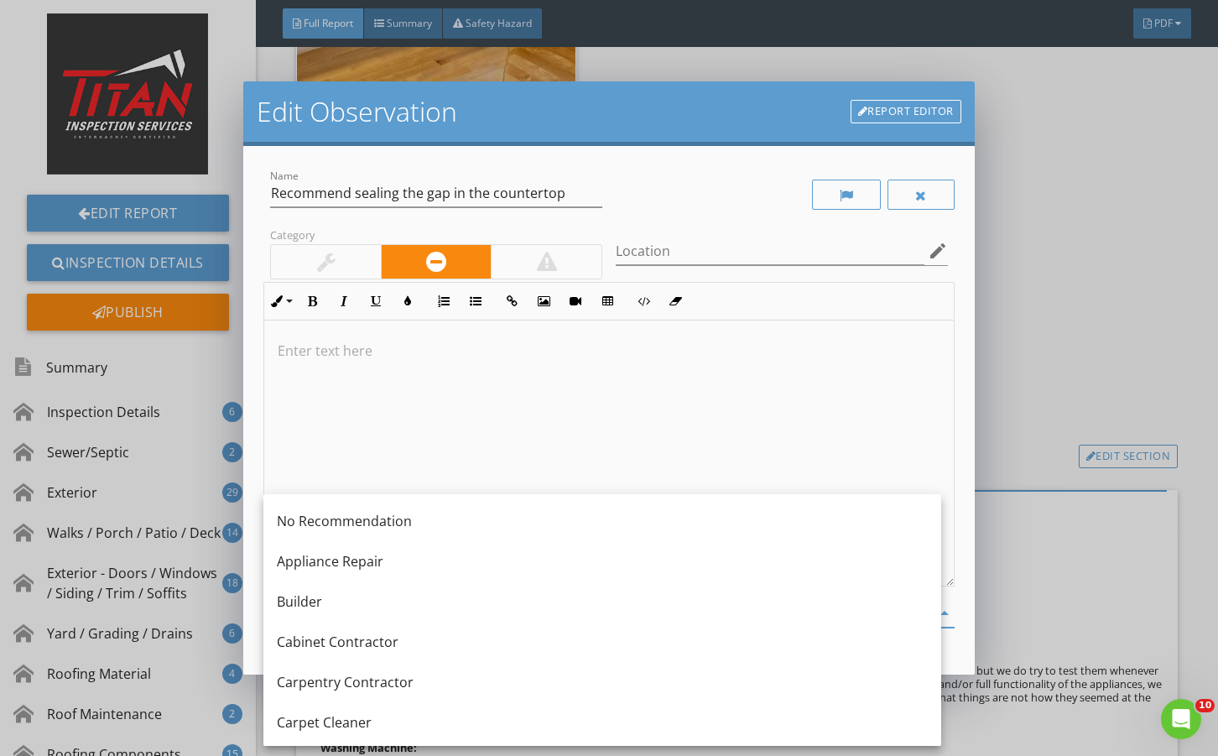
drag, startPoint x: 434, startPoint y: 450, endPoint x: 511, endPoint y: 514, distance: 100.1
click at [437, 450] on div at bounding box center [608, 453] width 689 height 266
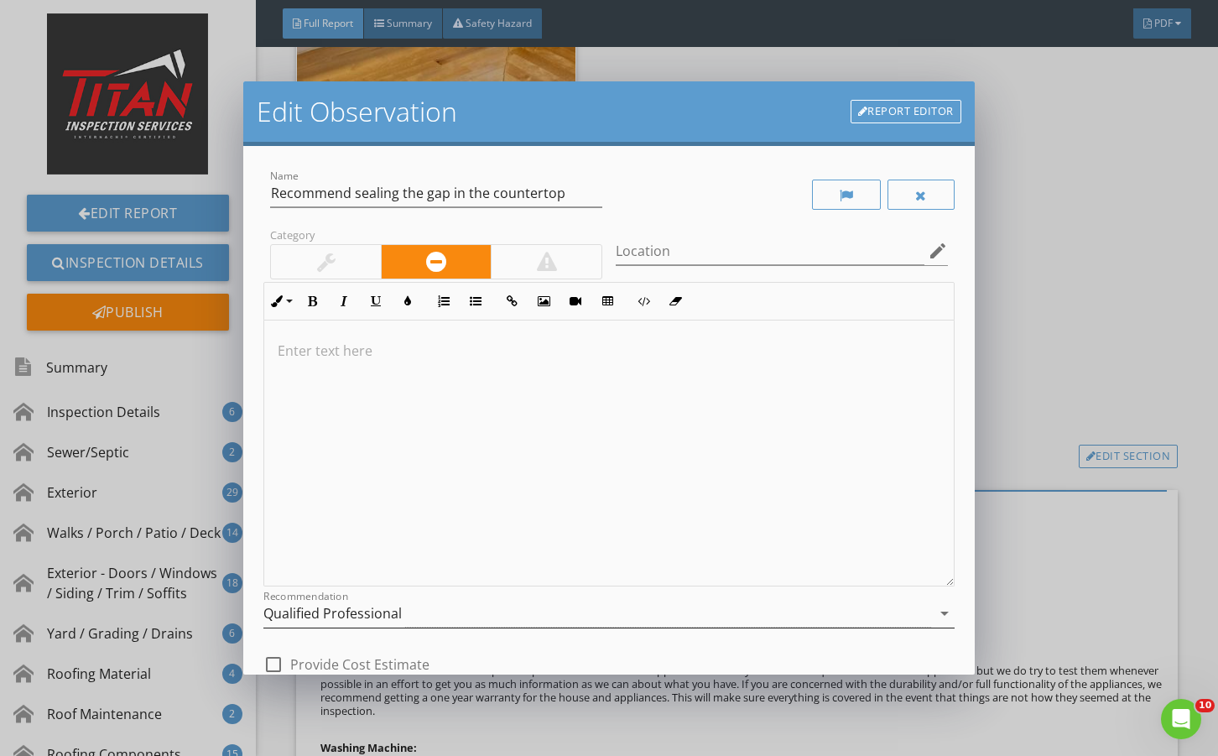
click at [459, 611] on div "Qualified Professional" at bounding box center [596, 614] width 667 height 28
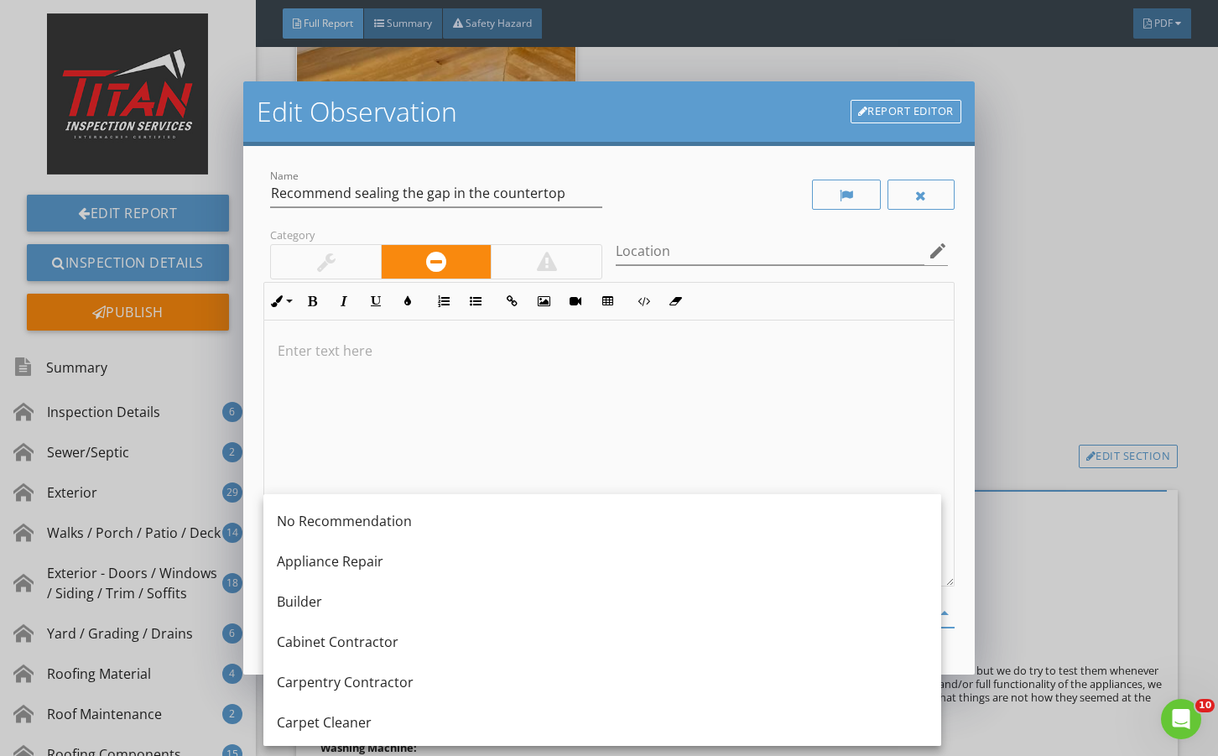
click at [475, 476] on div at bounding box center [608, 453] width 689 height 266
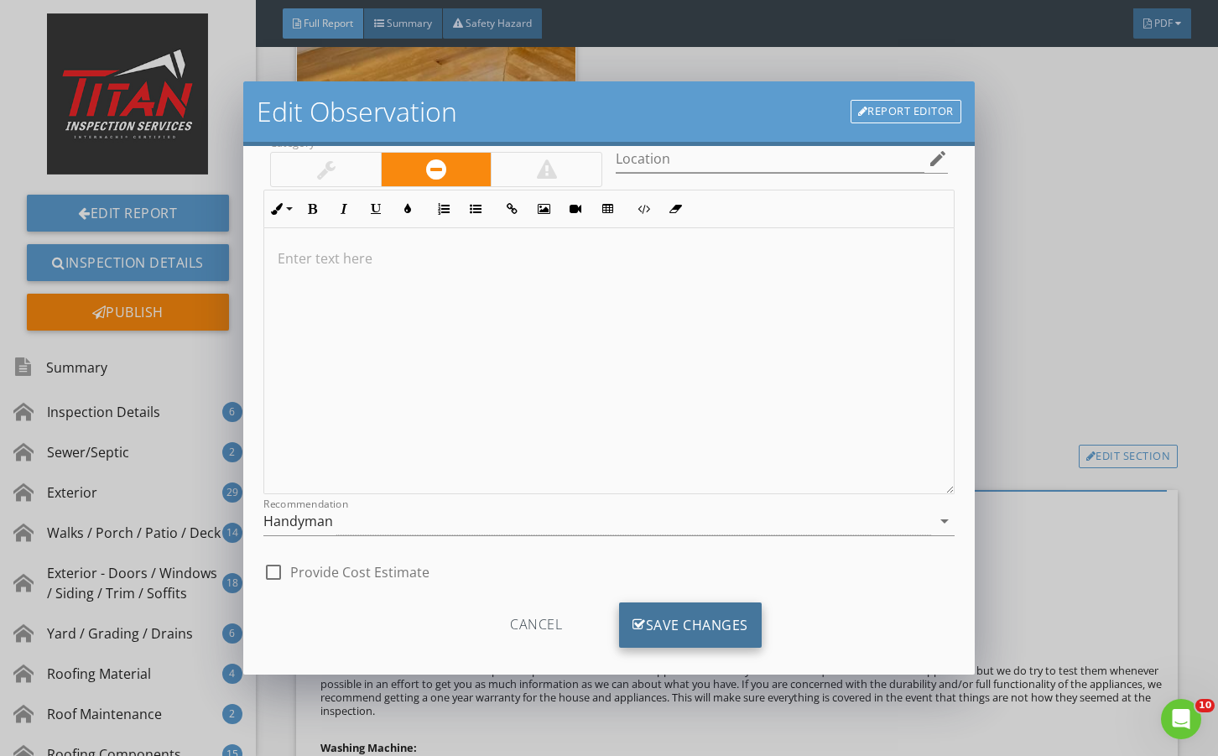
scroll to position [111, 0]
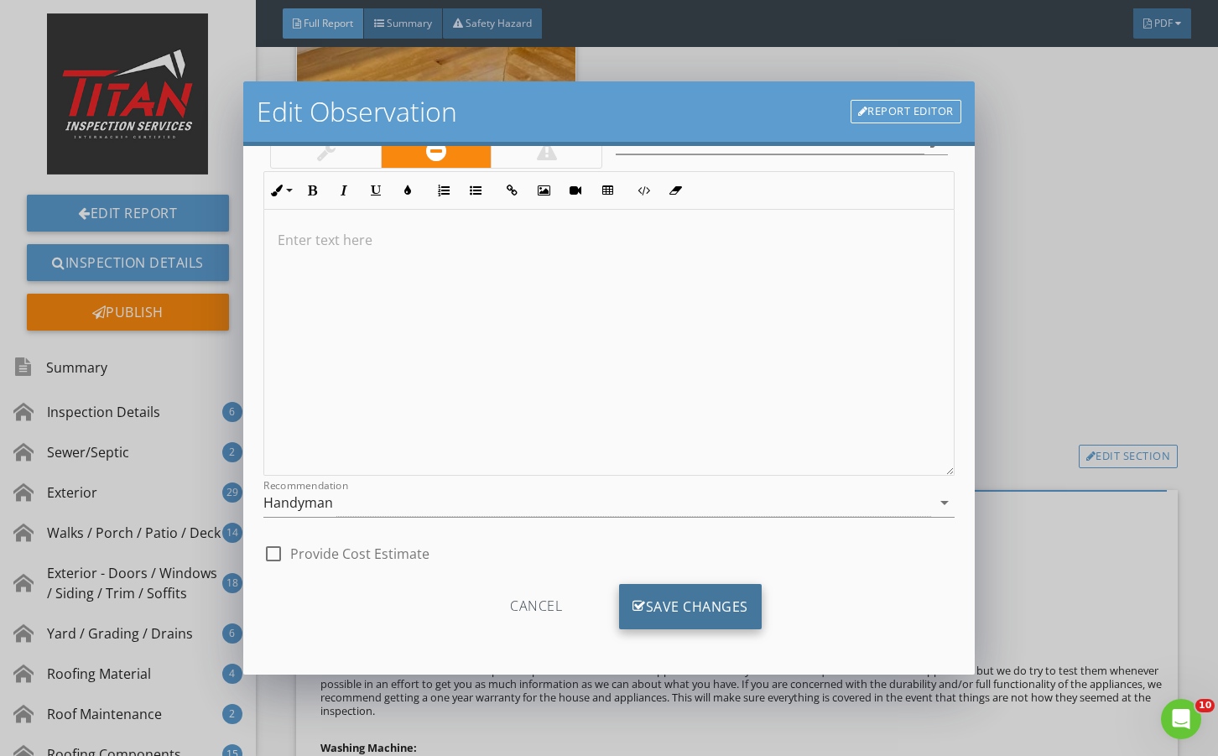
click at [632, 612] on icon at bounding box center [638, 606] width 13 height 18
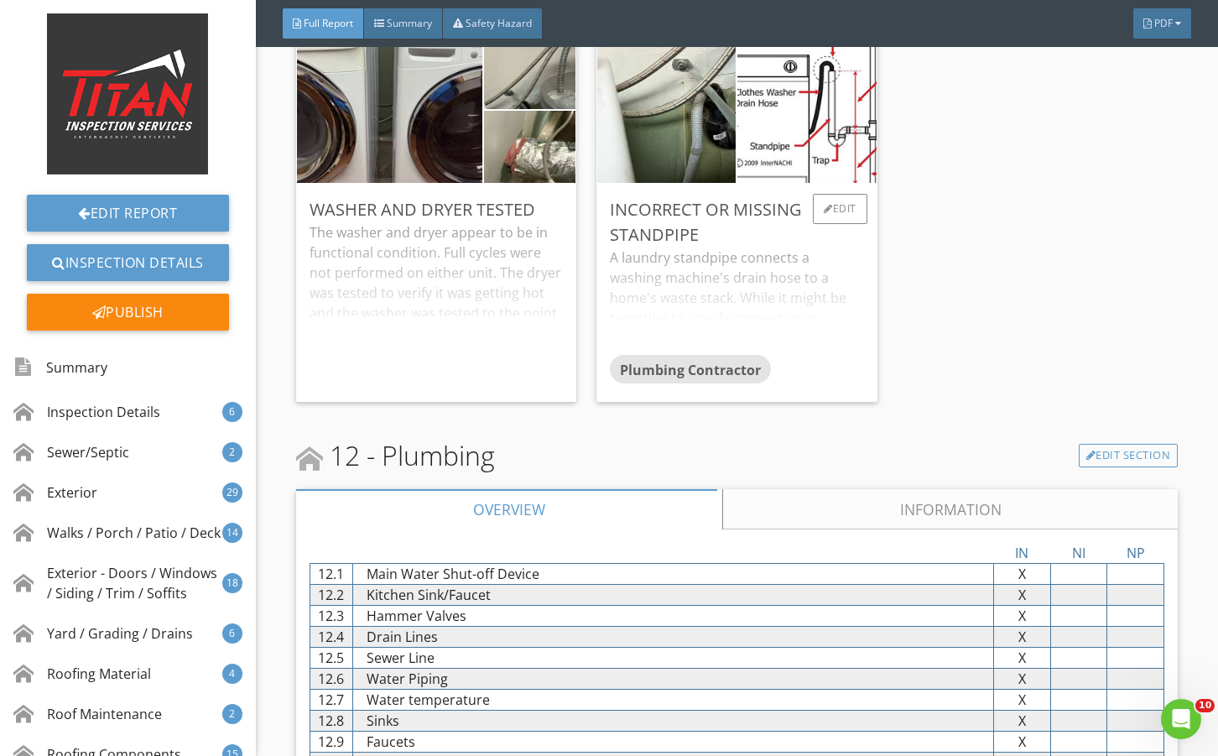
scroll to position [25328, 0]
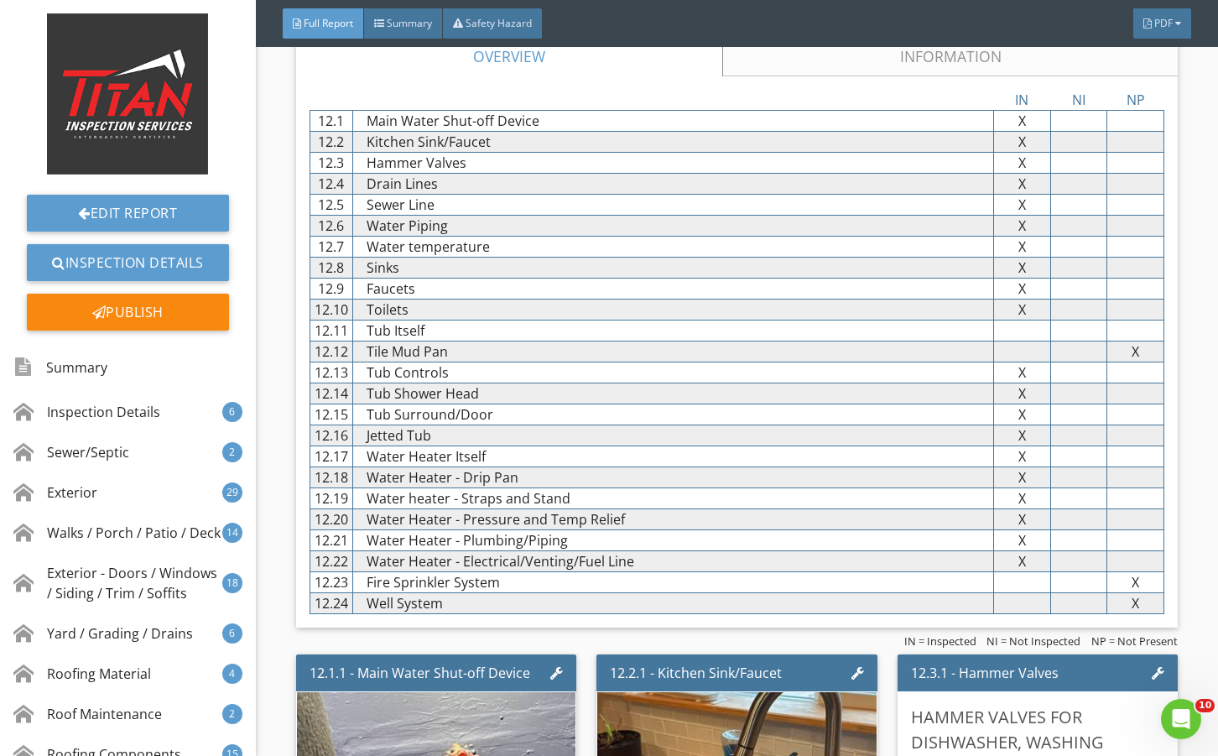
click at [814, 76] on link "Information" at bounding box center [949, 56] width 455 height 40
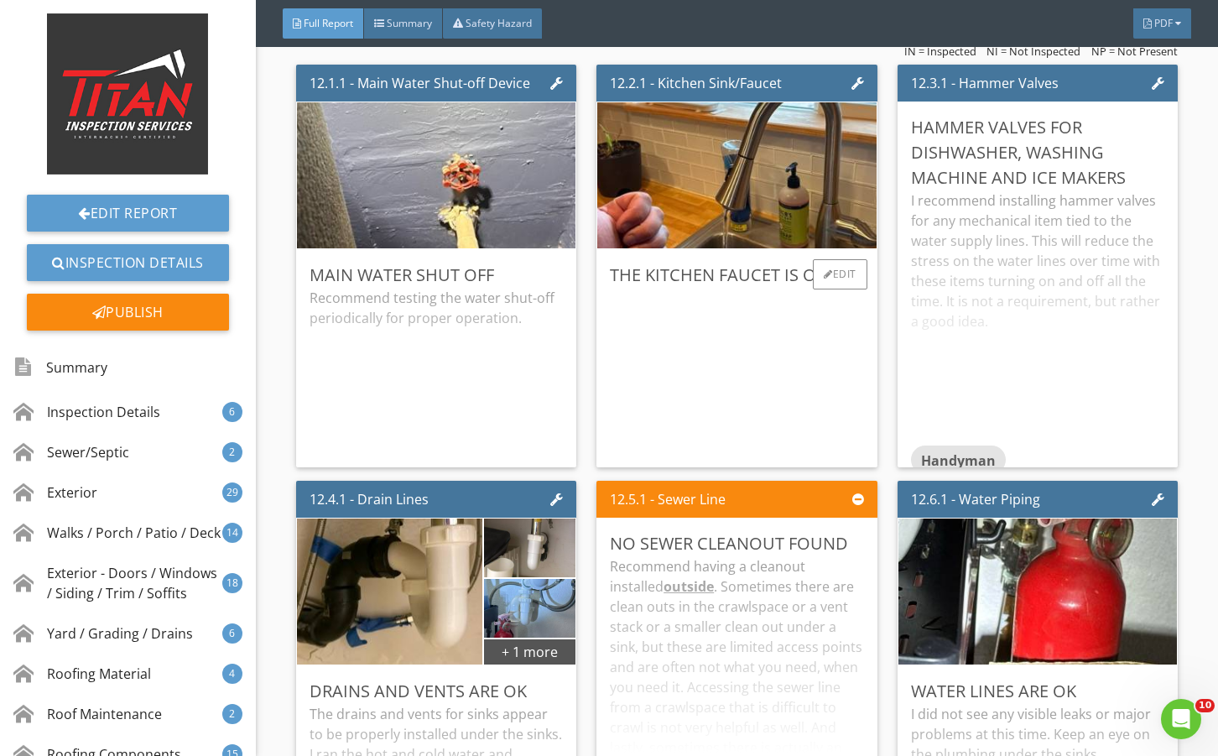
scroll to position [27844, 0]
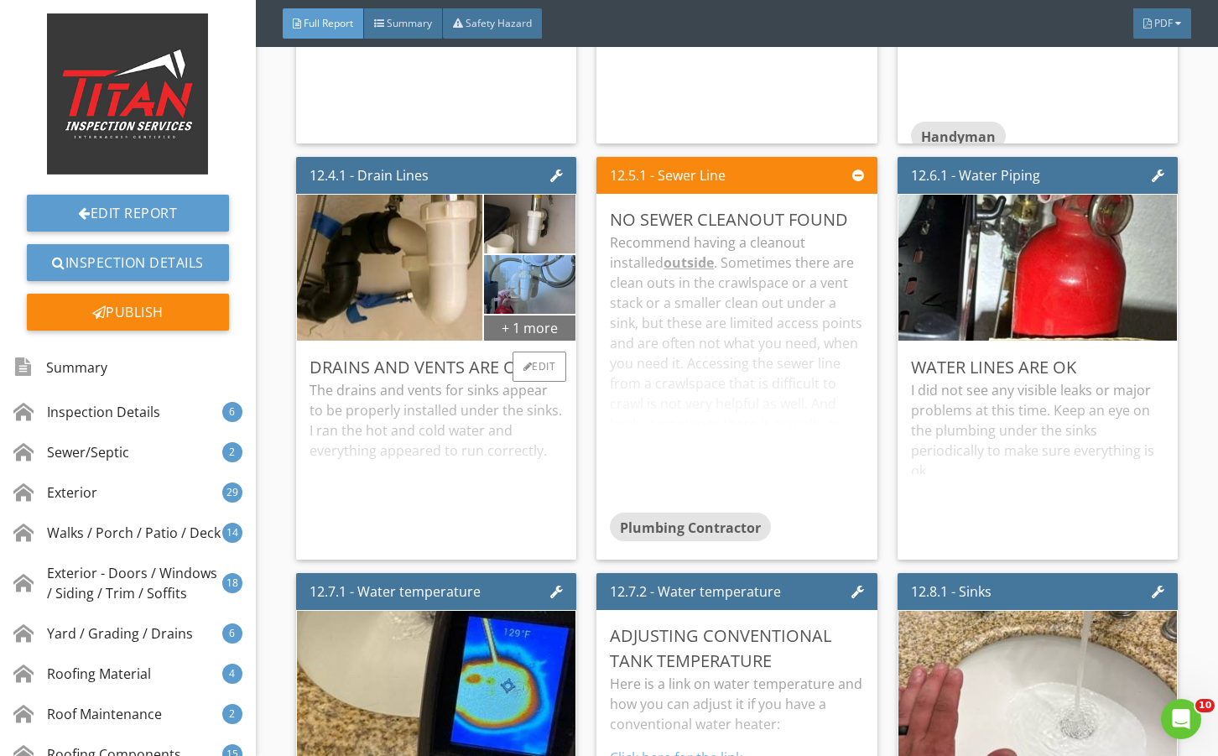
click at [546, 341] on div "+ 1 more" at bounding box center [529, 327] width 91 height 27
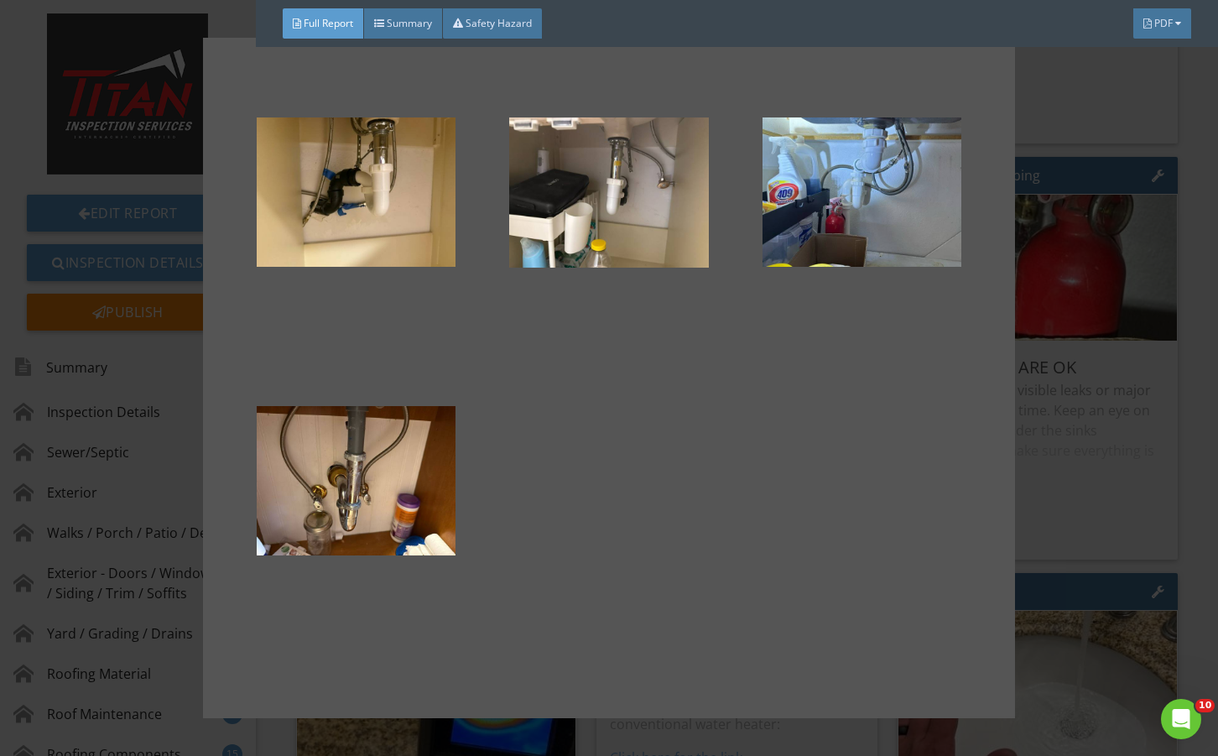
click at [1052, 539] on div at bounding box center [609, 378] width 1218 height 756
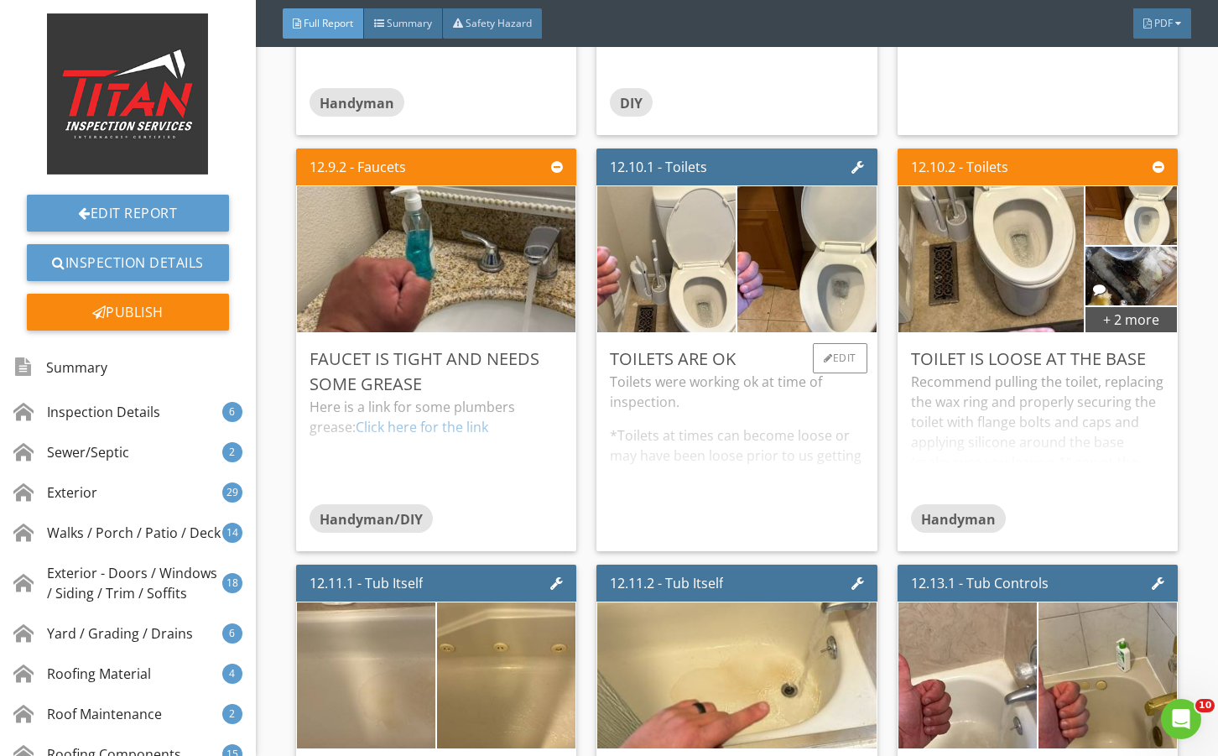
scroll to position [29130, 0]
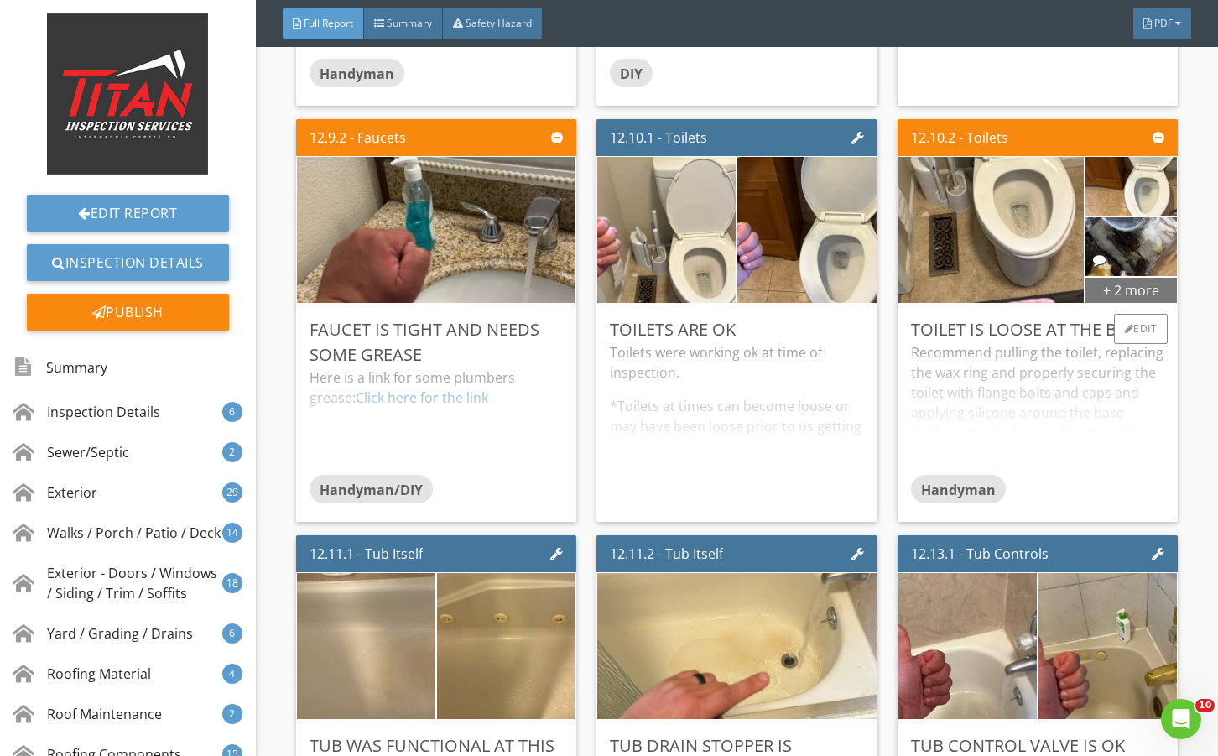
click at [1109, 303] on div "+ 2 more" at bounding box center [1130, 289] width 91 height 27
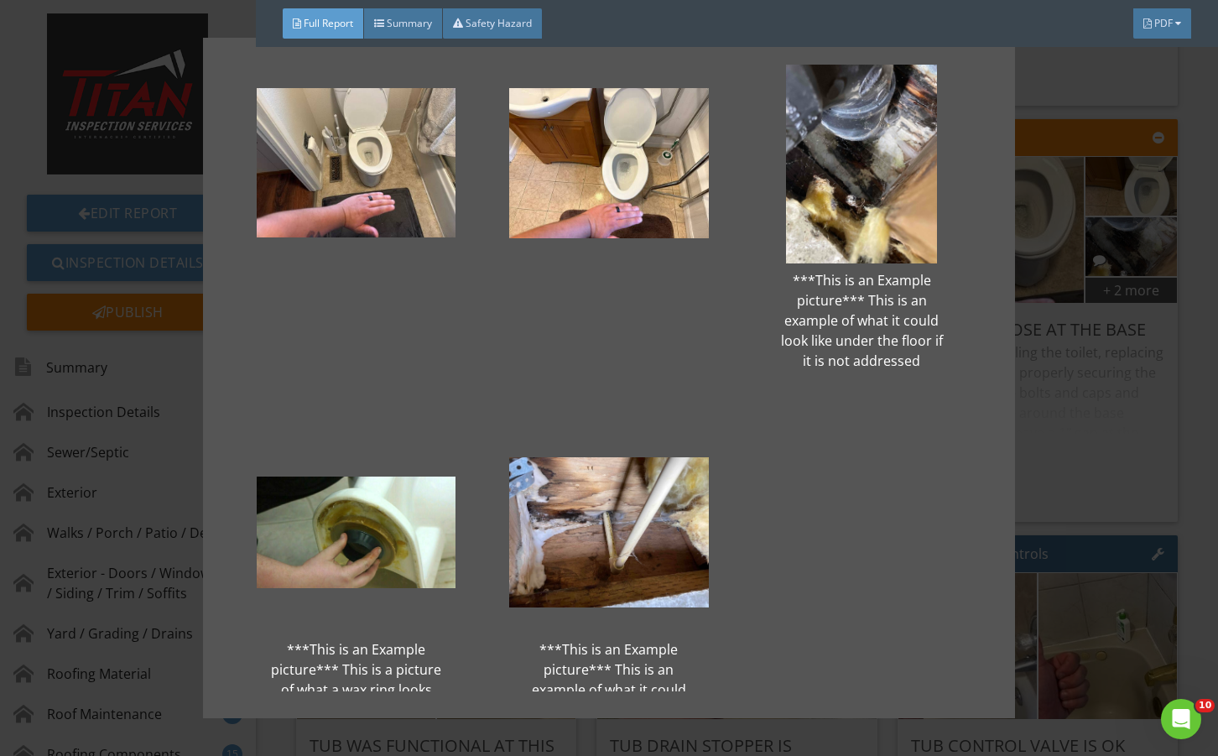
scroll to position [112, 0]
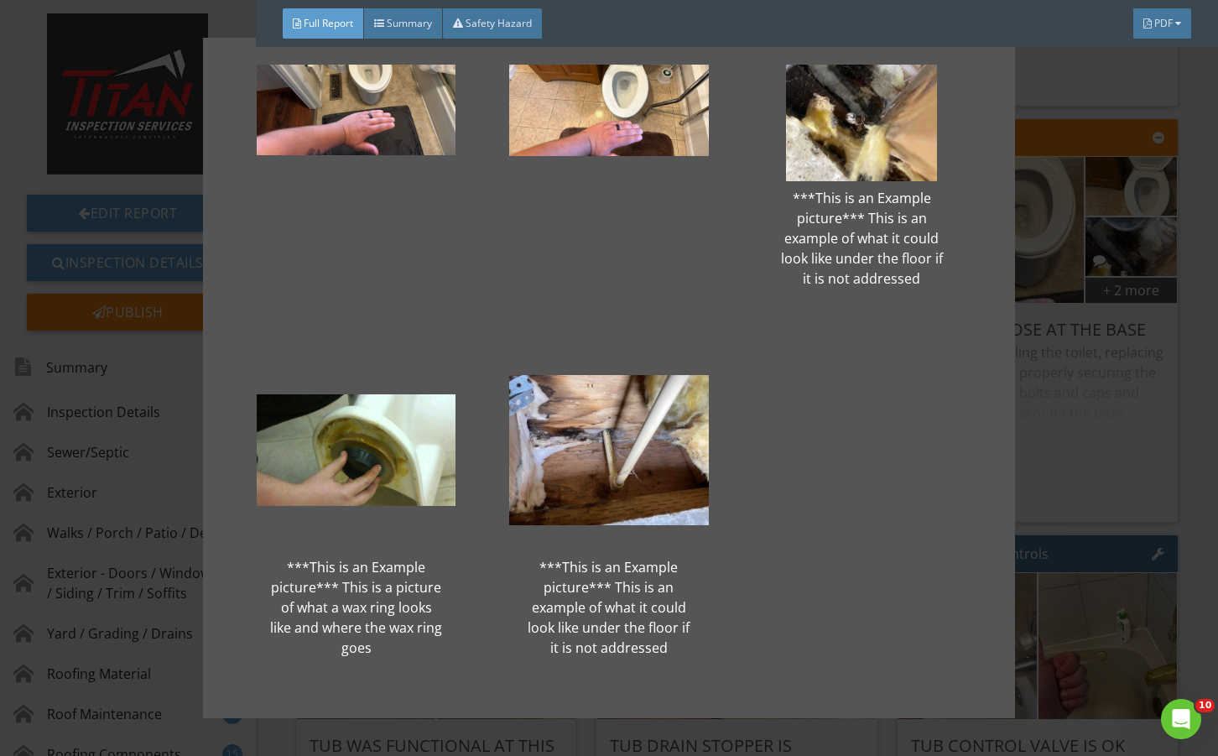
click at [1042, 471] on div "***This is an Example picture*** This is an example of what it could look like …" at bounding box center [609, 378] width 1218 height 756
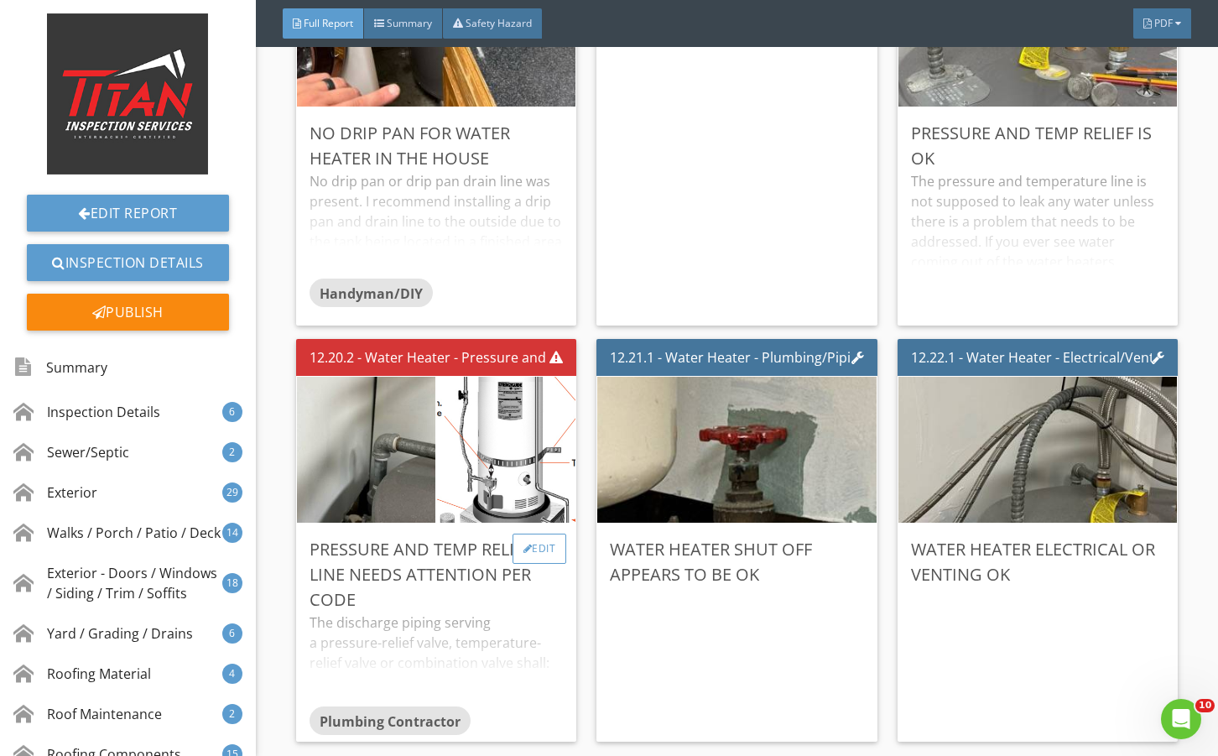
scroll to position [31590, 0]
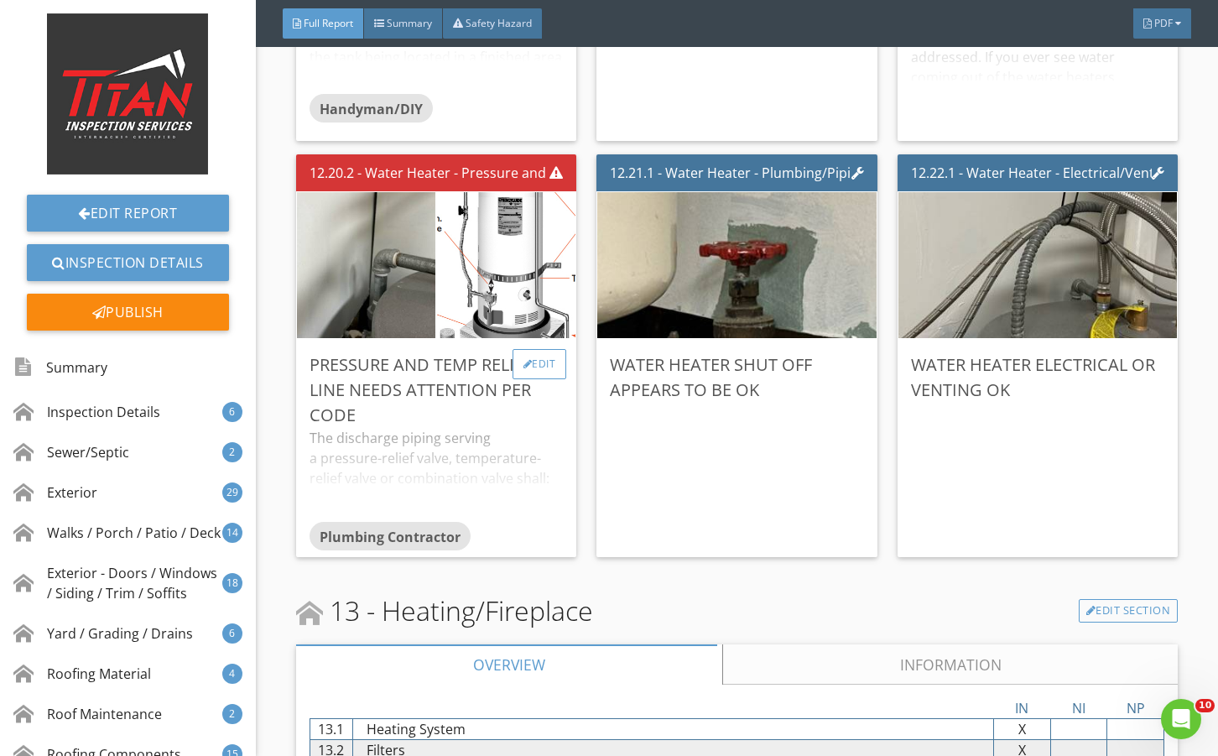
click at [531, 379] on div "Edit" at bounding box center [539, 364] width 55 height 30
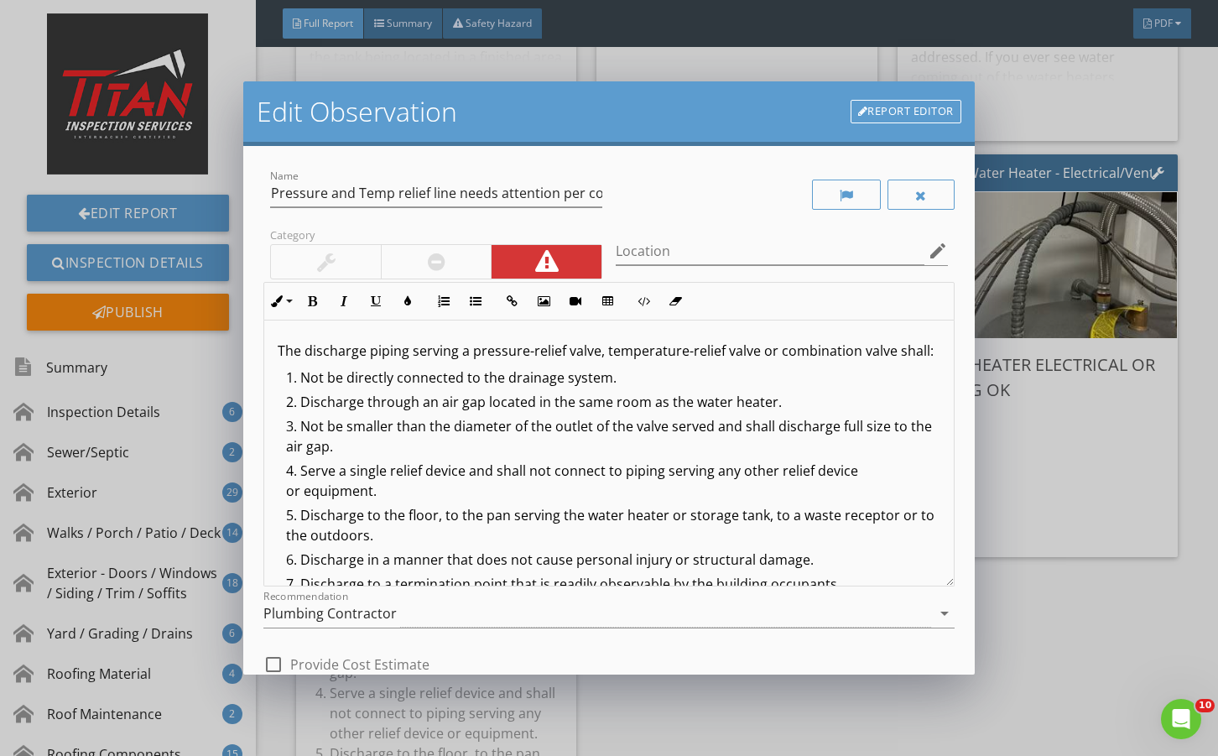
click at [937, 109] on link "Report Editor" at bounding box center [905, 111] width 111 height 23
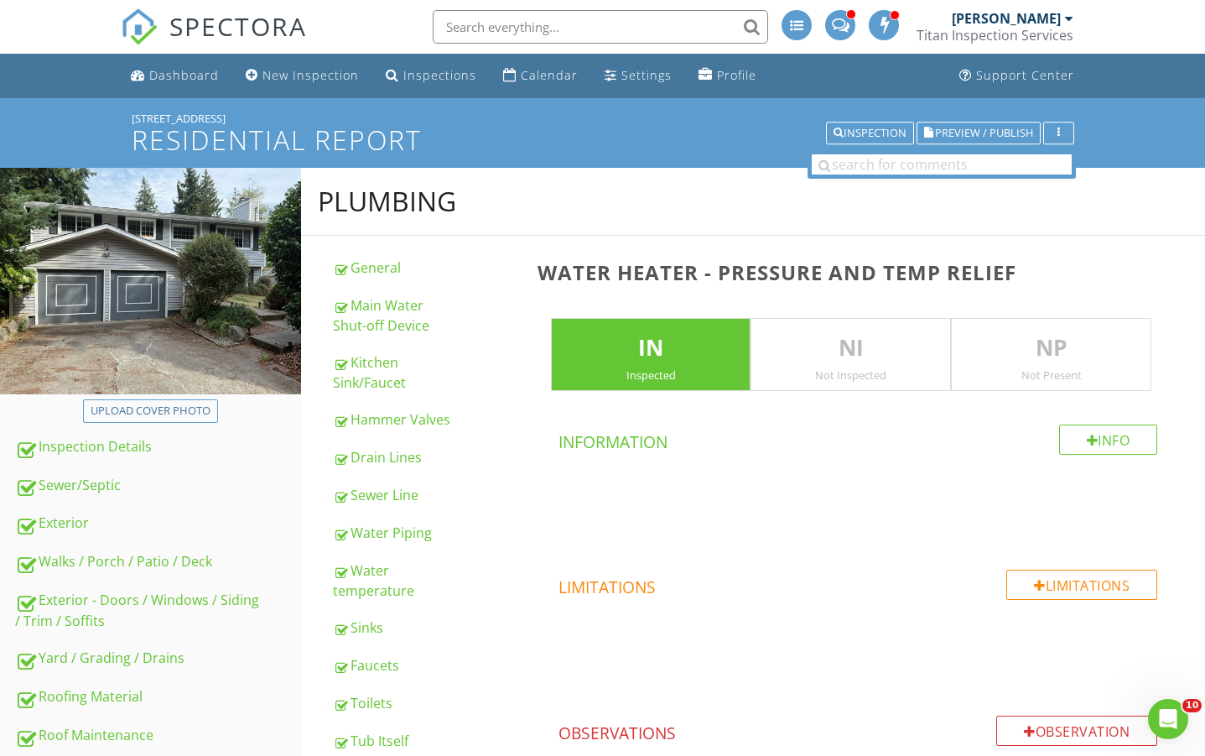
scroll to position [1494, 0]
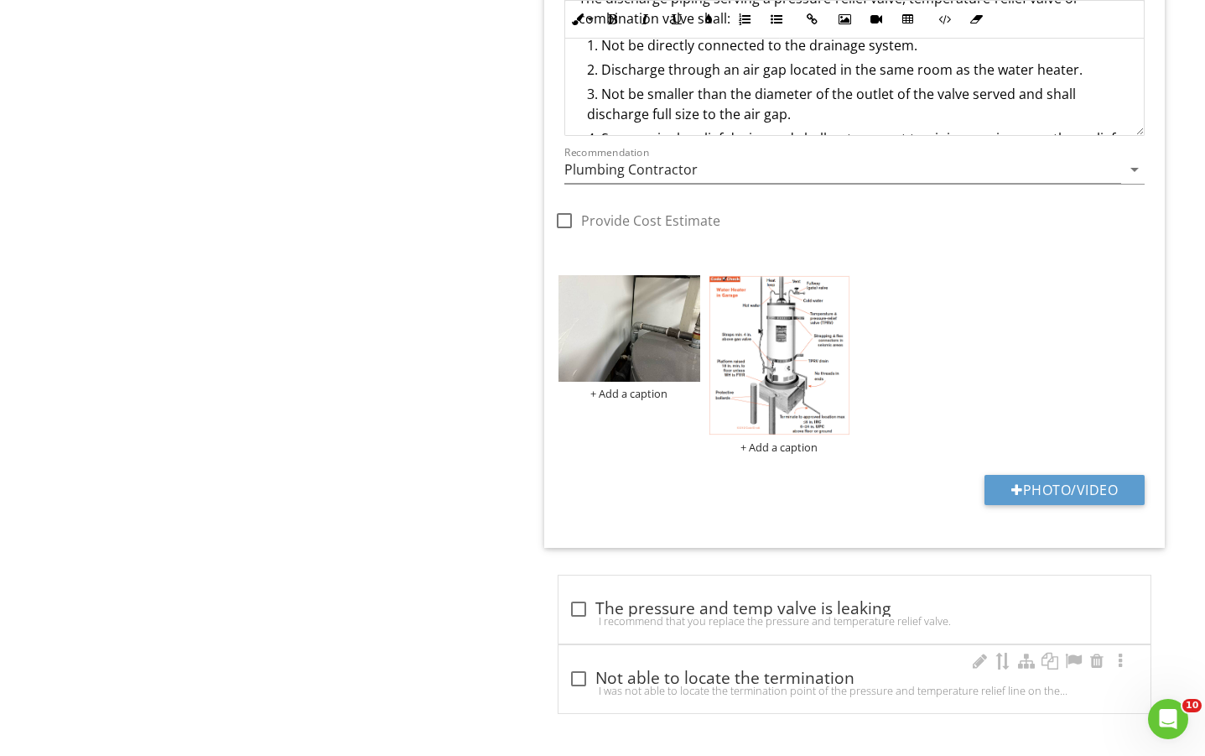
click at [653, 658] on div "check_box_outline_blank Not able to locate the termination I was not able to lo…" at bounding box center [855, 679] width 592 height 68
checkbox input "true"
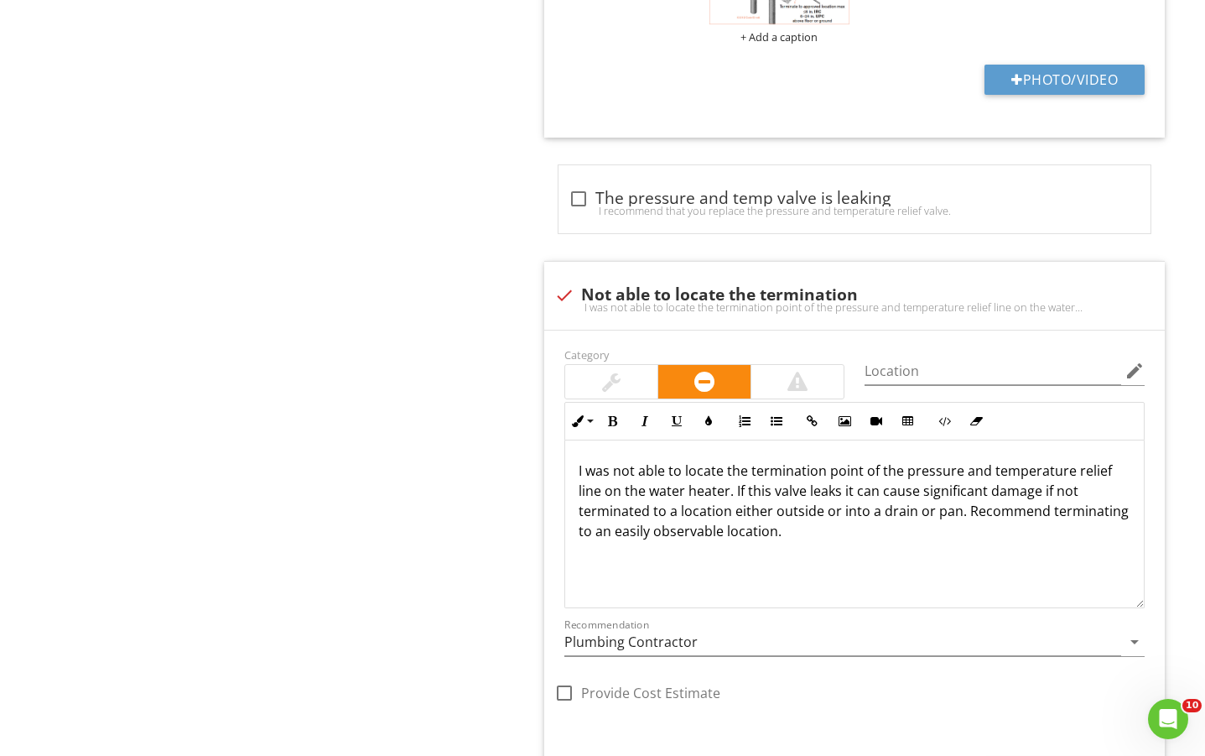
scroll to position [2157, 0]
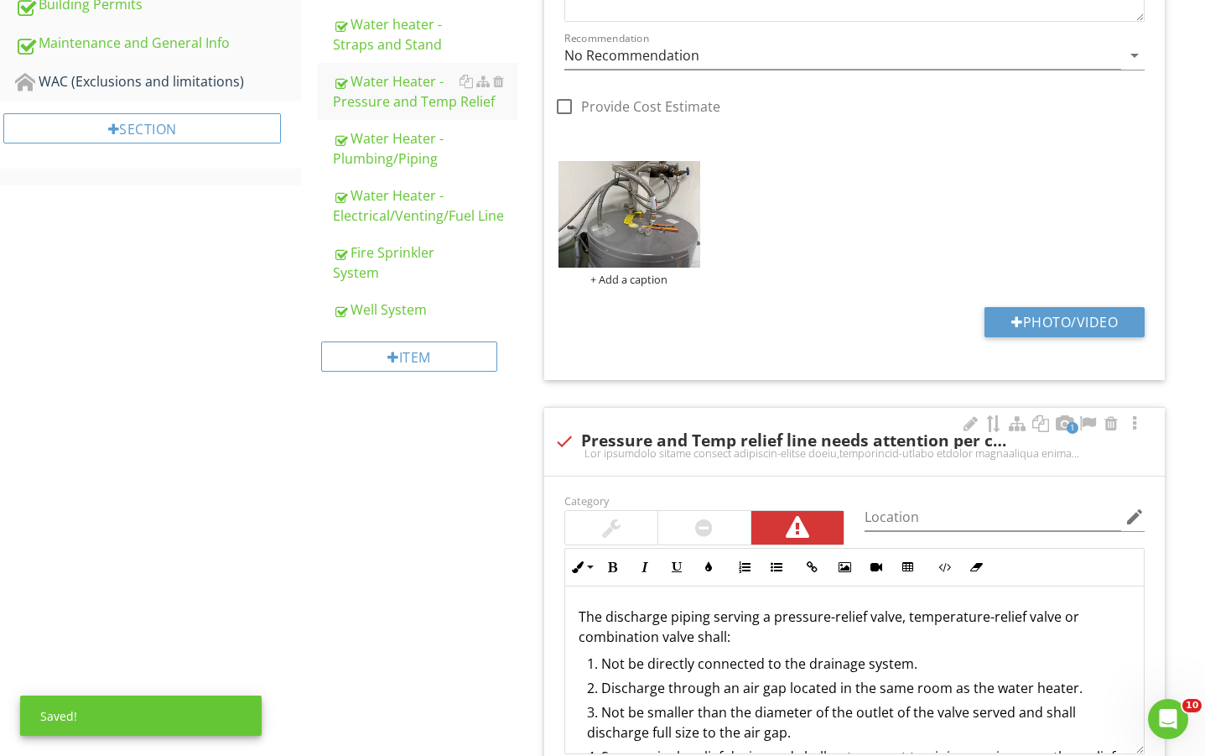
click at [653, 432] on div "check Pressure and Temp relief line needs attention per code" at bounding box center [854, 441] width 600 height 20
checkbox input "true"
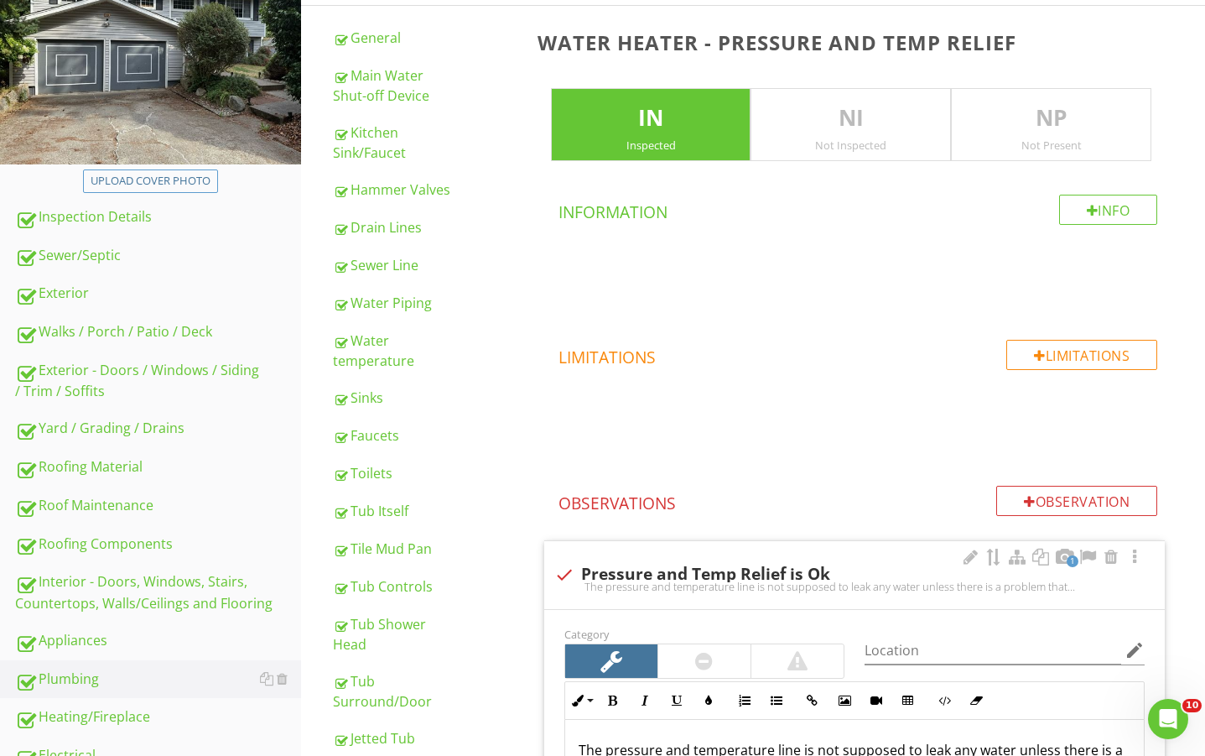
scroll to position [0, 0]
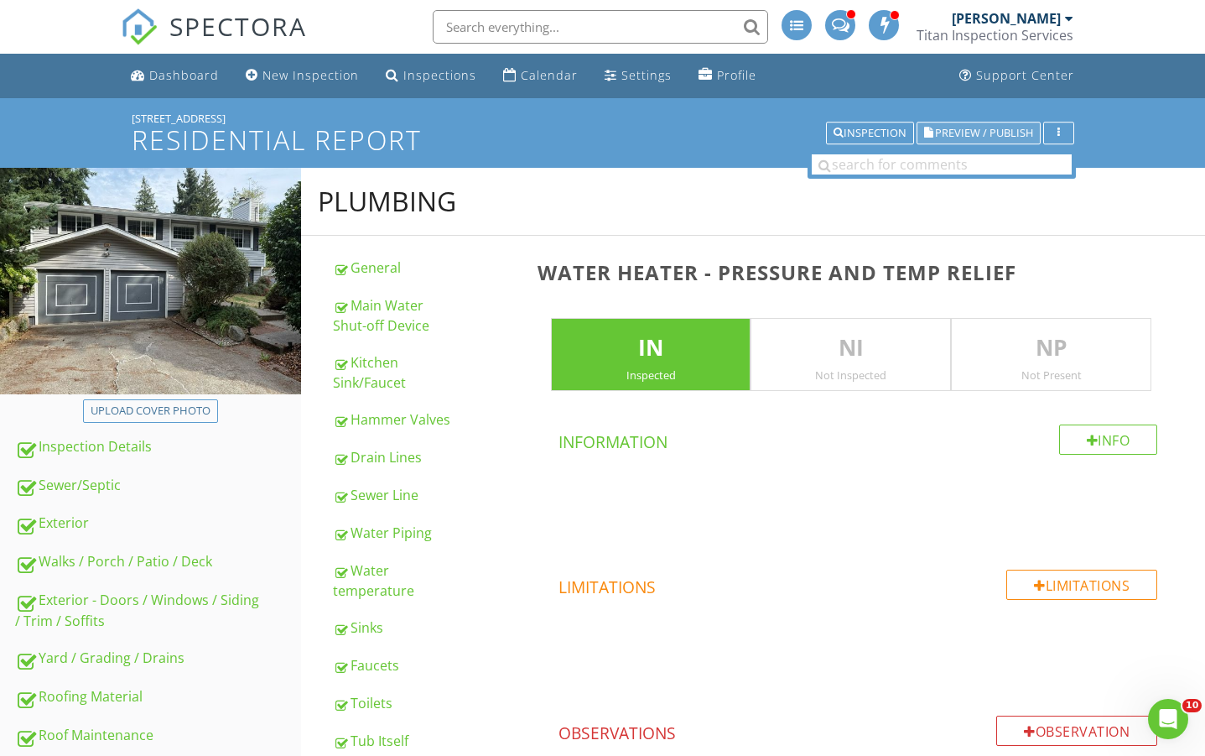
click at [952, 138] on span "Preview / Publish" at bounding box center [984, 132] width 98 height 11
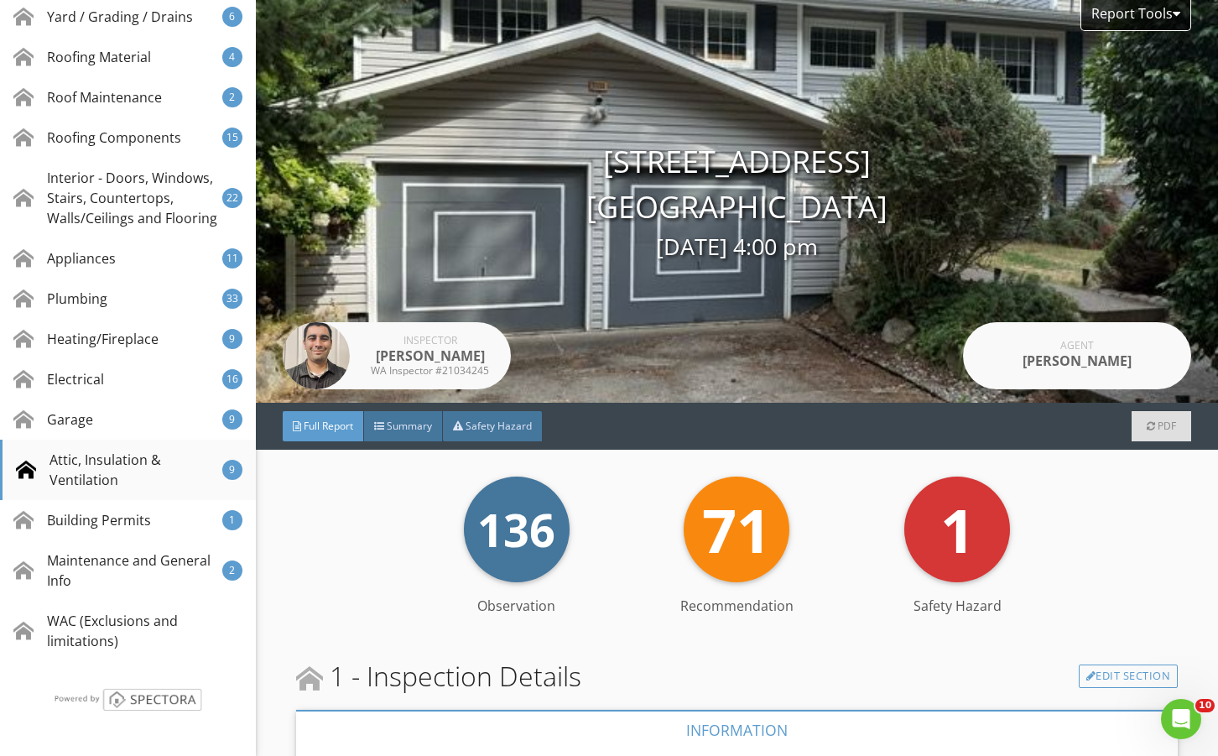
scroll to position [695, 0]
click at [164, 346] on div "Heating/Fireplace 9" at bounding box center [128, 339] width 256 height 40
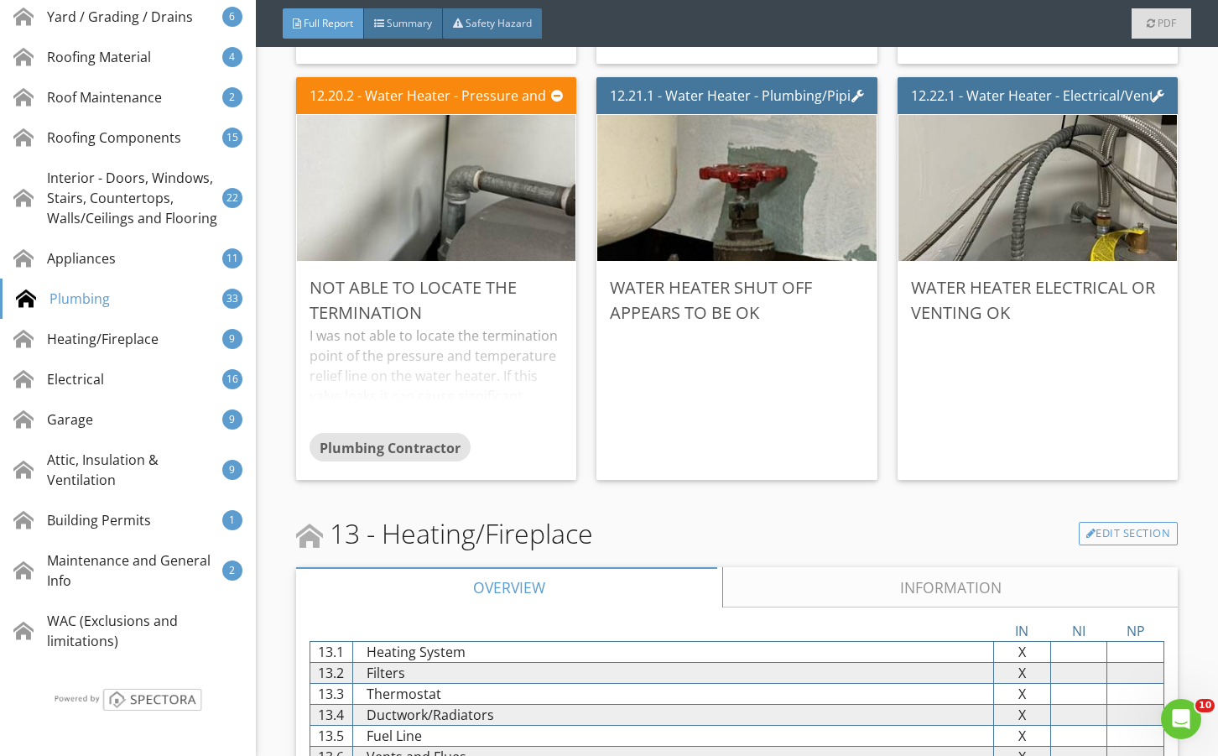
scroll to position [30035, 0]
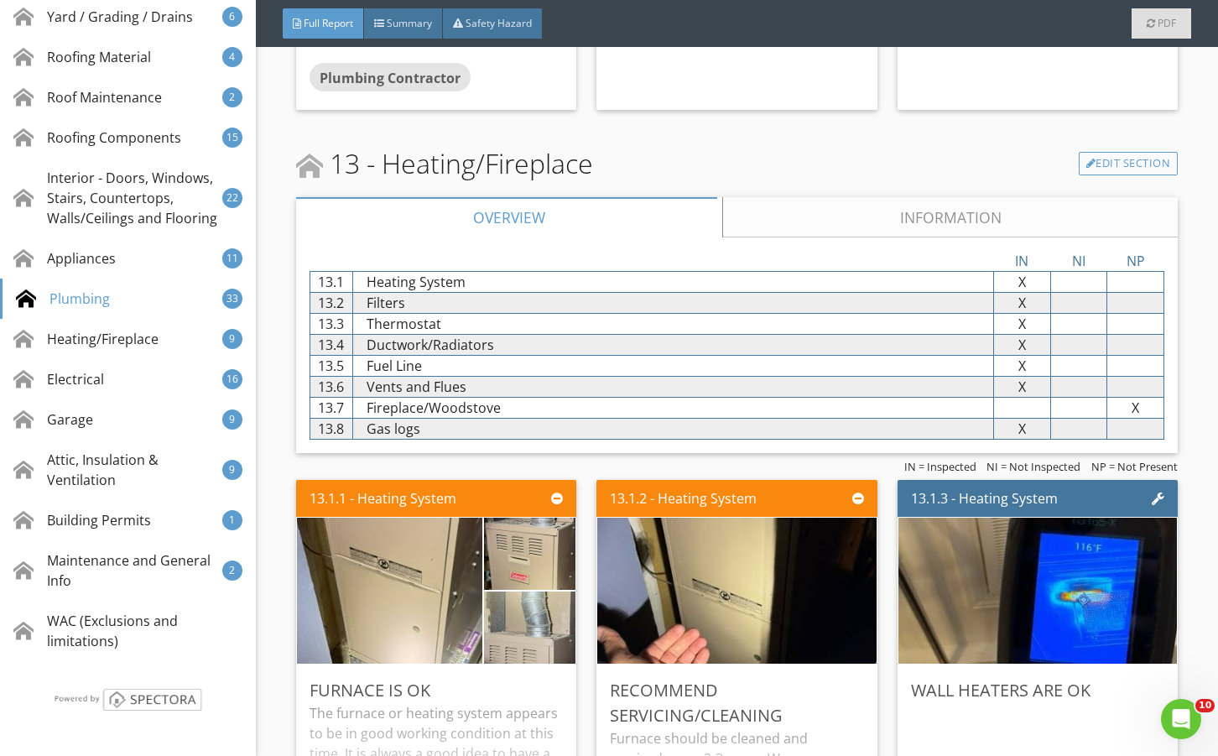
drag, startPoint x: 807, startPoint y: 253, endPoint x: 555, endPoint y: 474, distance: 334.6
click at [807, 237] on link "Information" at bounding box center [949, 217] width 455 height 40
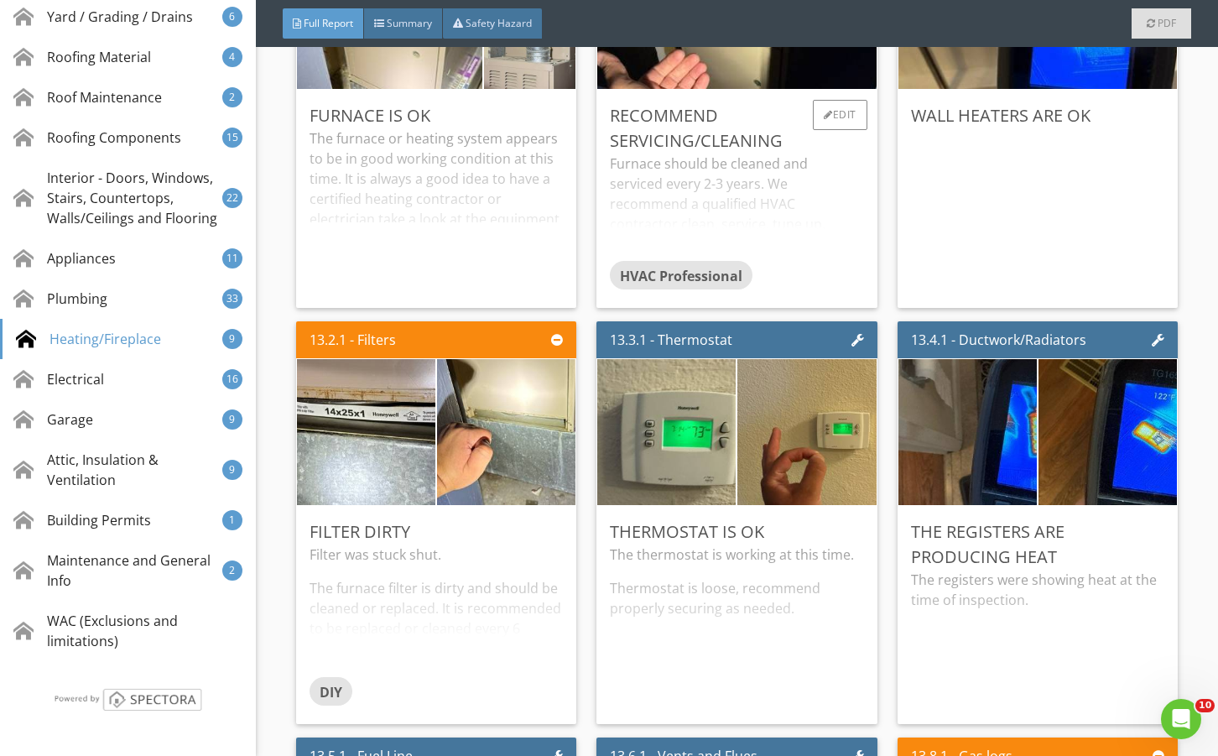
scroll to position [30706, 0]
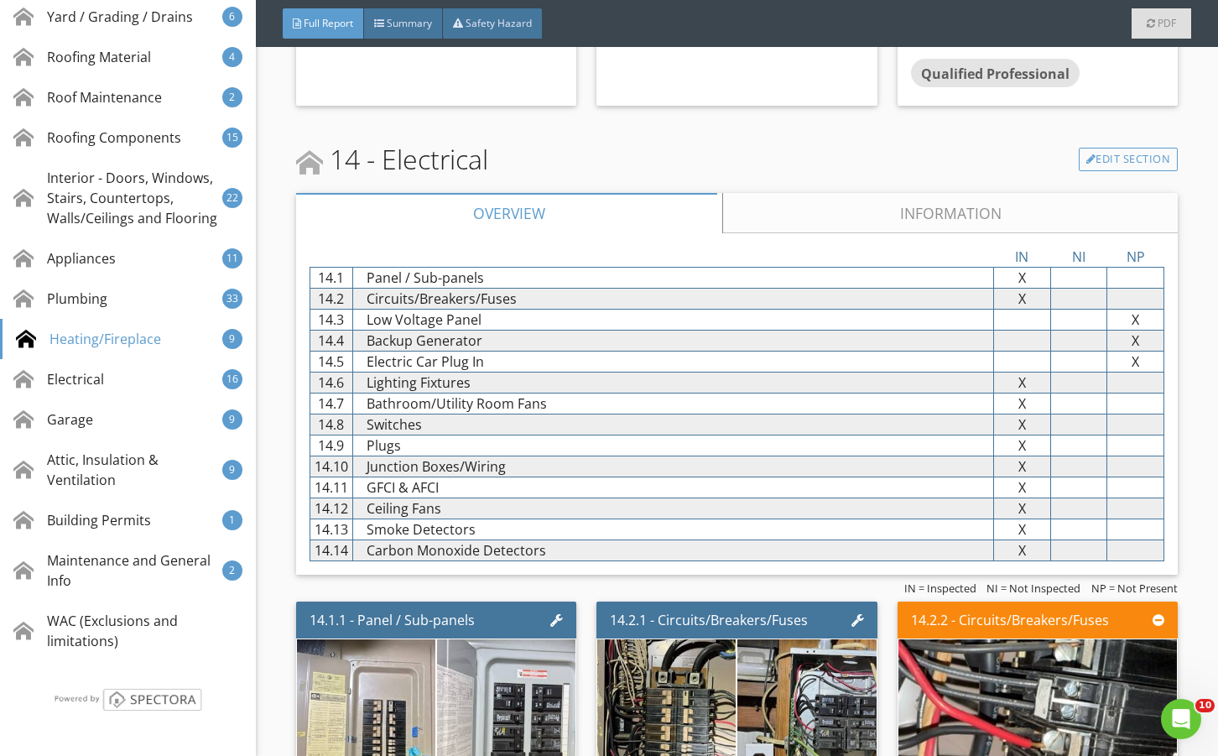
drag, startPoint x: 840, startPoint y: 217, endPoint x: 837, endPoint y: 265, distance: 47.9
click at [840, 221] on link "Information" at bounding box center [949, 213] width 455 height 40
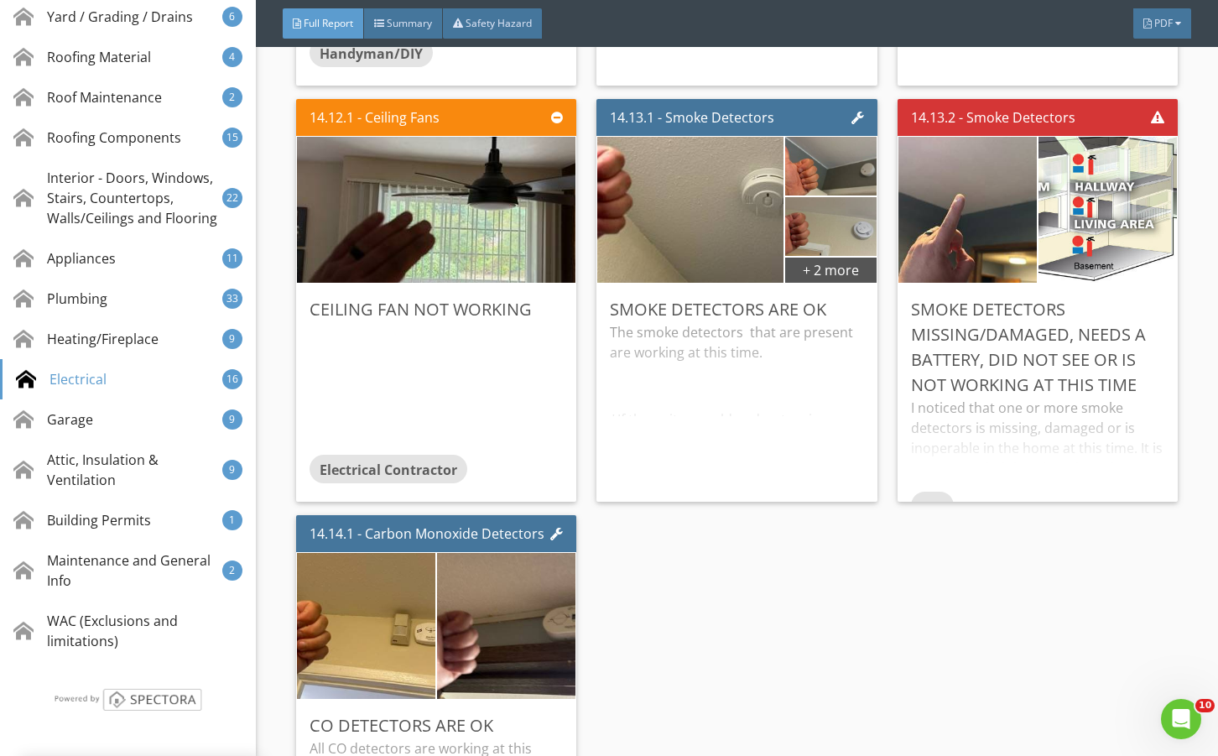
scroll to position [33838, 0]
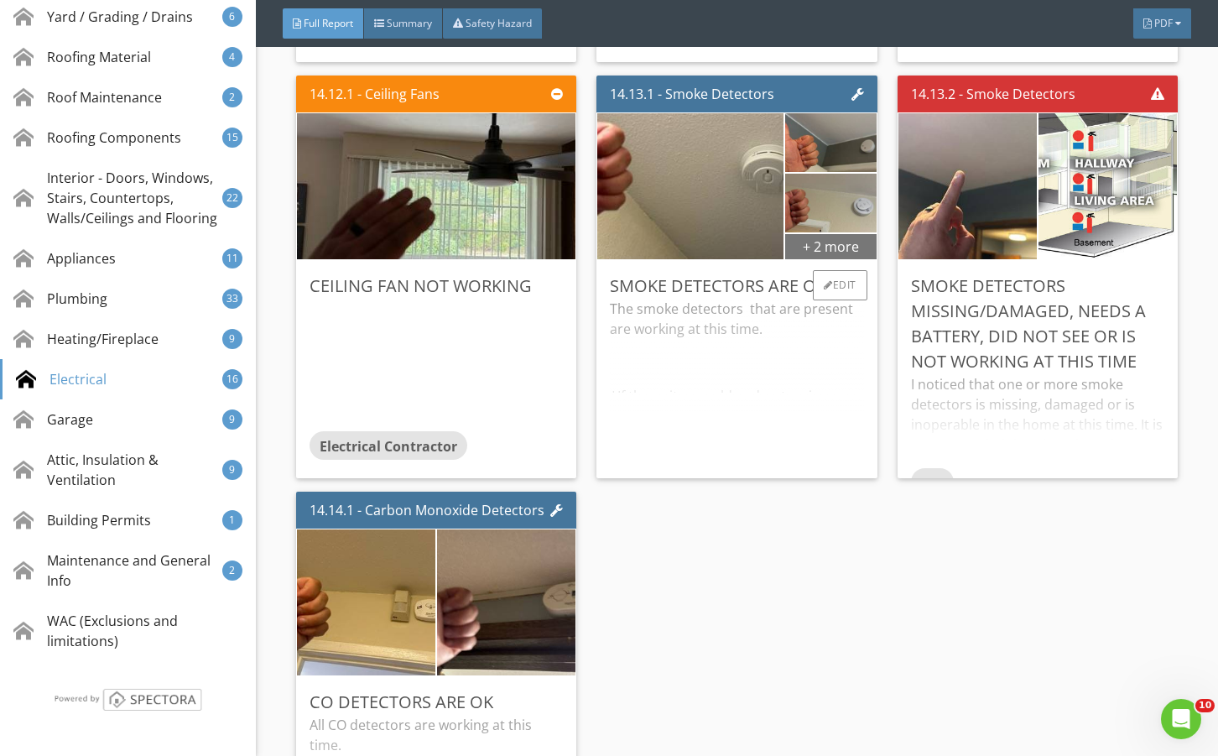
click at [806, 259] on div "+ 2 more" at bounding box center [830, 245] width 91 height 27
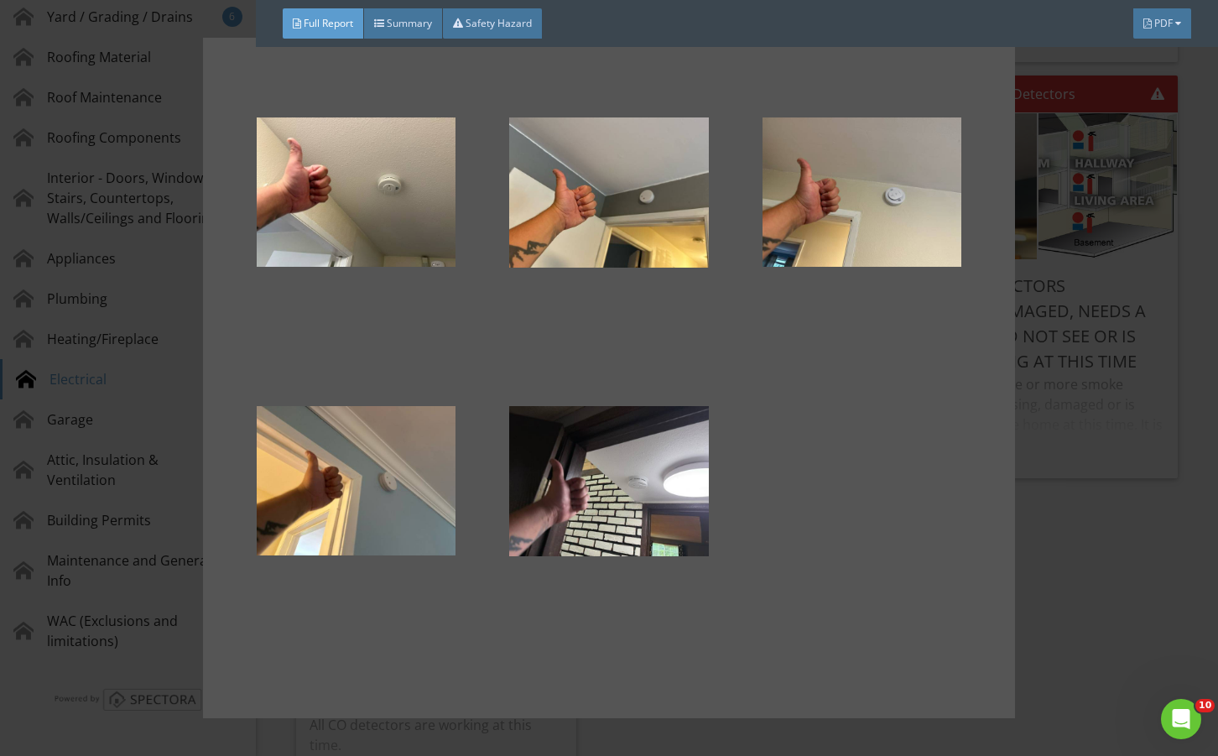
drag, startPoint x: 1079, startPoint y: 424, endPoint x: 907, endPoint y: 486, distance: 182.5
click at [1079, 424] on div at bounding box center [609, 378] width 1218 height 756
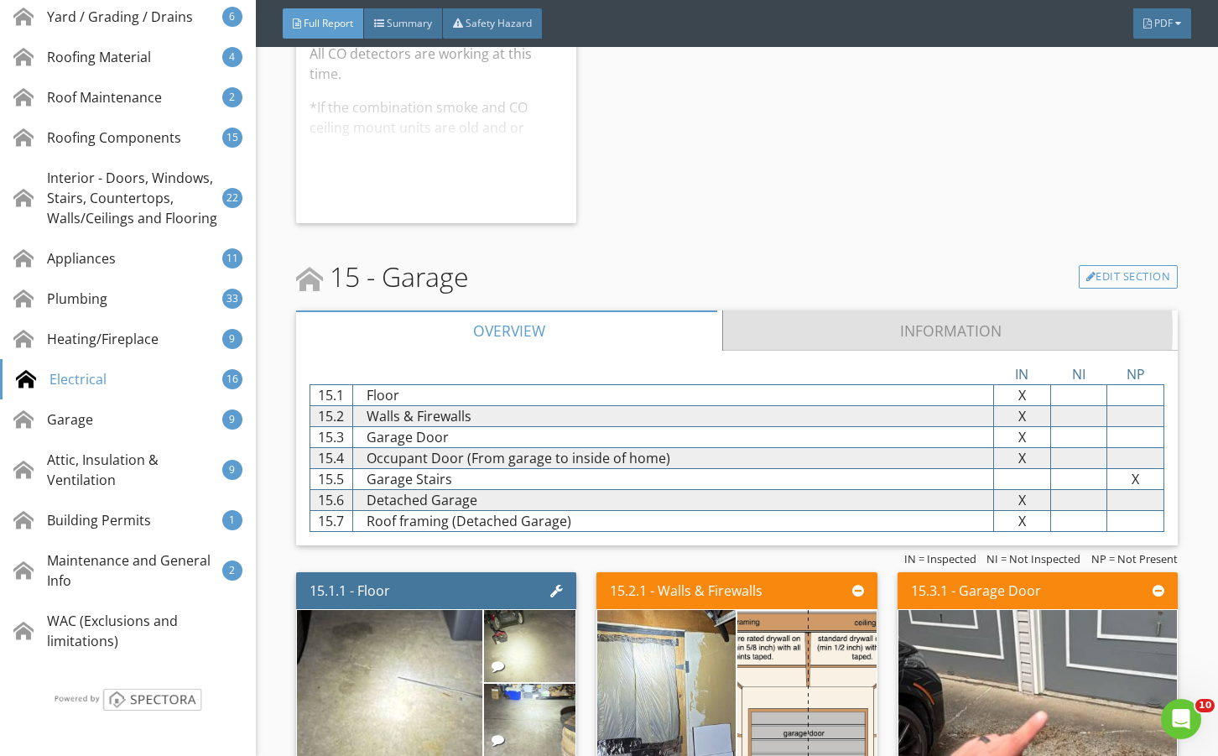
click at [793, 326] on link "Information" at bounding box center [949, 330] width 455 height 40
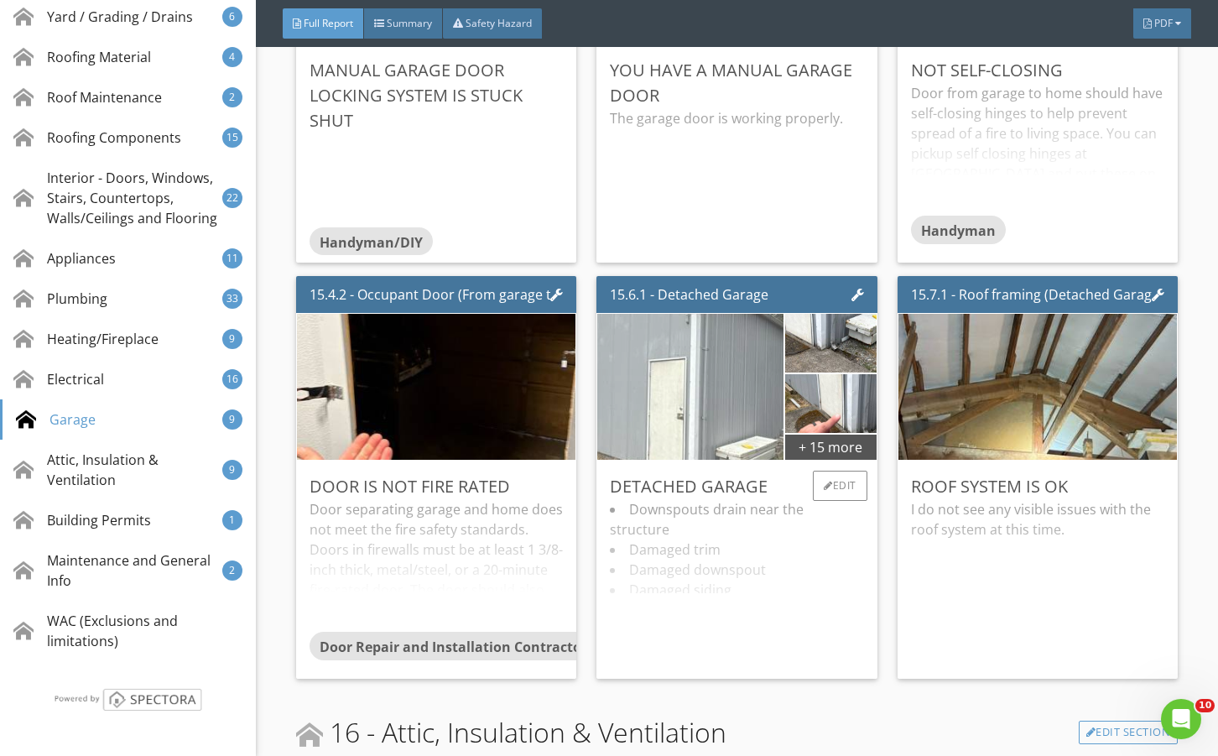
scroll to position [35571, 0]
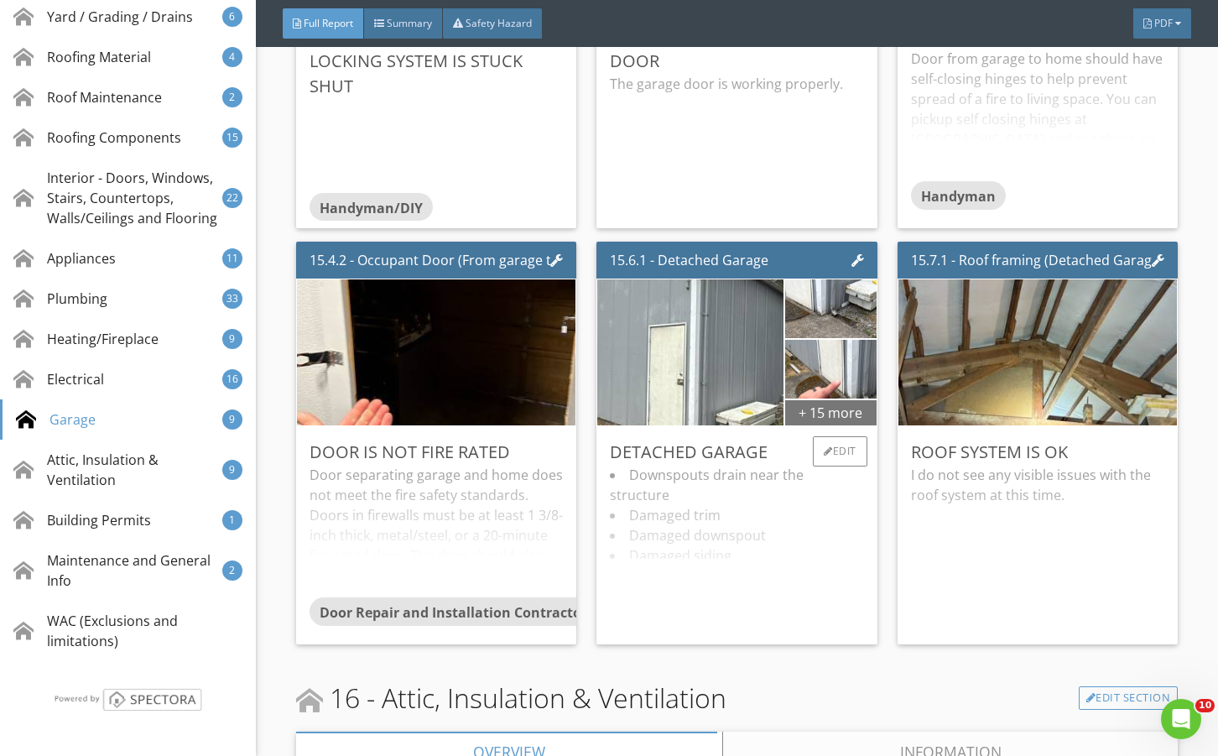
click at [826, 425] on div "+ 15 more" at bounding box center [830, 411] width 91 height 27
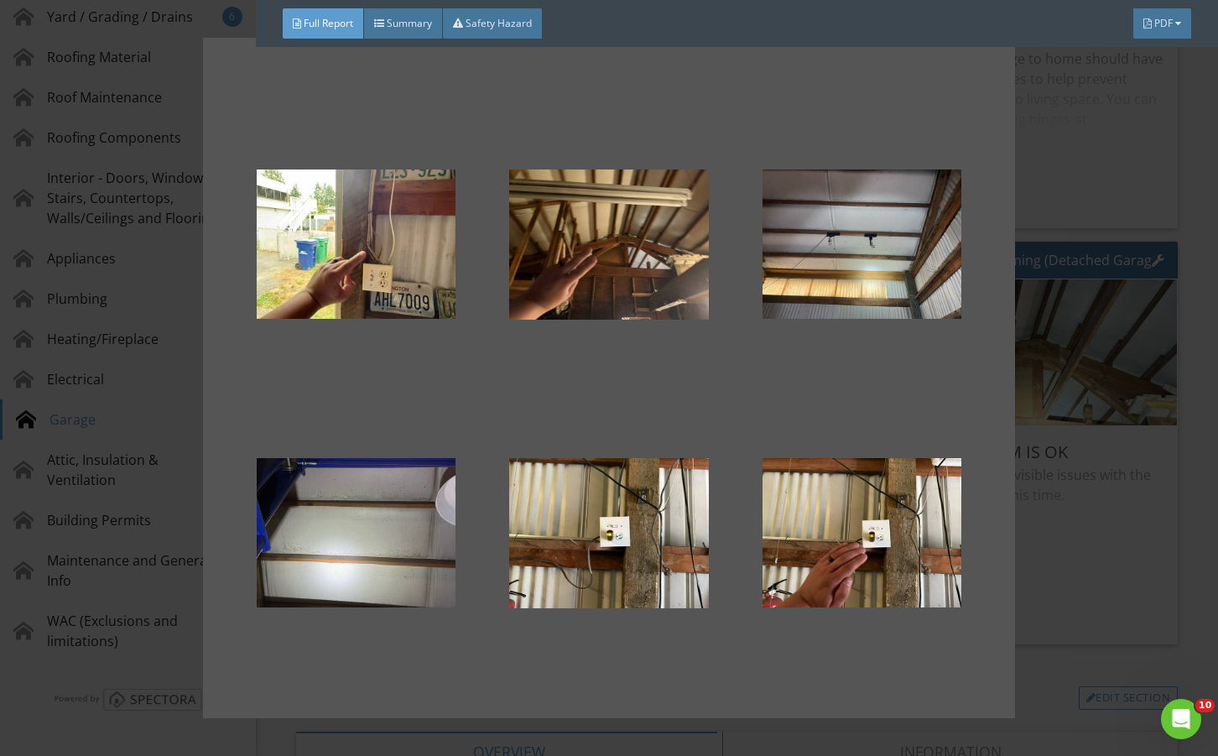
scroll to position [1105, 0]
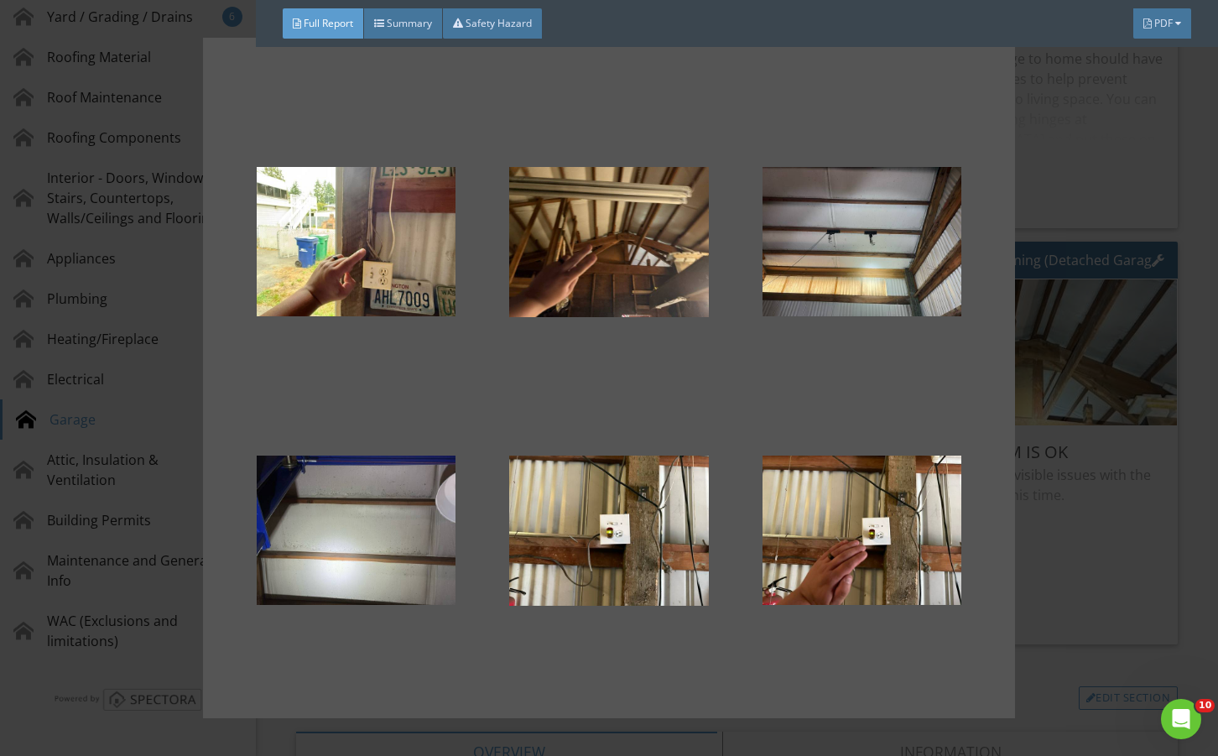
click at [1131, 597] on div at bounding box center [609, 378] width 1218 height 756
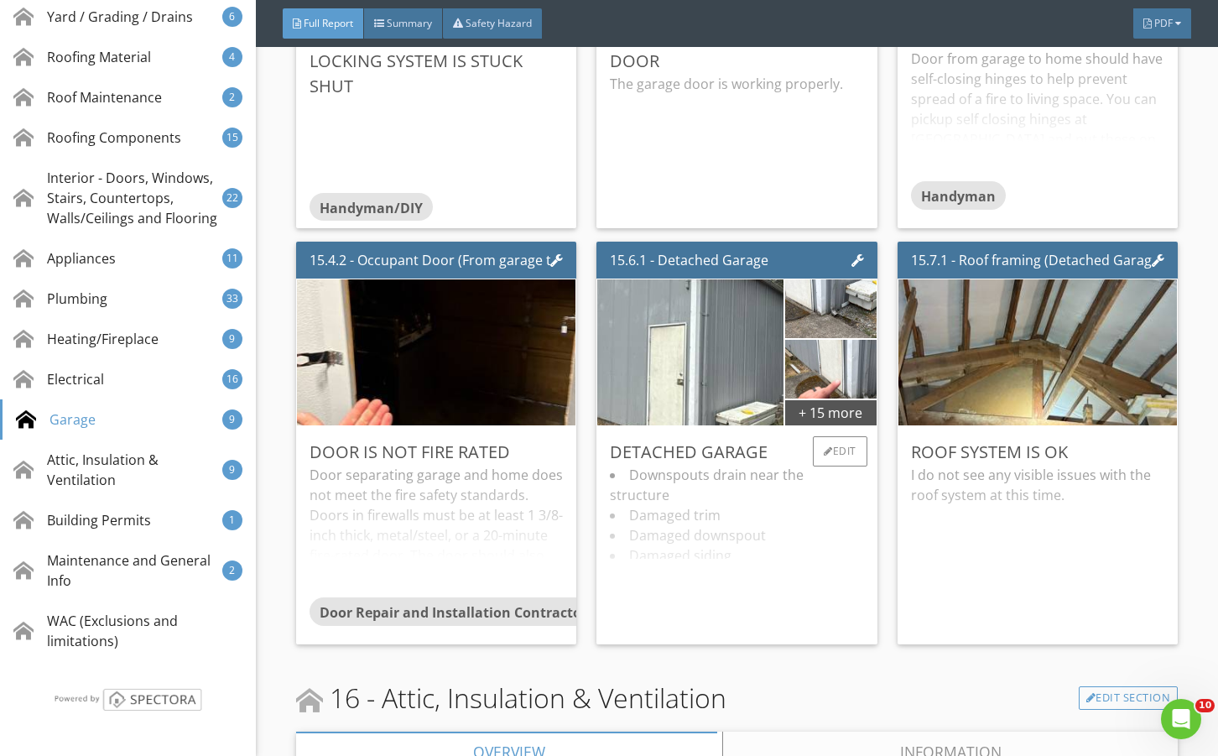
click at [742, 560] on div "Downspouts drain near the structure Damaged trim Damaged downspout Damaged sidi…" at bounding box center [736, 548] width 253 height 166
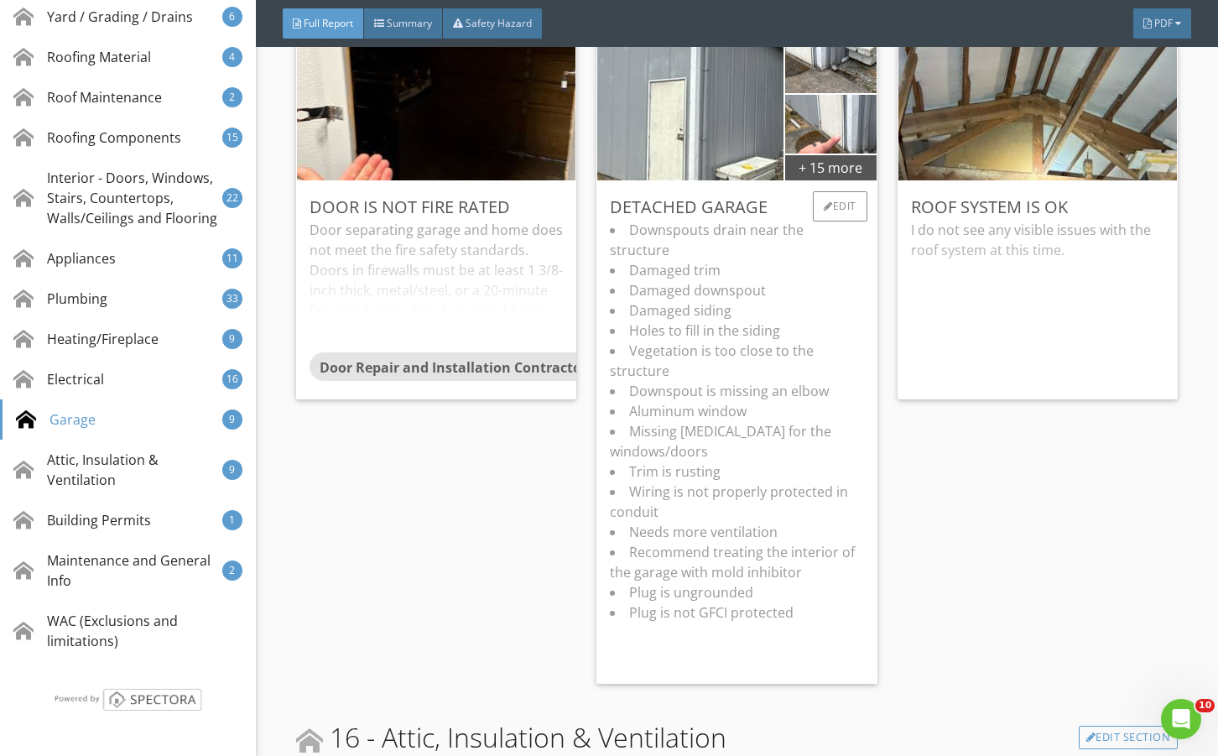
scroll to position [35738, 0]
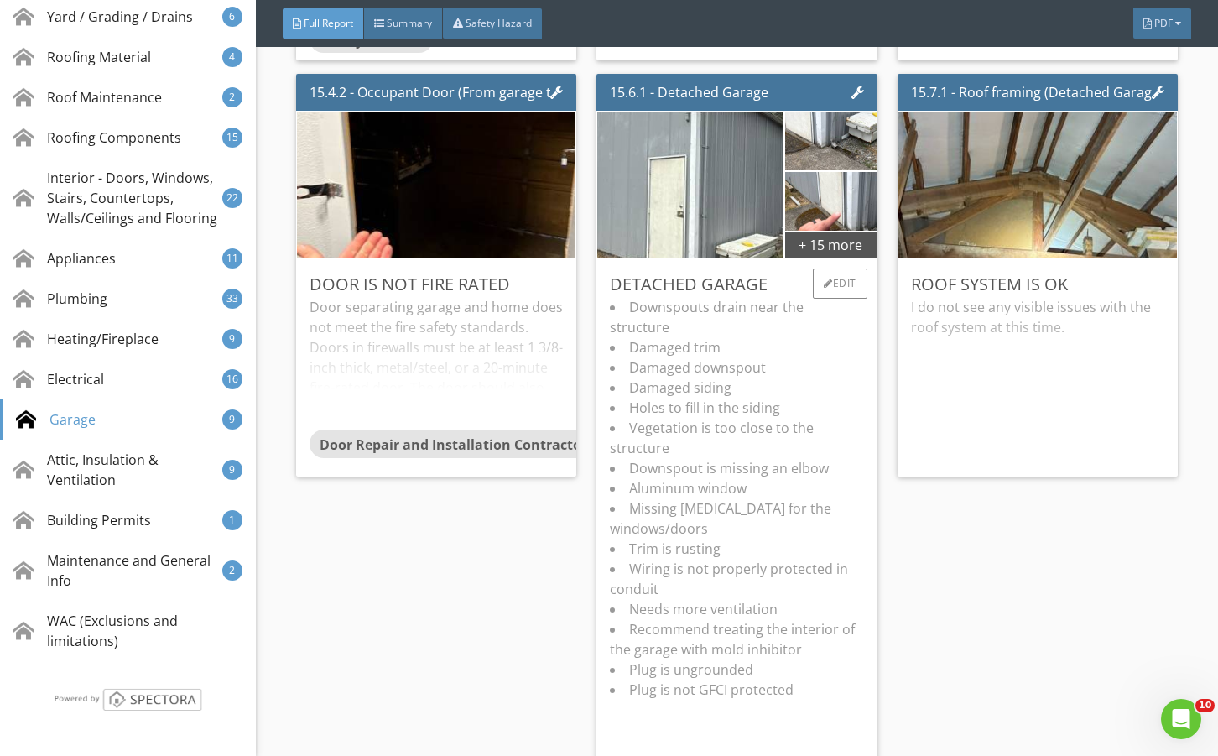
click at [784, 398] on li "Damaged siding" at bounding box center [736, 387] width 253 height 20
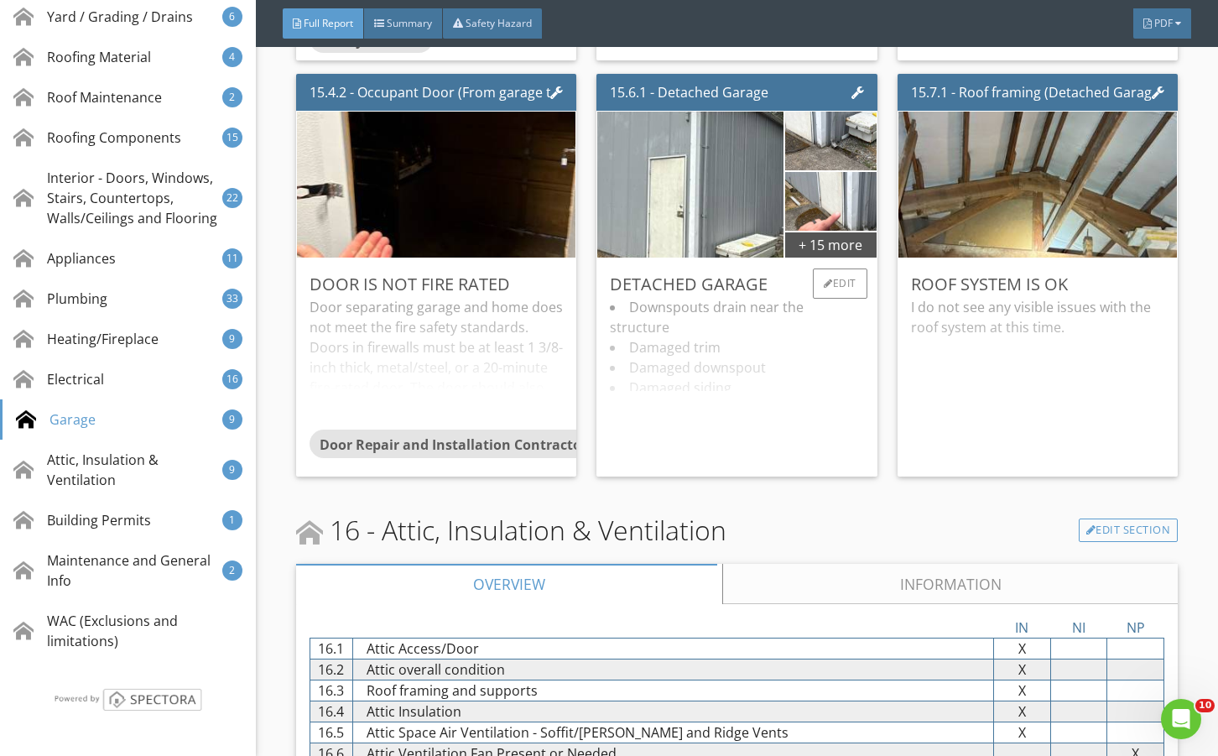
click at [764, 372] on div "Downspouts drain near the structure Damaged trim Damaged downspout Damaged sidi…" at bounding box center [736, 380] width 253 height 166
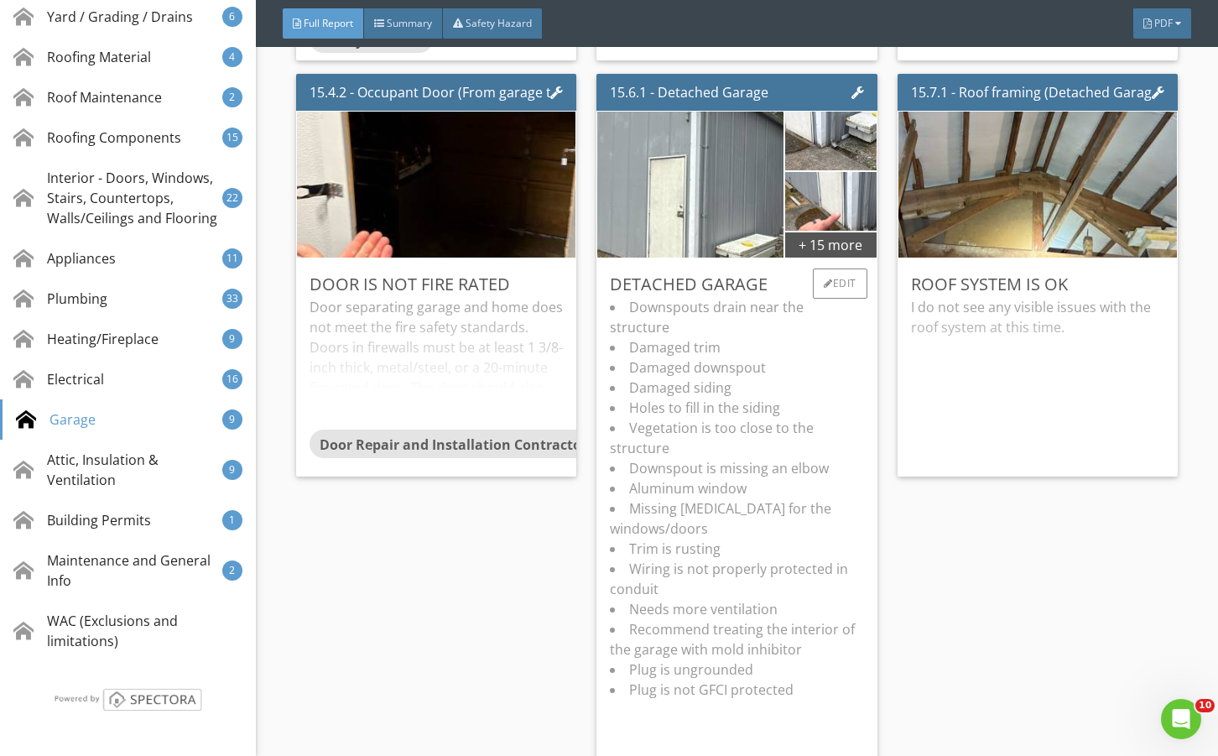
click at [746, 418] on li "Holes to fill in the siding" at bounding box center [736, 408] width 253 height 20
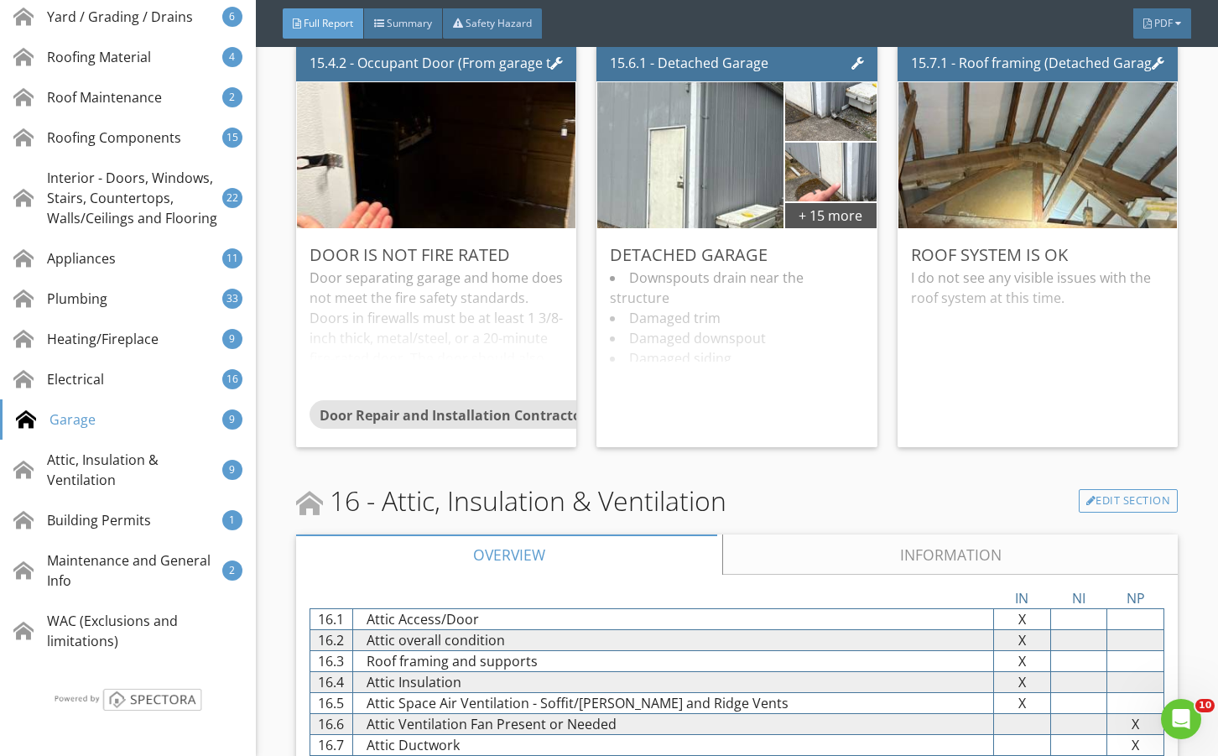
scroll to position [36130, 0]
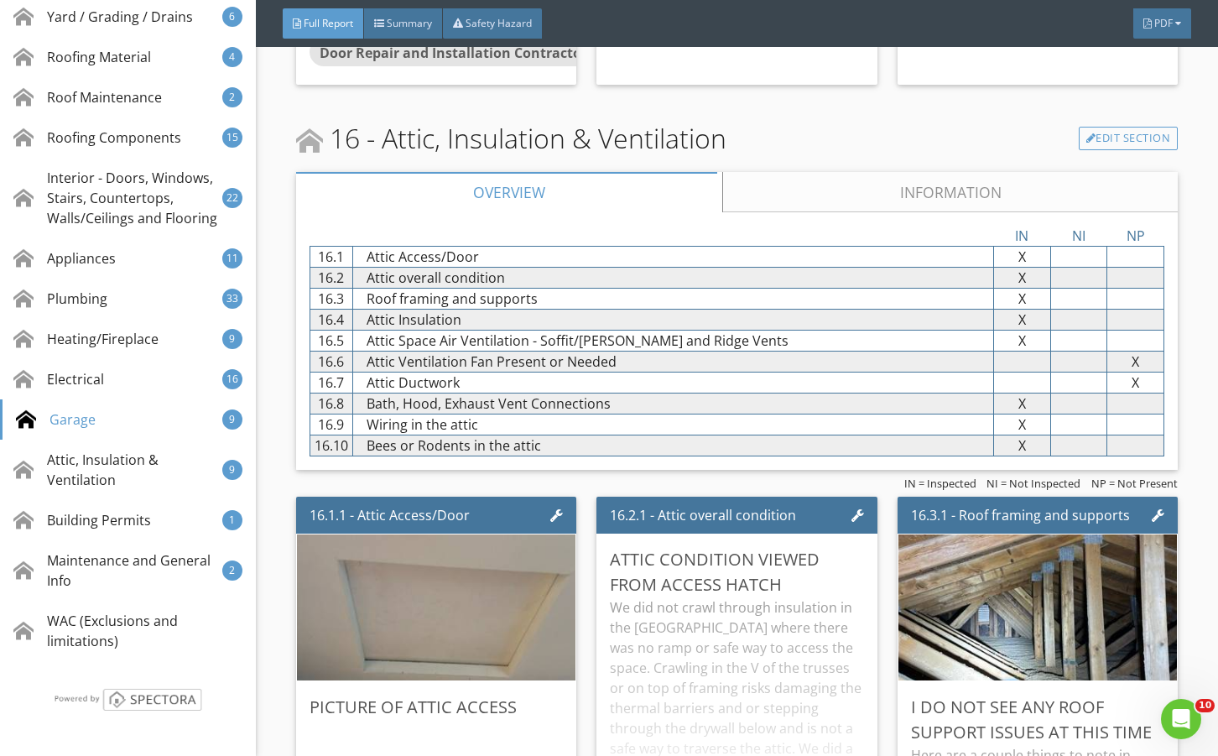
click at [794, 212] on link "Information" at bounding box center [949, 192] width 455 height 40
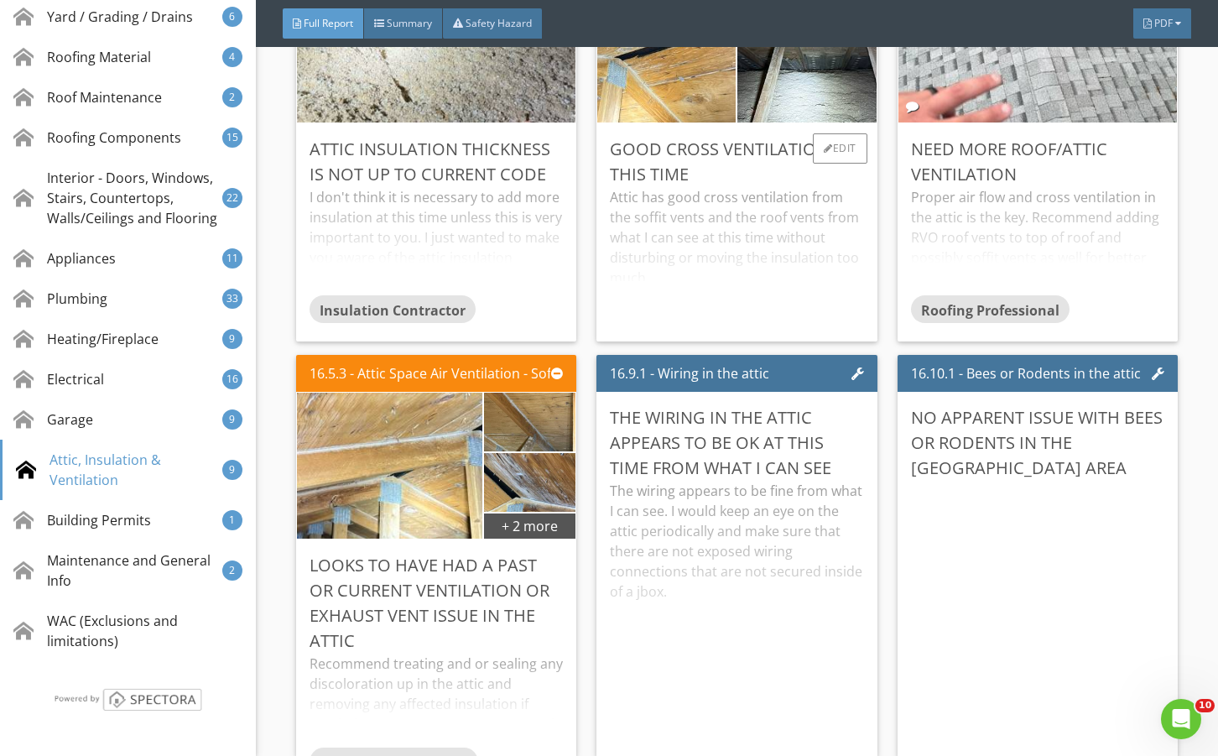
scroll to position [37304, 0]
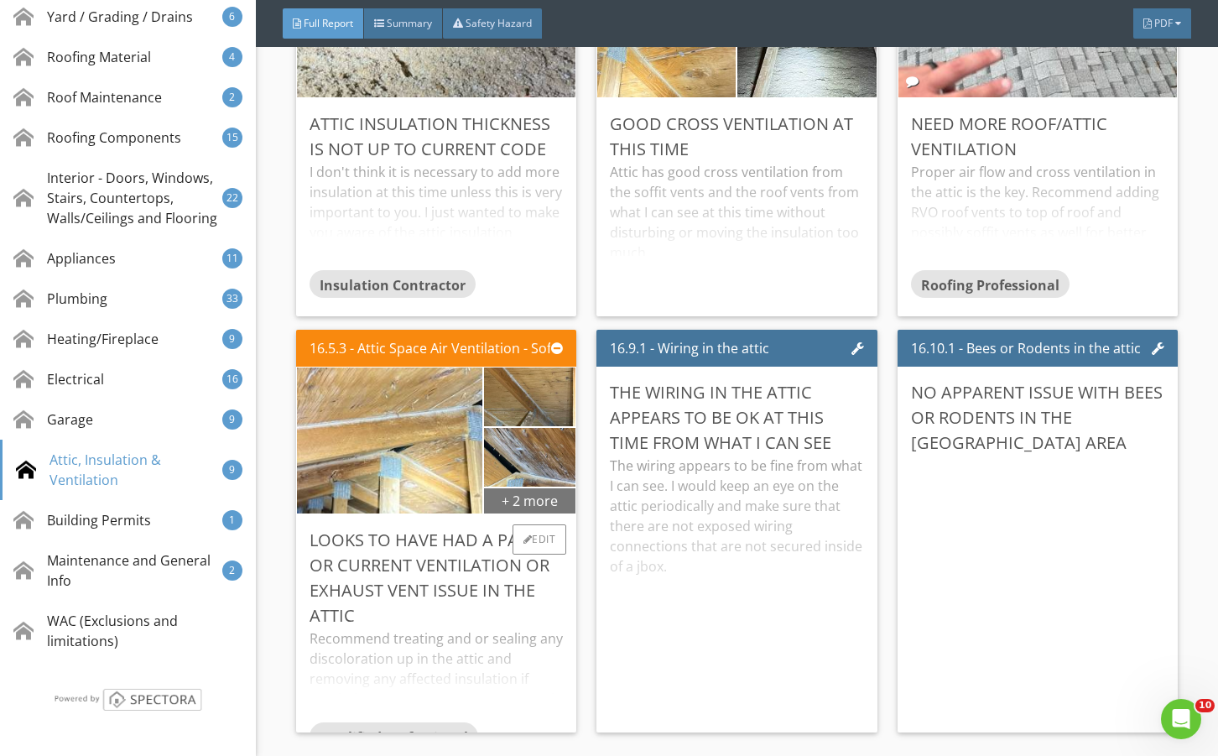
click at [525, 494] on div "+ 2 more" at bounding box center [529, 499] width 91 height 27
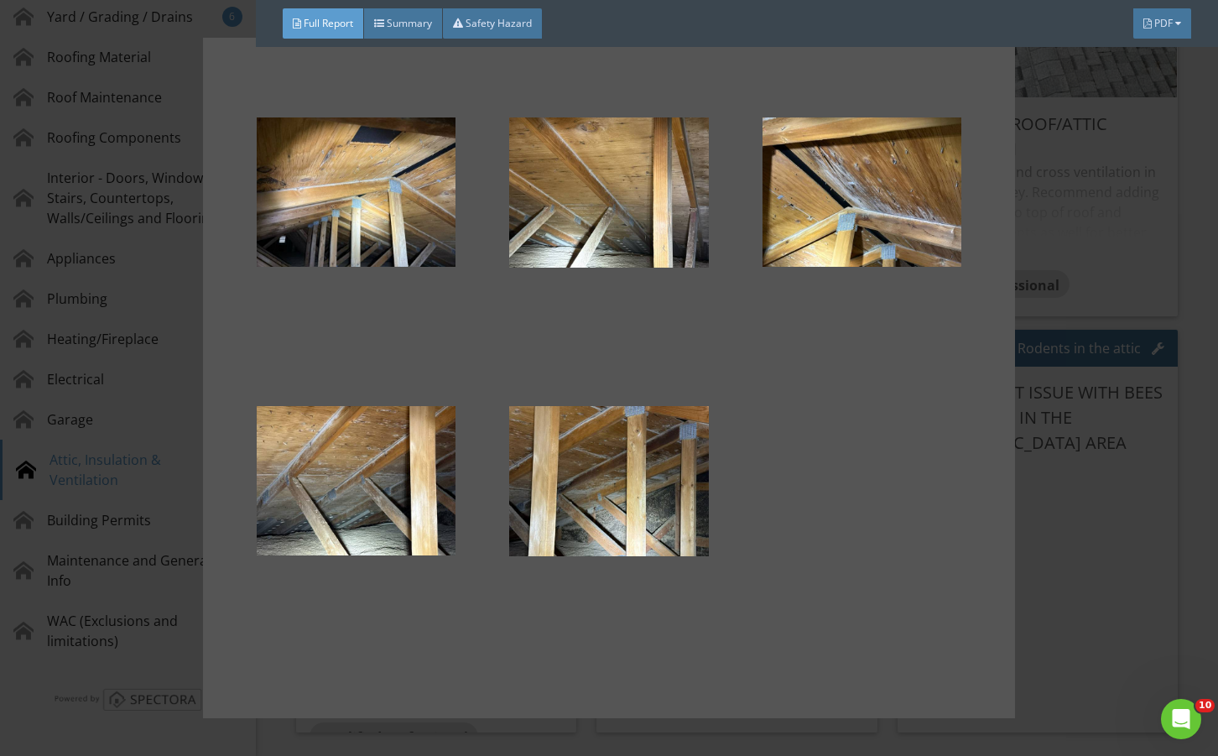
drag, startPoint x: 1092, startPoint y: 554, endPoint x: 934, endPoint y: 594, distance: 162.7
click at [1091, 552] on div at bounding box center [609, 378] width 1218 height 756
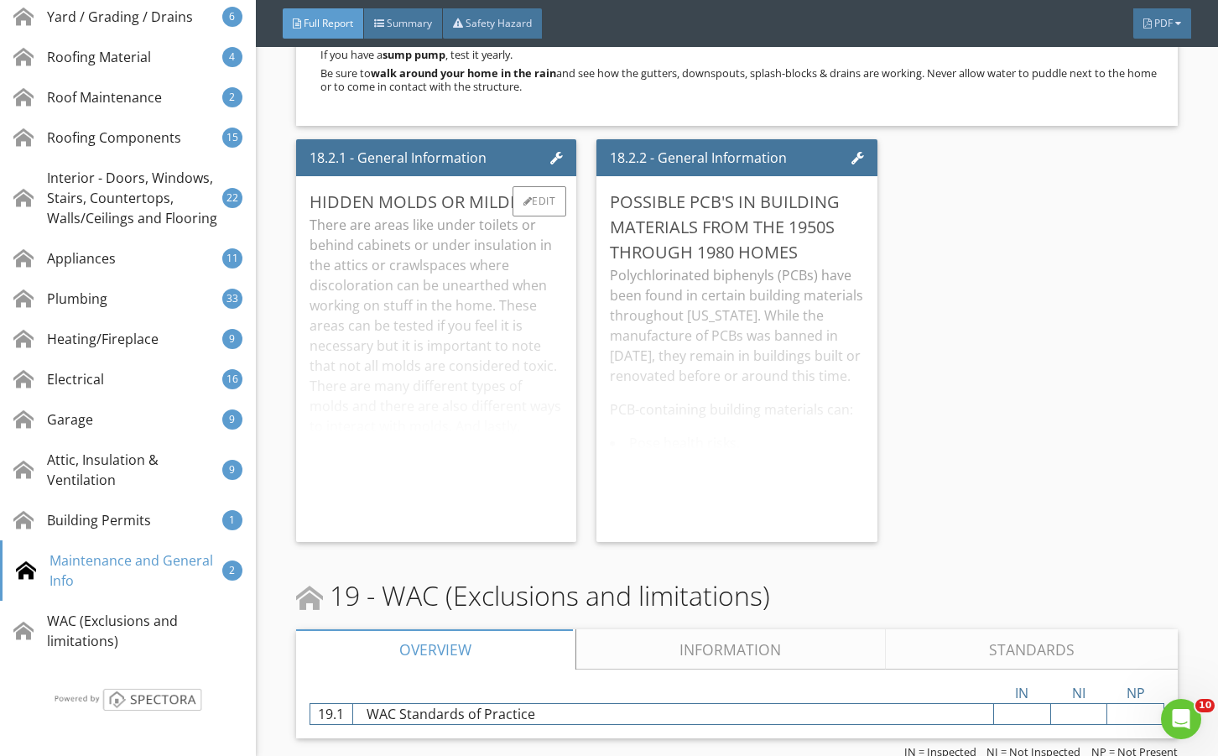
scroll to position [39538, 0]
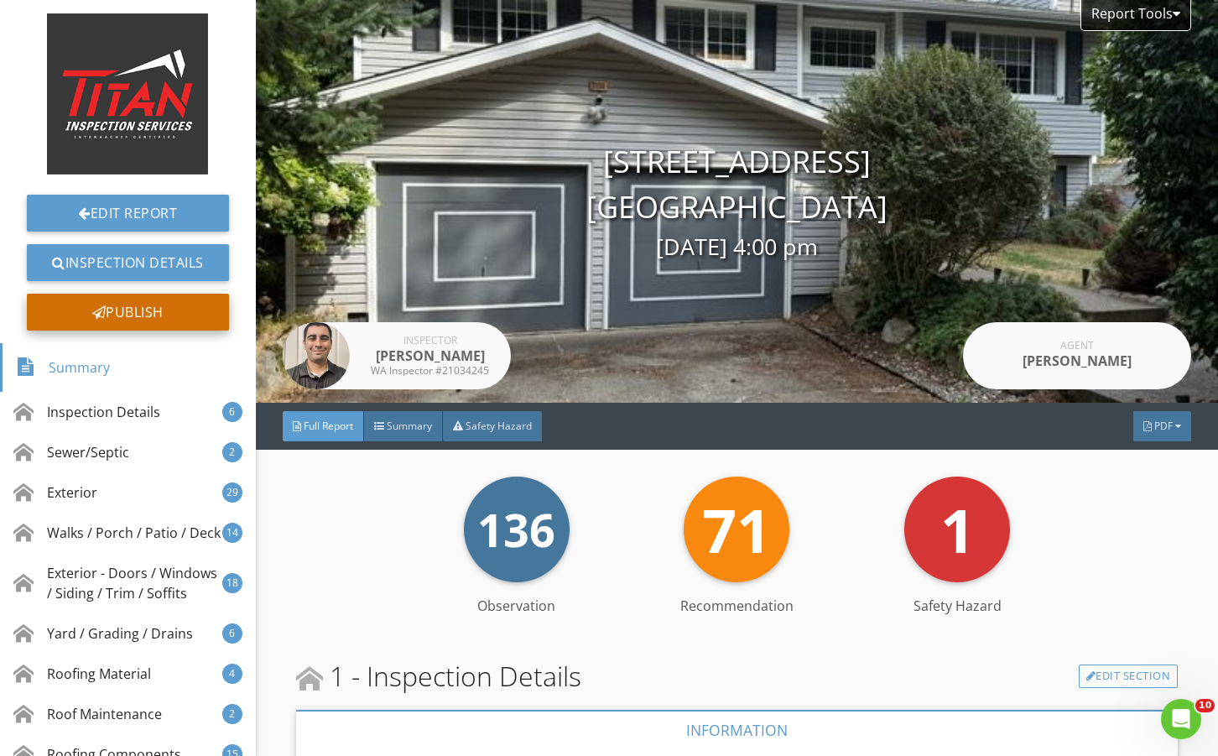
click at [161, 311] on div "Publish" at bounding box center [128, 312] width 202 height 37
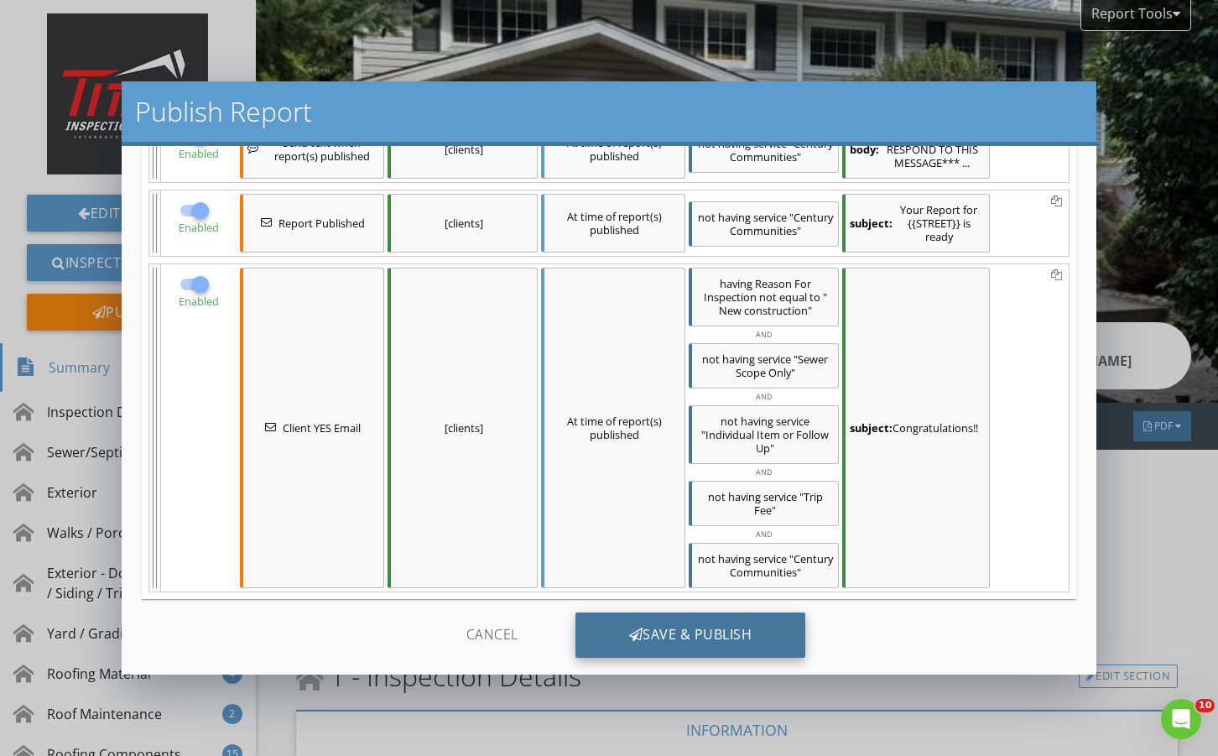
scroll to position [358, 0]
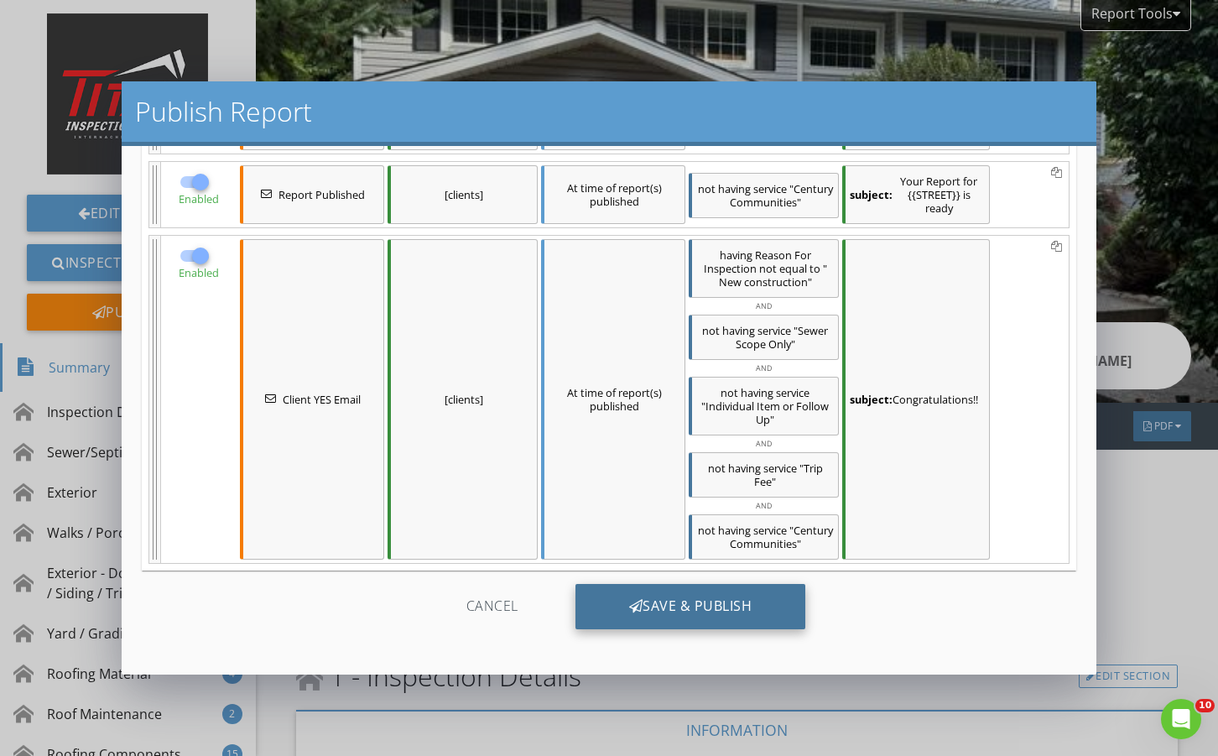
click at [618, 616] on div "Save & Publish" at bounding box center [690, 606] width 231 height 45
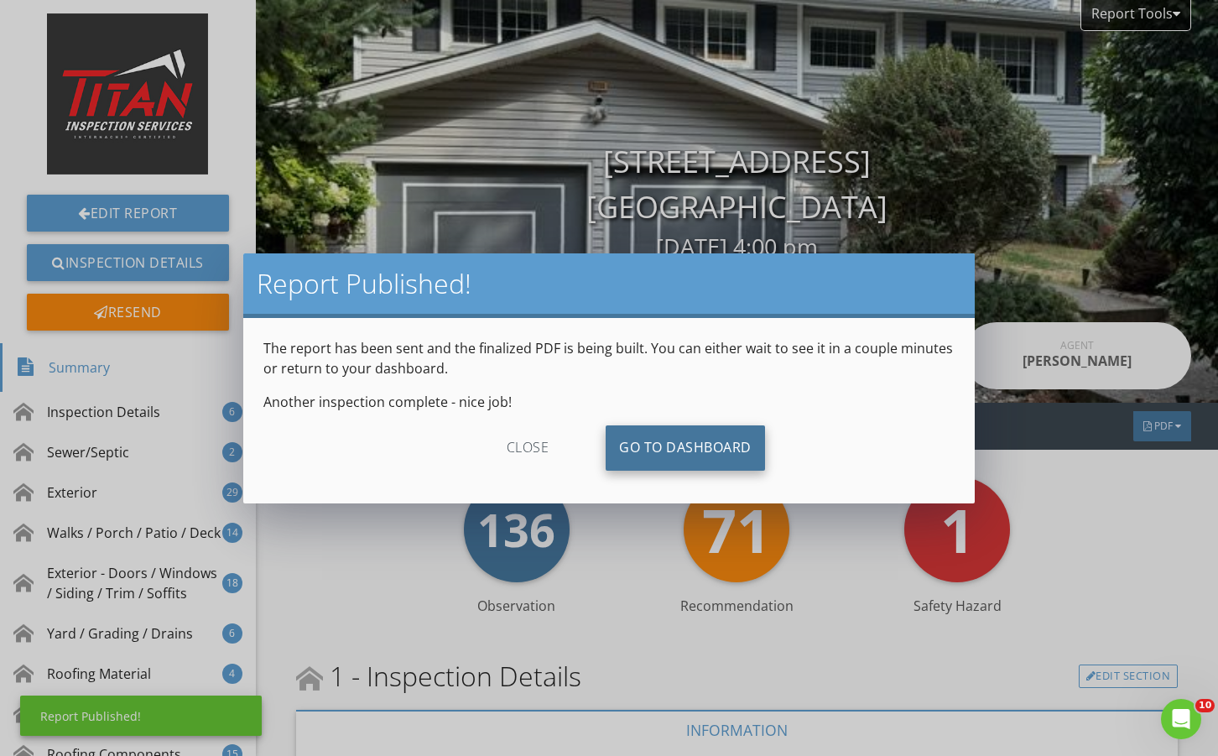
click at [660, 444] on link "Go To Dashboard" at bounding box center [685, 447] width 159 height 45
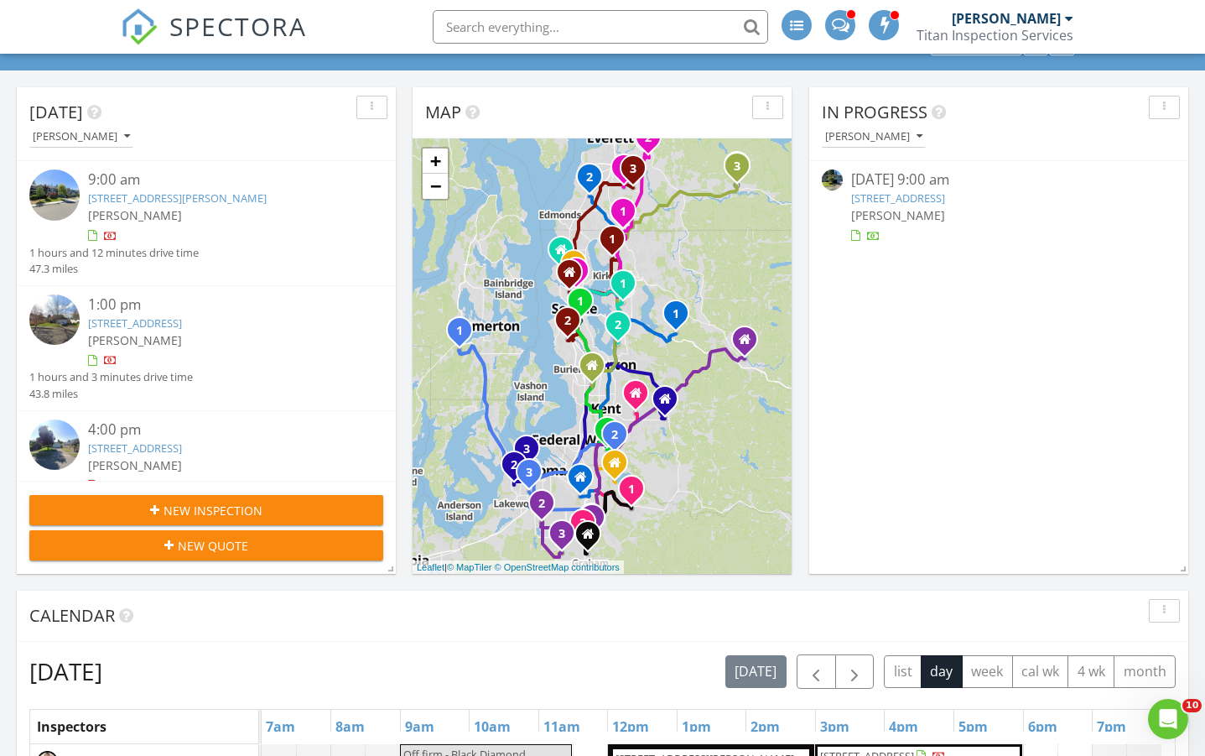
scroll to position [392, 0]
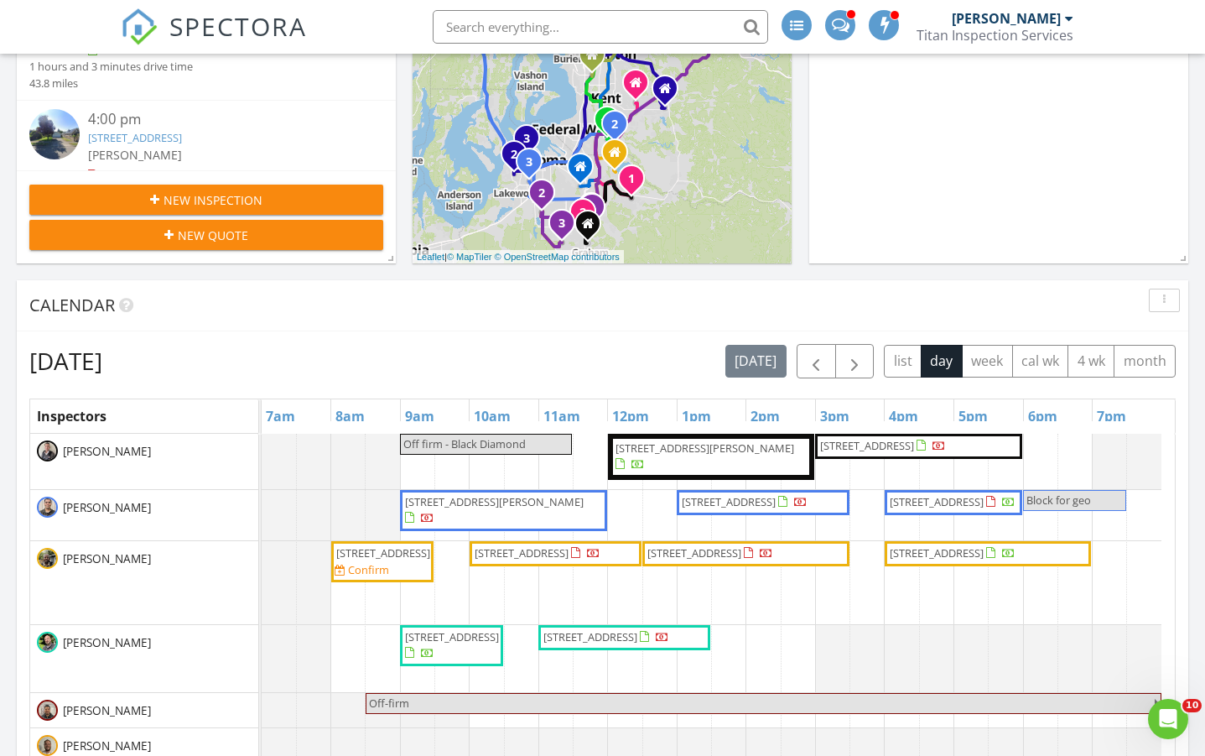
click at [527, 518] on span "[STREET_ADDRESS][PERSON_NAME]" at bounding box center [503, 510] width 200 height 33
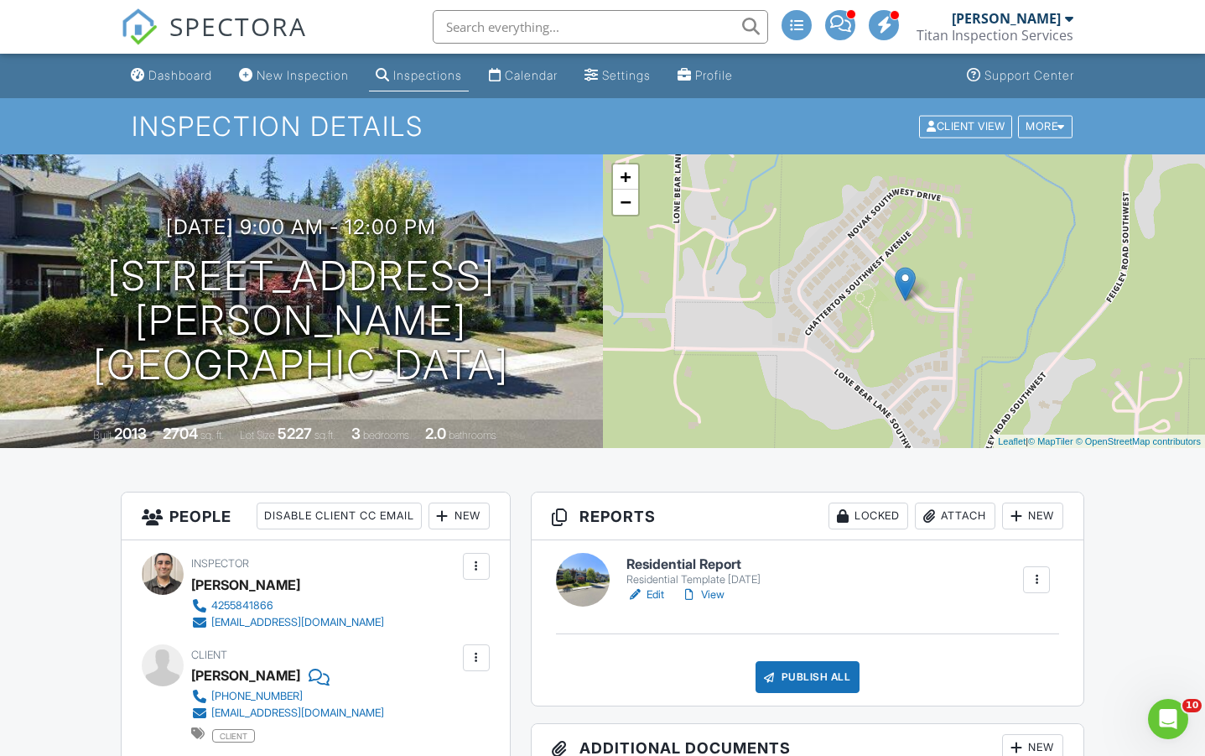
click at [265, 36] on span "SPECTORA" at bounding box center [238, 25] width 138 height 35
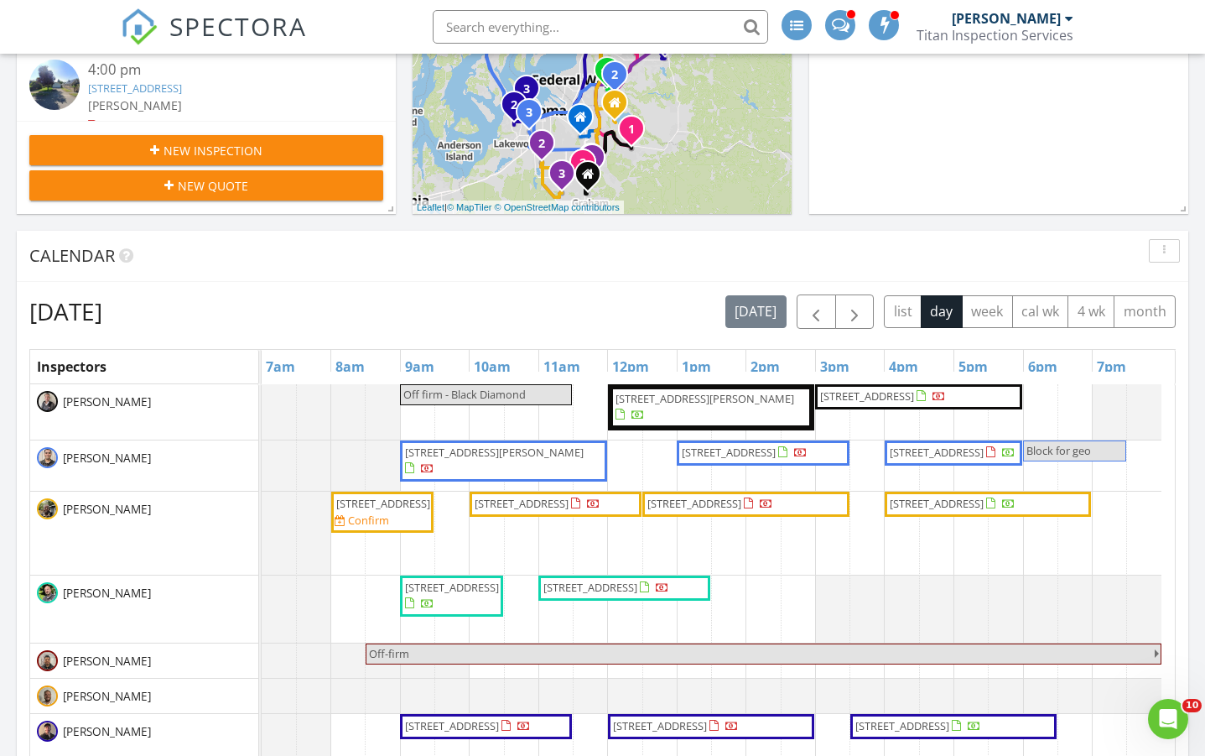
scroll to position [447, 0]
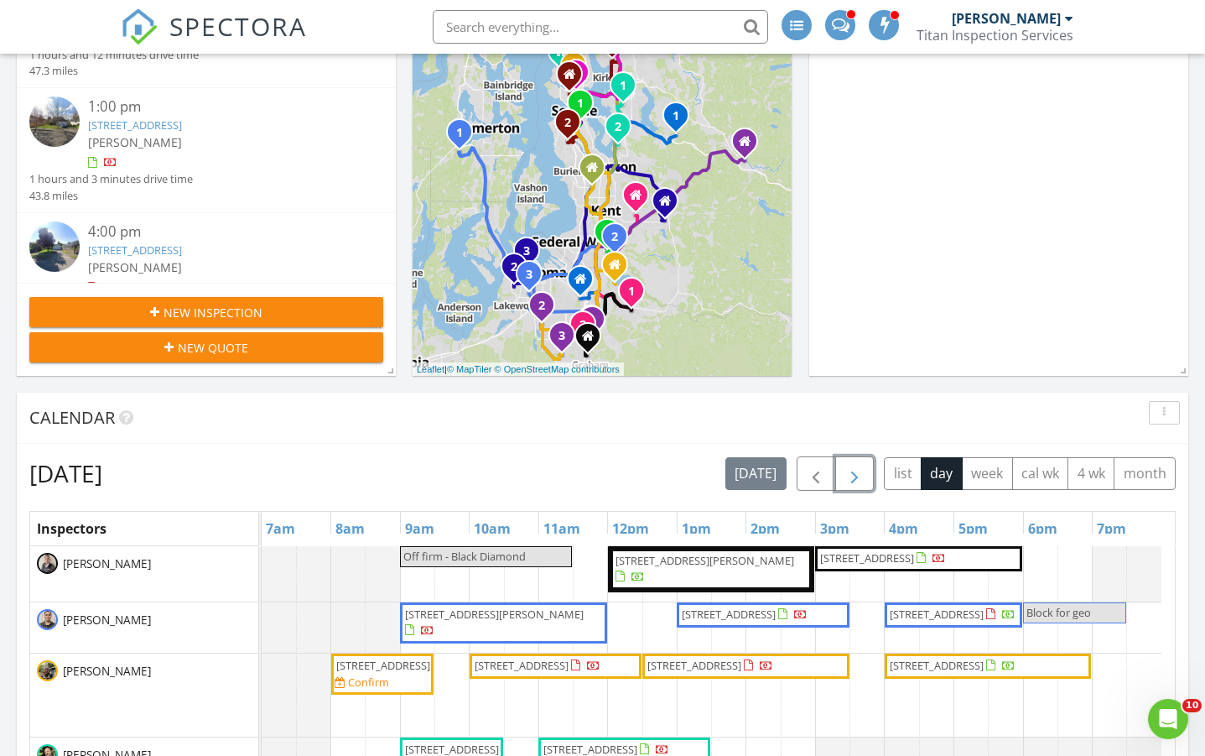
click at [866, 476] on button "button" at bounding box center [854, 473] width 39 height 34
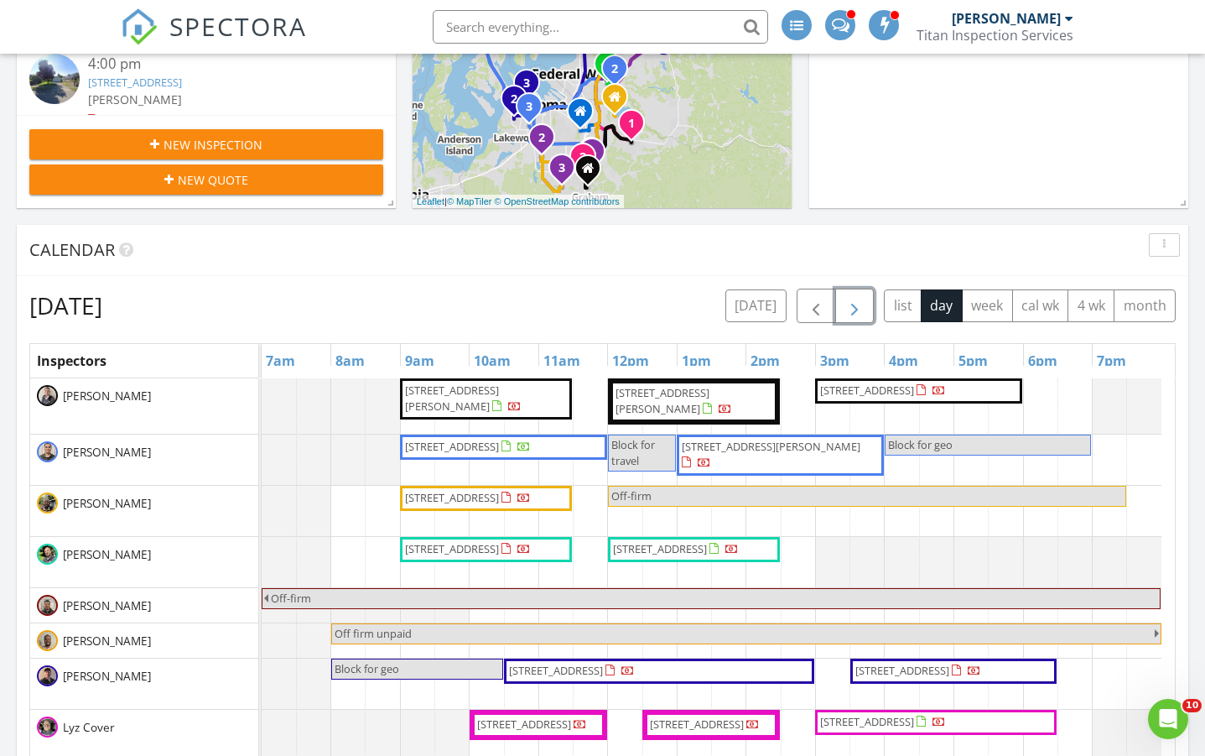
click at [864, 299] on button "button" at bounding box center [854, 306] width 39 height 34
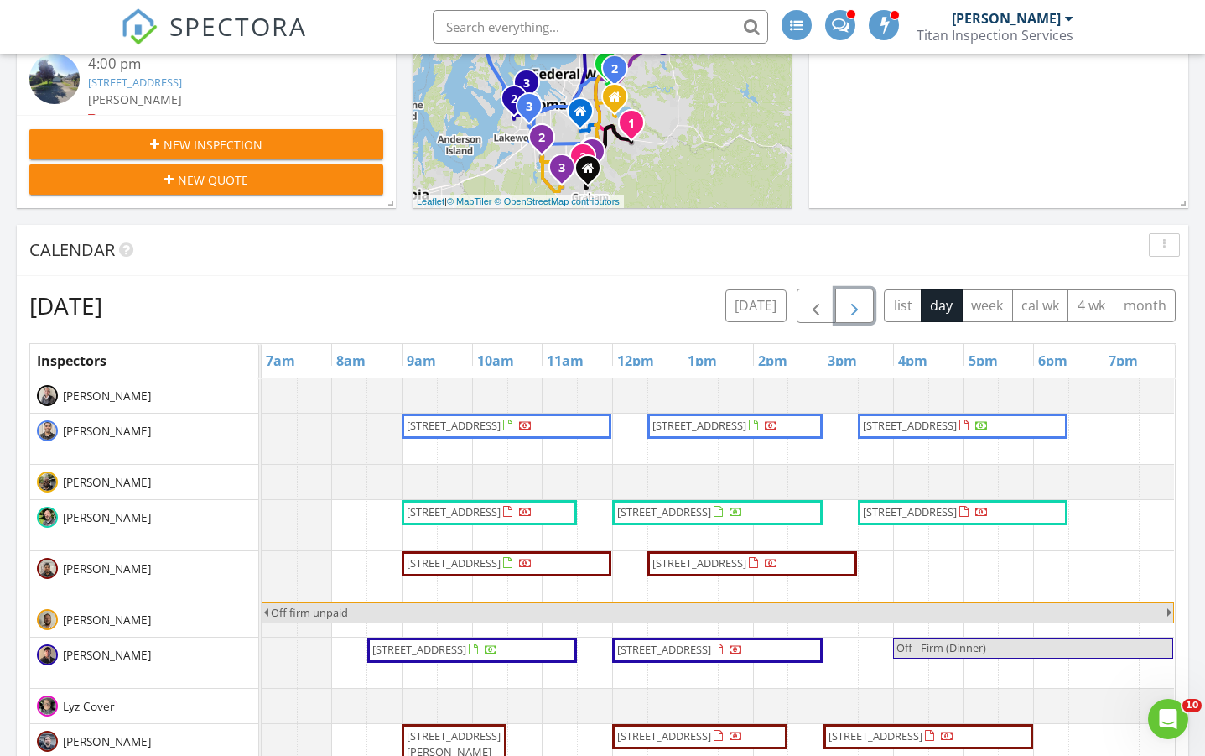
click at [862, 291] on button "button" at bounding box center [854, 306] width 39 height 34
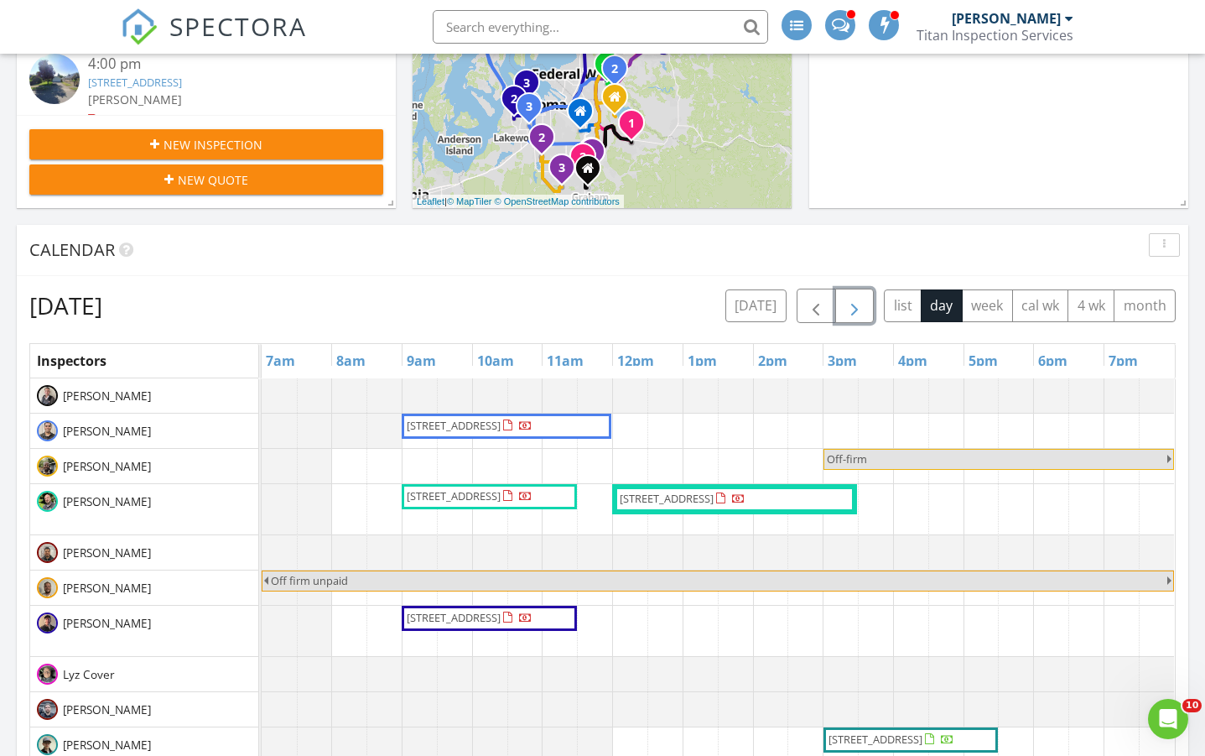
click at [862, 291] on button "button" at bounding box center [854, 306] width 39 height 34
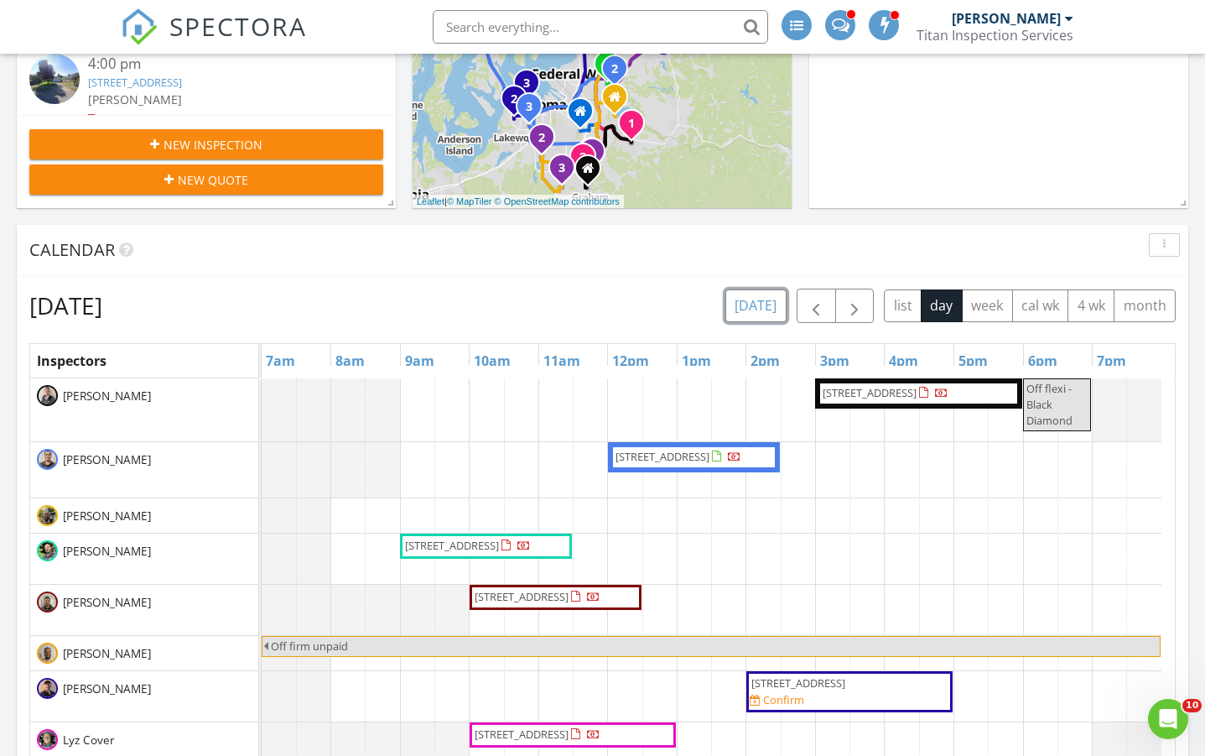
click at [748, 297] on button "today" at bounding box center [755, 305] width 61 height 33
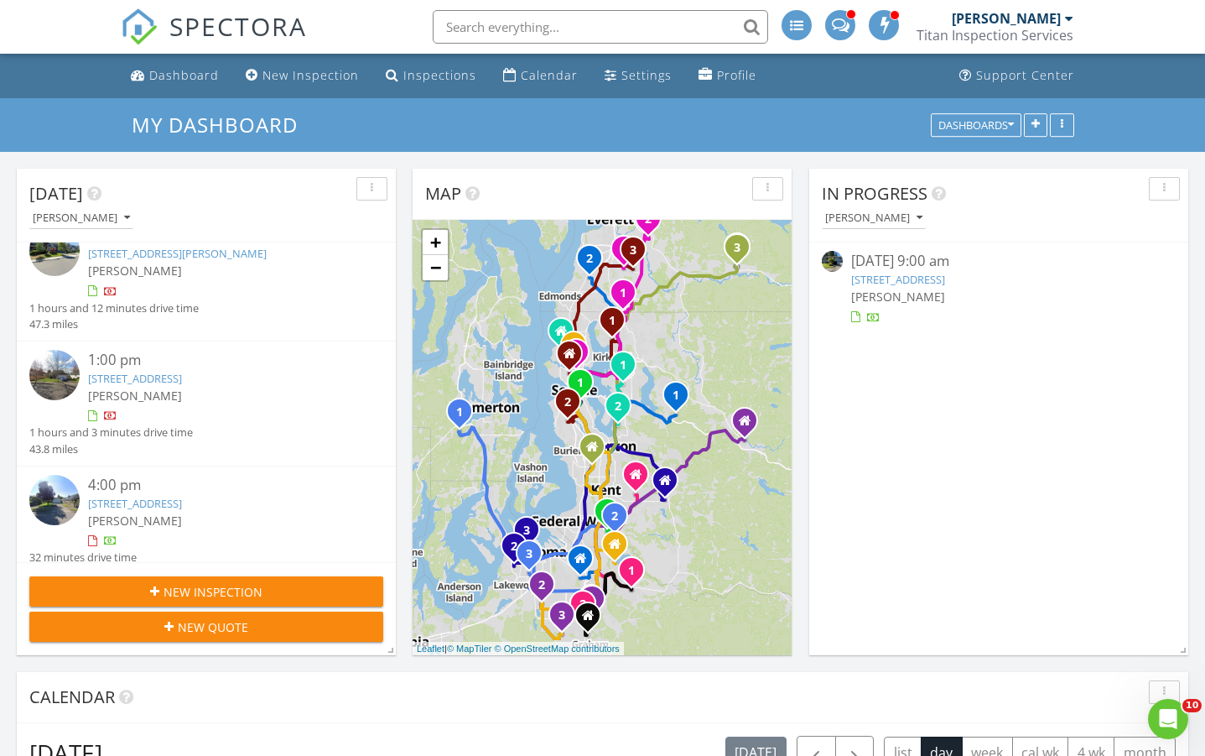
scroll to position [125, 0]
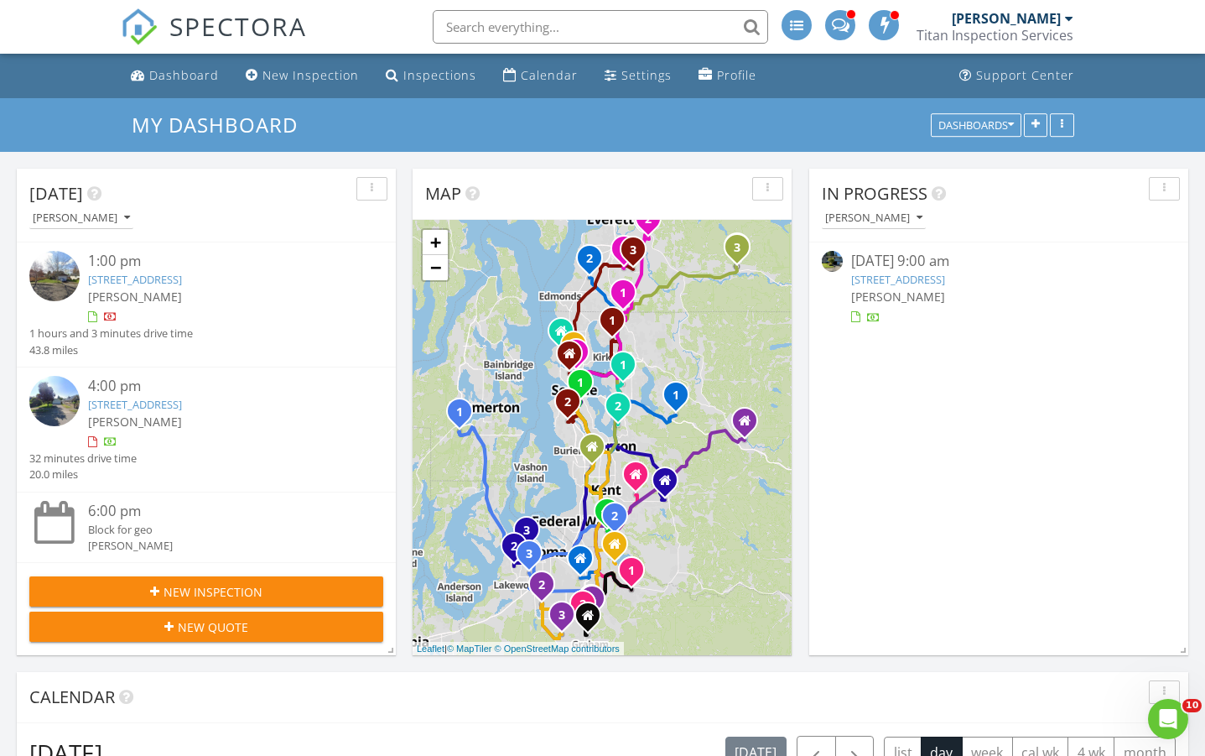
click at [182, 274] on link "2819 Z St SE, Auburn, WA 98002" at bounding box center [135, 279] width 94 height 15
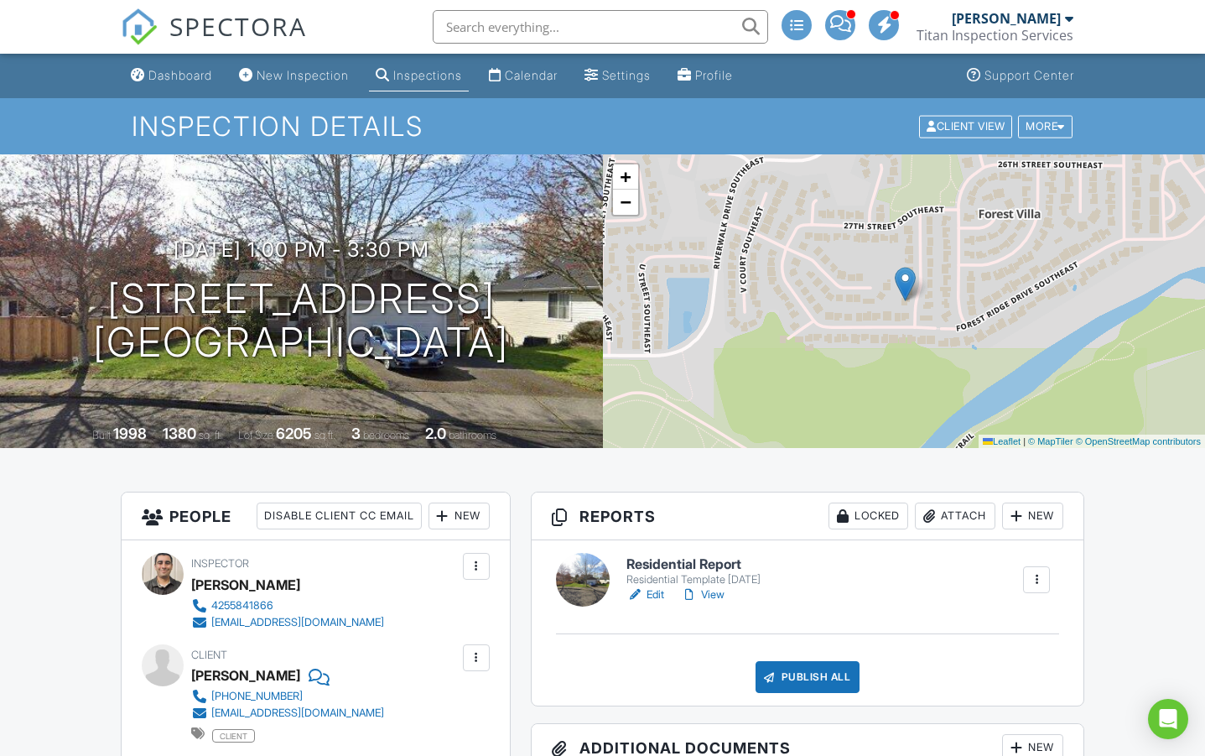
click at [206, 23] on span "SPECTORA" at bounding box center [238, 25] width 138 height 35
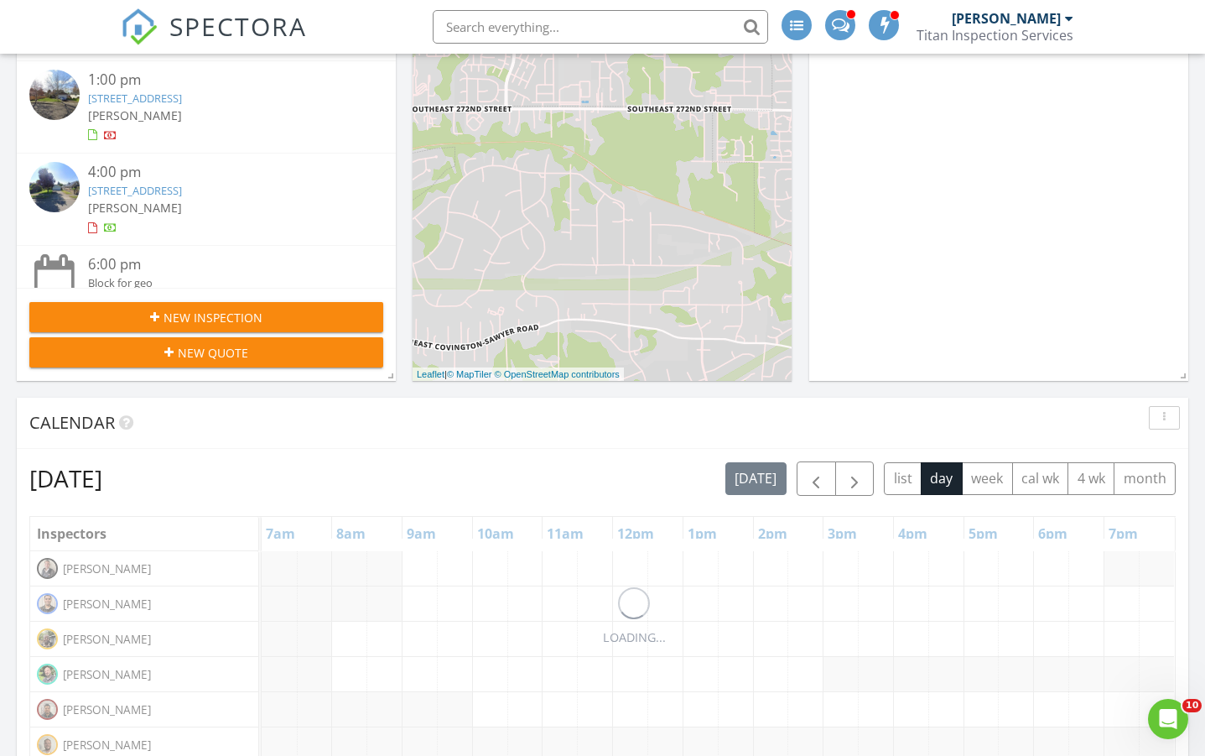
scroll to position [279, 0]
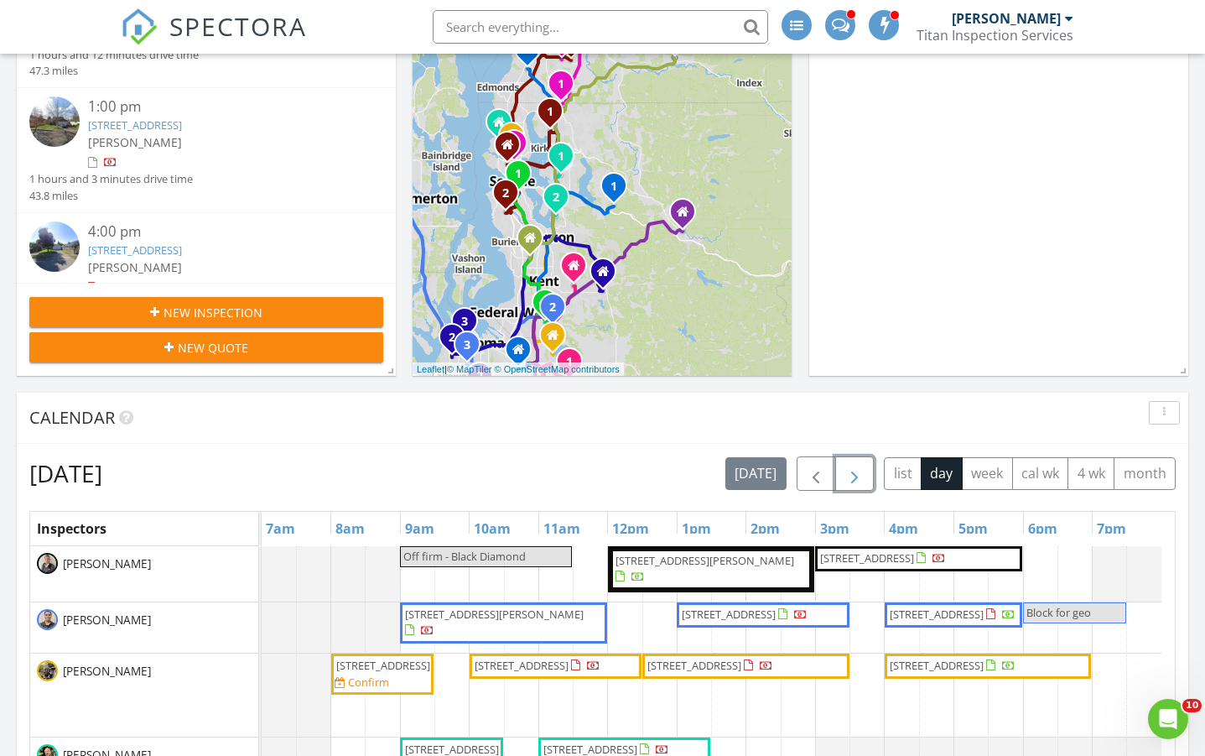
click at [861, 475] on span "button" at bounding box center [855, 474] width 20 height 20
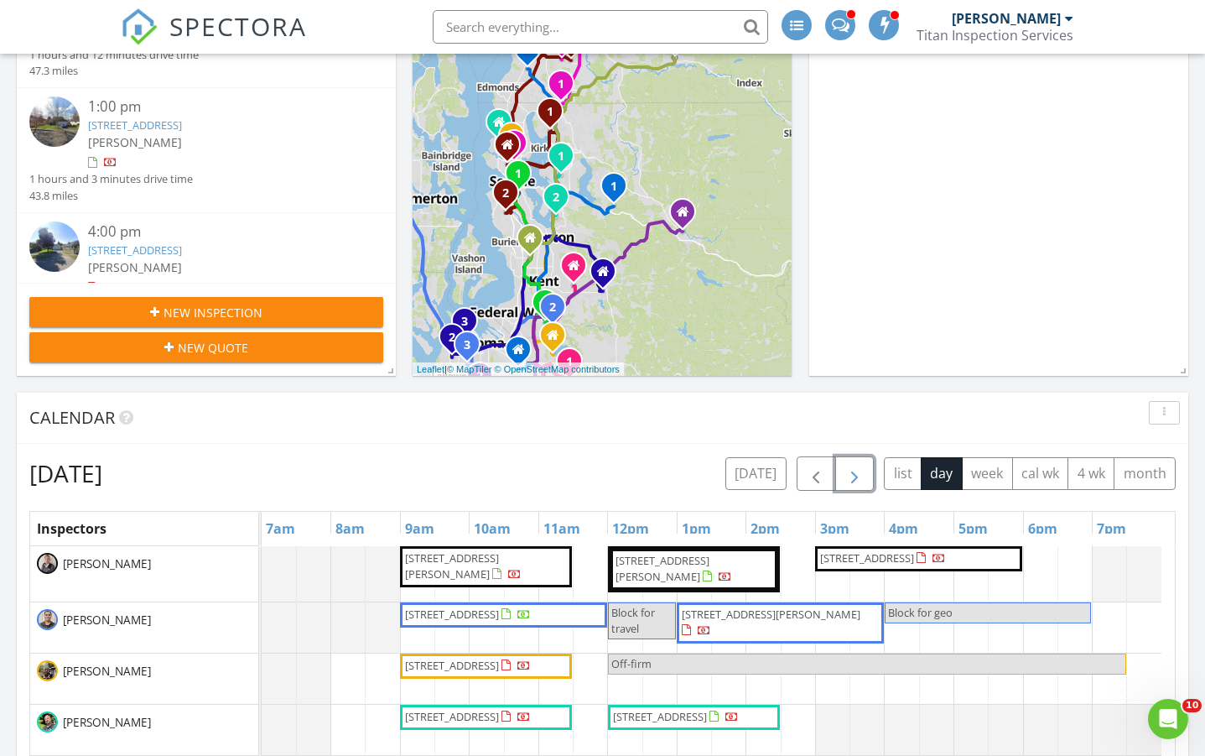
click at [847, 471] on span "button" at bounding box center [855, 474] width 20 height 20
